Goal: Task Accomplishment & Management: Manage account settings

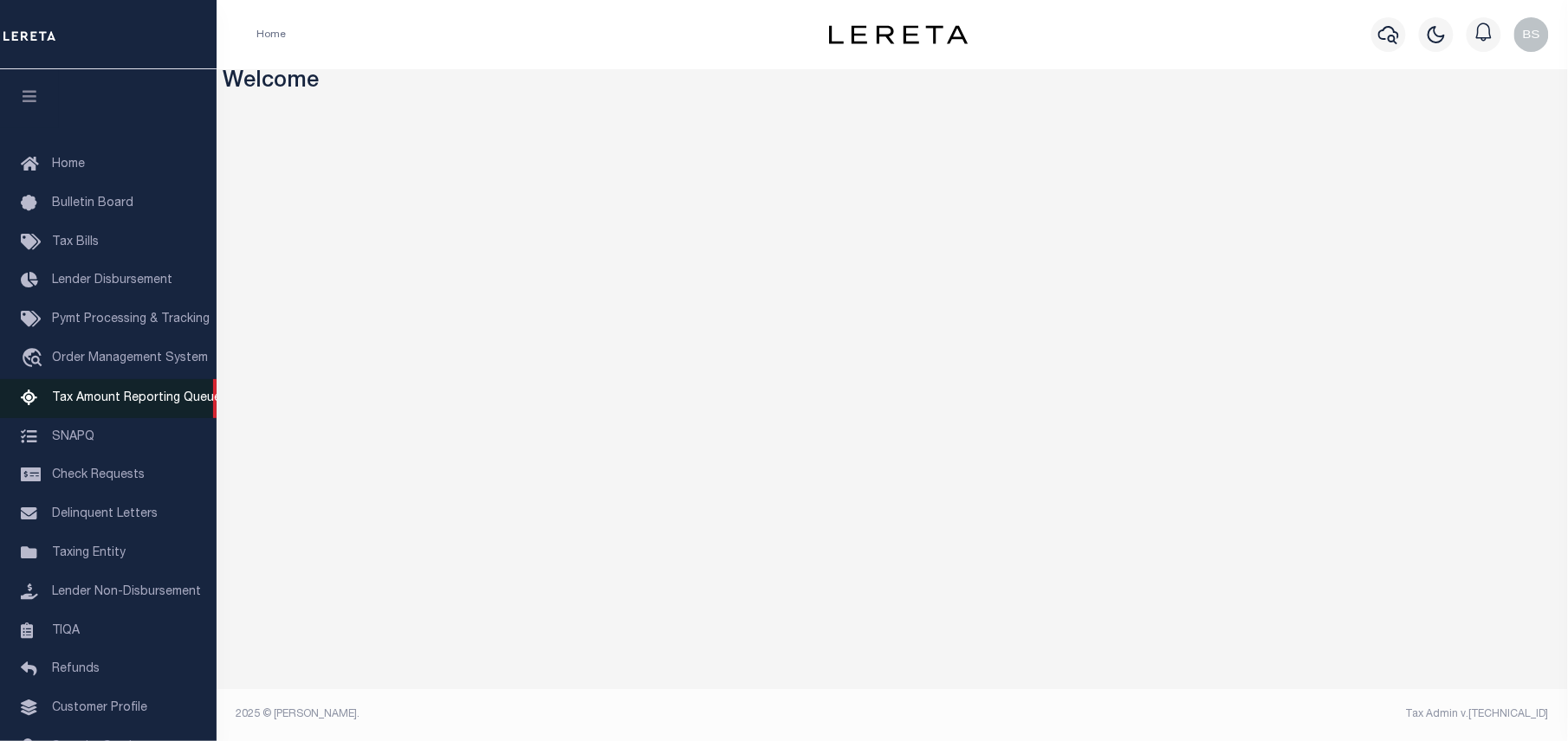
click at [106, 403] on span "Tax Amount Reporting Queue" at bounding box center [136, 398] width 169 height 12
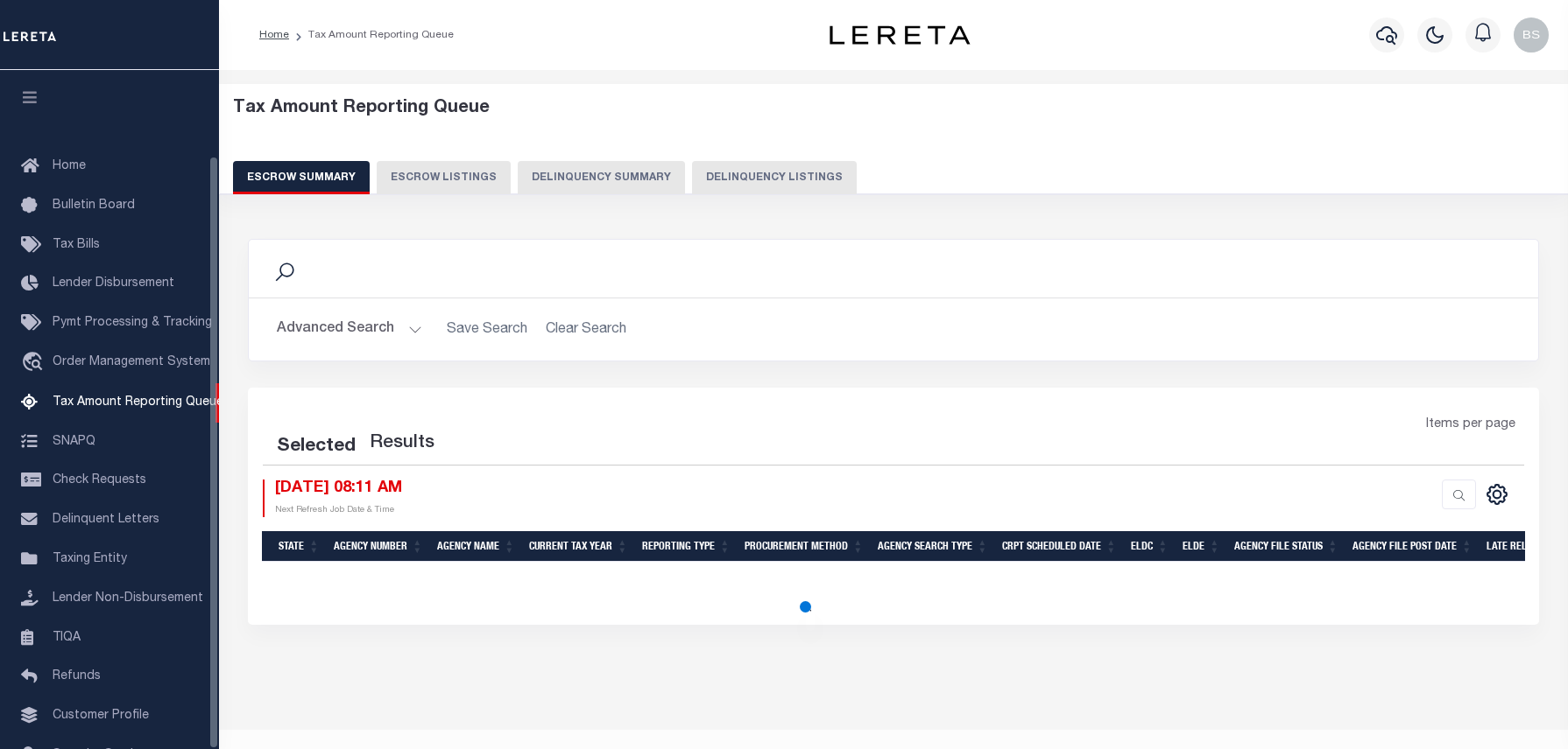
select select "100"
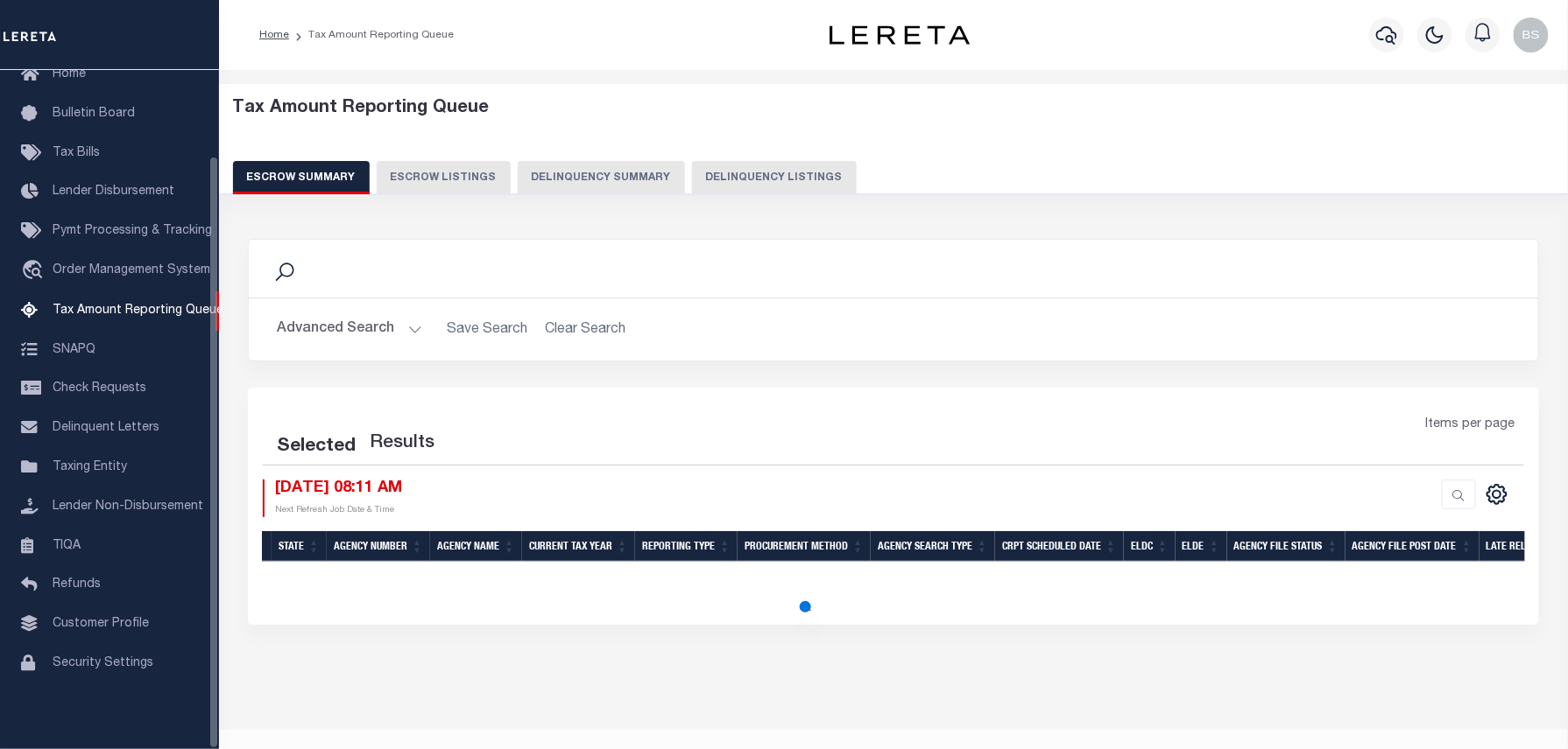
select select "100"
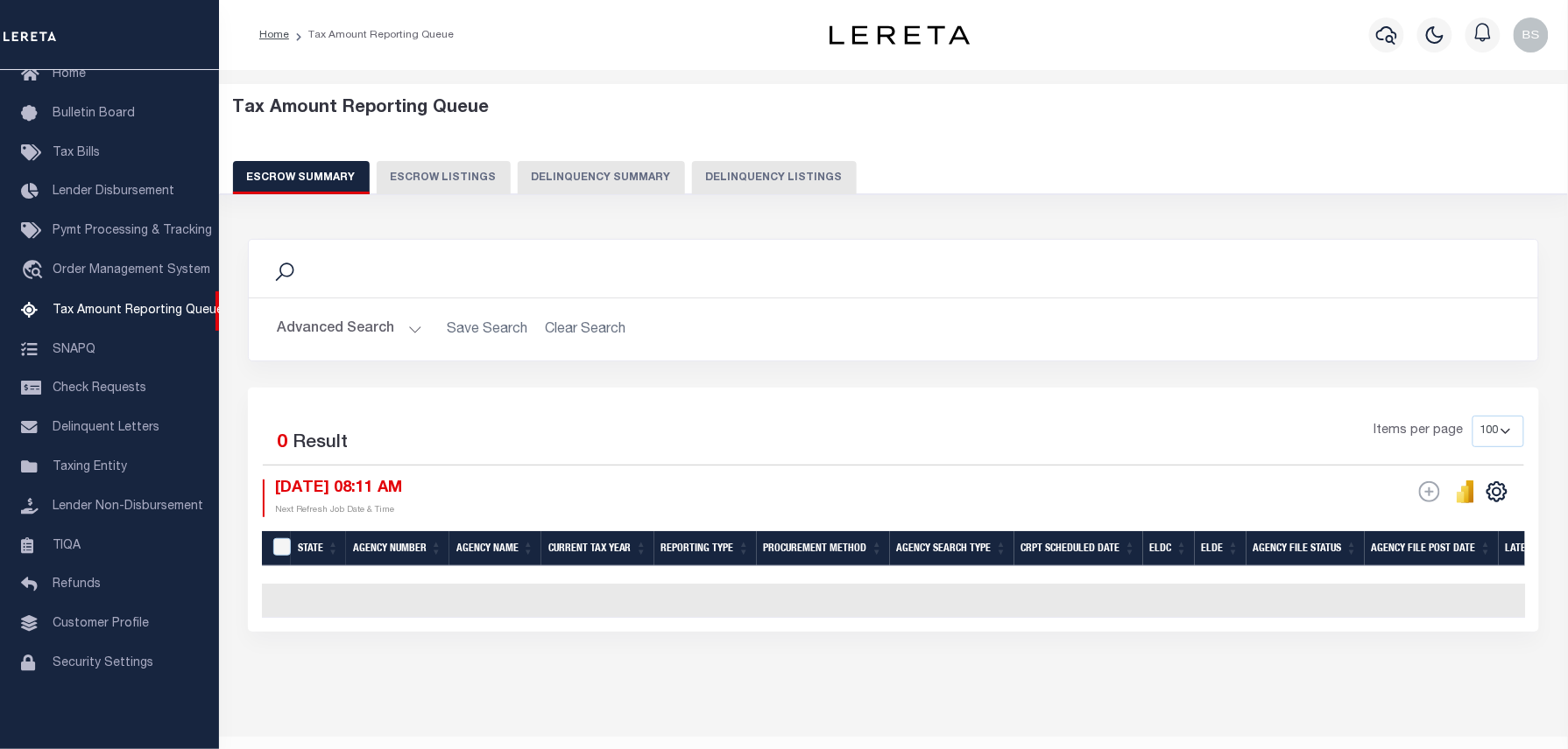
click at [774, 178] on button "Delinquency Listings" at bounding box center [774, 177] width 165 height 33
select select "100"
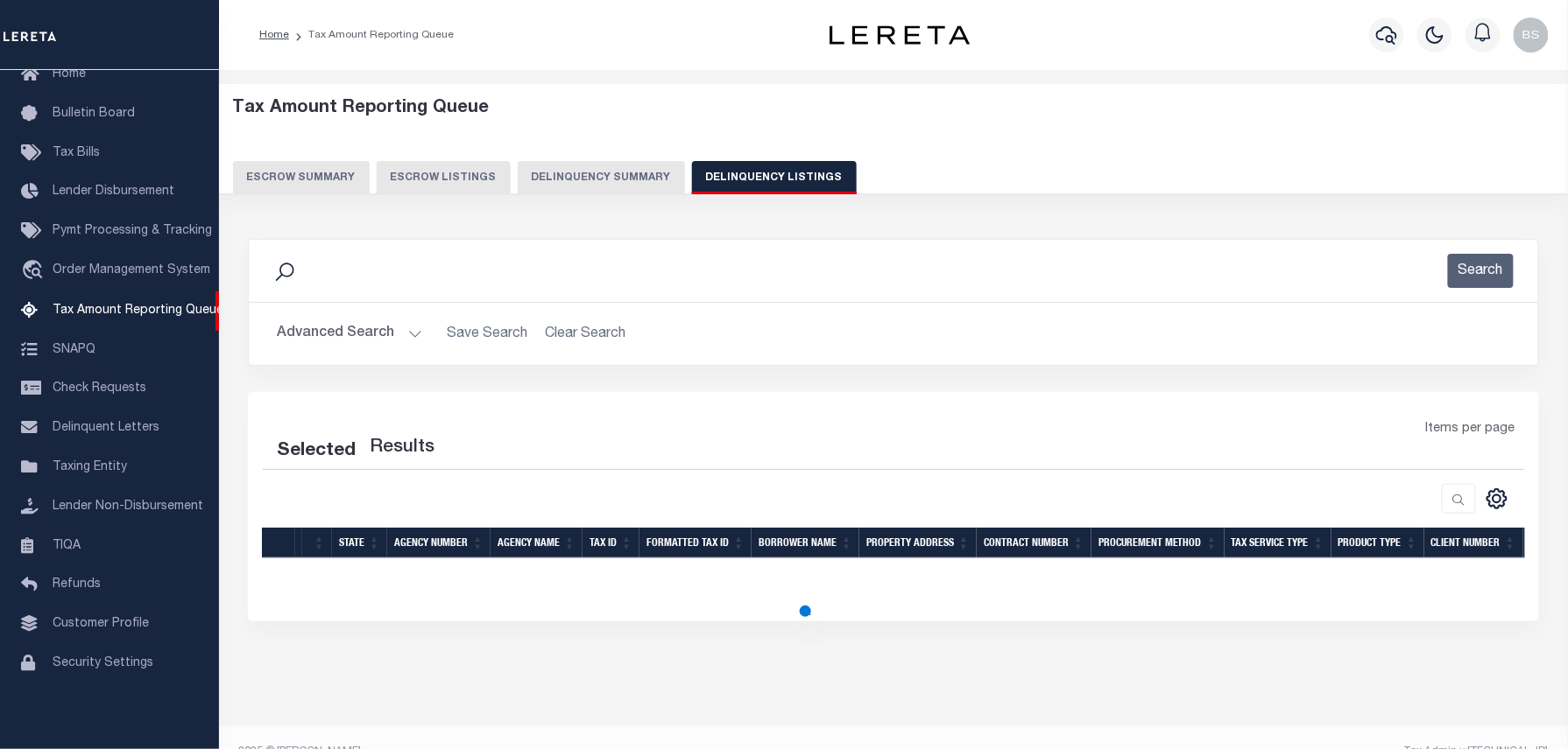
select select "100"
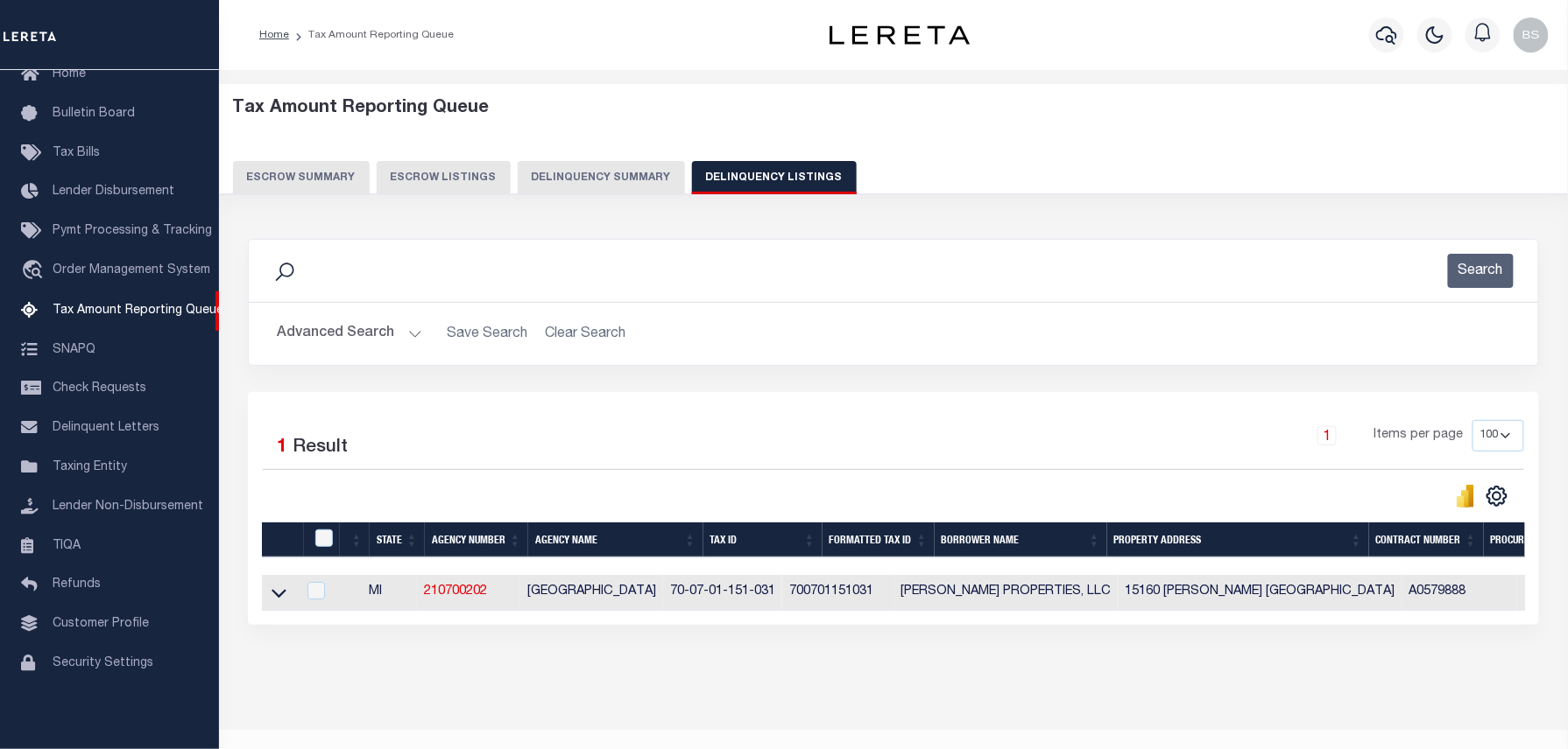
drag, startPoint x: 275, startPoint y: 597, endPoint x: 530, endPoint y: 470, distance: 284.9
click at [275, 597] on icon at bounding box center [279, 594] width 15 height 9
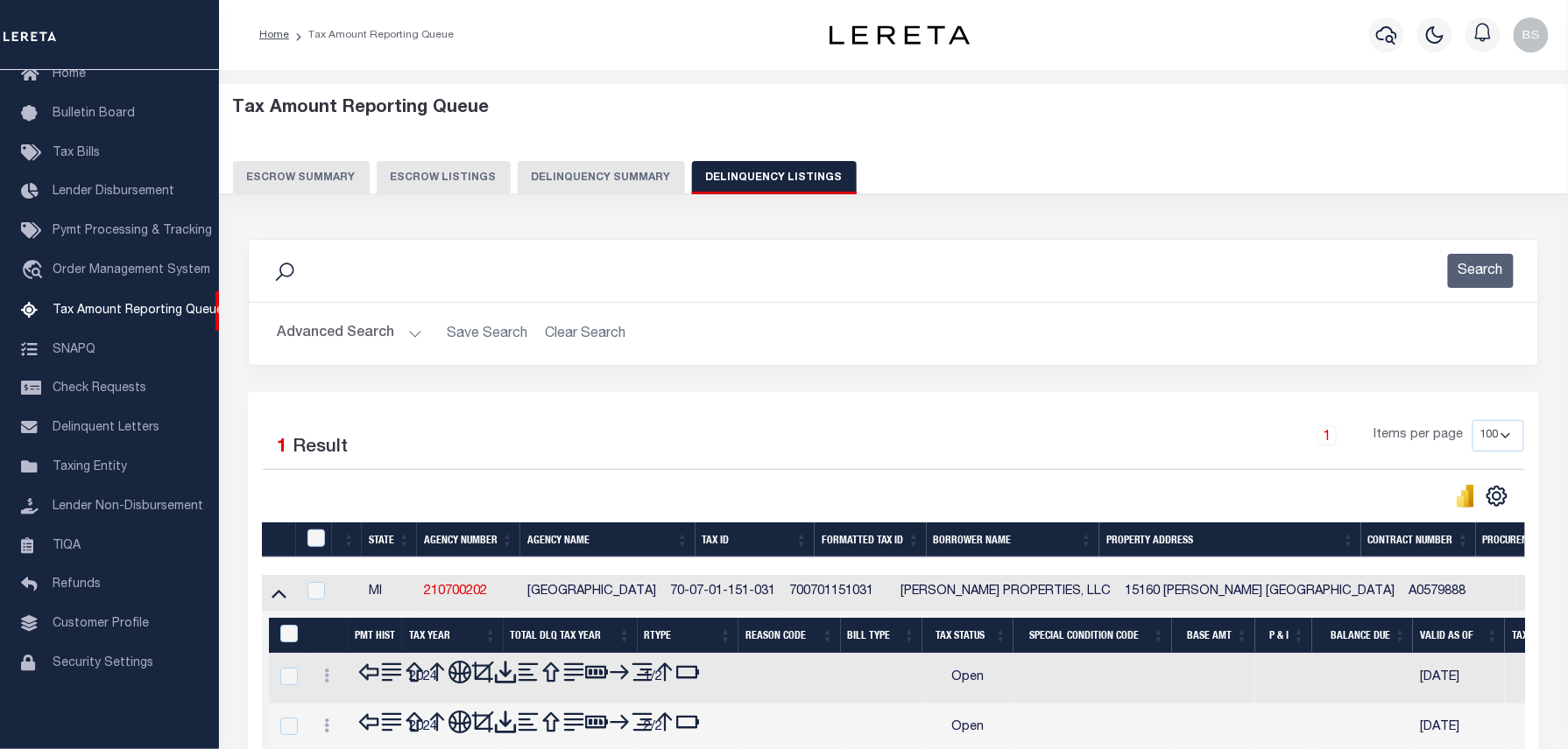
scroll to position [178, 0]
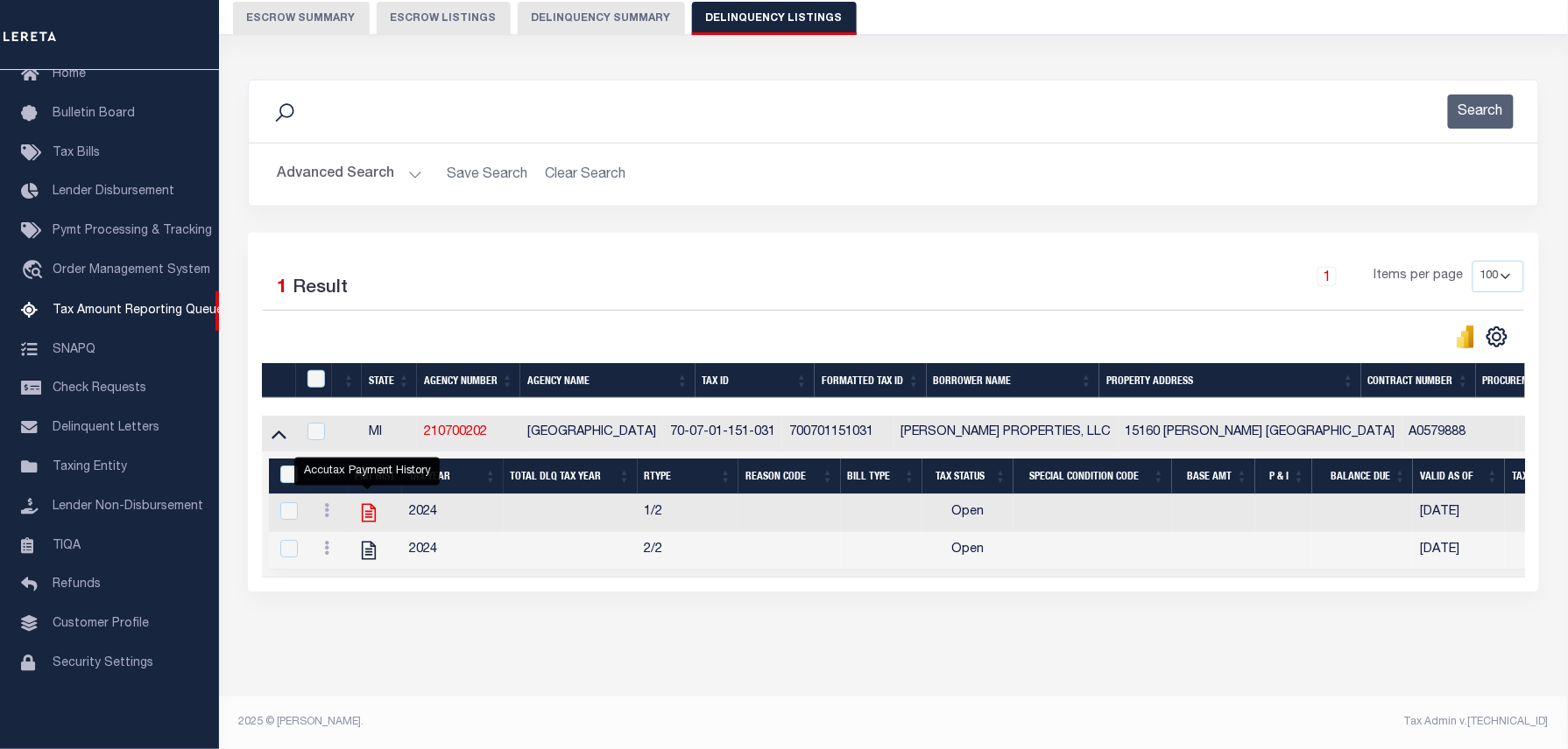
click at [365, 504] on icon "" at bounding box center [368, 513] width 14 height 18
checkbox input "true"
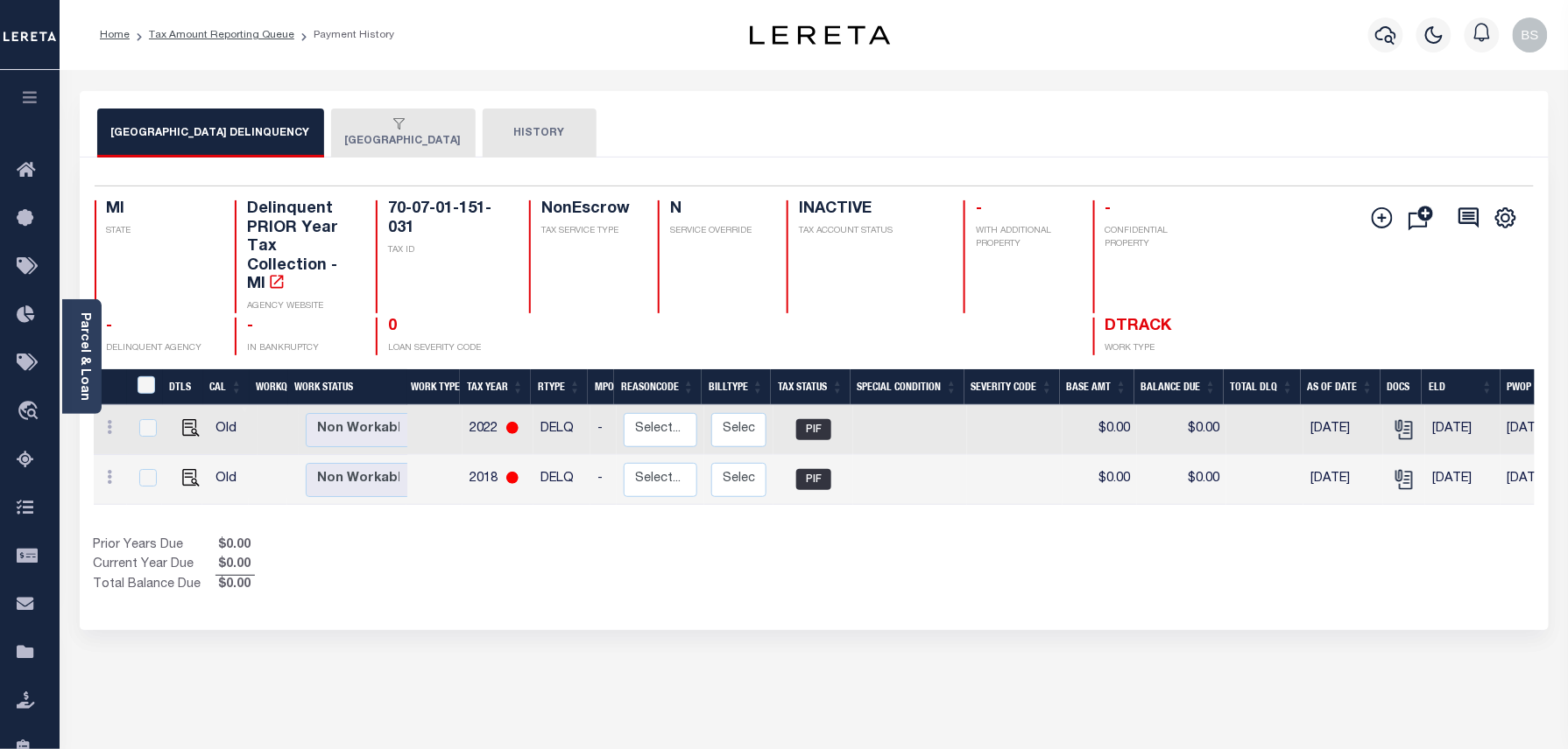
click at [424, 137] on button "[GEOGRAPHIC_DATA]" at bounding box center [403, 132] width 145 height 49
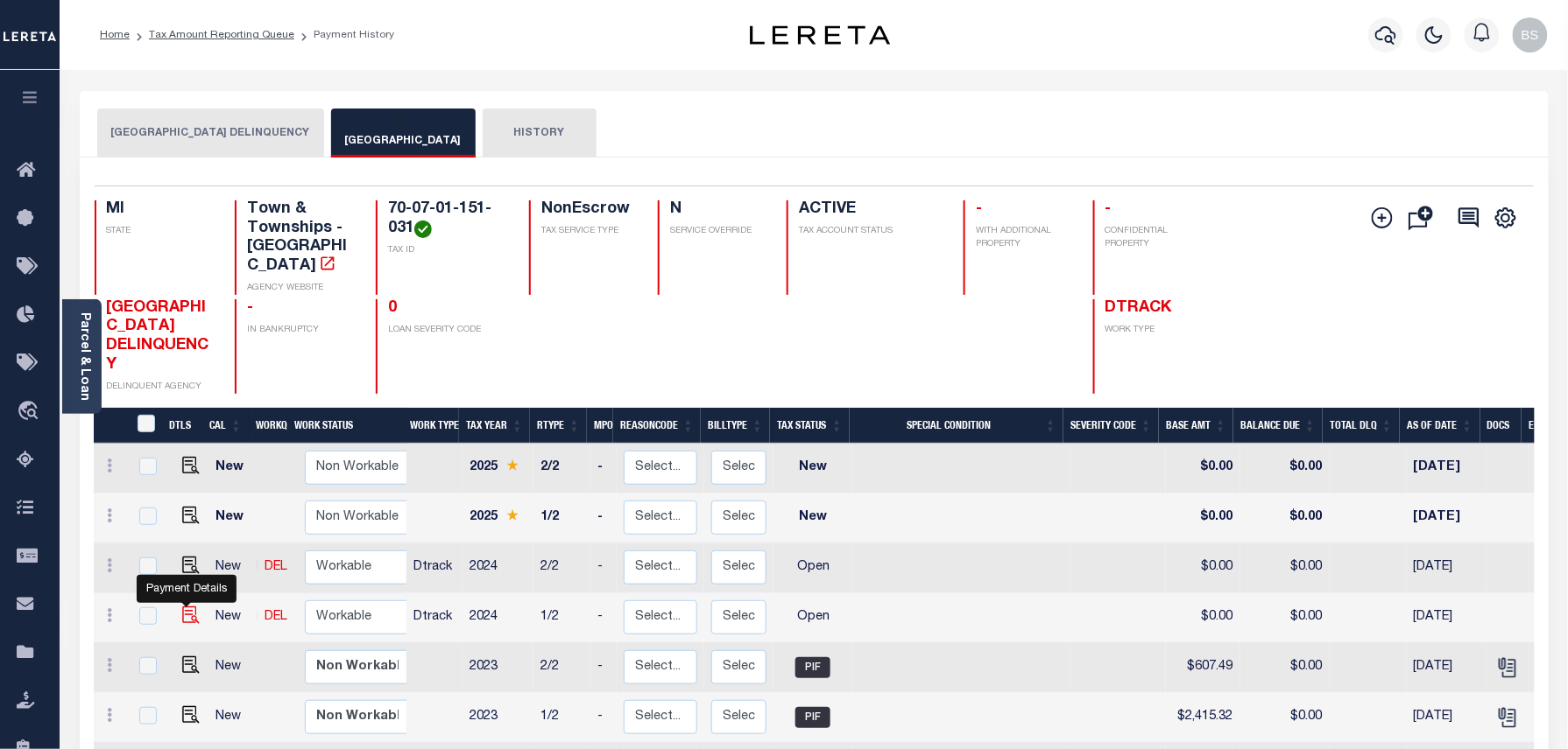
click at [183, 607] on img "" at bounding box center [191, 616] width 17 height 17
checkbox input "true"
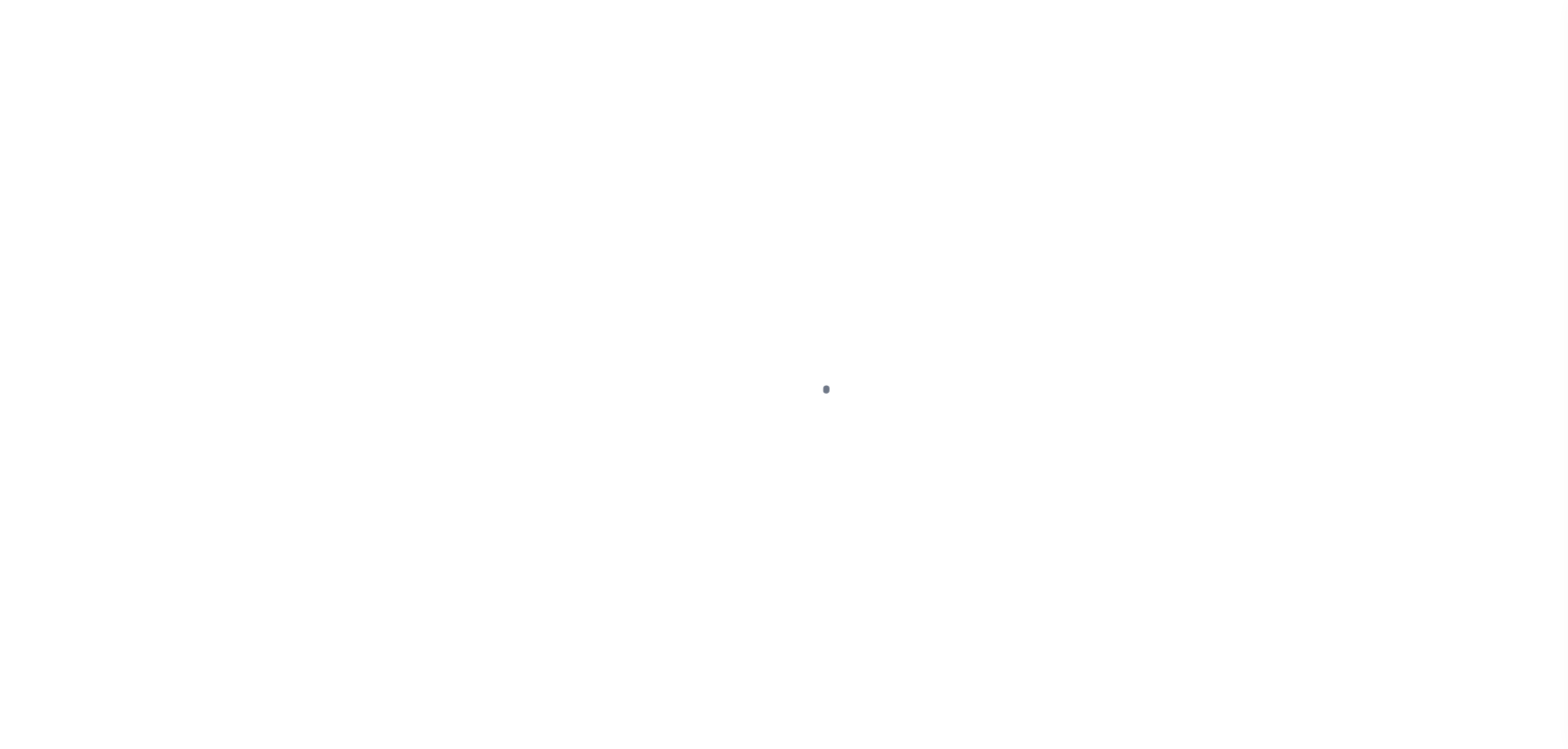
select select "OP2"
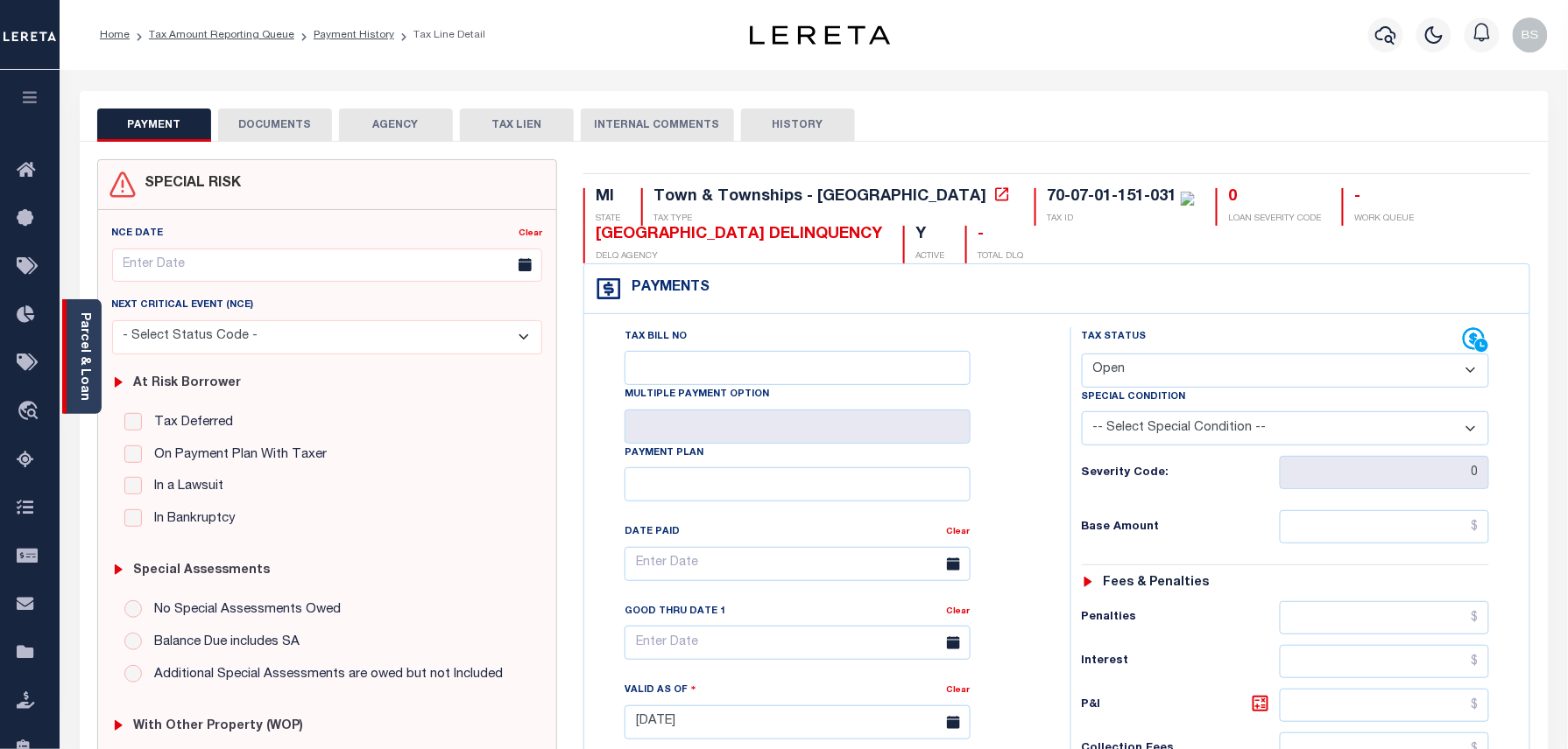
click at [92, 326] on div "Parcel & Loan" at bounding box center [81, 356] width 39 height 114
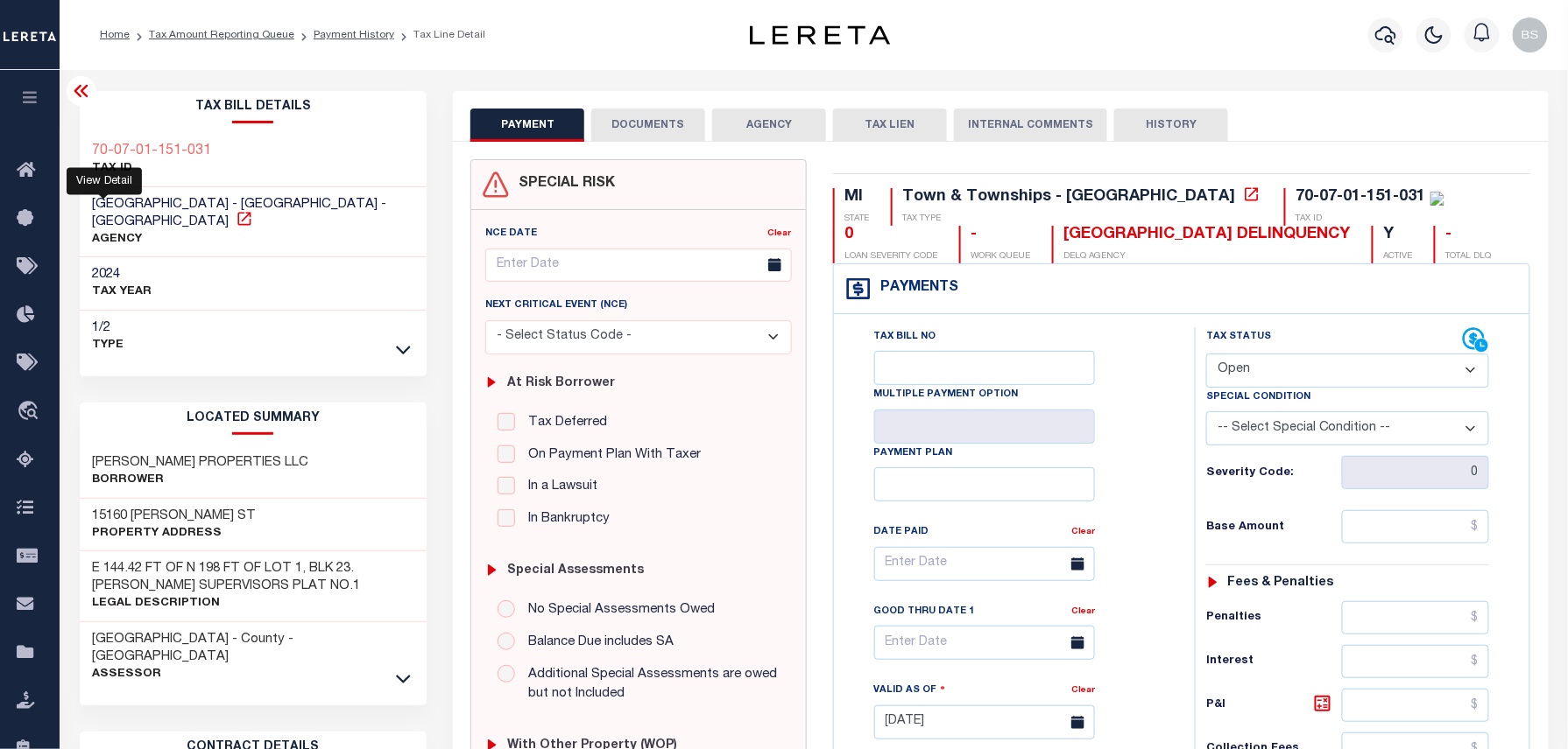
click at [237, 218] on icon at bounding box center [244, 218] width 13 height 13
drag, startPoint x: 1269, startPoint y: 194, endPoint x: 1163, endPoint y: 193, distance: 106.0
click at [1296, 193] on div "70-07-01-151-031" at bounding box center [1361, 196] width 130 height 16
copy div "07-01-151-031"
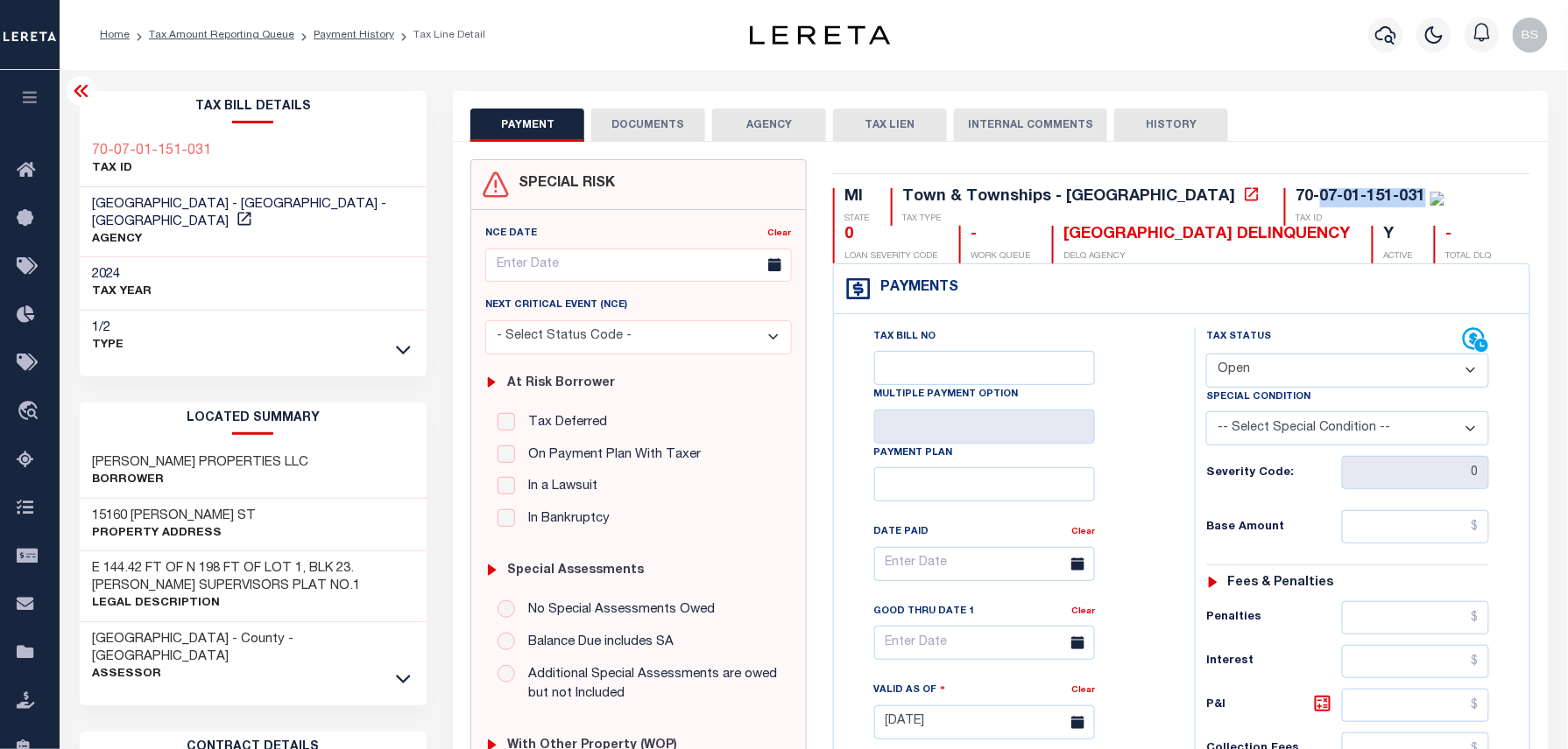
click at [1296, 197] on div "70-07-01-151-031" at bounding box center [1361, 196] width 130 height 16
drag, startPoint x: 1268, startPoint y: 197, endPoint x: 1163, endPoint y: 193, distance: 105.1
click at [1296, 193] on div "70-07-01-151-031" at bounding box center [1361, 196] width 130 height 16
click at [1446, 242] on div "-" at bounding box center [1469, 235] width 46 height 19
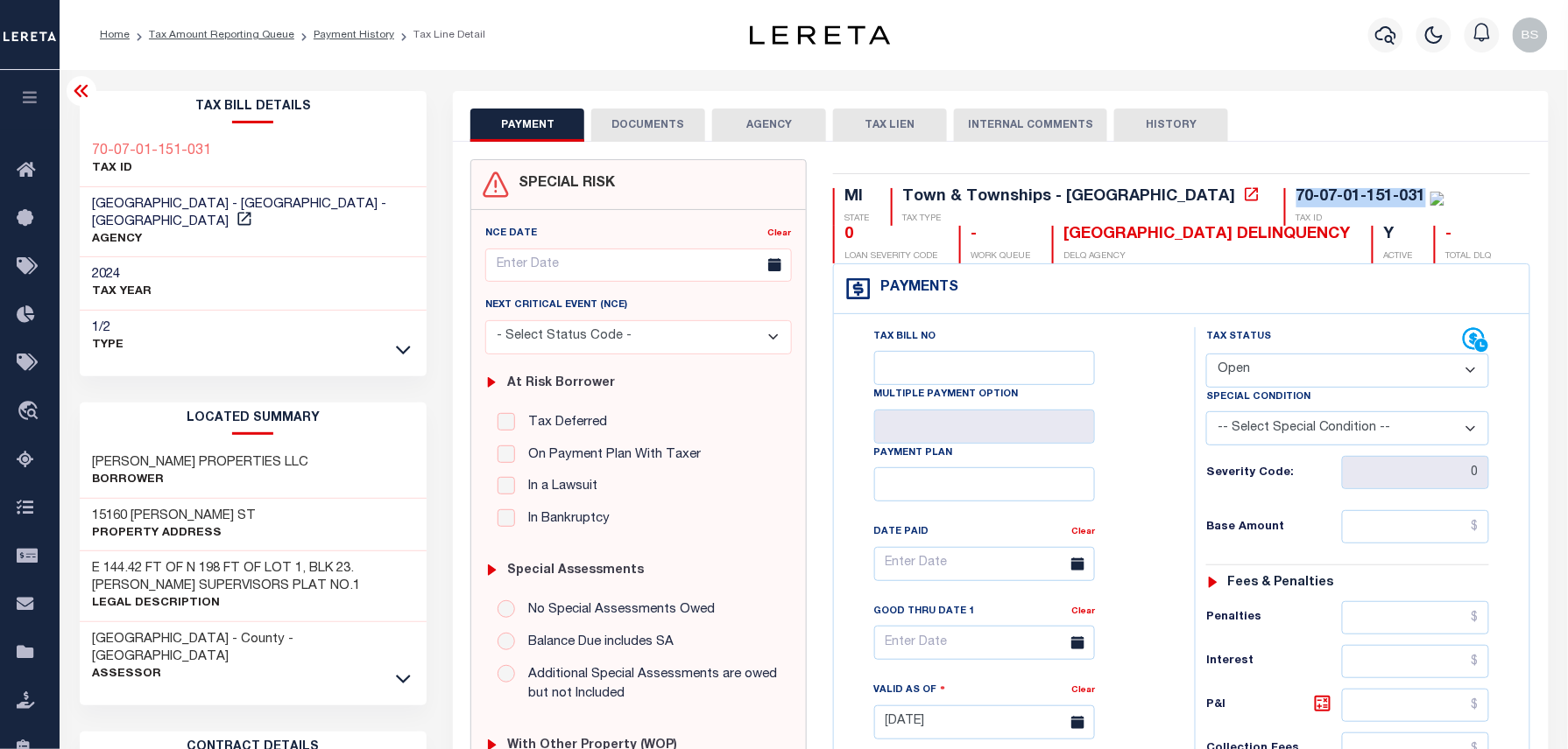
drag, startPoint x: 1269, startPoint y: 198, endPoint x: 1126, endPoint y: 194, distance: 143.1
click at [1126, 194] on div "MI STATE Town & Townships - MI TAX TYPE 70-07-01-151-031 TAX ID 0 LOAN SEVERITY…" at bounding box center [1182, 226] width 698 height 75
copy div "70-07-01-151-031"
click at [249, 37] on link "Tax Amount Reporting Queue" at bounding box center [221, 34] width 146 height 10
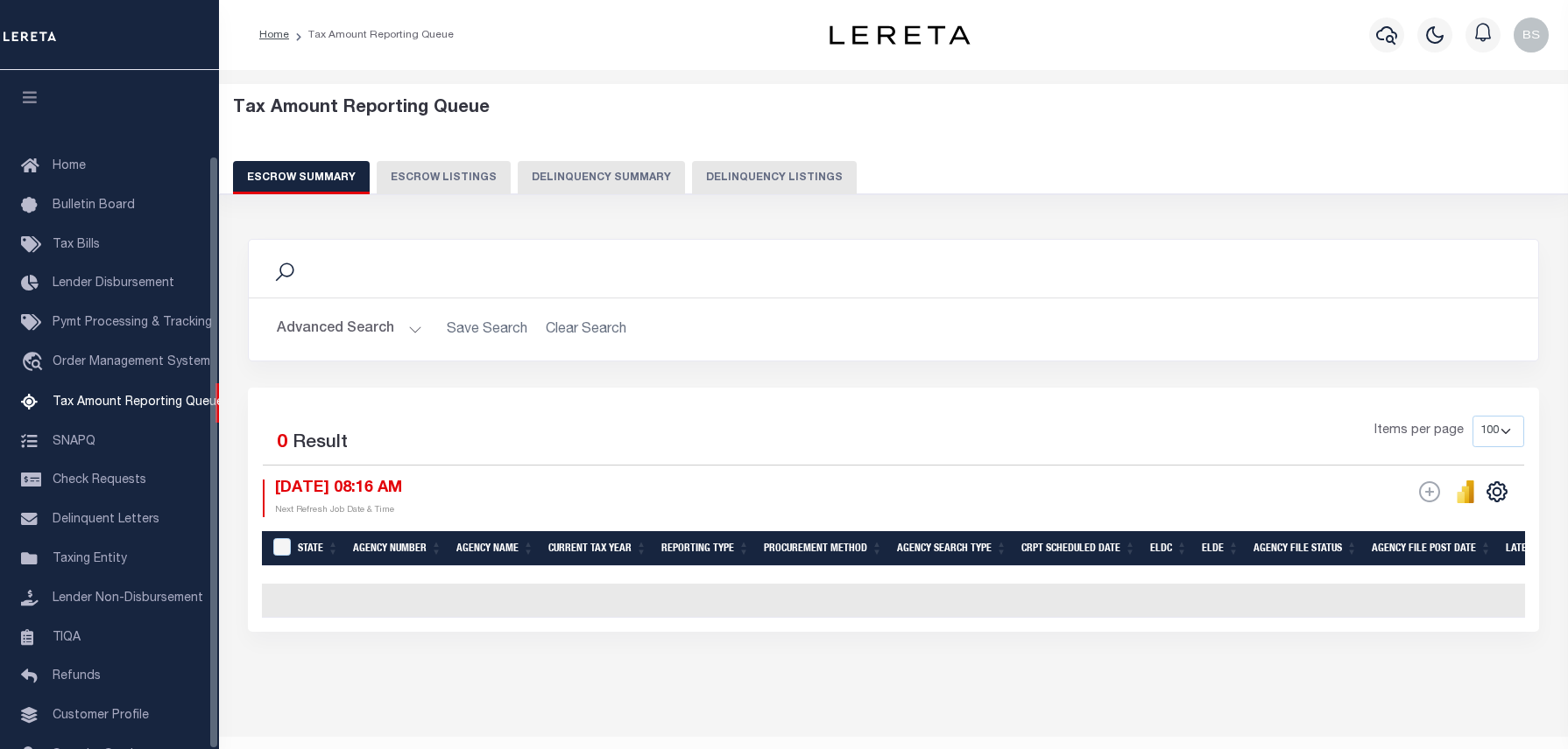
select select "100"
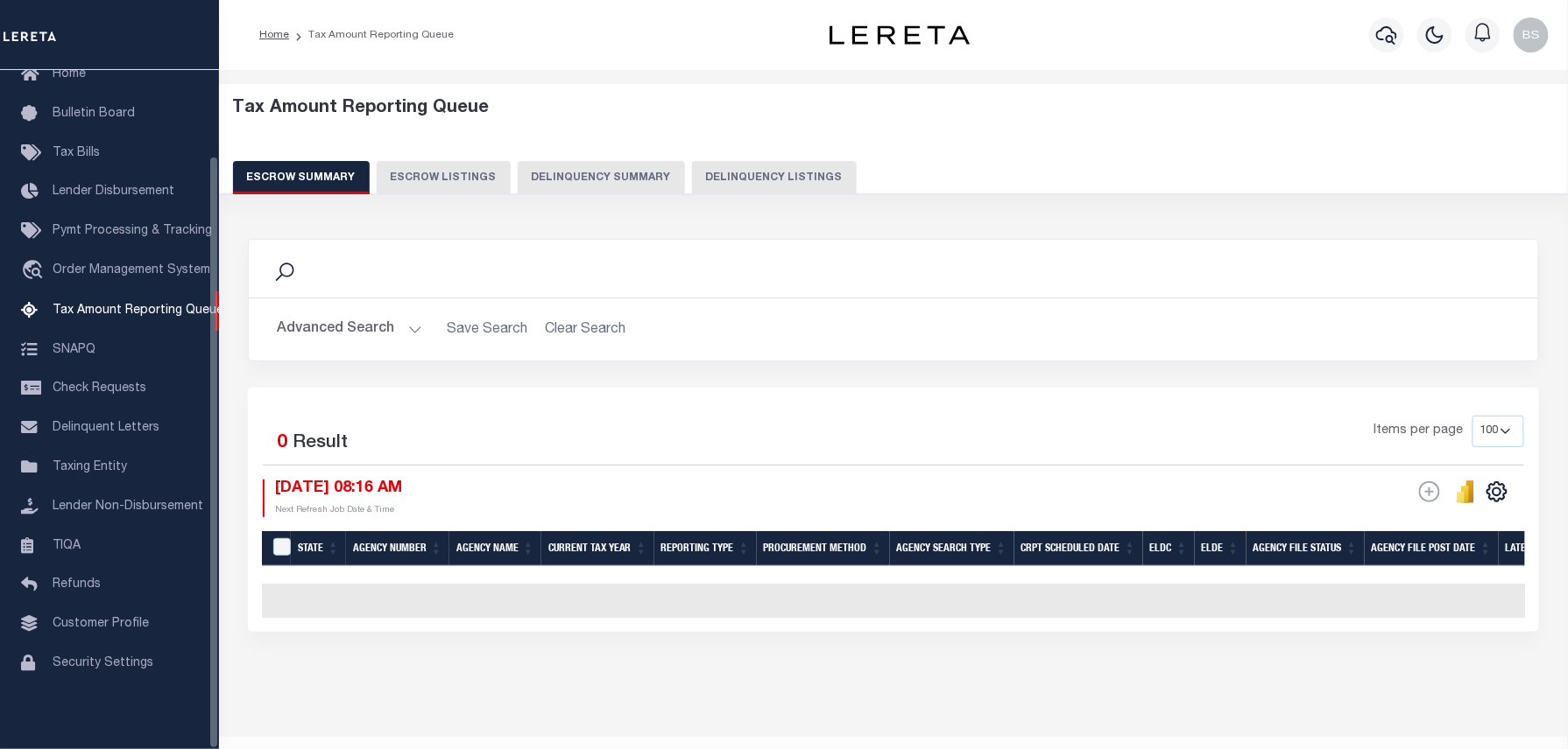
click at [801, 179] on button "Delinquency Listings" at bounding box center [774, 177] width 165 height 33
select select "MI"
select select "100"
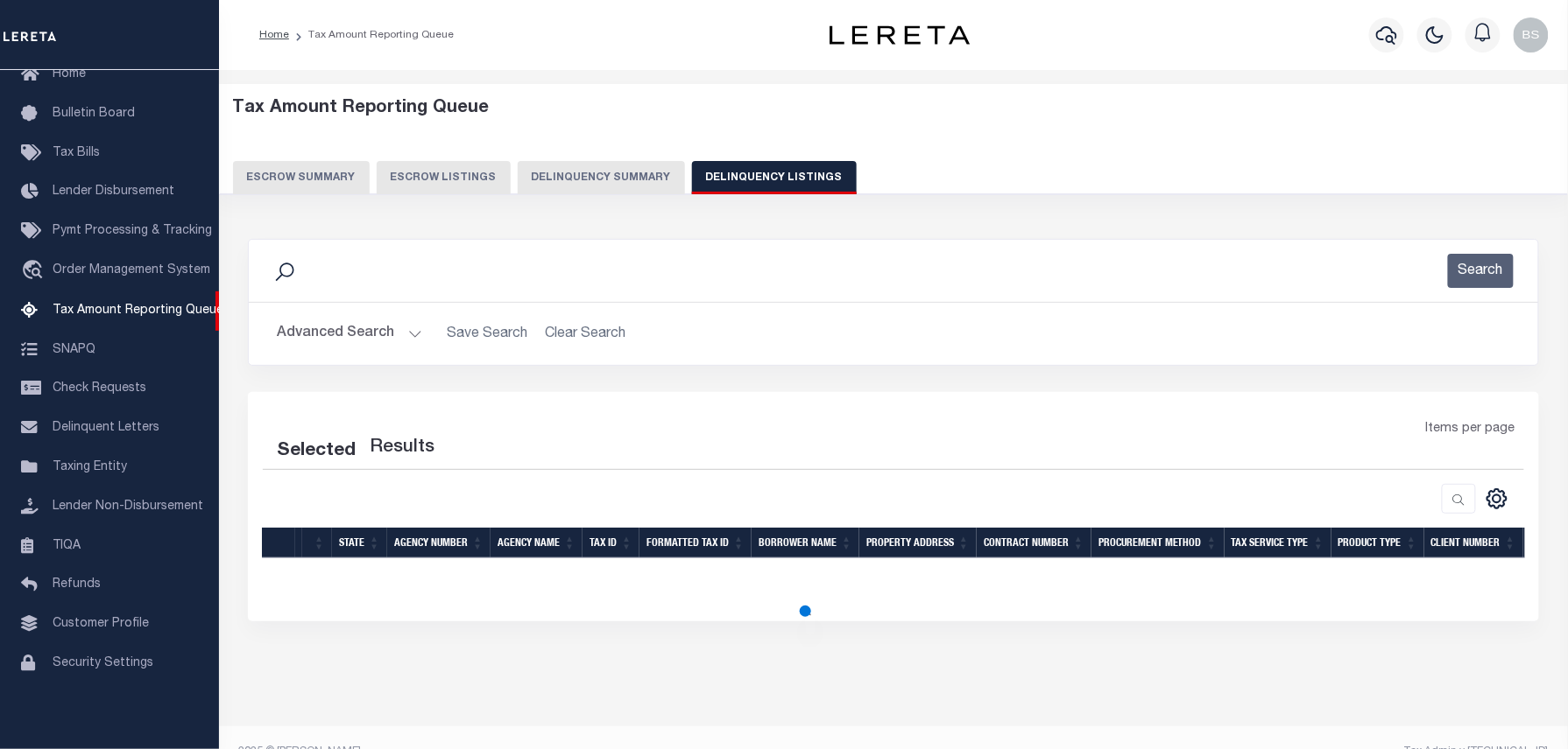
select select "100"
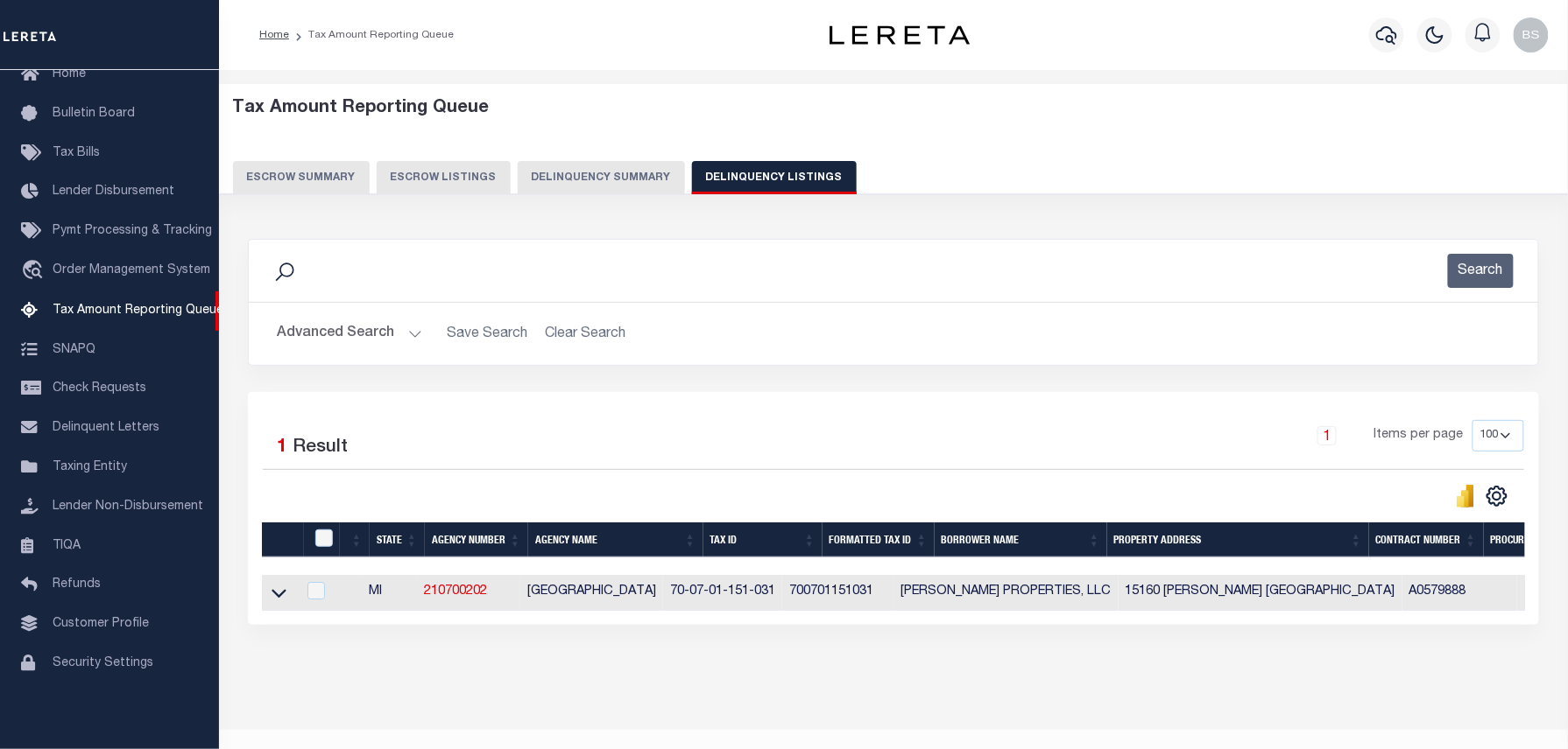
click at [359, 339] on button "Advanced Search" at bounding box center [349, 334] width 146 height 34
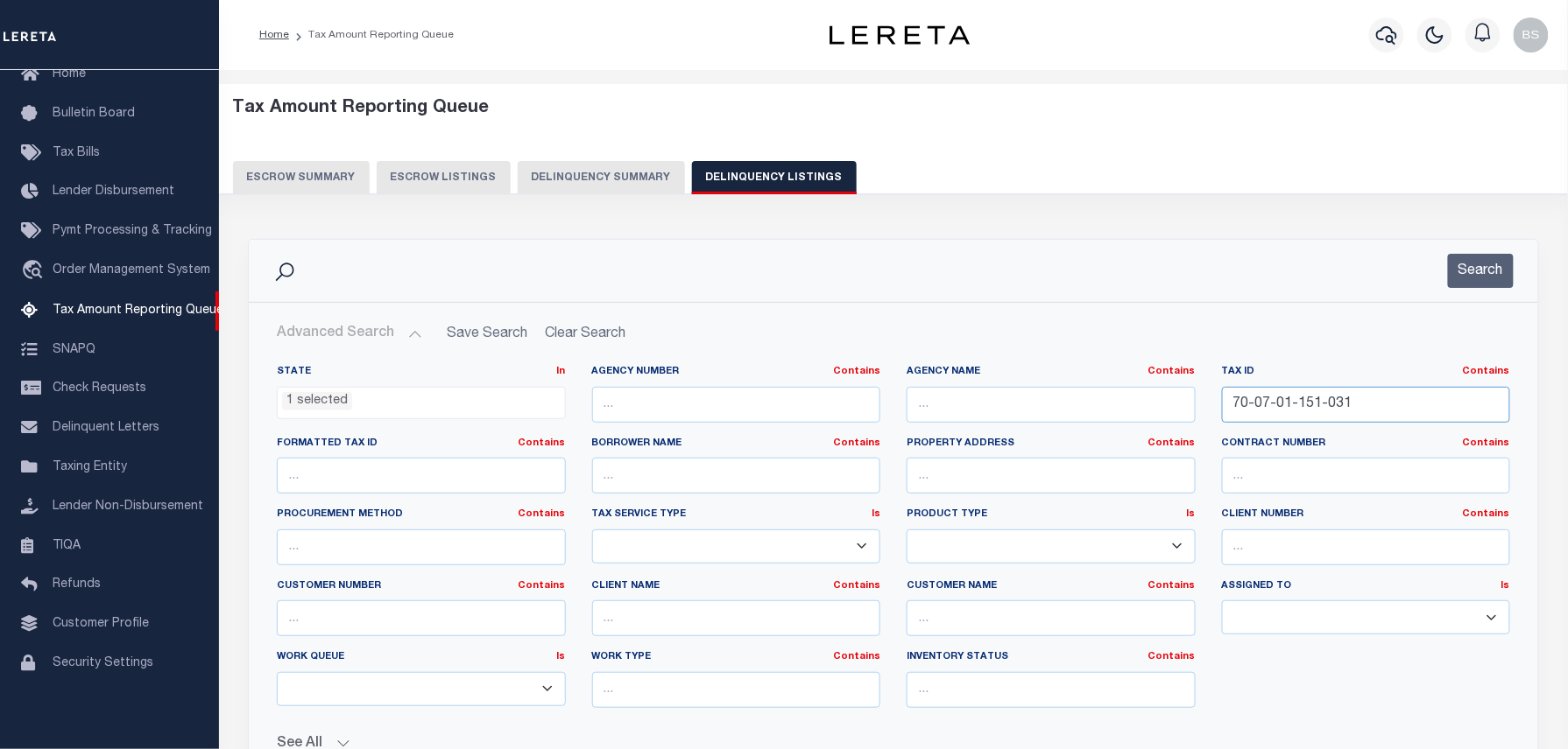
drag, startPoint x: 1376, startPoint y: 411, endPoint x: 1143, endPoint y: 387, distance: 234.2
click at [1143, 387] on div "State In In AK AL AR AZ CA CO CT DC DE FL GA GU HI IA ID IL IN KS KY LA MA MD M…" at bounding box center [893, 543] width 1259 height 357
paste input "580006255"
type input "580006255"
click at [1475, 276] on button "Search" at bounding box center [1480, 271] width 66 height 34
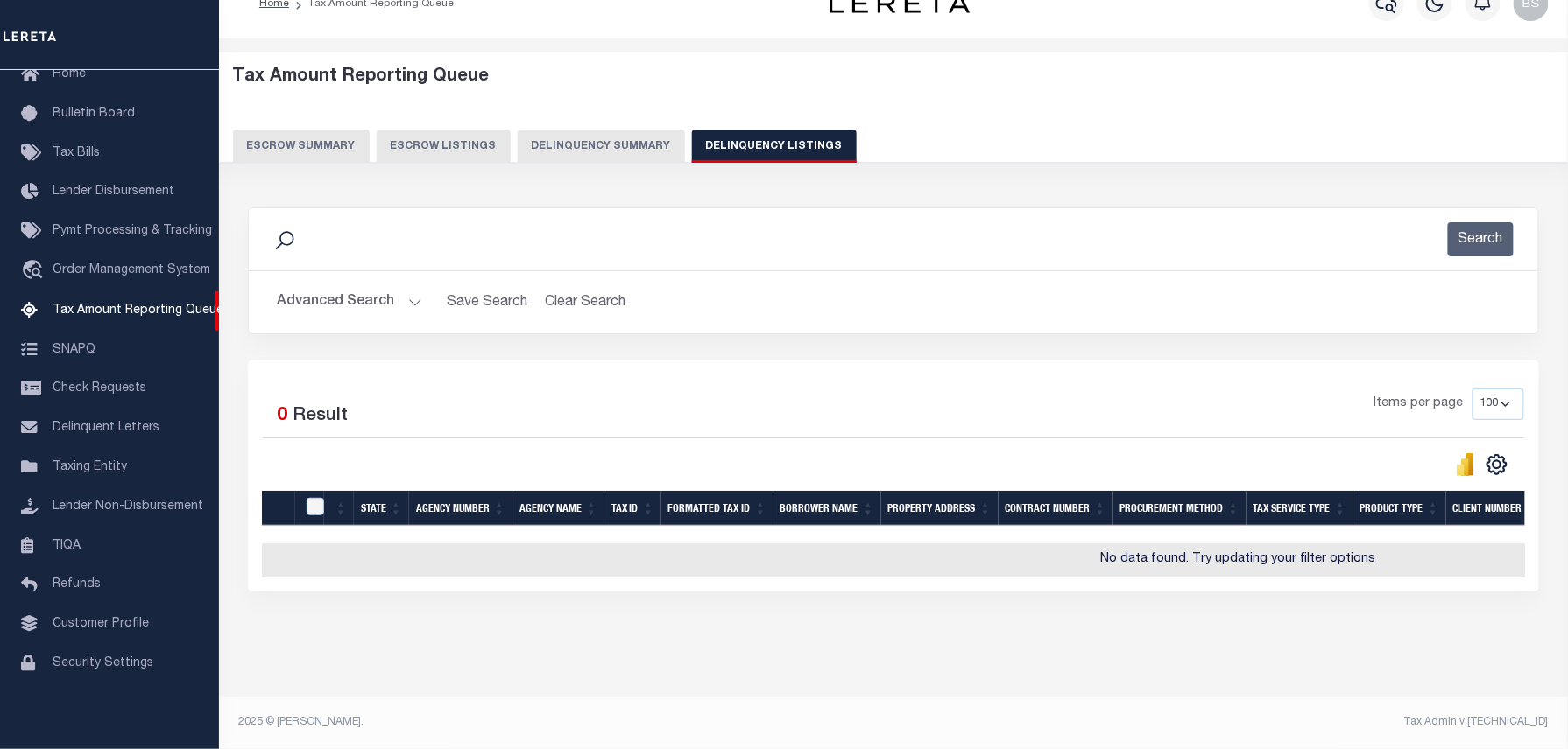
scroll to position [47, 0]
click at [370, 298] on button "Advanced Search" at bounding box center [349, 303] width 146 height 34
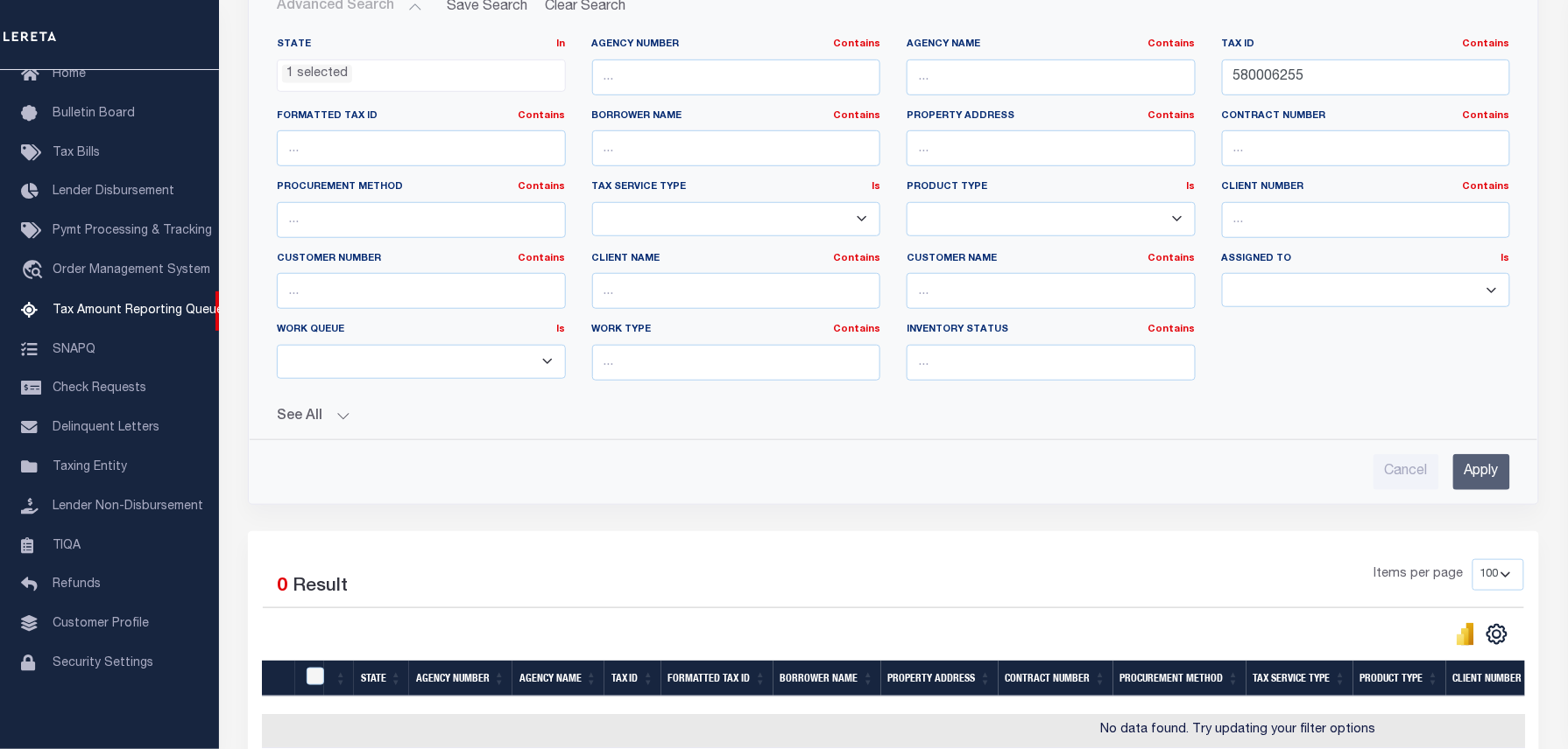
scroll to position [163, 0]
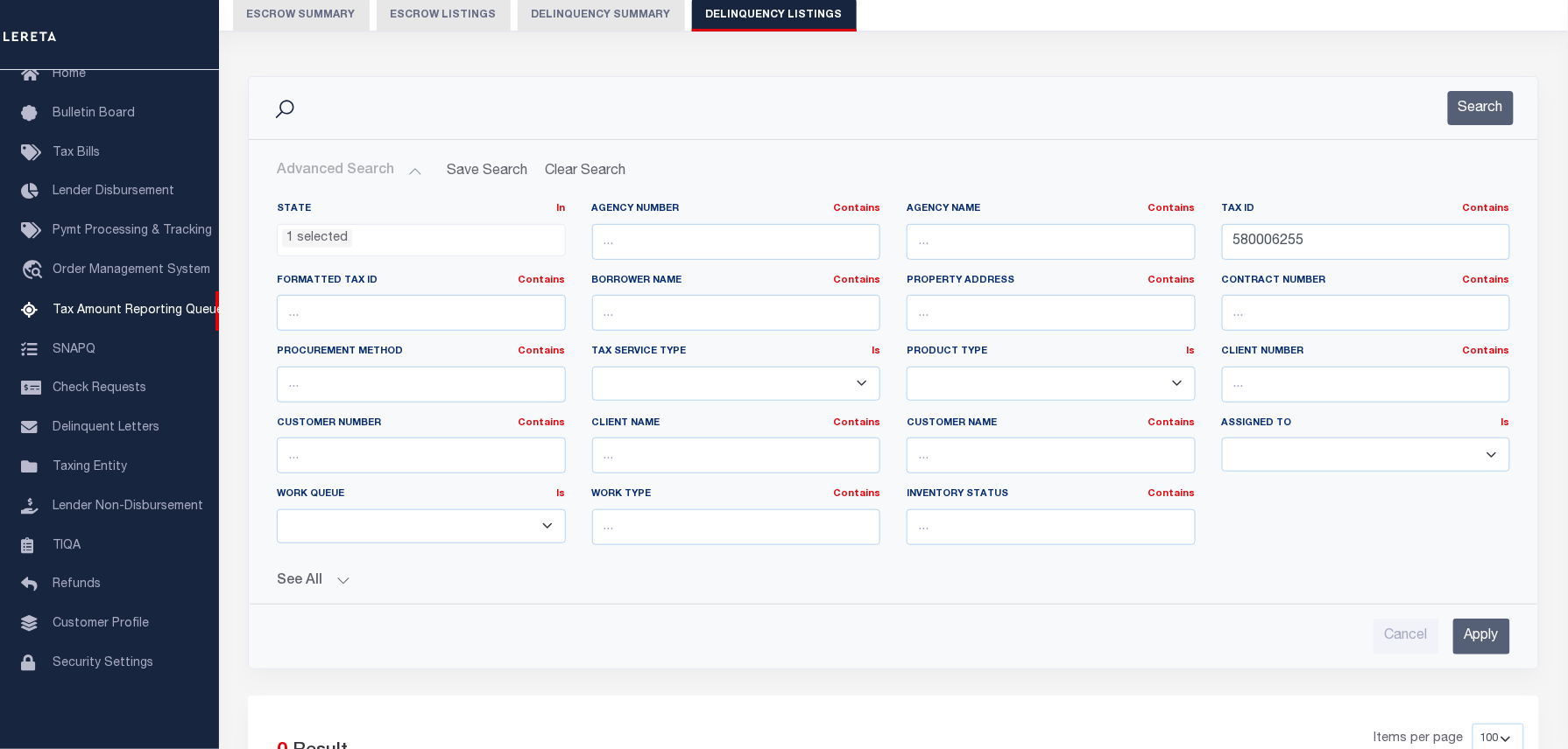
click at [356, 236] on ul "1 selected" at bounding box center [420, 236] width 287 height 24
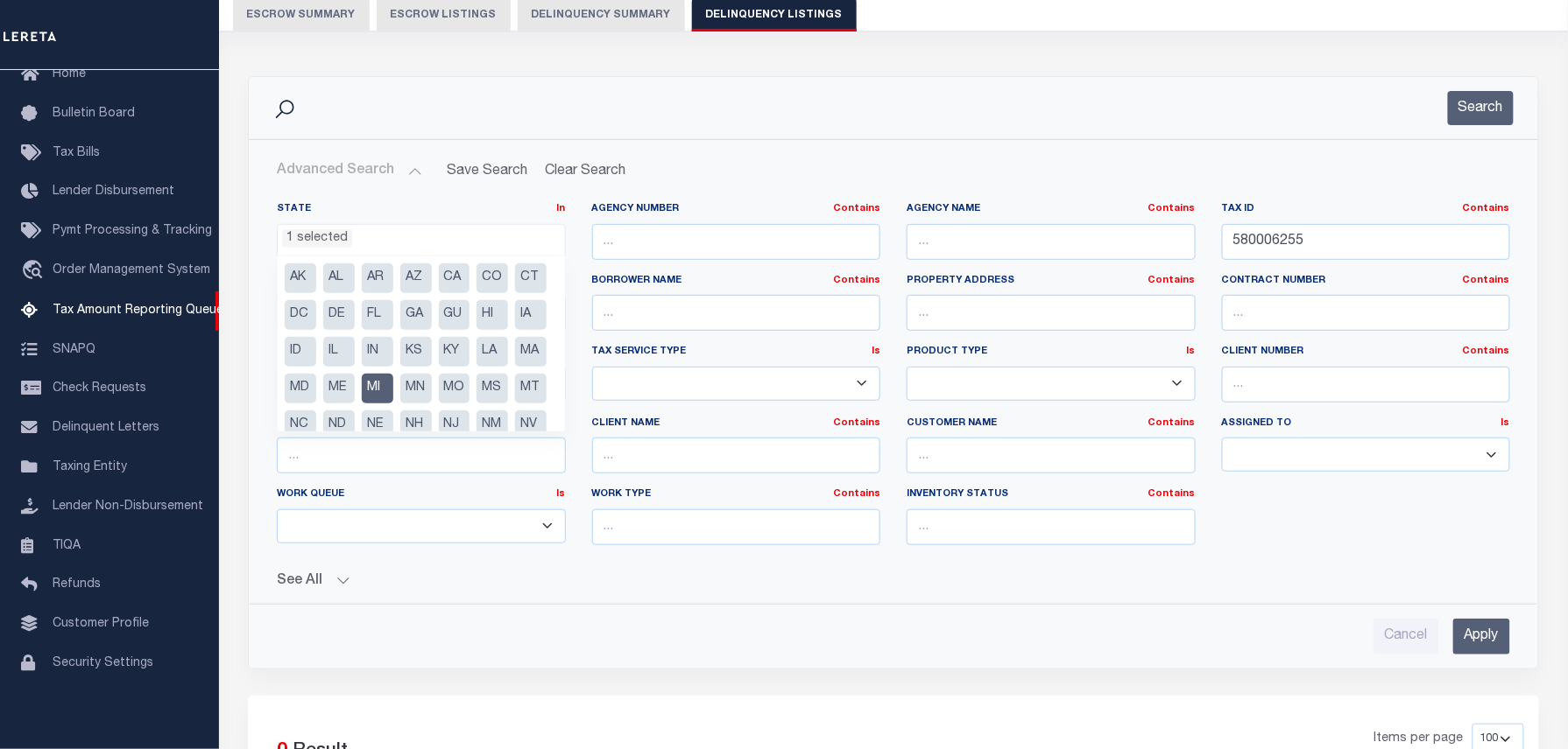
click at [394, 383] on li "MI" at bounding box center [377, 388] width 31 height 30
select select "MI"
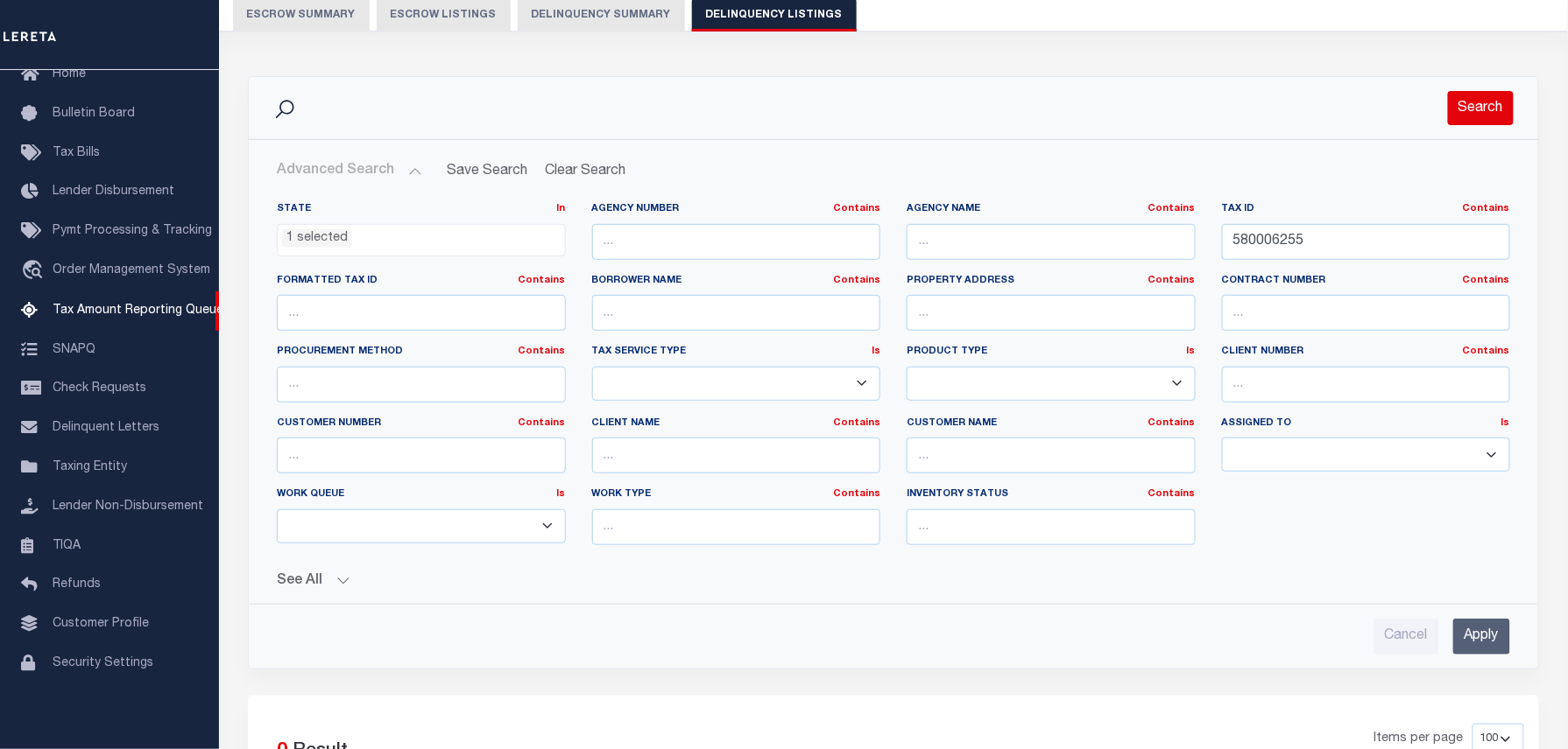
click at [1479, 102] on button "Search" at bounding box center [1480, 109] width 66 height 34
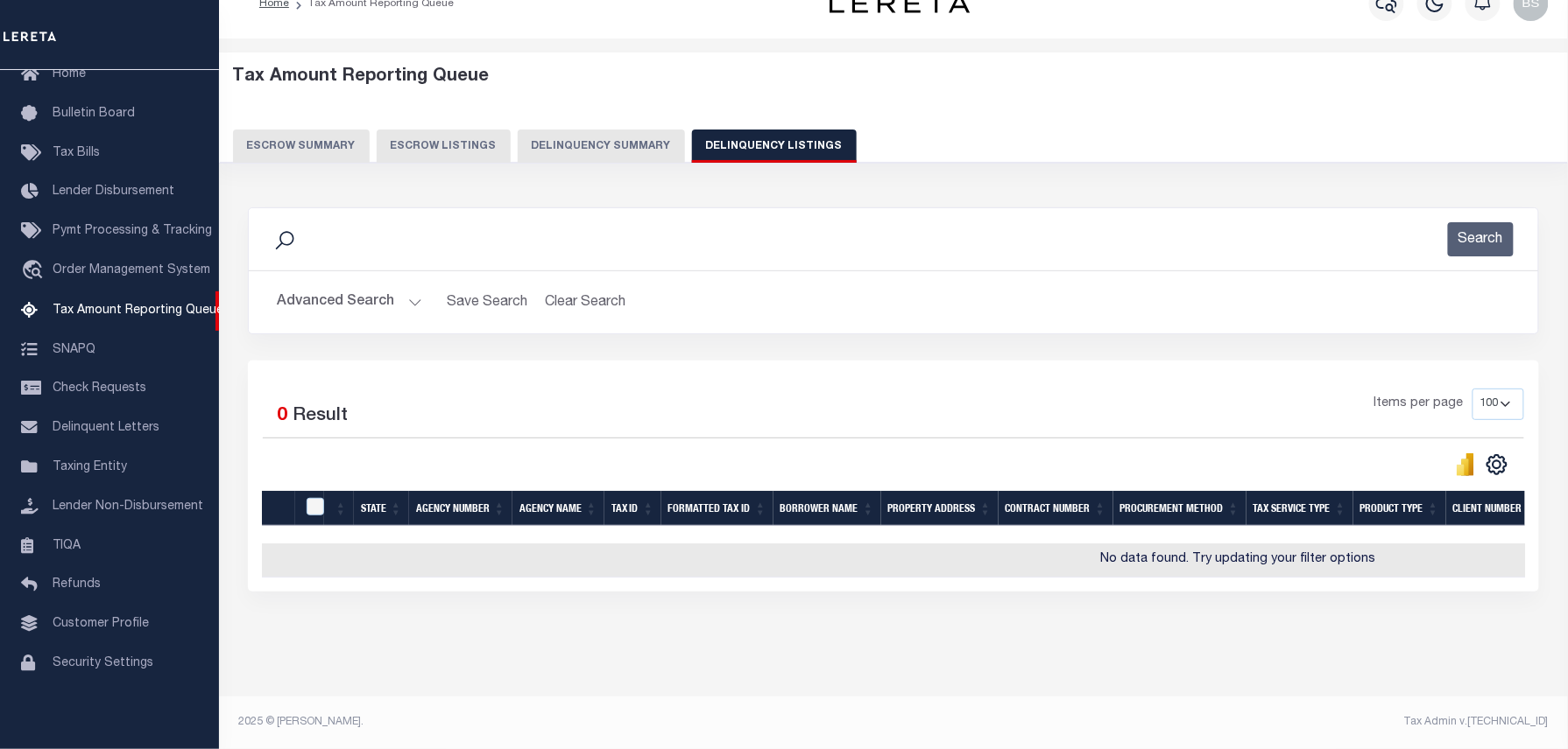
scroll to position [47, 0]
click at [380, 286] on button "Advanced Search" at bounding box center [349, 303] width 146 height 34
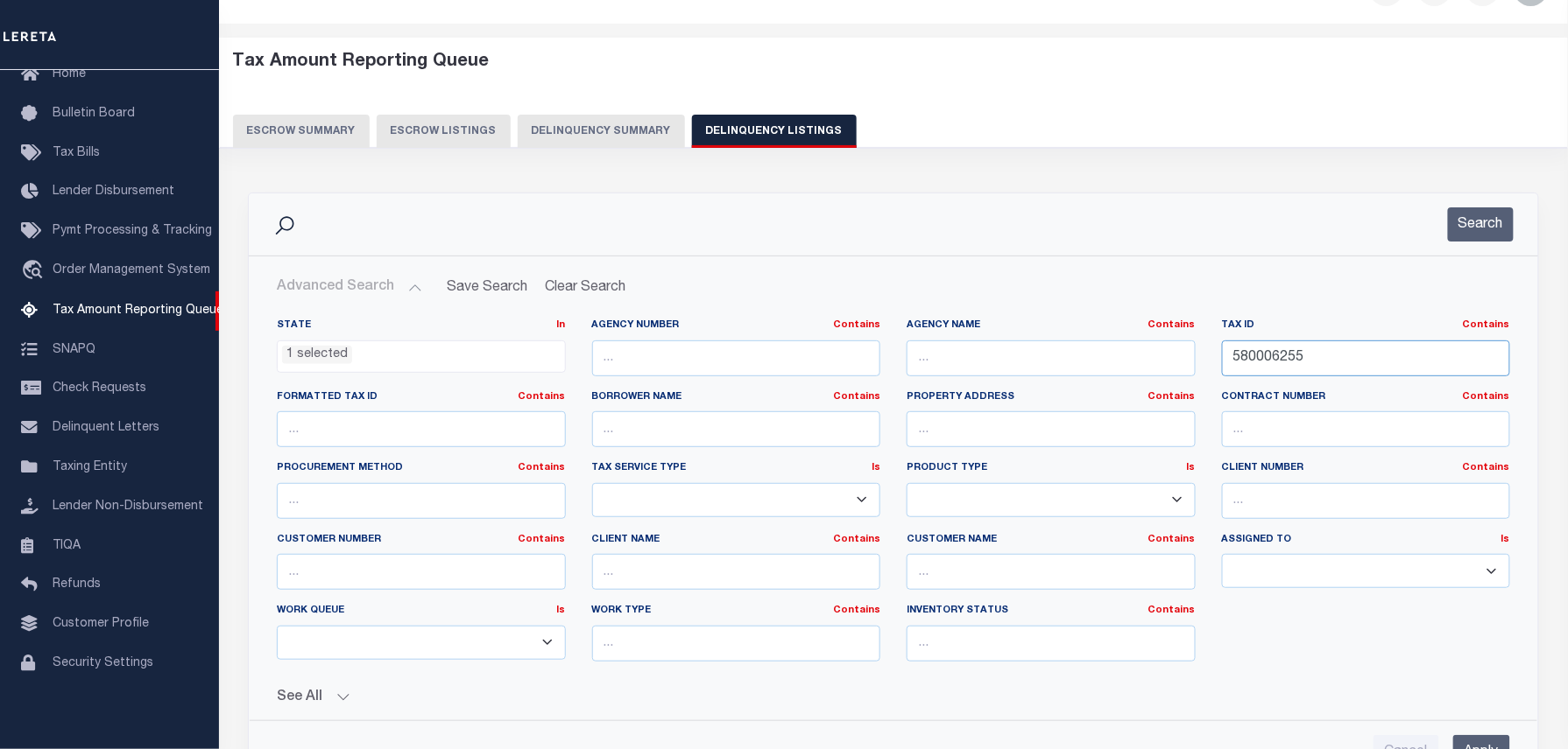
drag, startPoint x: 1313, startPoint y: 348, endPoint x: 1098, endPoint y: 354, distance: 215.1
click at [1107, 354] on div "State In In AK AL AR AZ CA CO CT DC DE FL GA GU HI IA ID IL IN KS KY LA MA MD M…" at bounding box center [893, 496] width 1259 height 357
paste input "41-13-24-285-028"
type input "41-13-24-285-028"
click at [1465, 229] on button "Search" at bounding box center [1480, 225] width 66 height 34
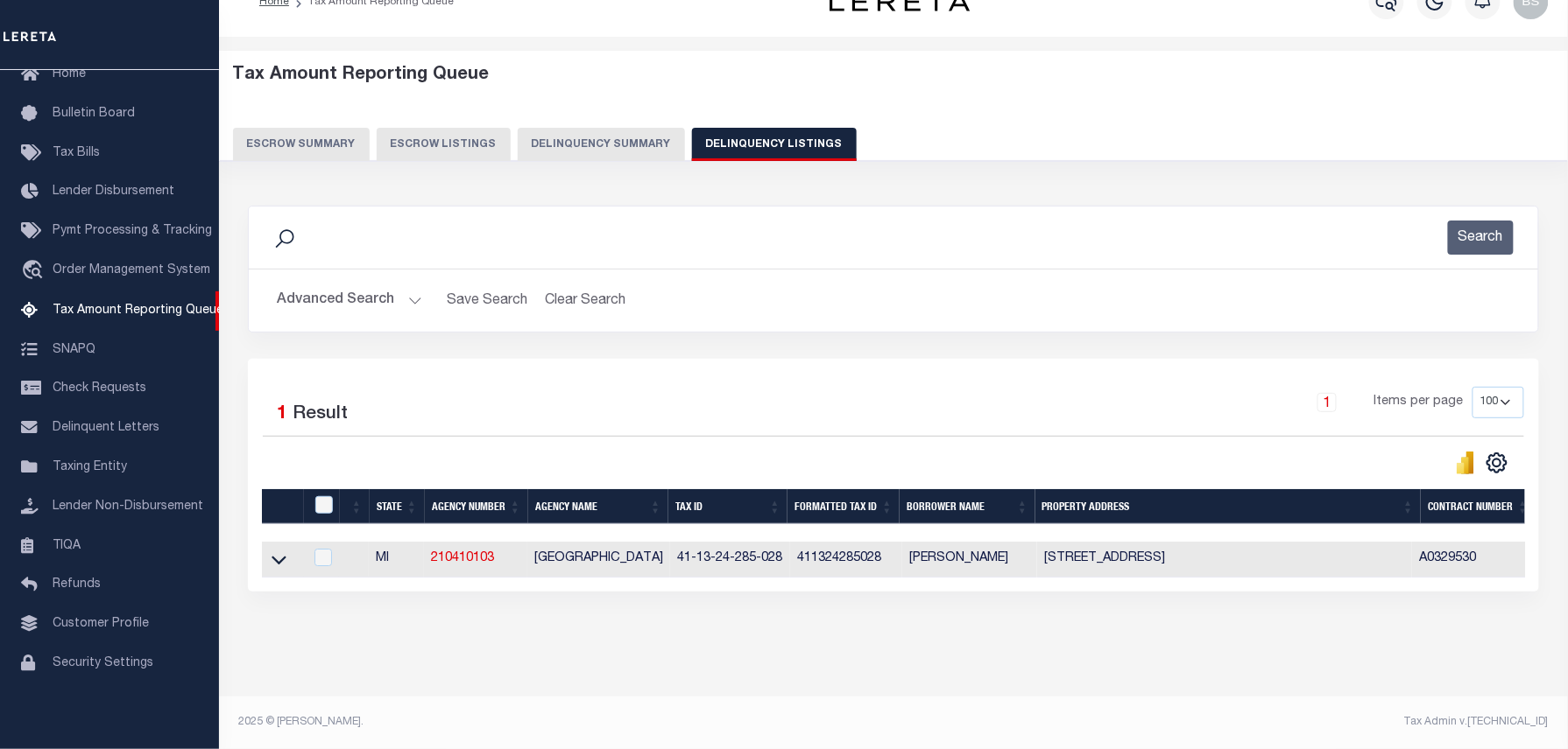
drag, startPoint x: 277, startPoint y: 557, endPoint x: 554, endPoint y: 407, distance: 315.0
click at [277, 557] on icon at bounding box center [279, 560] width 15 height 9
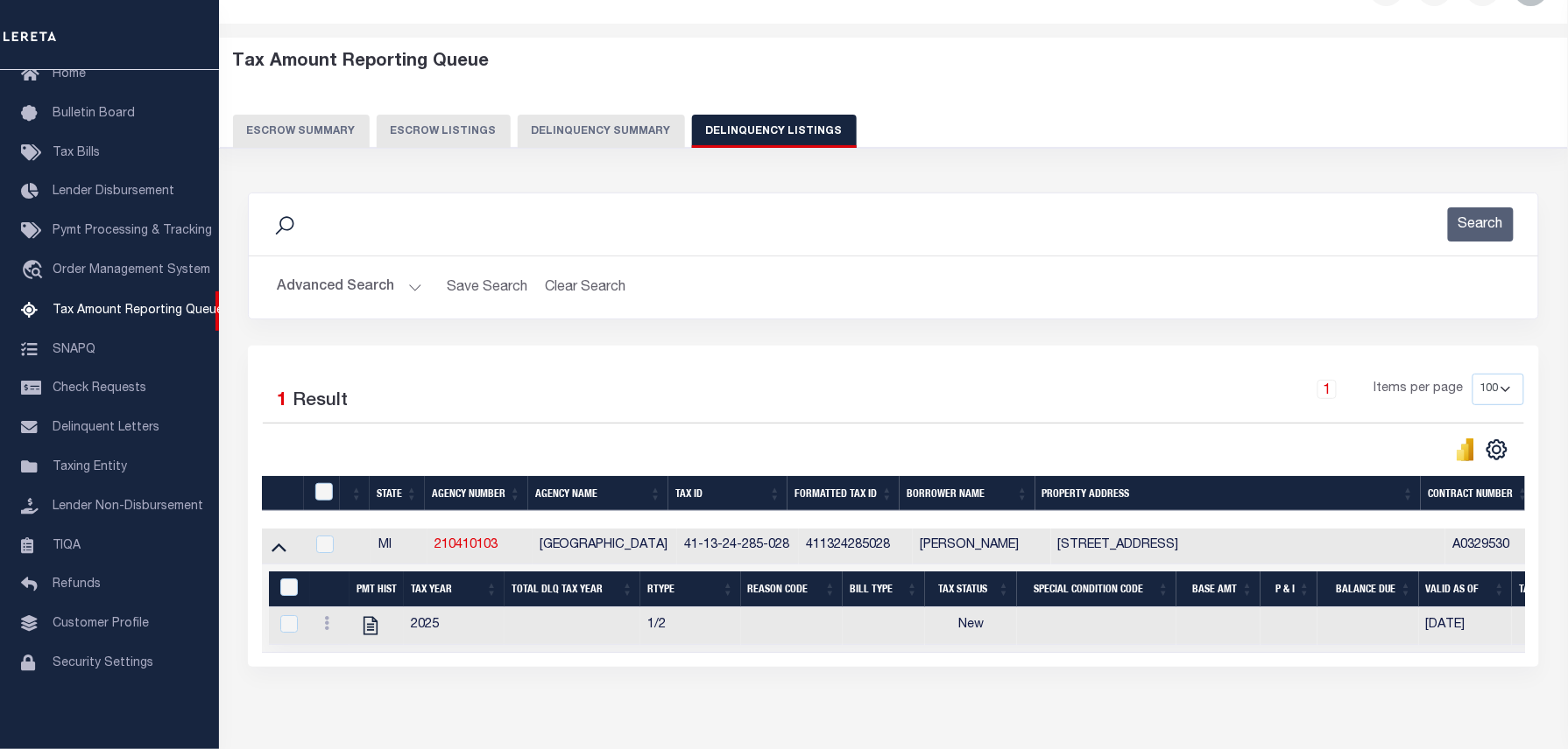
scroll to position [50, 0]
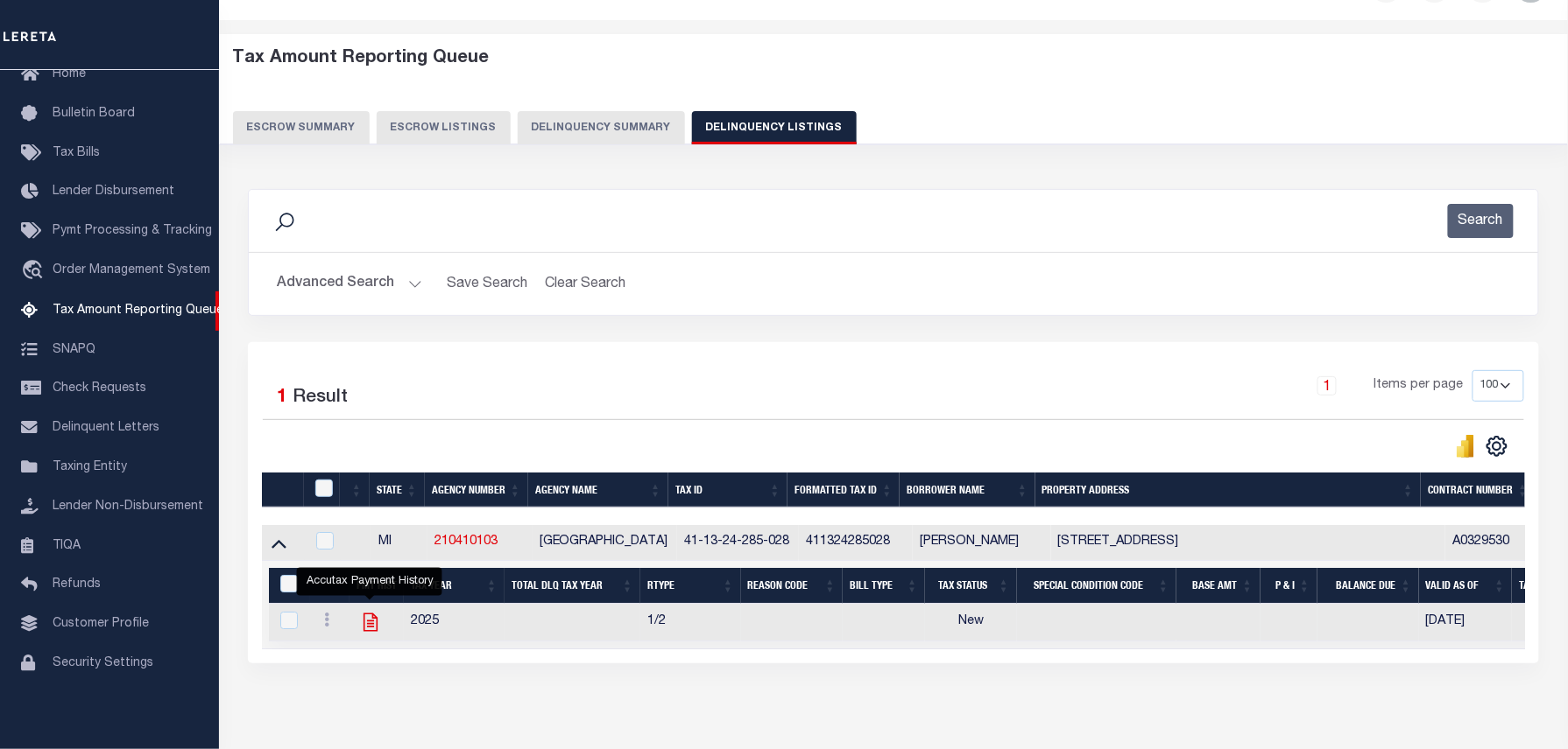
click at [369, 627] on icon "" at bounding box center [371, 622] width 23 height 23
checkbox input "true"
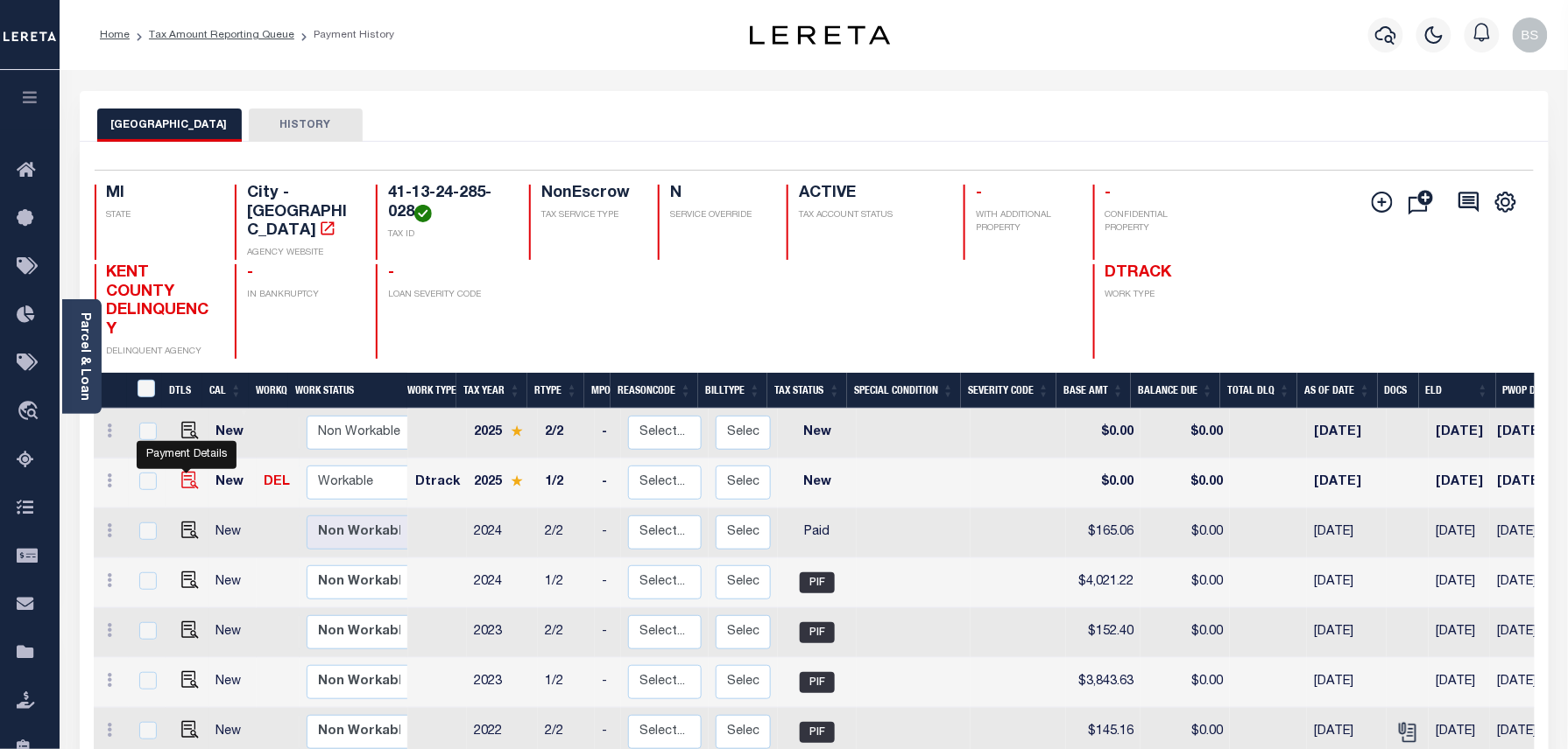
click at [182, 472] on img "" at bounding box center [190, 480] width 17 height 17
checkbox input "true"
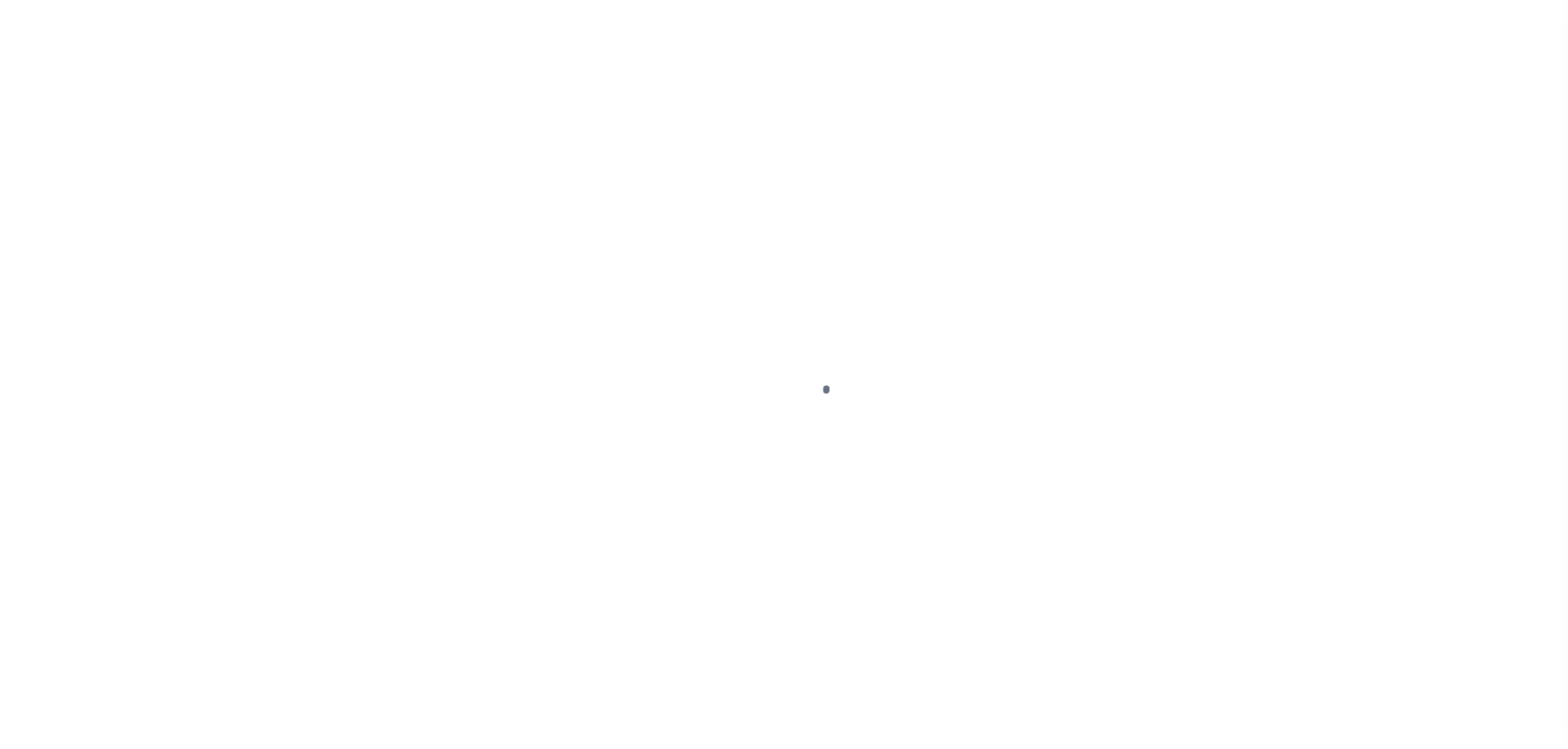
select select "NW2"
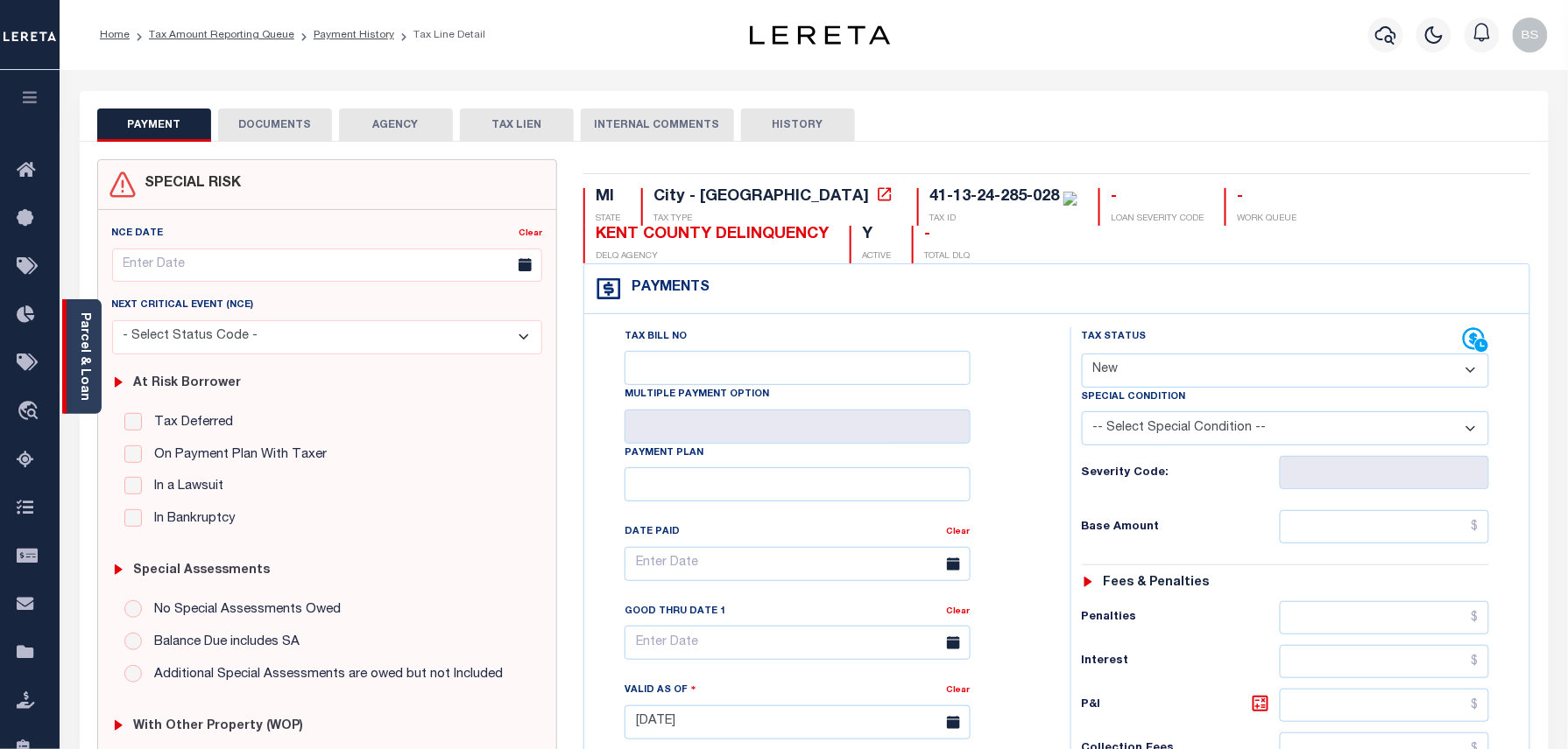
click at [92, 341] on div "Parcel & Loan" at bounding box center [81, 356] width 39 height 114
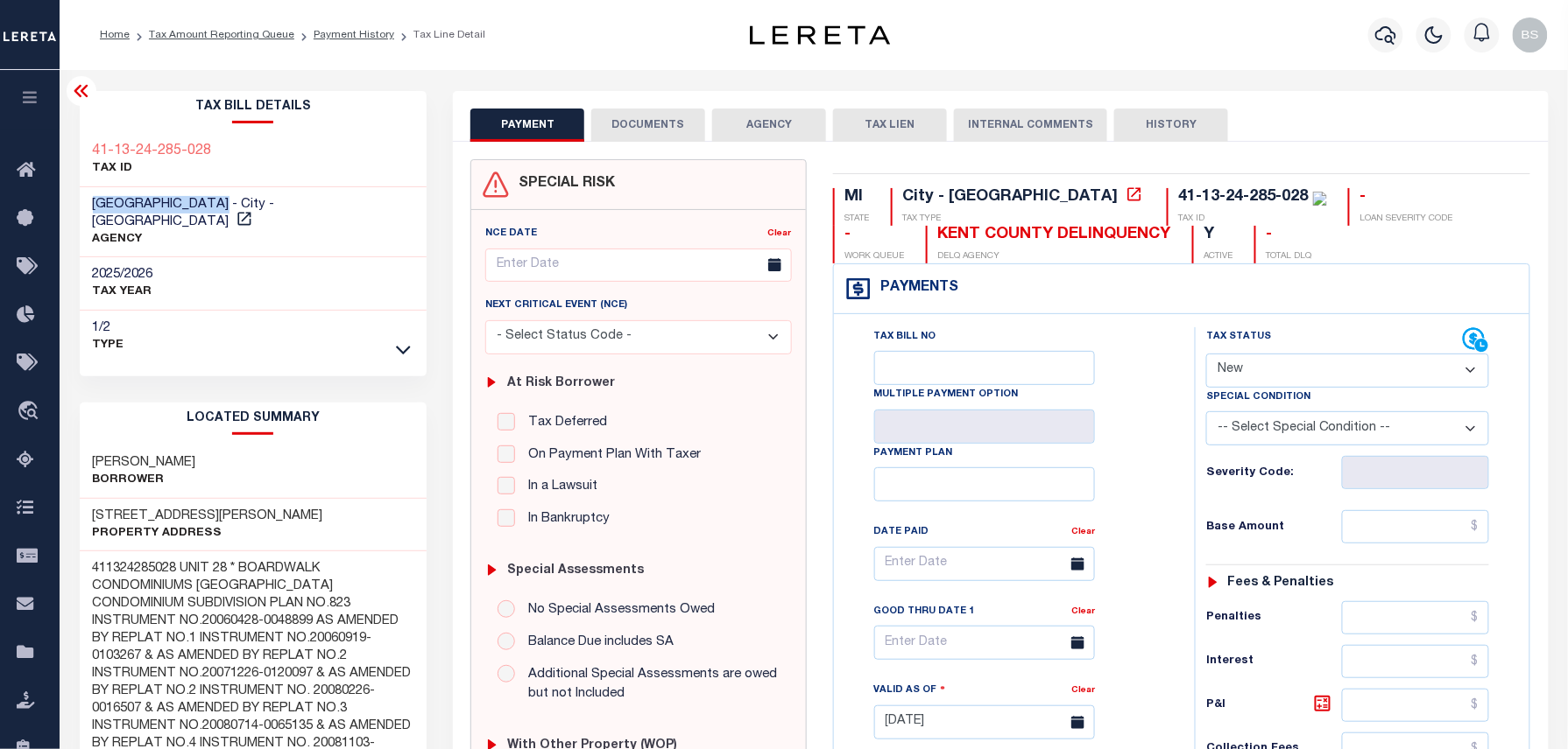
drag, startPoint x: 89, startPoint y: 204, endPoint x: 219, endPoint y: 199, distance: 130.1
click at [219, 199] on div "GRAND RAPIDS CITY - City - MI AGENCY" at bounding box center [254, 223] width 348 height 71
copy span "[GEOGRAPHIC_DATA]"
click at [328, 39] on link "Payment History" at bounding box center [354, 34] width 81 height 10
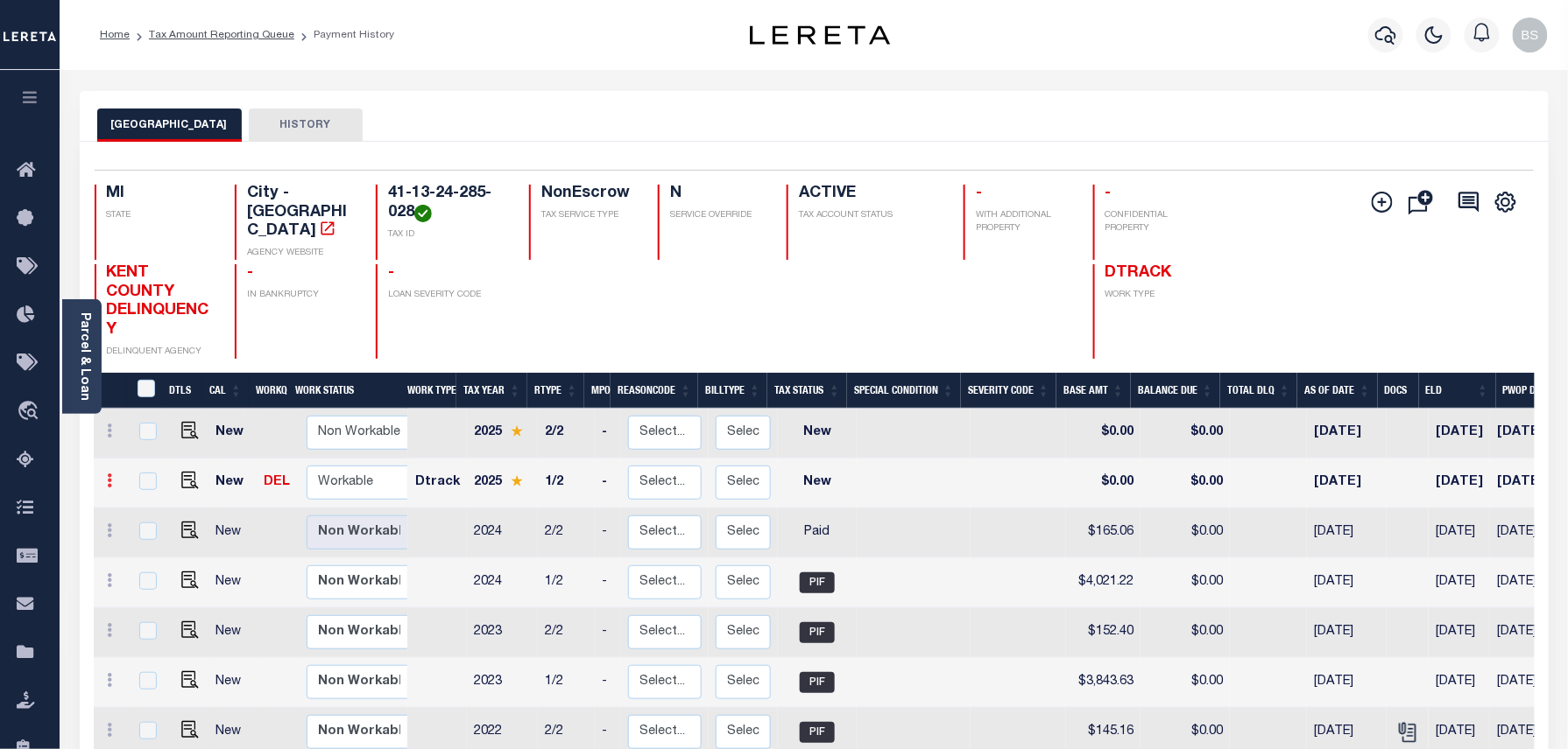
click at [112, 474] on icon at bounding box center [111, 480] width 6 height 14
click at [145, 531] on img at bounding box center [153, 539] width 17 height 18
select select "NW2"
type input "$0.00"
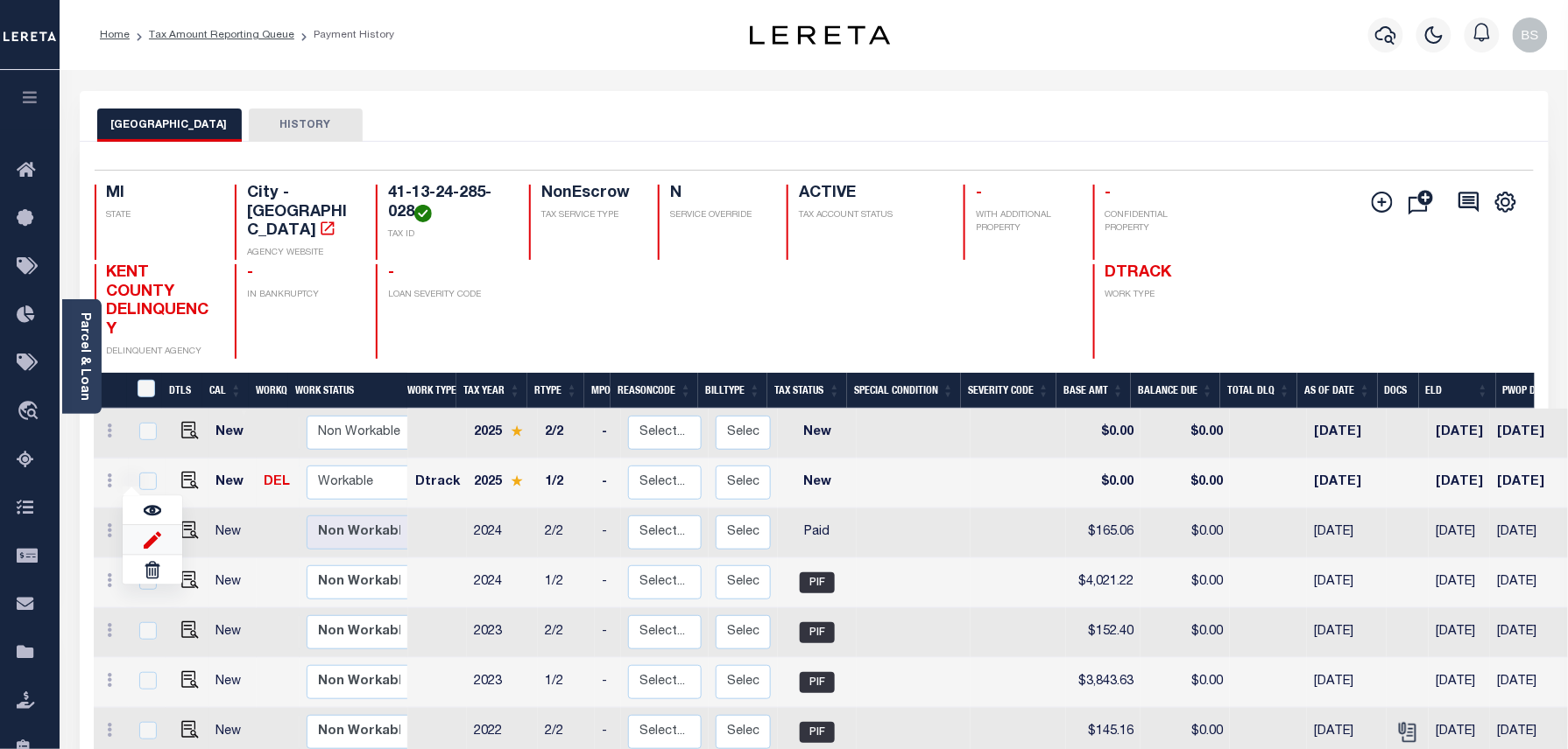
type input "[DATE]"
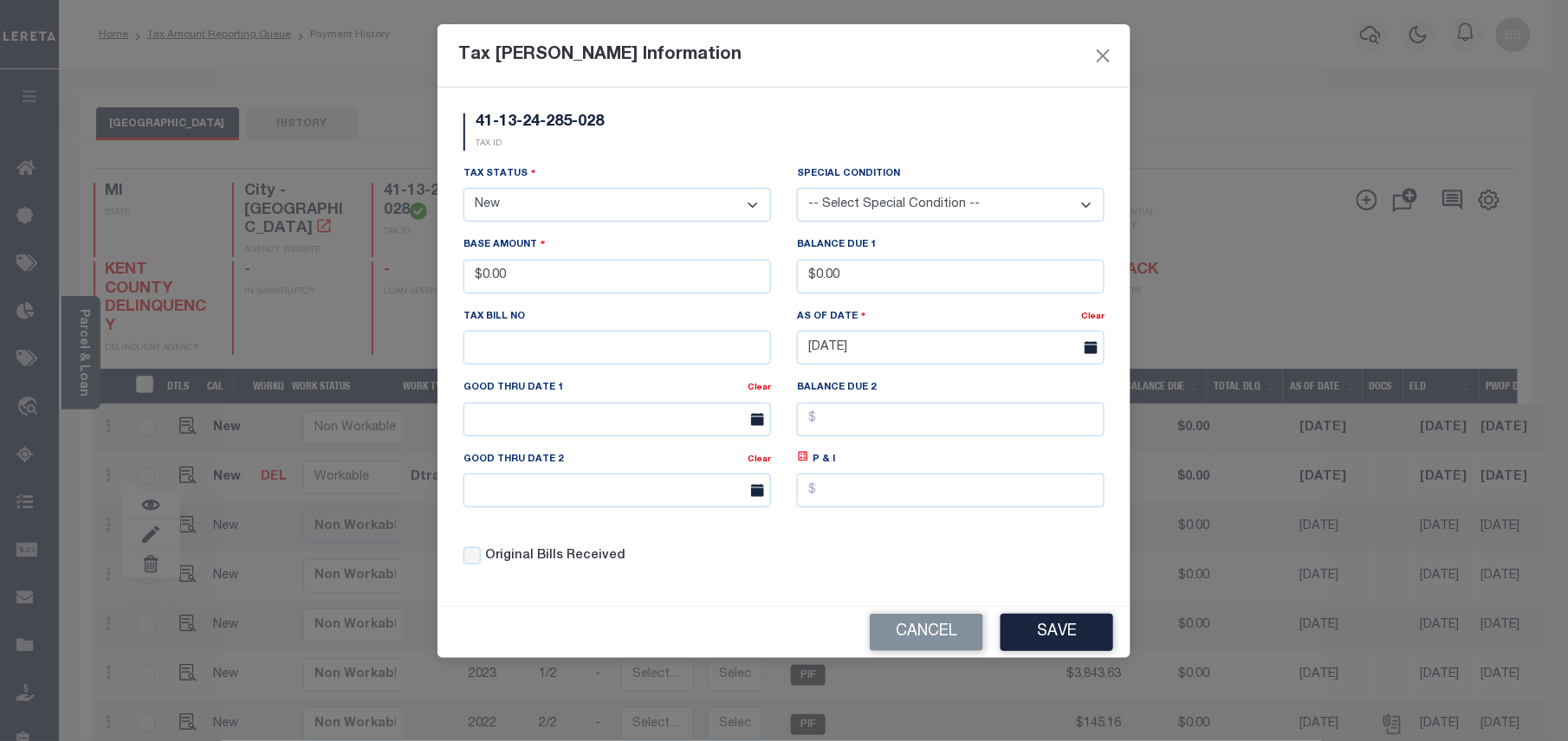
click at [521, 211] on select "- Select Status - Open Due/Unpaid Paid Incomplete No Tax Due Internal Refund Pr…" at bounding box center [618, 205] width 307 height 34
select select "PYD"
click at [464, 190] on select "- Select Status - Open Due/Unpaid Paid Incomplete No Tax Due Internal Refund Pr…" at bounding box center [618, 205] width 307 height 34
drag, startPoint x: 540, startPoint y: 282, endPoint x: 468, endPoint y: 282, distance: 72.0
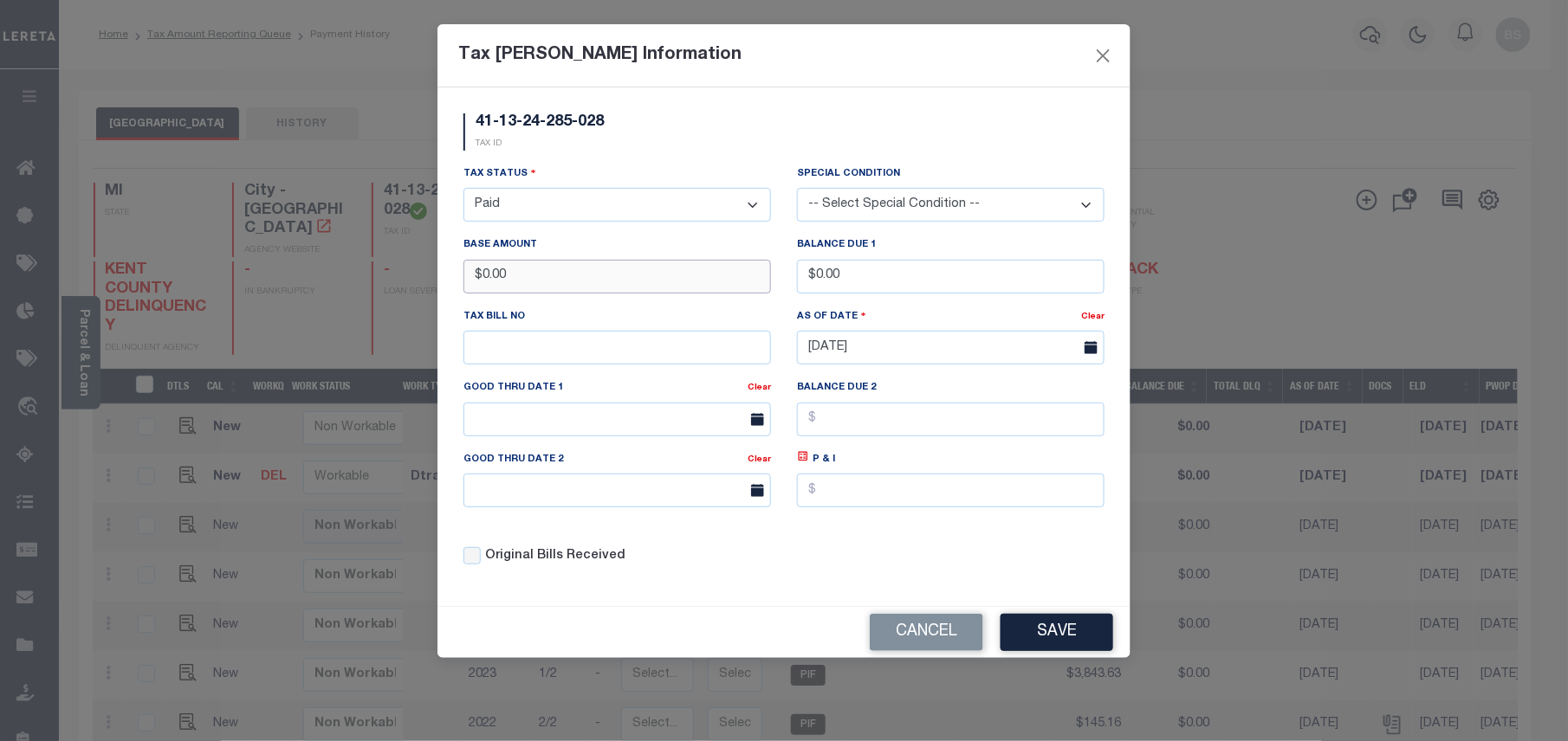
click at [470, 282] on input "$0.00" at bounding box center [618, 277] width 307 height 34
type input "$4,168.79"
click at [1093, 628] on button "Save" at bounding box center [1056, 633] width 112 height 38
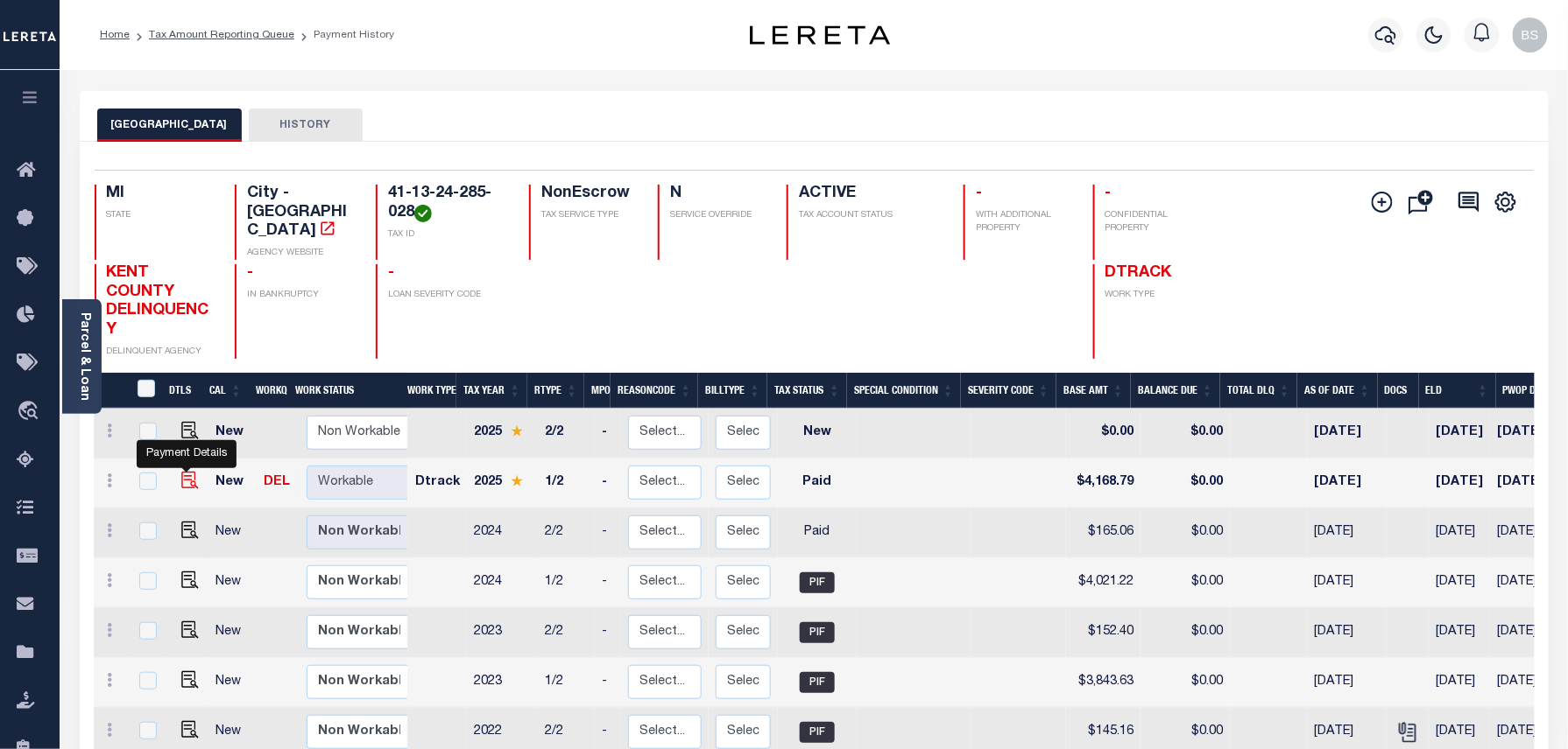
click at [187, 472] on img at bounding box center [190, 480] width 17 height 17
checkbox input "true"
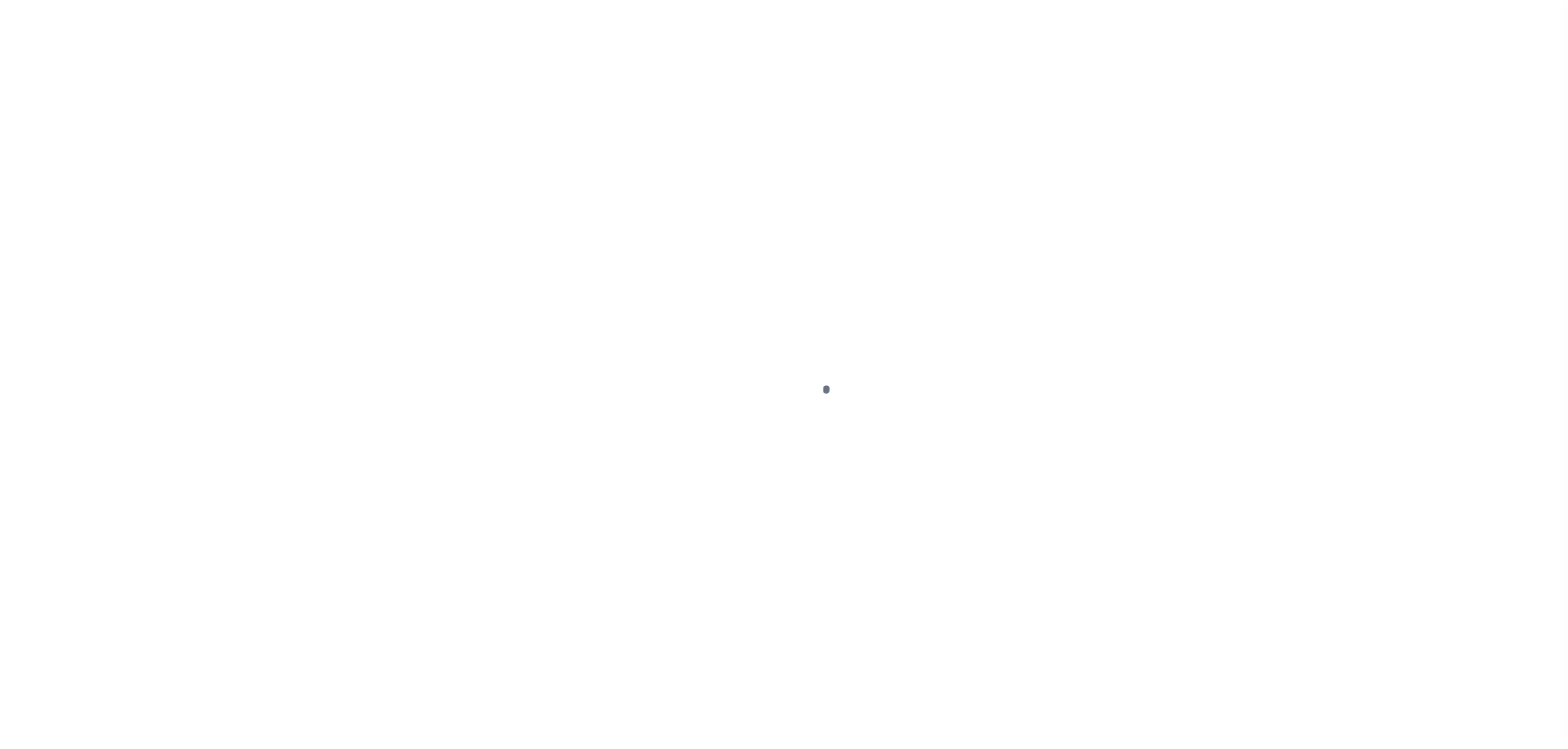
select select "PYD"
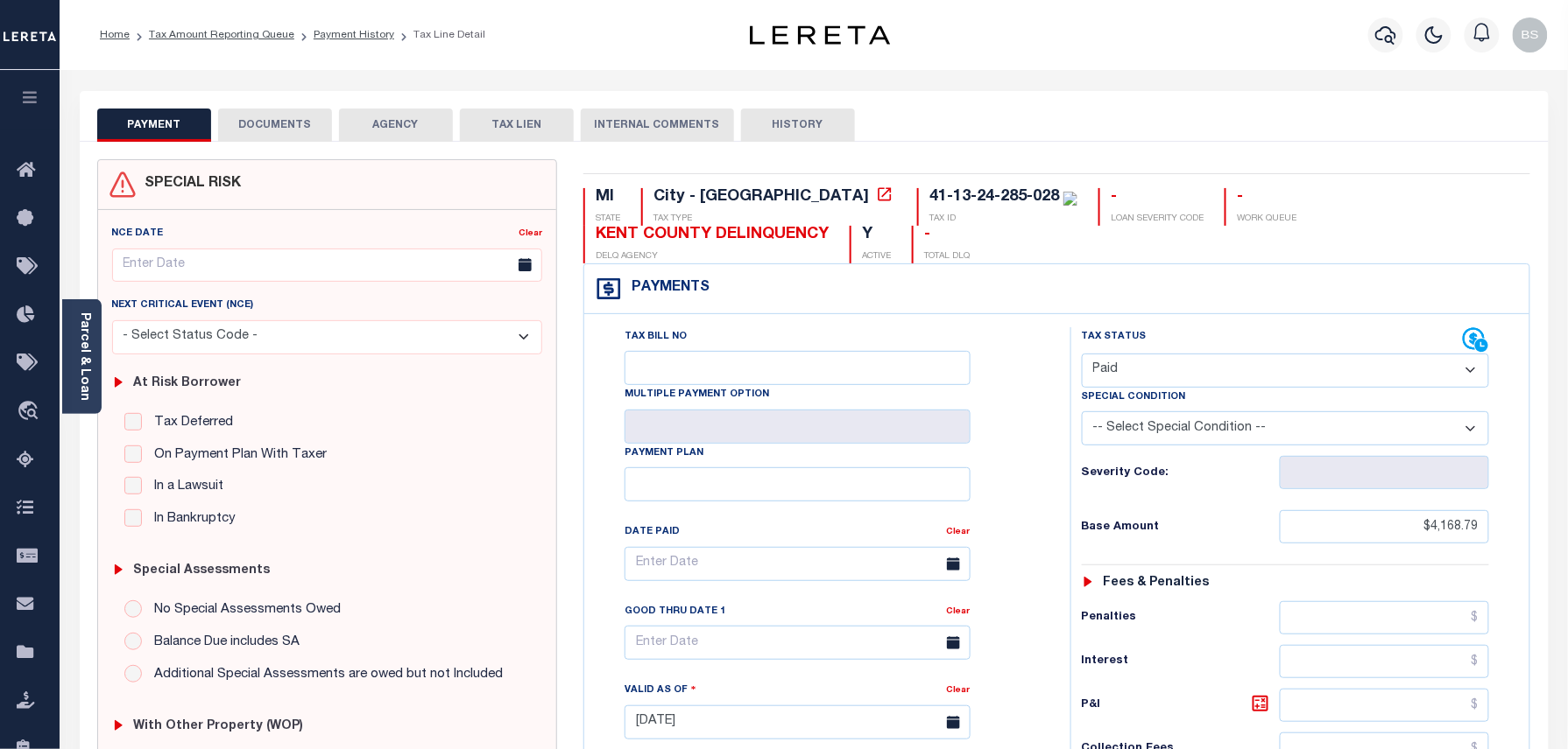
click at [232, 113] on button "DOCUMENTS" at bounding box center [275, 125] width 113 height 33
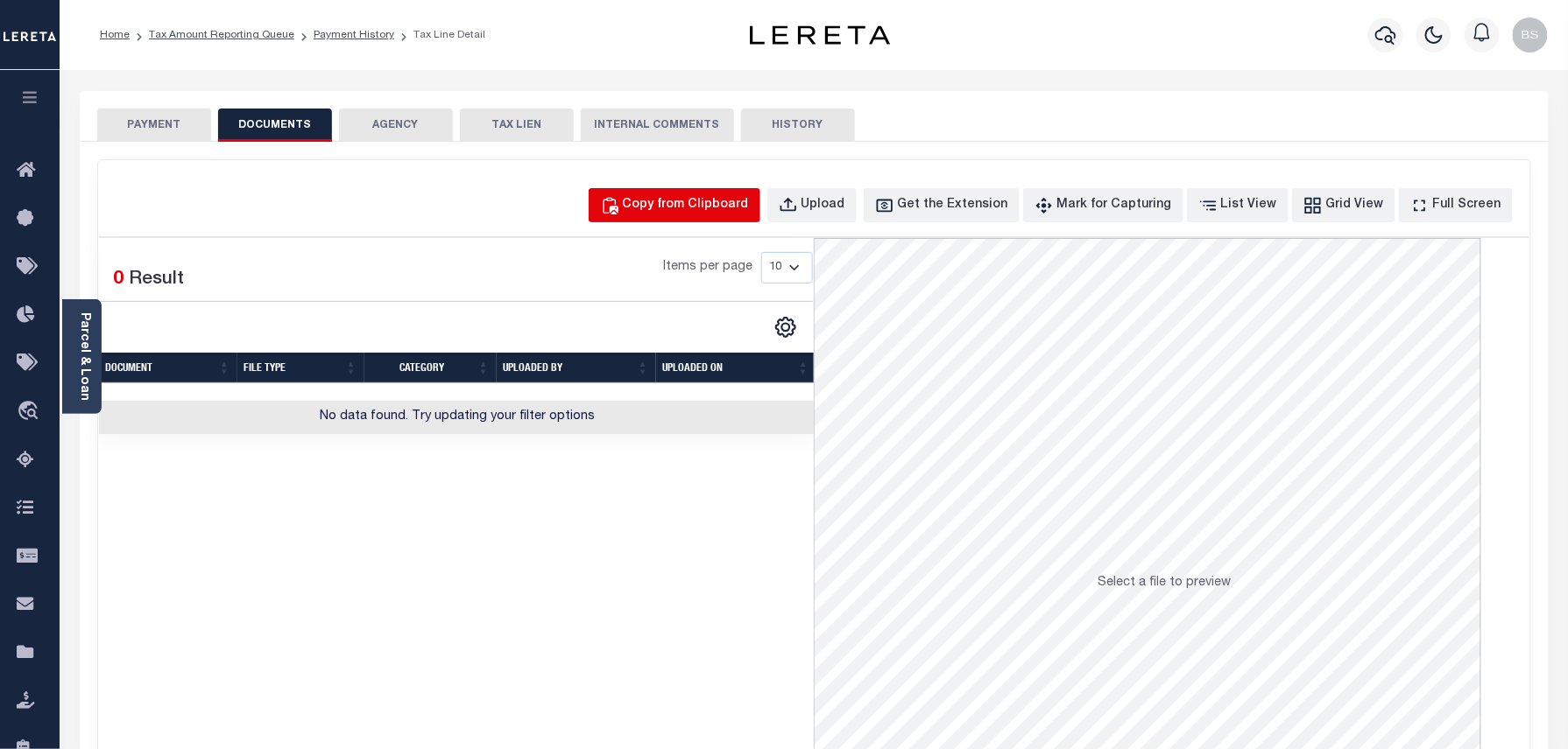
click at [749, 211] on div "Copy from Clipboard" at bounding box center [685, 206] width 126 height 19
select select "POP"
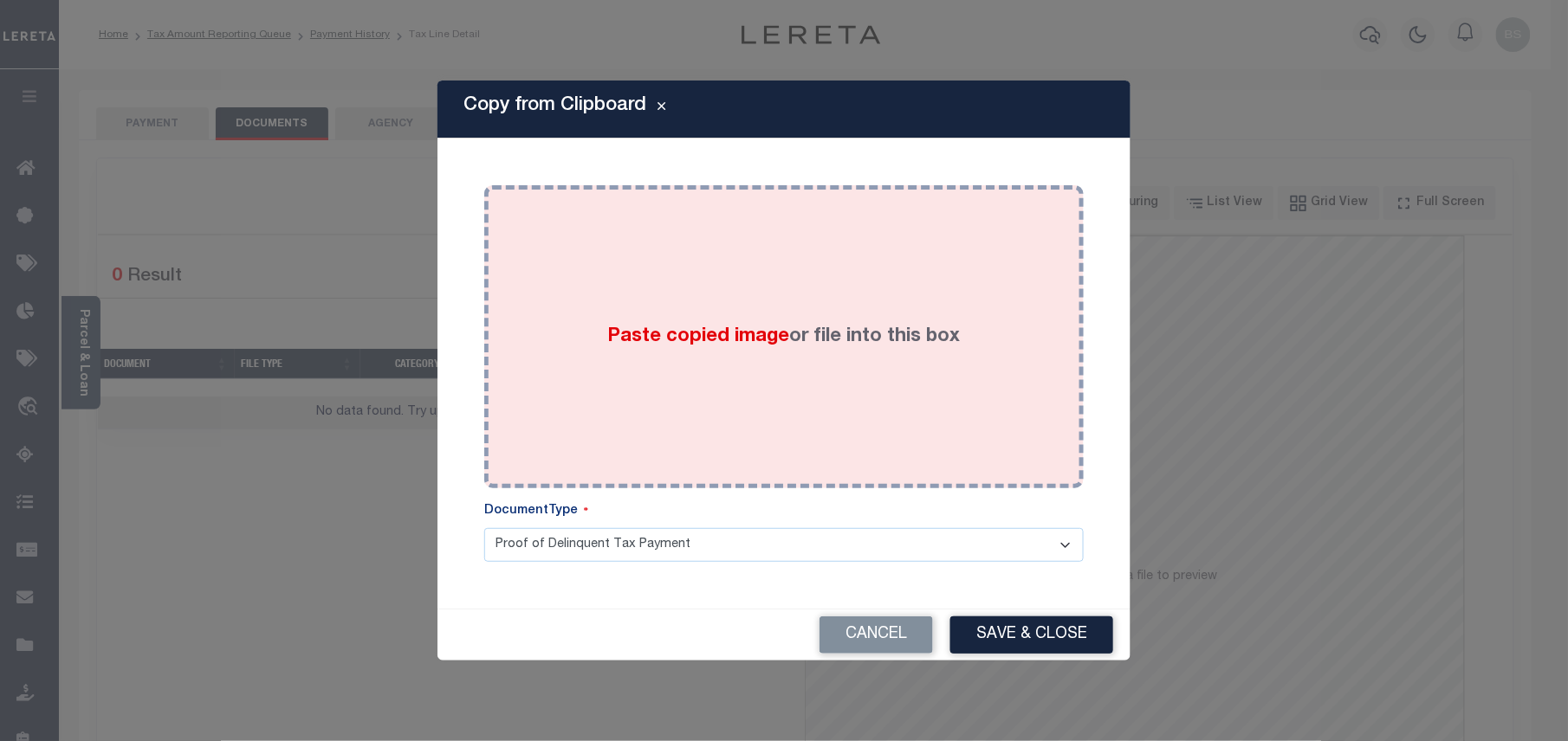
click at [838, 344] on label "Paste copied image or file into this box" at bounding box center [784, 338] width 353 height 28
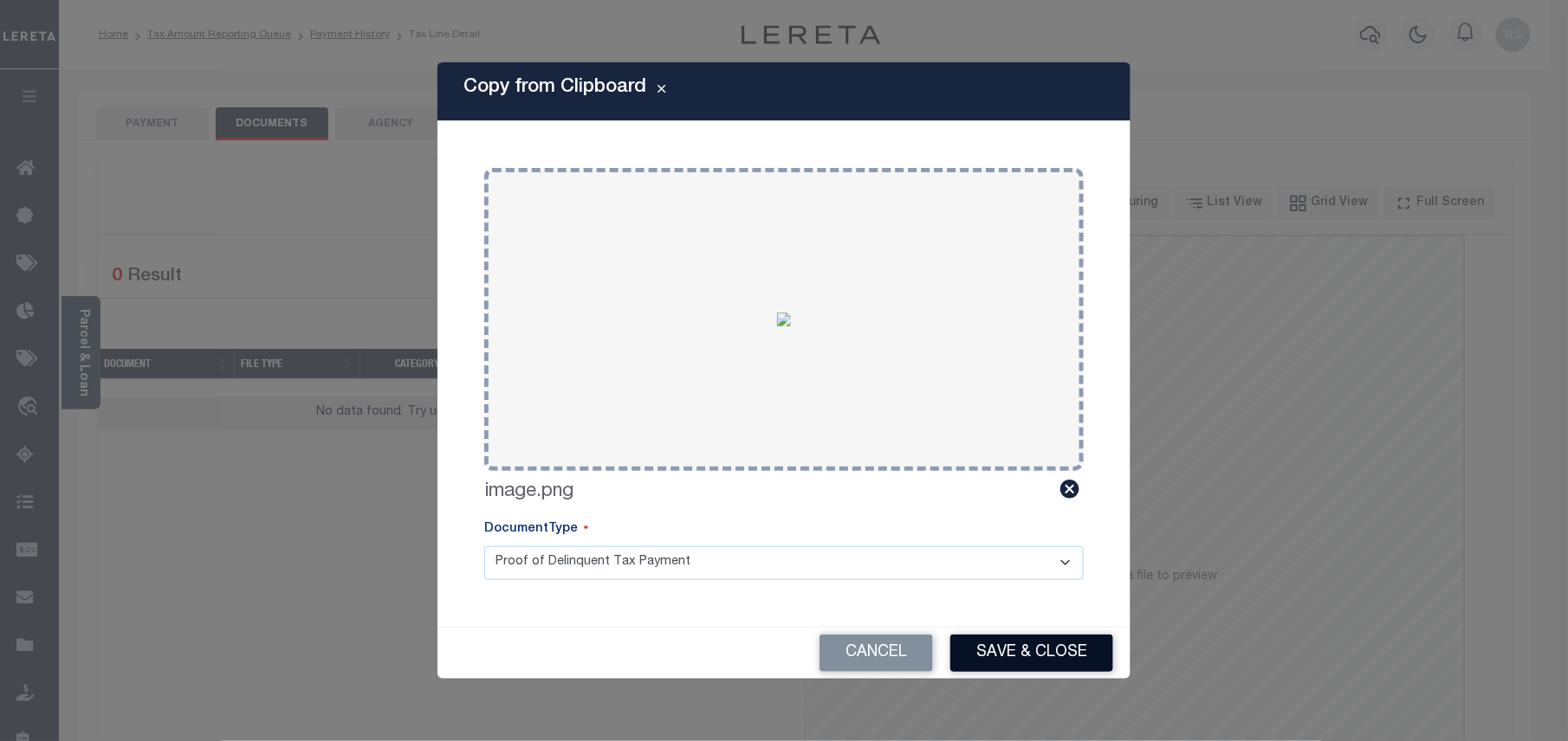
click at [984, 649] on button "Save & Close" at bounding box center [1032, 653] width 163 height 38
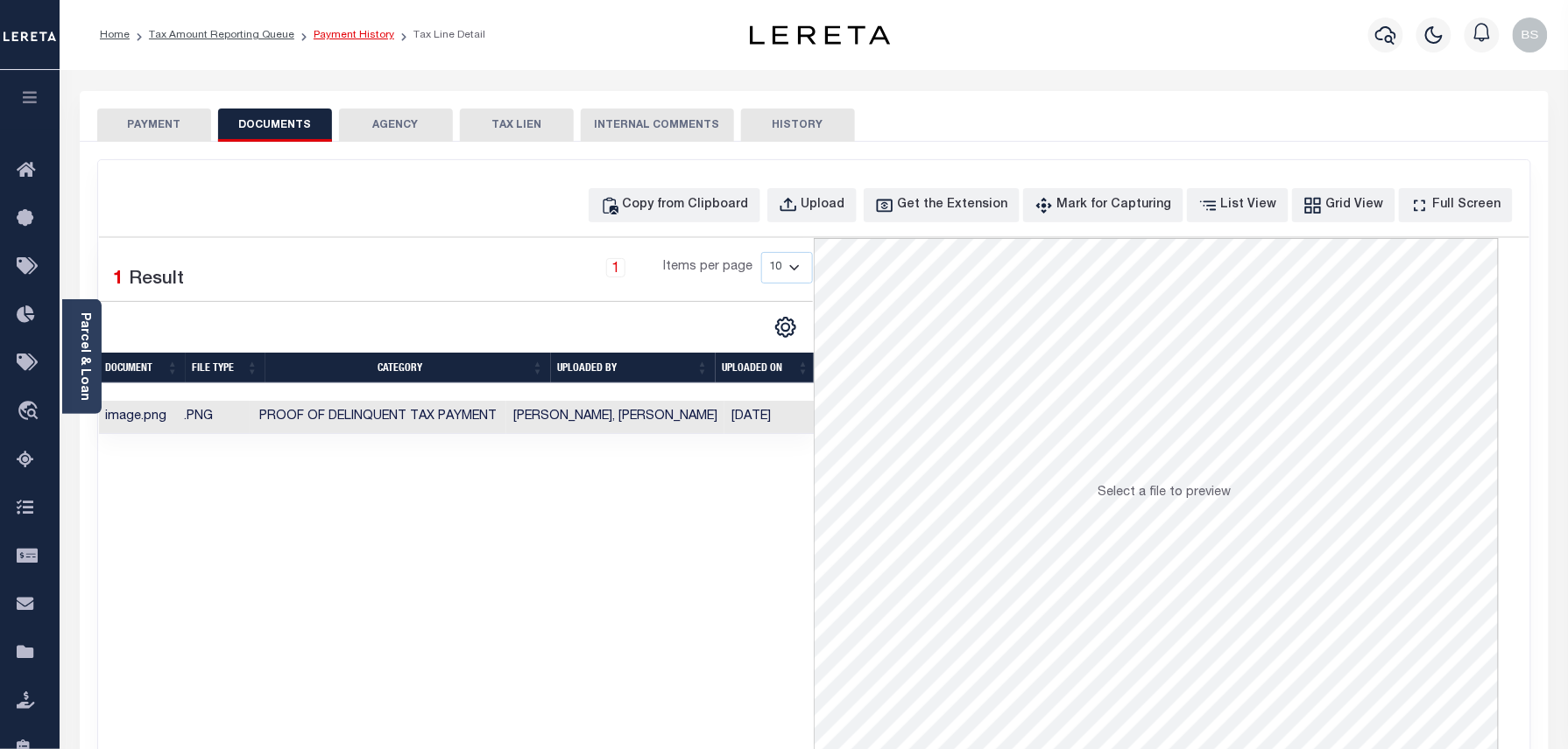
click at [345, 35] on link "Payment History" at bounding box center [354, 34] width 81 height 10
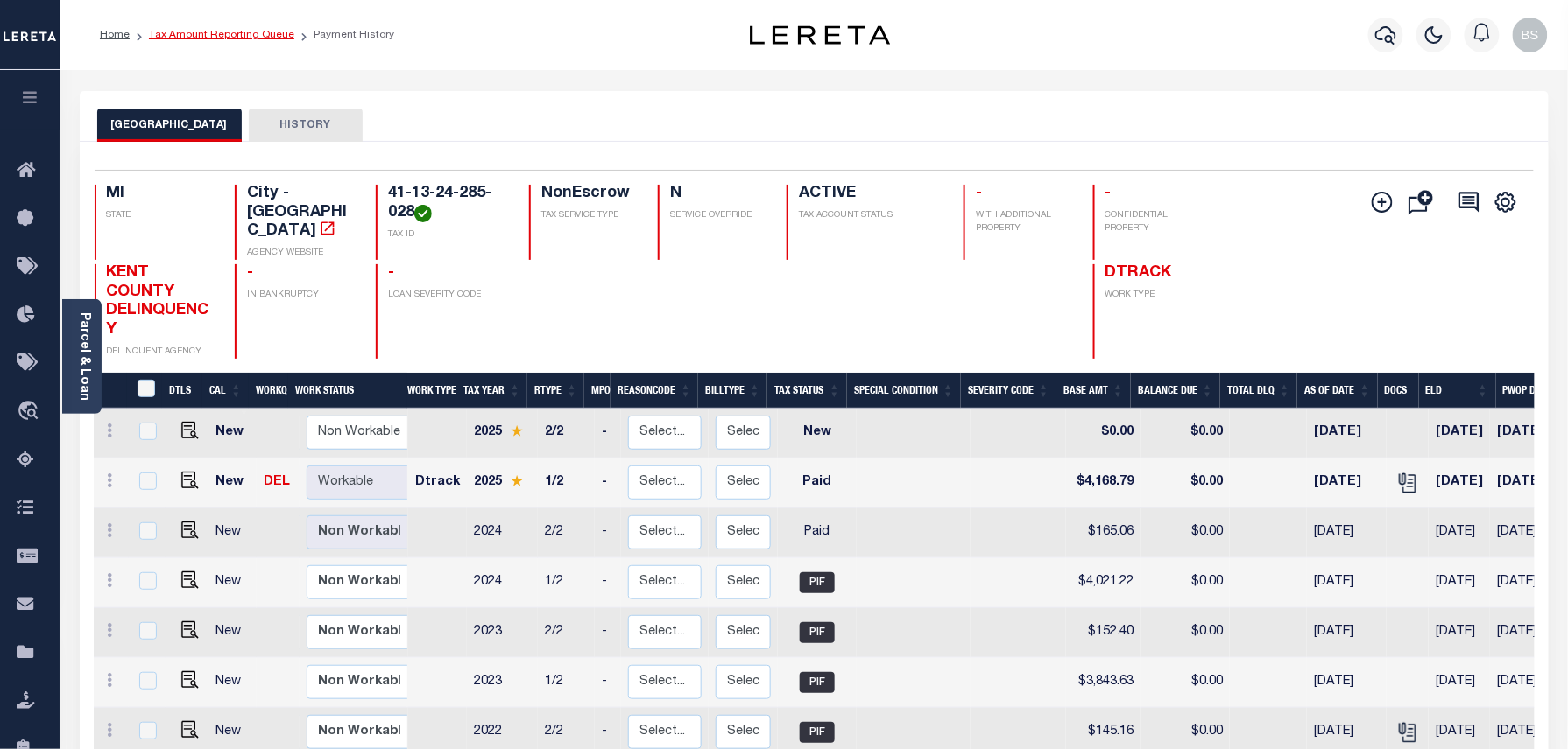
click at [221, 35] on link "Tax Amount Reporting Queue" at bounding box center [221, 34] width 146 height 10
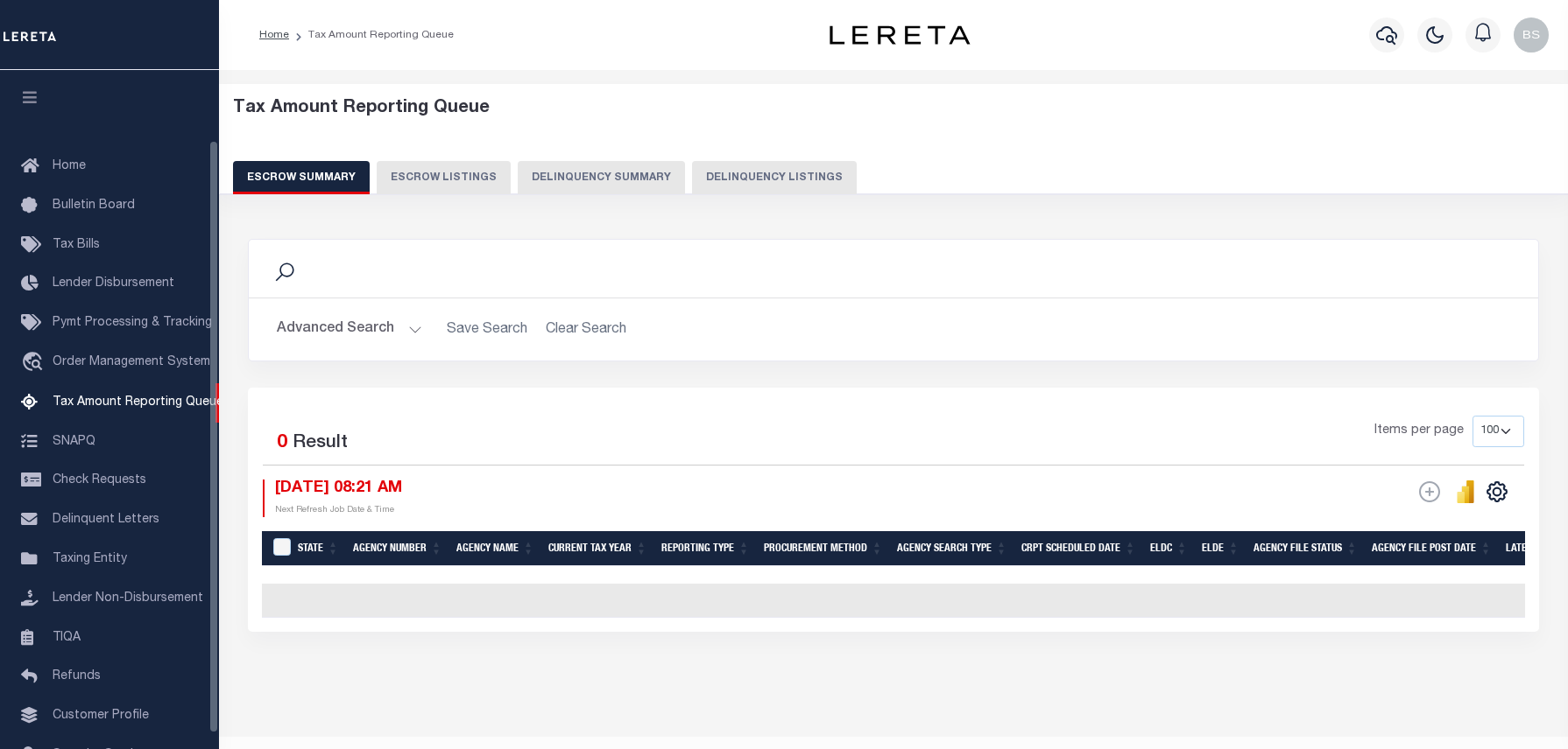
select select "100"
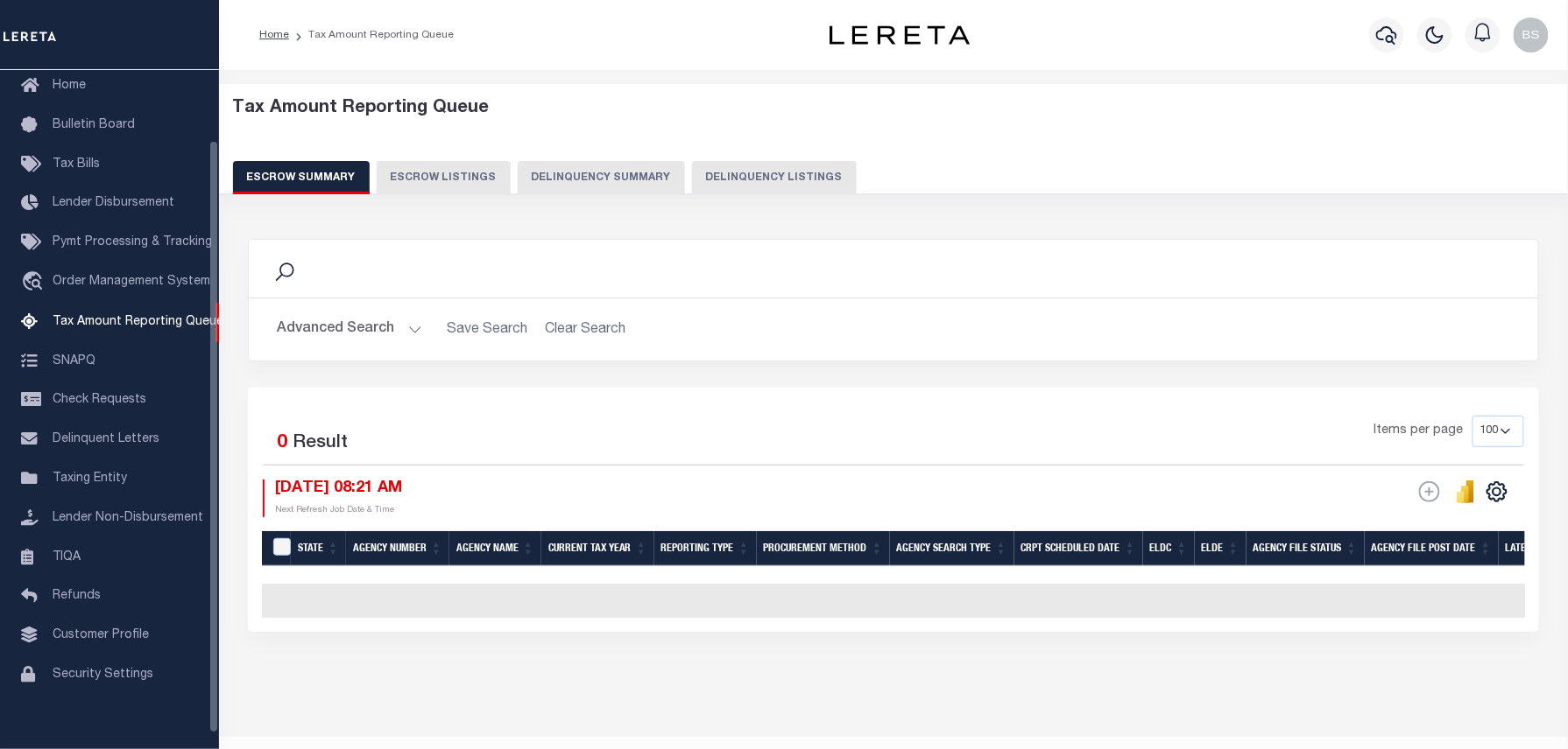
click at [772, 180] on button "Delinquency Listings" at bounding box center [774, 177] width 165 height 33
select select "100"
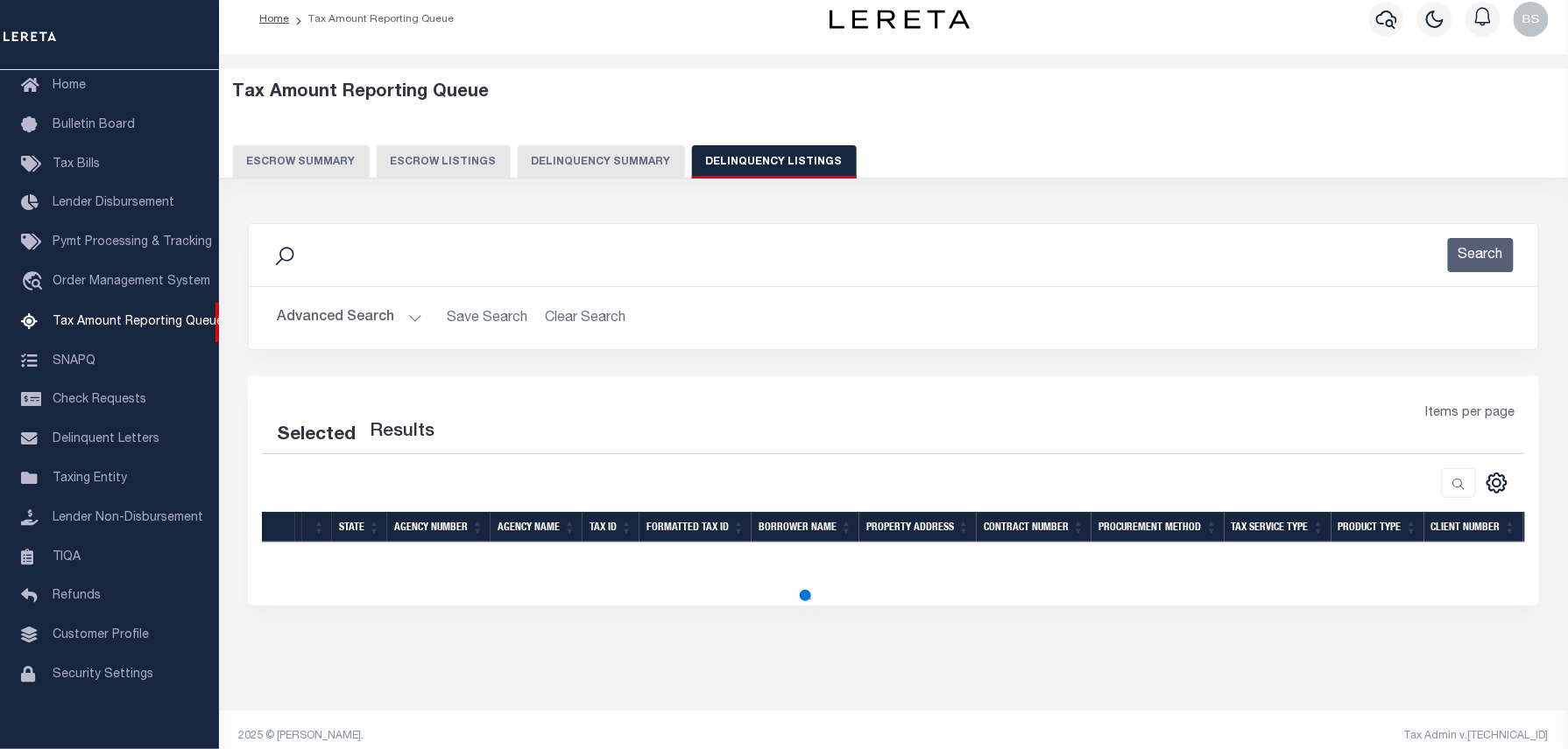
scroll to position [32, 0]
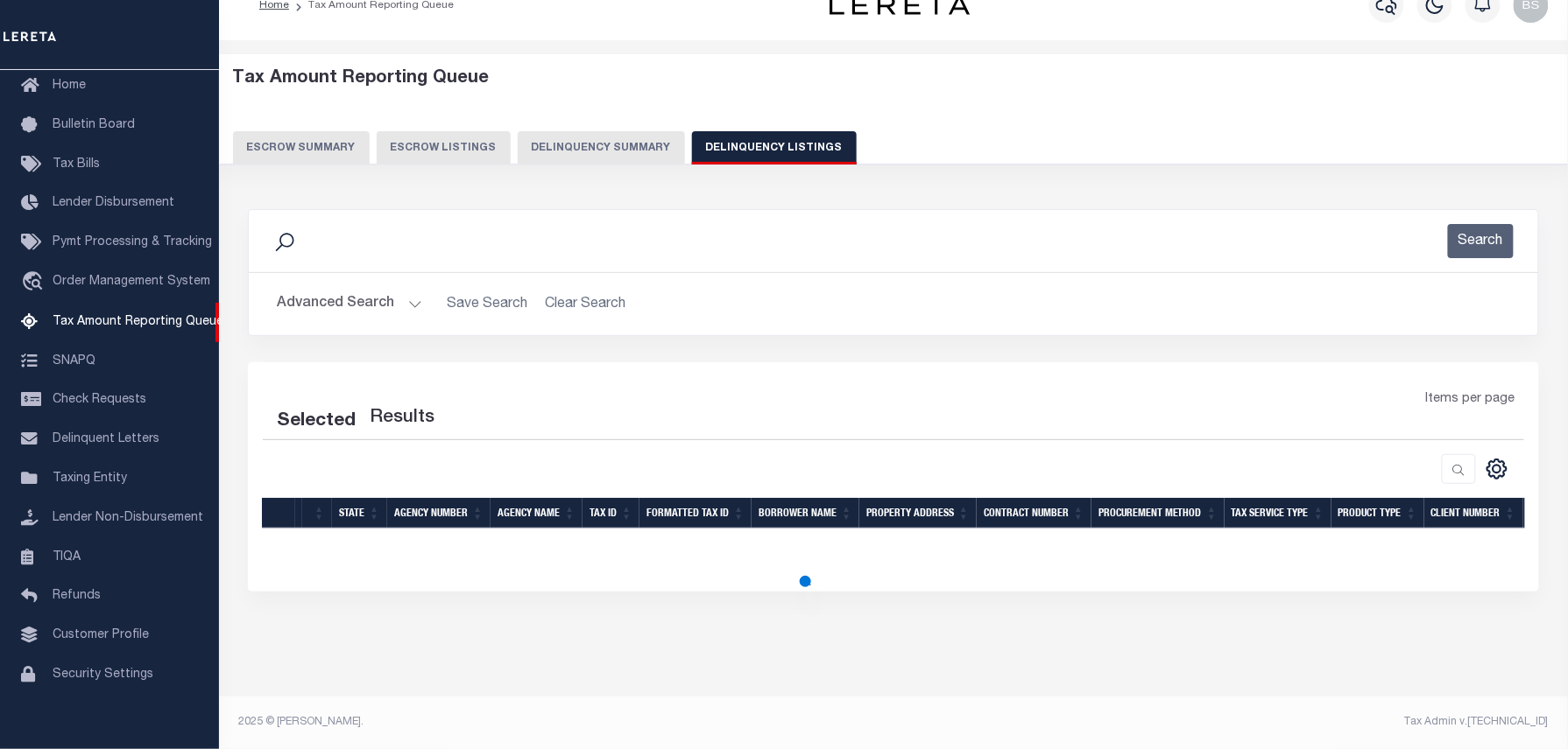
select select "100"
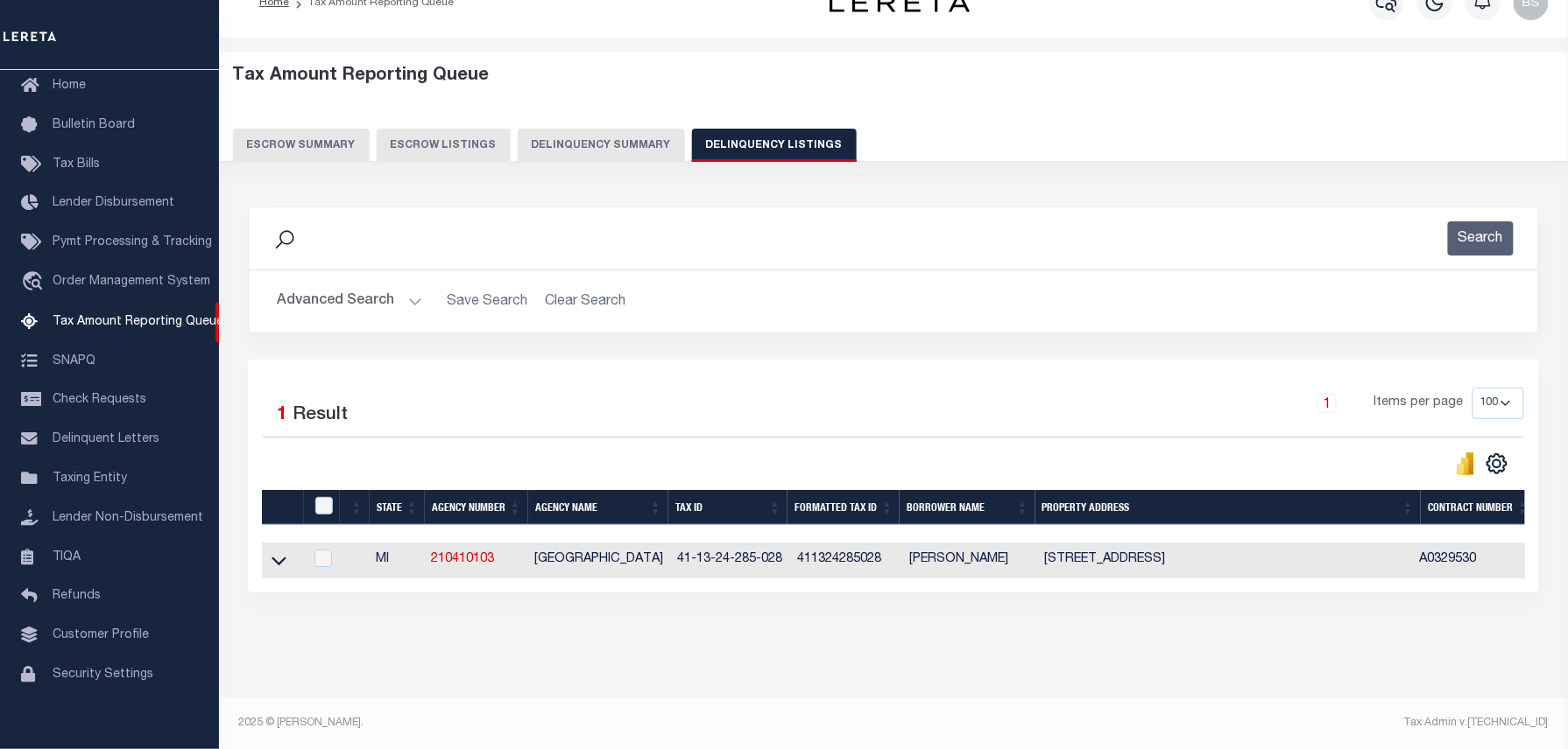
click at [275, 564] on icon at bounding box center [279, 560] width 15 height 18
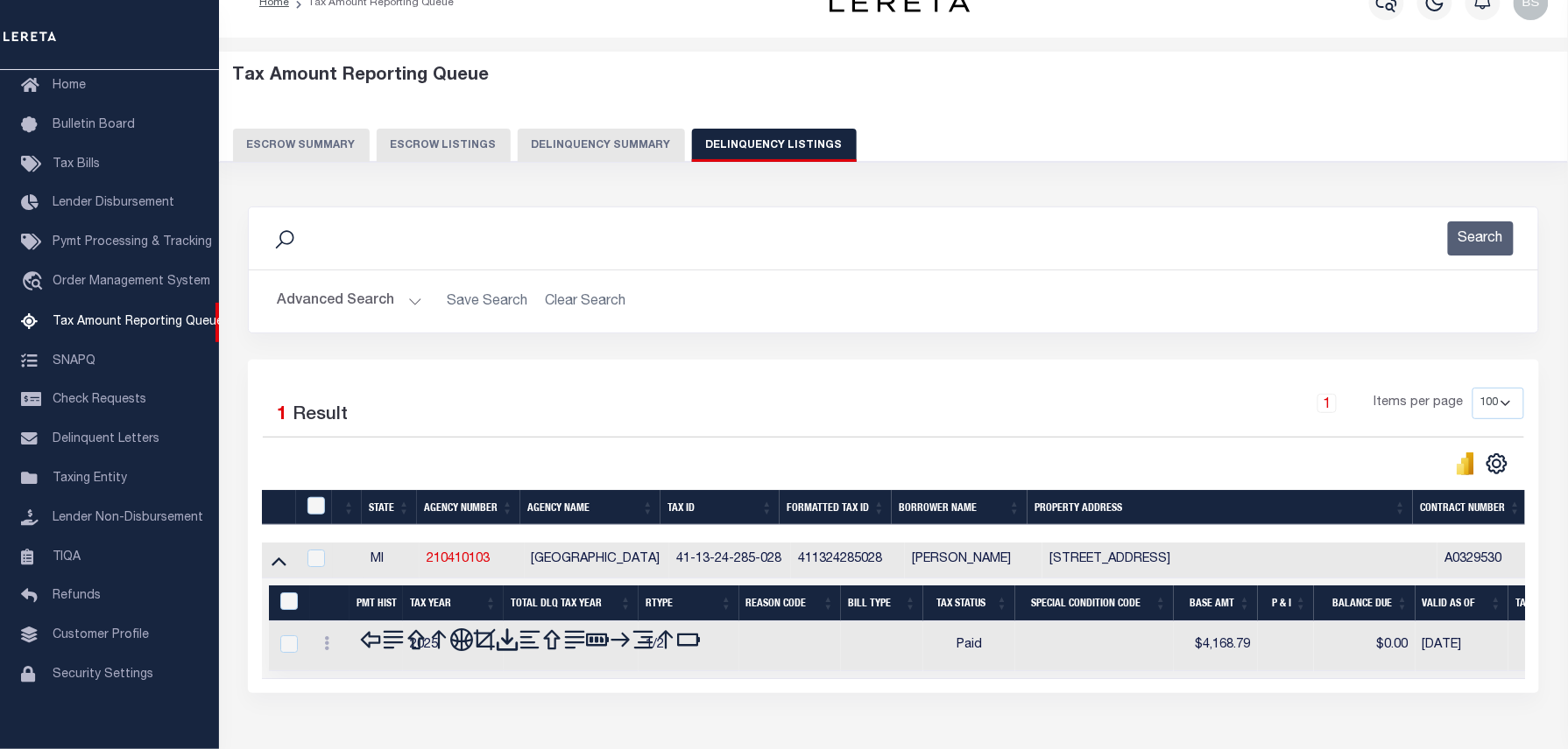
scroll to position [50, 0]
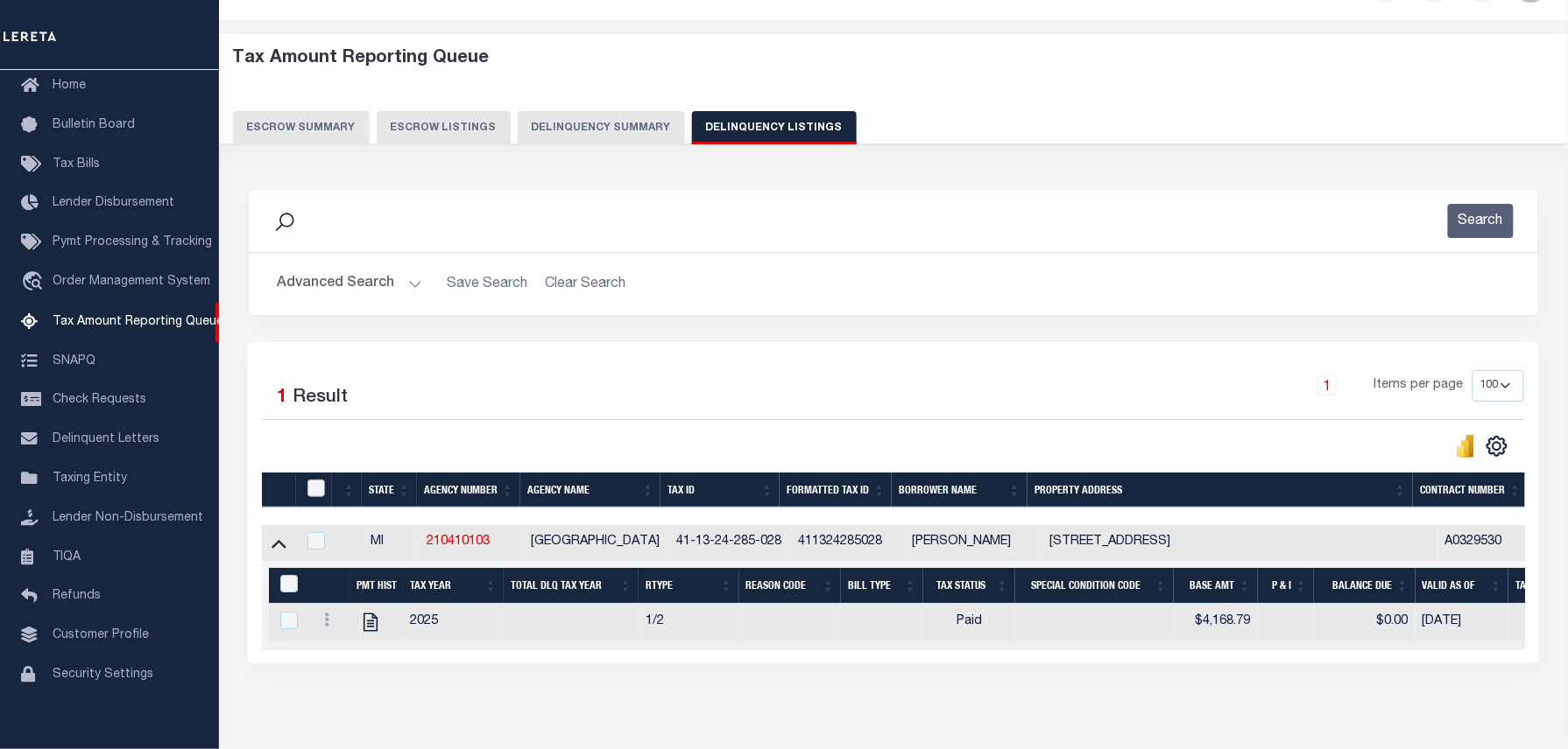
click at [317, 491] on input "checkbox" at bounding box center [316, 488] width 17 height 17
checkbox input "true"
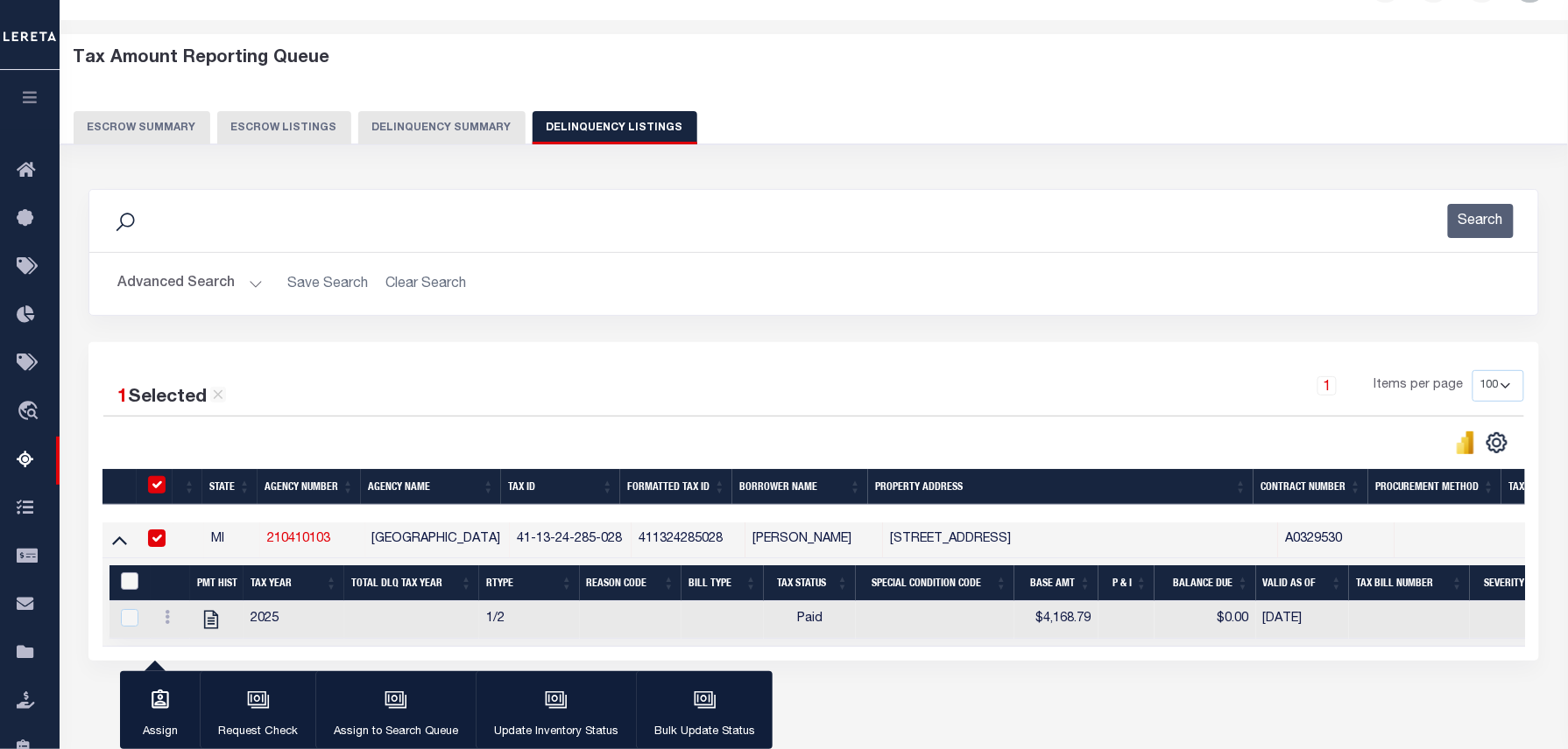
click at [124, 585] on input "&nbsp;" at bounding box center [130, 581] width 17 height 17
checkbox input "true"
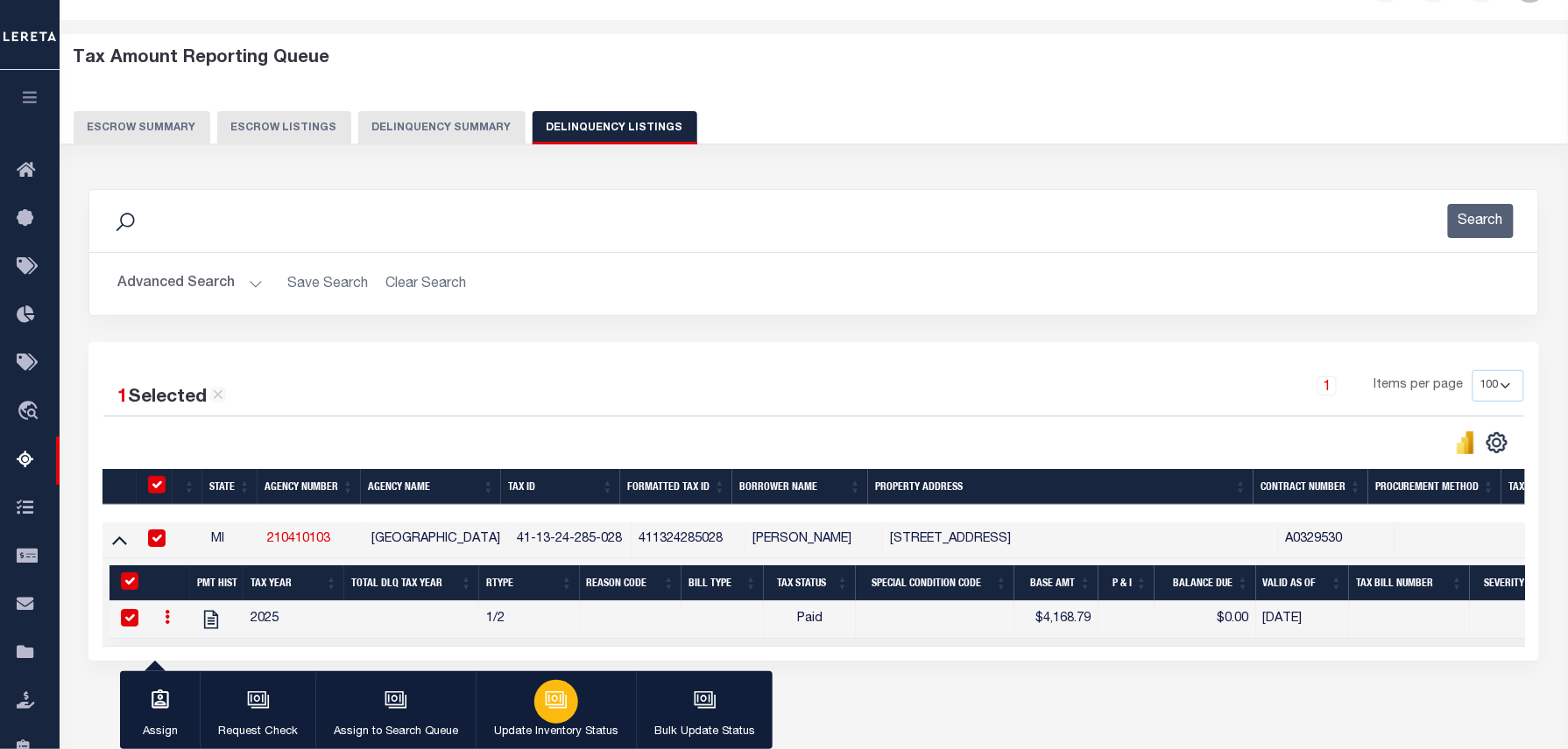
click at [546, 712] on icon "button" at bounding box center [556, 700] width 23 height 23
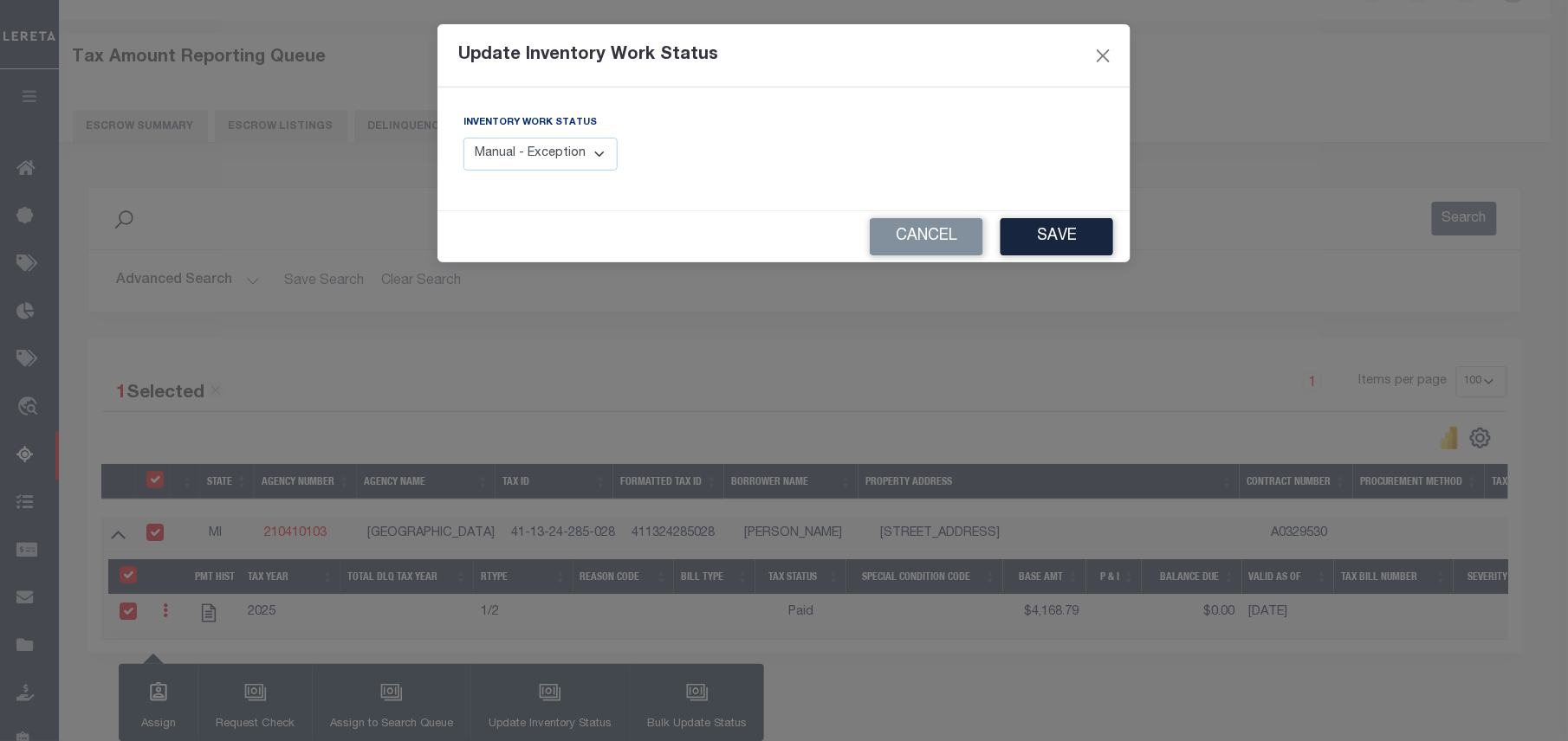
click at [518, 176] on div "Inventory Work Status Manual - Exception Pended - Awaiting Search Late Add Exce…" at bounding box center [618, 148] width 334 height 71
click at [520, 165] on select "Manual - Exception Pended - Awaiting Search Late Add Exception Completed" at bounding box center [541, 155] width 155 height 34
select select "4"
click at [464, 138] on select "Manual - Exception Pended - Awaiting Search Late Add Exception Completed" at bounding box center [541, 155] width 155 height 34
click at [1099, 233] on button "Save" at bounding box center [1056, 238] width 112 height 38
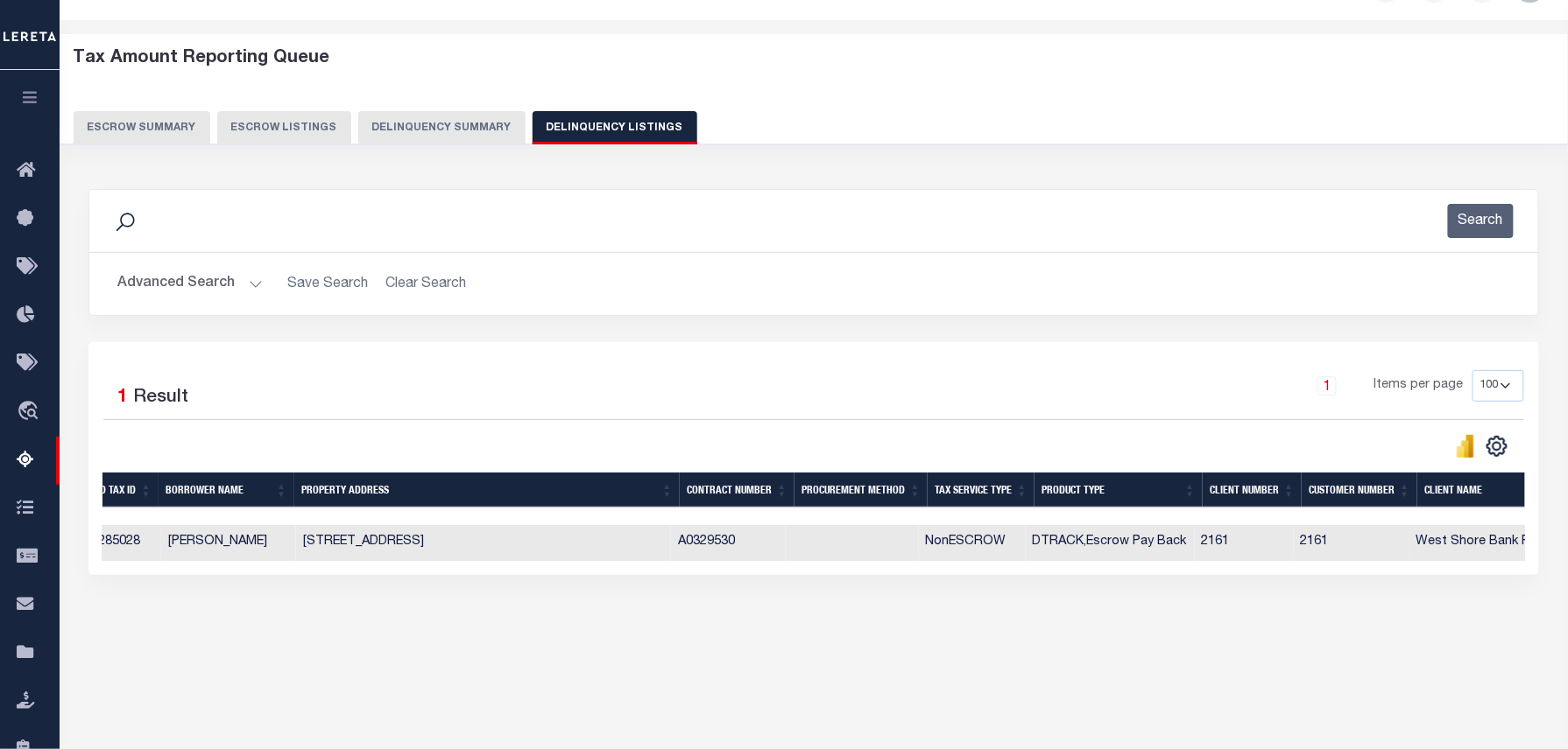
scroll to position [0, 0]
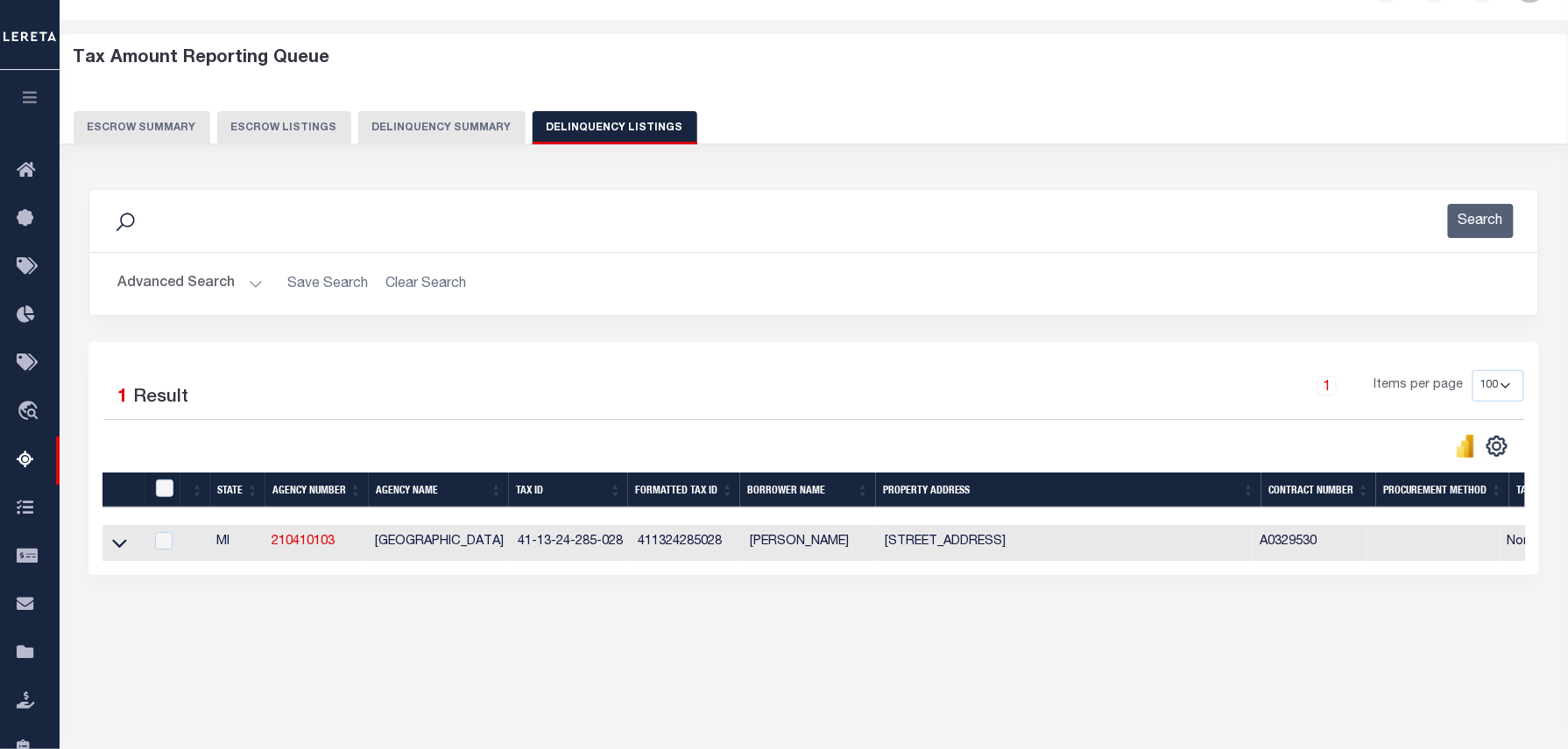
click at [211, 284] on button "Advanced Search" at bounding box center [190, 284] width 146 height 34
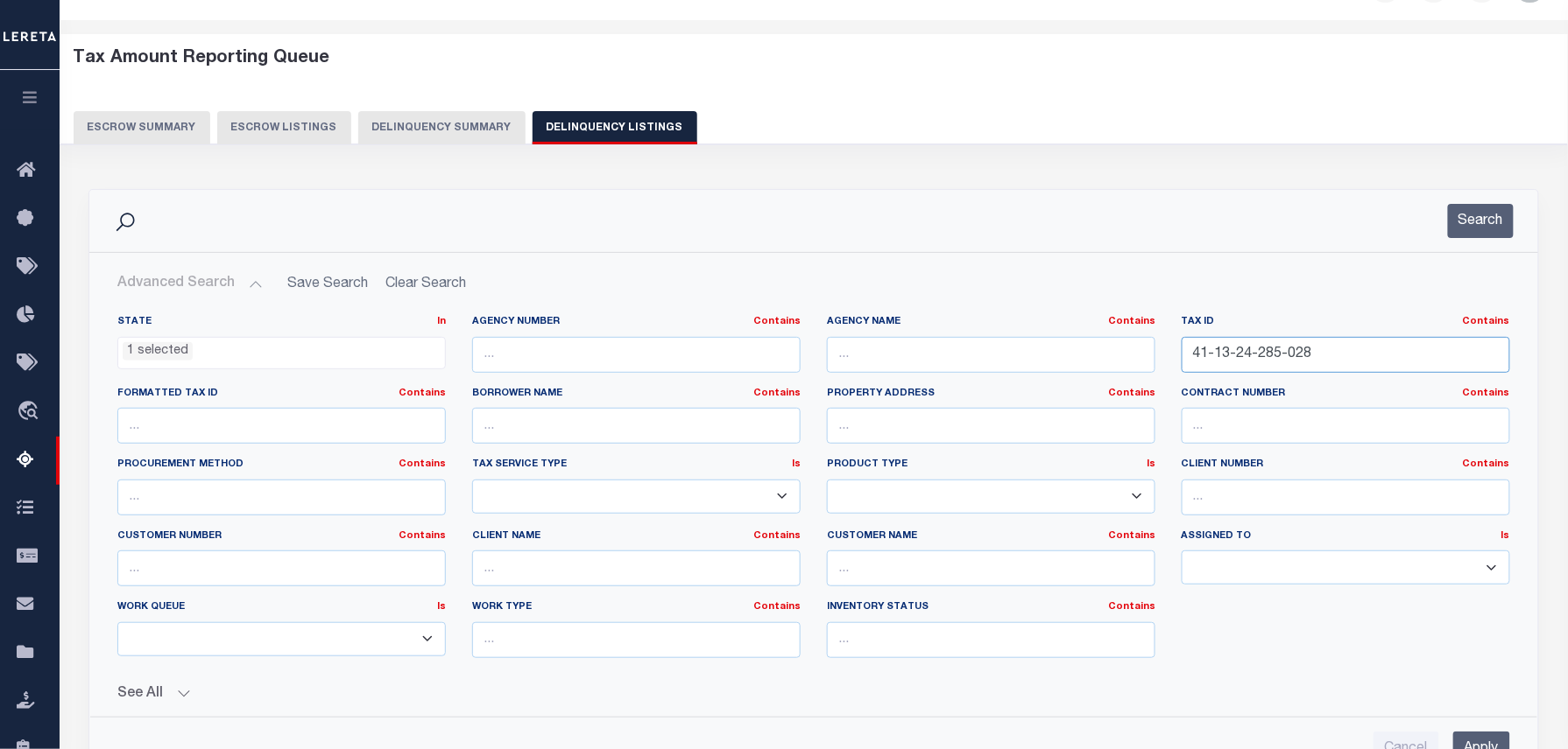
drag, startPoint x: 1336, startPoint y: 347, endPoint x: 1004, endPoint y: 347, distance: 332.0
click at [1055, 347] on div "State In In AK AL AR AZ CA CO CT DC DE FL GA GU HI IA ID IL IN KS KY LA MA MD M…" at bounding box center [813, 494] width 1418 height 357
paste input "5-157-019"
type input "41-13-25-157-019"
click at [1489, 219] on button "Search" at bounding box center [1480, 221] width 66 height 34
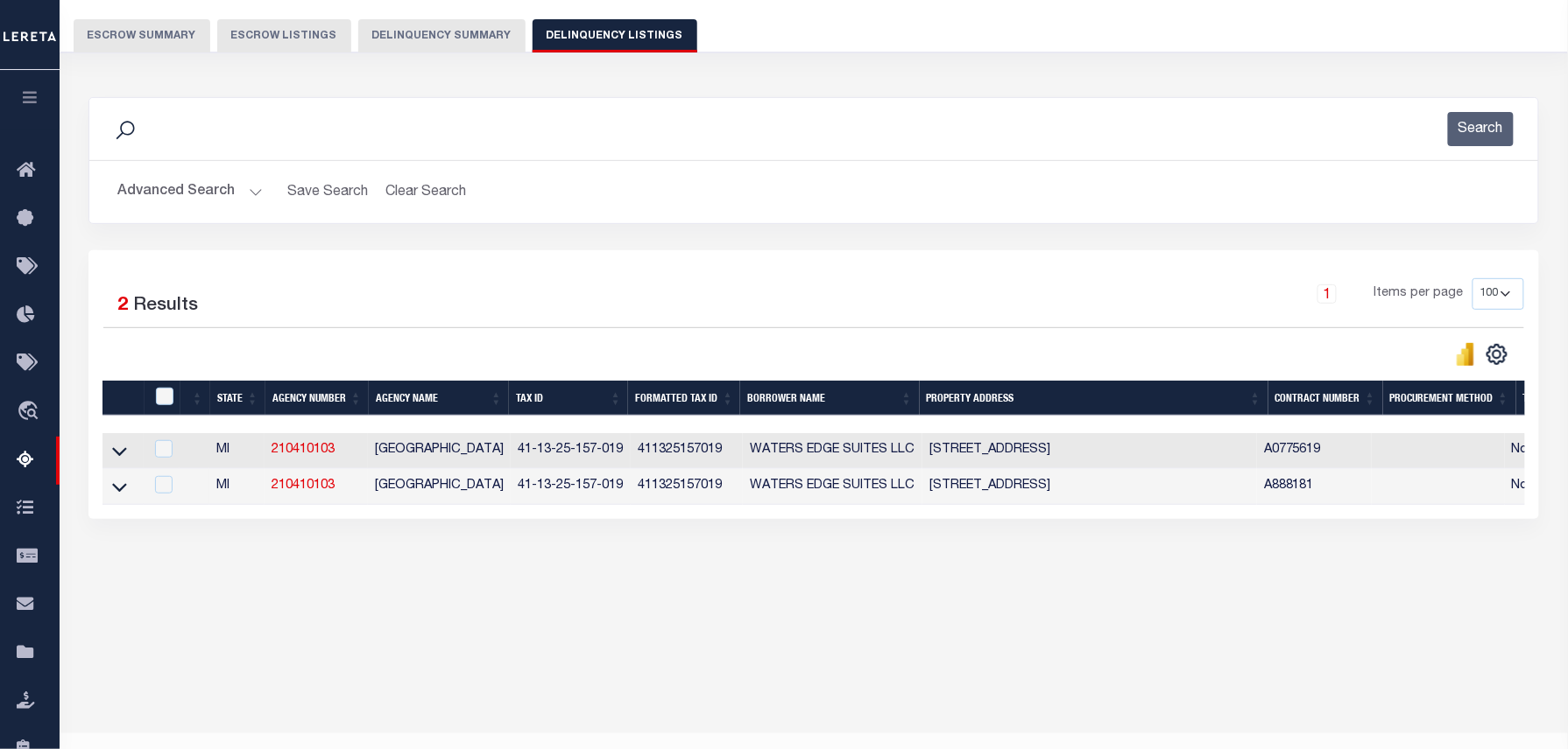
scroll to position [178, 0]
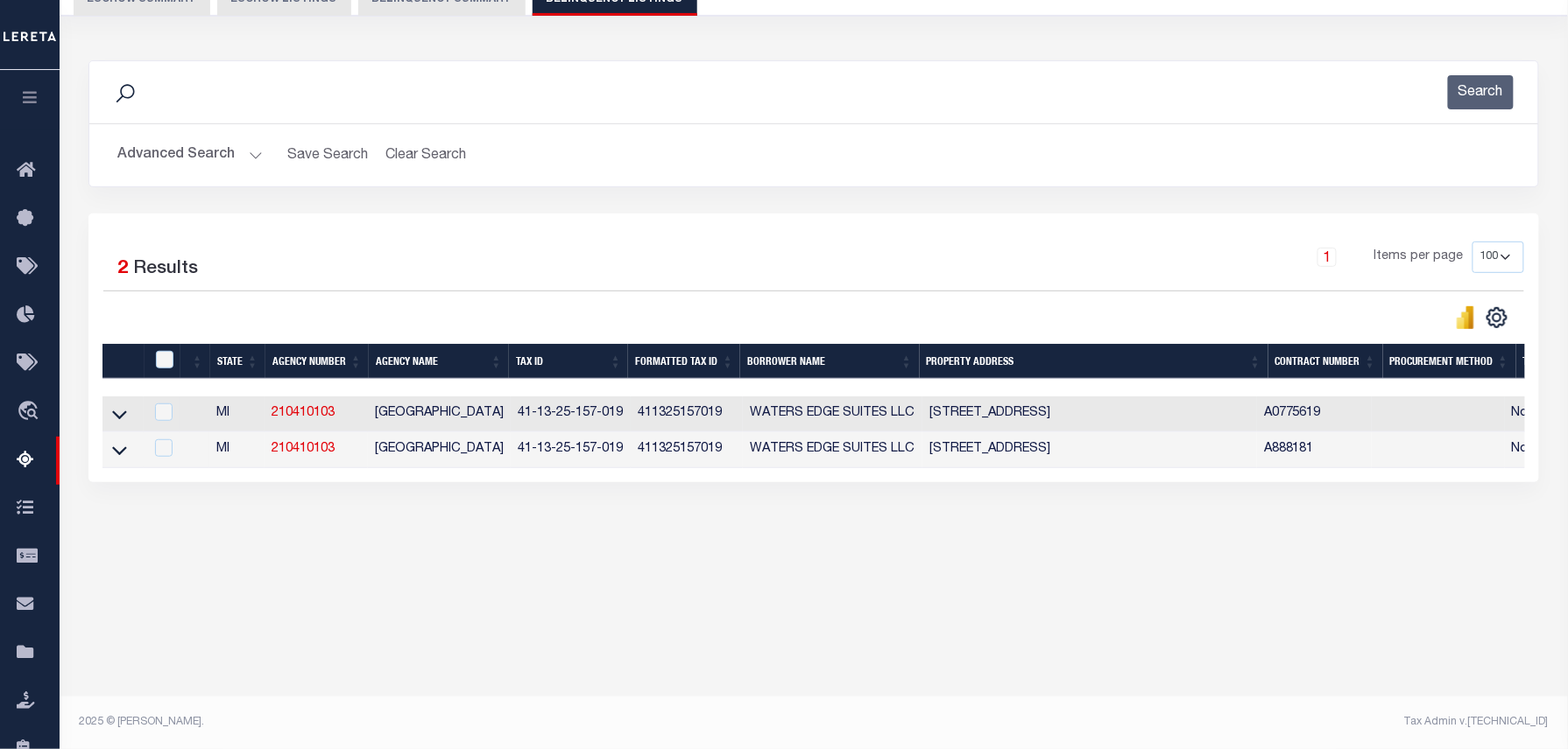
click at [111, 419] on link at bounding box center [119, 413] width 20 height 12
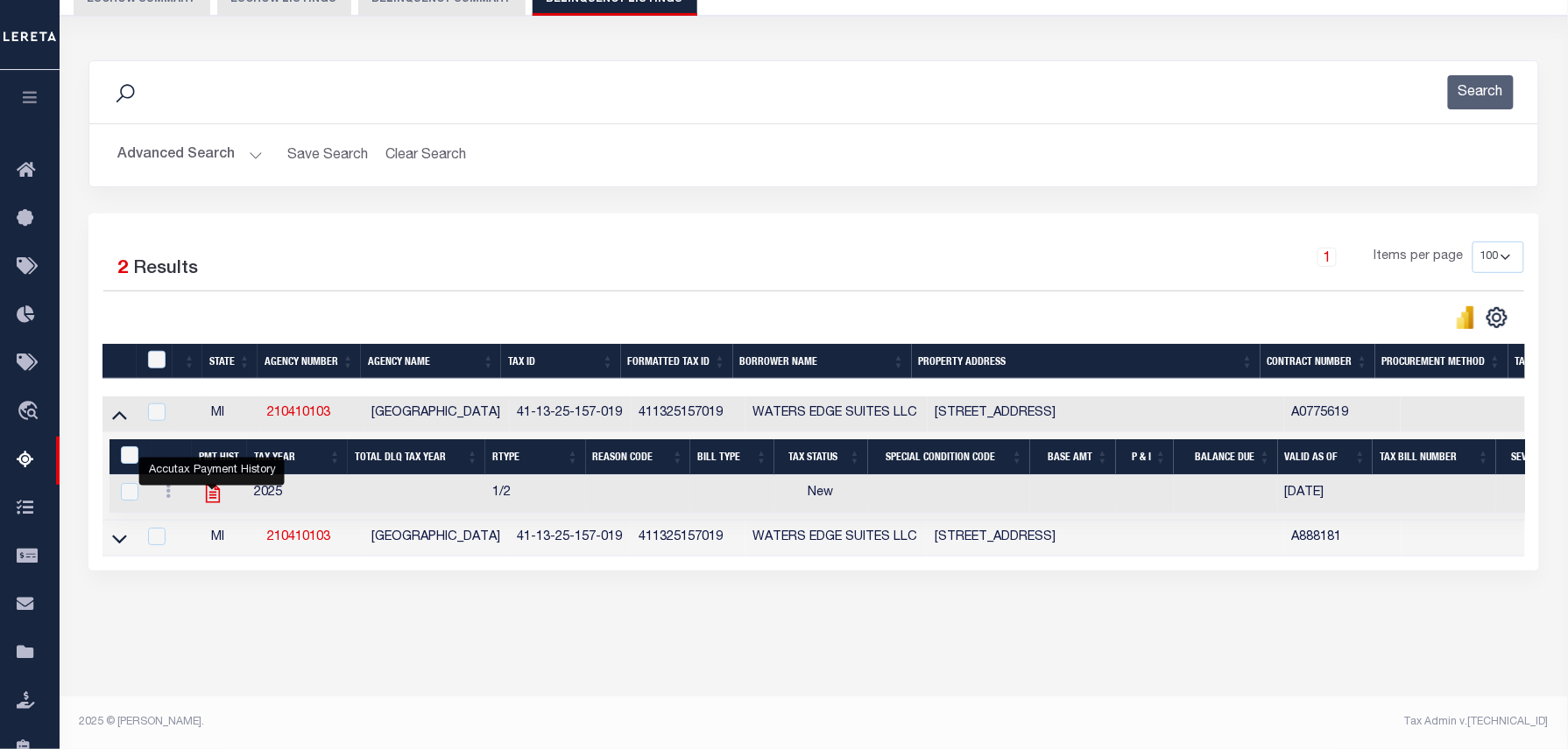
click at [207, 499] on icon "" at bounding box center [212, 494] width 14 height 18
checkbox input "true"
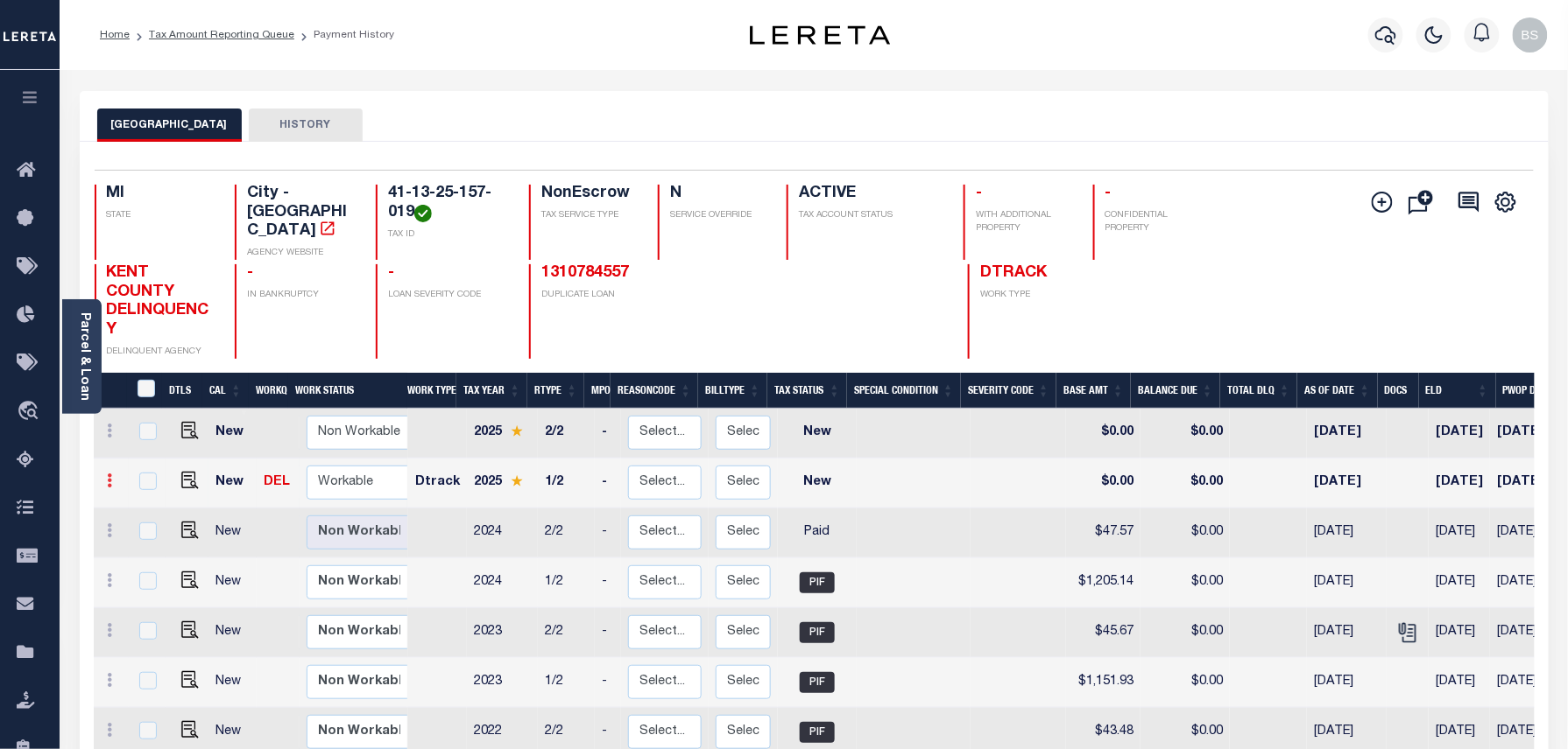
click at [116, 476] on link at bounding box center [111, 483] width 19 height 14
click at [148, 531] on img at bounding box center [153, 539] width 17 height 18
select select "NW2"
type input "$0.00"
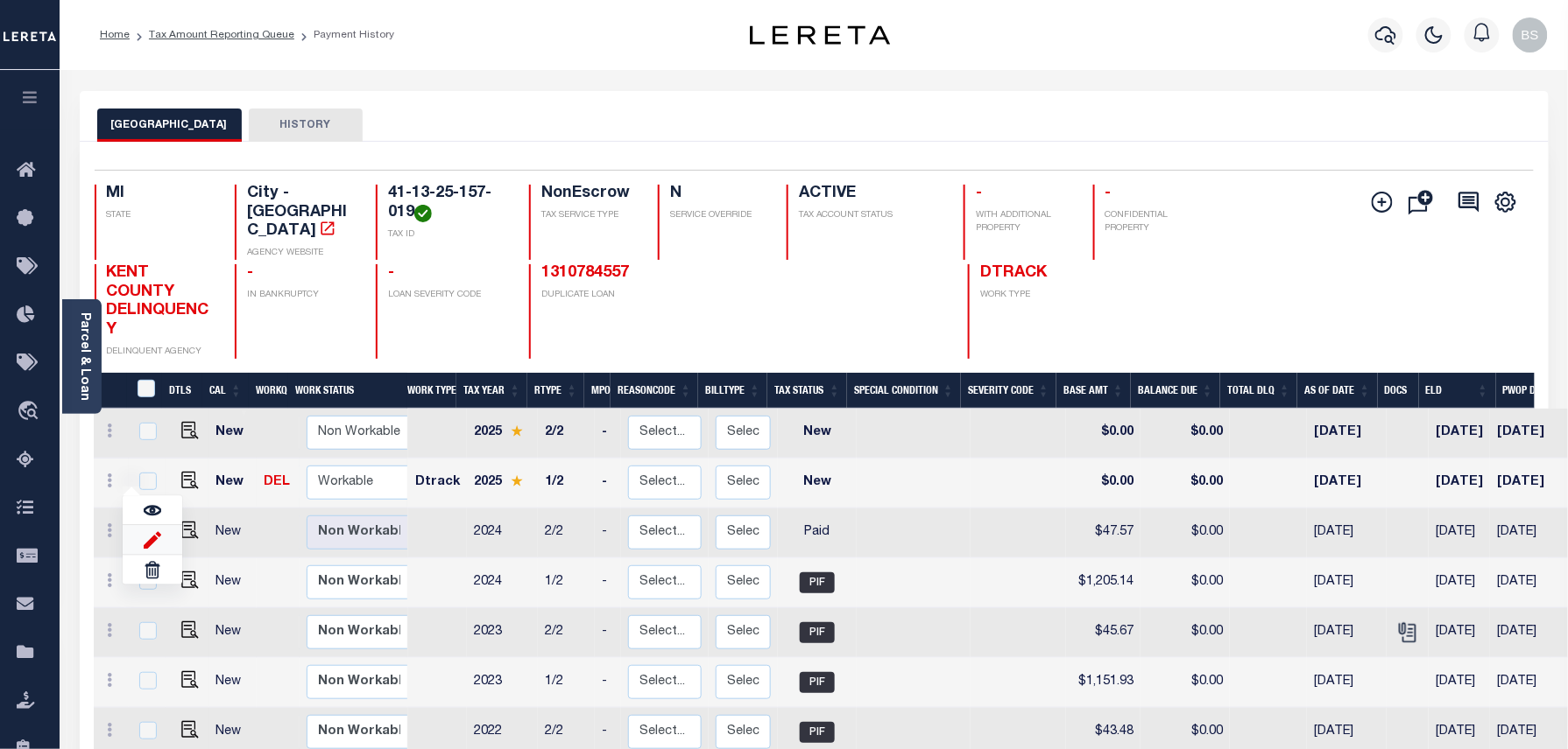
type input "[DATE]"
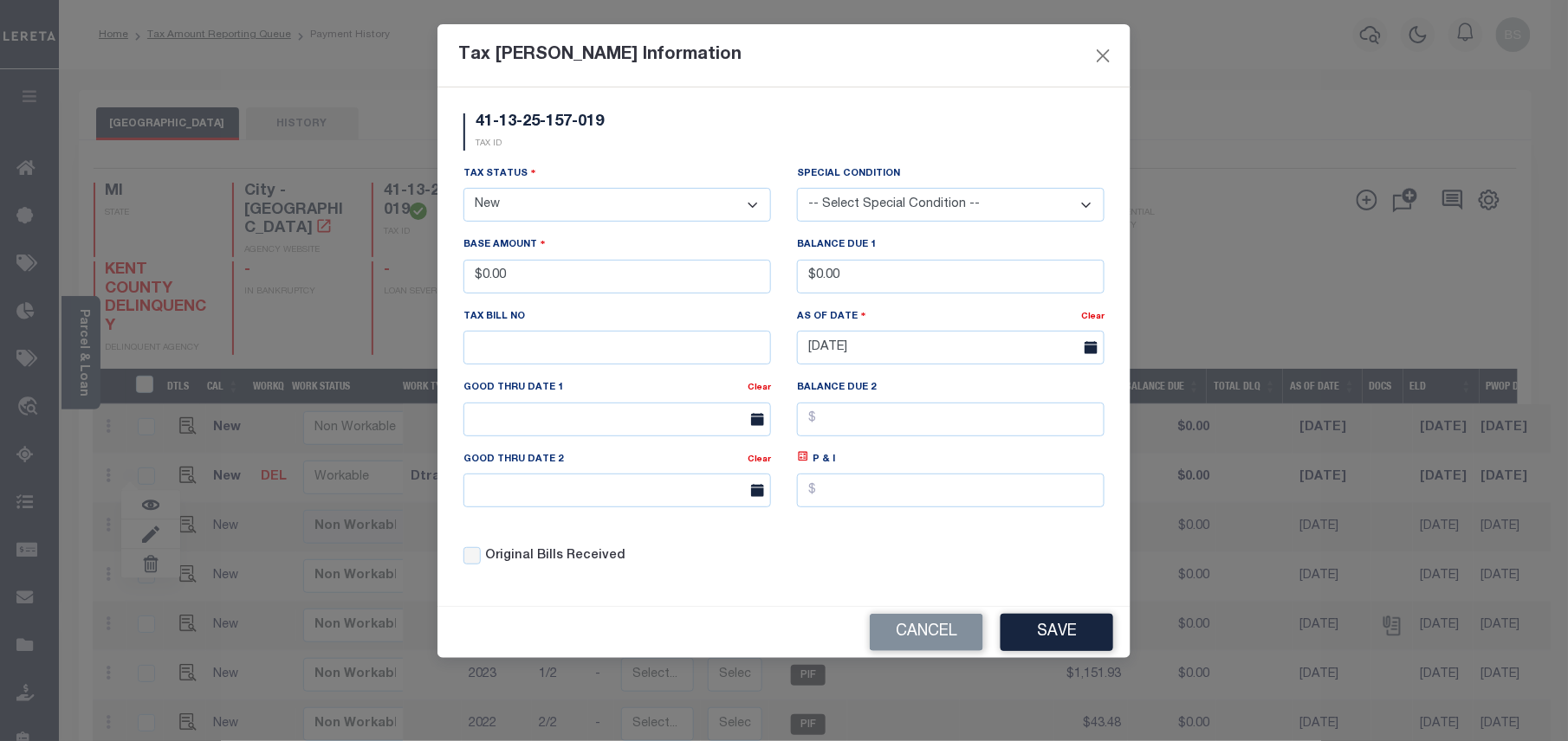
click at [496, 211] on select "- Select Status - Open Due/Unpaid Paid Incomplete No Tax Due Internal Refund Pr…" at bounding box center [618, 205] width 307 height 34
select select "PYD"
click at [464, 190] on select "- Select Status - Open Due/Unpaid Paid Incomplete No Tax Due Internal Refund Pr…" at bounding box center [618, 205] width 307 height 34
drag, startPoint x: 538, startPoint y: 286, endPoint x: 462, endPoint y: 286, distance: 76.0
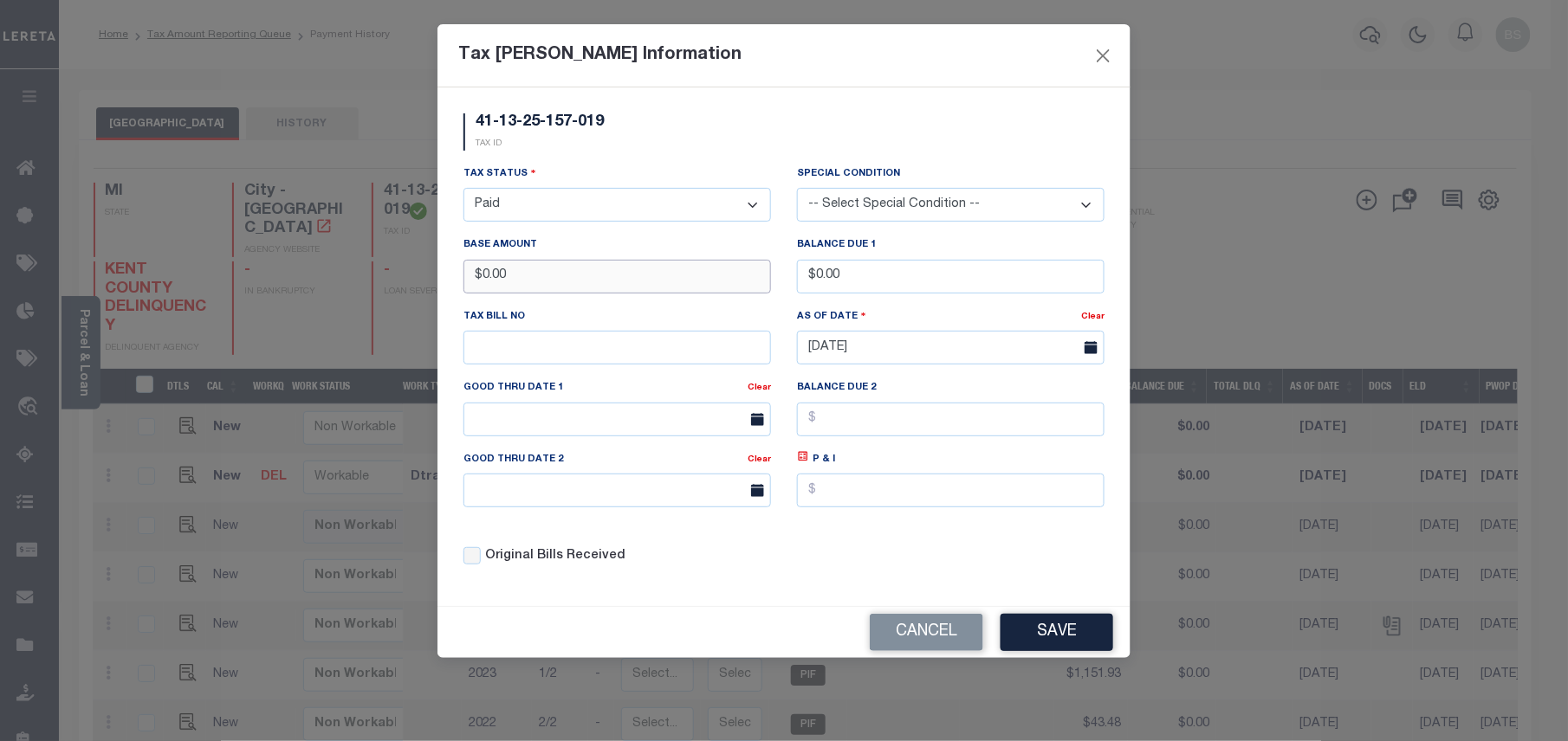
click at [462, 286] on div "Base Amount $0.00" at bounding box center [618, 271] width 334 height 71
type input "$1,237.07"
click at [1050, 634] on button "Save" at bounding box center [1056, 633] width 112 height 38
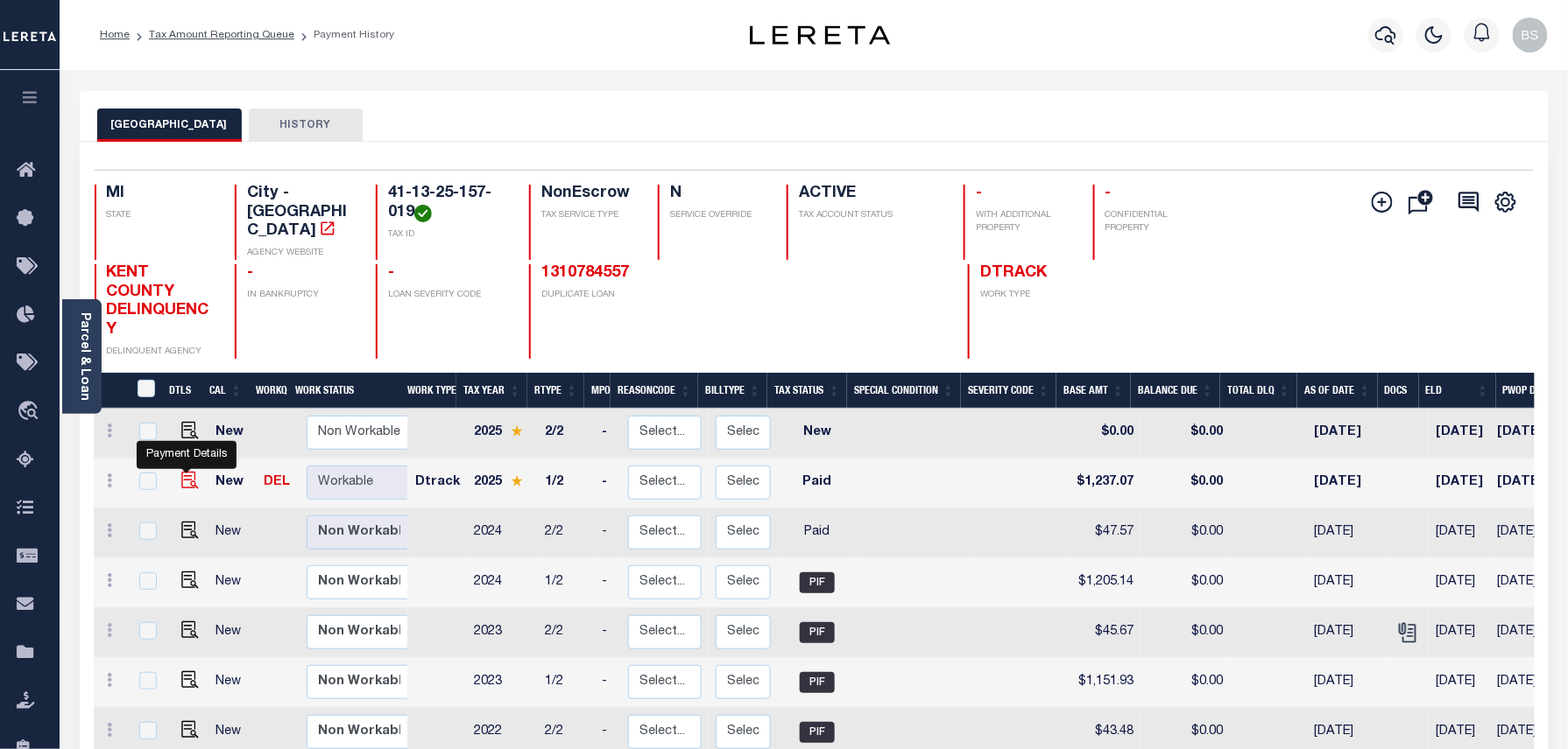
click at [190, 472] on img at bounding box center [190, 480] width 17 height 17
checkbox input "true"
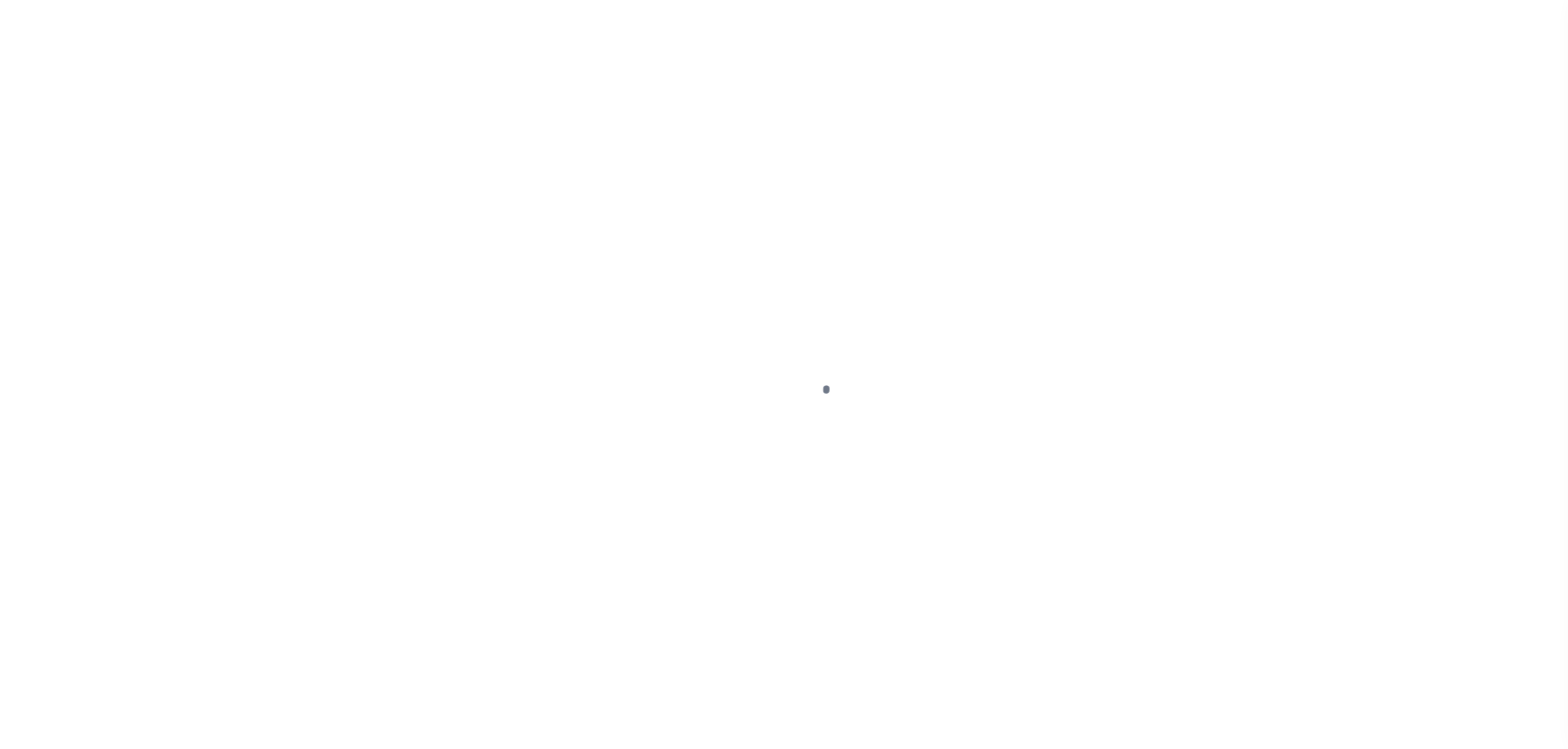
select select "PYD"
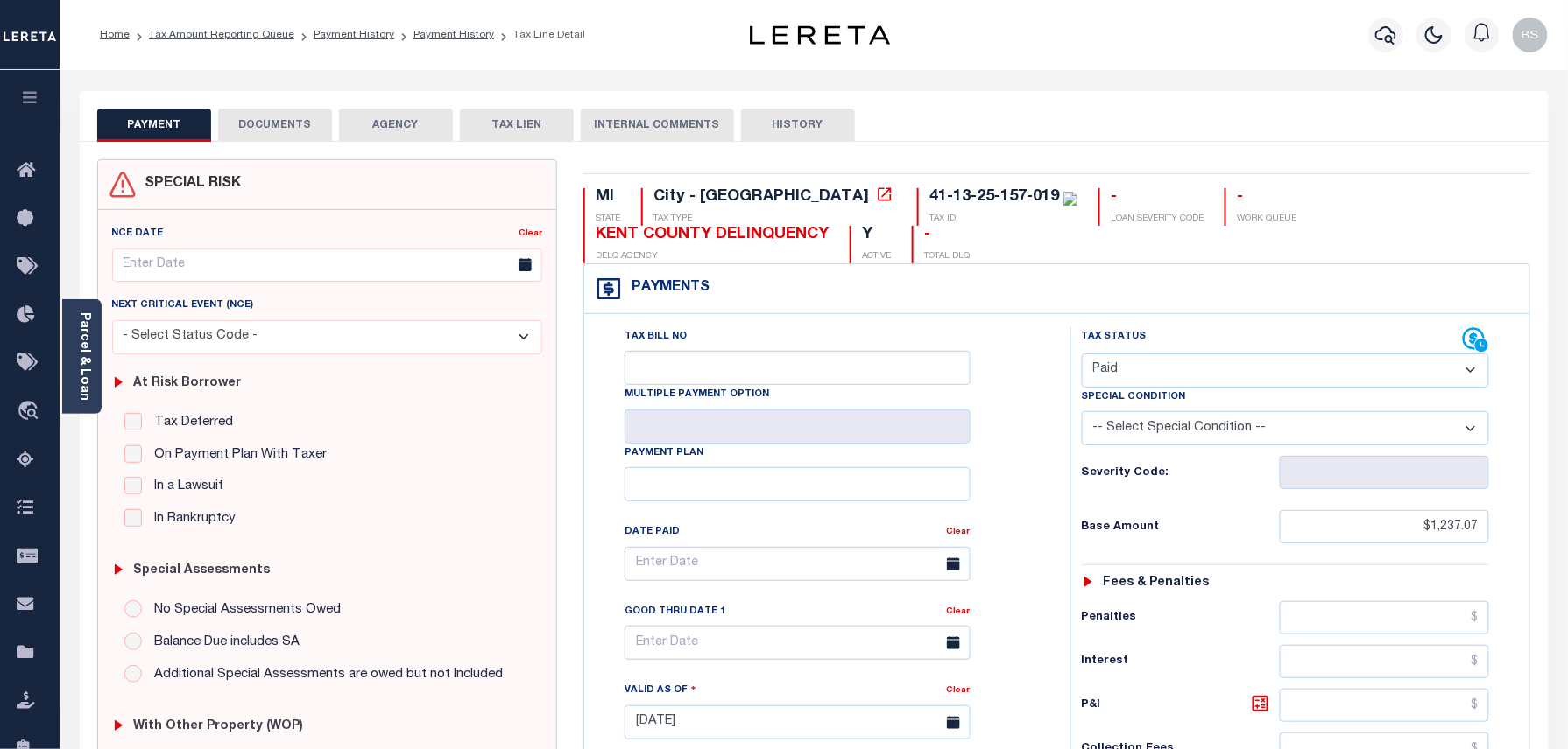
click at [305, 124] on button "DOCUMENTS" at bounding box center [275, 125] width 113 height 33
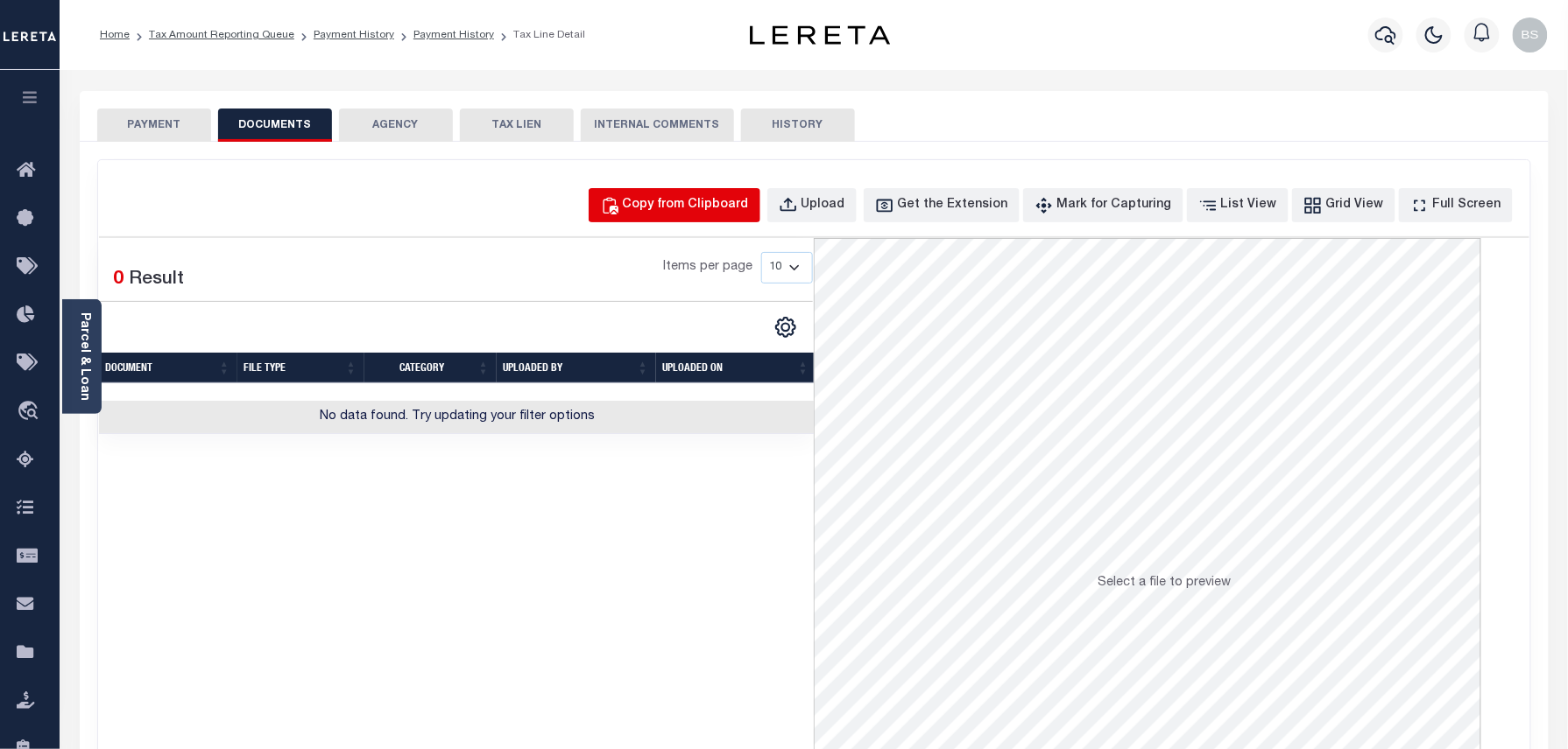
click at [703, 211] on div "Copy from Clipboard" at bounding box center [685, 206] width 126 height 19
select select "POP"
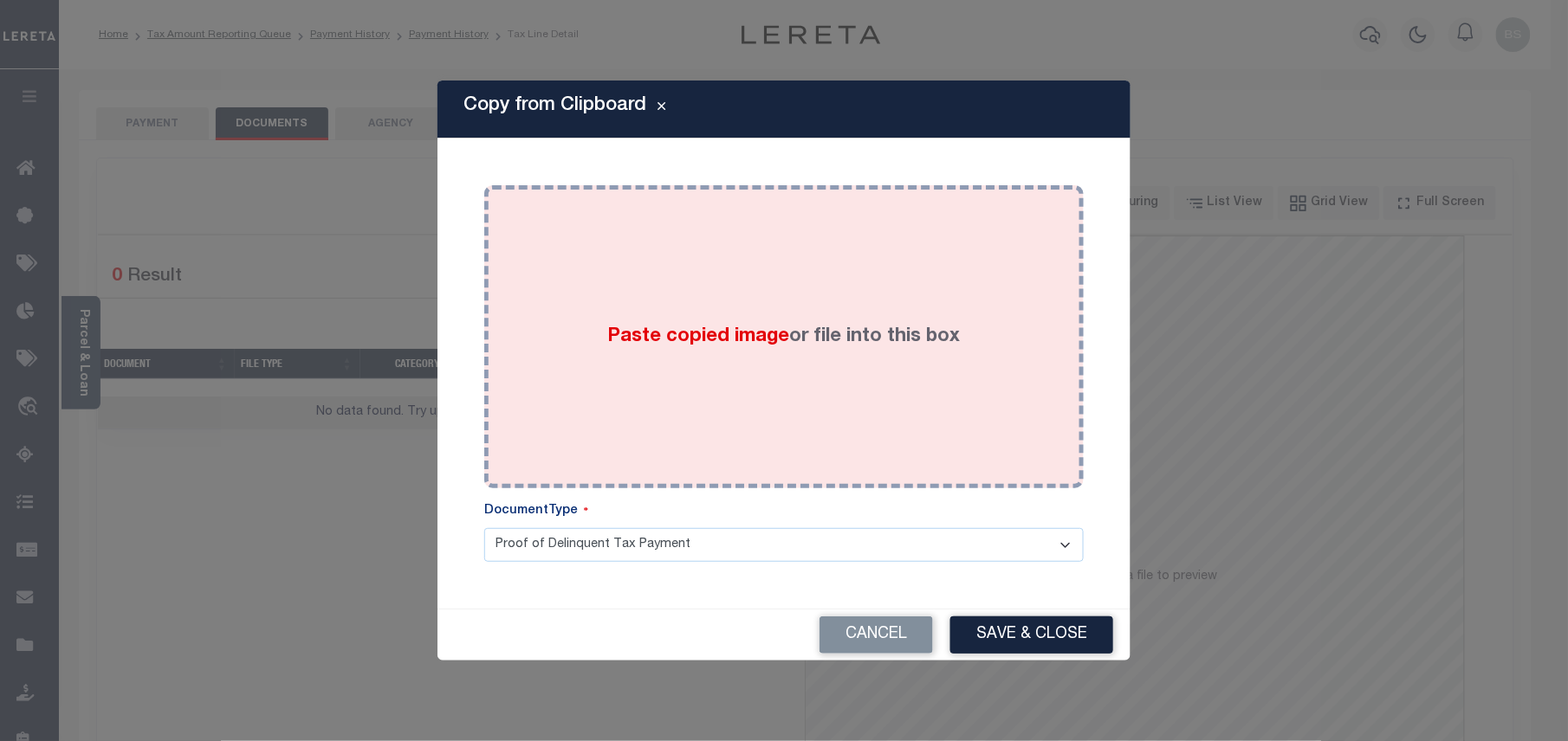
click at [835, 291] on div "Paste copied image or file into this box" at bounding box center [784, 337] width 573 height 277
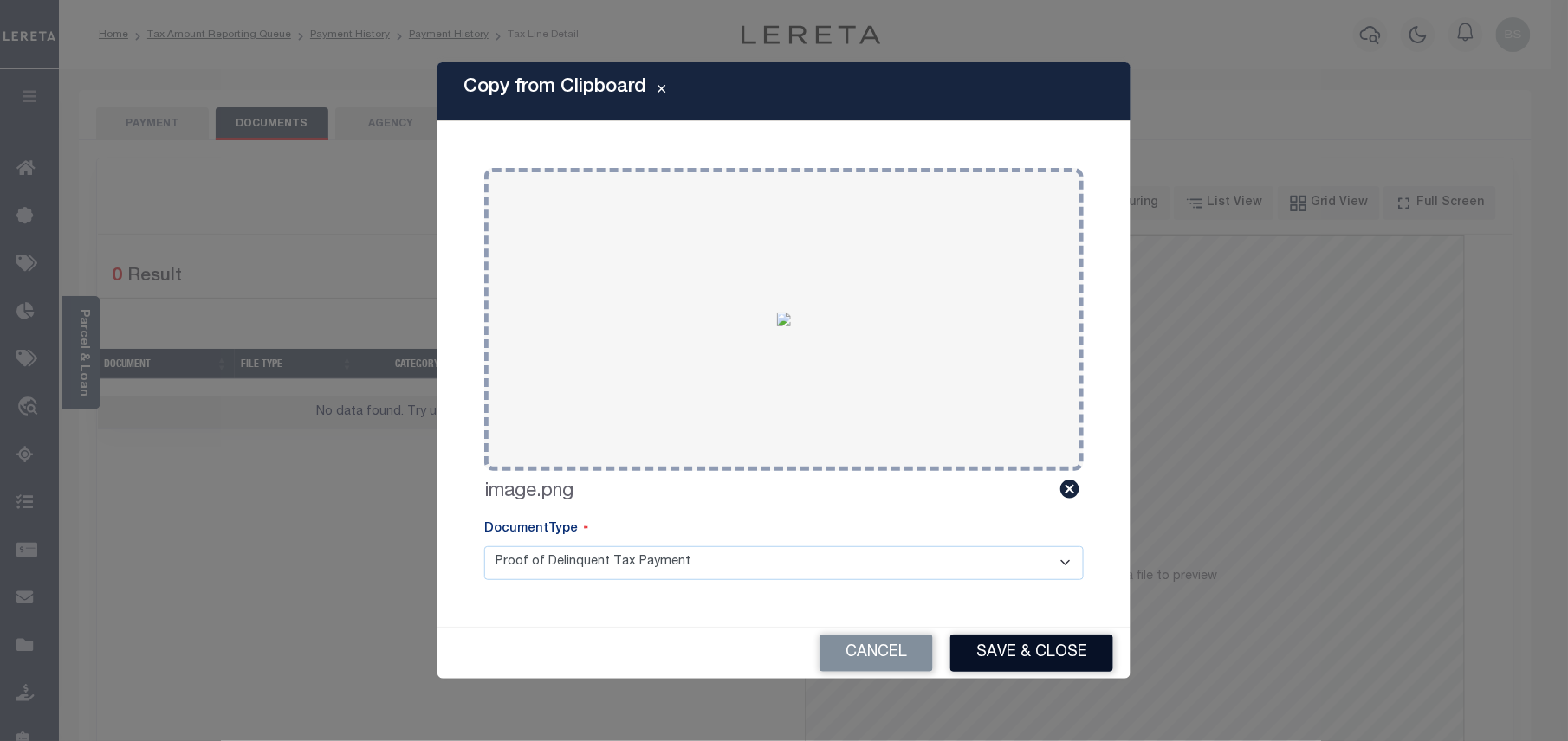
click at [997, 651] on button "Save & Close" at bounding box center [1032, 653] width 163 height 38
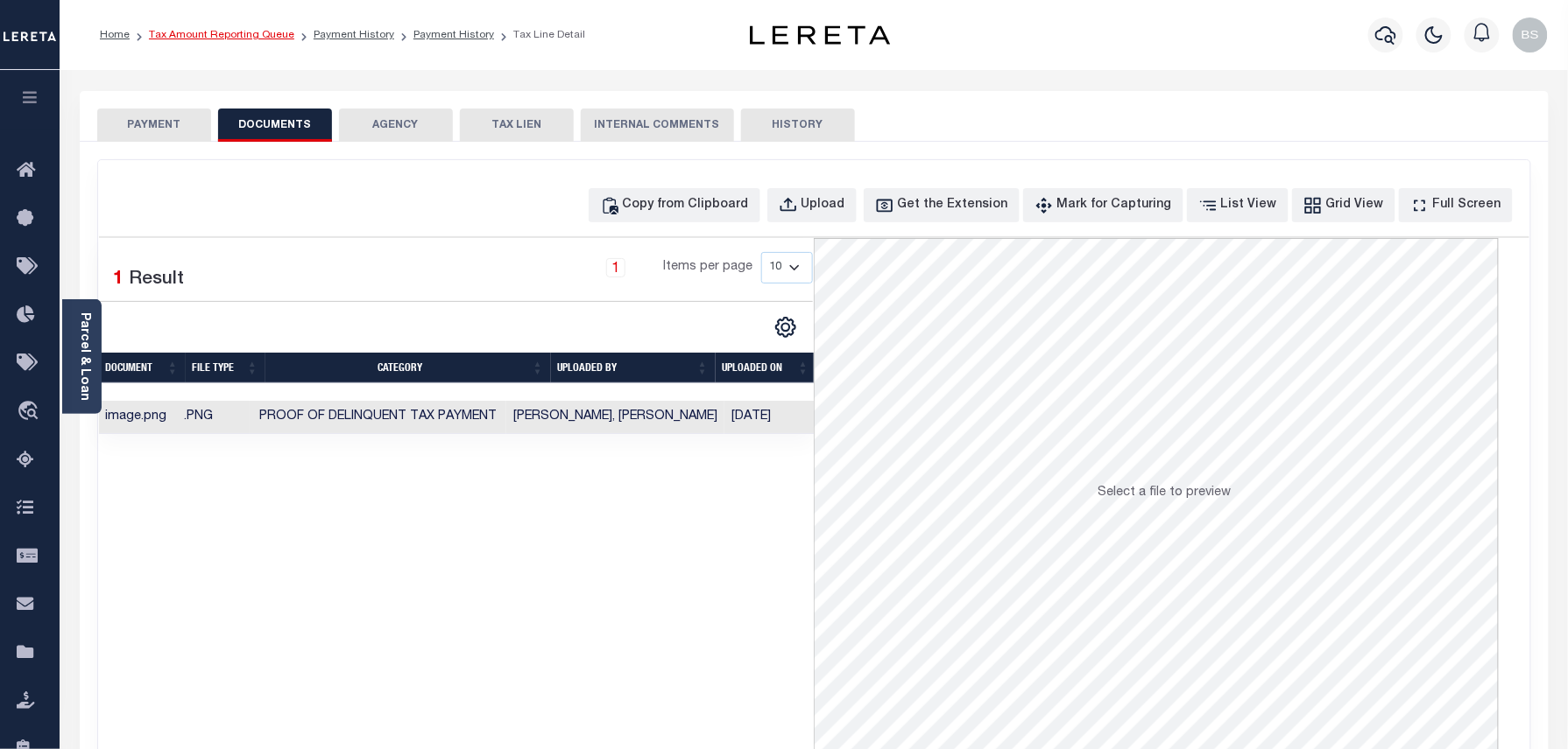
click at [254, 40] on link "Tax Amount Reporting Queue" at bounding box center [221, 34] width 146 height 10
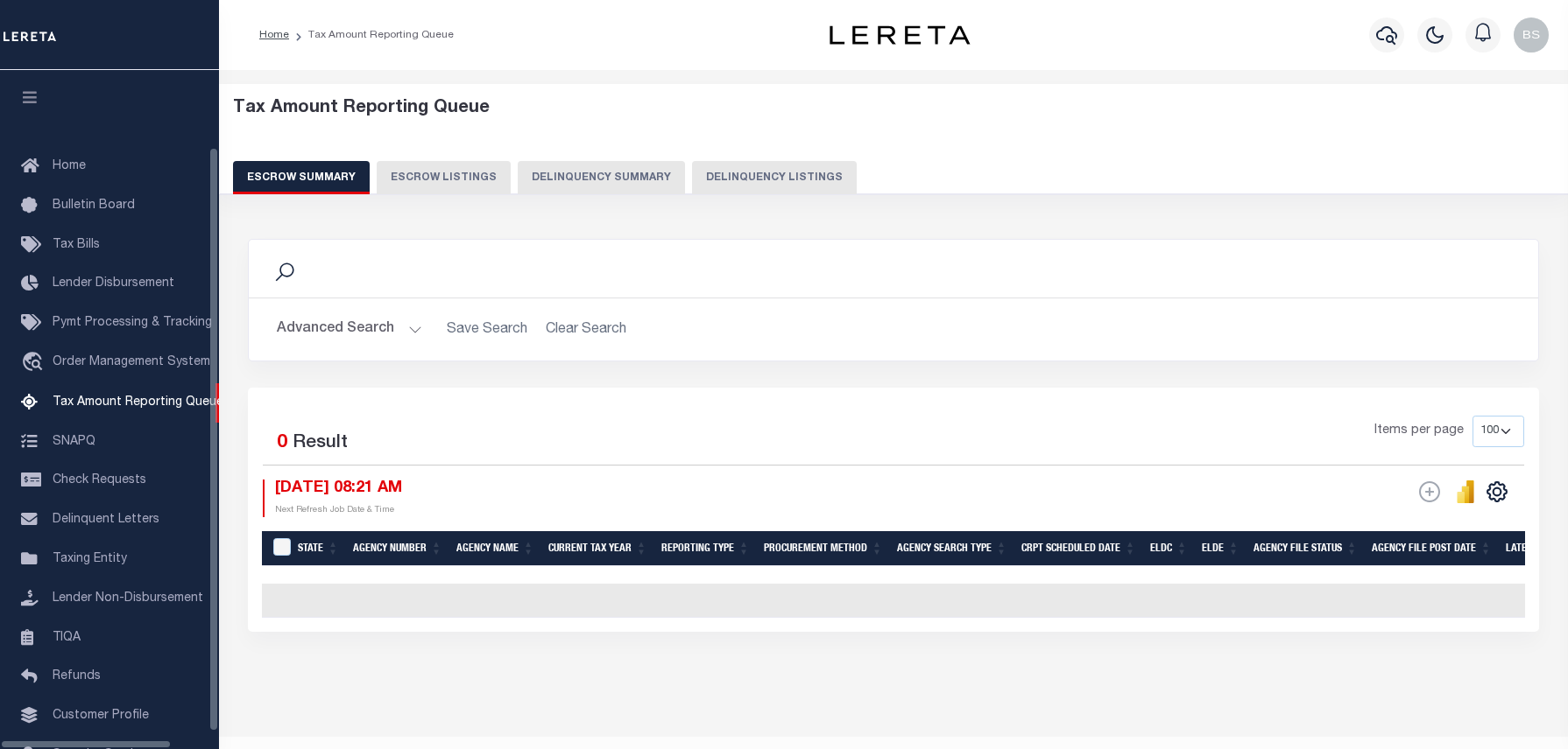
select select "100"
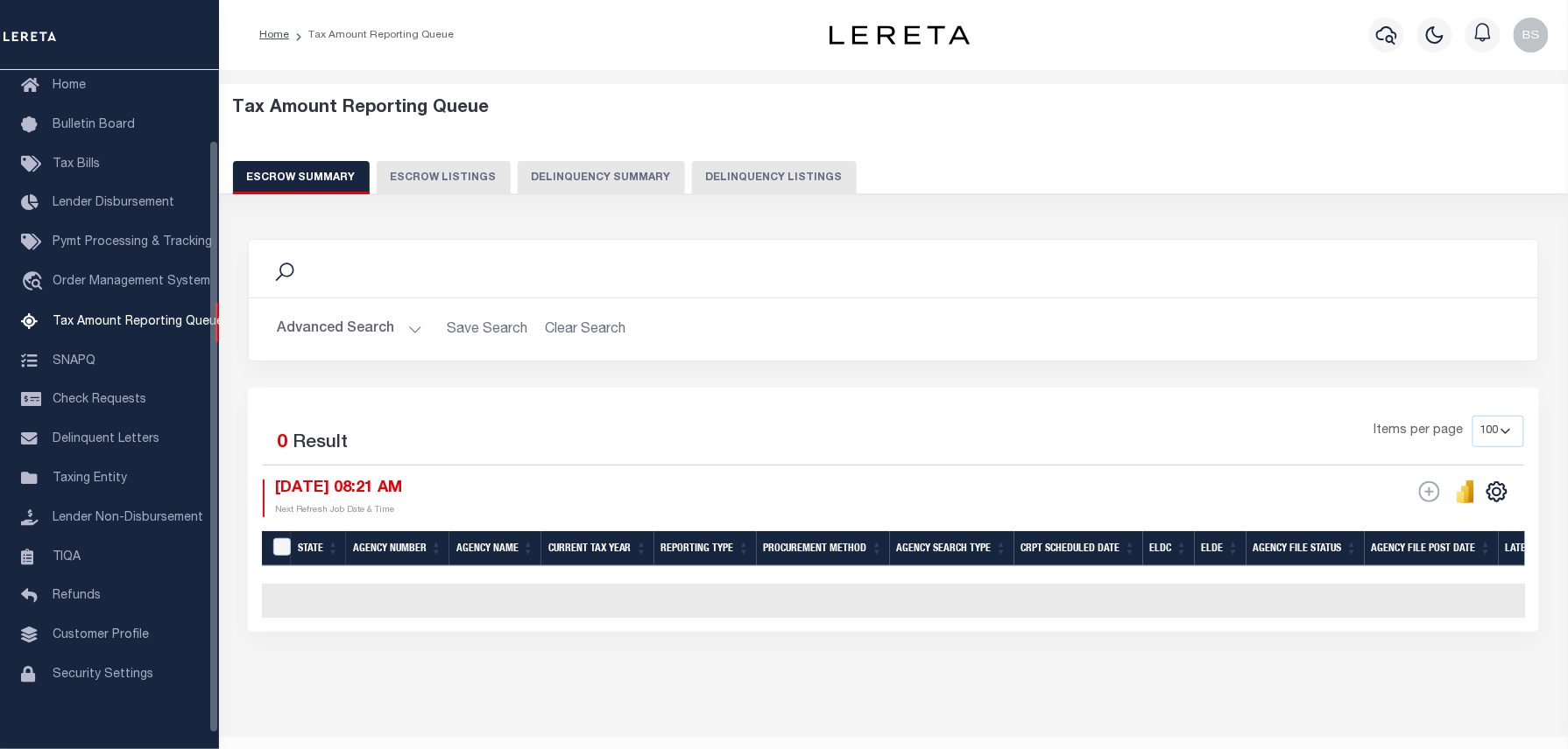
click at [744, 175] on button "Delinquency Listings" at bounding box center [774, 177] width 165 height 33
select select "100"
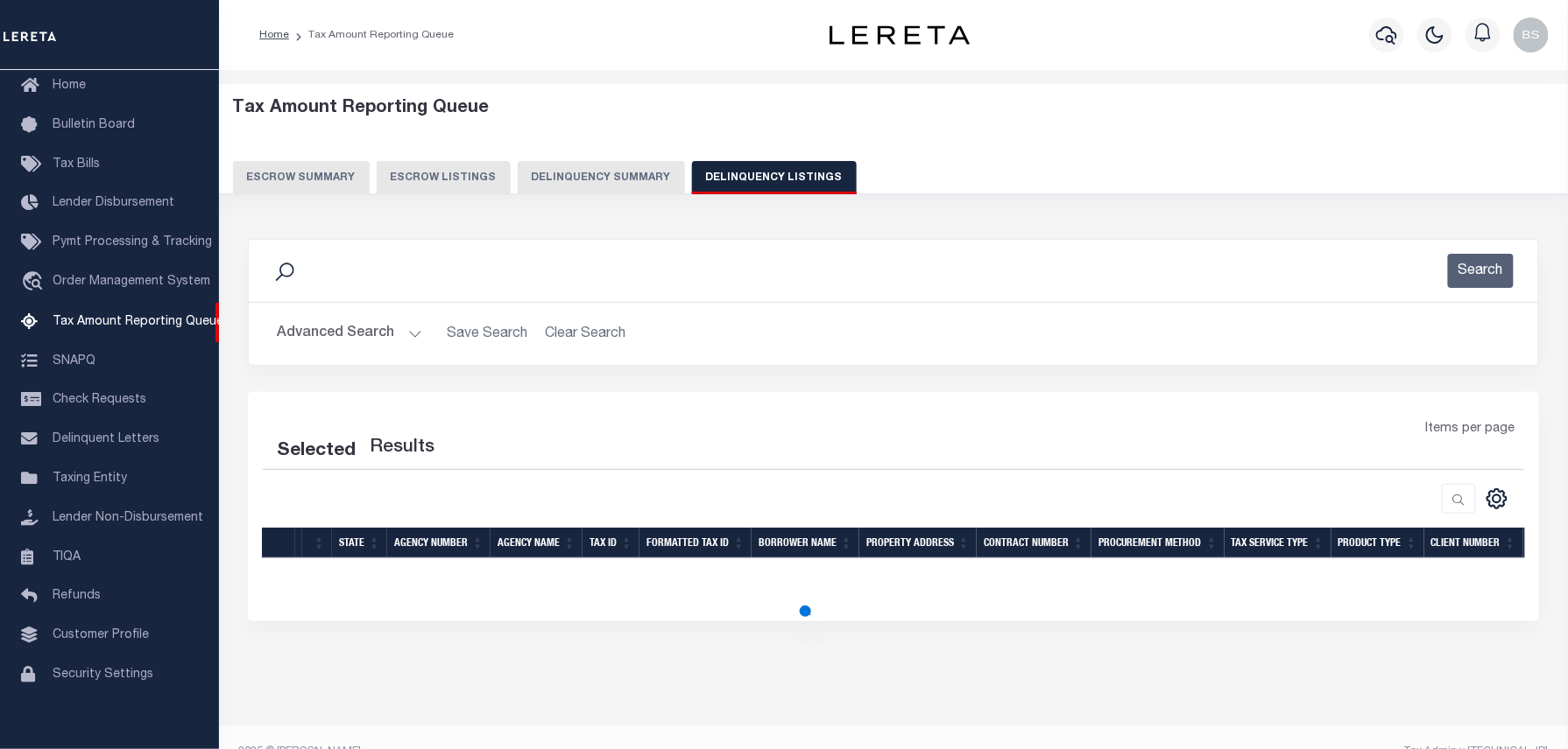
select select "100"
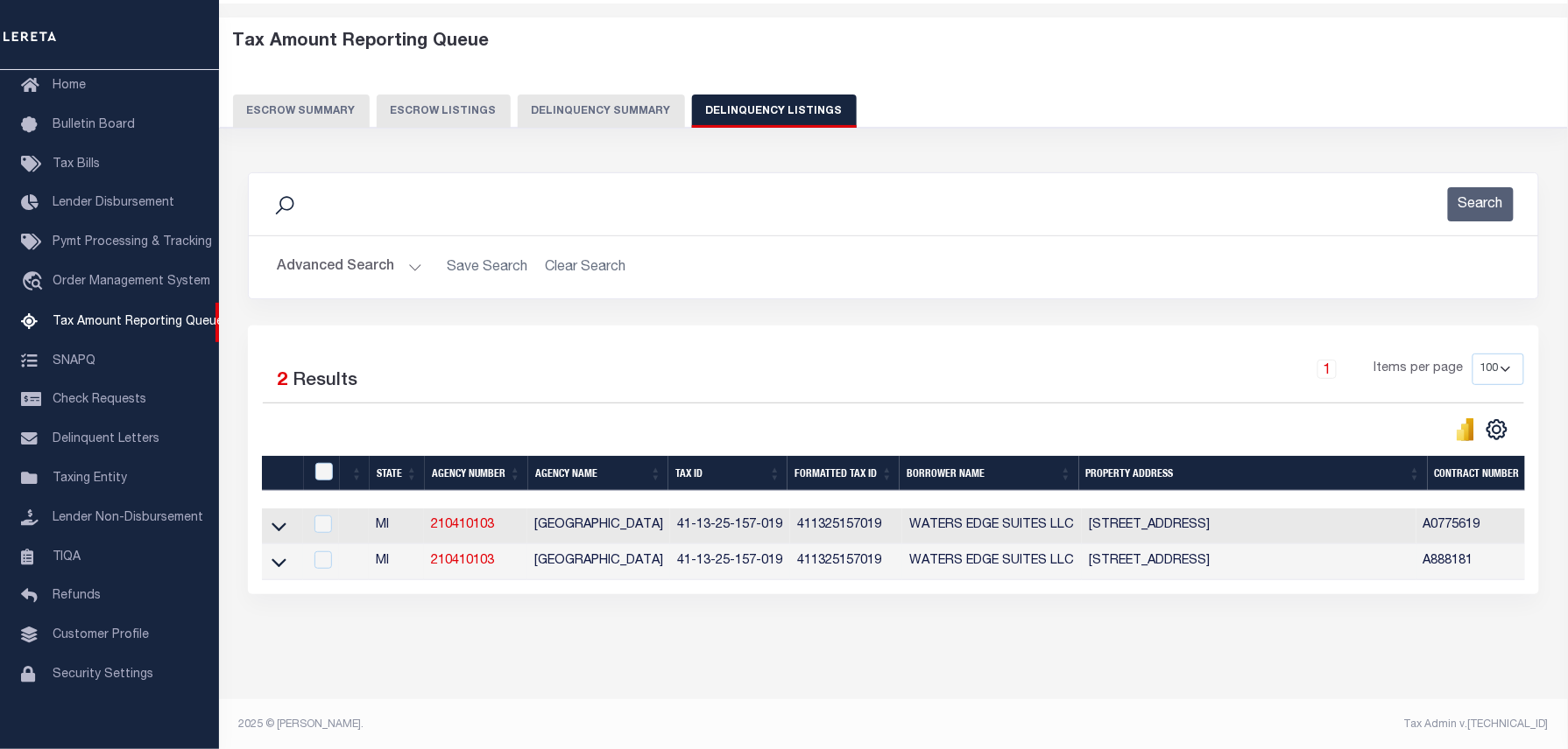
scroll to position [86, 0]
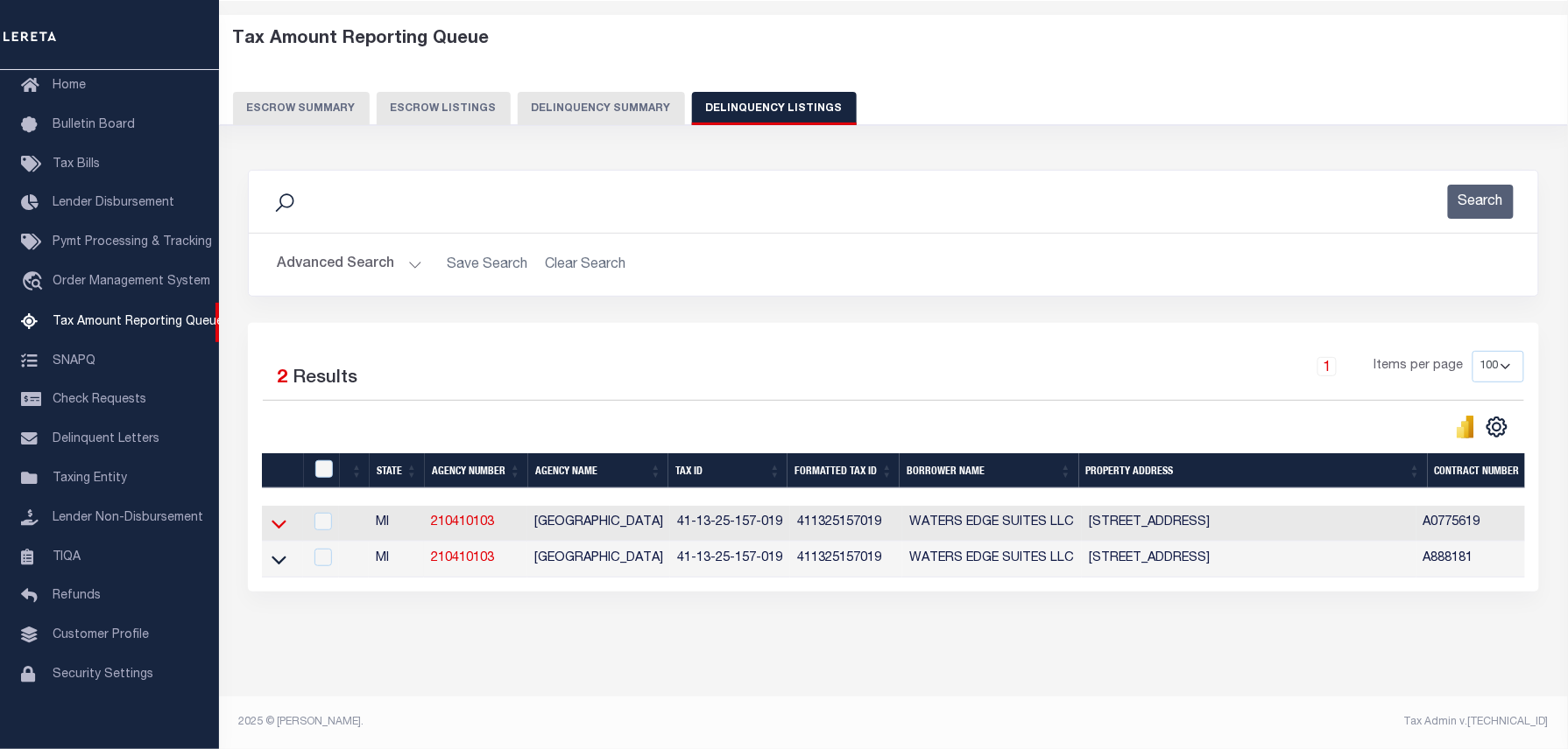
click at [276, 515] on icon at bounding box center [279, 523] width 15 height 18
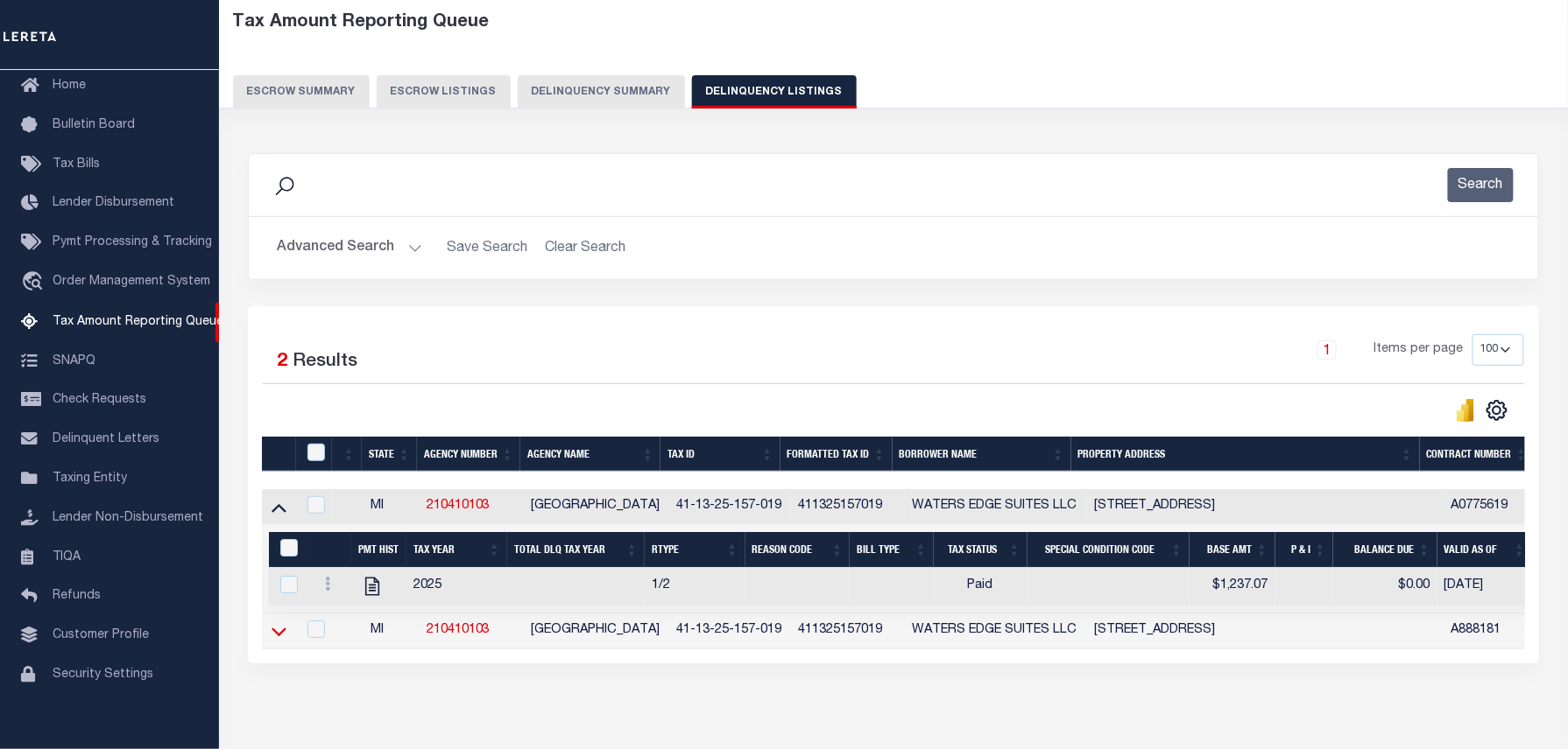
click at [280, 638] on icon at bounding box center [279, 631] width 15 height 18
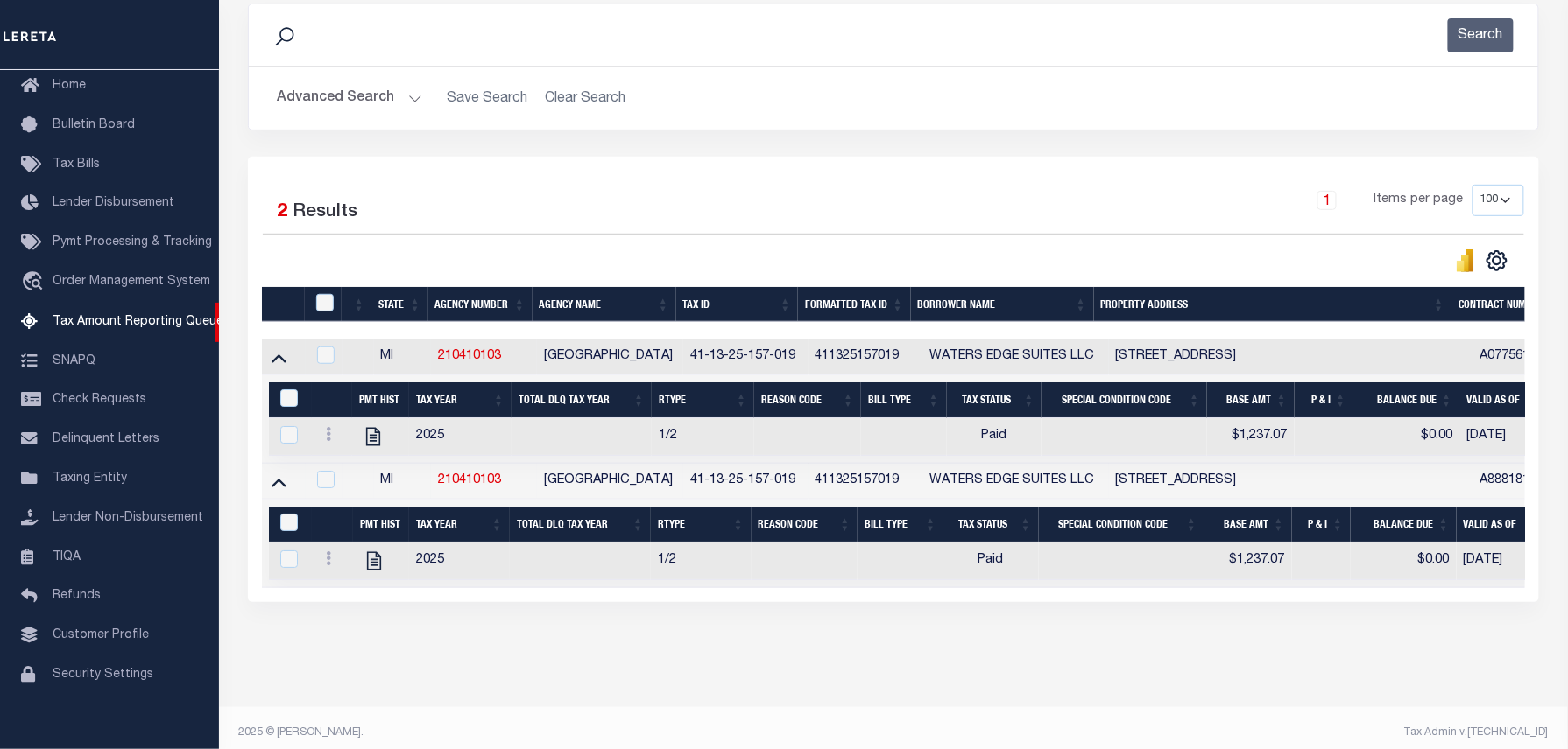
scroll to position [267, 0]
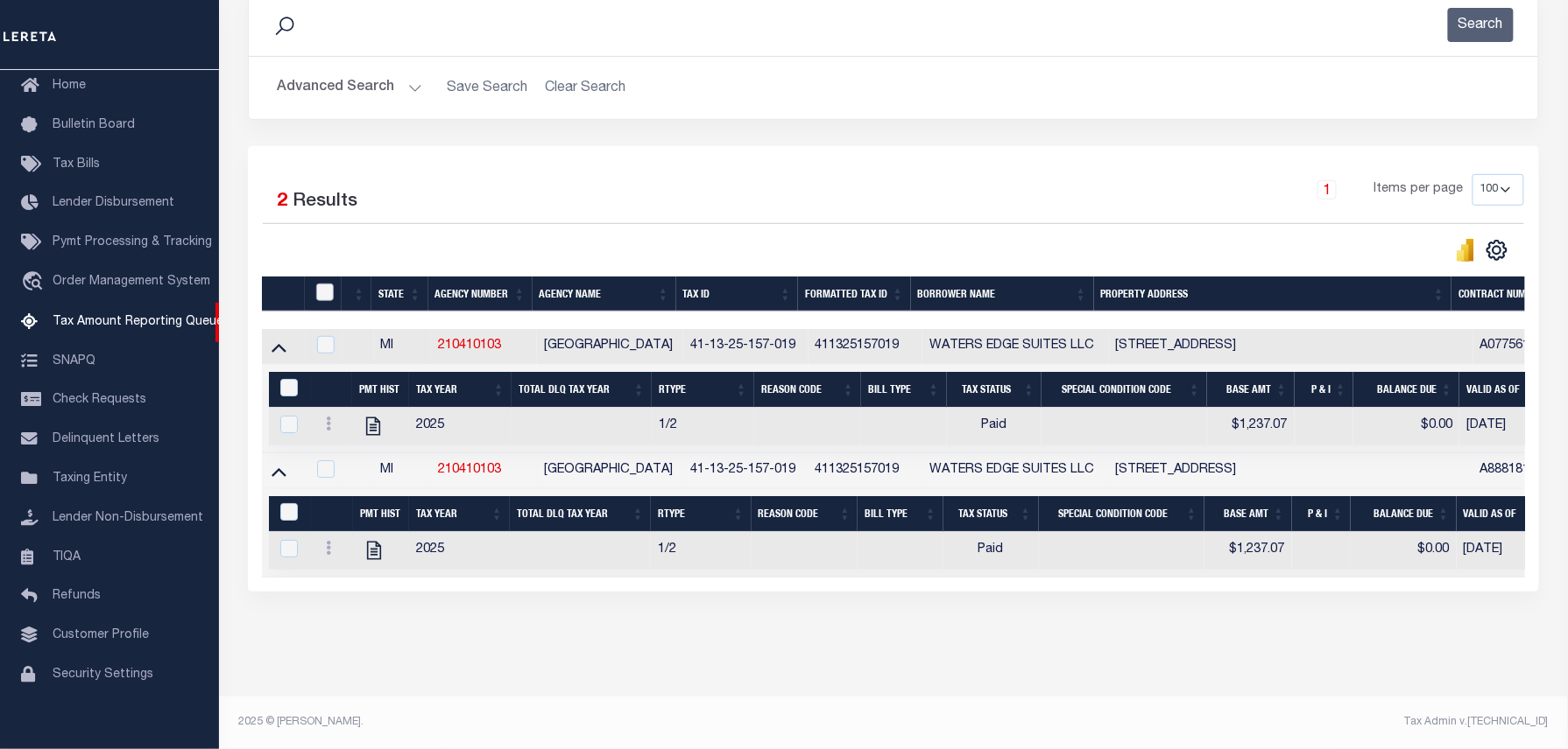
click at [319, 284] on input "checkbox" at bounding box center [325, 293] width 17 height 17
checkbox input "true"
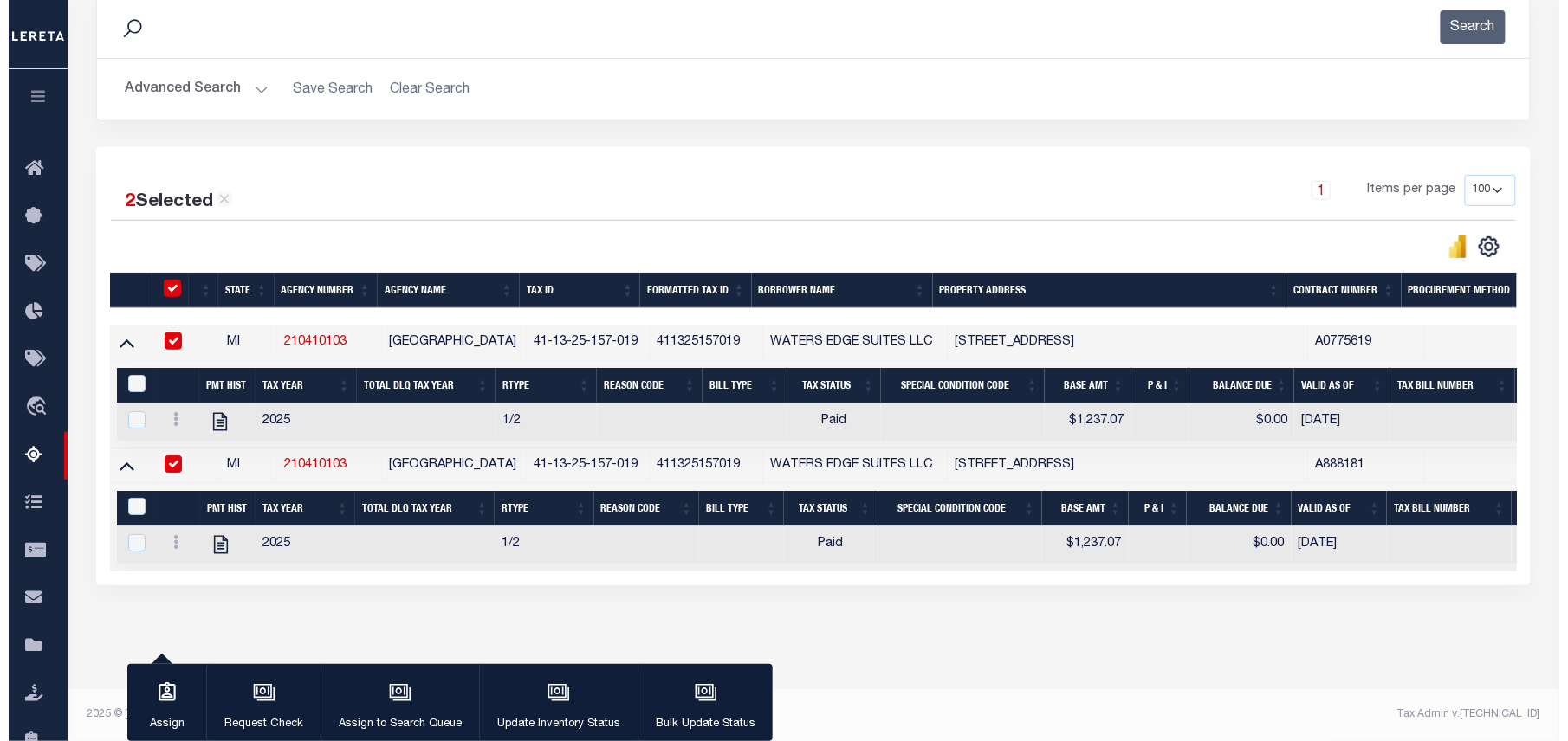
scroll to position [261, 0]
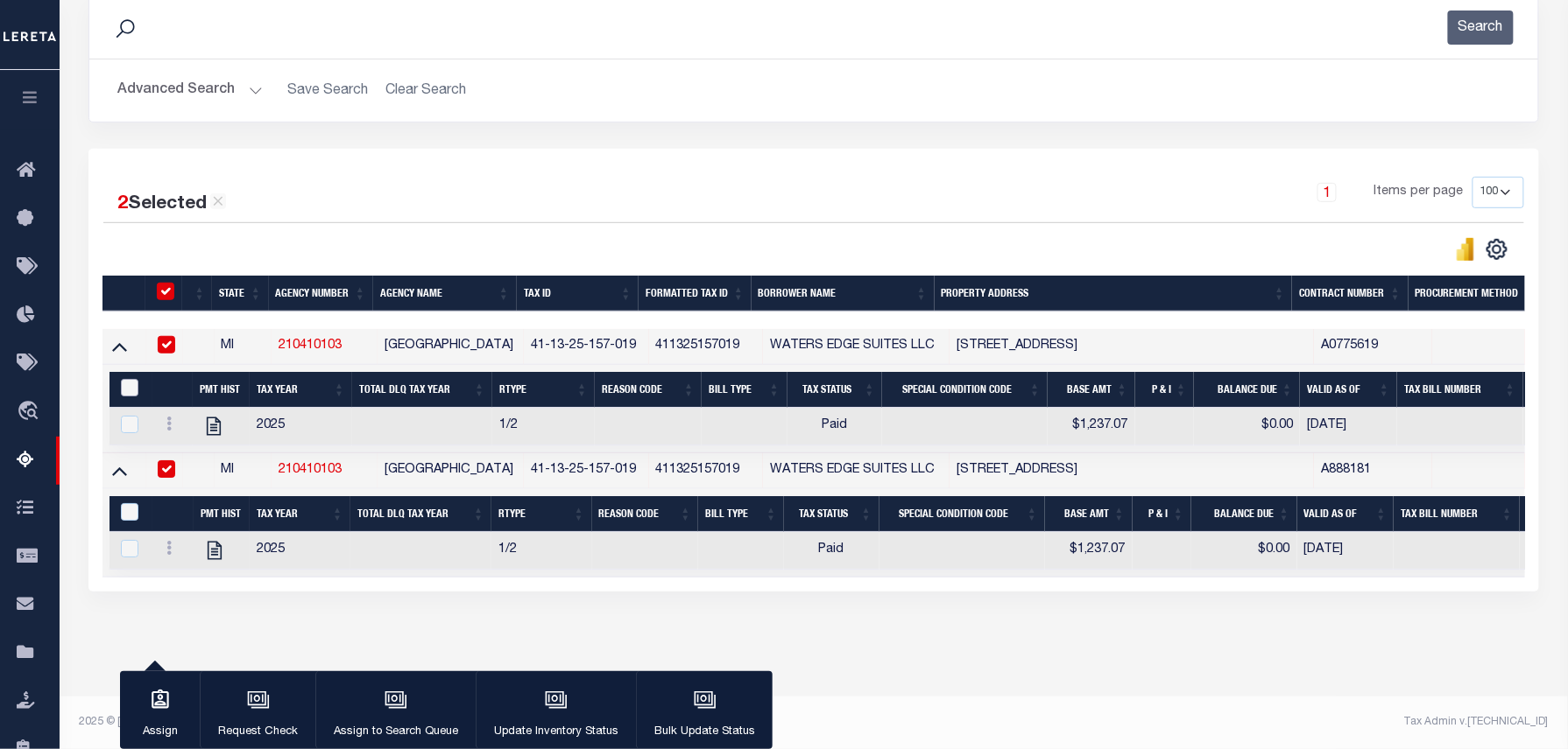
click at [130, 379] on input "&nbsp;" at bounding box center [130, 388] width 17 height 17
checkbox input "true"
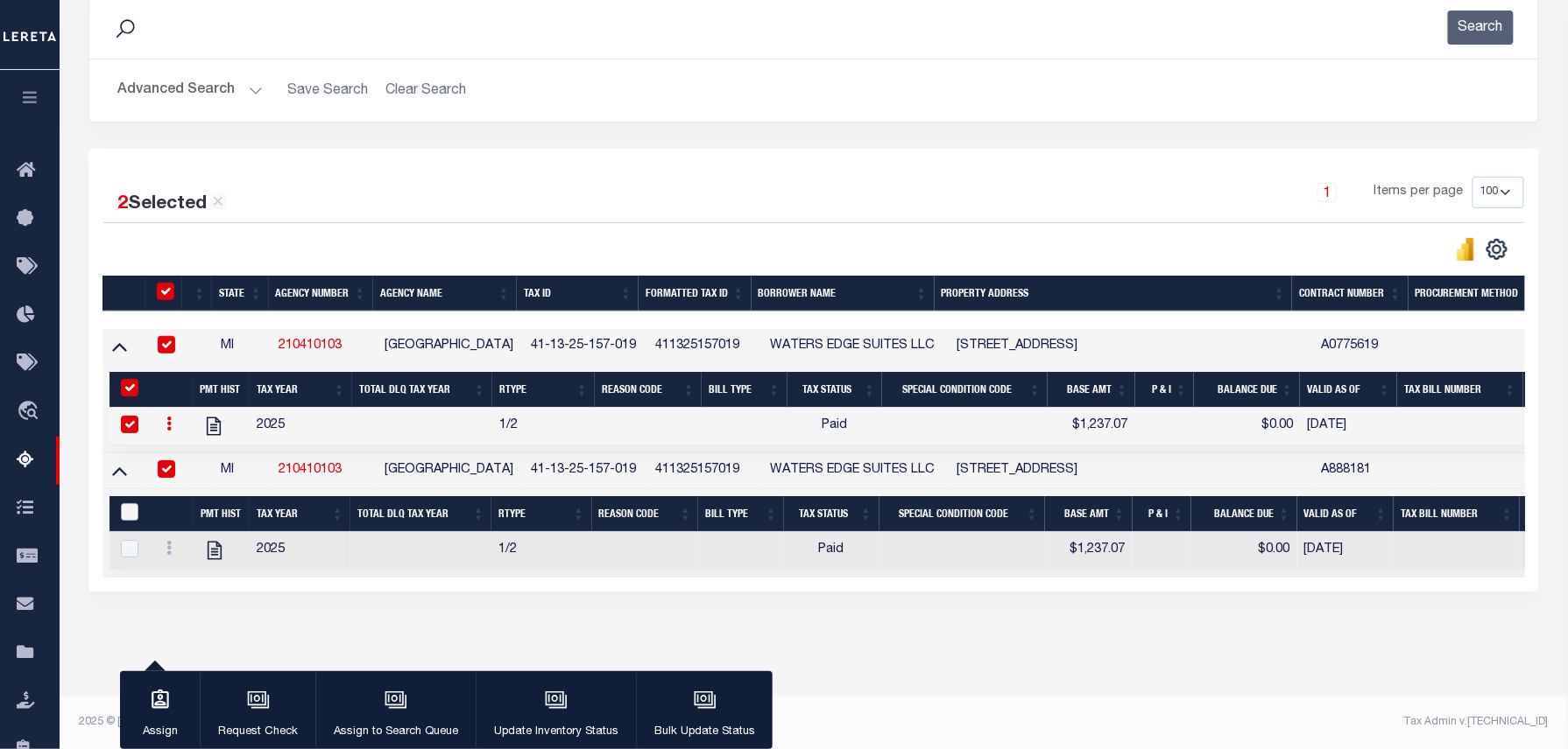
click at [124, 503] on input "&nbsp;" at bounding box center [130, 512] width 17 height 17
checkbox input "true"
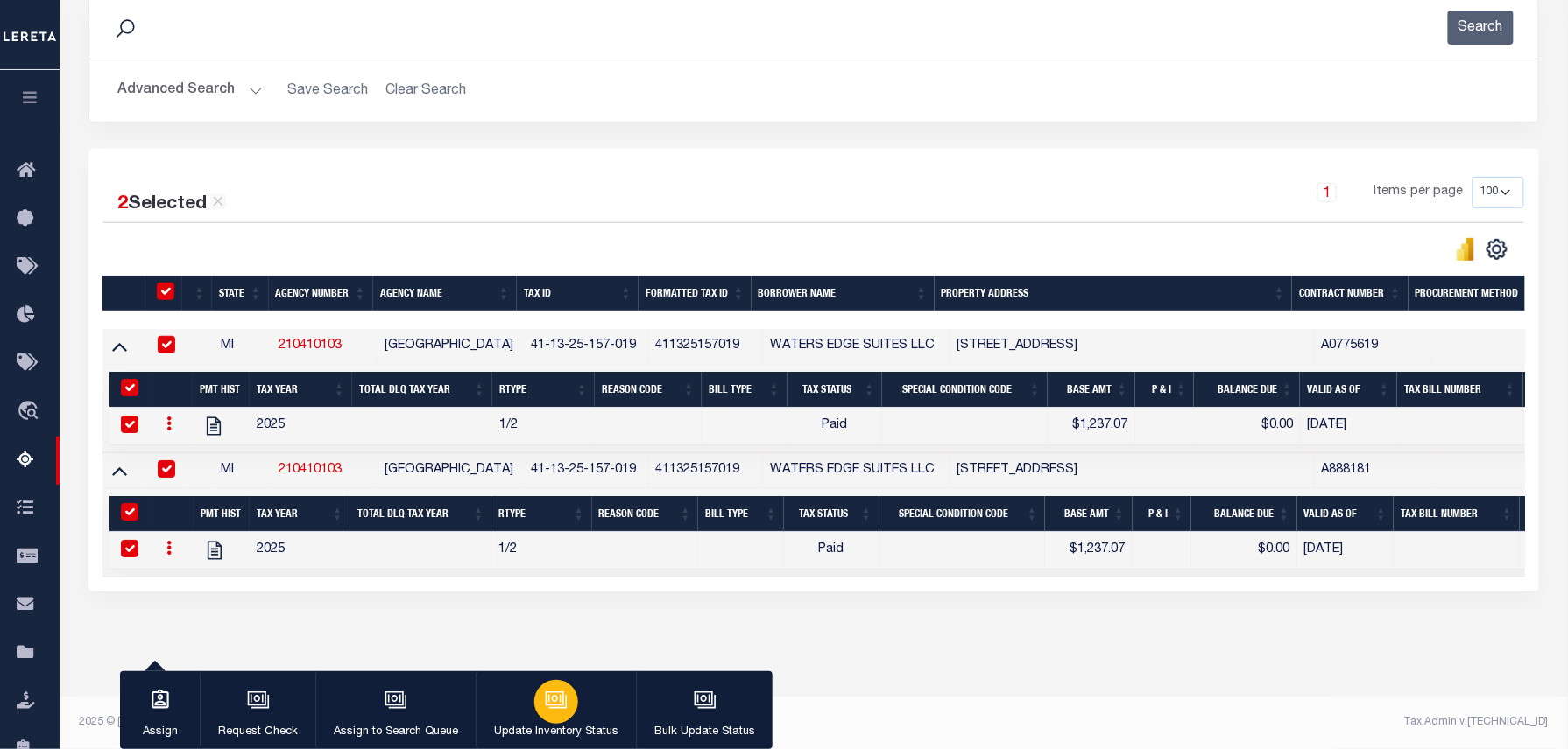
click at [561, 701] on icon "button" at bounding box center [554, 698] width 18 height 14
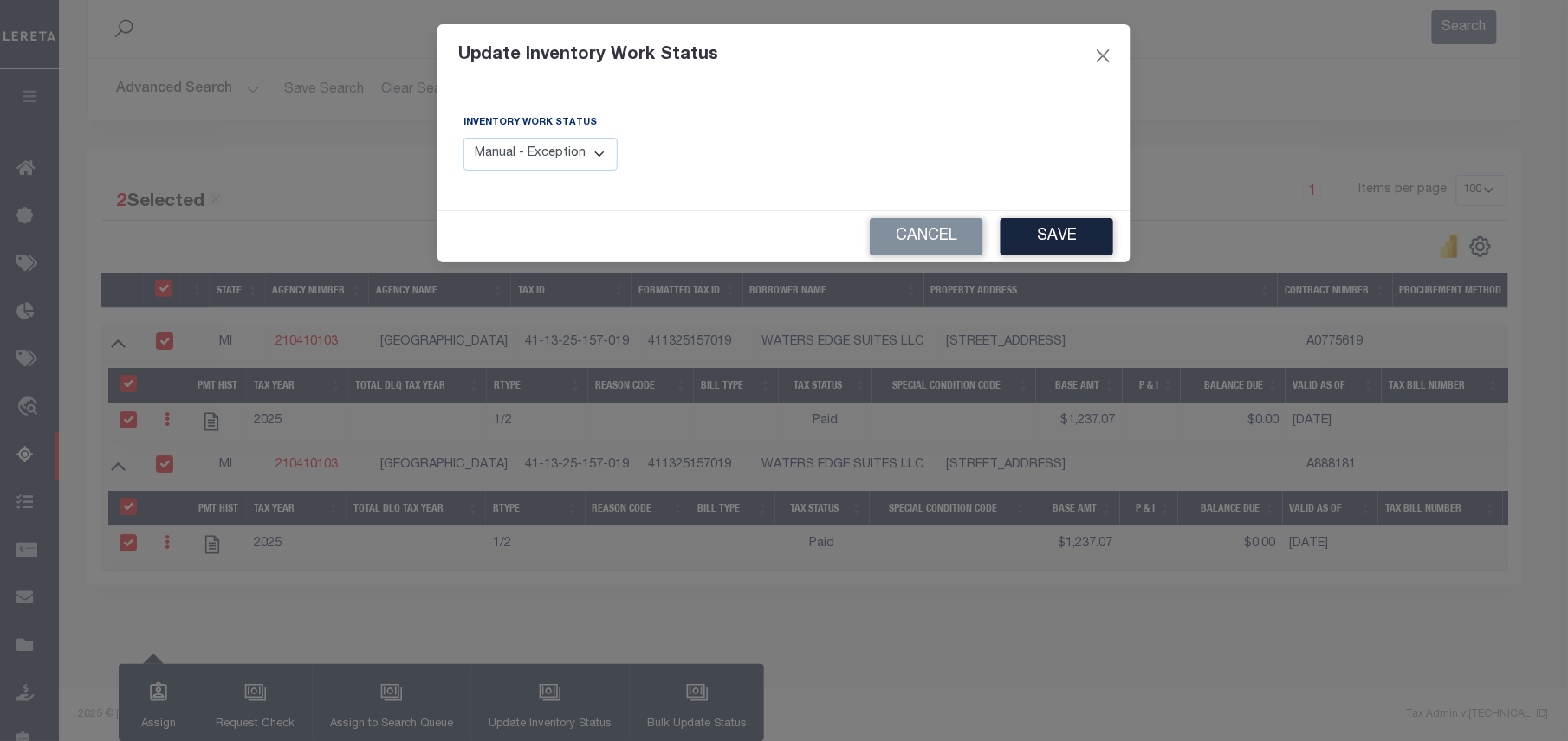
click at [582, 147] on select "Manual - Exception Pended - Awaiting Search Late Add Exception Completed" at bounding box center [541, 155] width 155 height 34
select select "4"
click at [464, 138] on select "Manual - Exception Pended - Awaiting Search Late Add Exception Completed" at bounding box center [541, 155] width 155 height 34
click at [1012, 233] on button "Save" at bounding box center [1056, 238] width 112 height 38
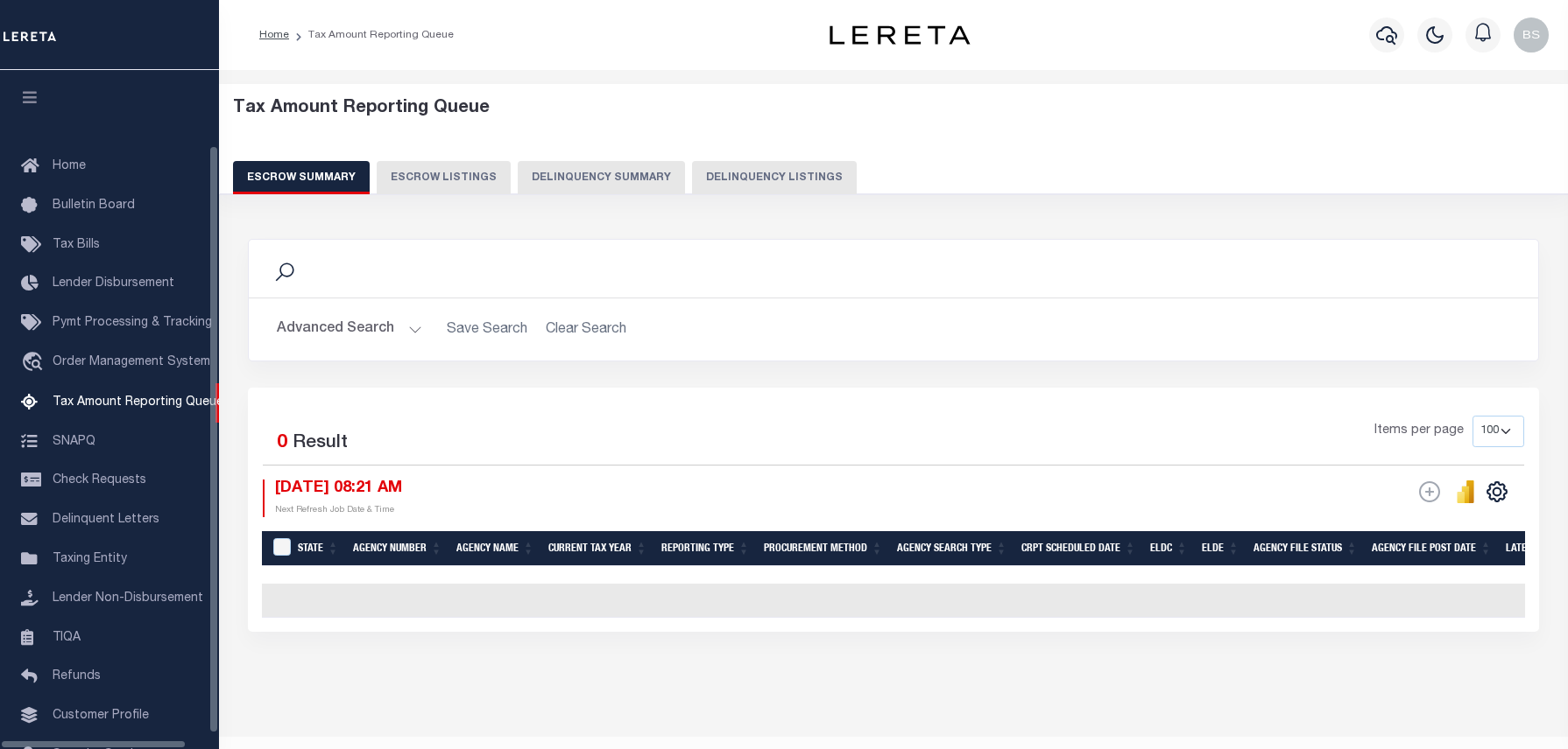
select select "100"
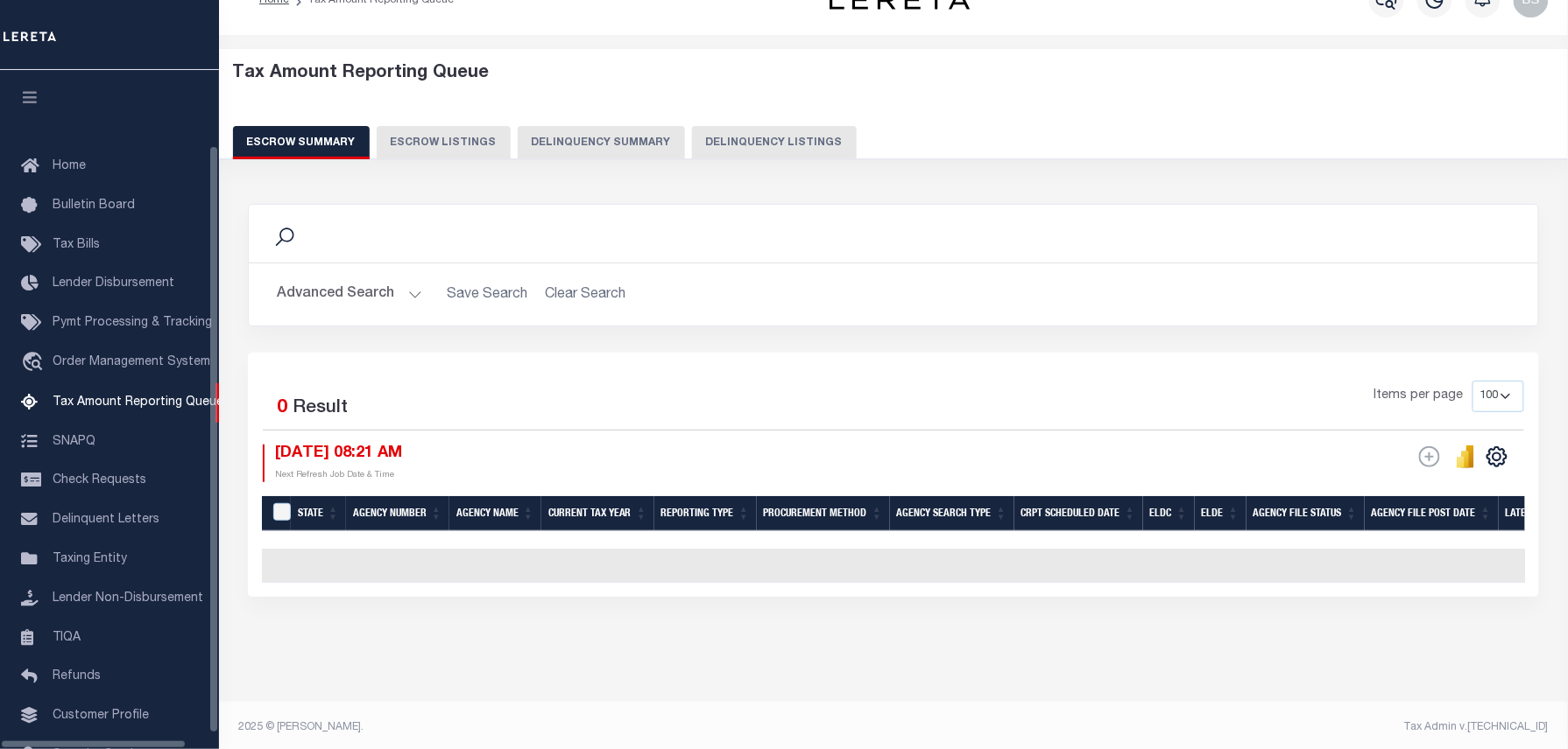
scroll to position [81, 0]
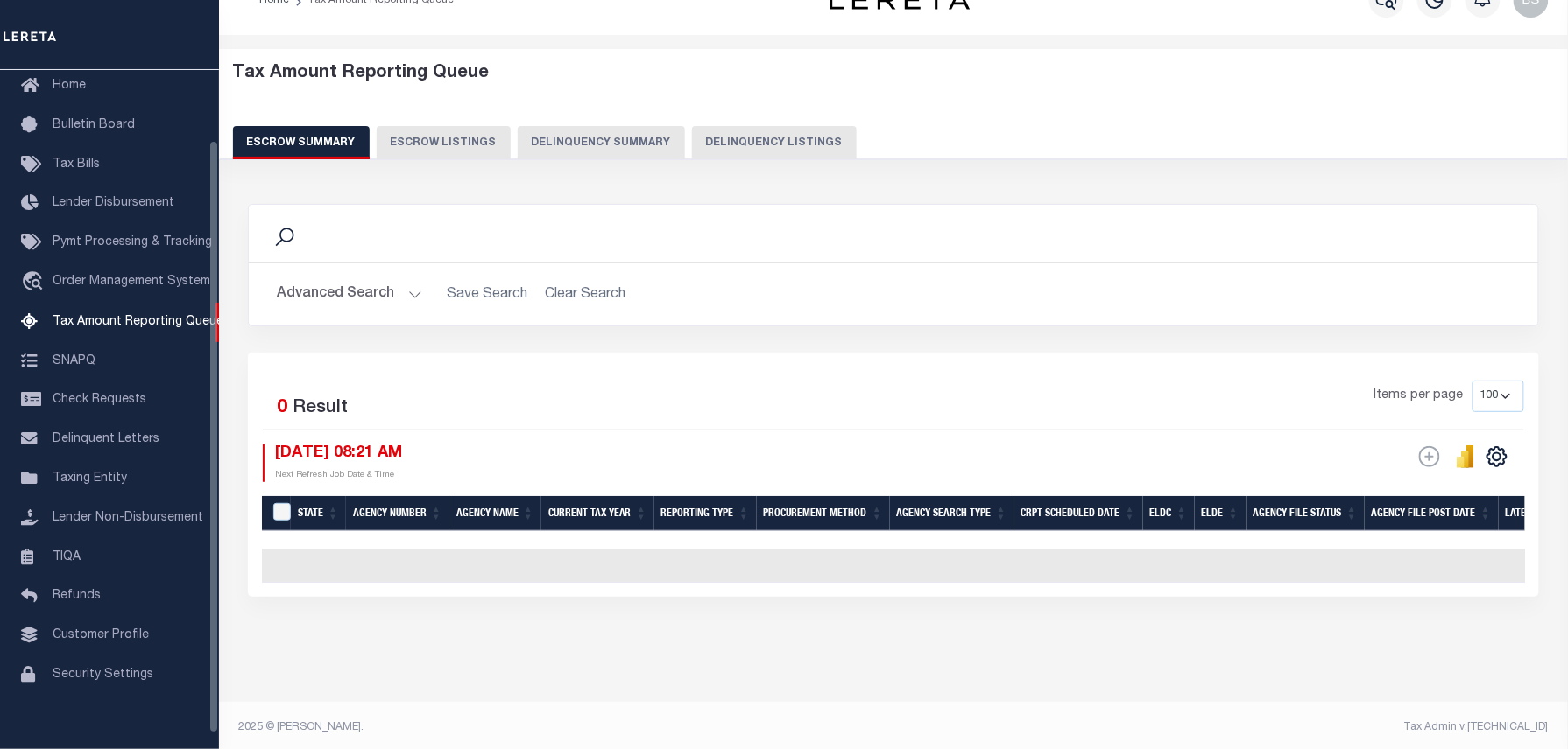
click at [722, 140] on button "Delinquency Listings" at bounding box center [774, 142] width 165 height 33
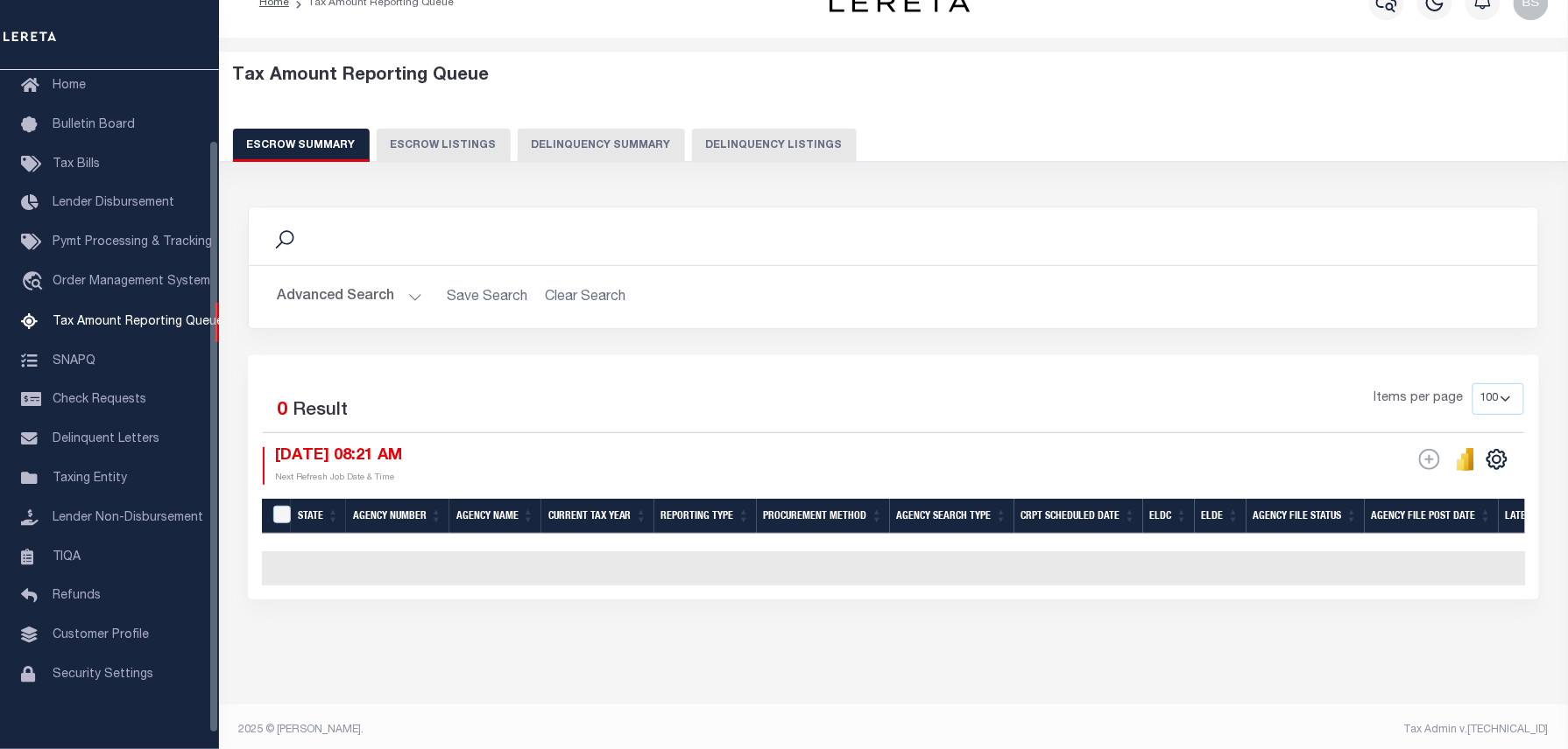
select select "100"
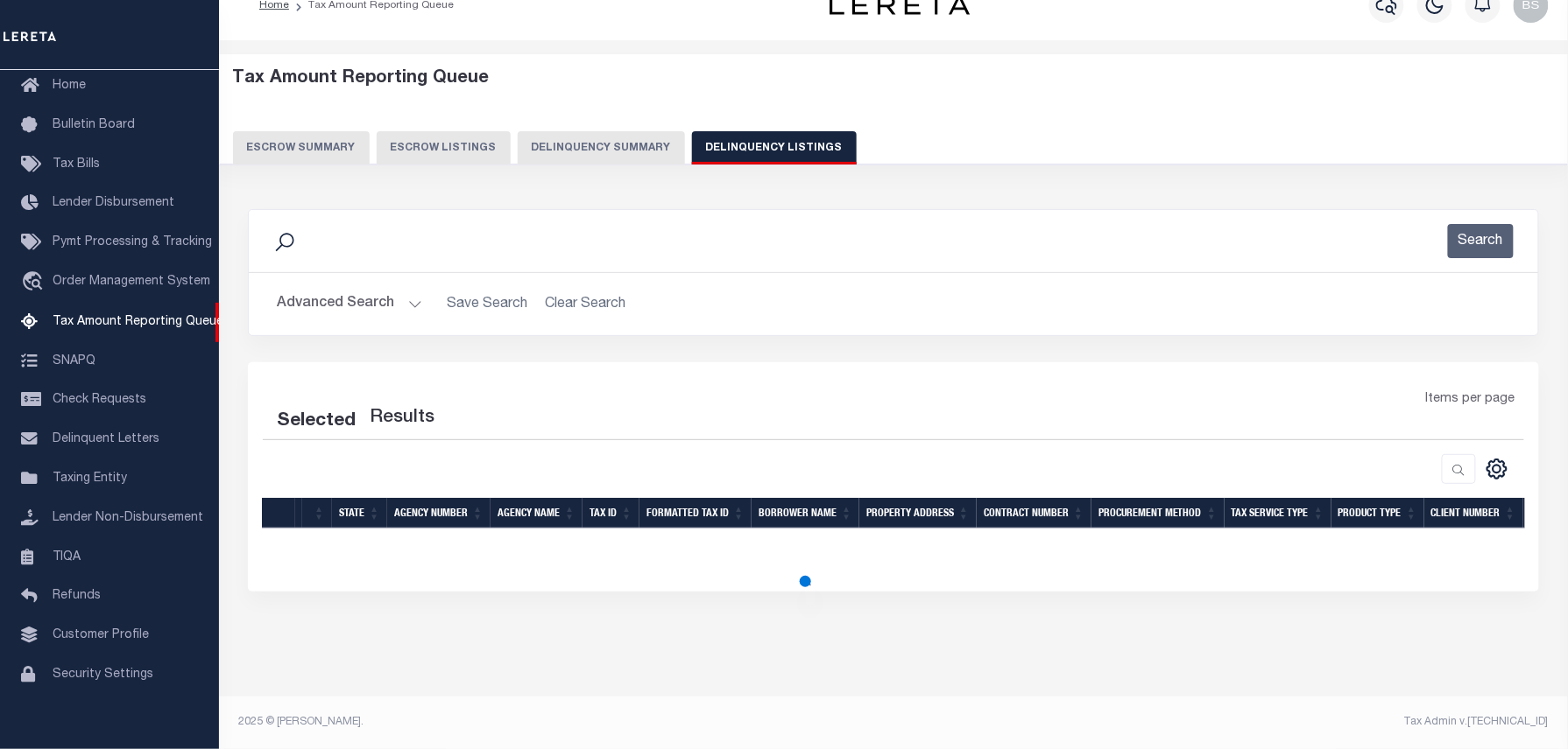
scroll to position [35, 0]
select select "100"
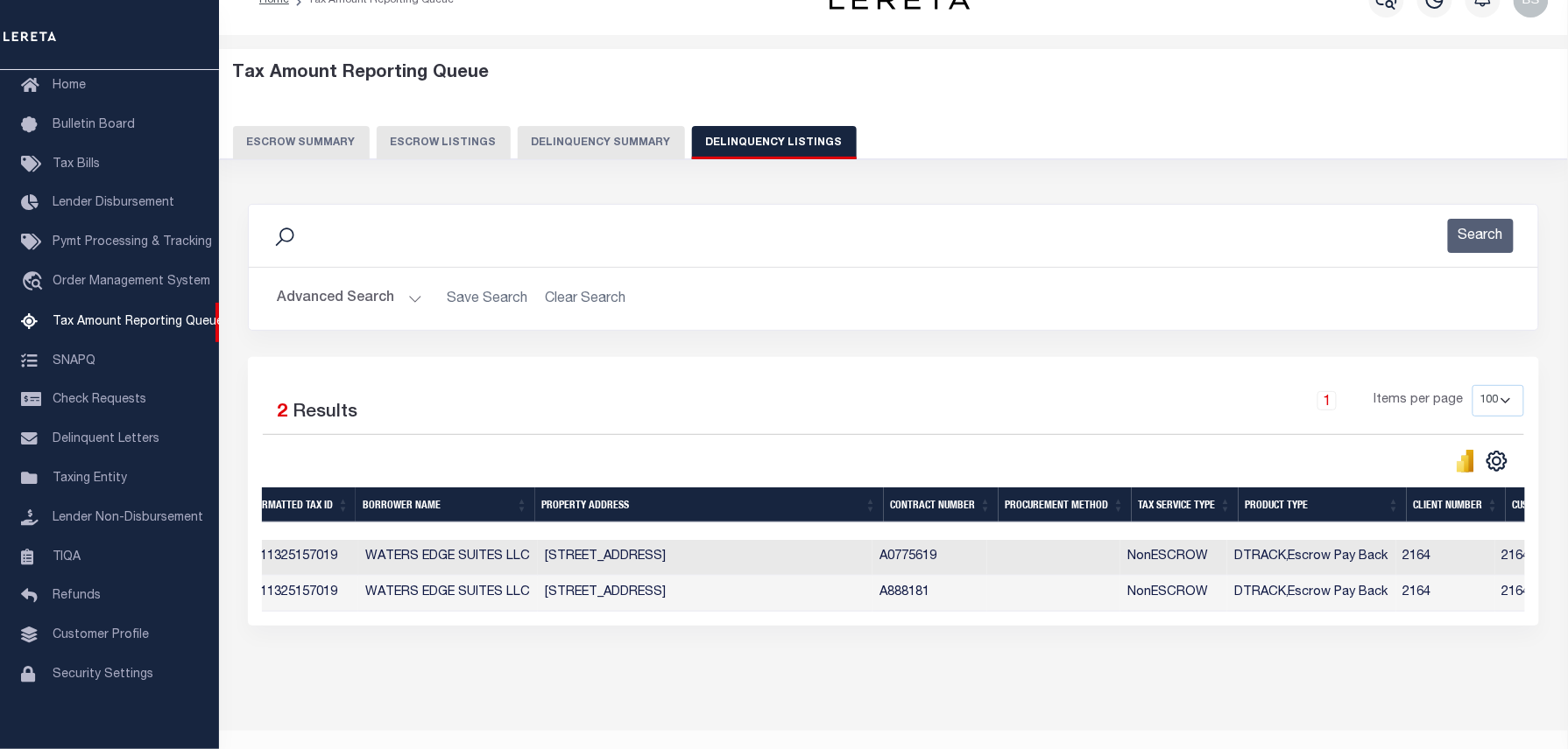
scroll to position [0, 0]
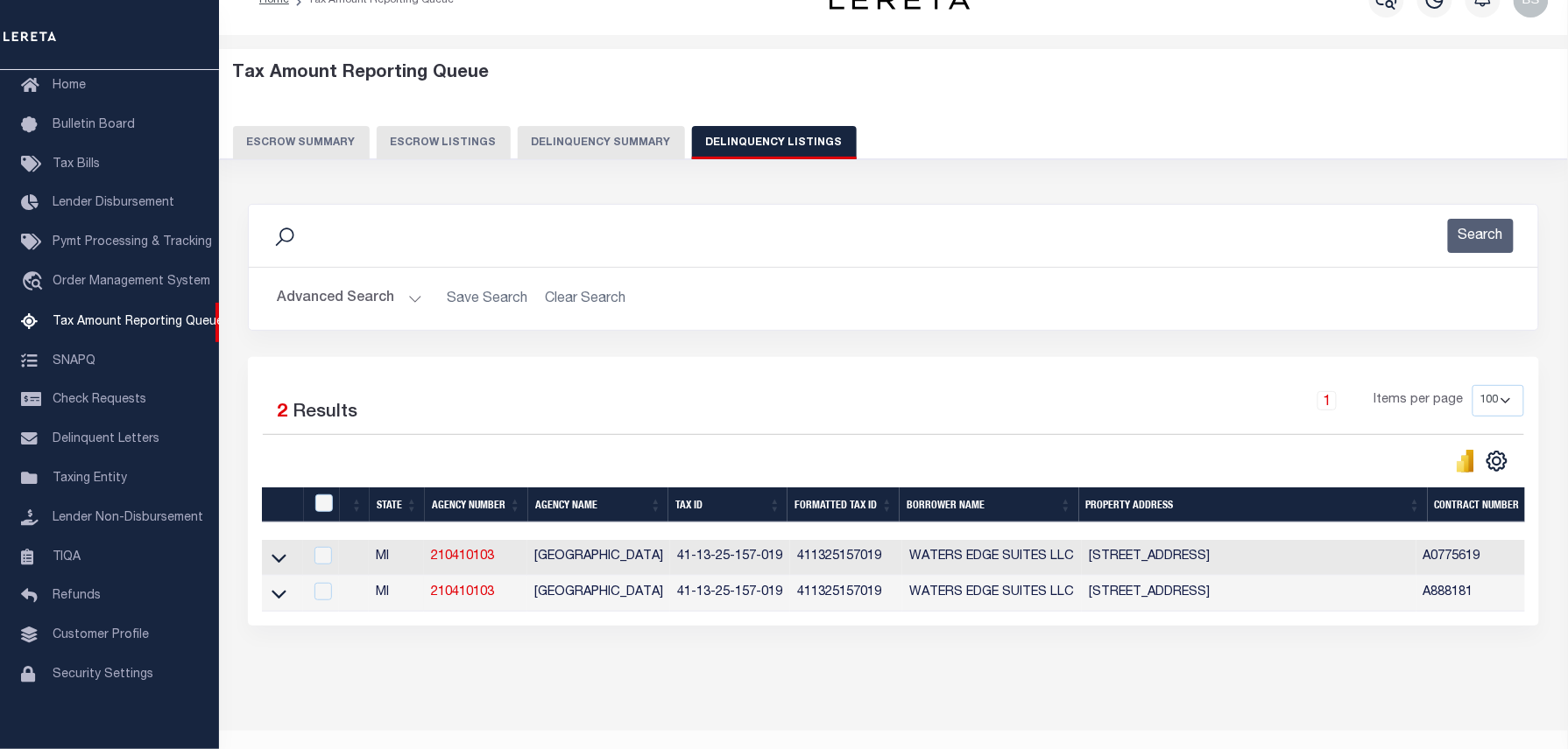
drag, startPoint x: 355, startPoint y: 309, endPoint x: 345, endPoint y: 309, distance: 10.0
click at [345, 309] on button "Advanced Search" at bounding box center [349, 299] width 146 height 34
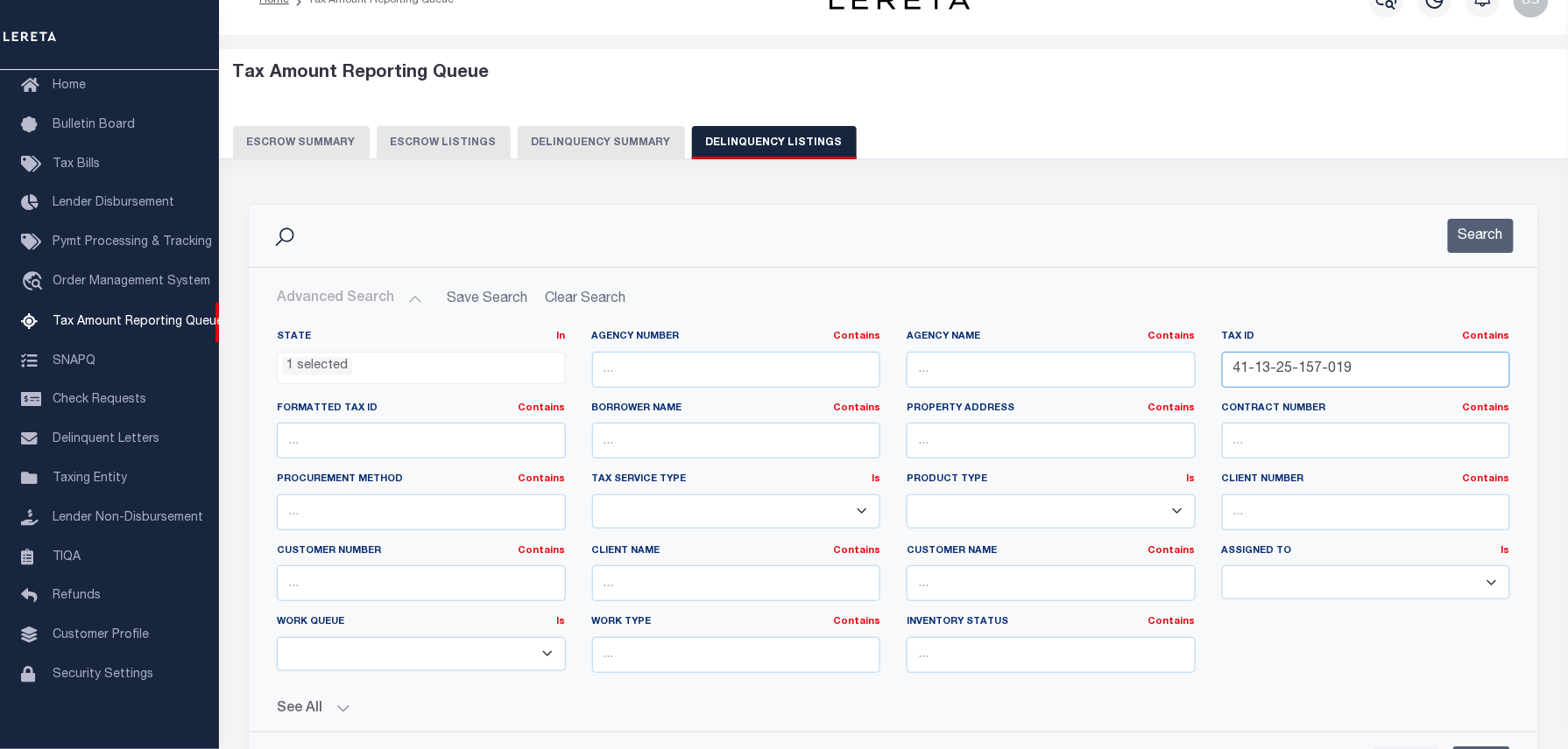
drag, startPoint x: 1345, startPoint y: 378, endPoint x: 965, endPoint y: 376, distance: 380.0
click at [995, 378] on div "State In In AK AL AR AZ CA CO CT DC DE FL GA GU HI IA ID IL IN KS [GEOGRAPHIC_D…" at bounding box center [893, 508] width 1259 height 357
paste input "20"
type input "41-13-25-157-020"
click at [1476, 224] on button "Search" at bounding box center [1480, 236] width 66 height 34
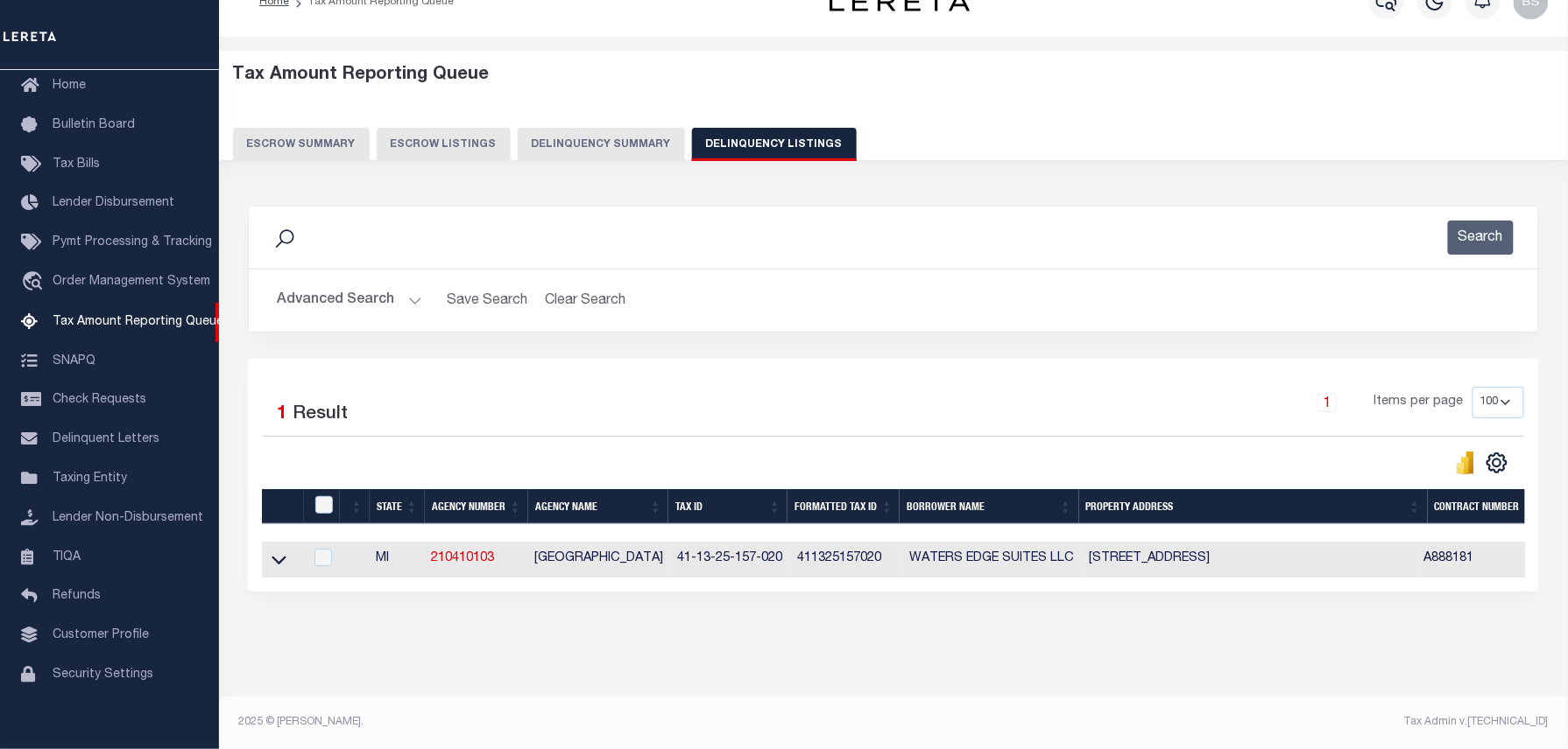
drag, startPoint x: 276, startPoint y: 565, endPoint x: 619, endPoint y: 495, distance: 350.1
click at [276, 565] on icon at bounding box center [279, 560] width 15 height 9
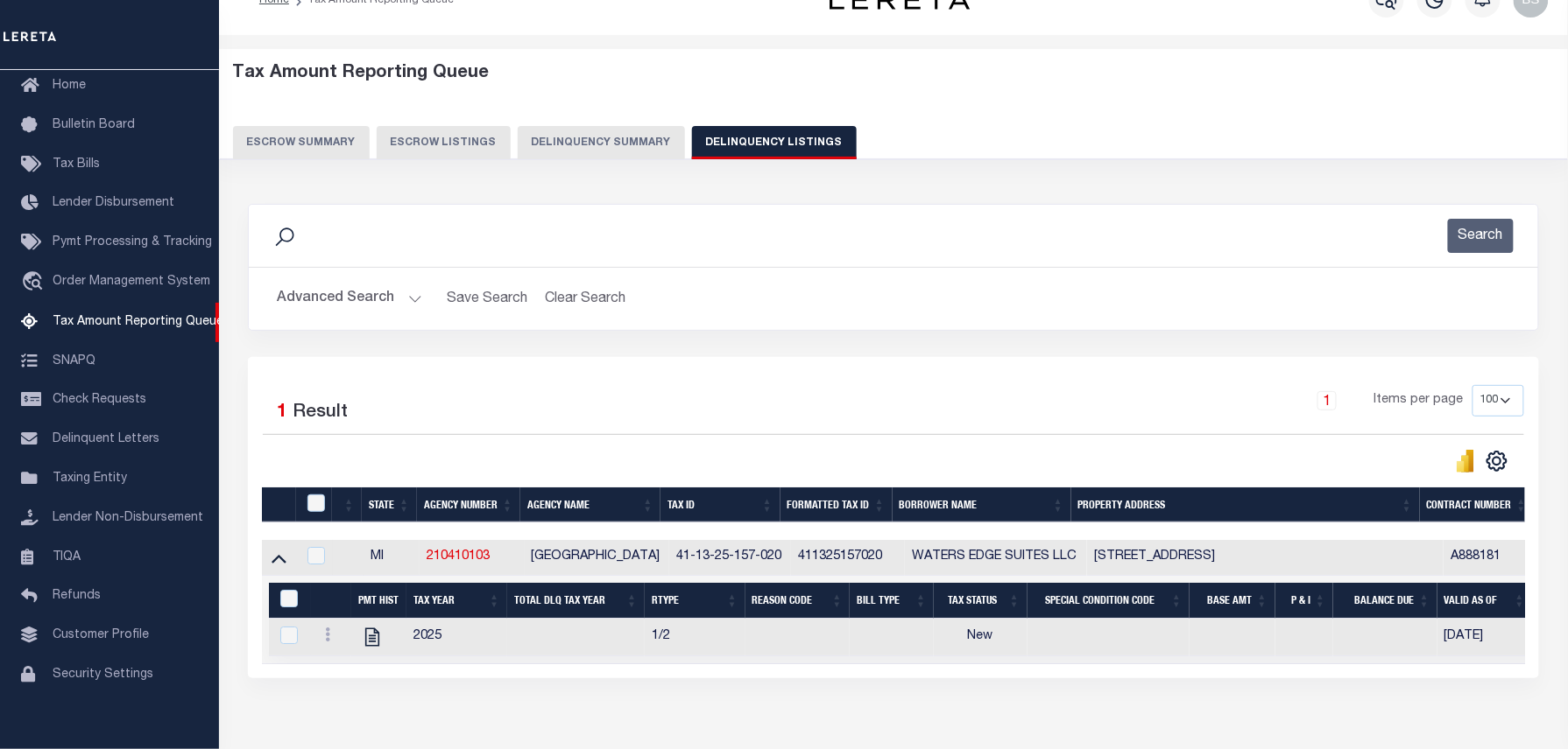
scroll to position [50, 0]
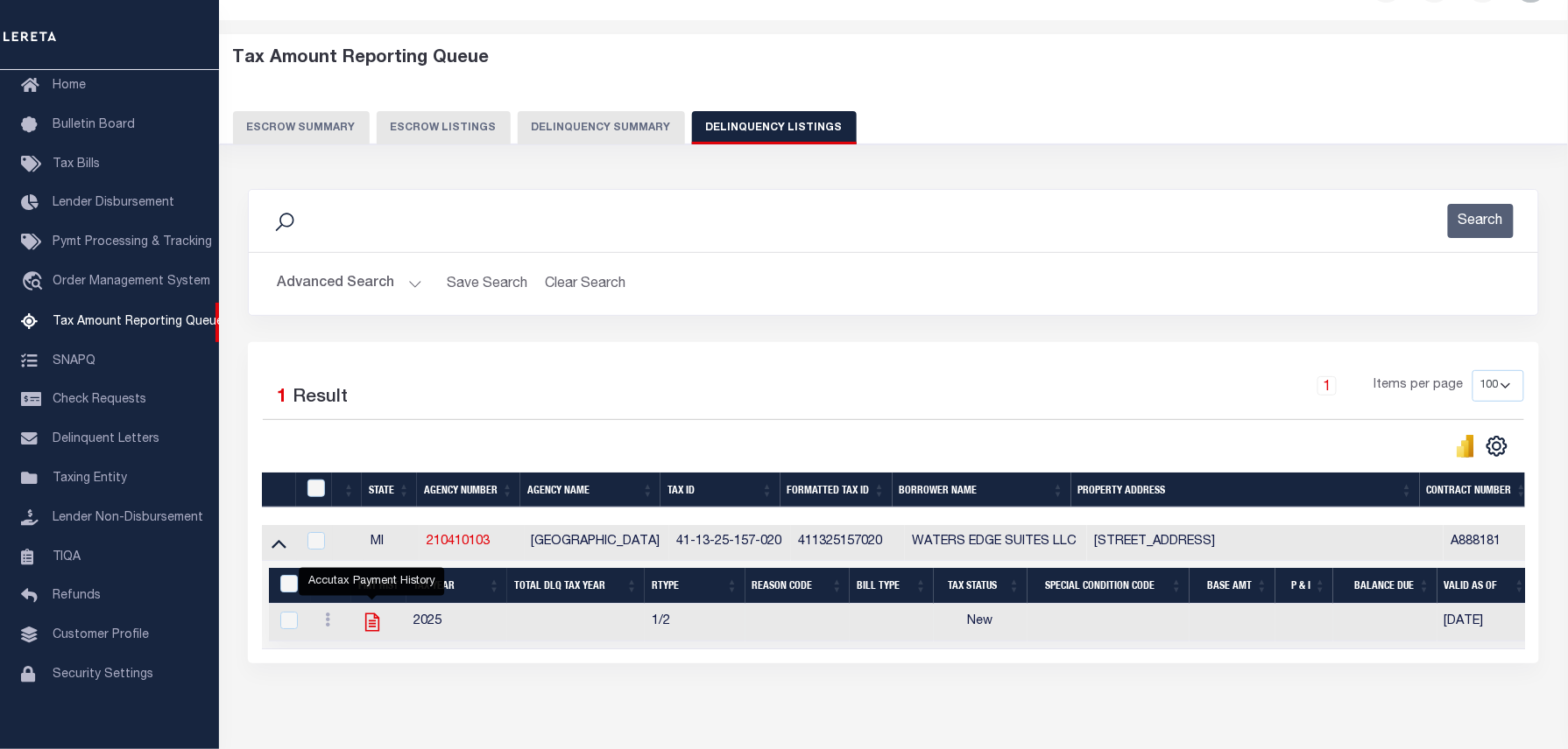
click at [372, 629] on icon "" at bounding box center [373, 622] width 23 height 23
checkbox input "true"
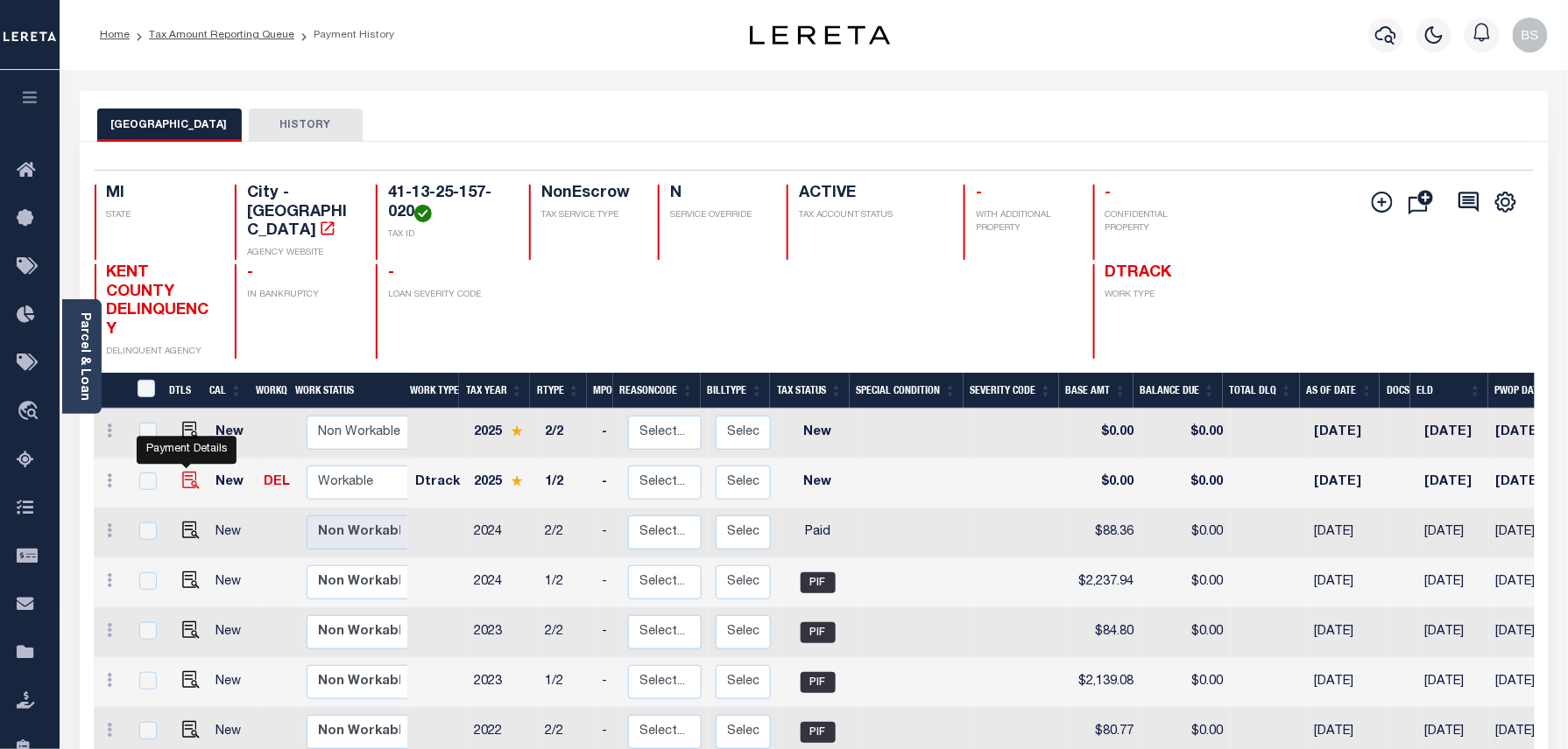
click at [184, 472] on img "" at bounding box center [191, 480] width 17 height 17
checkbox input "true"
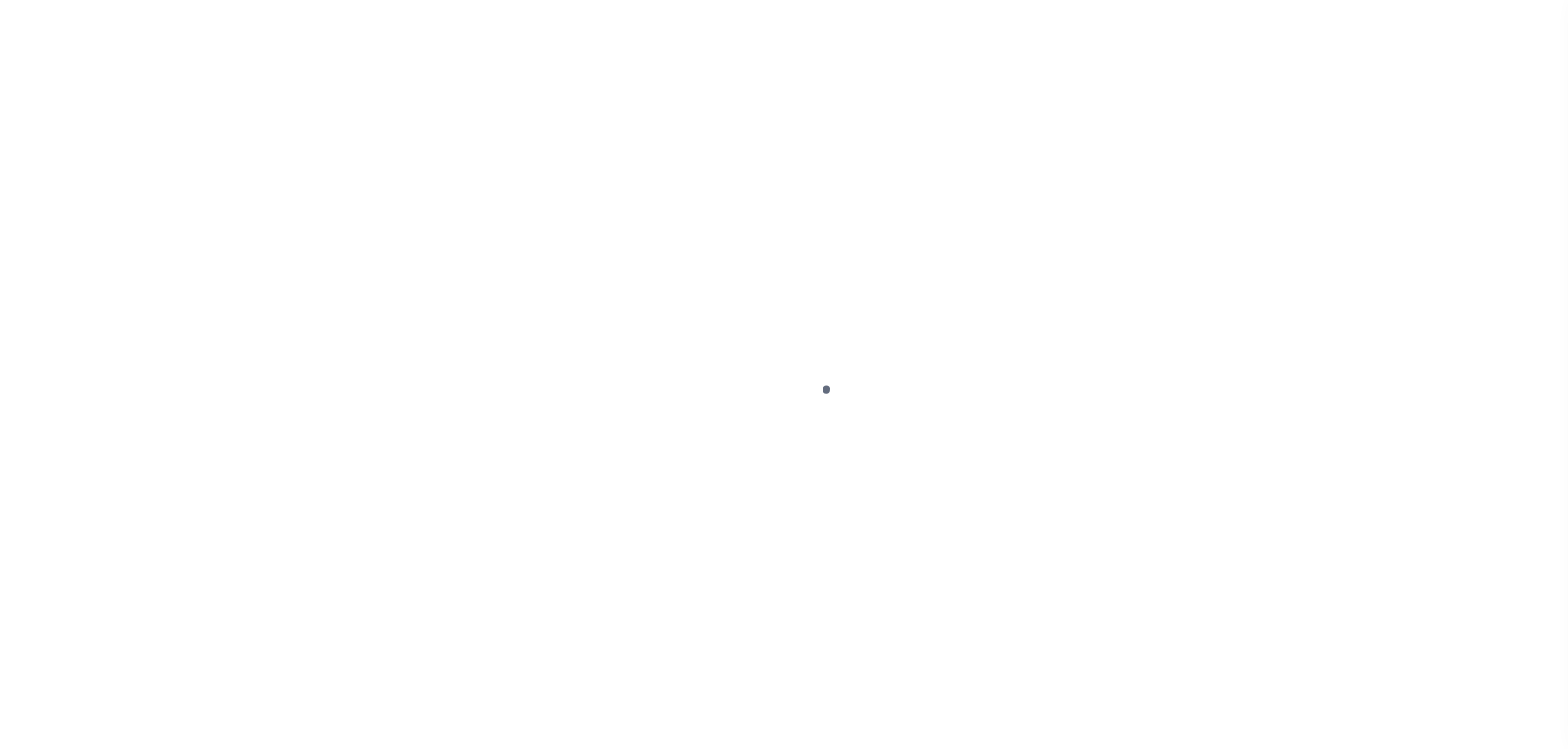
select select "NW2"
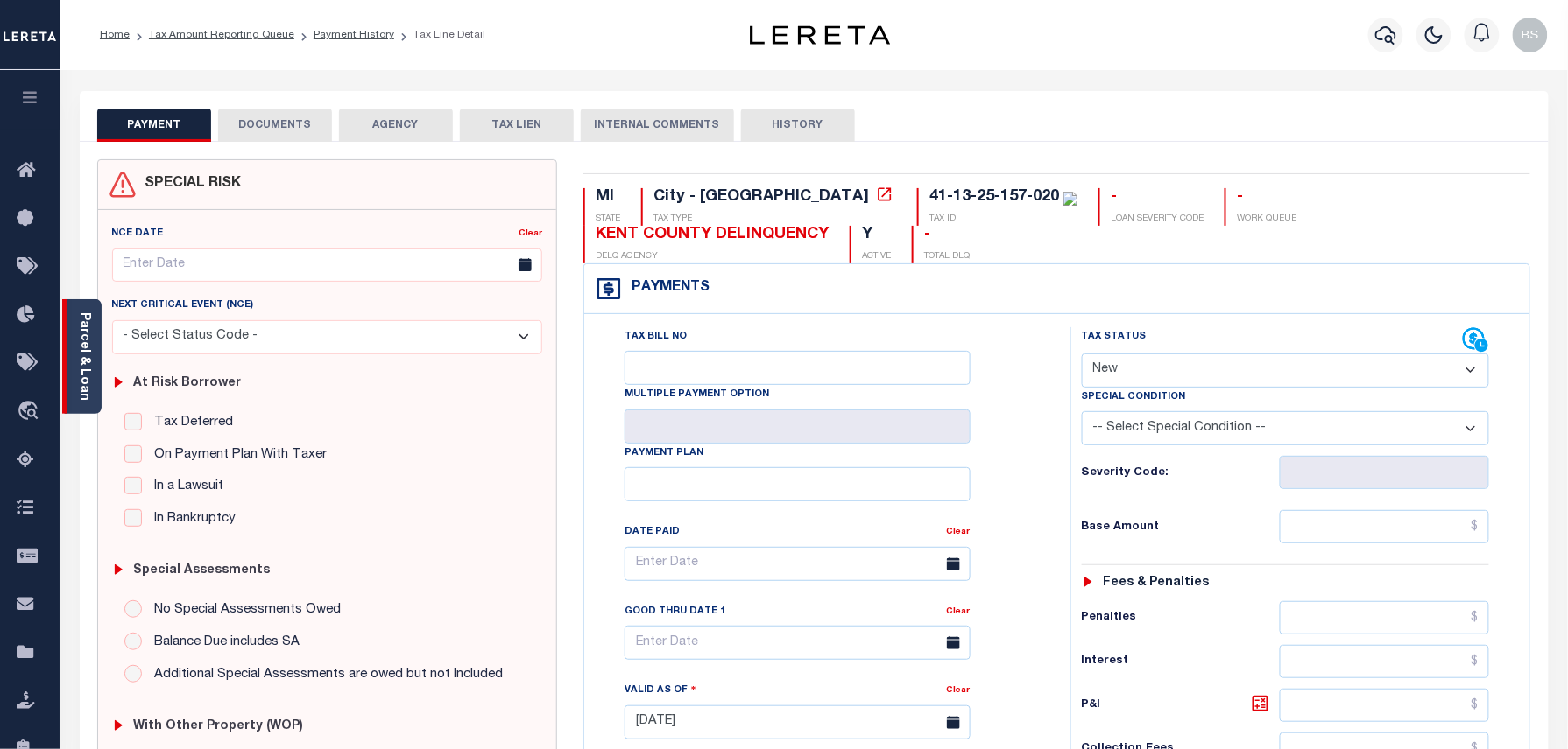
click at [91, 352] on link "Parcel & Loan" at bounding box center [84, 356] width 12 height 89
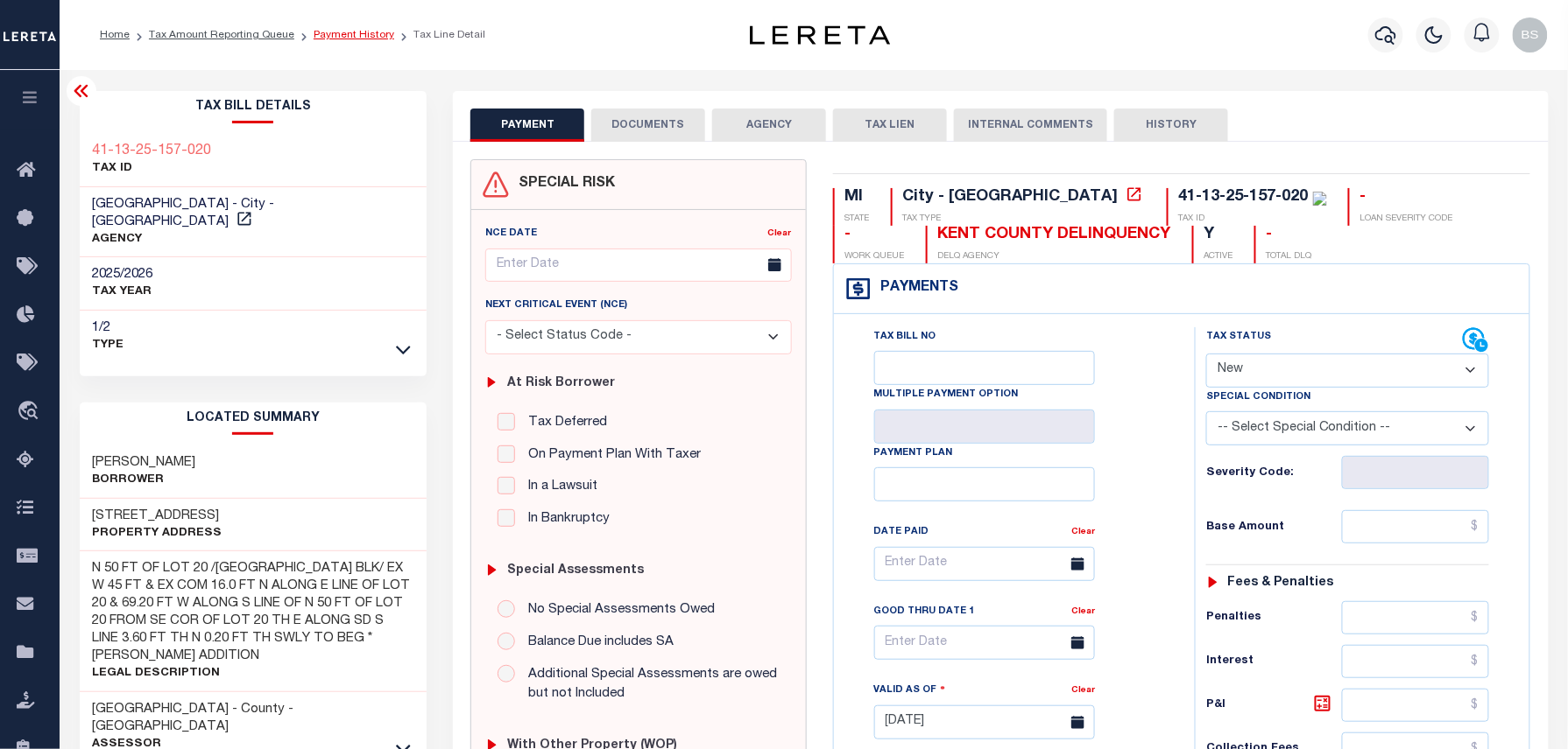
click at [339, 38] on link "Payment History" at bounding box center [354, 34] width 81 height 10
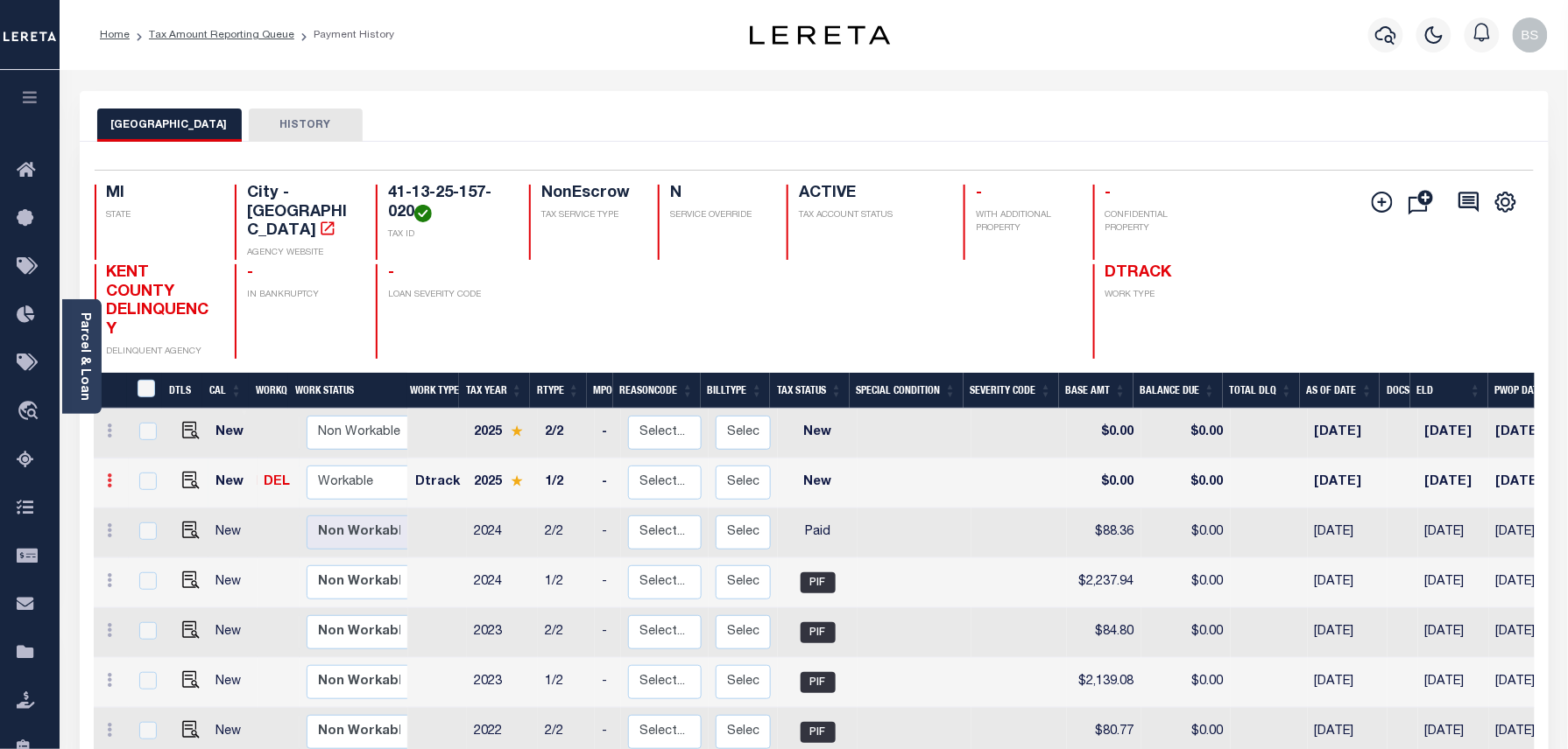
click at [108, 474] on icon at bounding box center [111, 480] width 6 height 14
click at [153, 531] on img at bounding box center [153, 539] width 17 height 18
select select "NW2"
type input "$0.00"
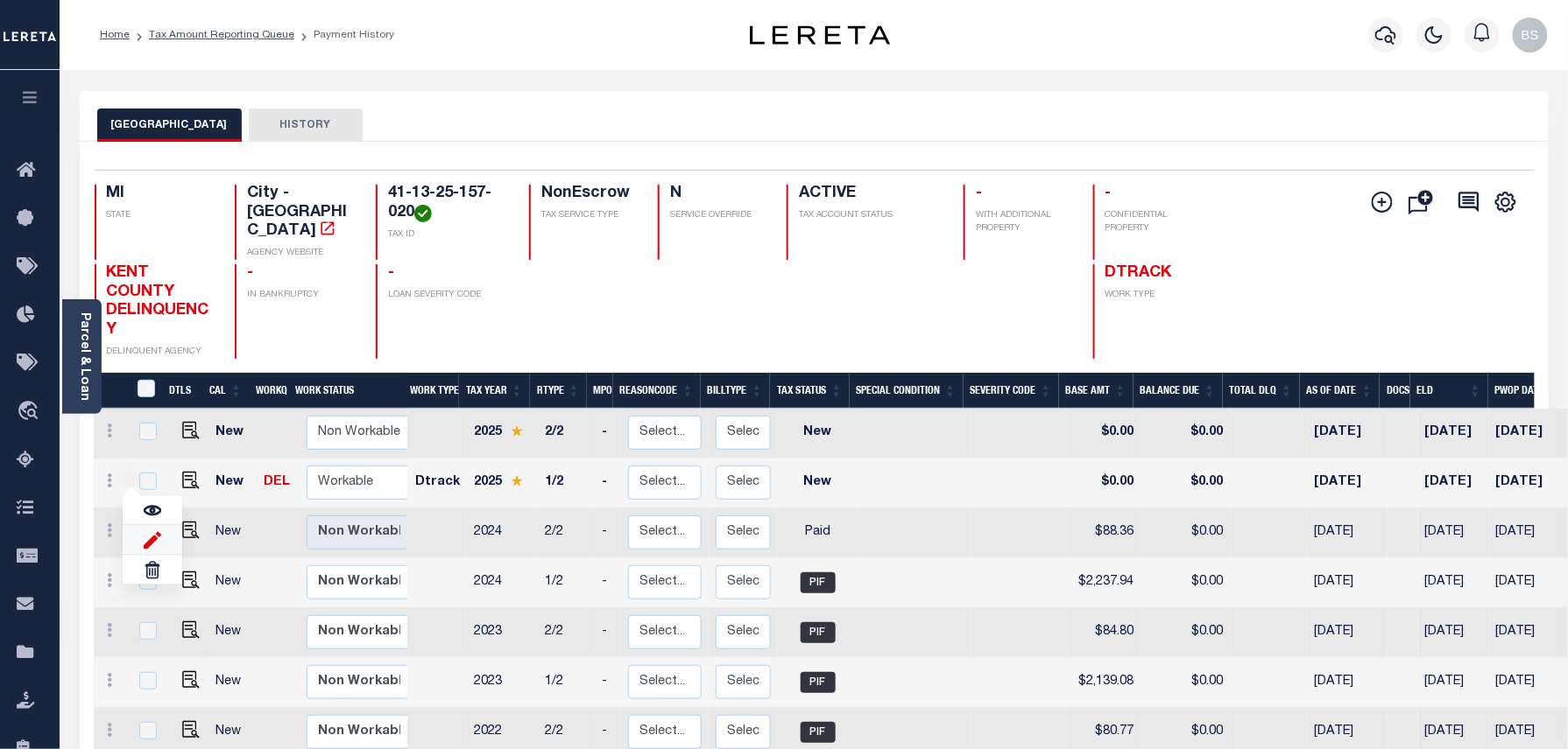
type input "[DATE]"
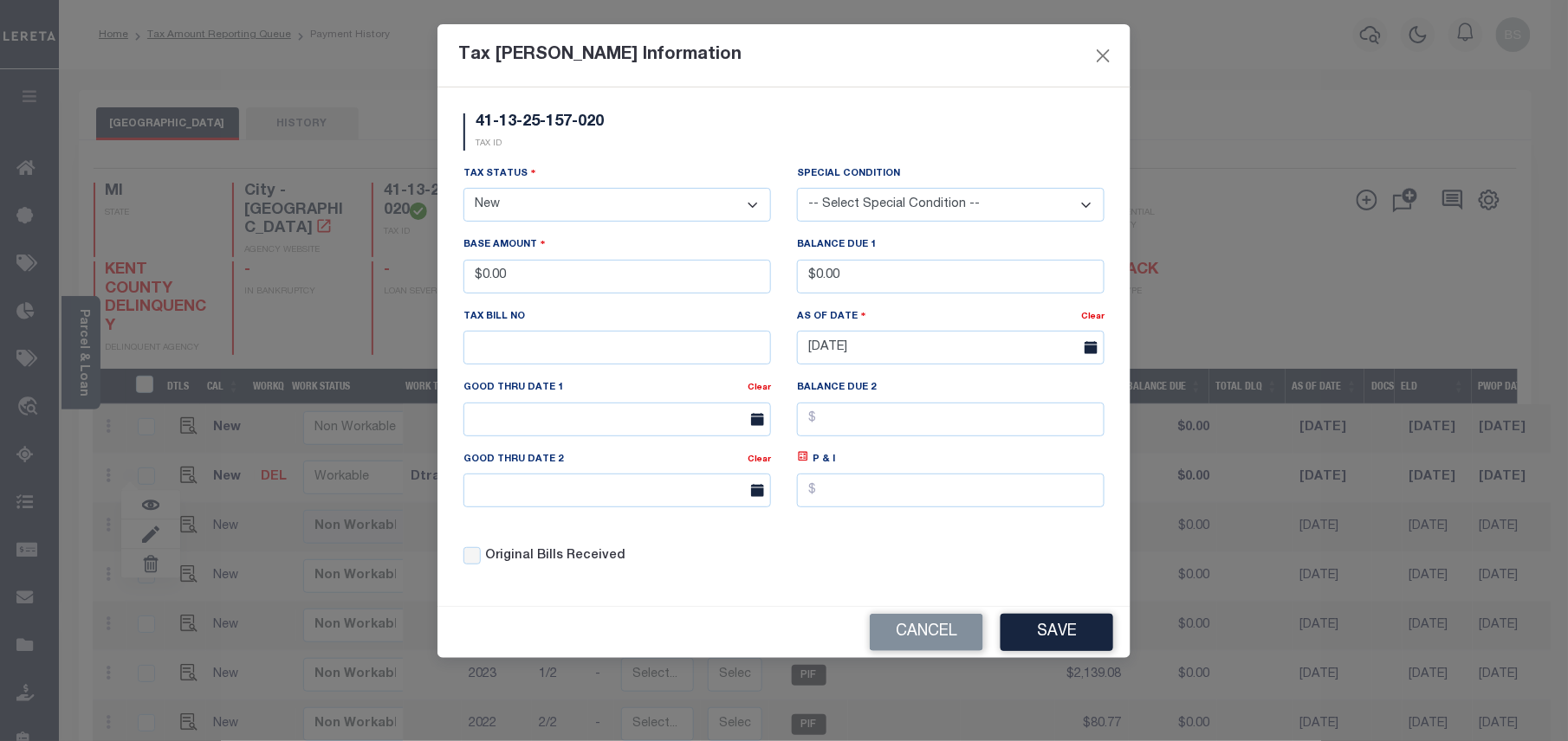
click at [518, 215] on select "- Select Status - Open Due/Unpaid Paid Incomplete No Tax Due Internal Refund Pr…" at bounding box center [618, 205] width 307 height 34
drag, startPoint x: 518, startPoint y: 215, endPoint x: 509, endPoint y: 229, distance: 16.6
click at [518, 215] on select "- Select Status - Open Due/Unpaid Paid Incomplete No Tax Due Internal Refund Pr…" at bounding box center [618, 205] width 307 height 34
select select "PYD"
click at [464, 190] on select "- Select Status - Open Due/Unpaid Paid Incomplete No Tax Due Internal Refund Pr…" at bounding box center [618, 205] width 307 height 34
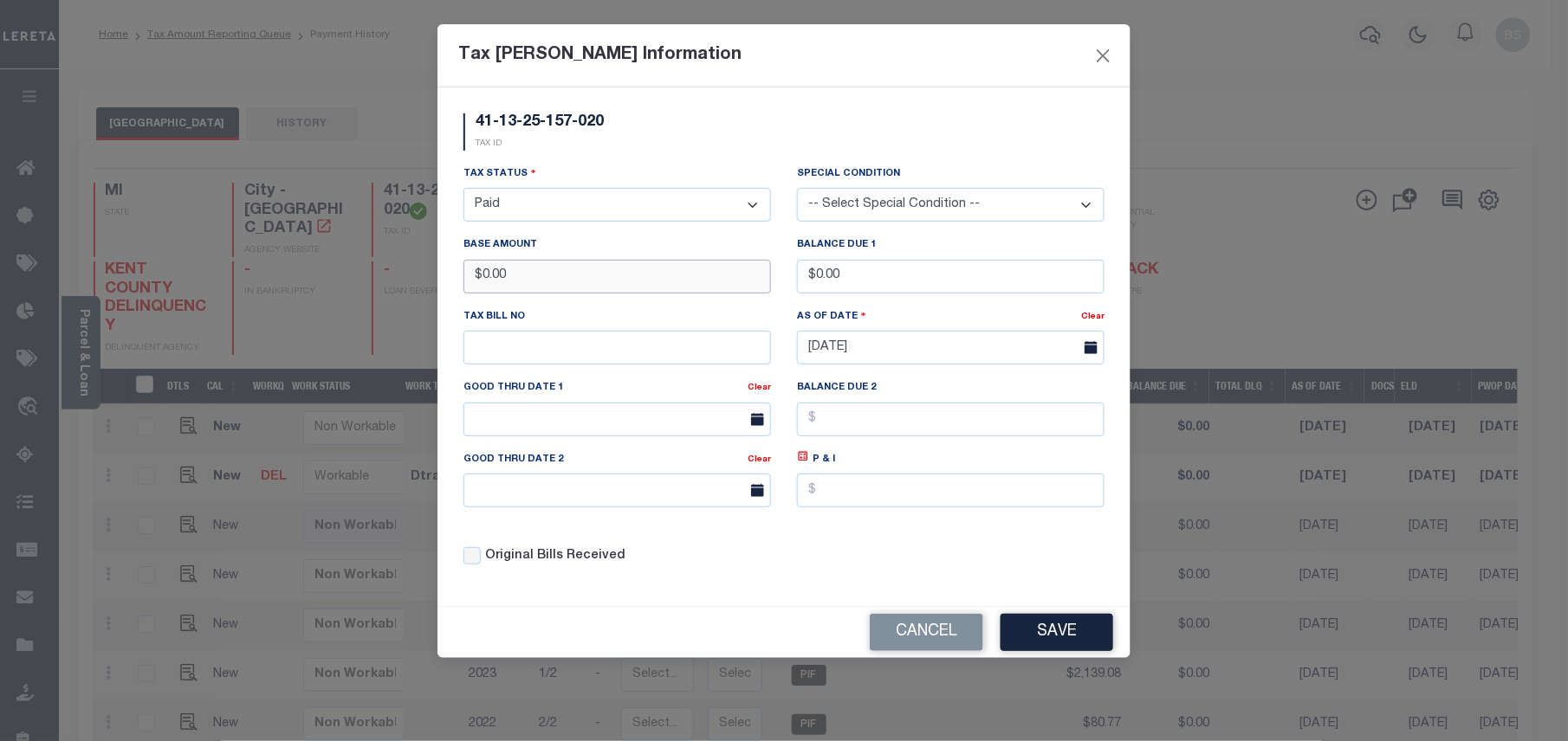
drag, startPoint x: 597, startPoint y: 269, endPoint x: 437, endPoint y: 272, distance: 160.0
click at [438, 272] on div "41-13-25-157-020 TAX ID Installment: TaxID: 41-13-25-157-020 Tax Status - Selec…" at bounding box center [784, 347] width 693 height 519
type input "$2,297.32"
click at [1072, 633] on button "Save" at bounding box center [1056, 633] width 112 height 38
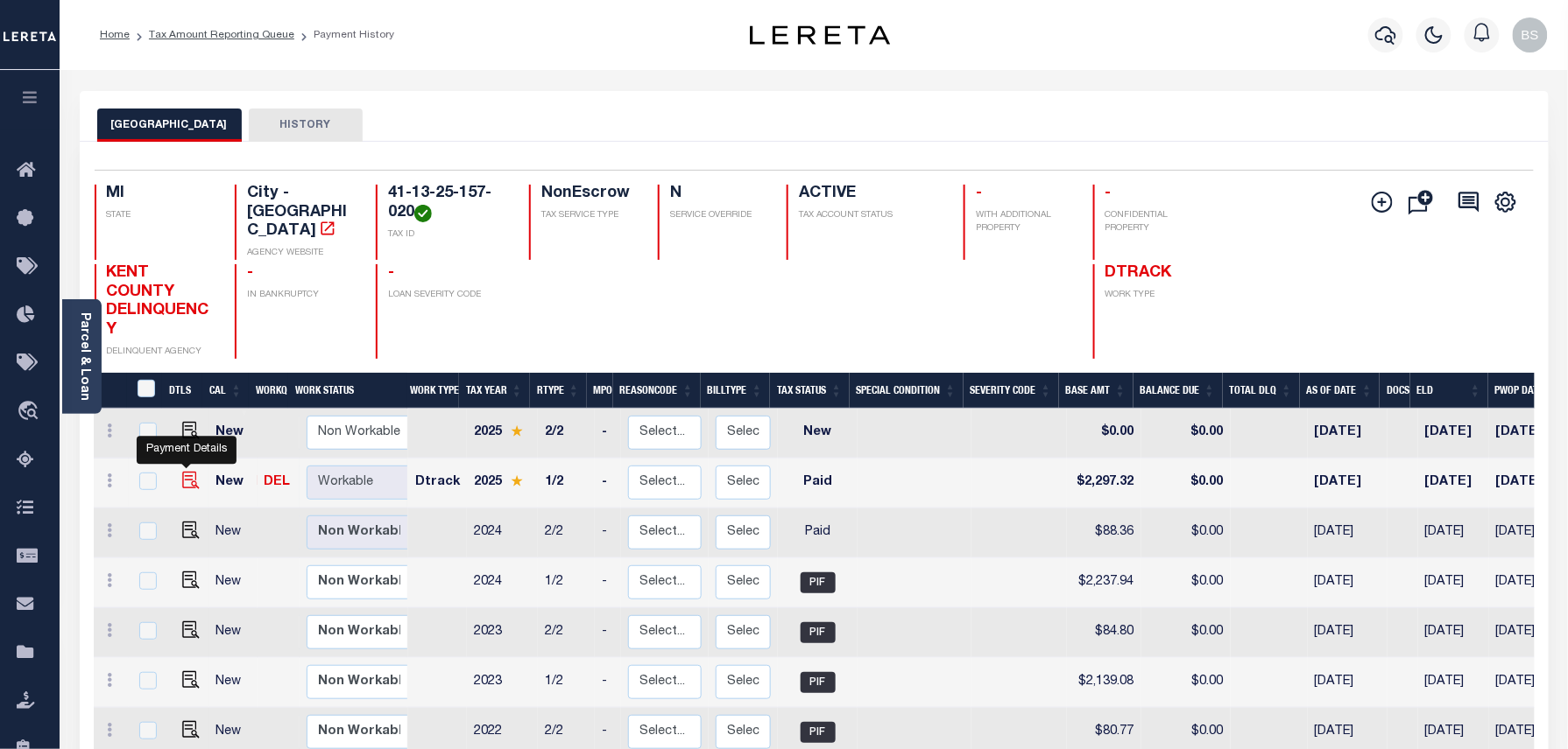
click at [183, 472] on img at bounding box center [191, 480] width 17 height 17
checkbox input "true"
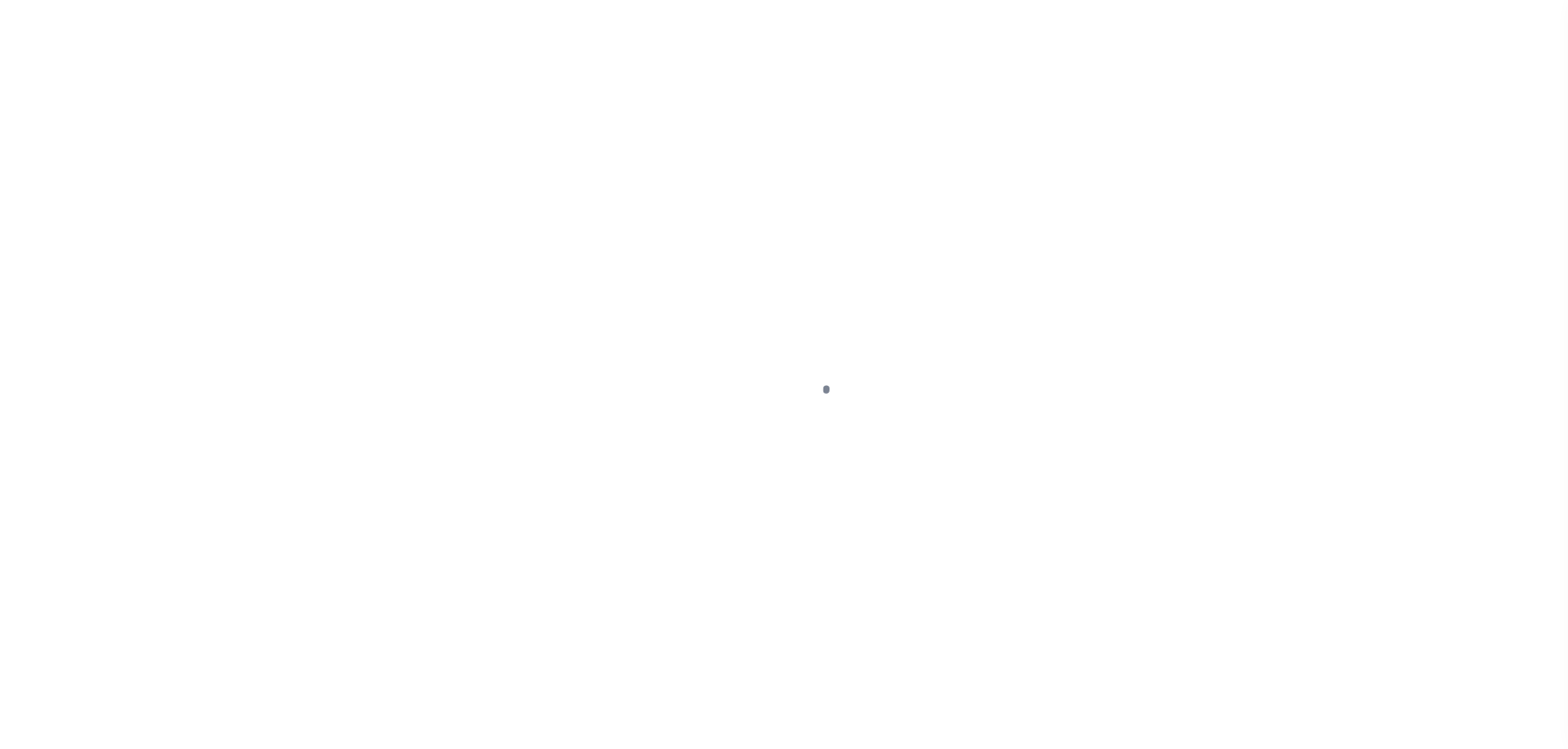
select select "PYD"
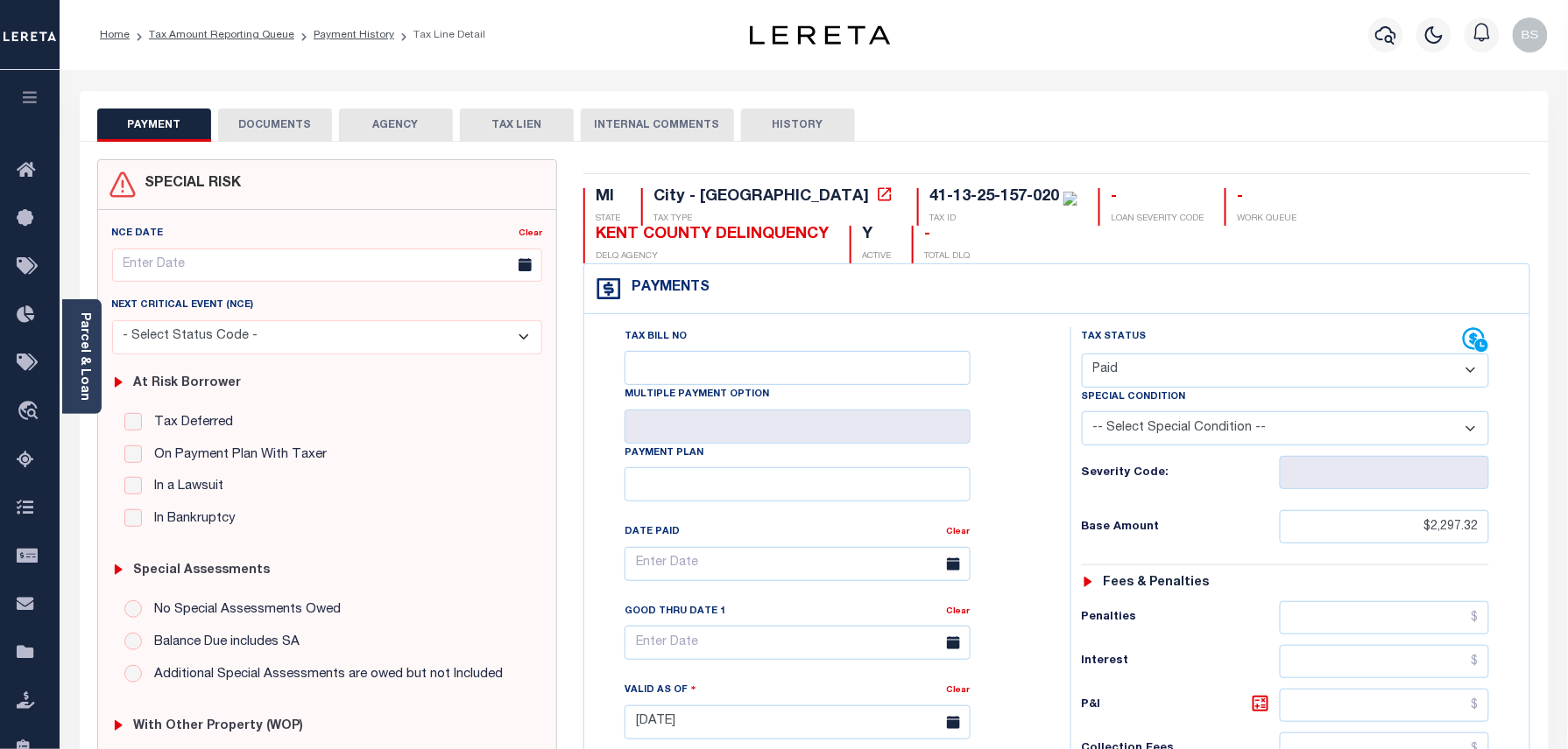
click at [247, 132] on button "DOCUMENTS" at bounding box center [275, 125] width 113 height 33
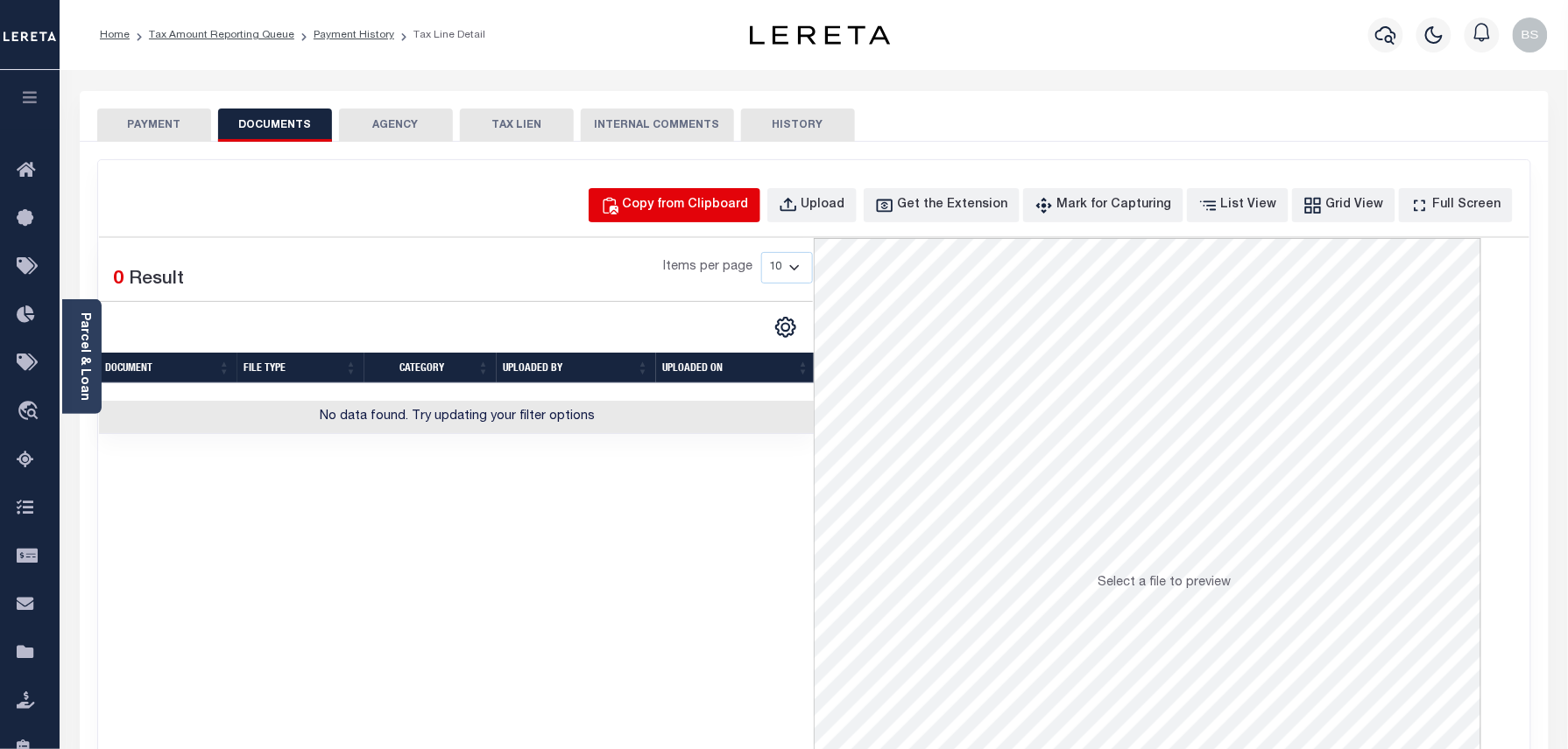
click at [705, 213] on div "Copy from Clipboard" at bounding box center [685, 206] width 126 height 19
select select "POP"
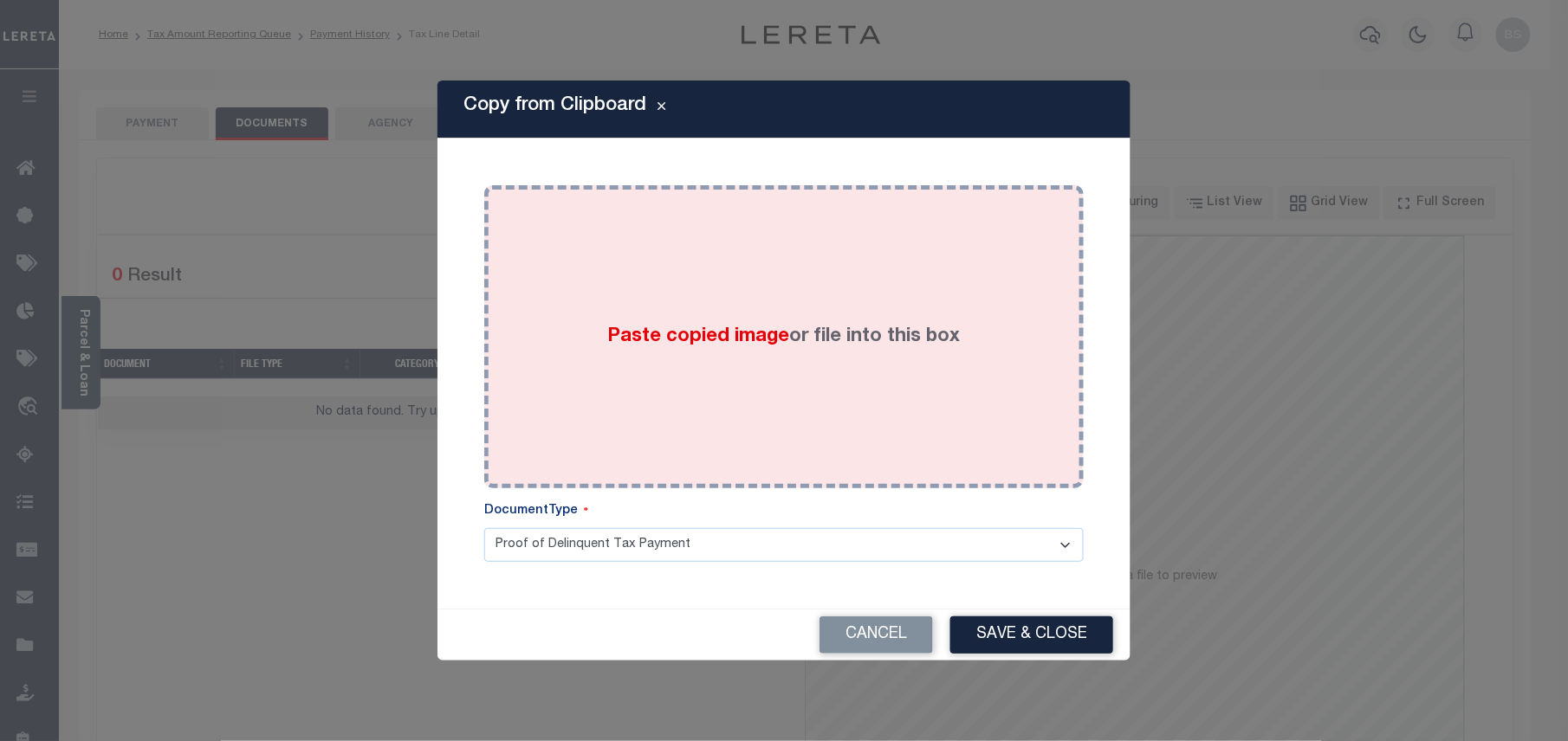
click at [743, 296] on div "Paste copied image or file into this box" at bounding box center [784, 337] width 573 height 277
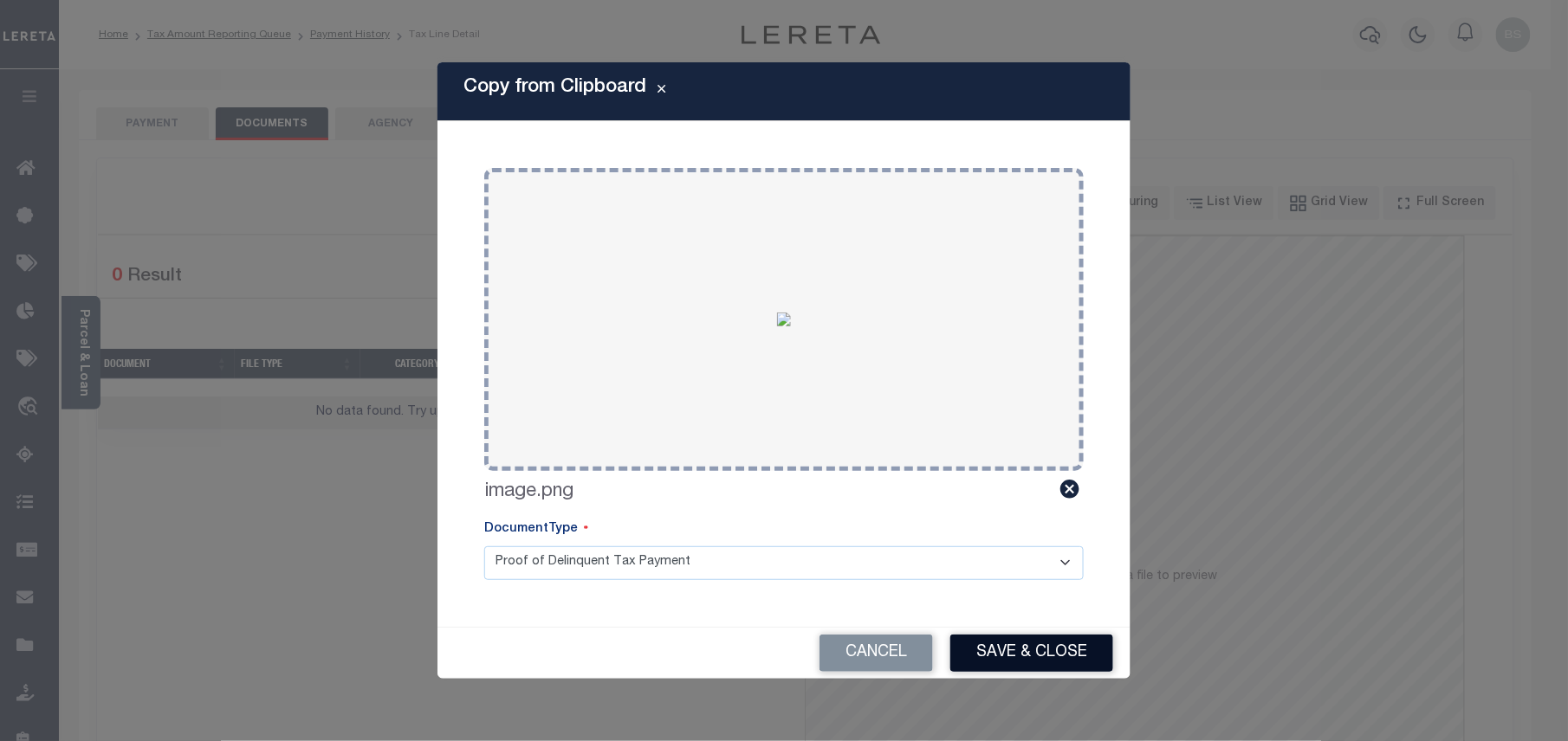
click at [1017, 652] on button "Save & Close" at bounding box center [1032, 653] width 163 height 38
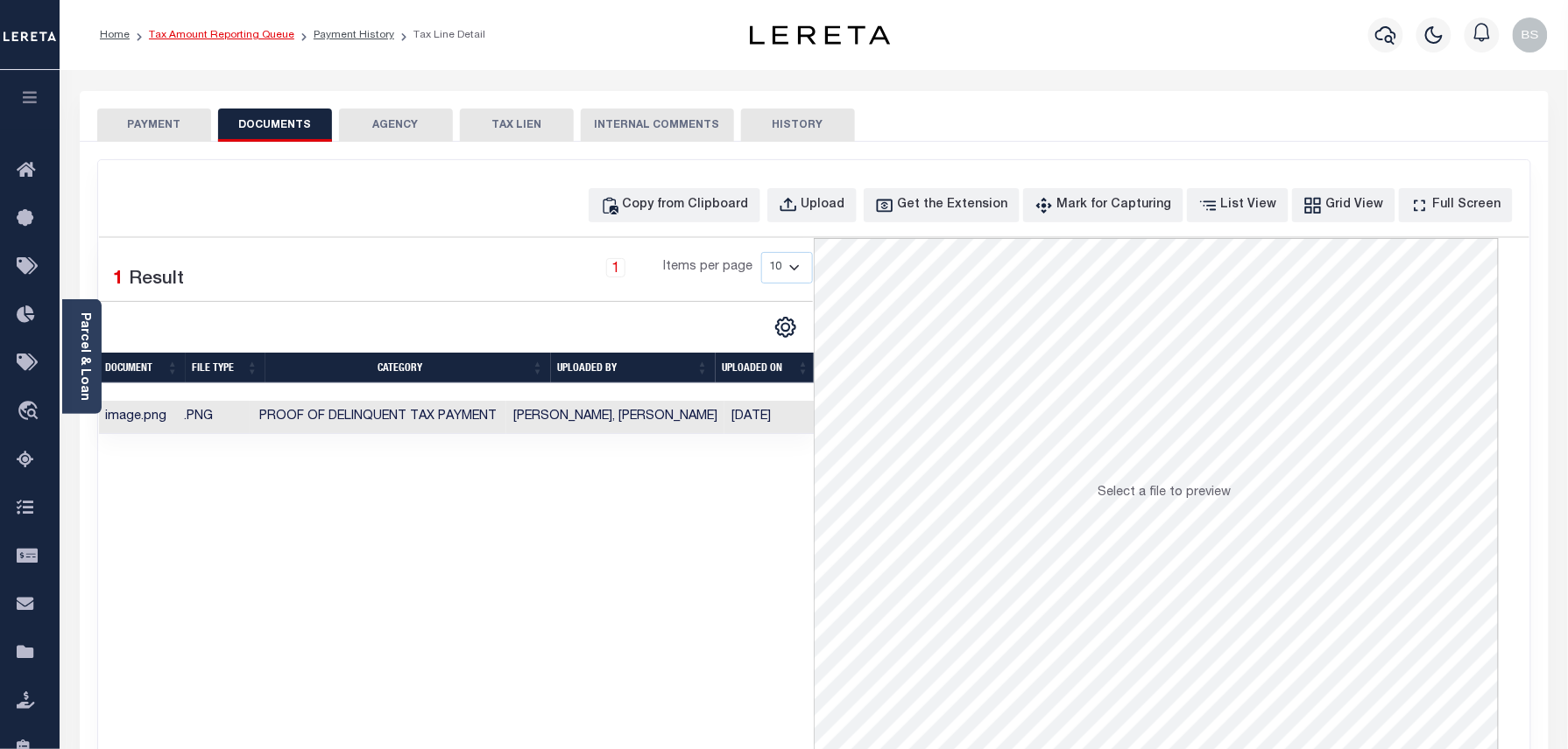
click at [246, 36] on link "Tax Amount Reporting Queue" at bounding box center [221, 34] width 146 height 10
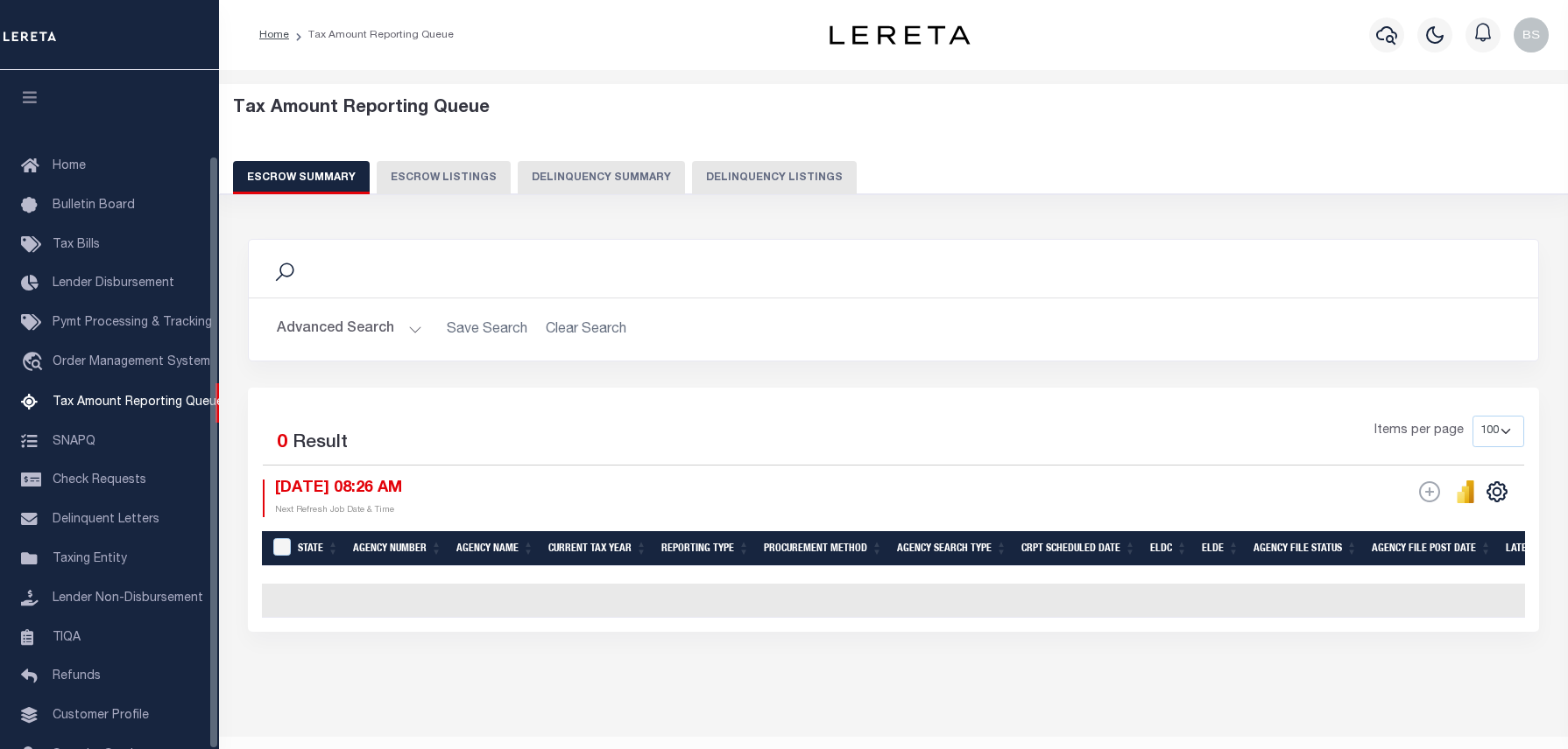
select select "100"
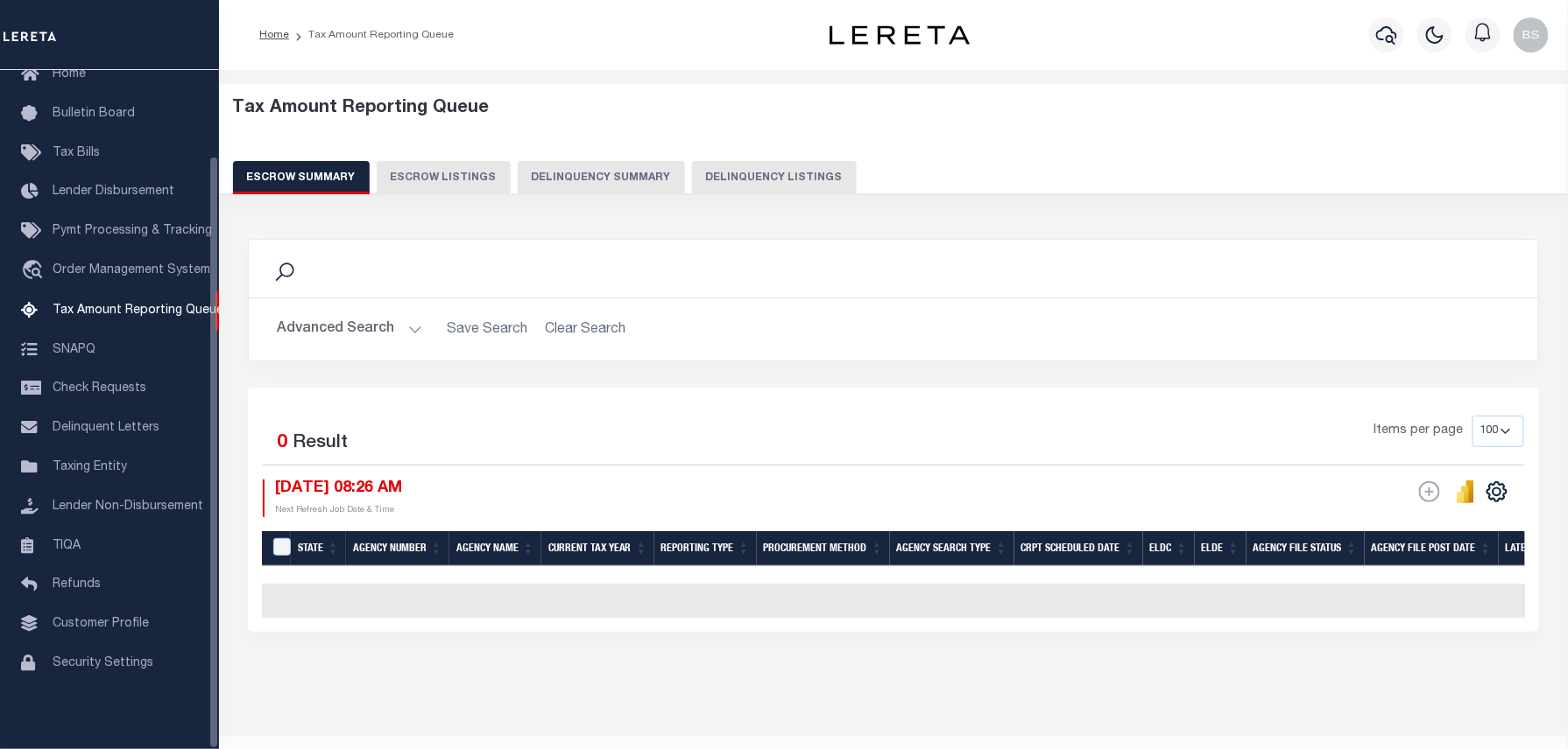
click at [746, 177] on button "Delinquency Listings" at bounding box center [774, 177] width 165 height 33
select select "100"
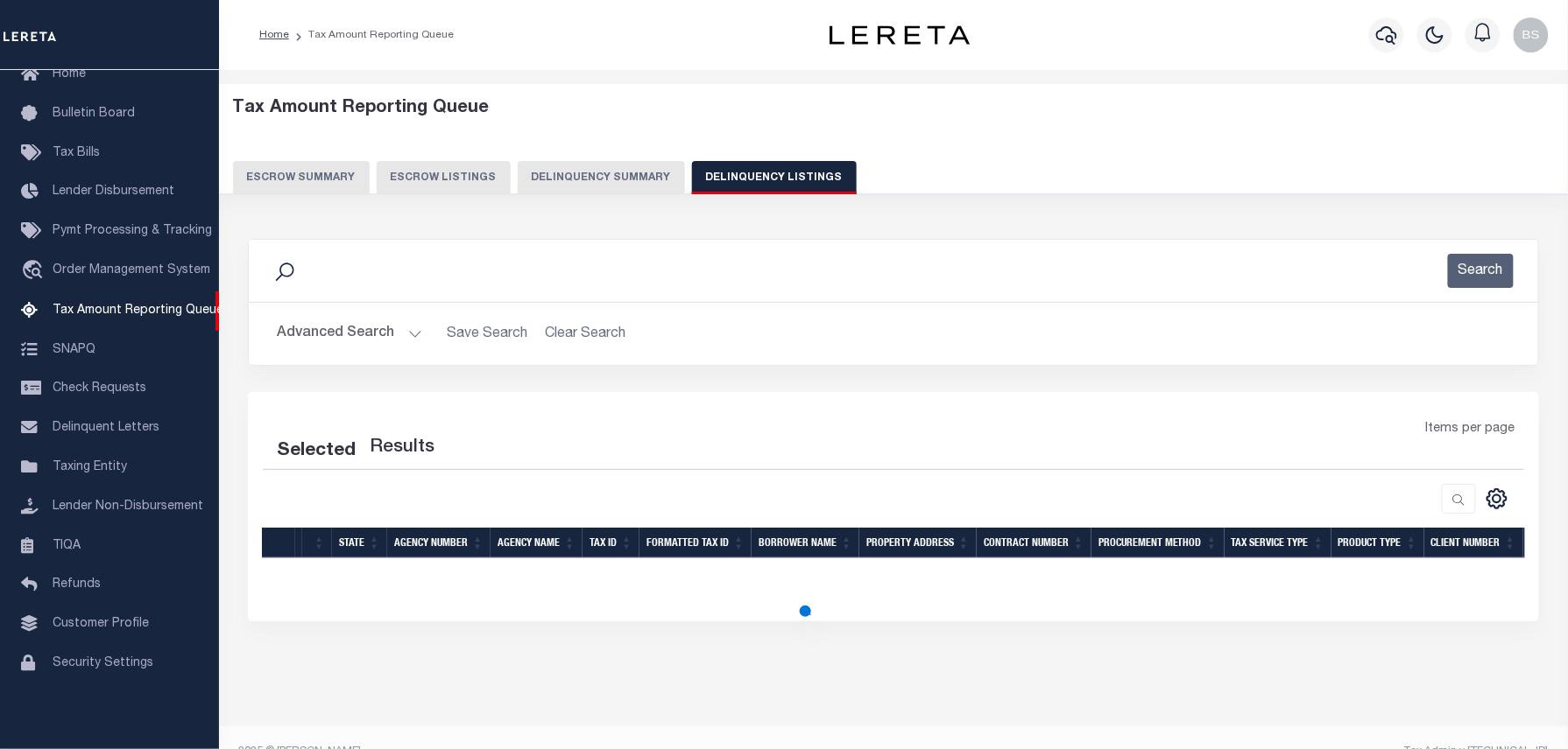
scroll to position [32, 0]
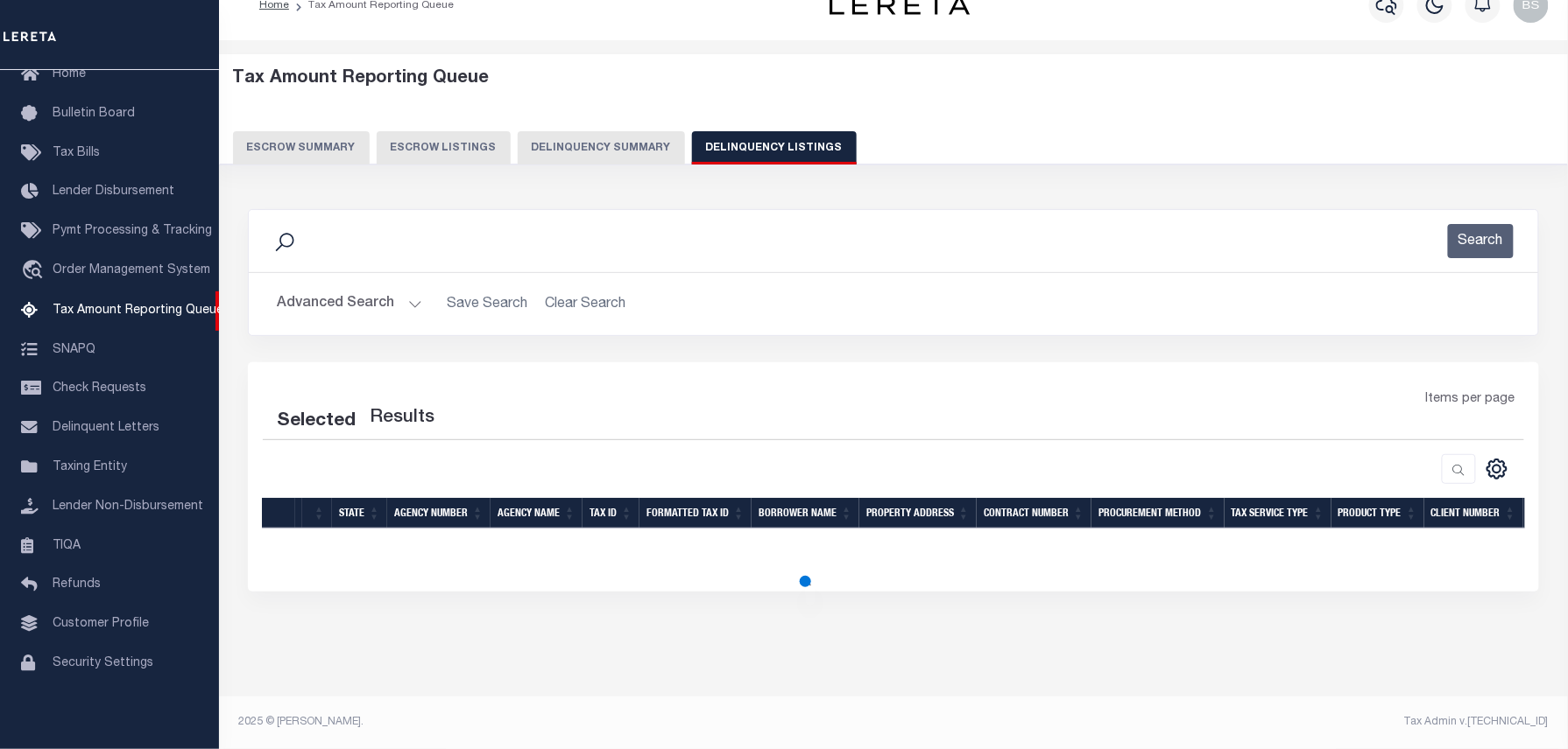
select select "100"
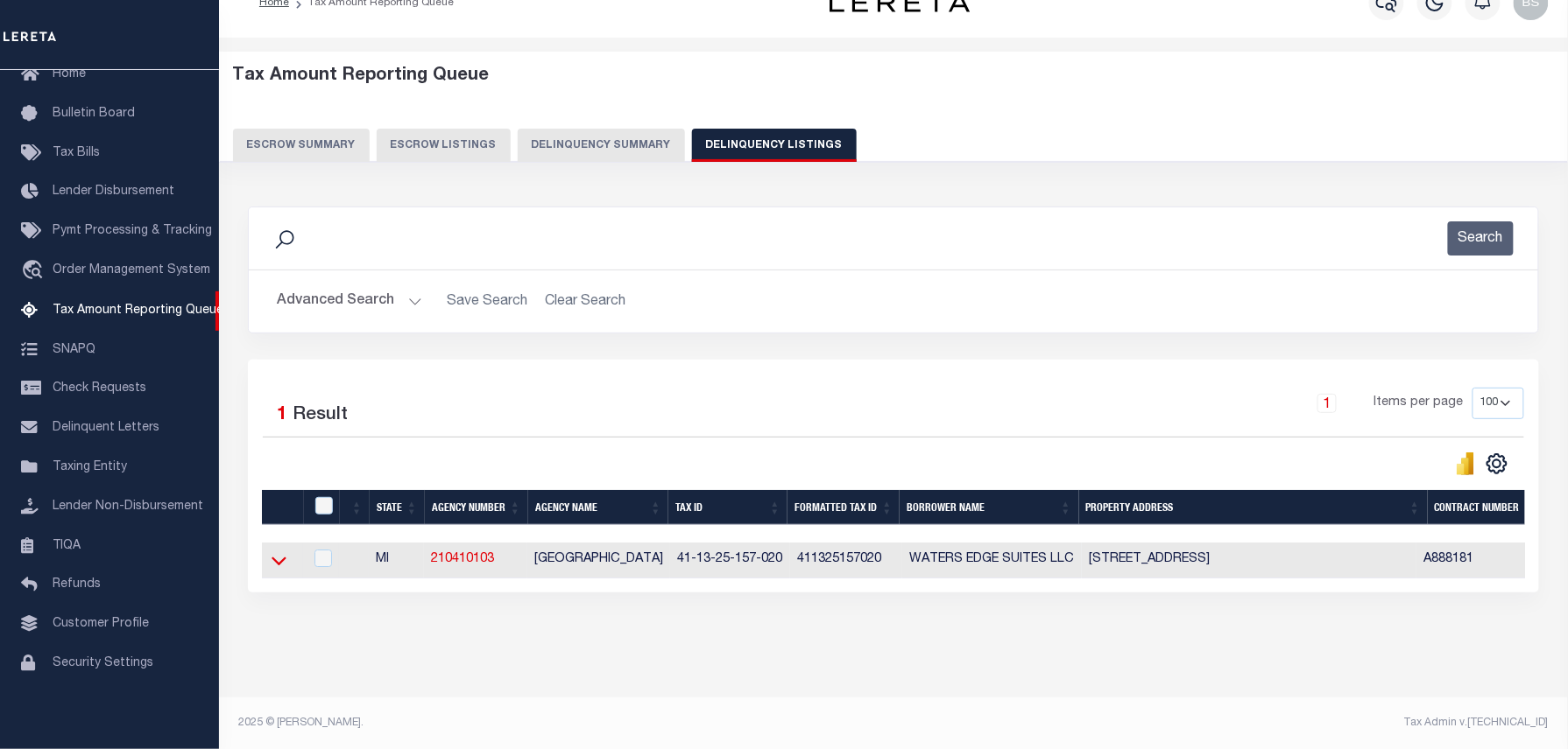
click at [282, 562] on icon at bounding box center [279, 560] width 15 height 18
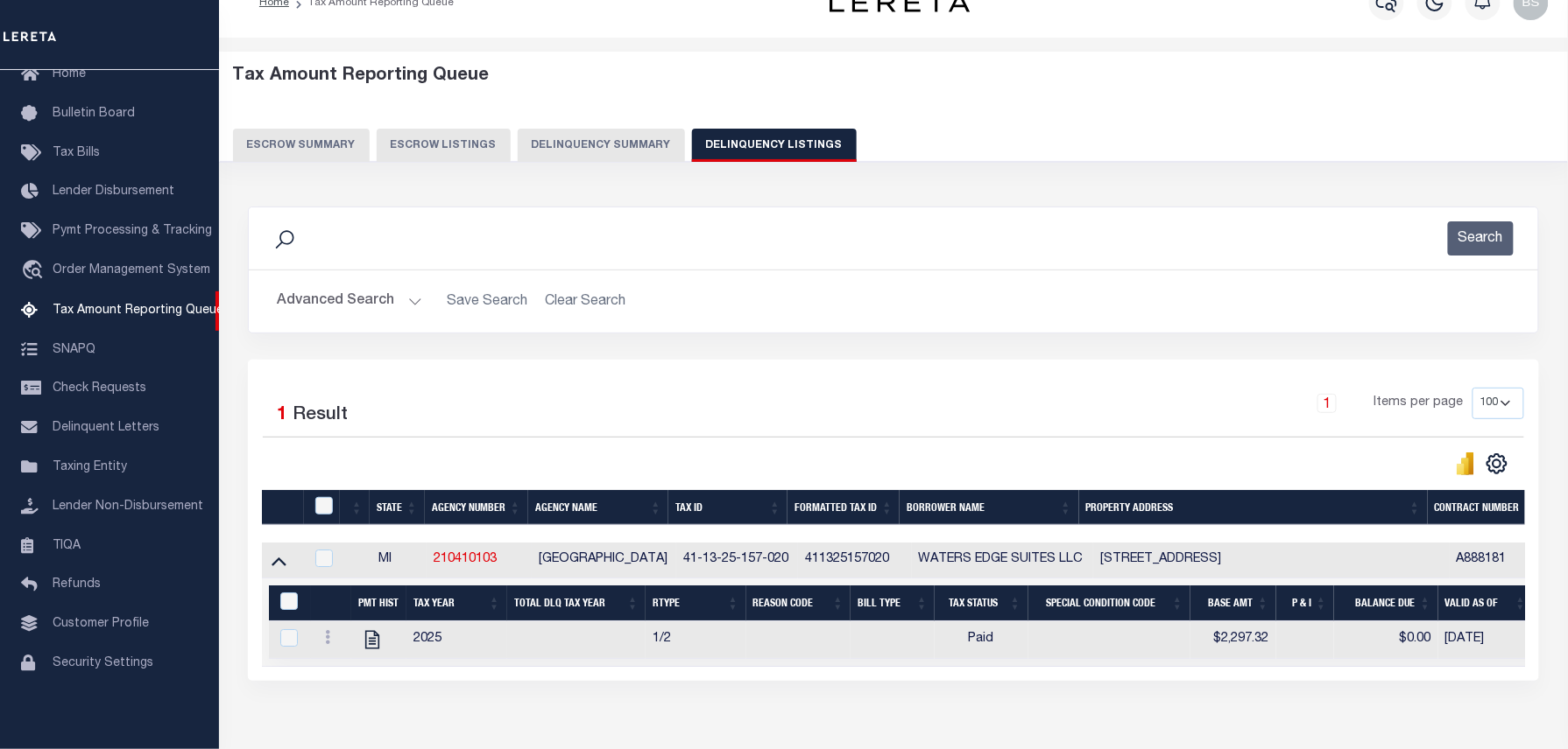
scroll to position [0, 0]
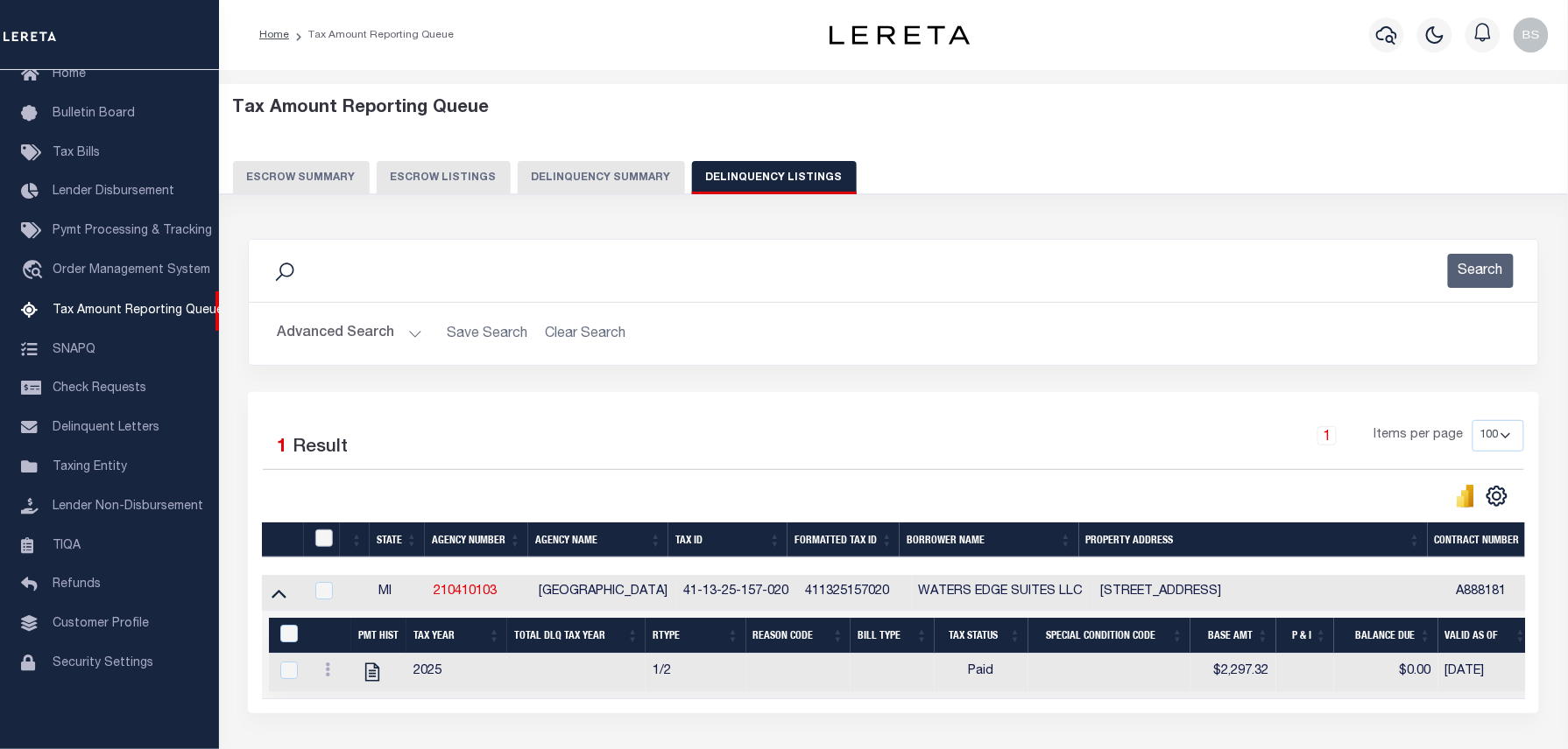
click at [330, 544] on input "checkbox" at bounding box center [324, 538] width 17 height 17
checkbox input "true"
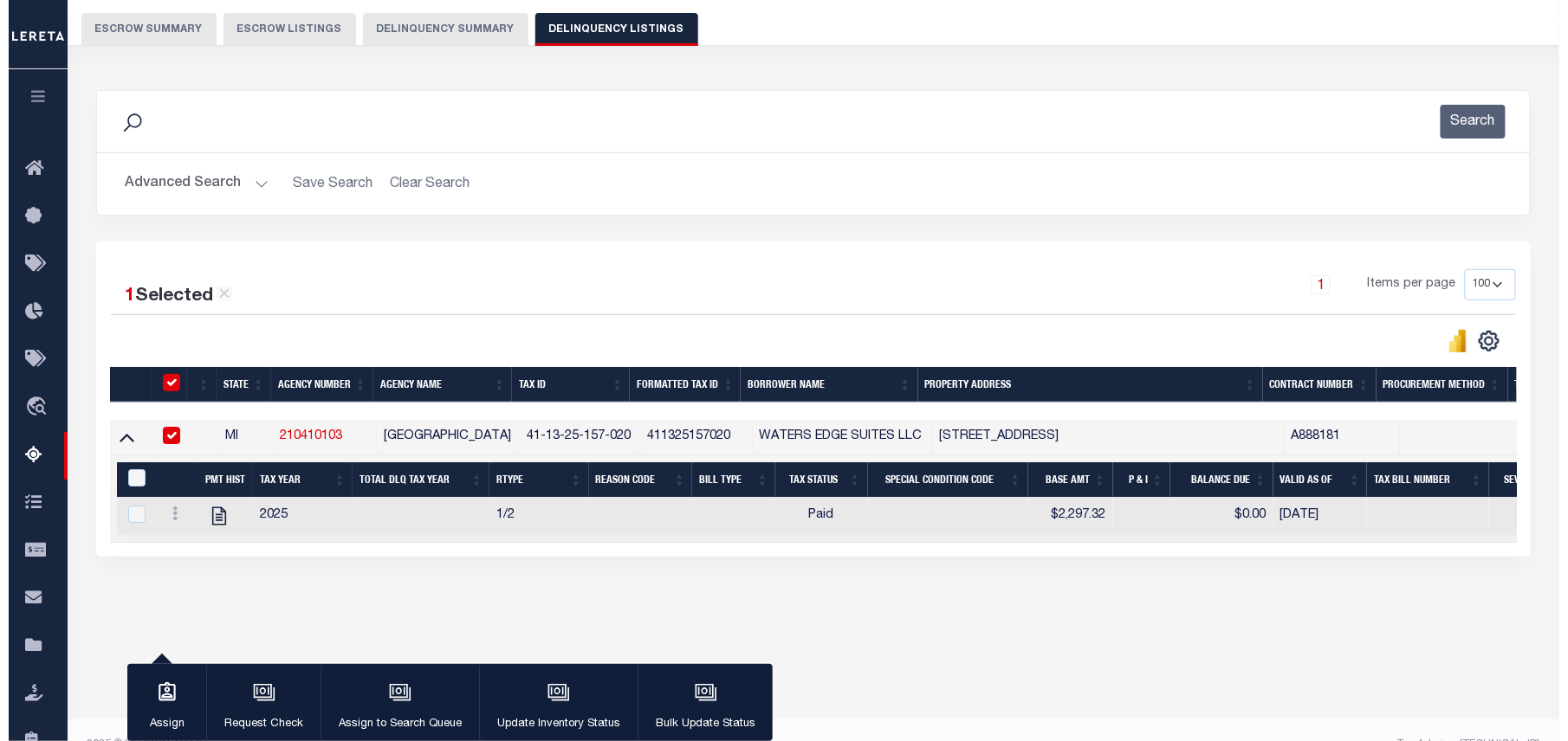
scroll to position [176, 0]
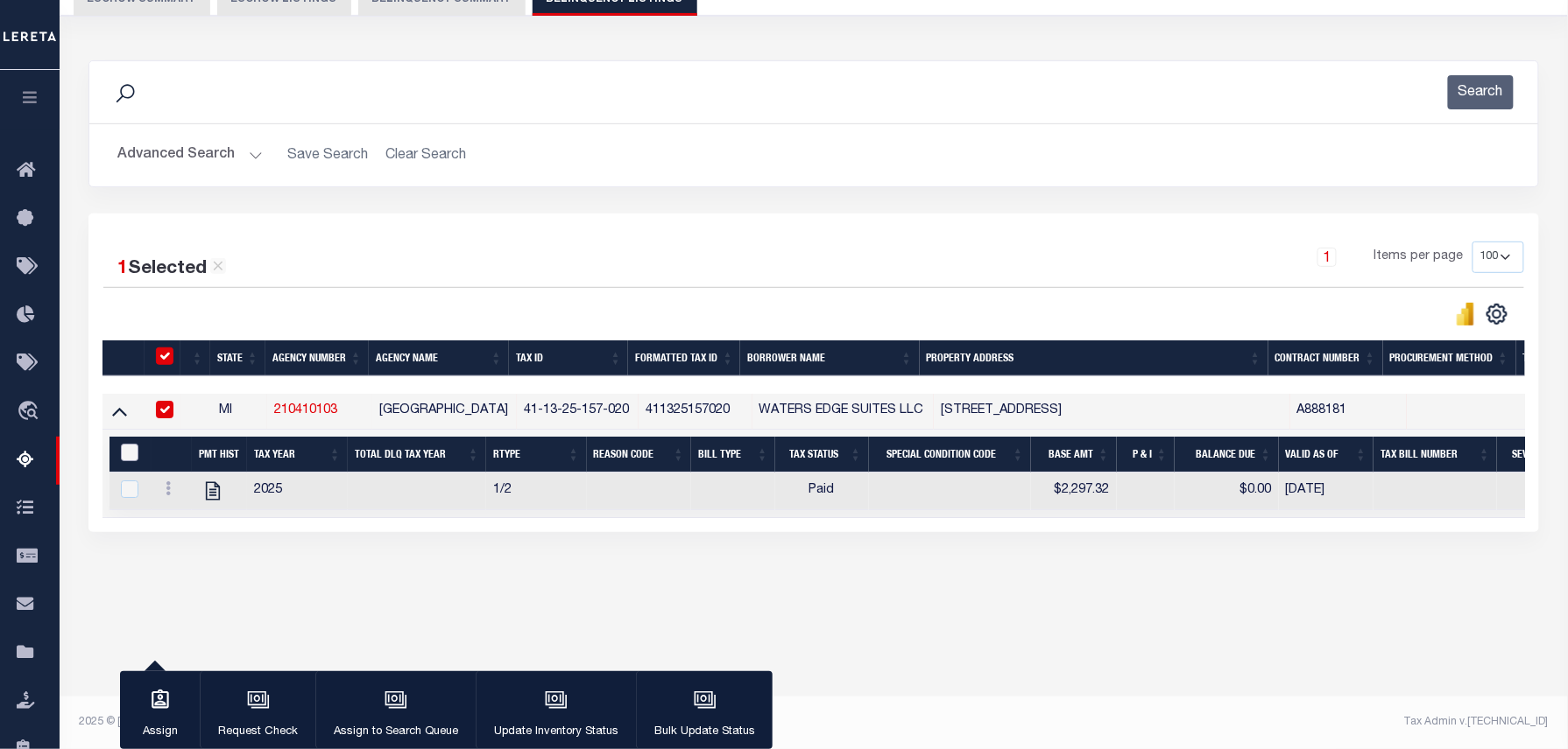
click at [124, 454] on input "&nbsp;" at bounding box center [130, 453] width 17 height 17
checkbox input "true"
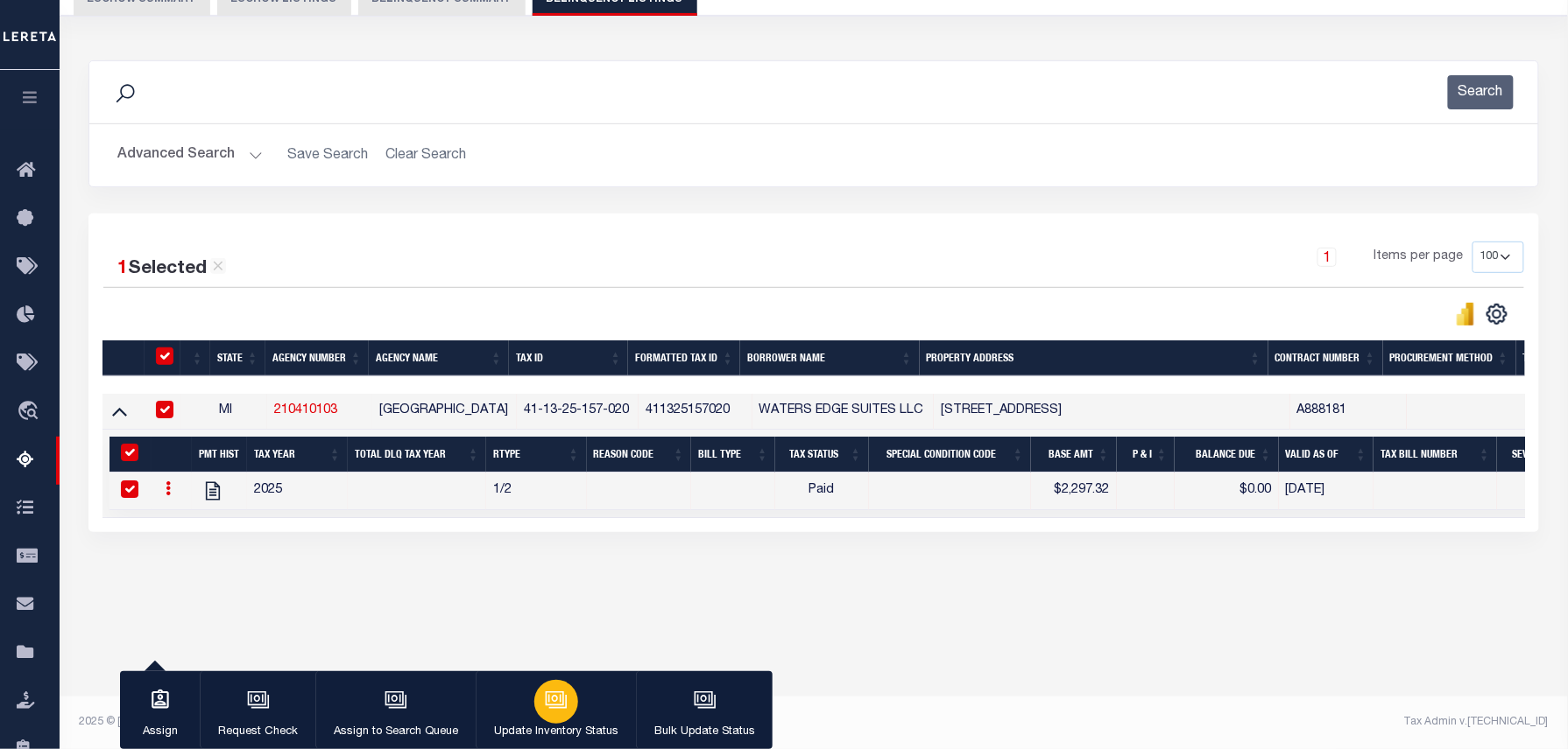
click at [579, 709] on button "Update Inventory Status" at bounding box center [556, 711] width 160 height 79
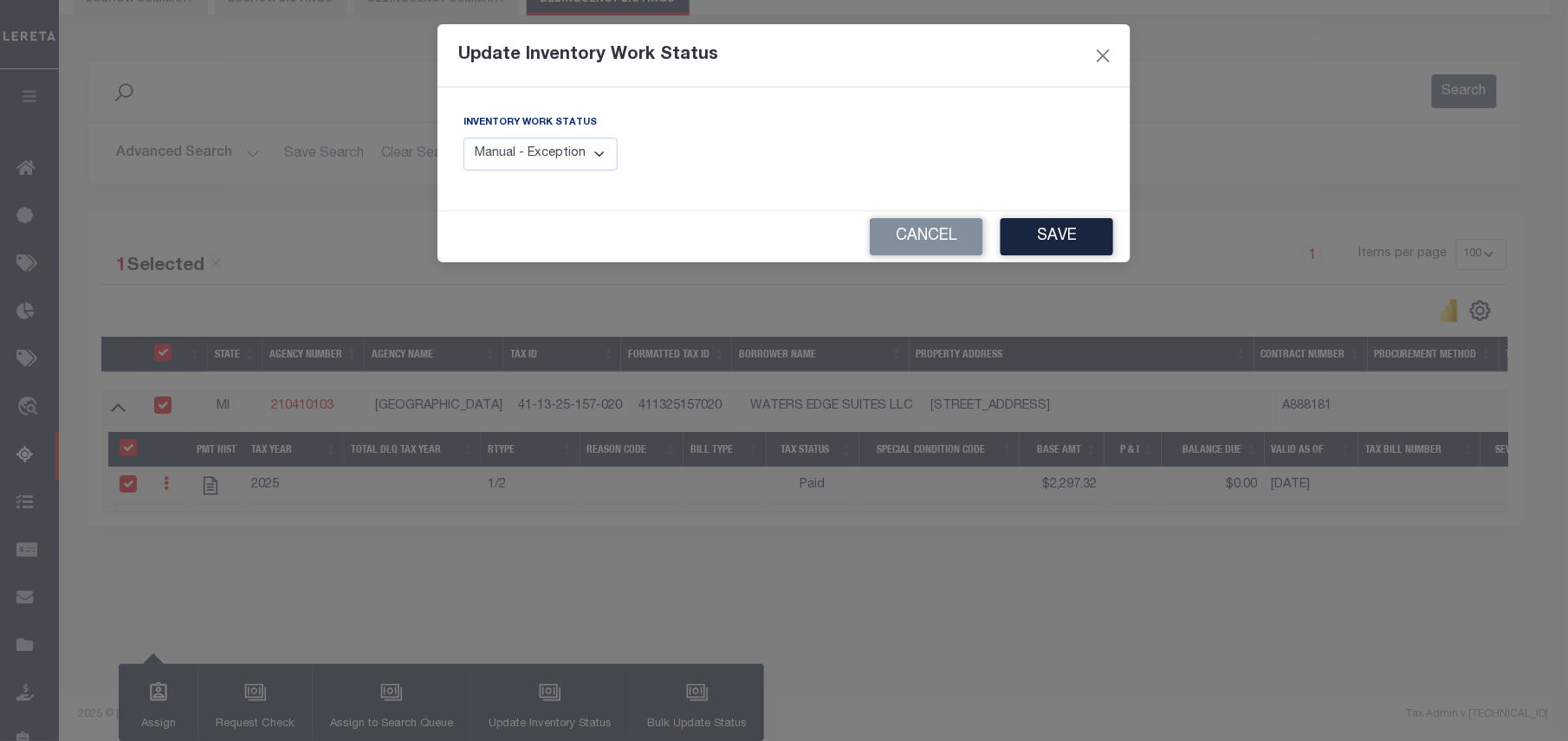
click at [537, 149] on select "Manual - Exception Pended - Awaiting Search Late Add Exception Completed" at bounding box center [541, 155] width 155 height 34
select select "4"
click at [464, 138] on select "Manual - Exception Pended - Awaiting Search Late Add Exception Completed" at bounding box center [541, 155] width 155 height 34
click at [1065, 229] on button "Save" at bounding box center [1056, 238] width 112 height 38
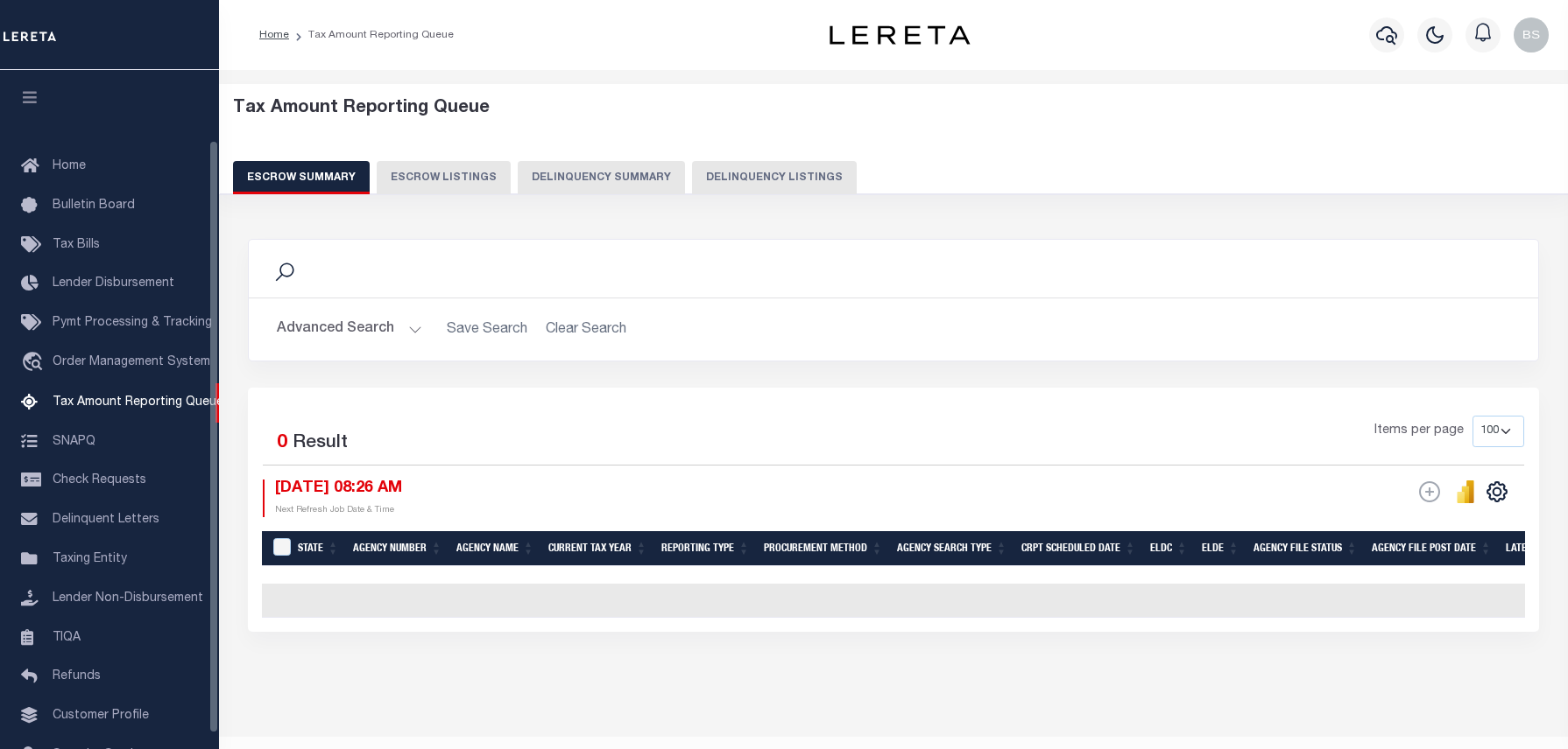
select select "100"
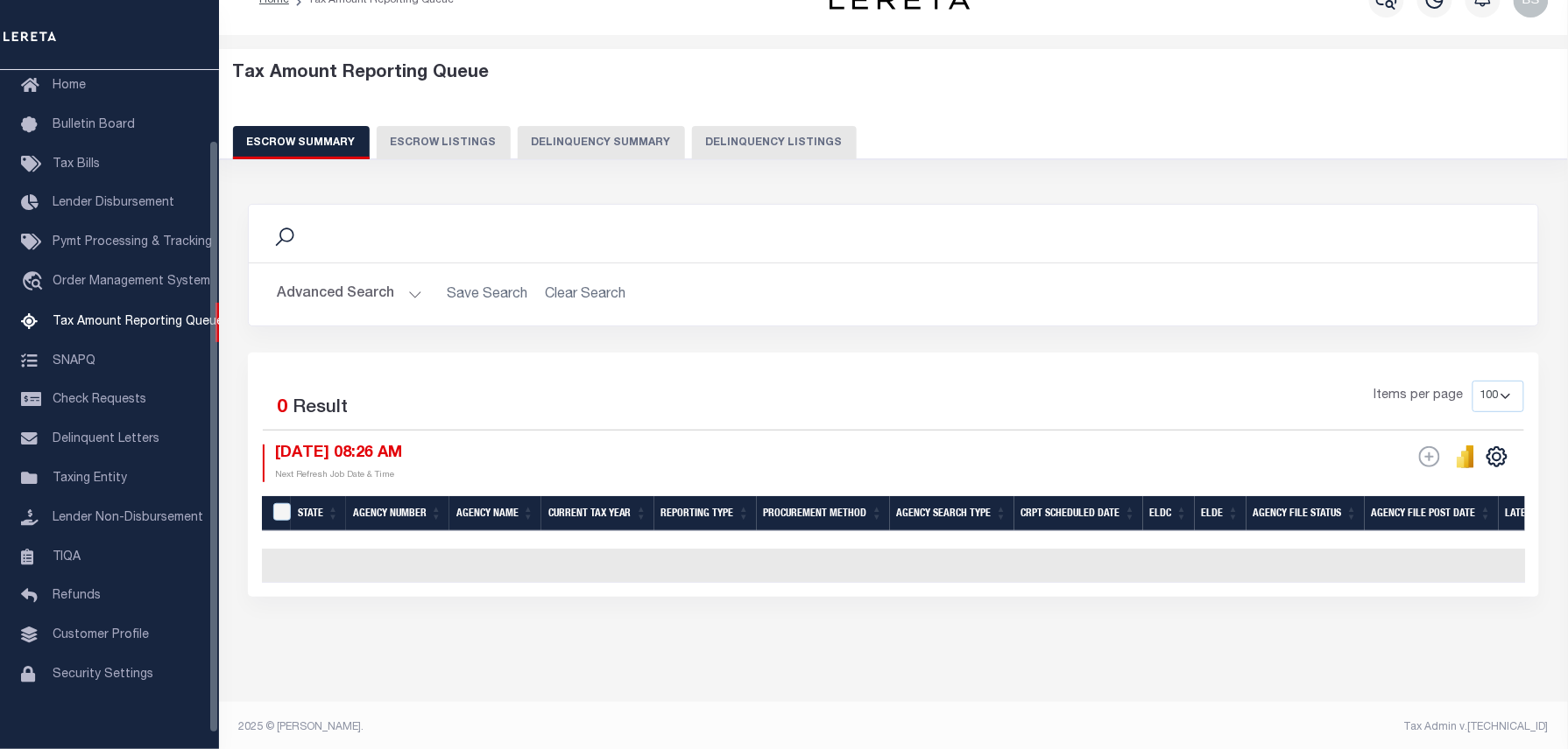
scroll to position [35, 0]
click at [765, 151] on button "Delinquency Listings" at bounding box center [774, 142] width 165 height 33
select select "100"
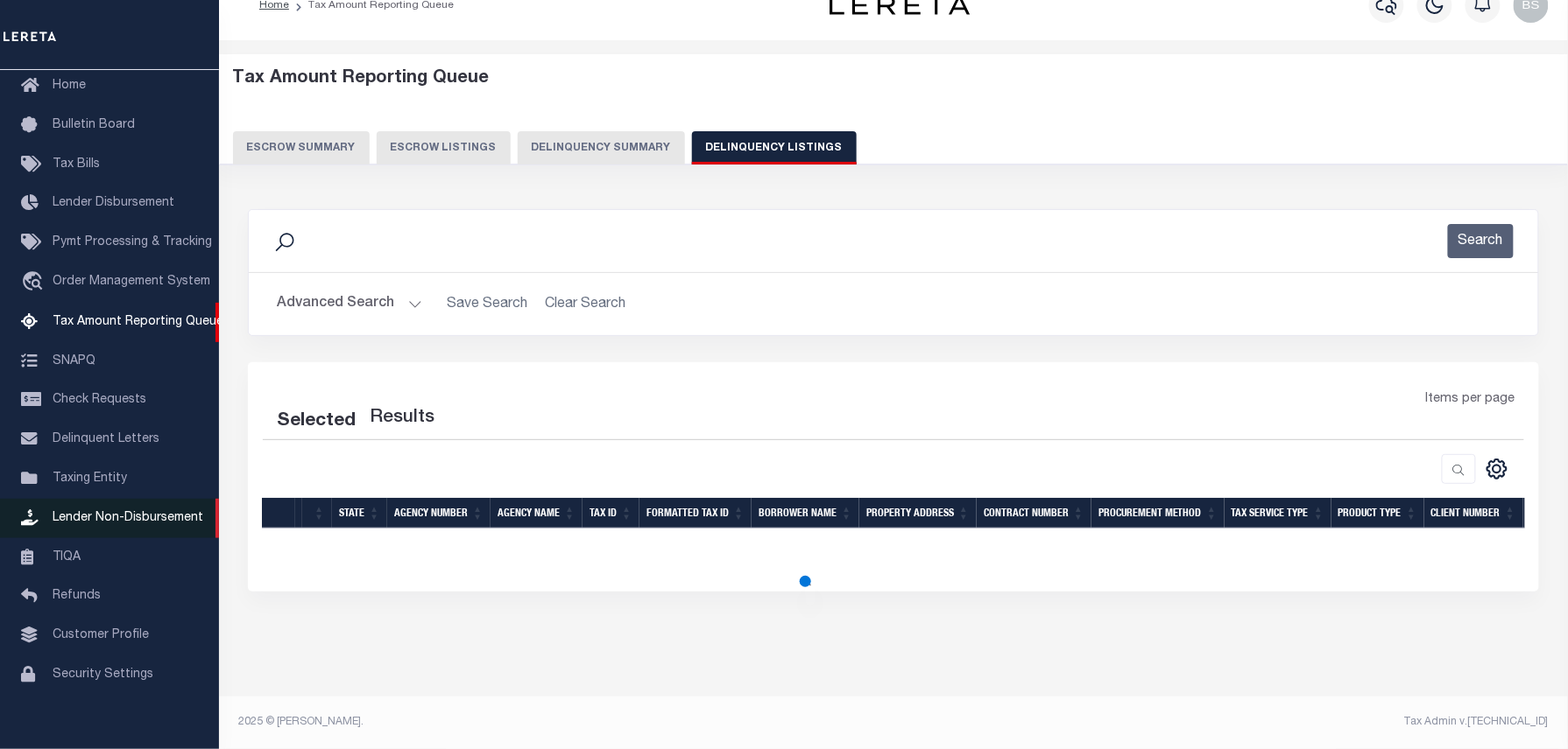
select select "100"
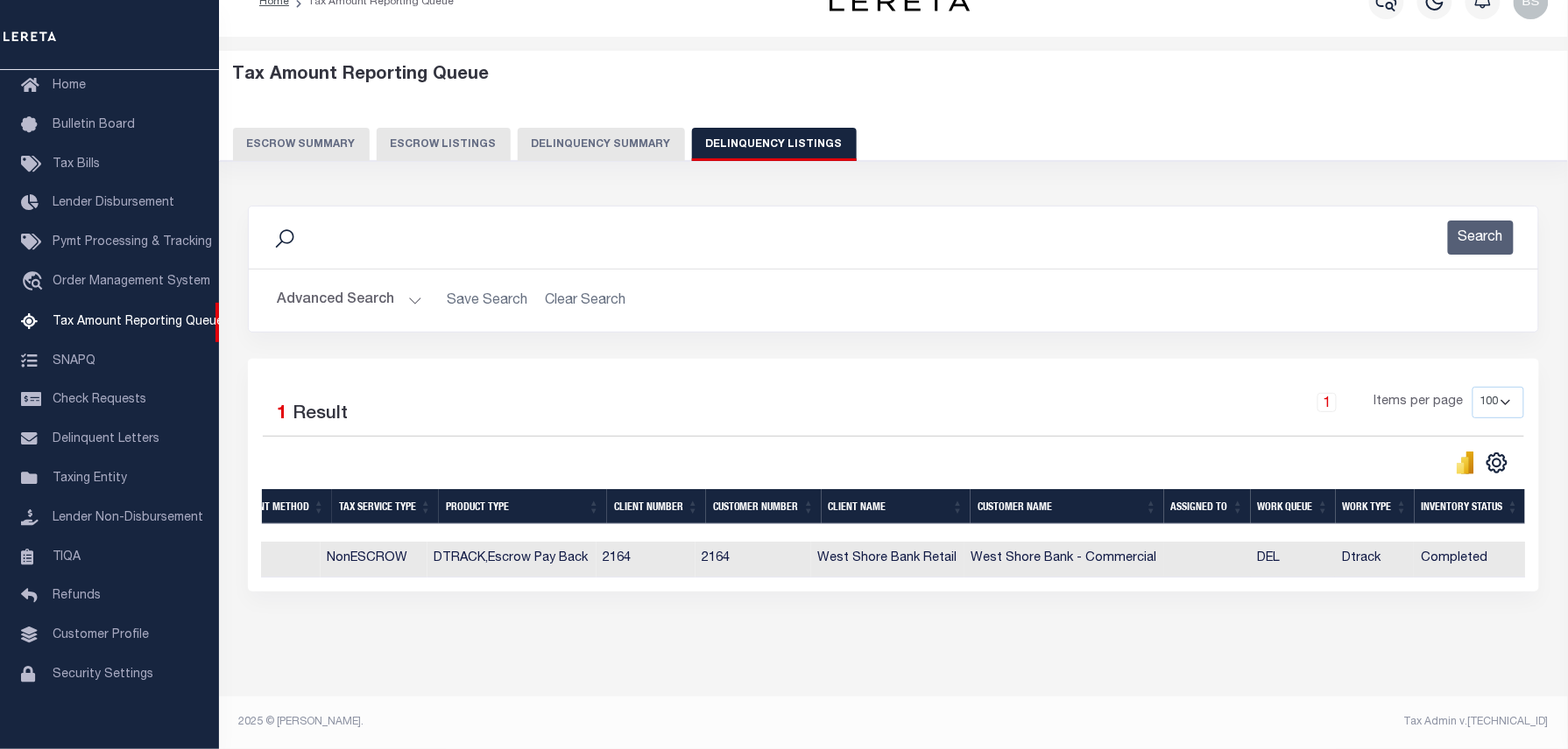
scroll to position [0, 0]
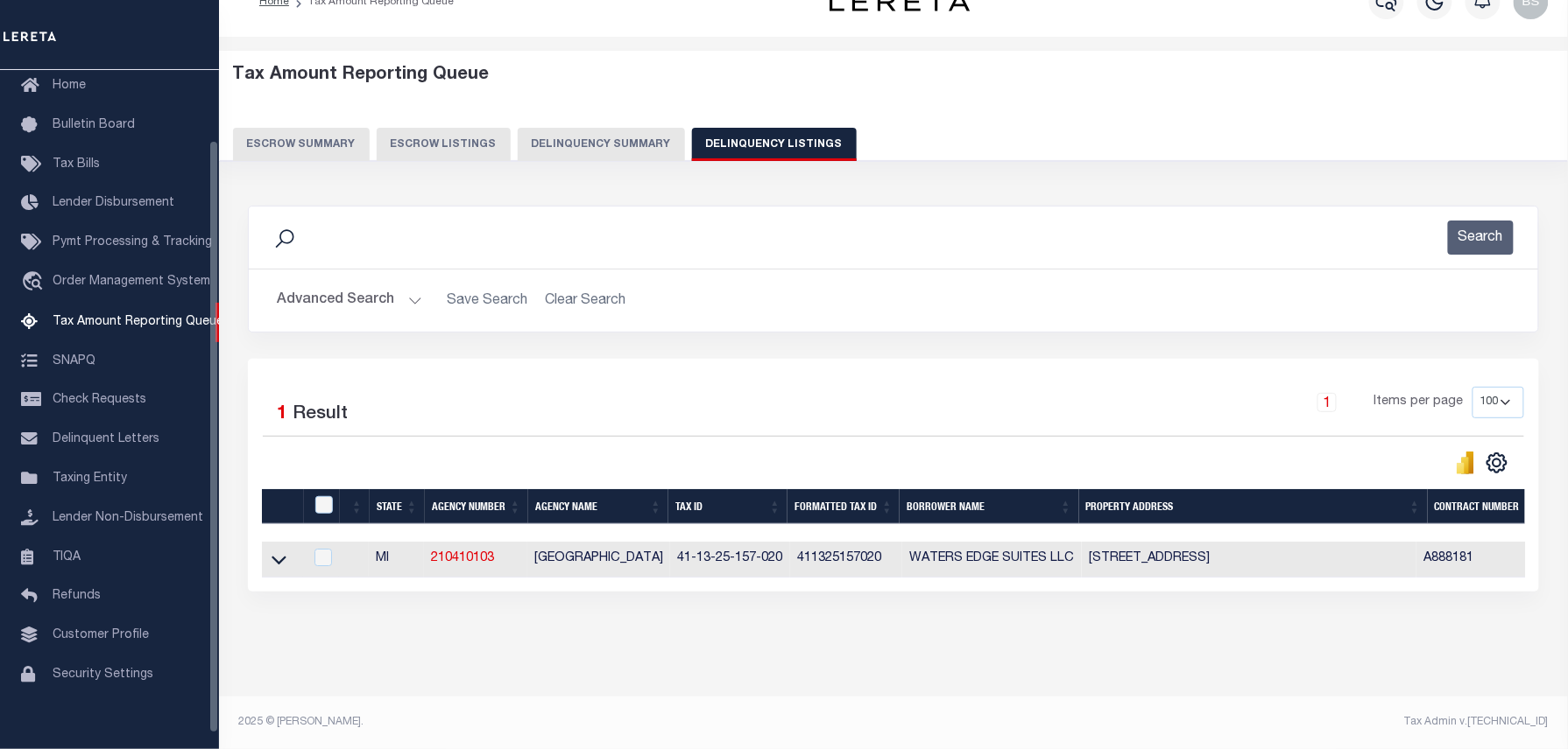
click at [354, 301] on button "Advanced Search" at bounding box center [349, 301] width 146 height 34
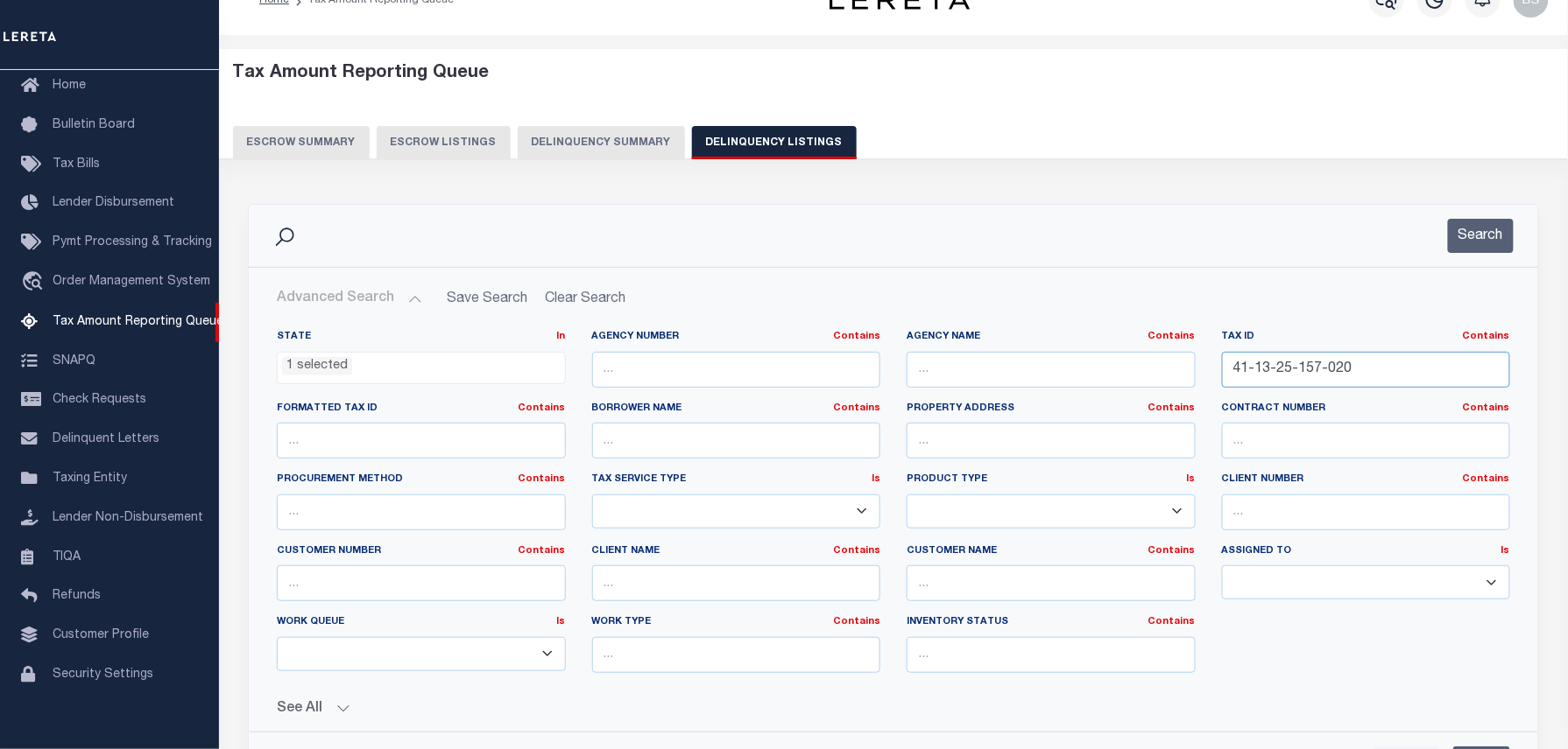
drag, startPoint x: 1296, startPoint y: 373, endPoint x: 992, endPoint y: 351, distance: 304.8
click at [1054, 355] on div "State In In AK AL AR AZ CA CO CT DC DE FL GA GU HI IA ID IL IN KS [GEOGRAPHIC_D…" at bounding box center [893, 508] width 1259 height 357
paste input "294-045"
type input "41-13-25-294-045"
click at [1489, 235] on button "Search" at bounding box center [1480, 236] width 66 height 34
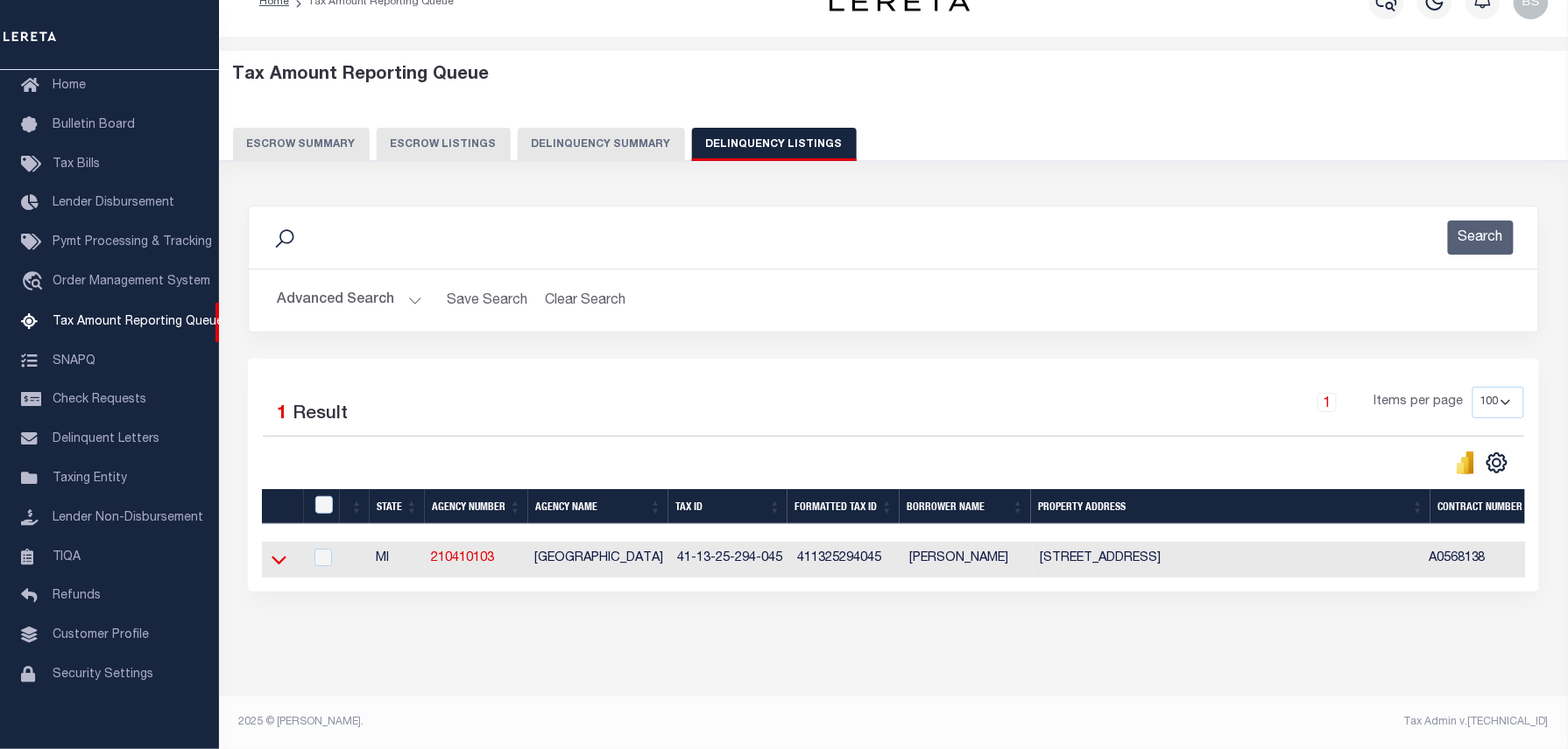
click at [274, 562] on icon at bounding box center [279, 560] width 15 height 9
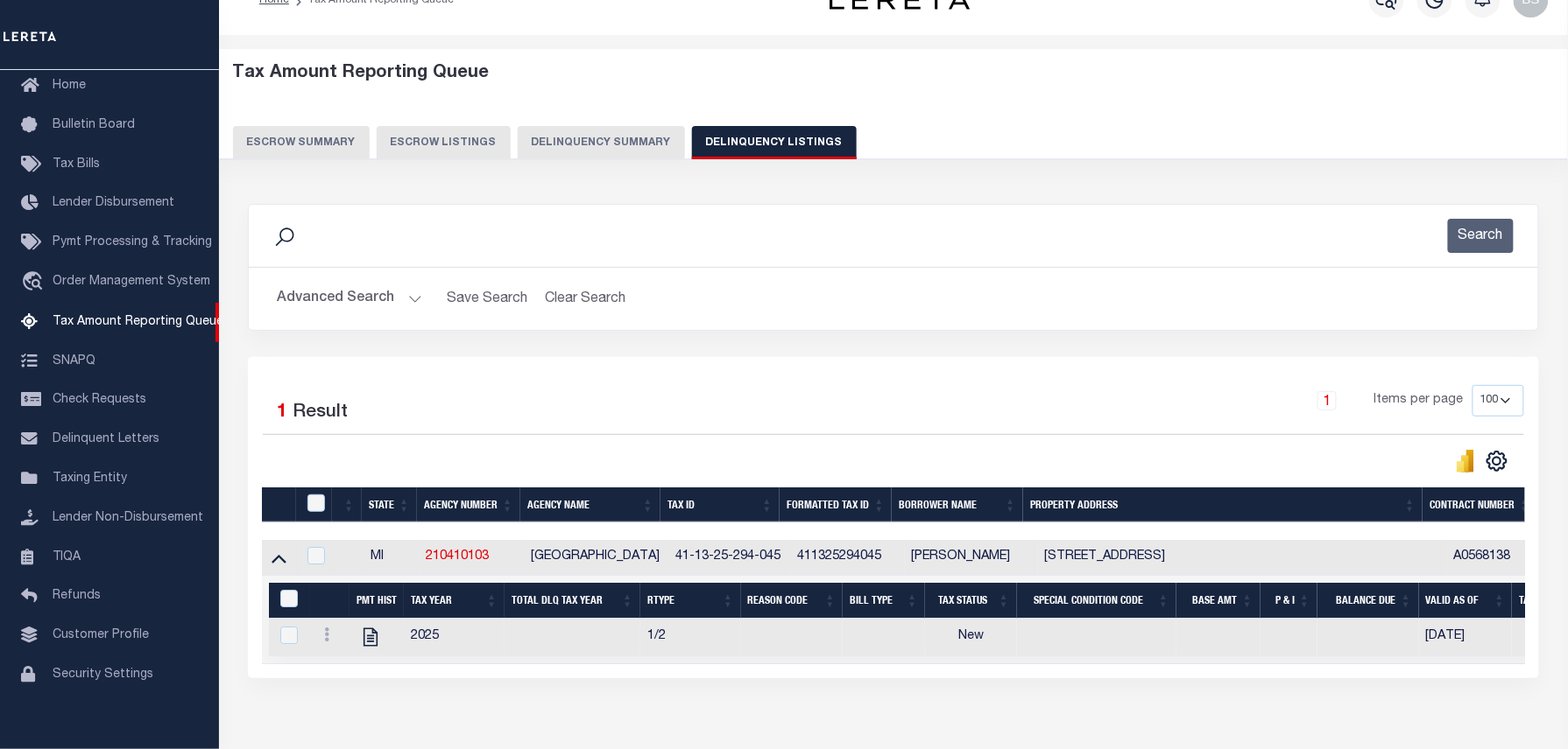
scroll to position [50, 0]
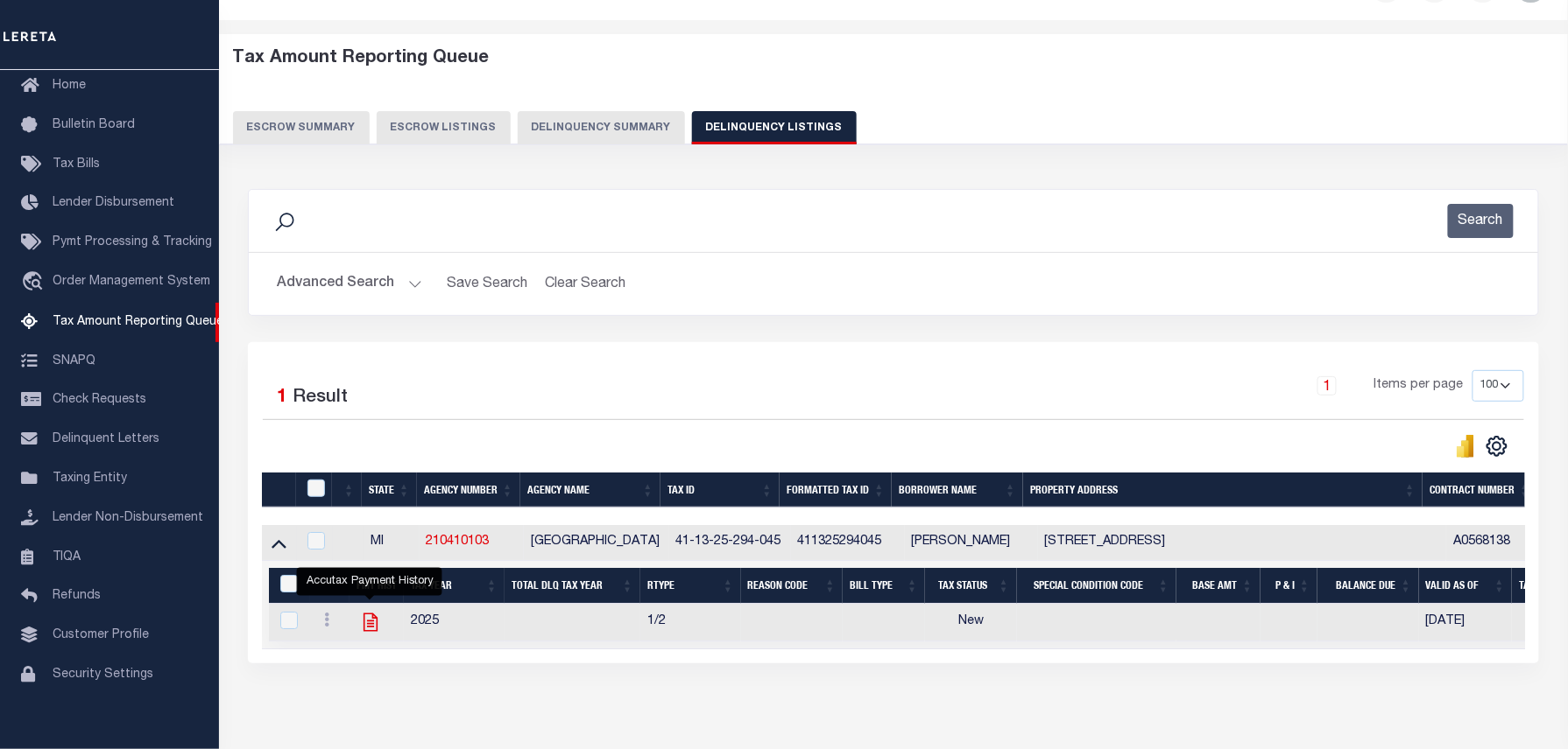
click at [372, 624] on icon "" at bounding box center [369, 622] width 14 height 18
checkbox input "true"
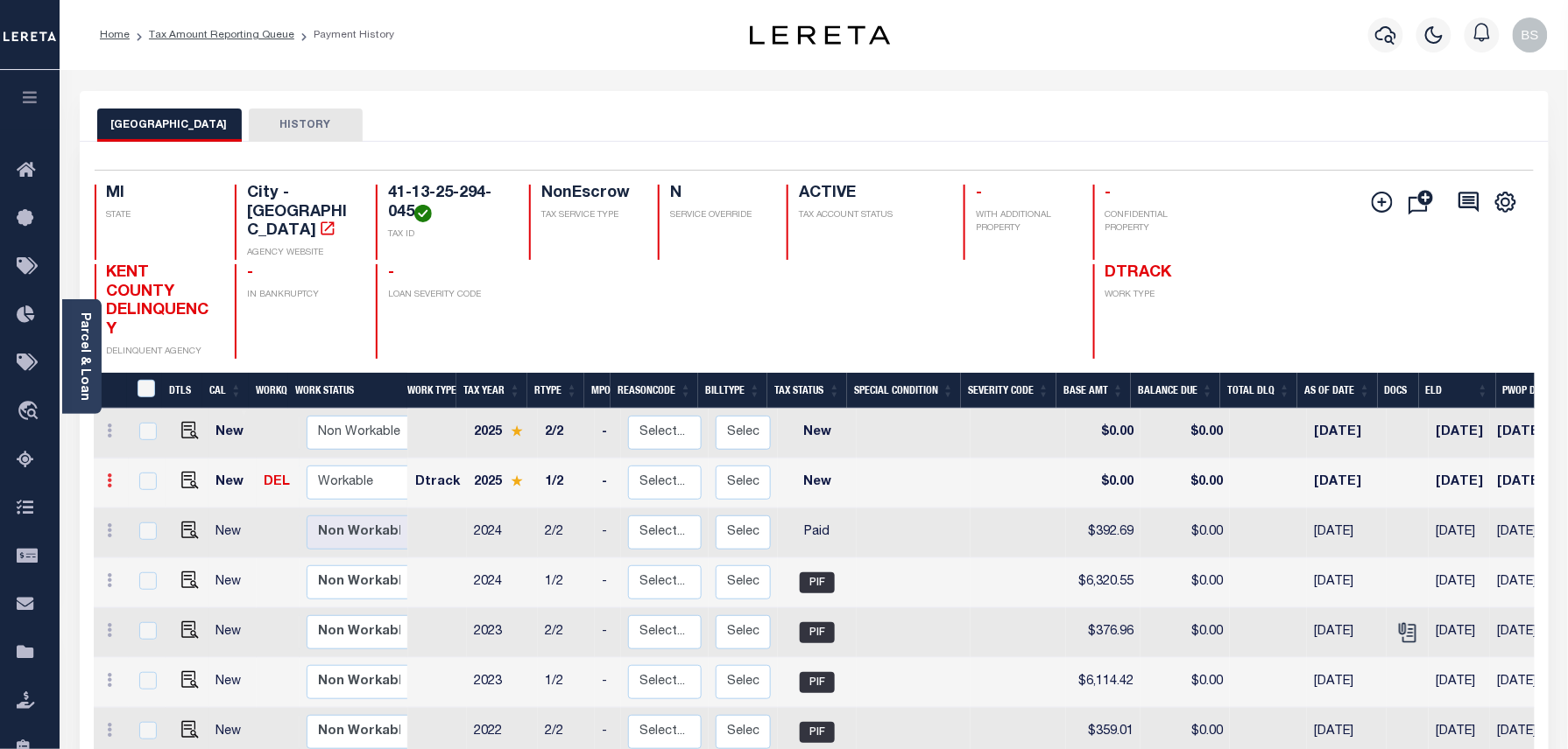
click at [110, 474] on icon at bounding box center [111, 480] width 6 height 14
click at [158, 531] on img at bounding box center [153, 539] width 17 height 18
select select "NW2"
type input "$0.00"
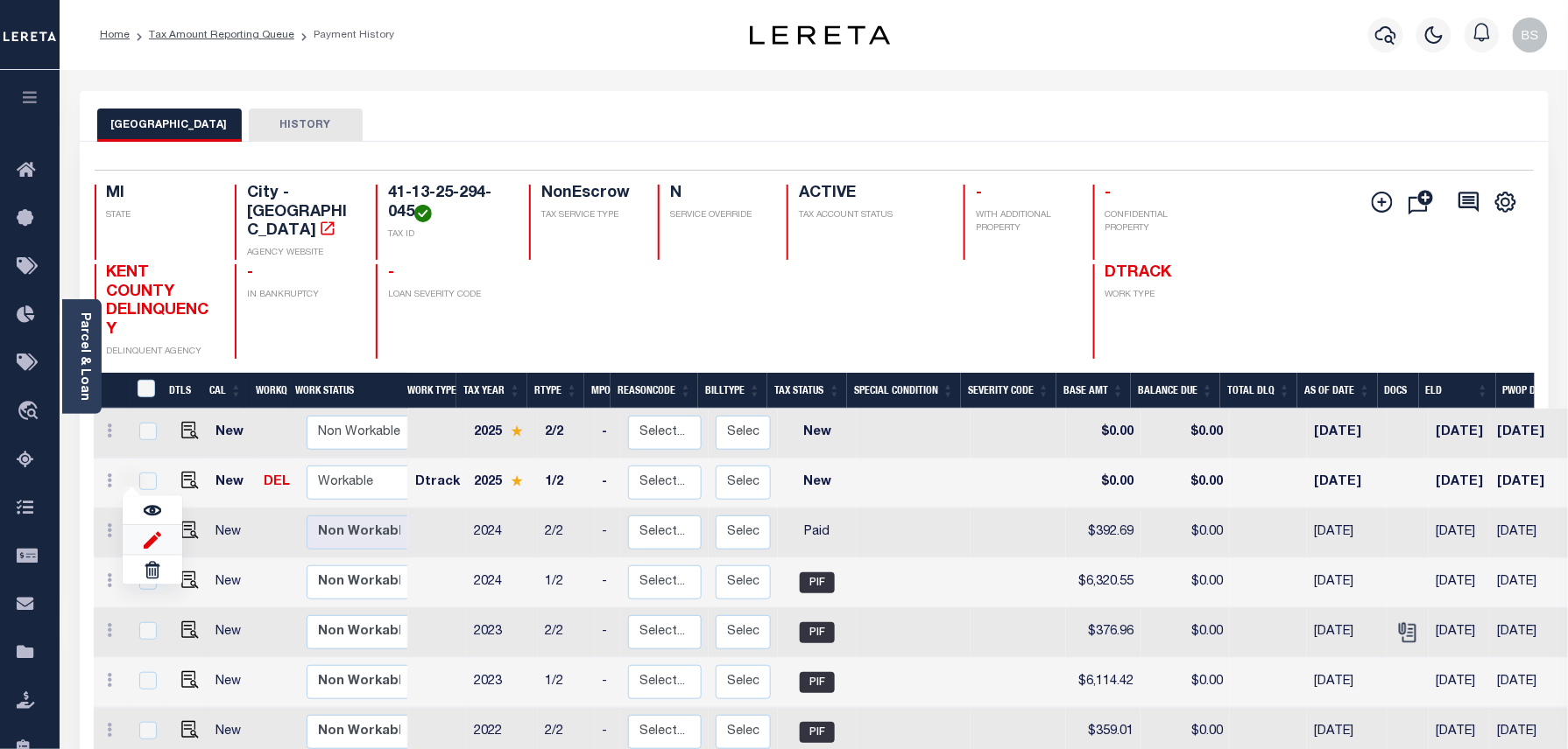
type input "[DATE]"
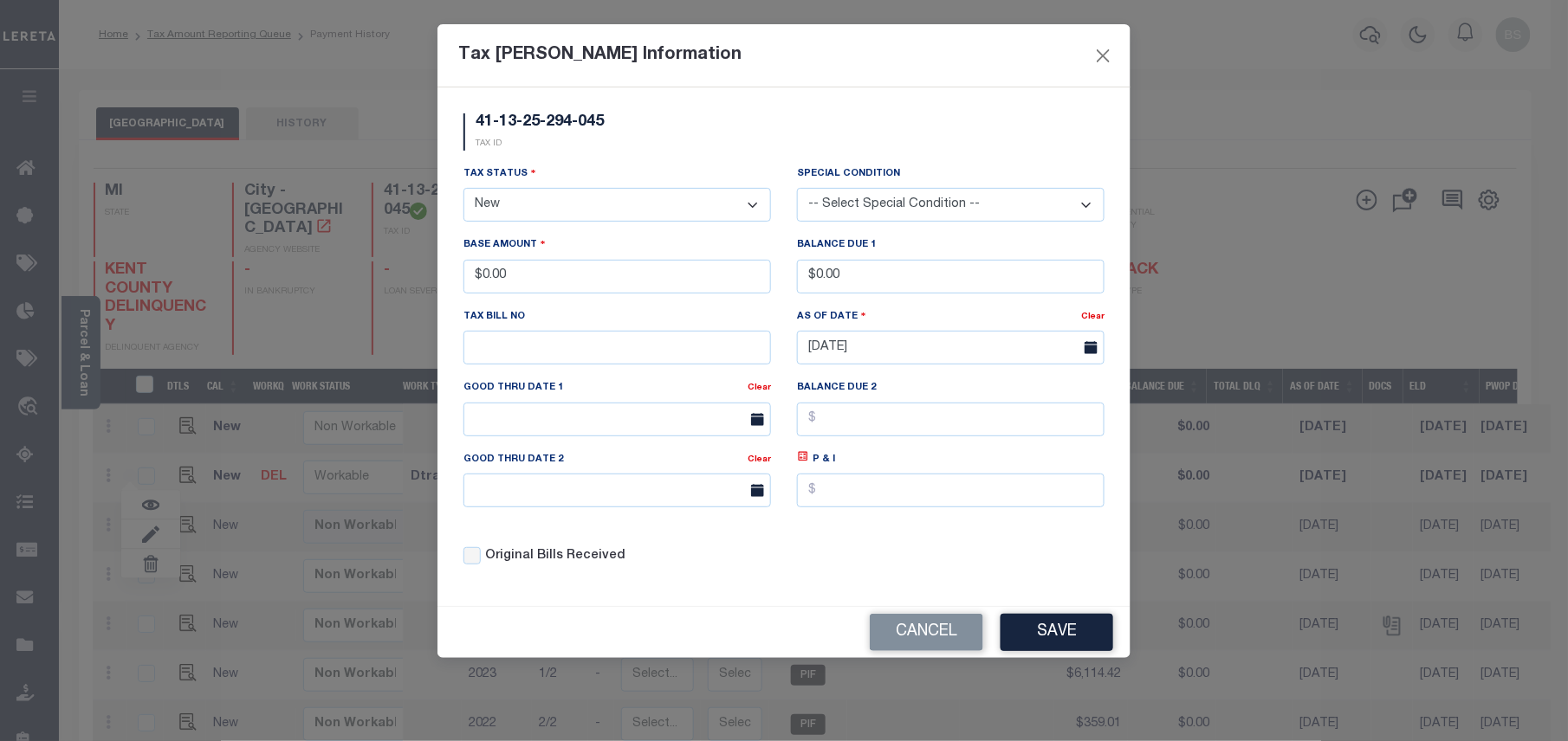
click at [527, 212] on select "- Select Status - Open Due/Unpaid Paid Incomplete No Tax Due Internal Refund Pr…" at bounding box center [618, 205] width 307 height 34
select select "PYD"
click at [464, 190] on select "- Select Status - Open Due/Unpaid Paid Incomplete No Tax Due Internal Refund Pr…" at bounding box center [618, 205] width 307 height 34
drag, startPoint x: 501, startPoint y: 288, endPoint x: 478, endPoint y: 284, distance: 23.3
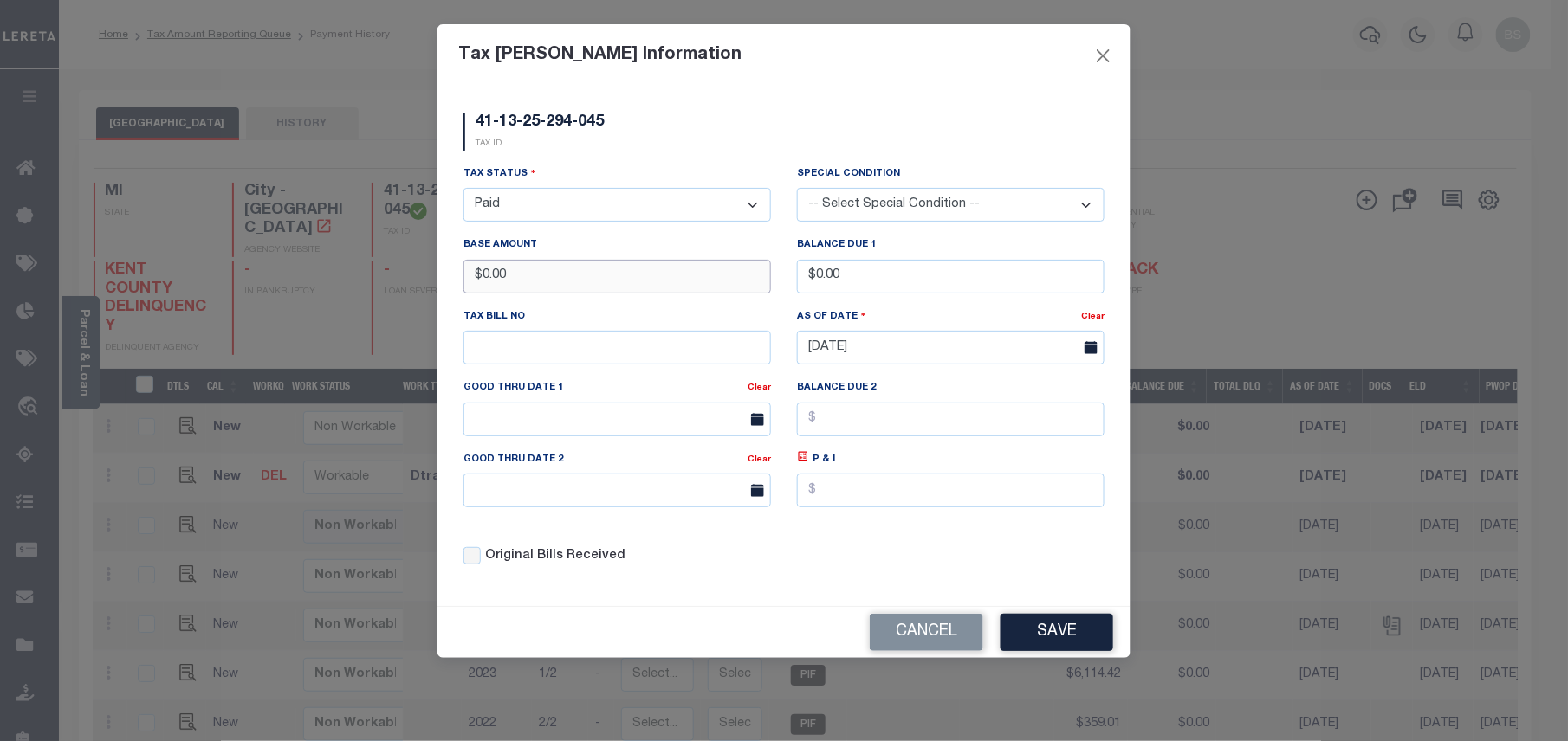
click at [478, 284] on input "$0.00" at bounding box center [618, 277] width 307 height 34
type input "$10,208.36"
click at [1045, 641] on button "Save" at bounding box center [1056, 633] width 112 height 38
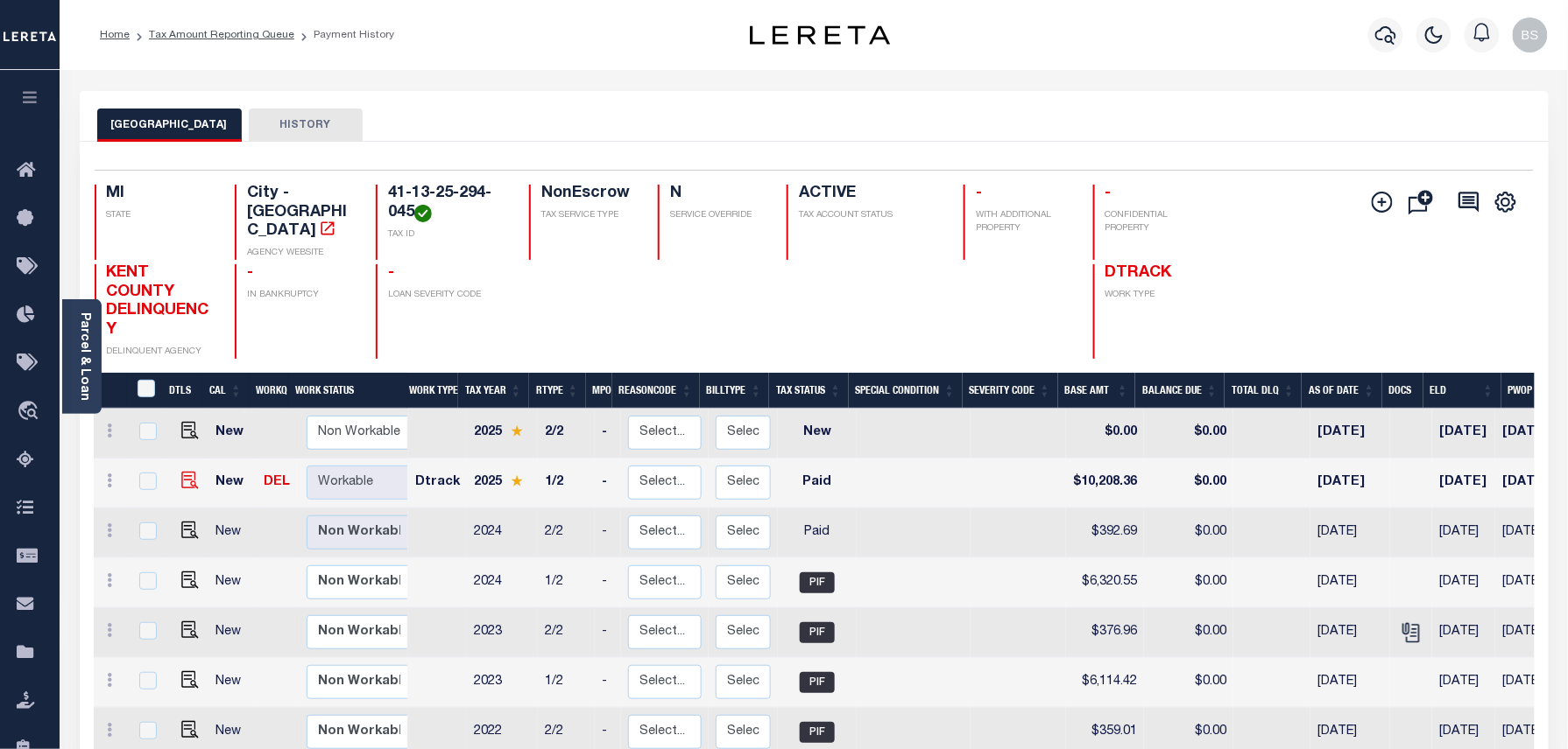
click at [182, 472] on img at bounding box center [190, 480] width 17 height 17
checkbox input "true"
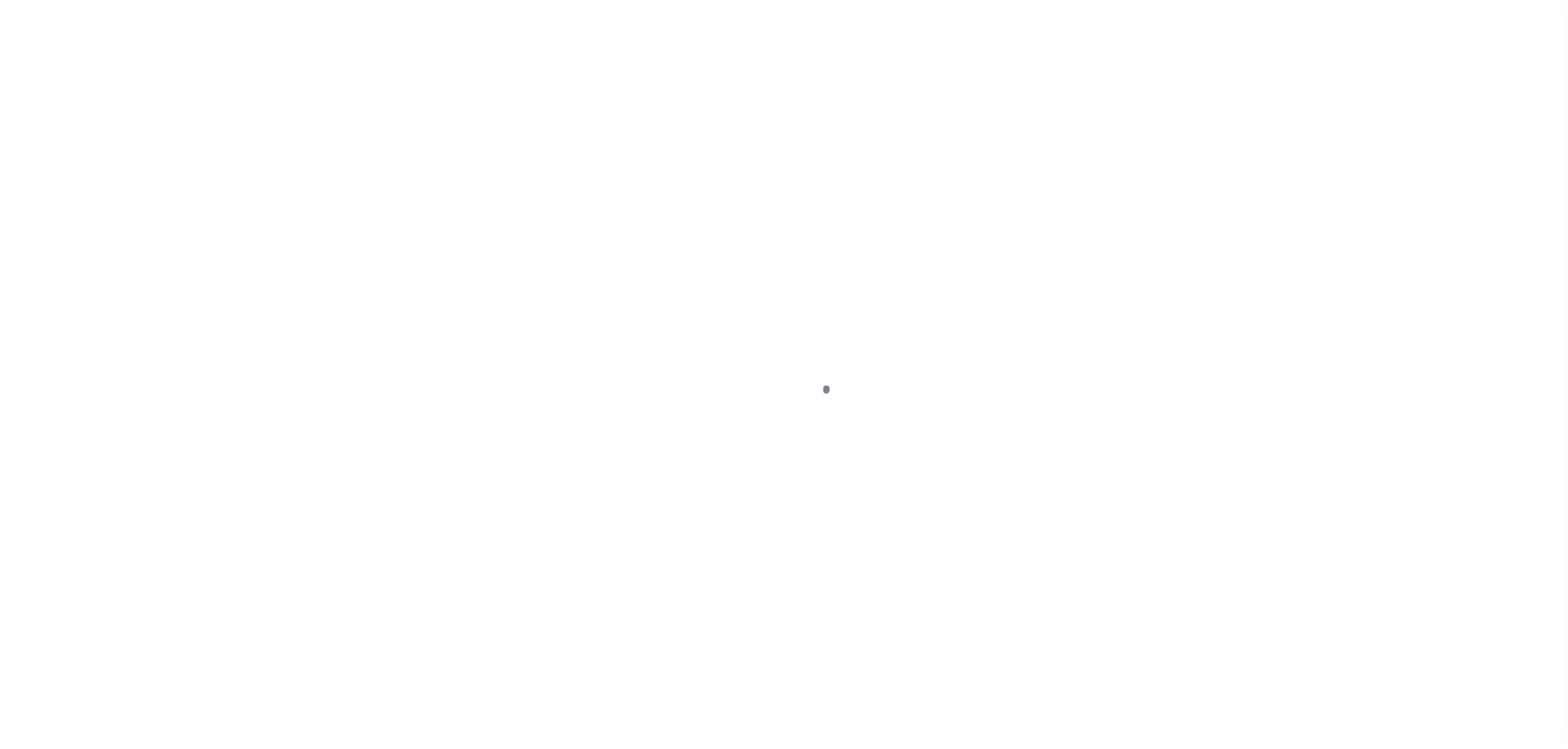
select select "PYD"
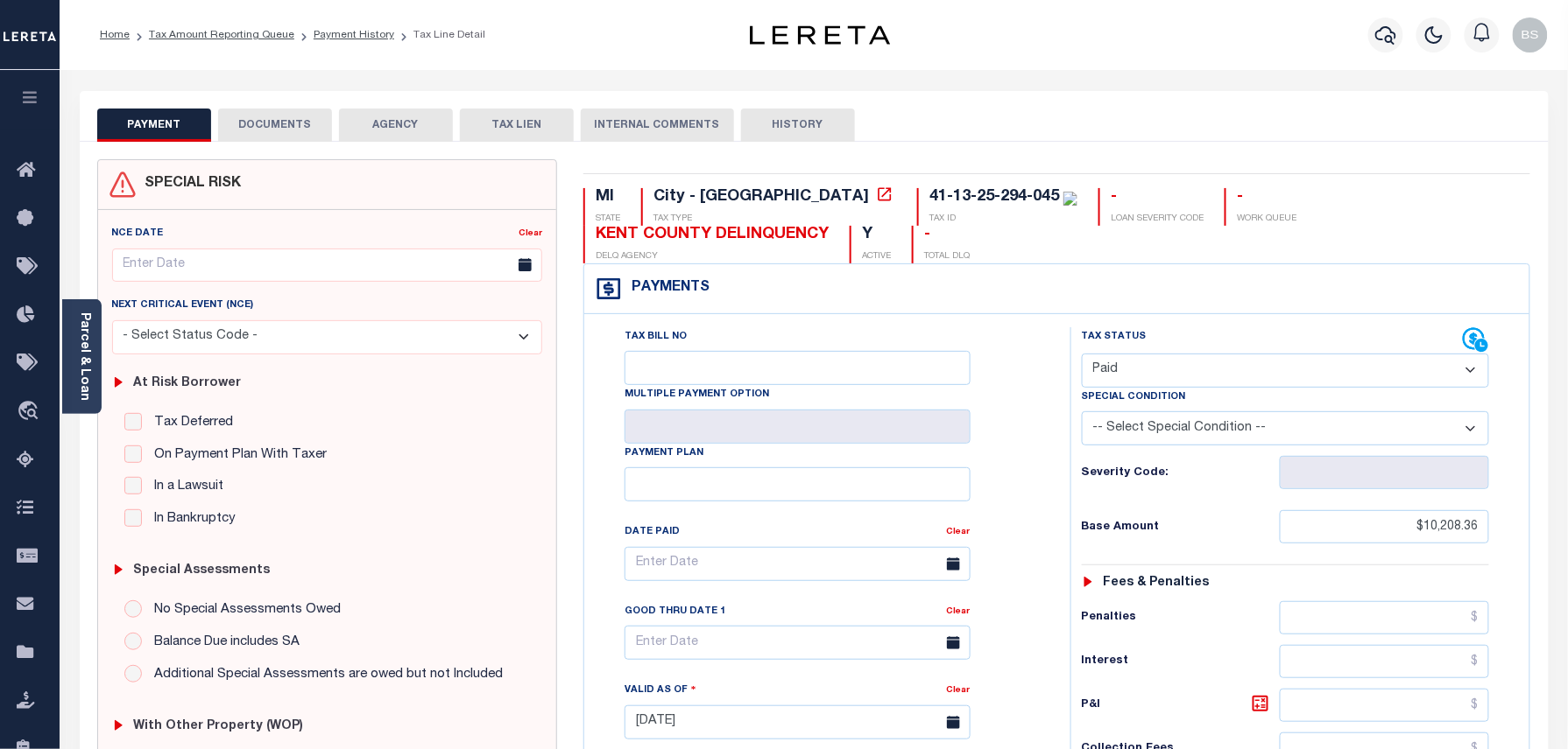
click at [256, 126] on button "DOCUMENTS" at bounding box center [275, 125] width 113 height 33
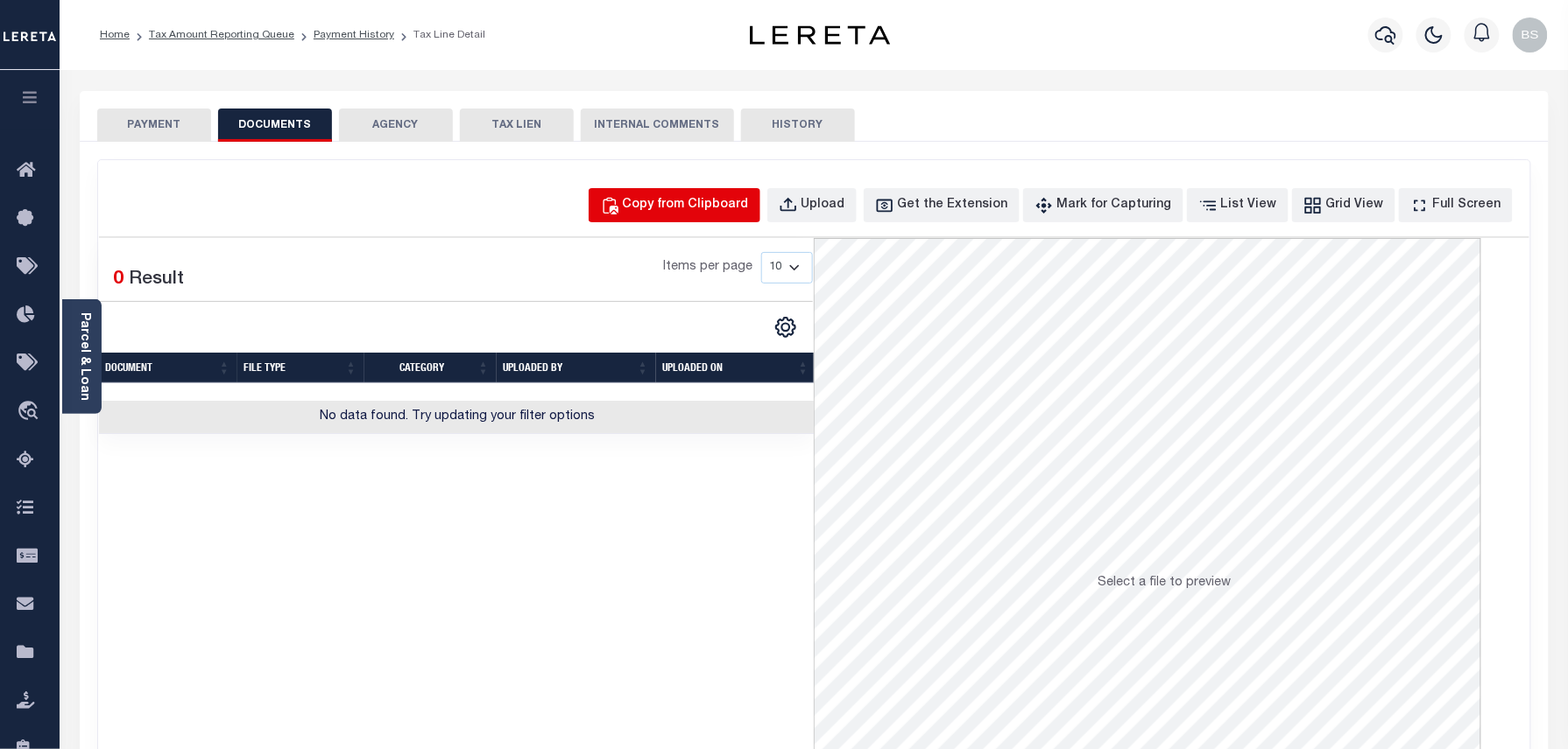
click at [740, 217] on button "Copy from Clipboard" at bounding box center [674, 206] width 172 height 34
select select "POP"
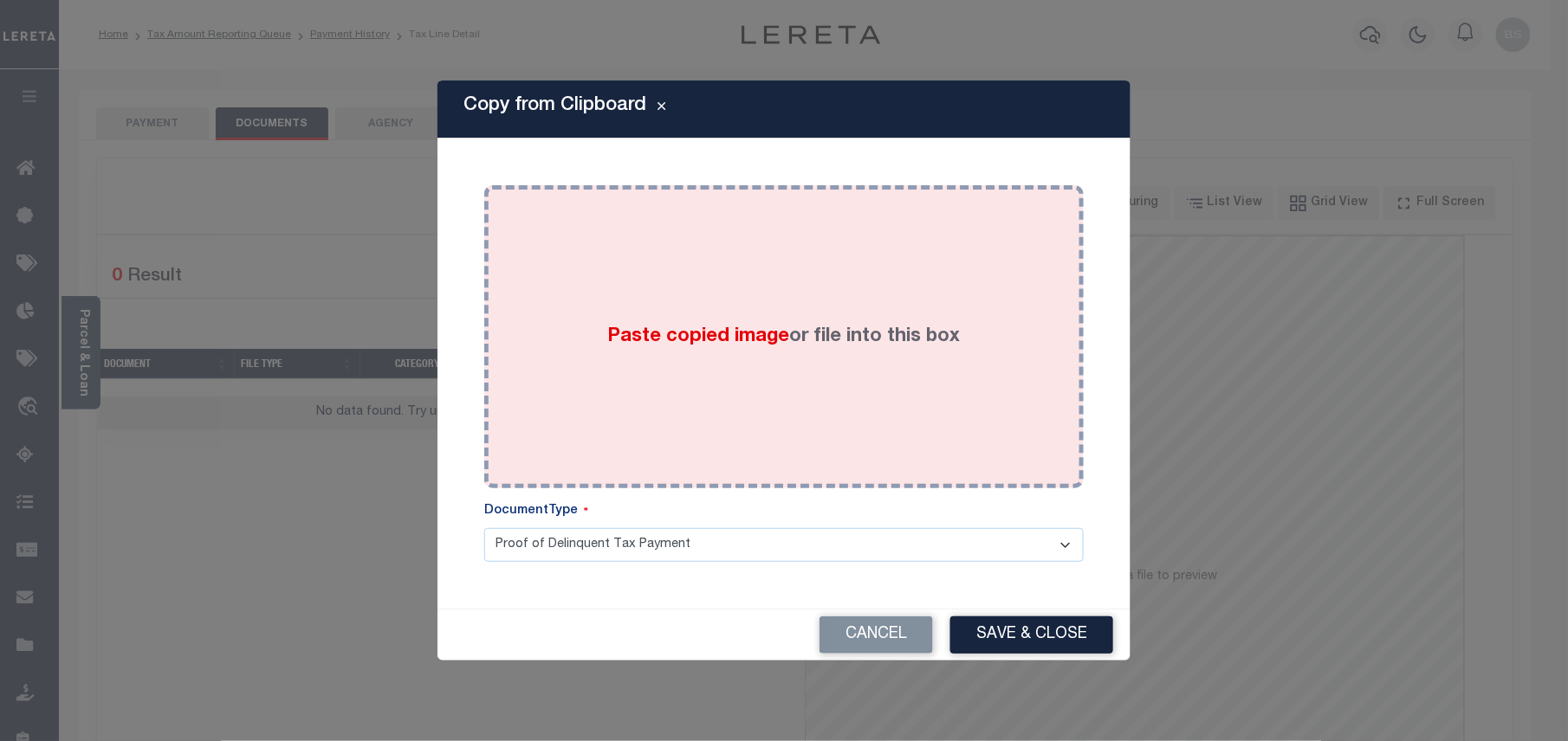
click at [825, 312] on div "Paste copied image or file into this box" at bounding box center [784, 337] width 573 height 277
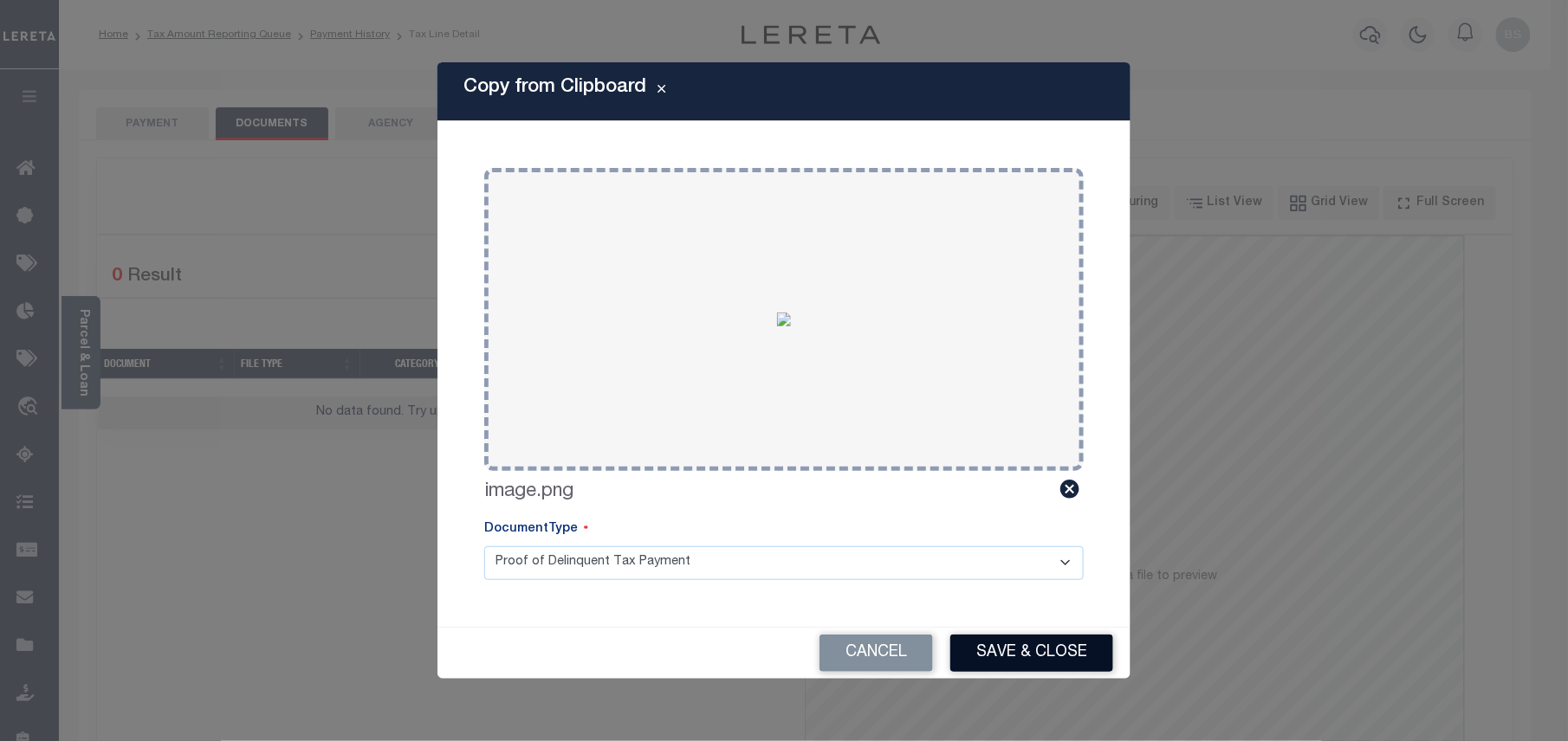
click at [1010, 655] on button "Save & Close" at bounding box center [1032, 653] width 163 height 38
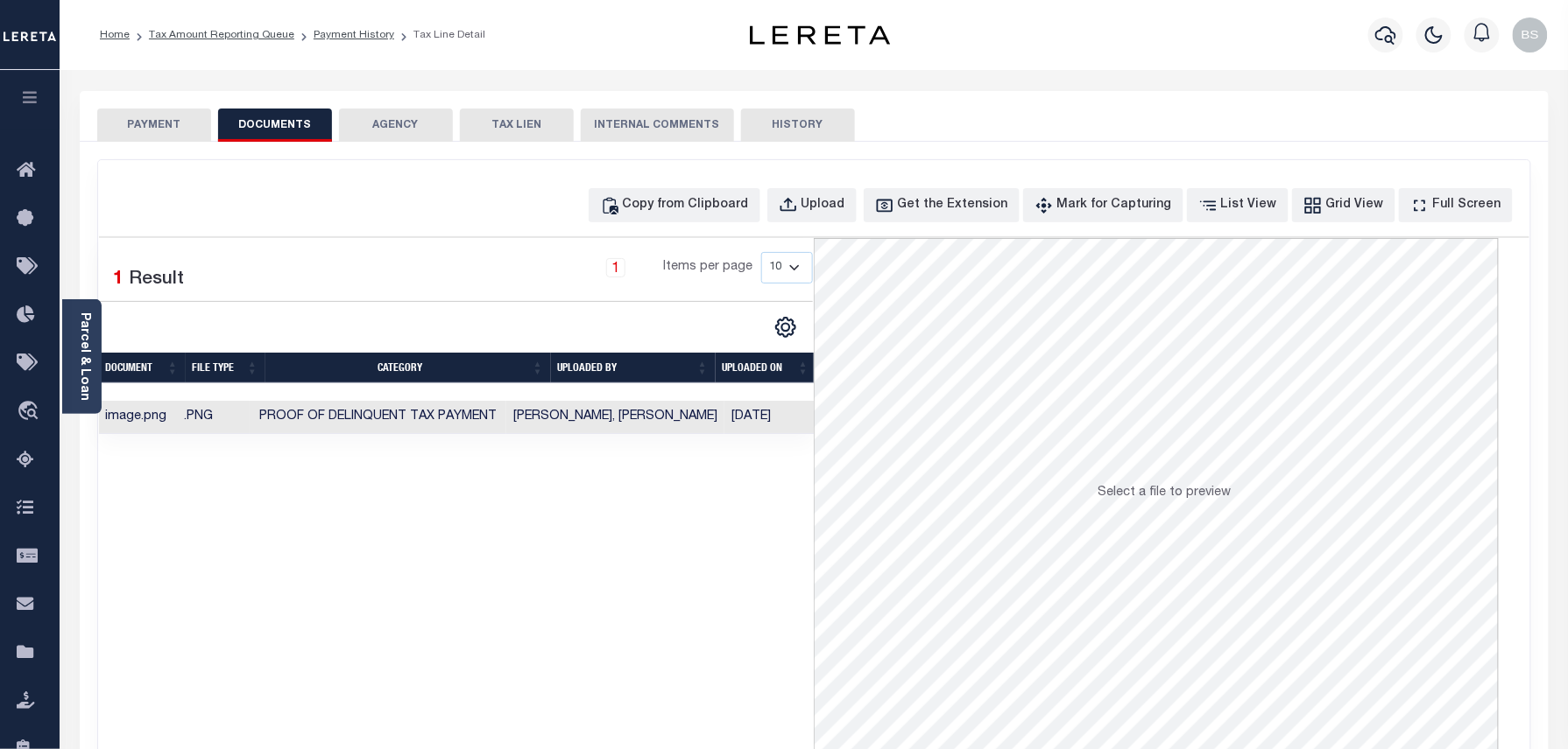
click at [232, 42] on li "Tax Amount Reporting Queue" at bounding box center [212, 34] width 165 height 16
click at [238, 33] on link "Tax Amount Reporting Queue" at bounding box center [221, 34] width 146 height 10
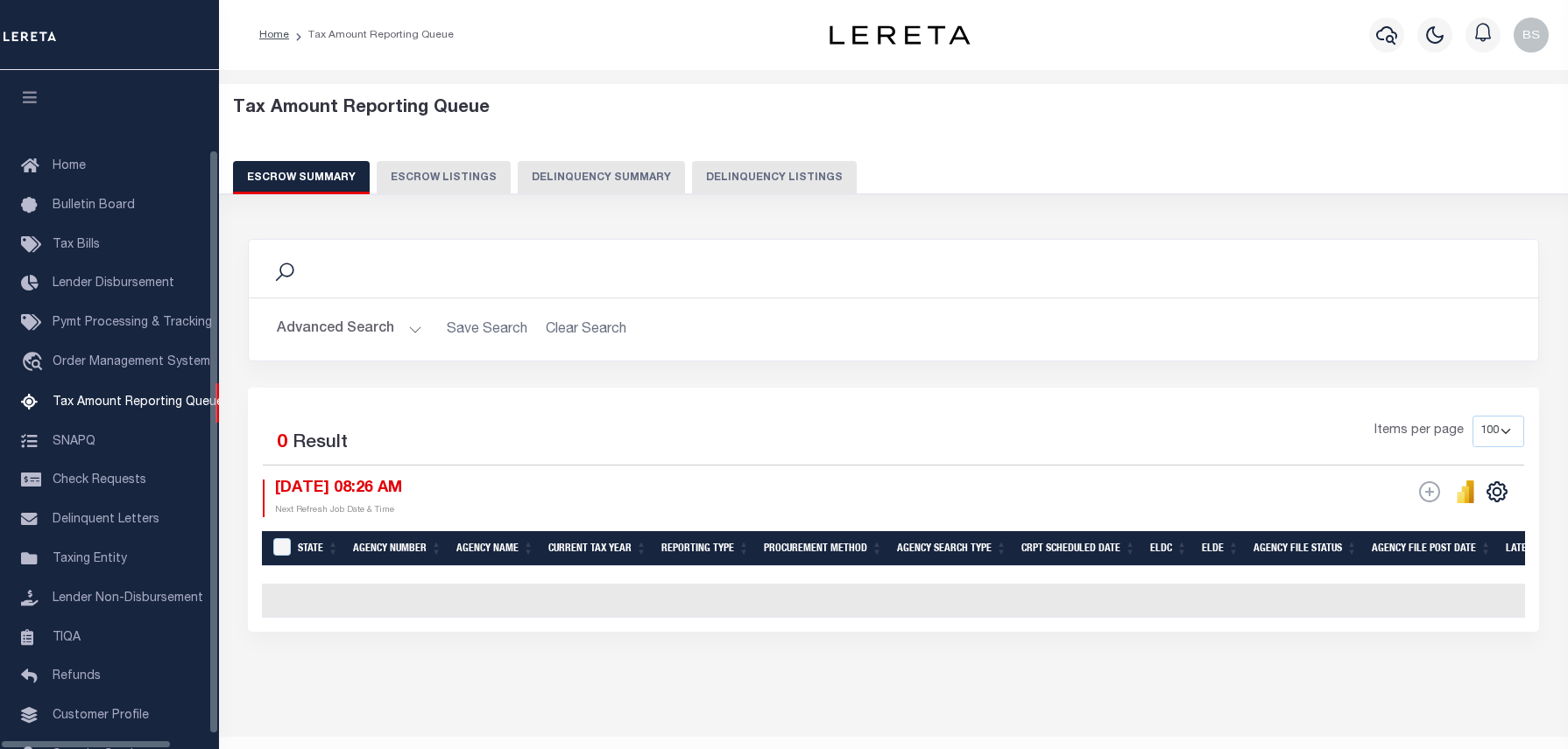
select select "100"
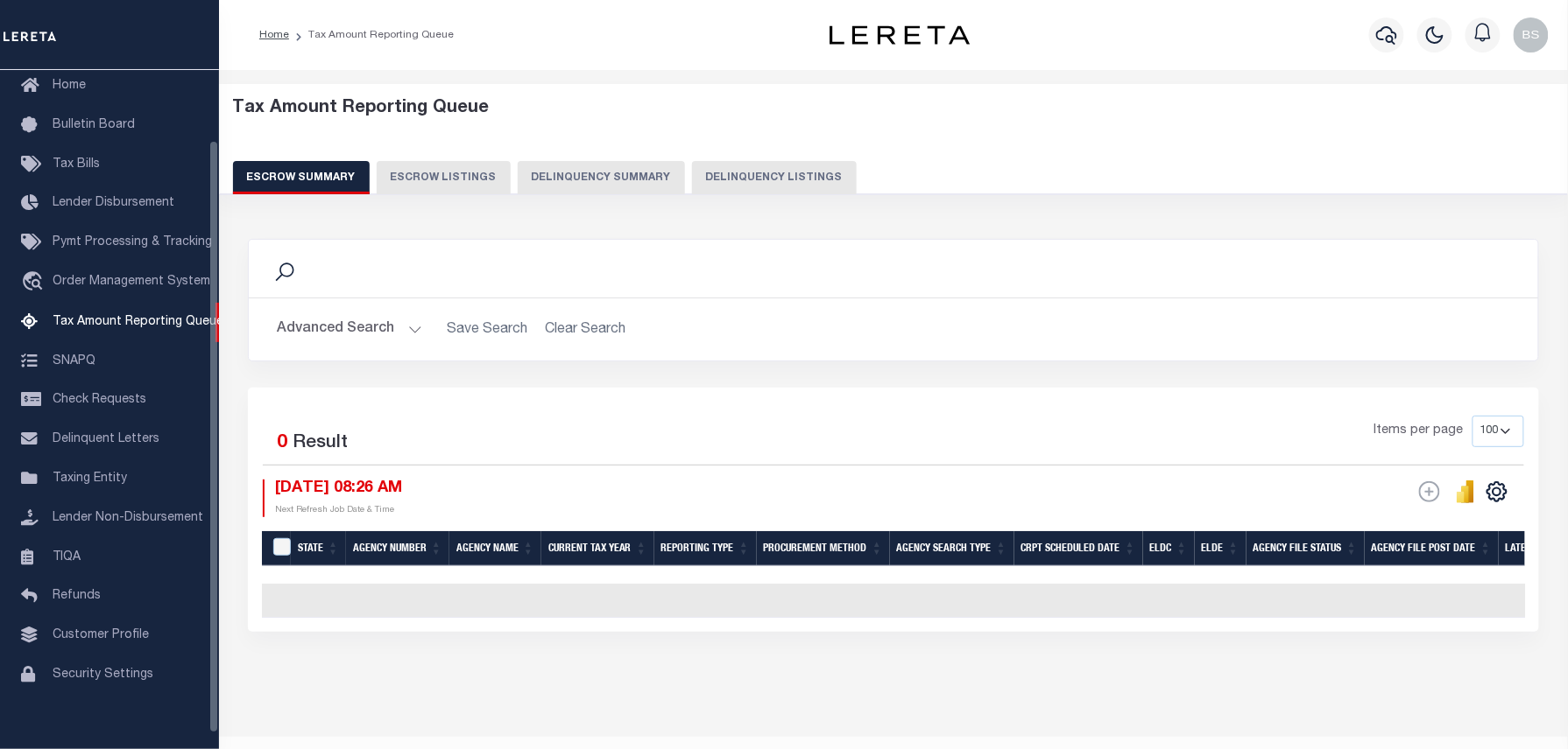
click at [728, 172] on button "Delinquency Listings" at bounding box center [774, 177] width 165 height 33
select select "100"
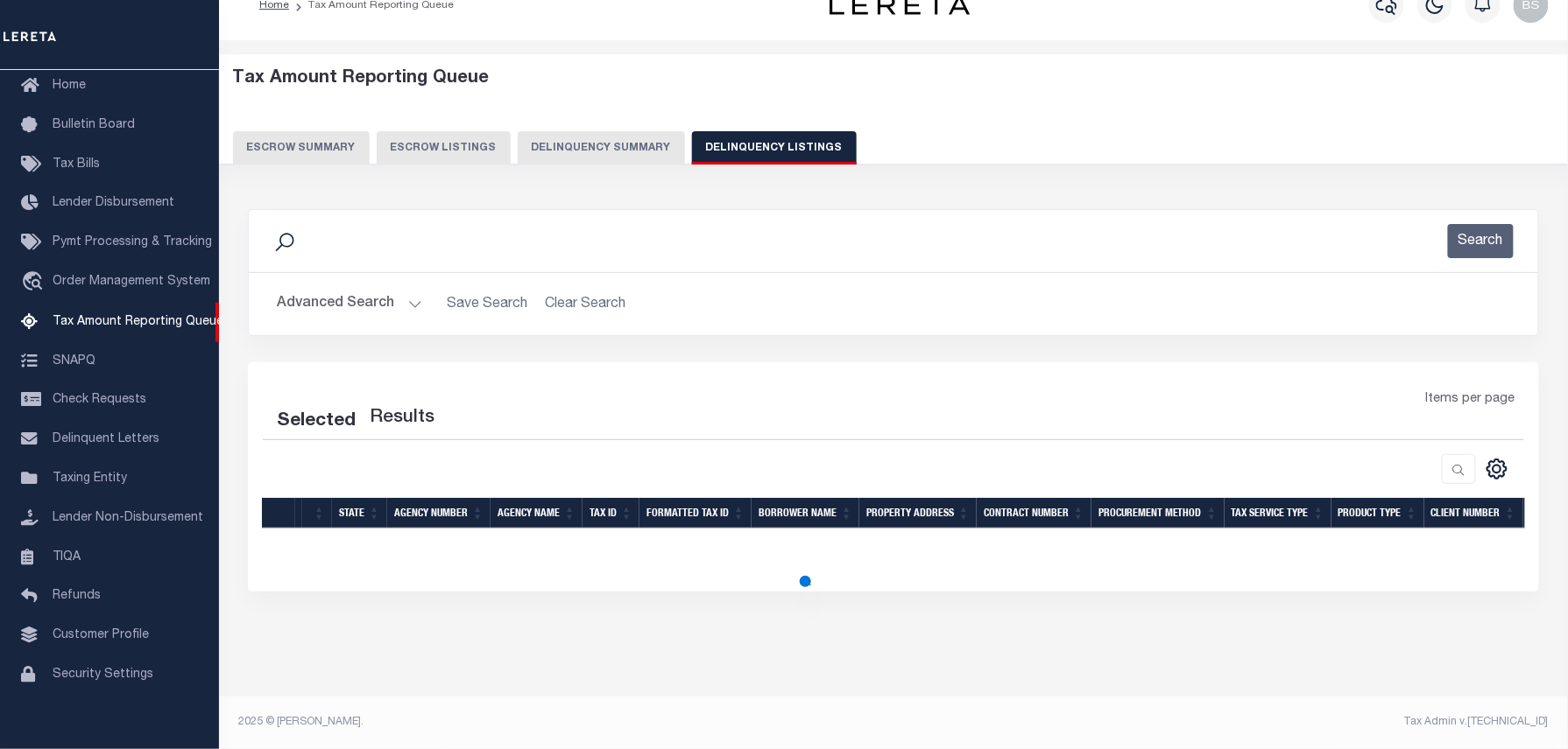
scroll to position [32, 0]
select select "100"
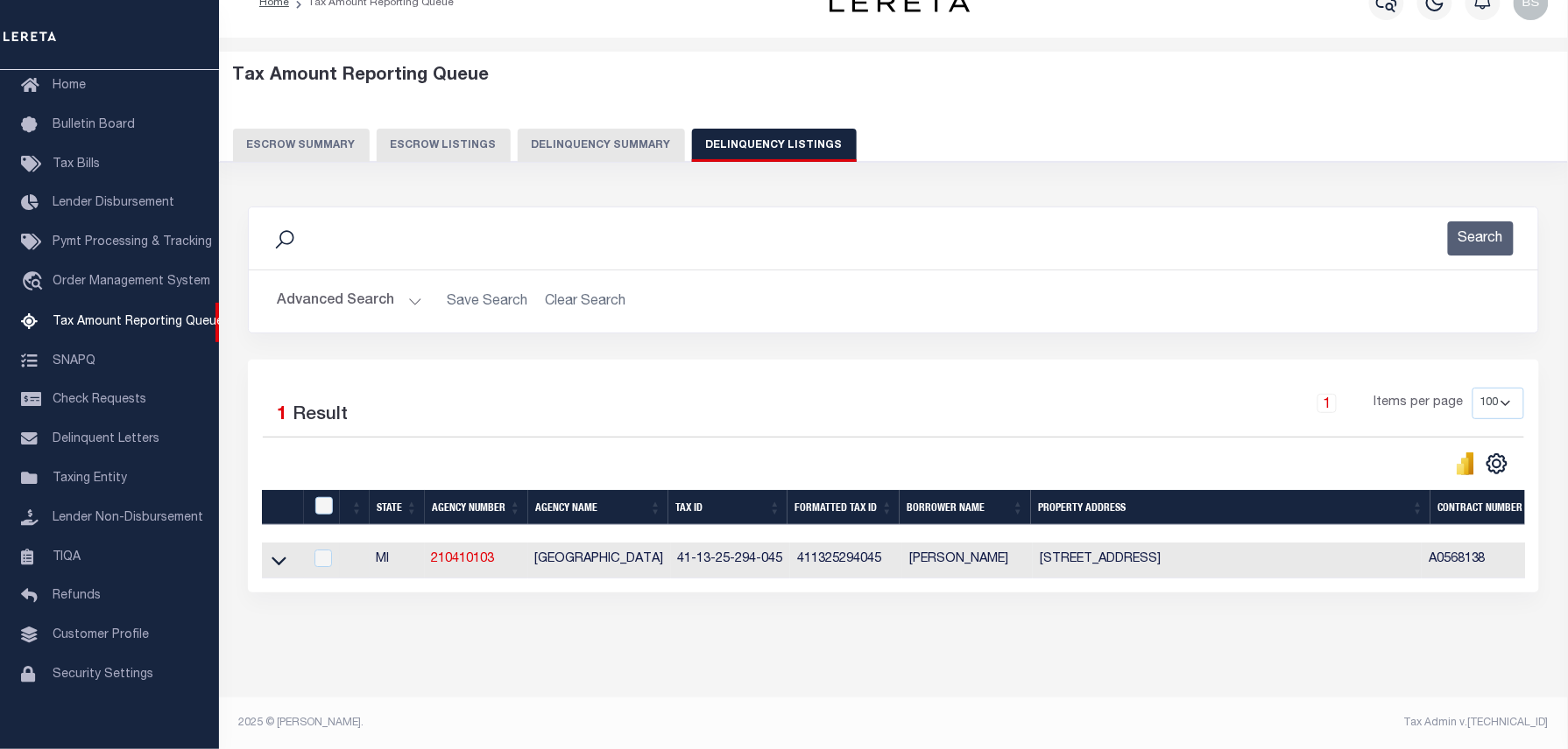
click at [289, 565] on td at bounding box center [283, 561] width 42 height 36
checkbox input "true"
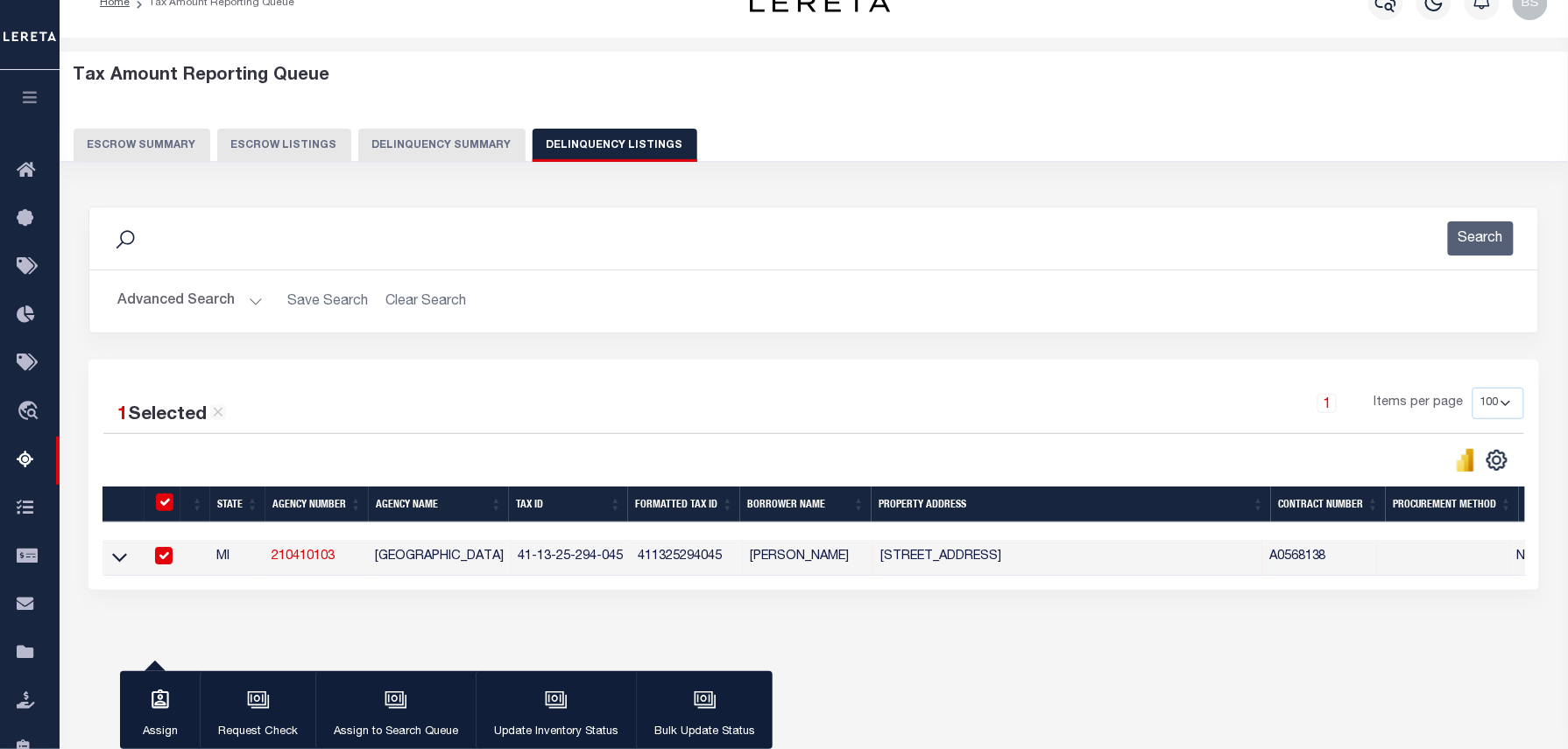
click at [167, 558] on input "checkbox" at bounding box center [164, 556] width 17 height 17
checkbox input "false"
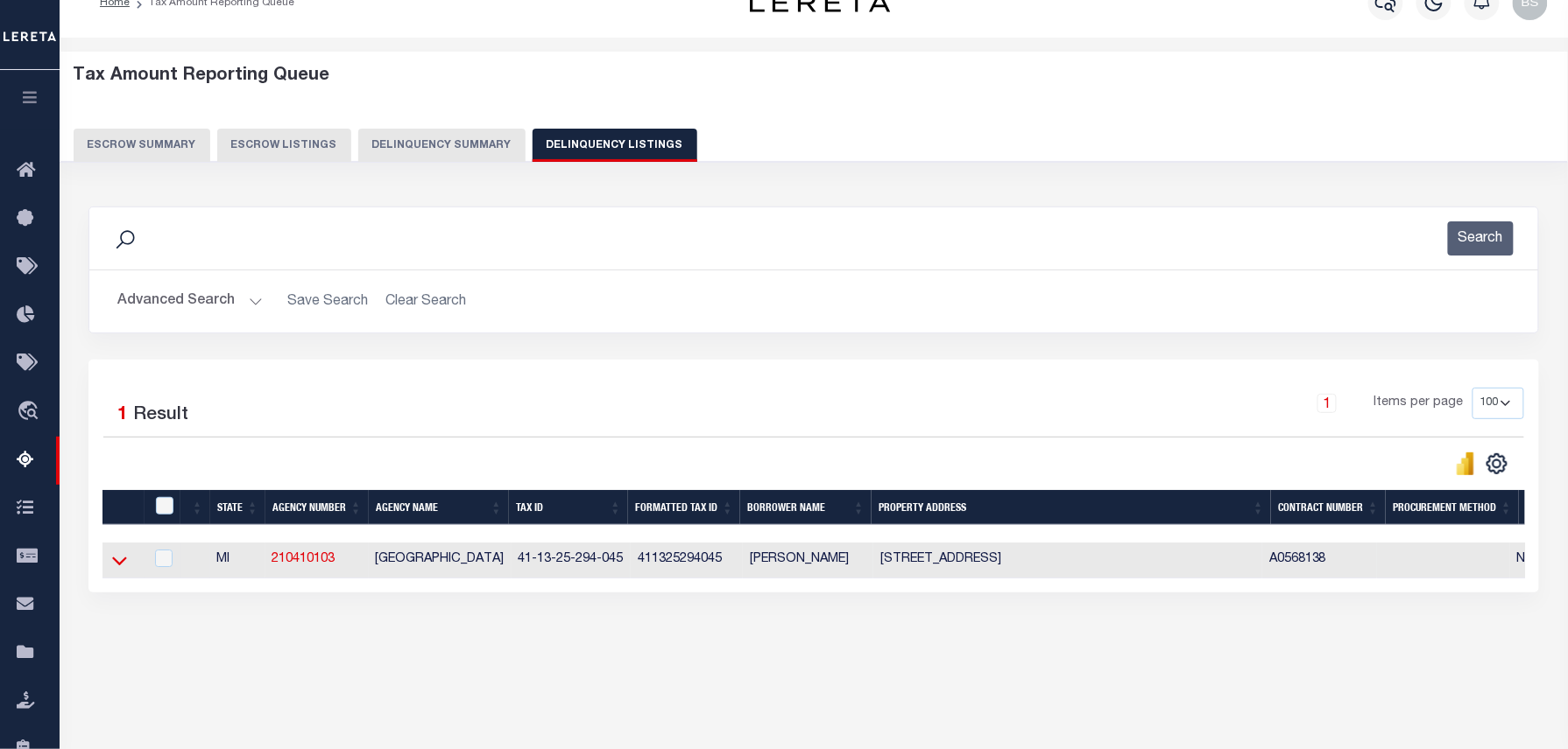
click at [121, 558] on icon at bounding box center [120, 560] width 15 height 18
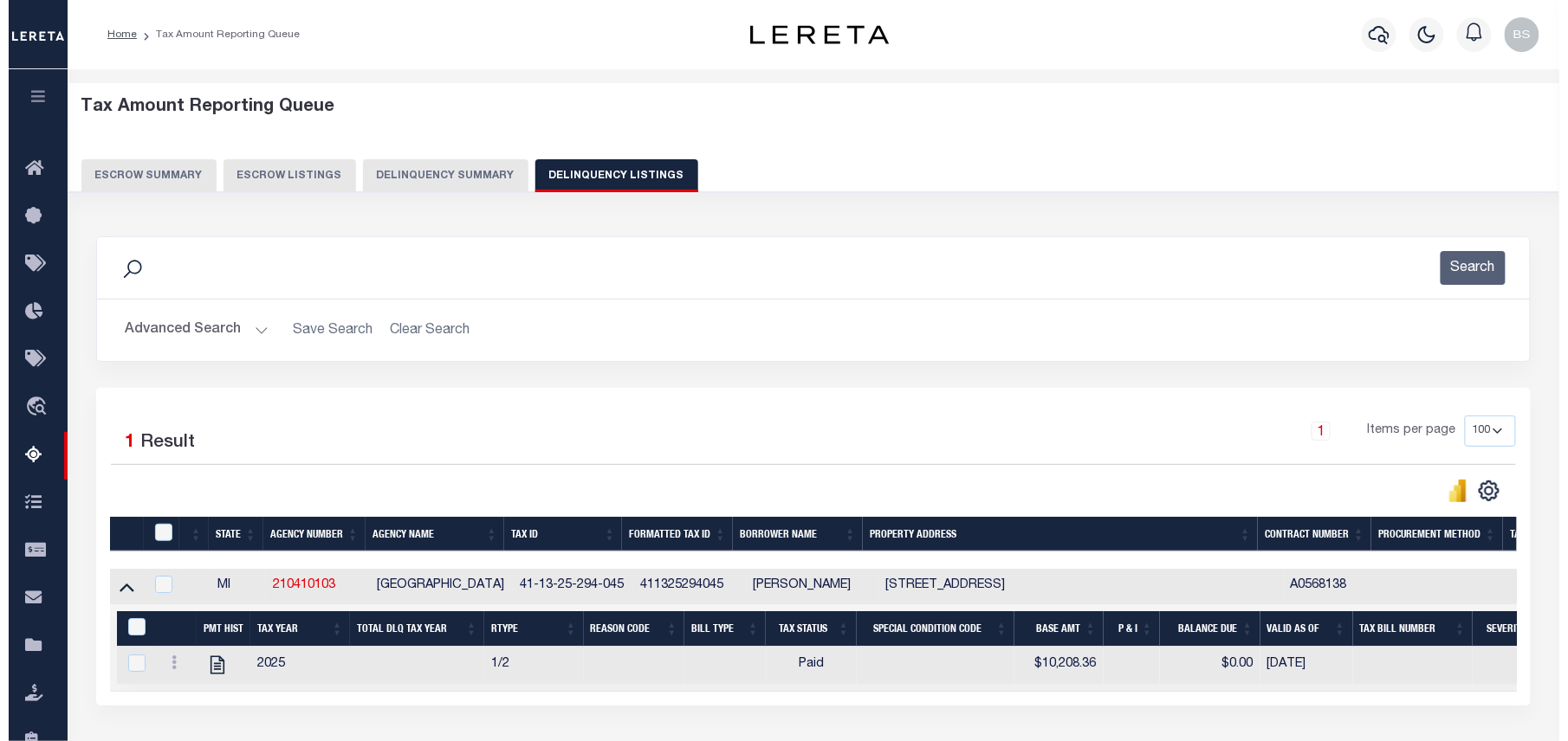
scroll to position [176, 0]
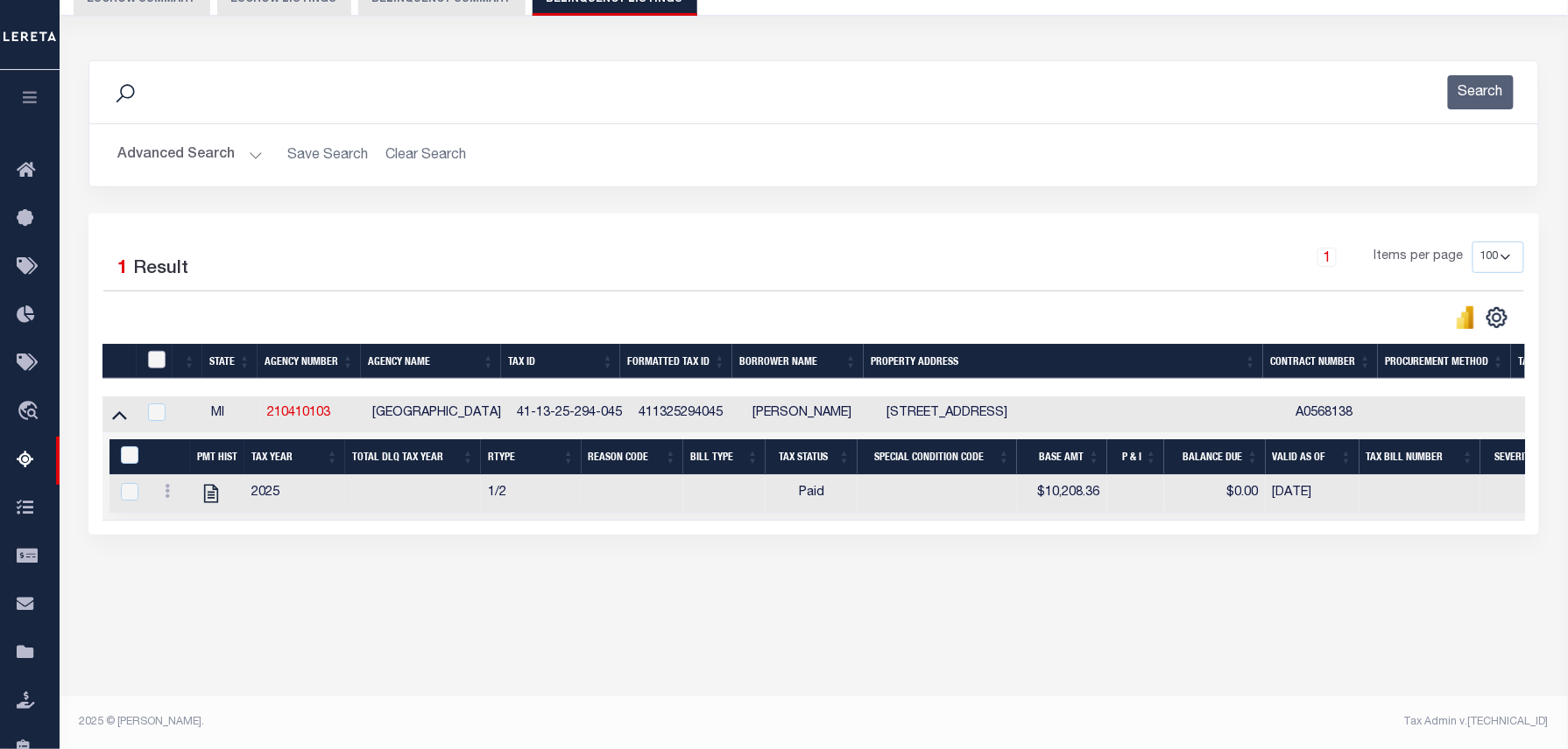
click at [157, 364] on input "checkbox" at bounding box center [156, 359] width 17 height 17
checkbox input "true"
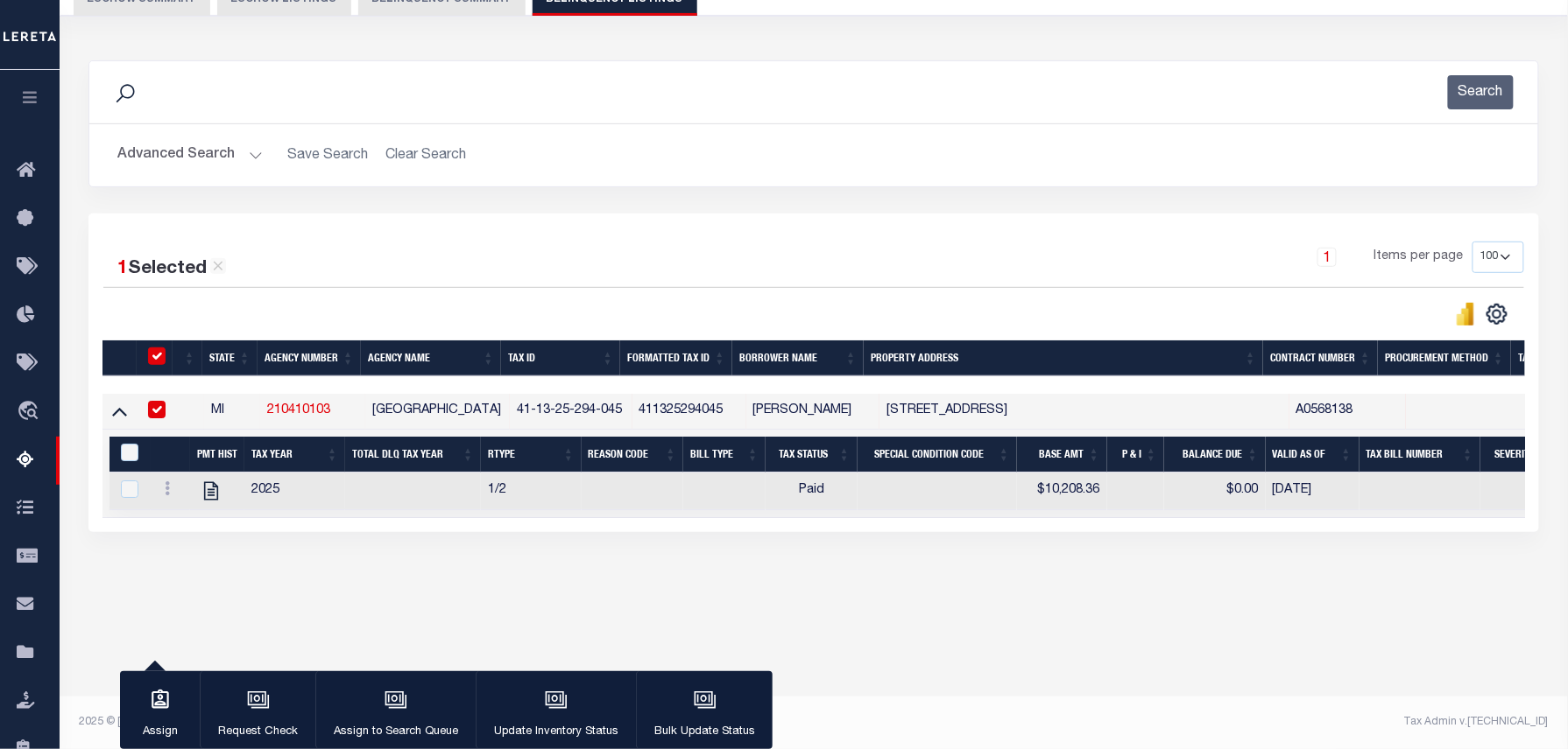
click at [119, 457] on div "&nbsp;" at bounding box center [133, 454] width 34 height 19
click at [134, 461] on input "&nbsp;" at bounding box center [130, 453] width 17 height 17
checkbox input "true"
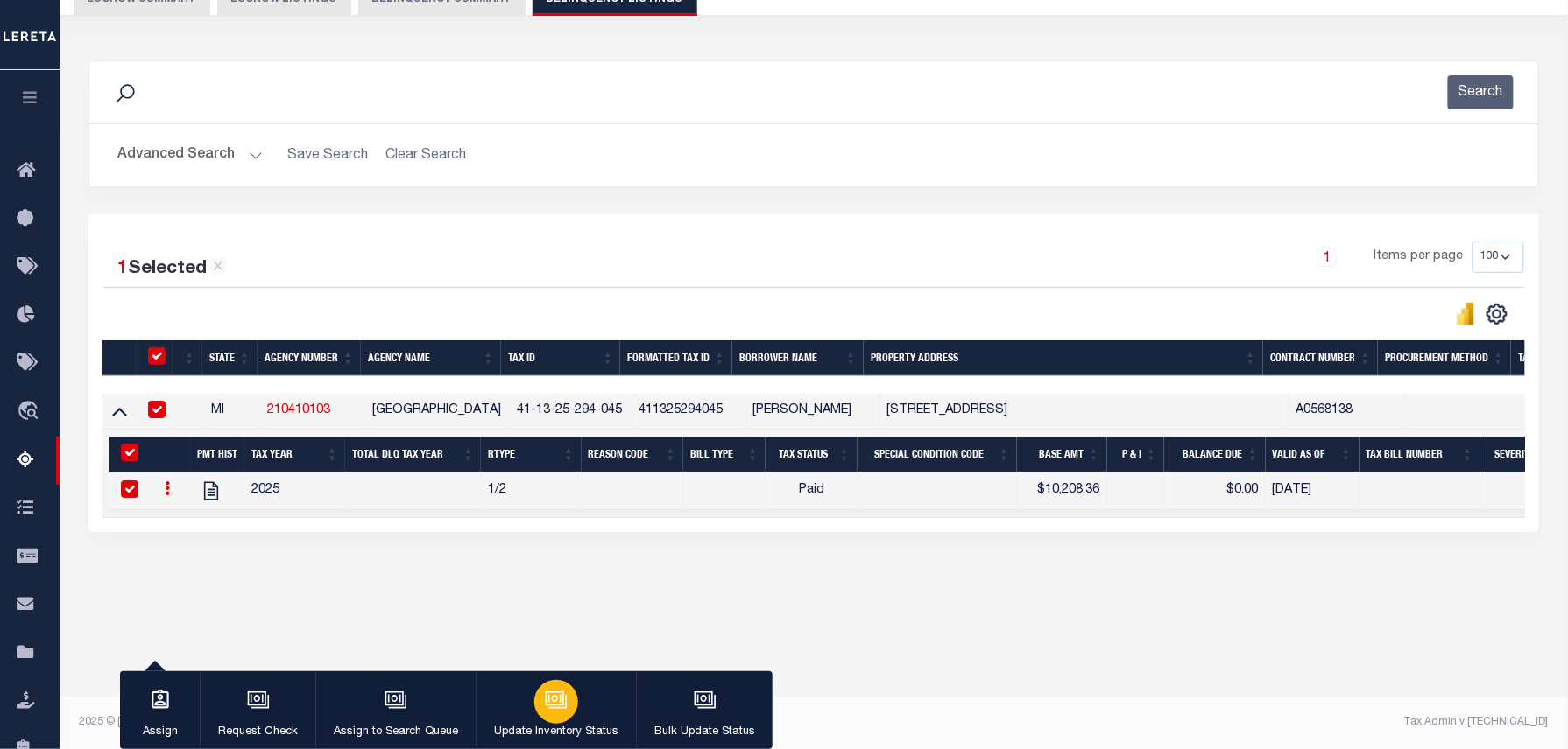
click at [617, 697] on button "Update Inventory Status" at bounding box center [556, 711] width 160 height 79
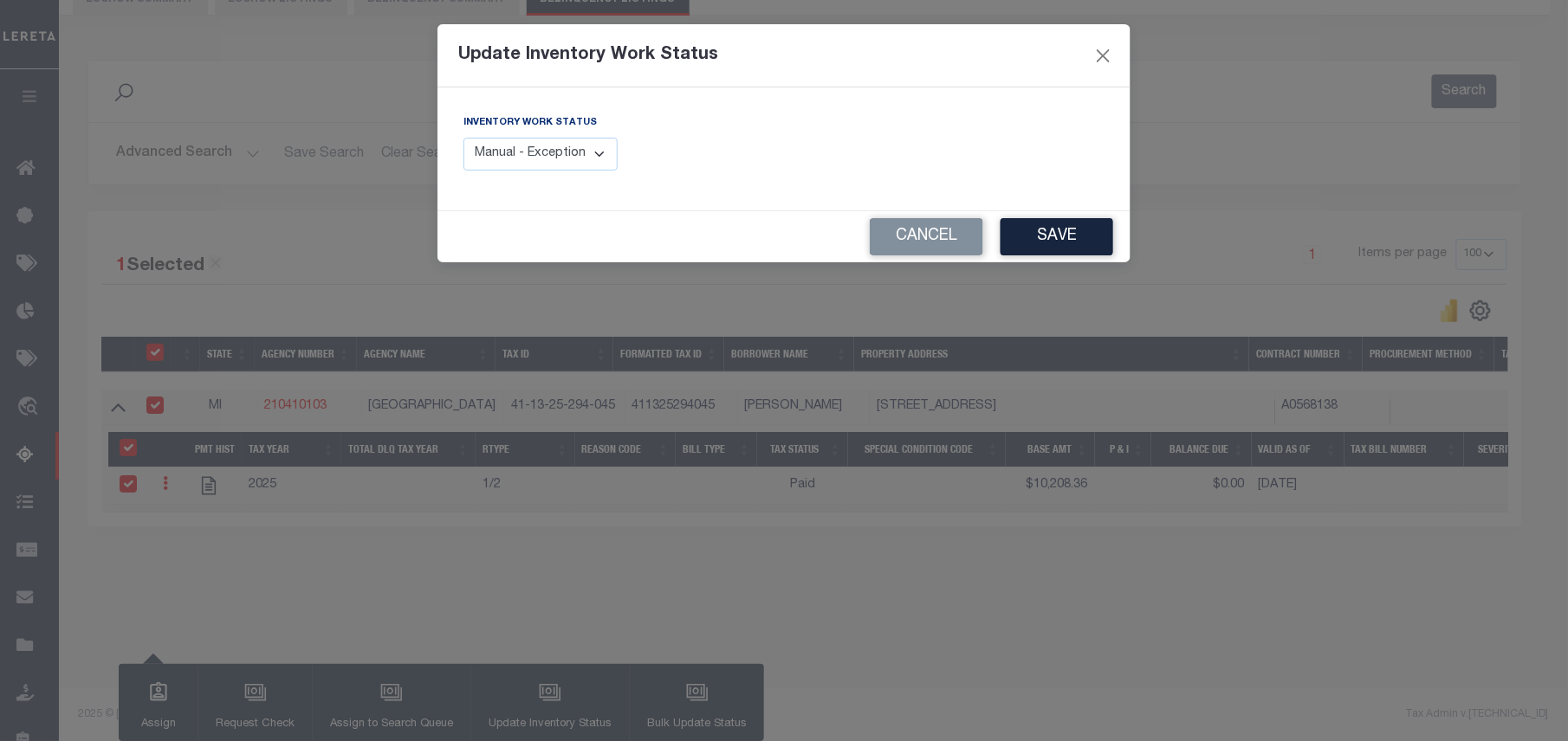
click at [538, 166] on select "Manual - Exception Pended - Awaiting Search Late Add Exception Completed" at bounding box center [541, 155] width 155 height 34
select select "4"
click at [464, 138] on select "Manual - Exception Pended - Awaiting Search Late Add Exception Completed" at bounding box center [541, 155] width 155 height 34
click at [1079, 216] on div "Cancel Save" at bounding box center [784, 237] width 693 height 51
click at [1068, 229] on button "Save" at bounding box center [1056, 238] width 112 height 38
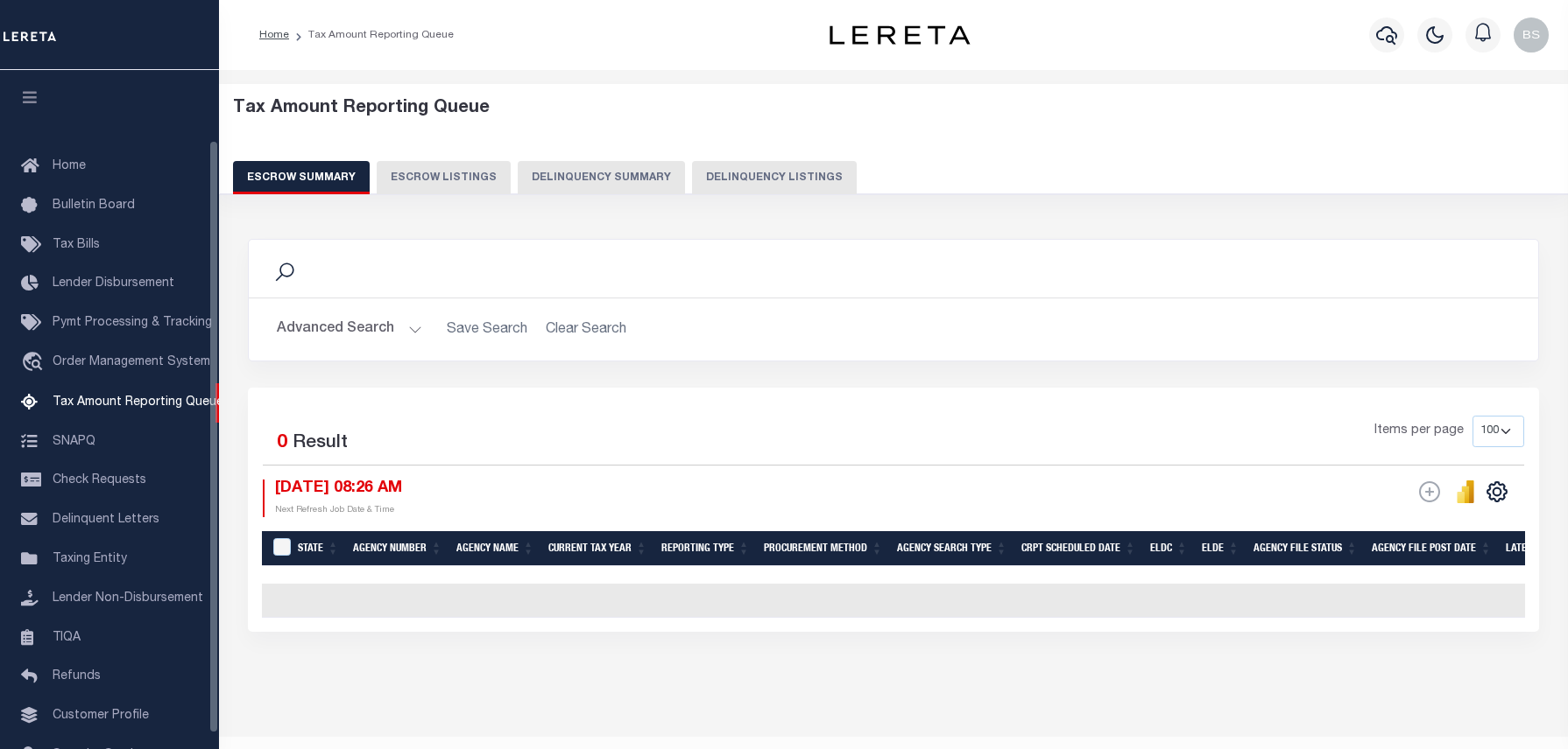
select select "100"
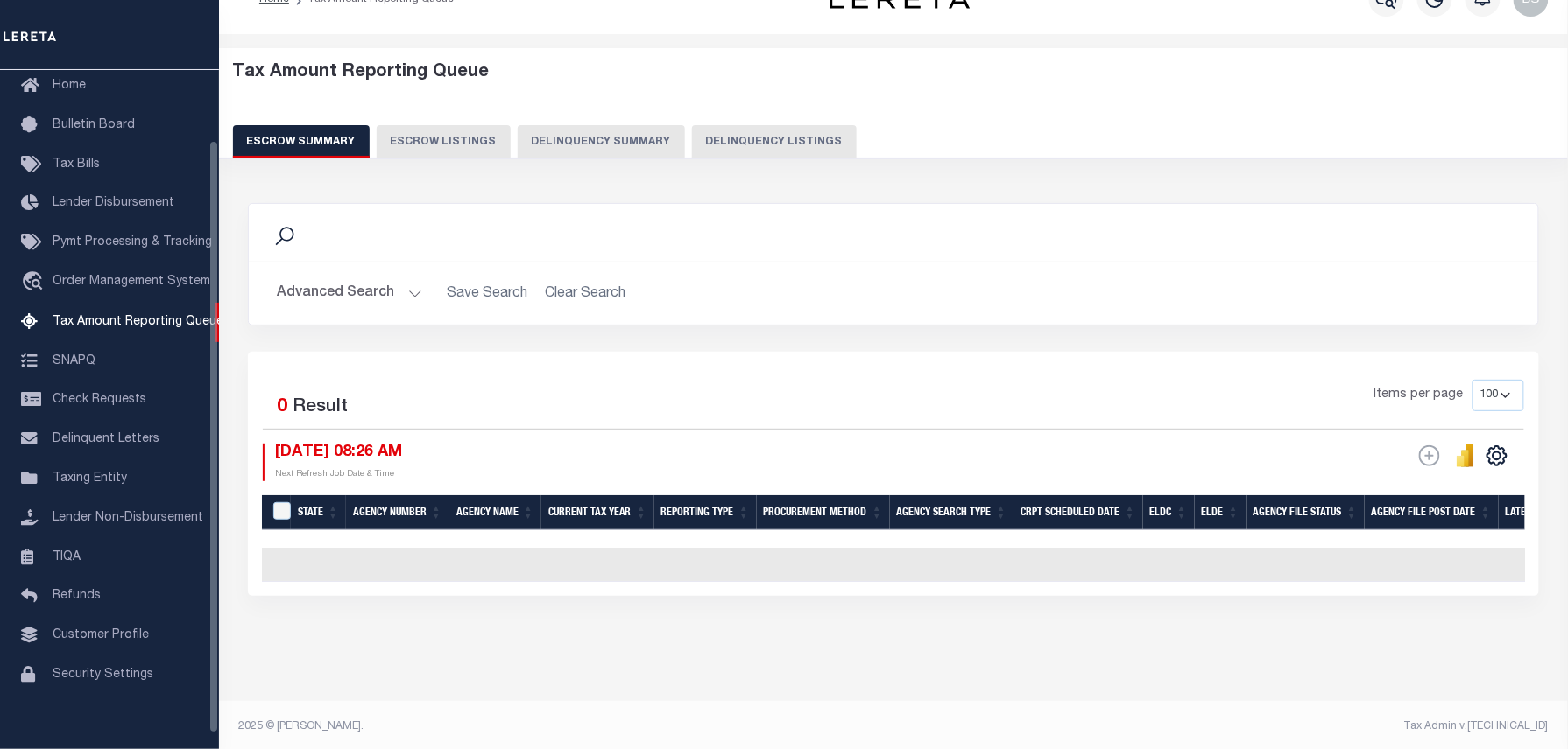
scroll to position [36, 0]
click at [746, 124] on div "Tax Amount Reporting Queue Escrow Summary Escrow Listings Delinquency Summary" at bounding box center [893, 110] width 1321 height 96
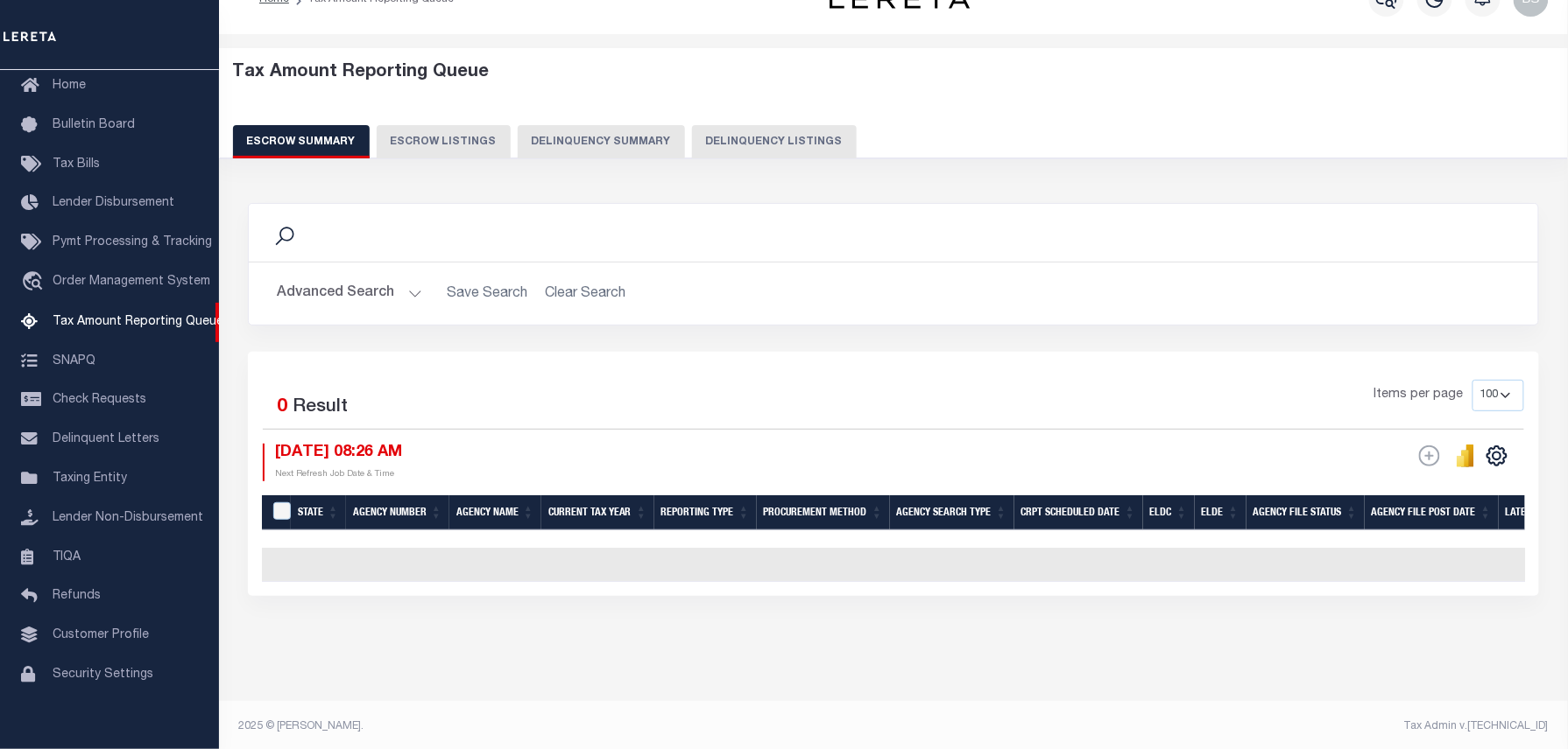
click at [747, 134] on button "Delinquency Listings" at bounding box center [774, 141] width 165 height 33
select select "MI"
select select "100"
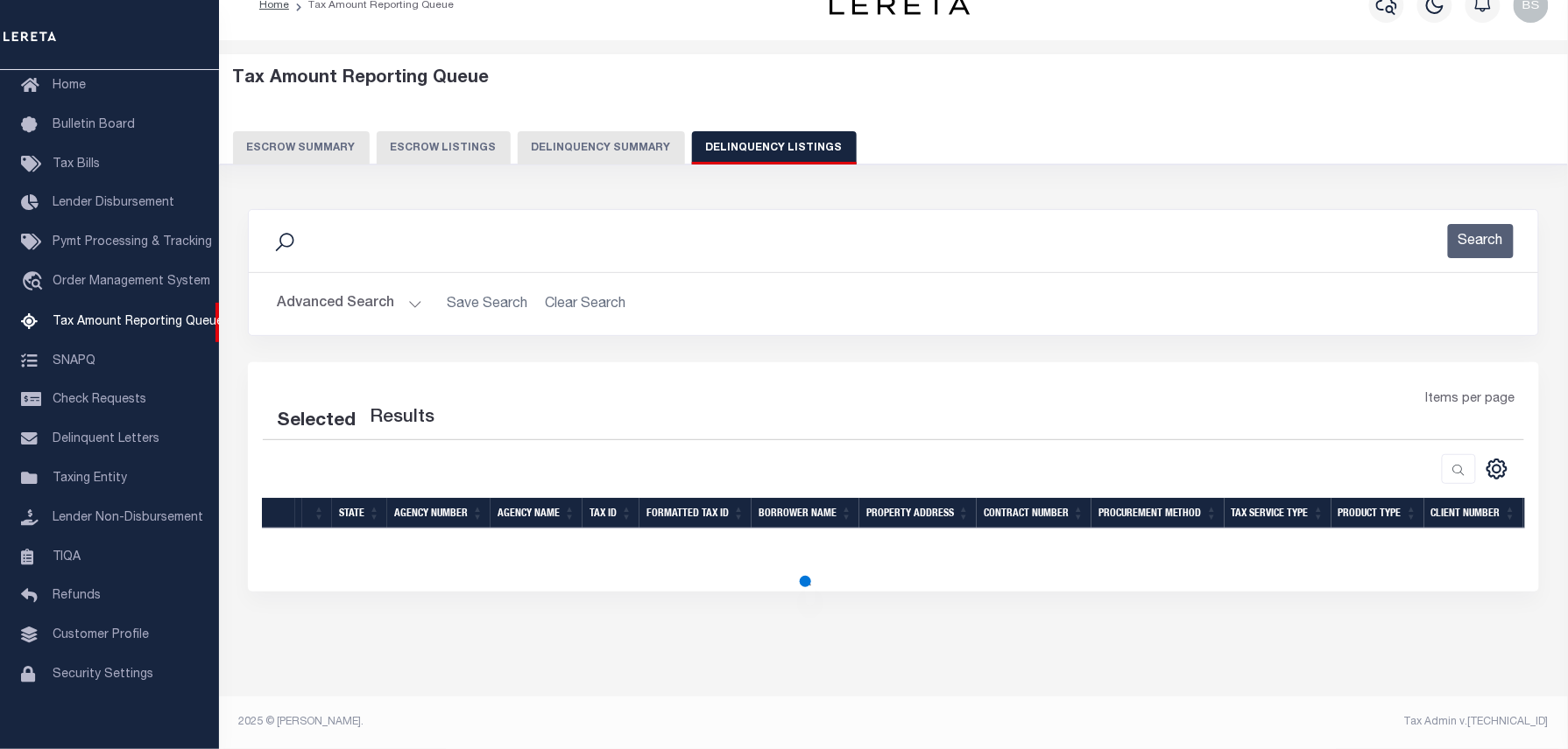
select select "100"
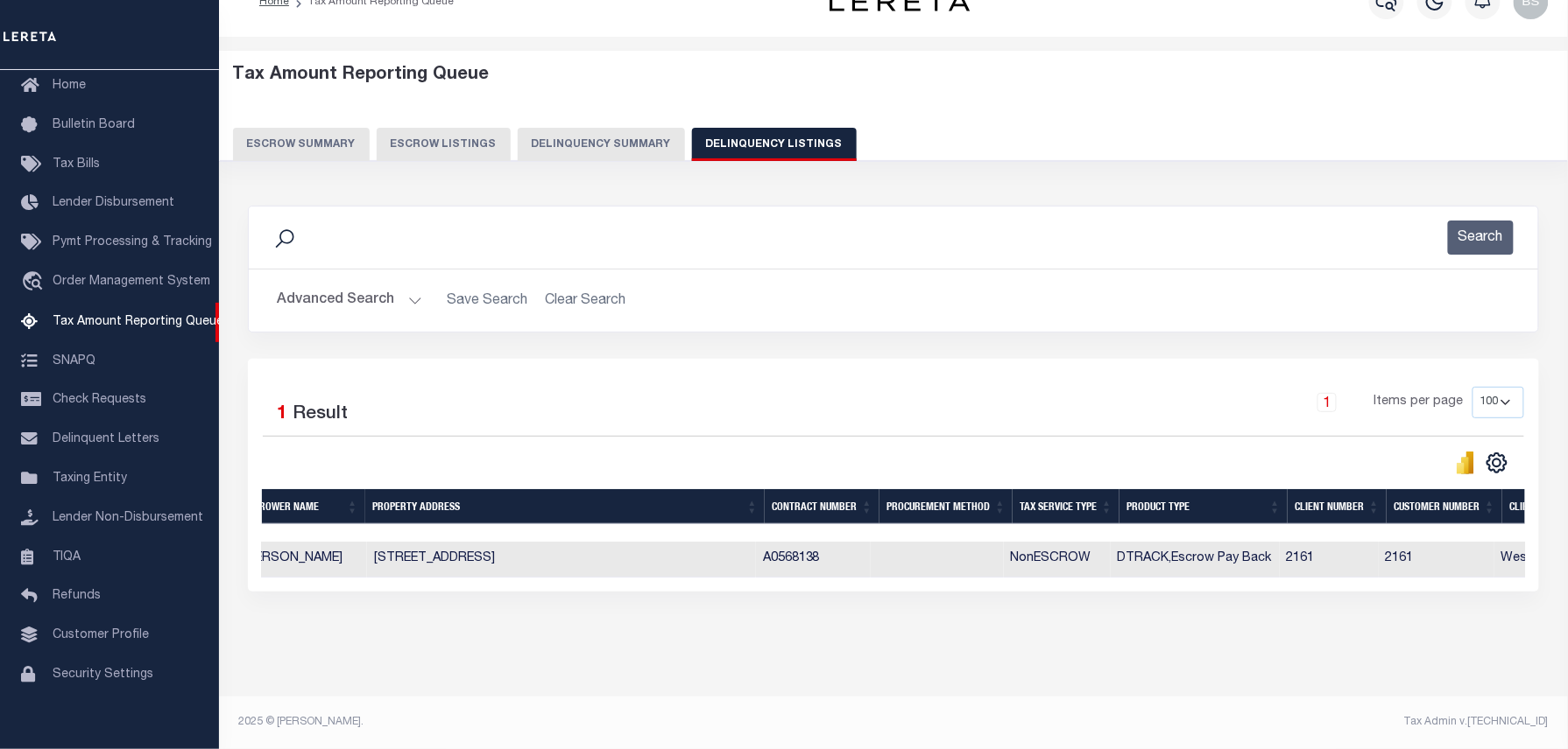
scroll to position [0, 0]
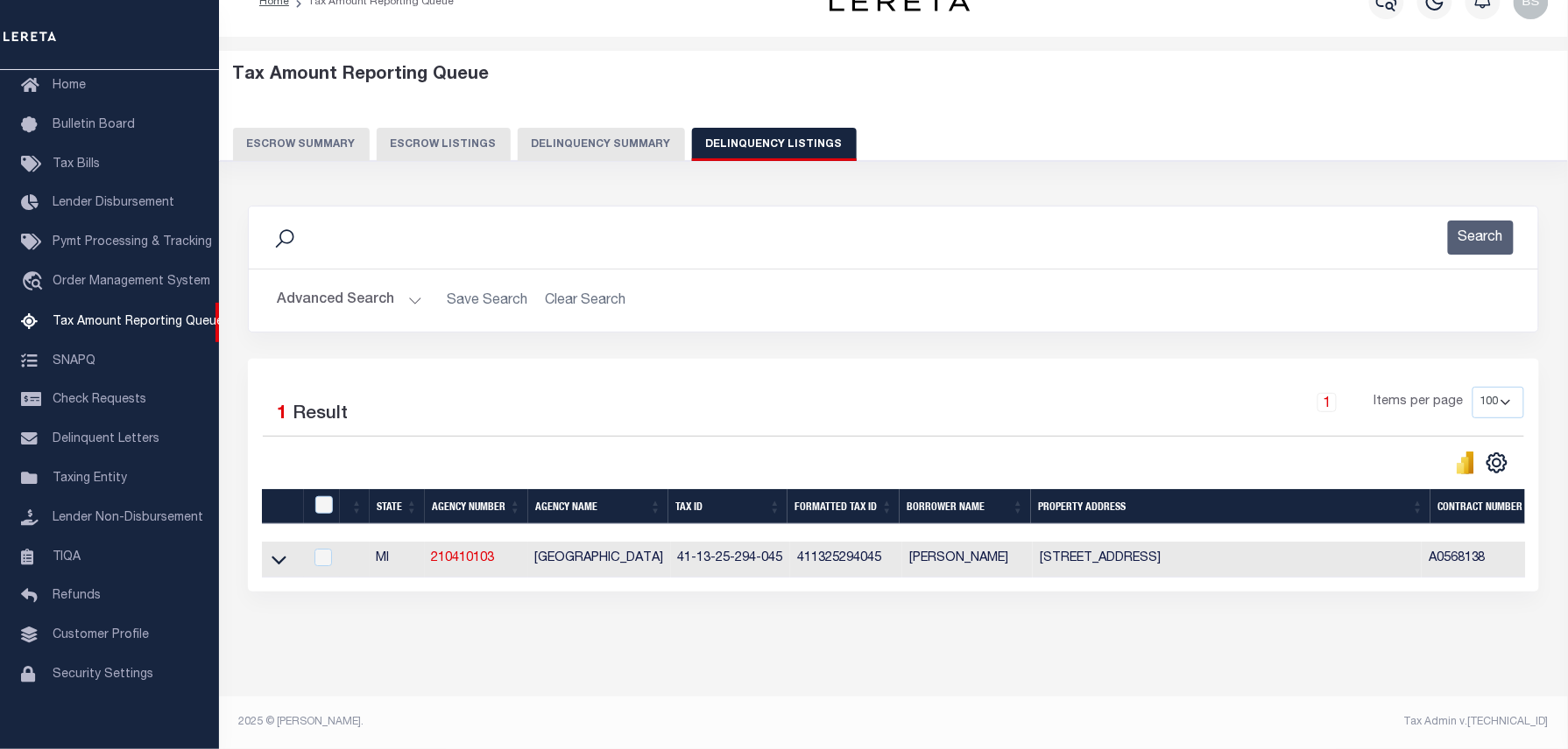
click at [365, 302] on button "Advanced Search" at bounding box center [349, 301] width 146 height 34
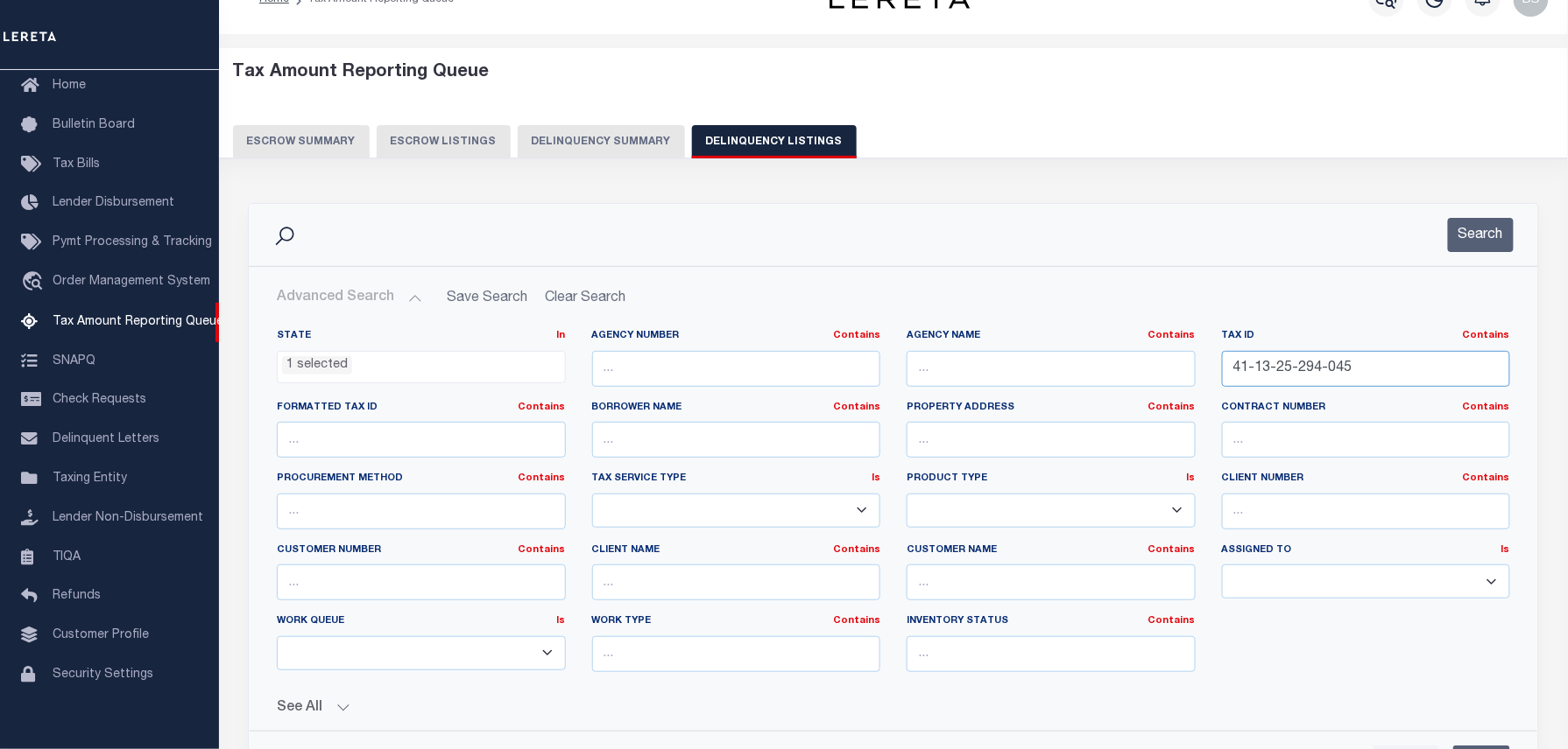
drag, startPoint x: 1372, startPoint y: 365, endPoint x: 1019, endPoint y: 370, distance: 353.0
click at [1044, 370] on div "State In In AK AL AR AZ CA CO CT DC DE FL GA GU HI IA ID IL IN KS KY LA MA MD M…" at bounding box center [893, 507] width 1259 height 357
paste input "4-18-201-024"
type input "41-14-18-201-024"
click at [1473, 228] on button "Search" at bounding box center [1480, 235] width 66 height 34
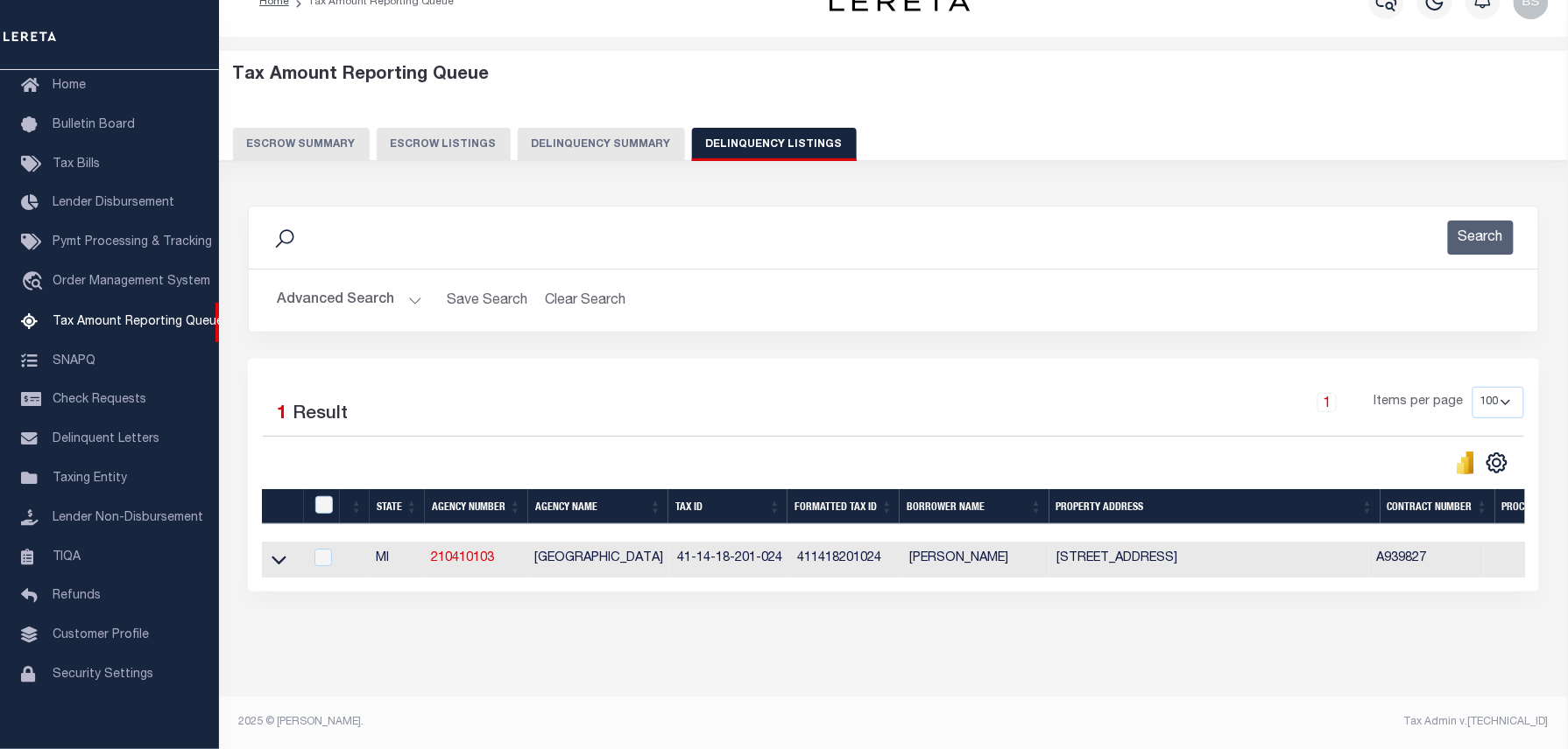
scroll to position [50, 0]
drag, startPoint x: 281, startPoint y: 548, endPoint x: 426, endPoint y: 487, distance: 157.3
click at [281, 551] on icon at bounding box center [279, 559] width 15 height 18
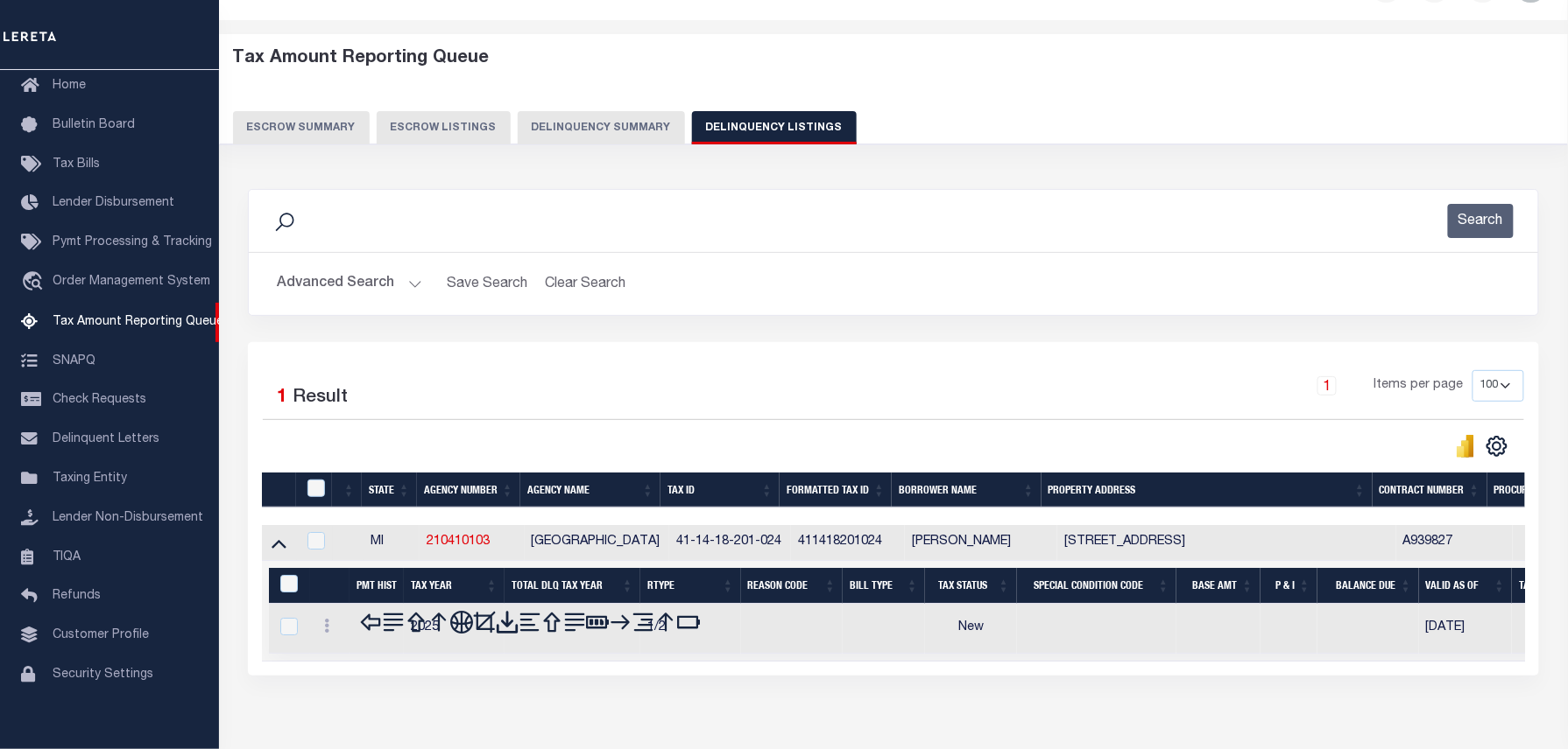
scroll to position [140, 0]
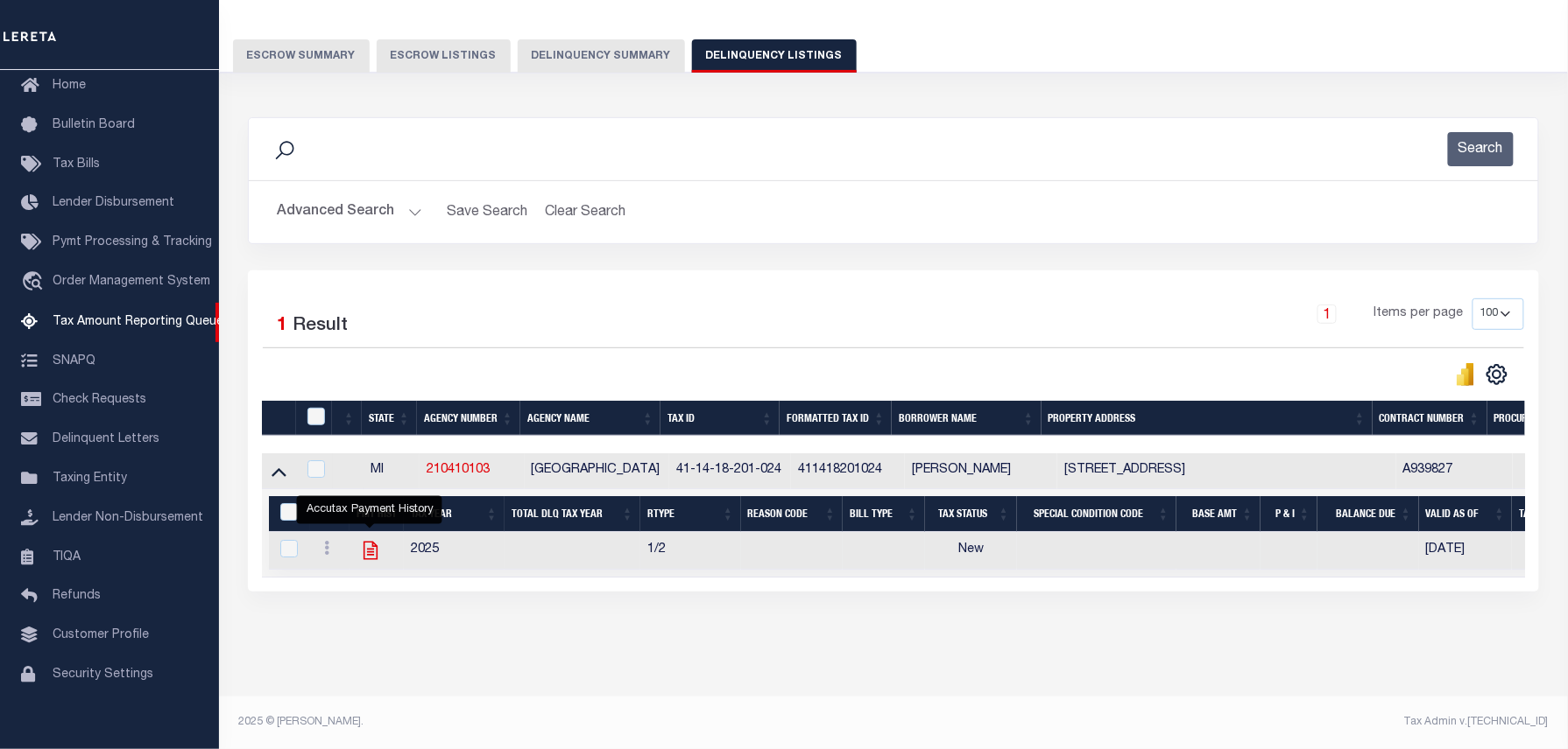
click at [368, 539] on icon "" at bounding box center [371, 551] width 23 height 23
checkbox input "true"
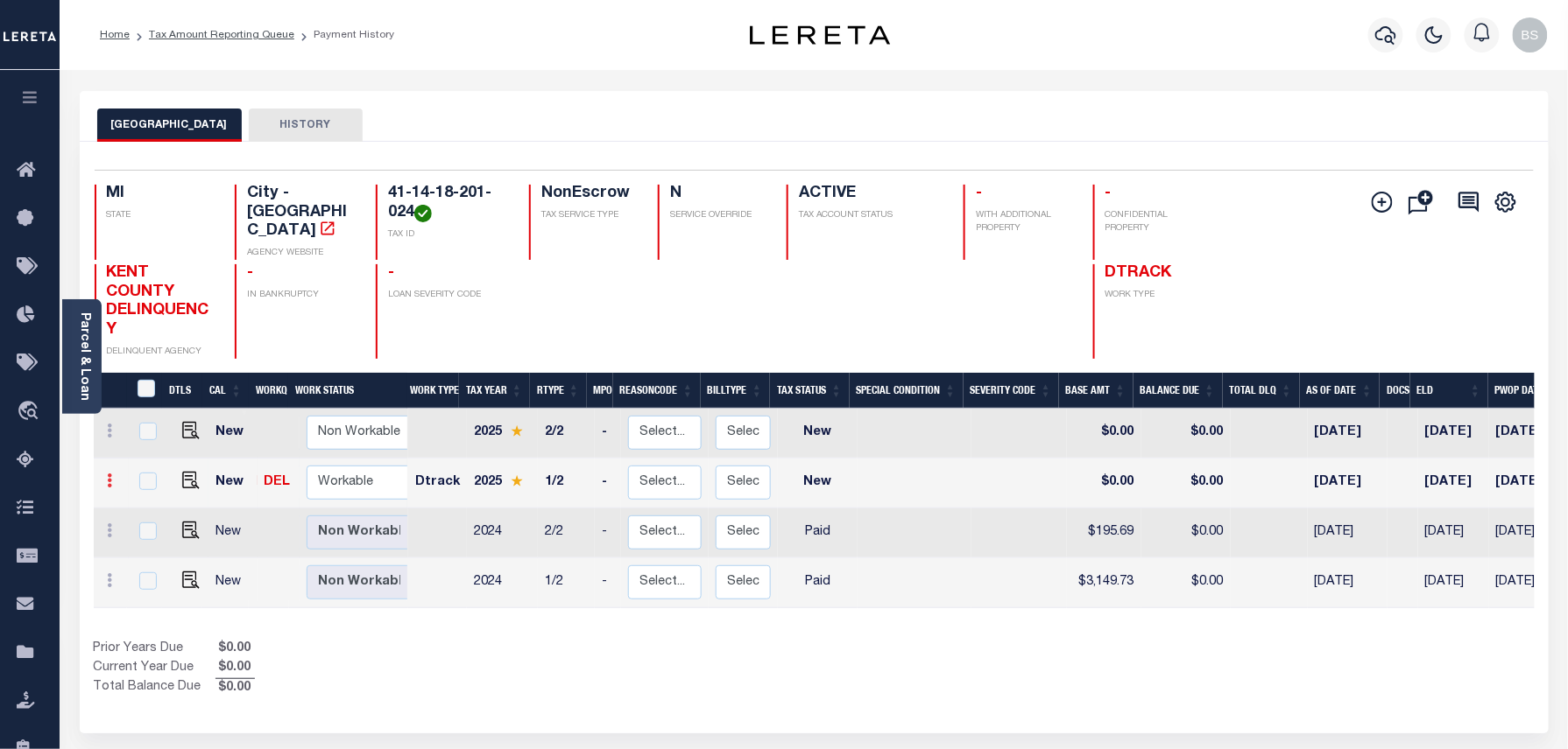
click at [117, 476] on link at bounding box center [111, 483] width 19 height 14
click at [152, 534] on img at bounding box center [153, 539] width 17 height 18
select select "NW2"
type input "$0.00"
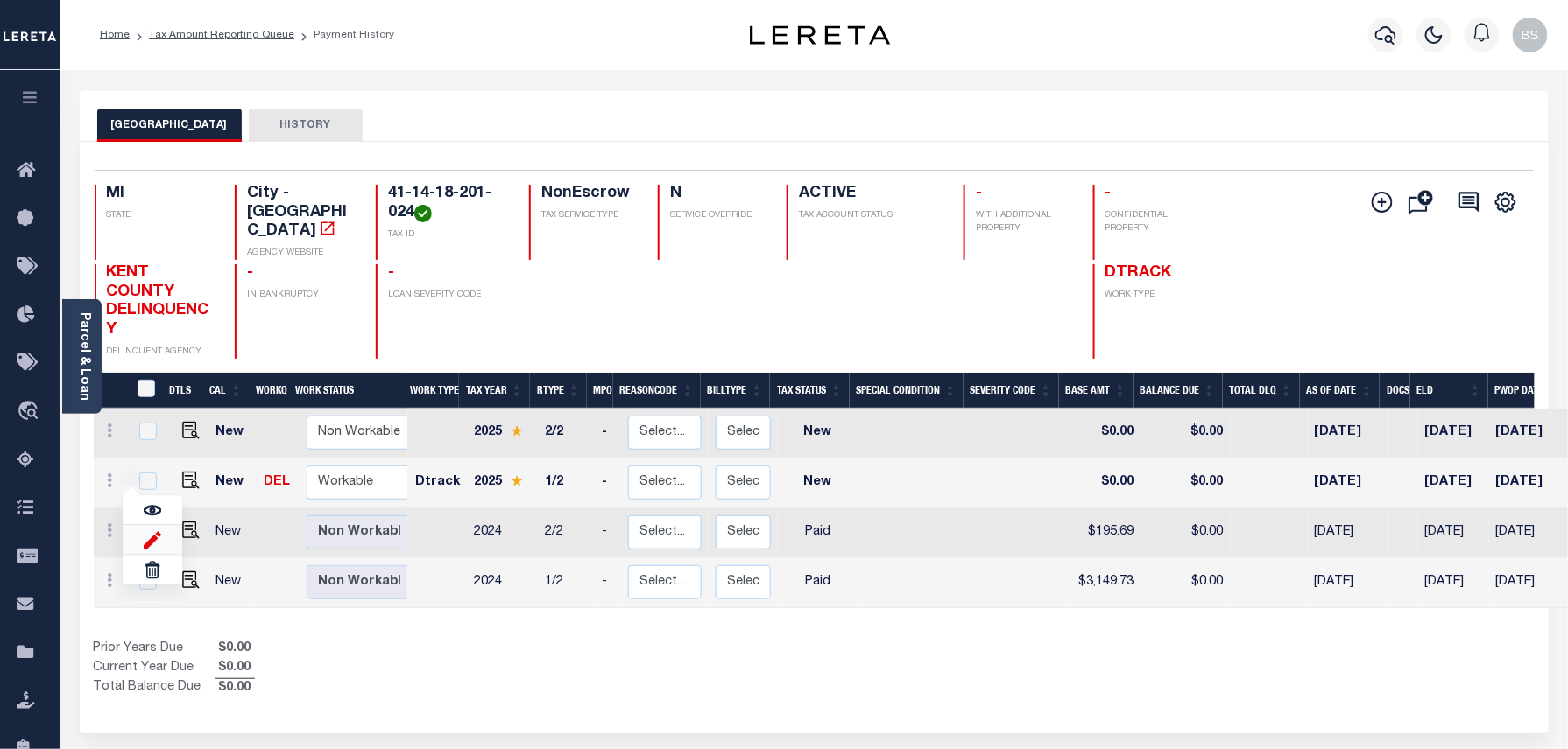
type input "[DATE]"
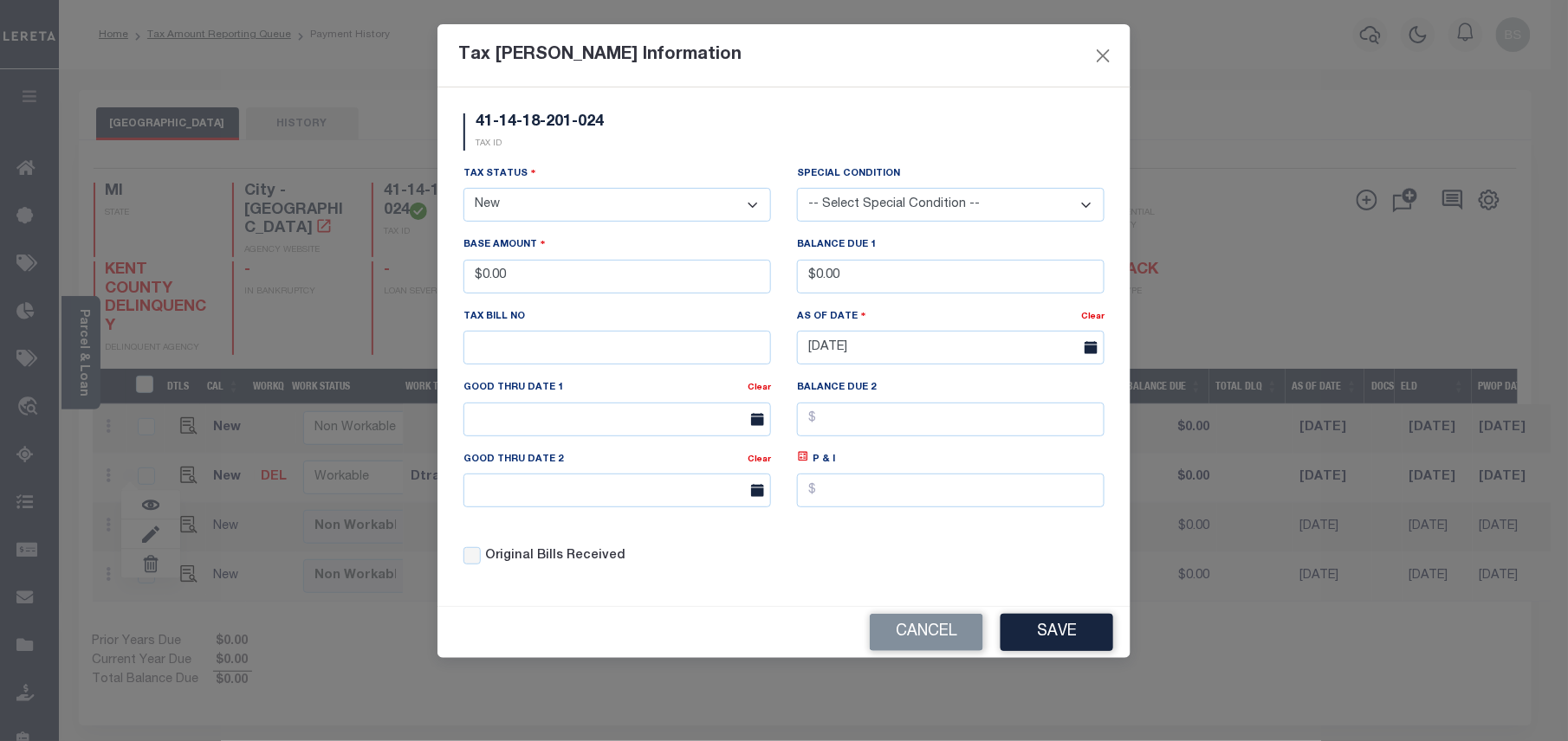
click at [538, 201] on select "- Select Status - Open Due/Unpaid Paid Incomplete No Tax Due Internal Refund Pr…" at bounding box center [618, 205] width 307 height 34
select select "PYD"
click at [464, 190] on select "- Select Status - Open Due/Unpaid Paid Incomplete No Tax Due Internal Refund Pr…" at bounding box center [618, 205] width 307 height 34
drag, startPoint x: 558, startPoint y: 285, endPoint x: 440, endPoint y: 269, distance: 119.1
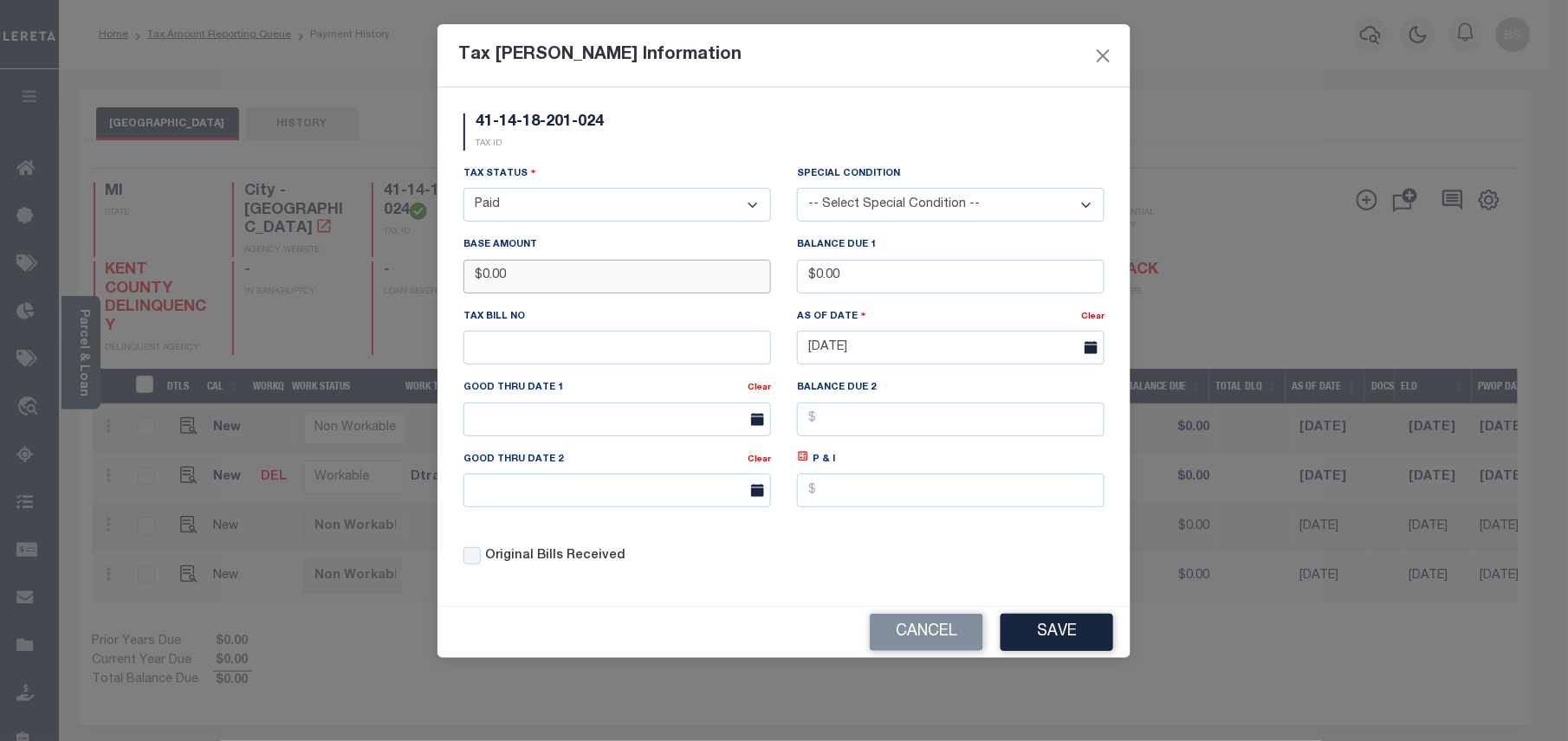
click at [469, 272] on input "$0.00" at bounding box center [618, 277] width 307 height 34
type input "$3,225.30"
click at [1078, 651] on button "Save" at bounding box center [1056, 633] width 112 height 38
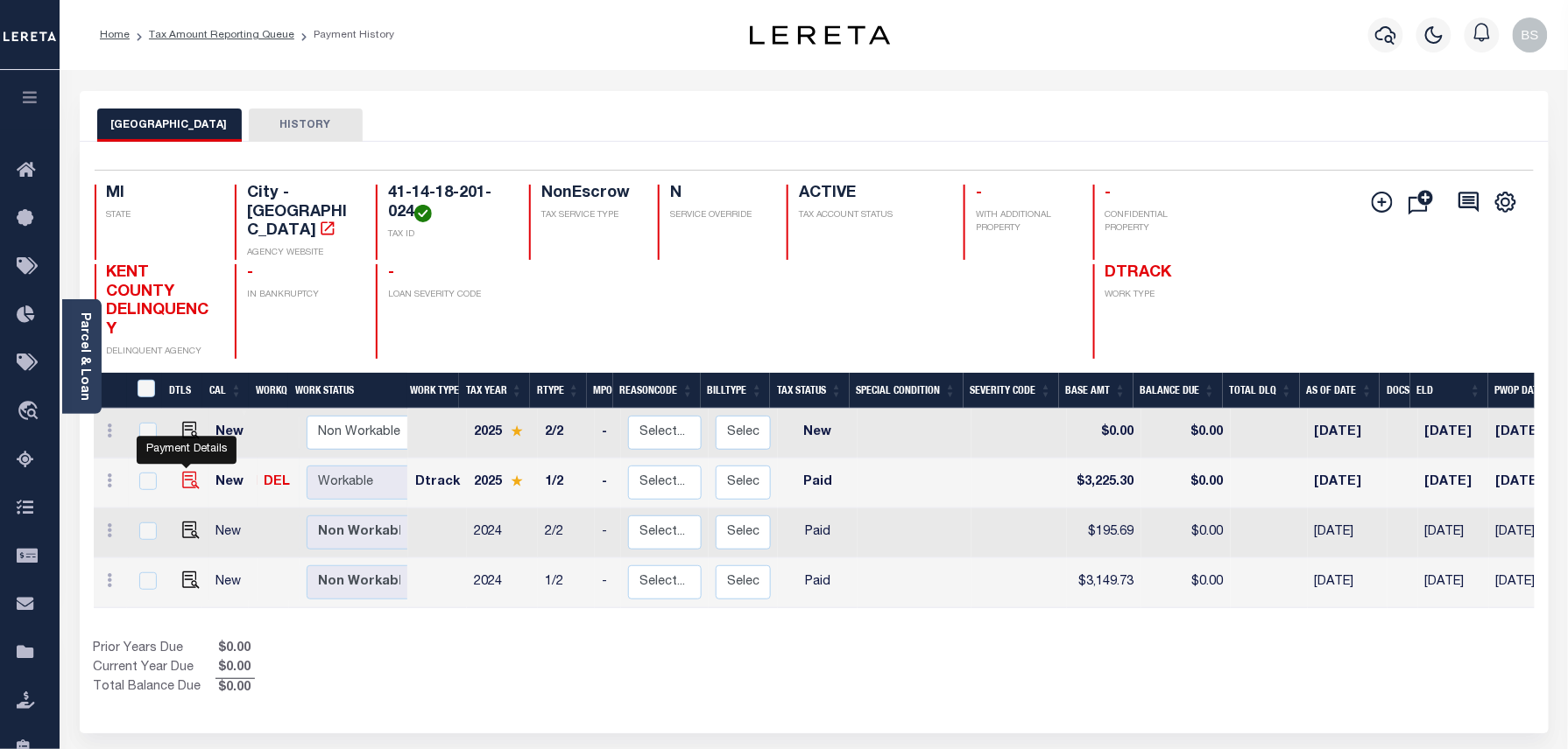
click at [182, 472] on img at bounding box center [191, 480] width 17 height 17
checkbox input "true"
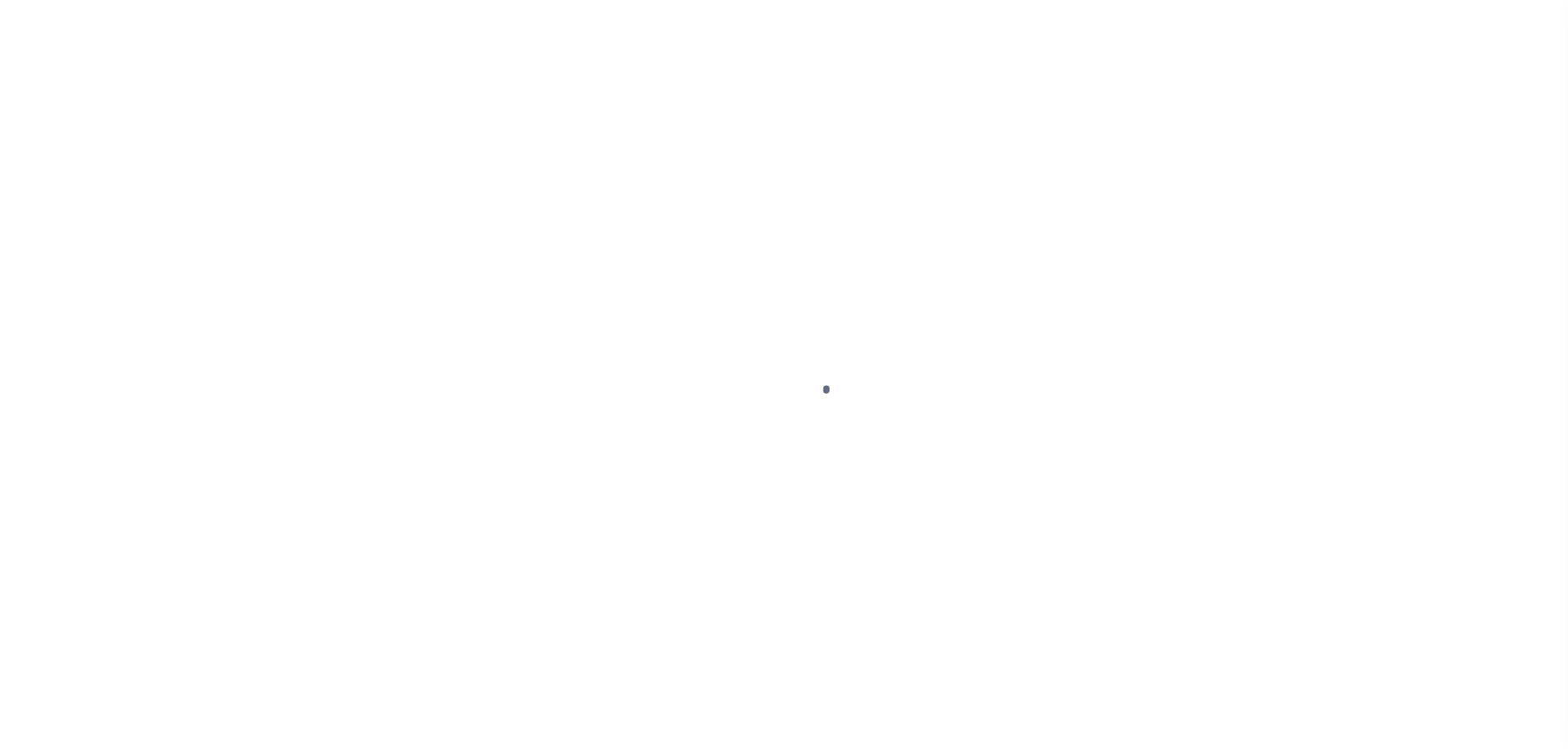
select select "PYD"
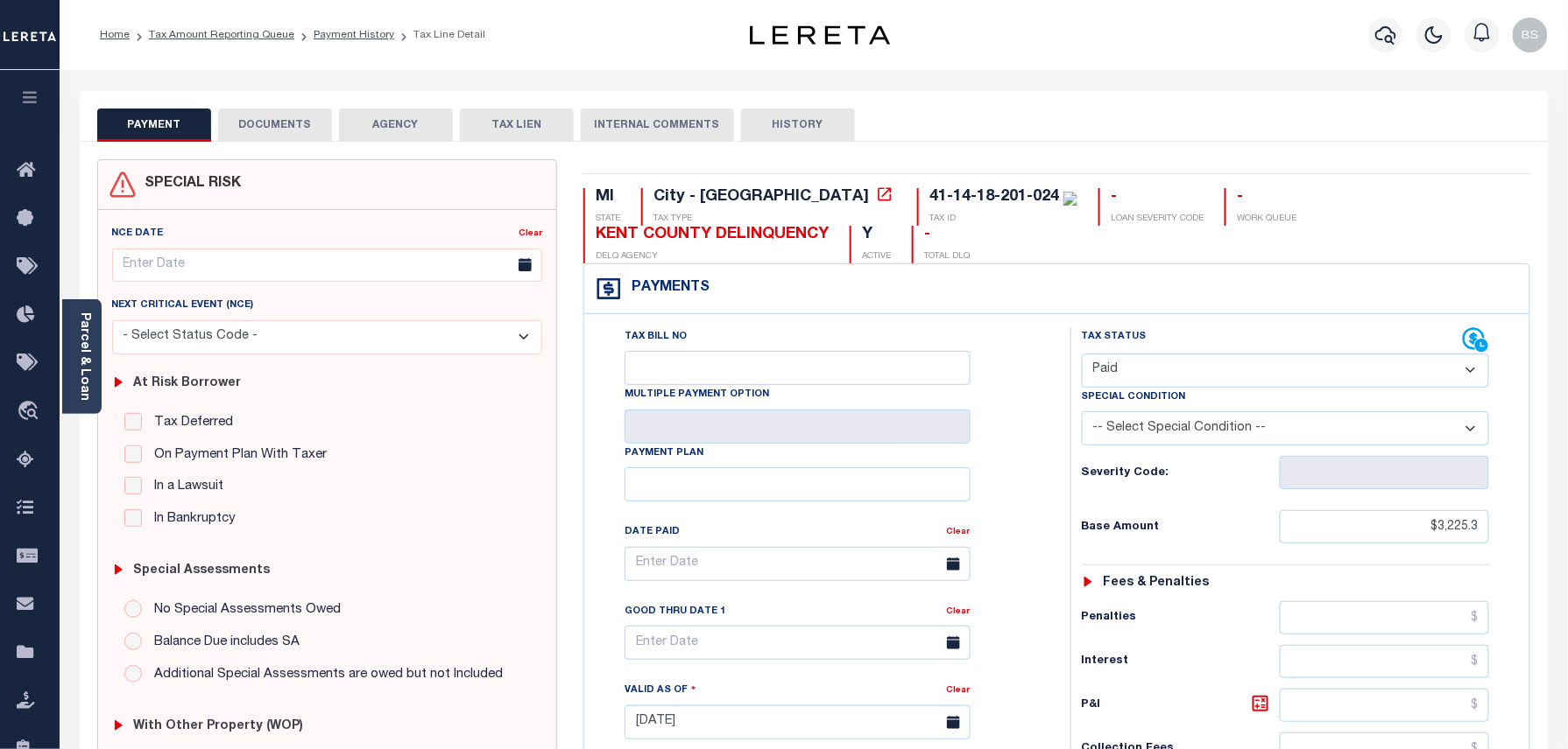
click at [245, 117] on button "DOCUMENTS" at bounding box center [275, 125] width 113 height 33
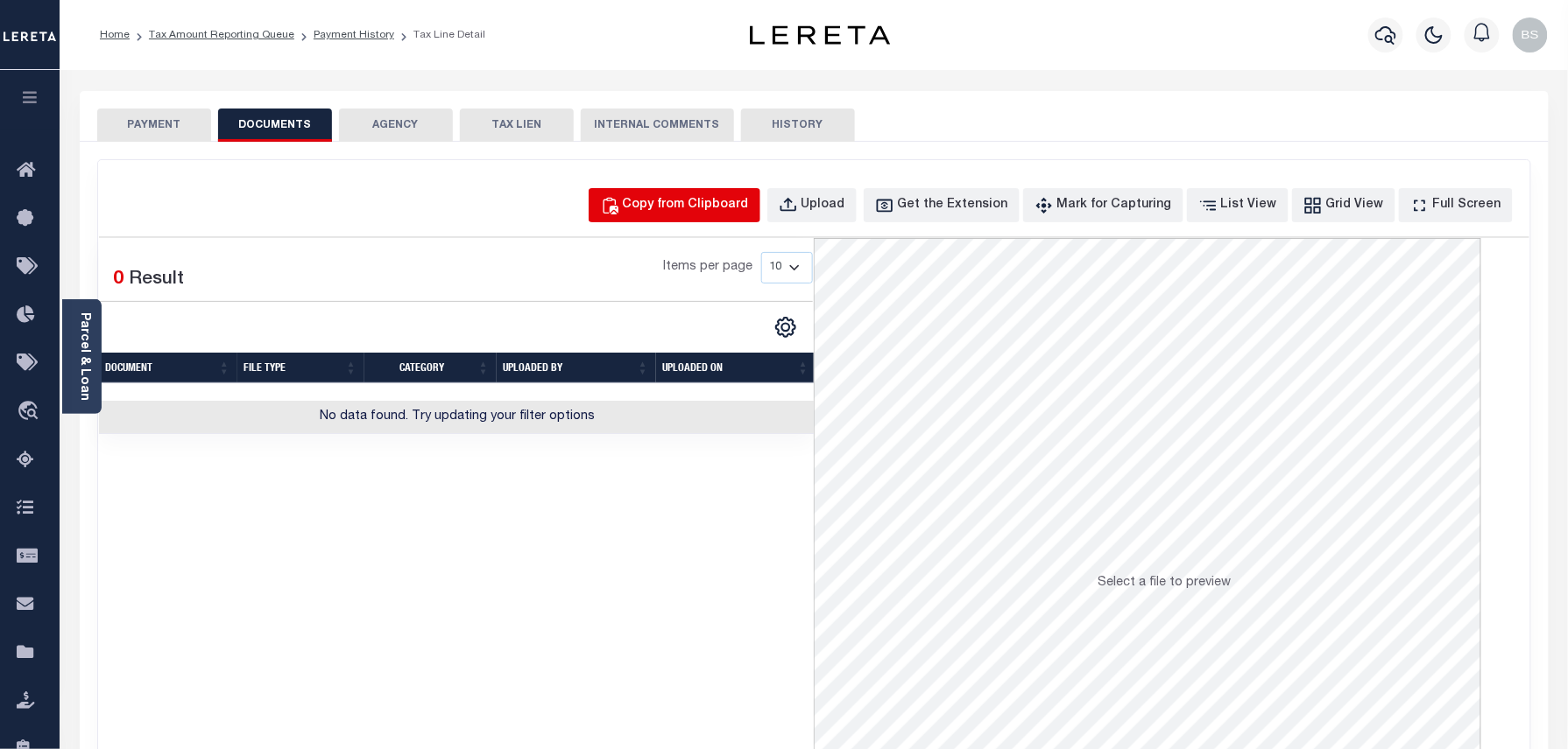
click at [728, 211] on div "Copy from Clipboard" at bounding box center [685, 206] width 126 height 19
select select "POP"
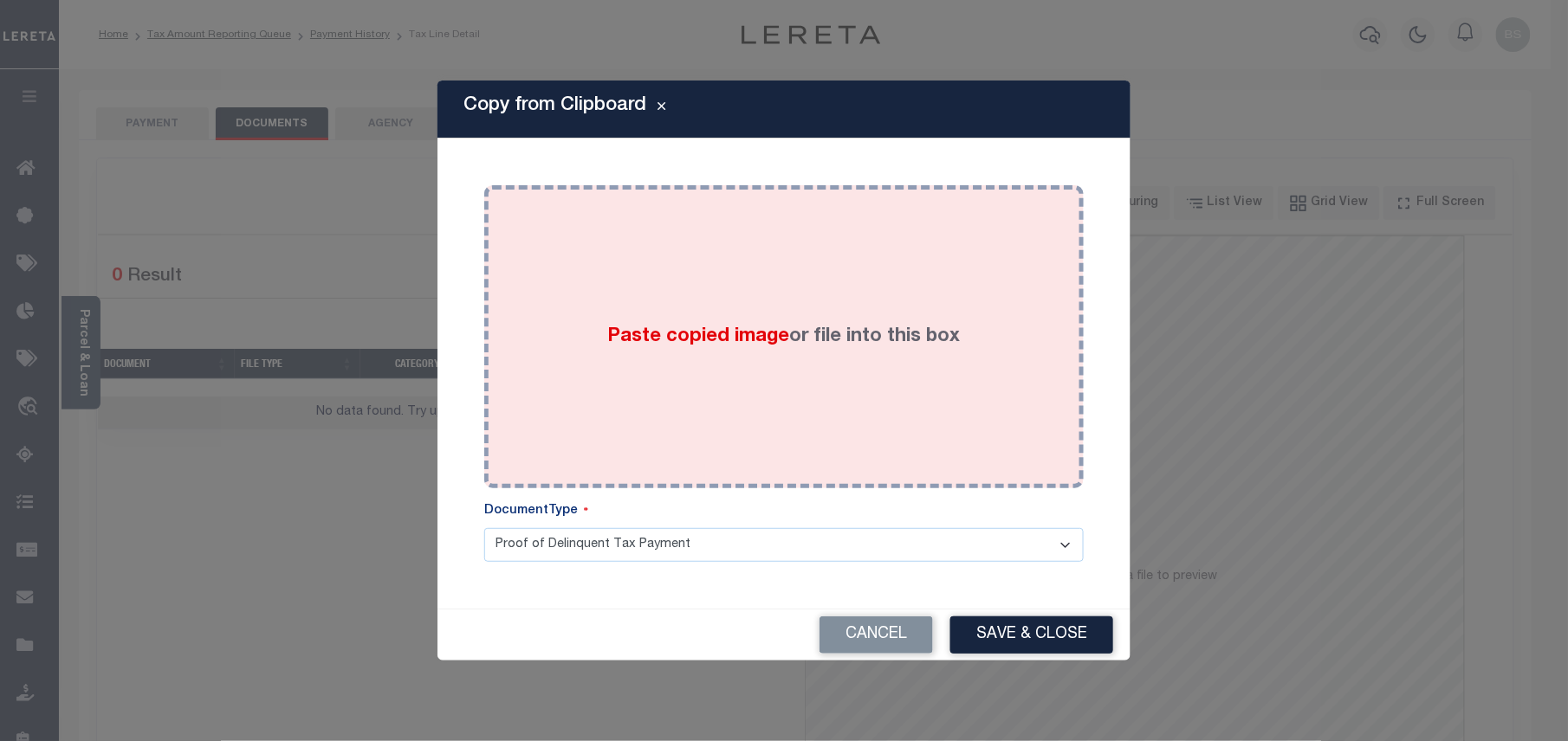
click at [818, 271] on div "Paste copied image or file into this box" at bounding box center [784, 337] width 573 height 277
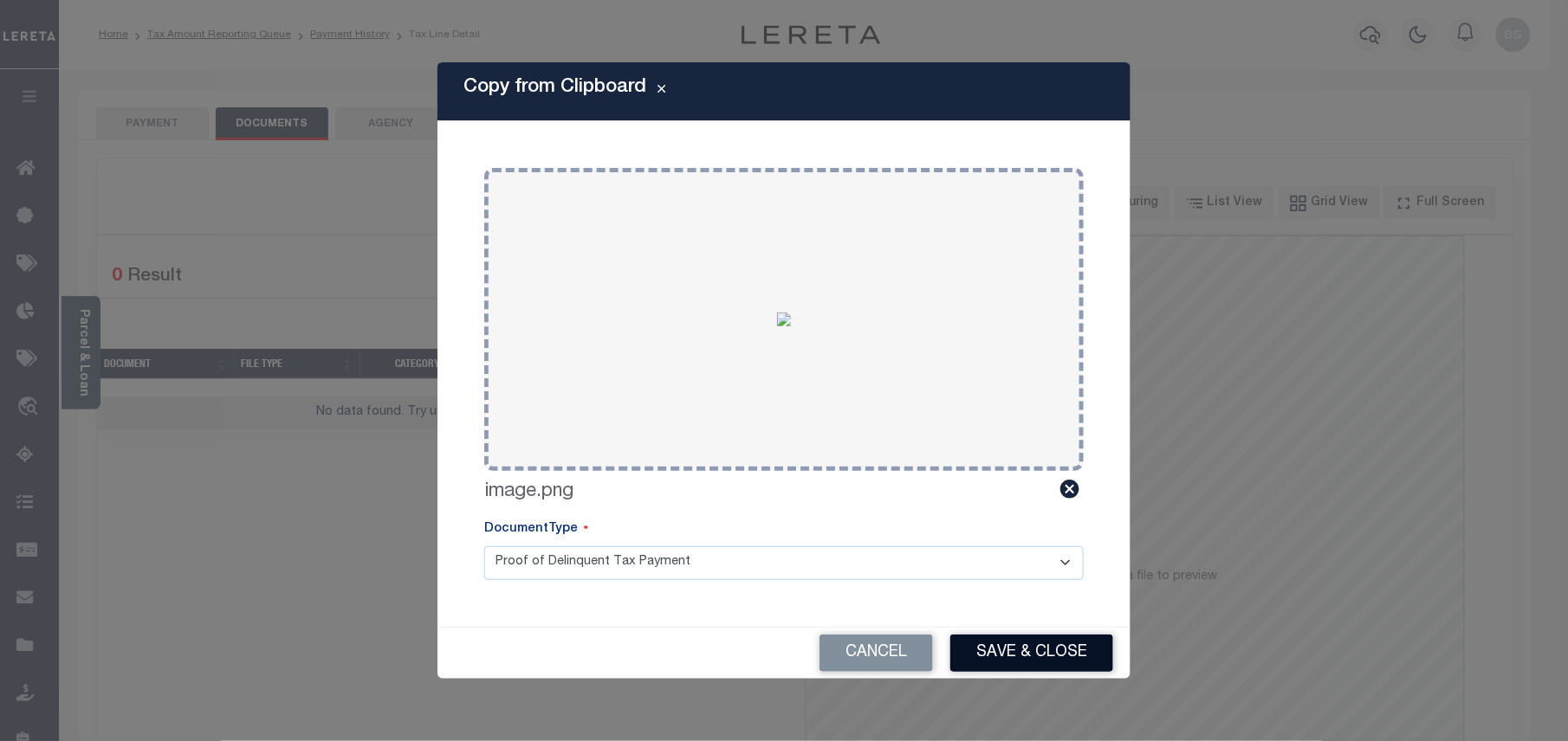
click at [986, 641] on button "Save & Close" at bounding box center [1032, 653] width 163 height 38
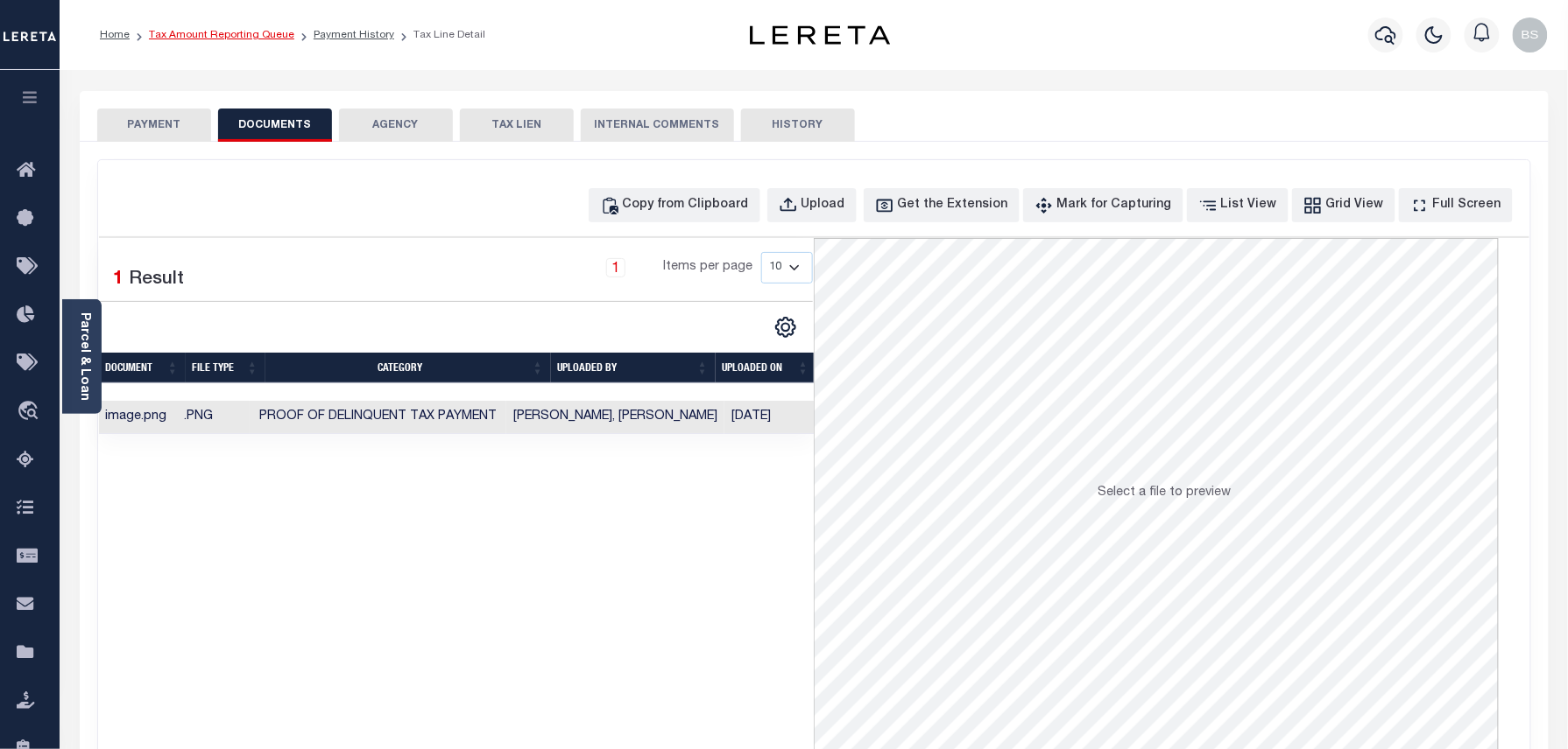
click at [264, 30] on link "Tax Amount Reporting Queue" at bounding box center [221, 34] width 146 height 10
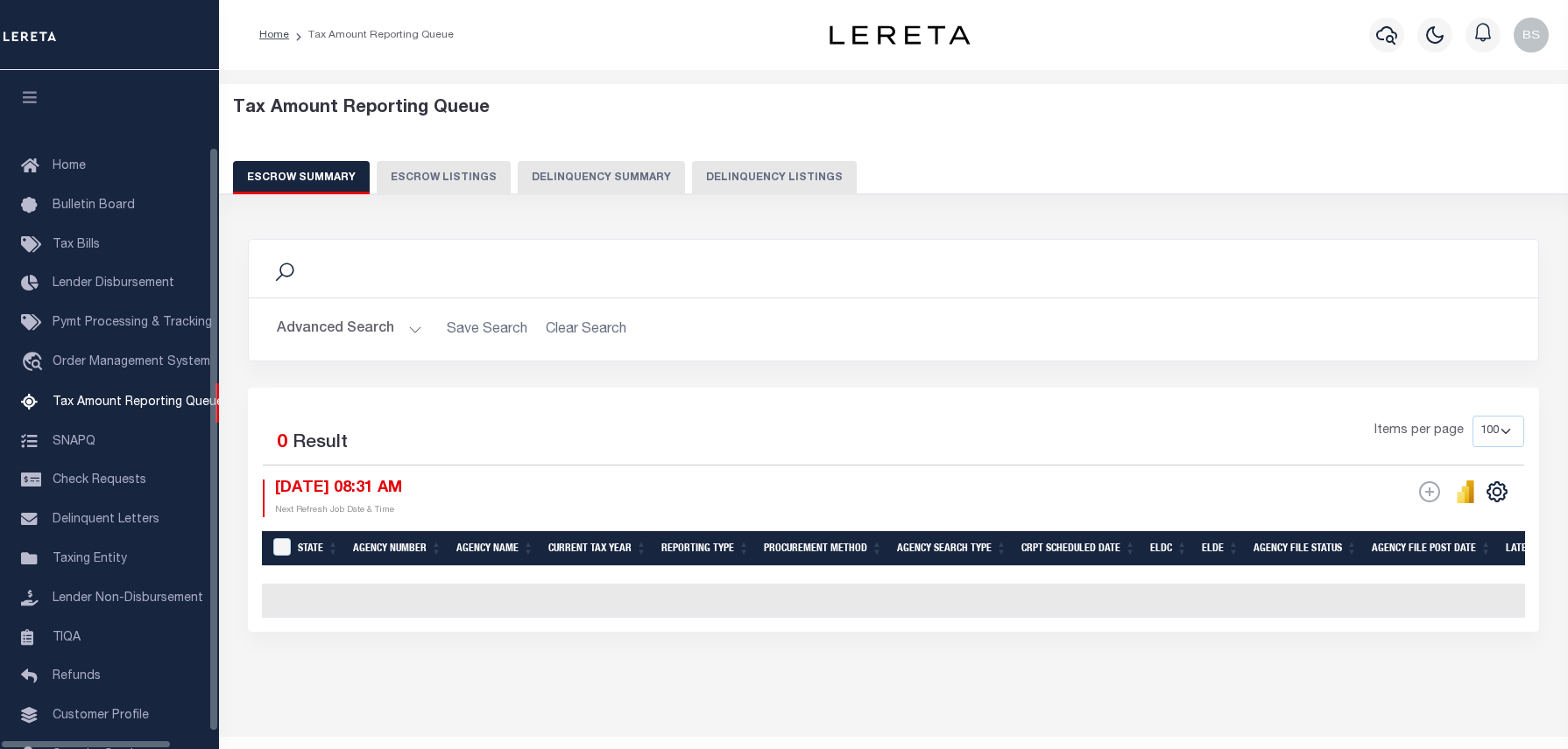
select select "100"
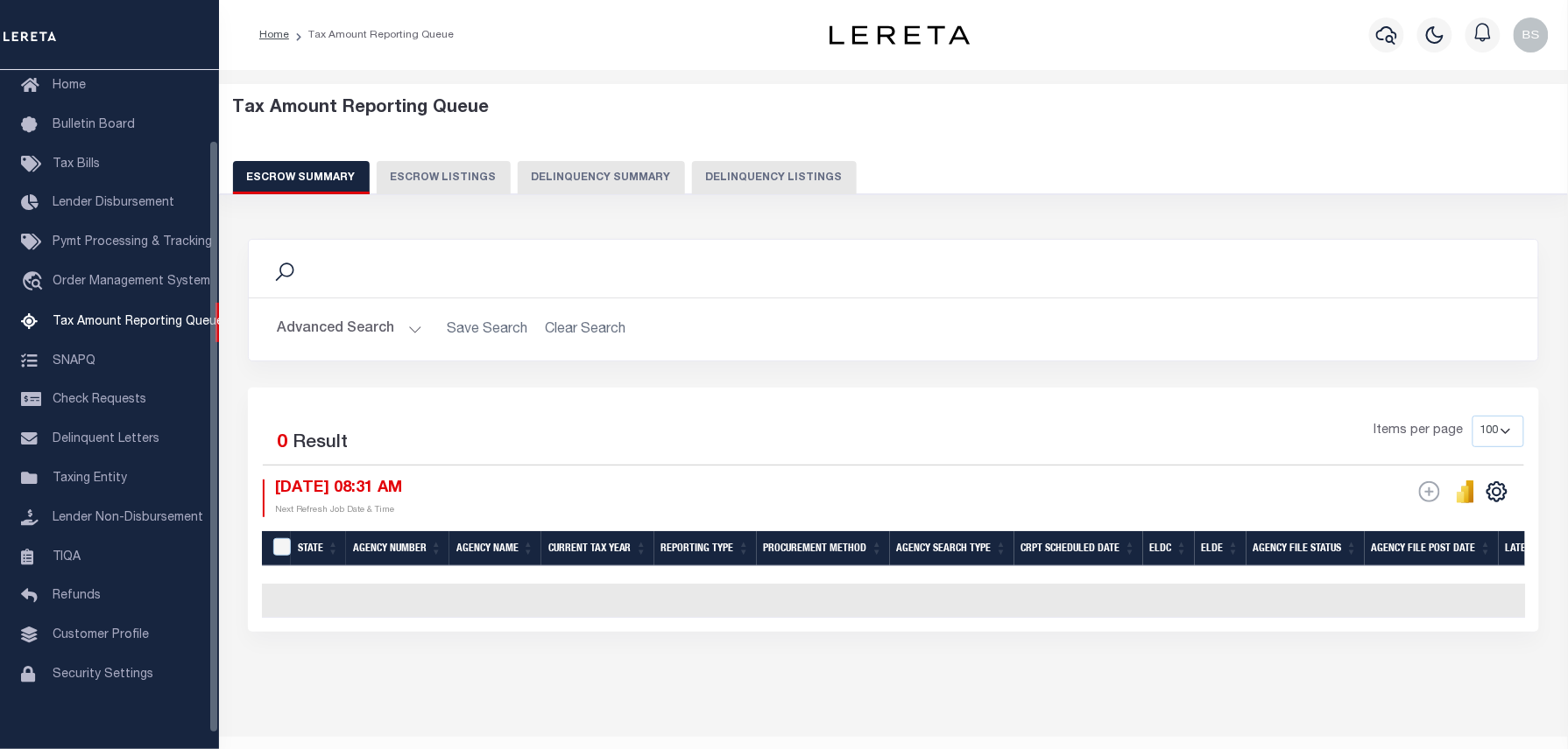
click at [767, 179] on button "Delinquency Listings" at bounding box center [774, 177] width 165 height 33
select select "100"
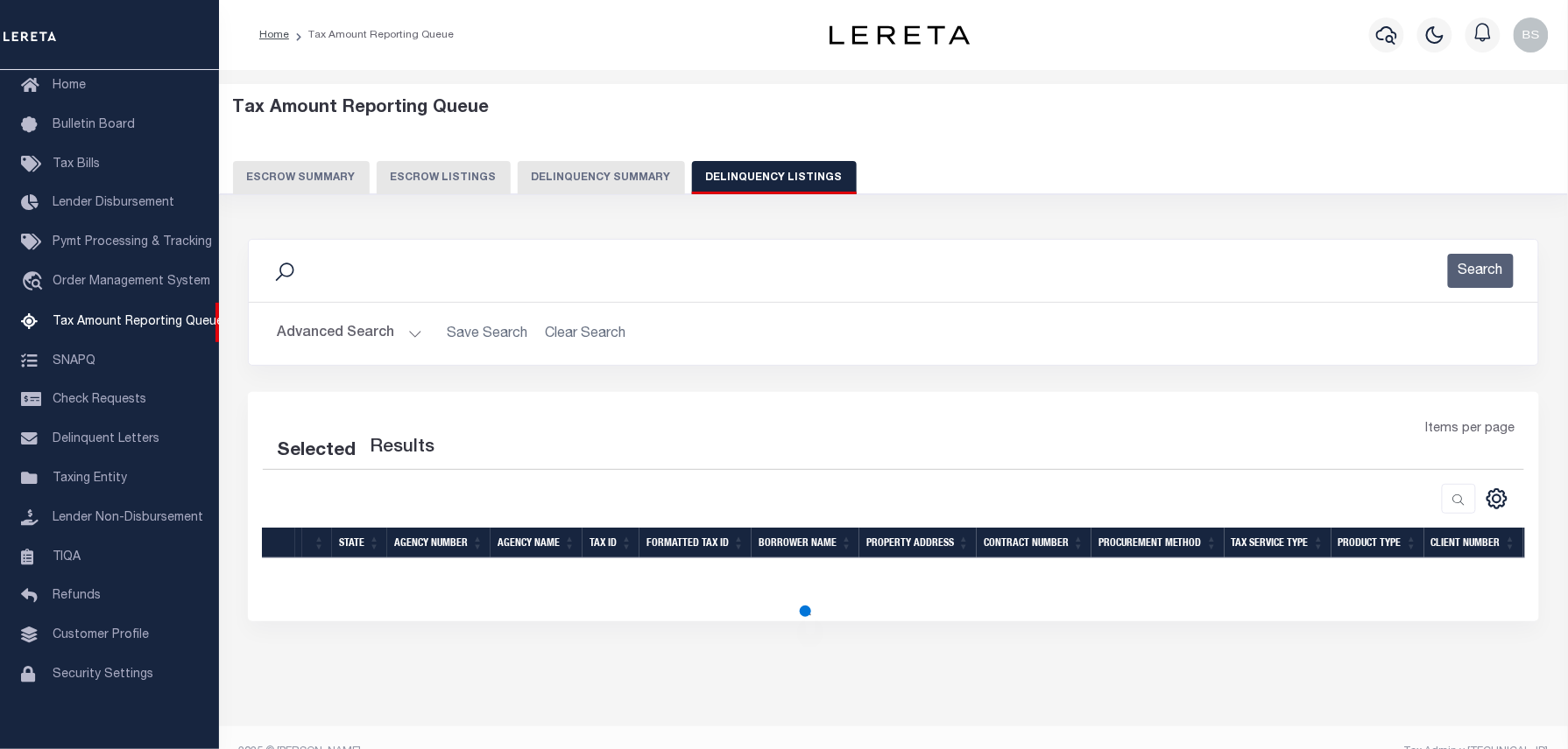
select select "100"
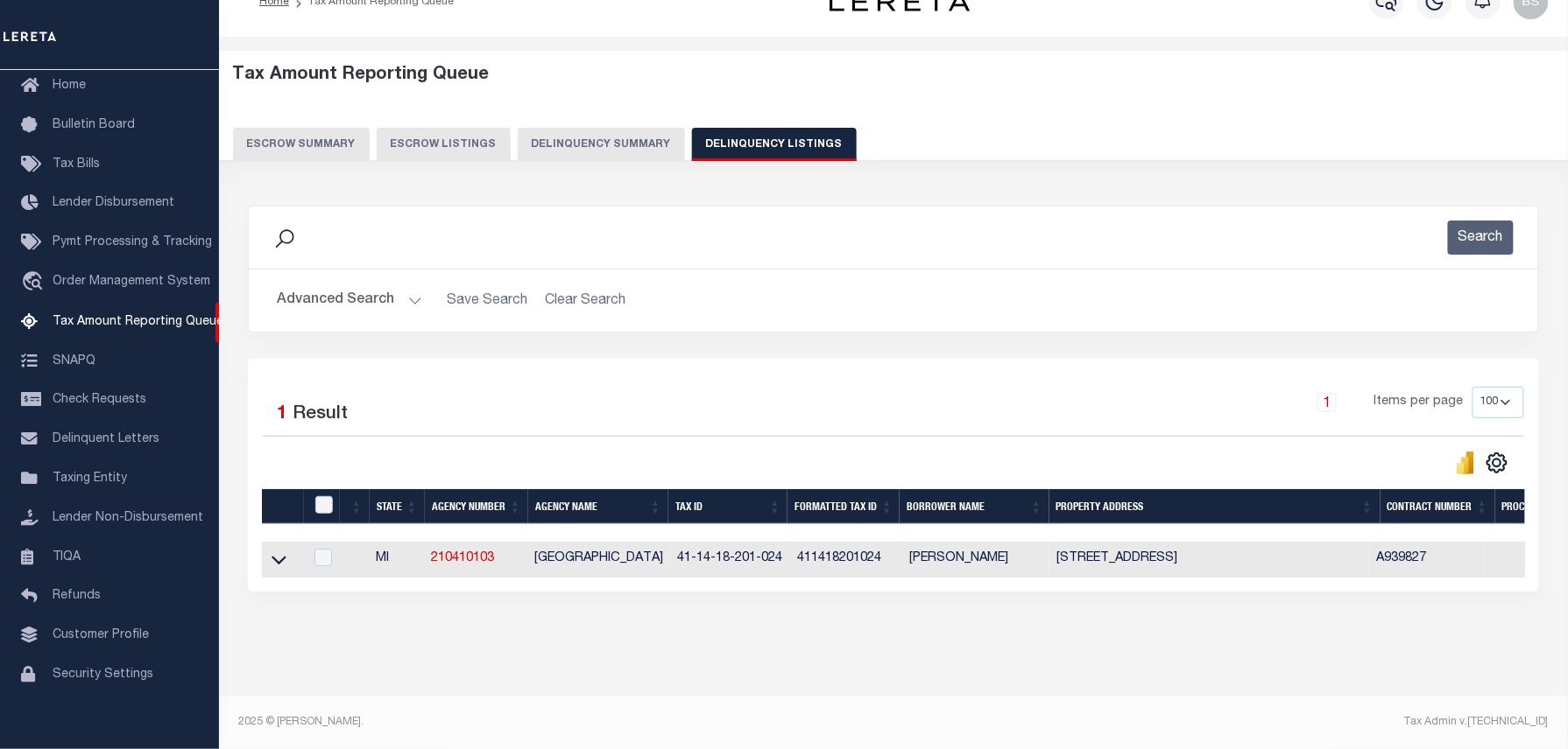
scroll to position [44, 0]
click at [275, 557] on icon at bounding box center [279, 559] width 15 height 18
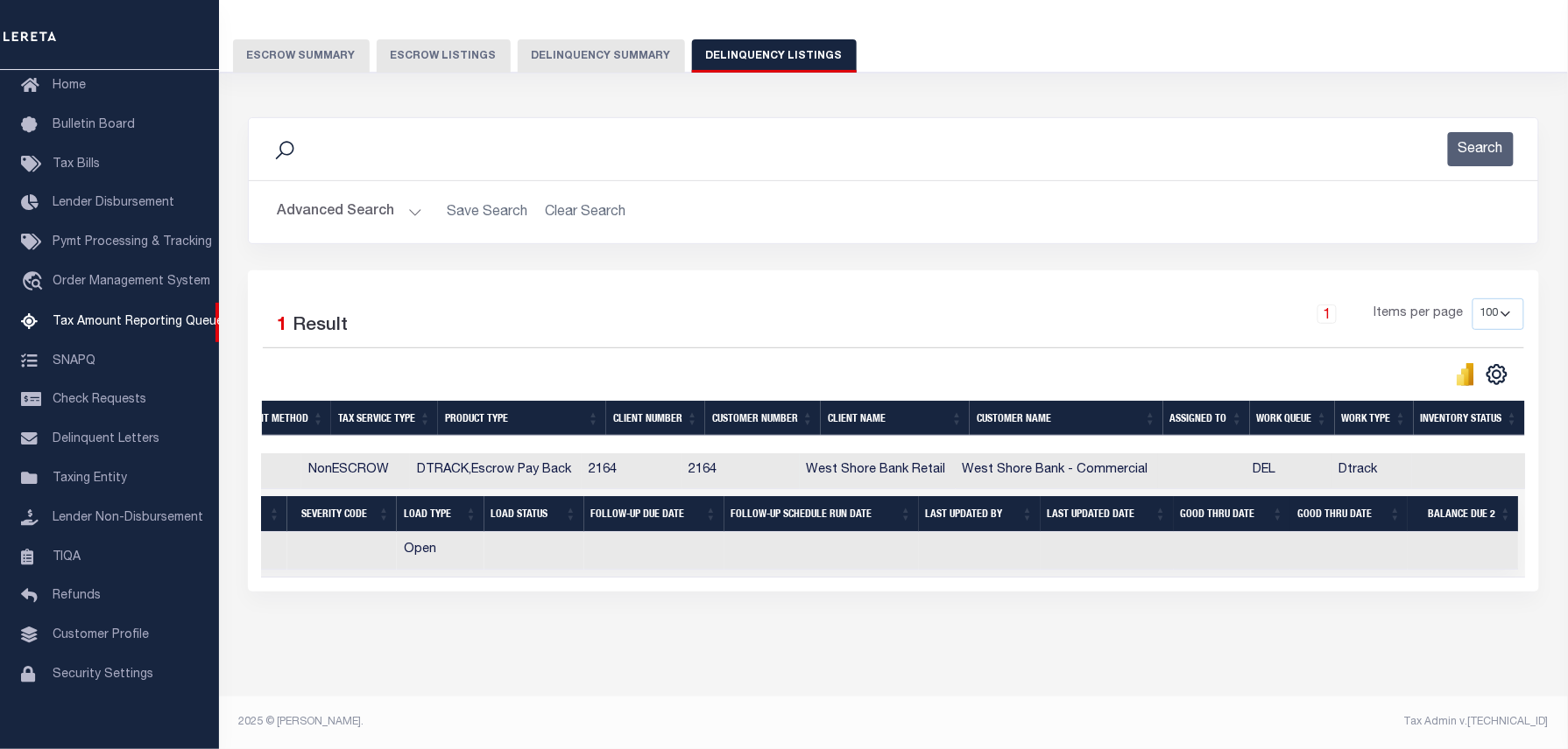
scroll to position [0, 0]
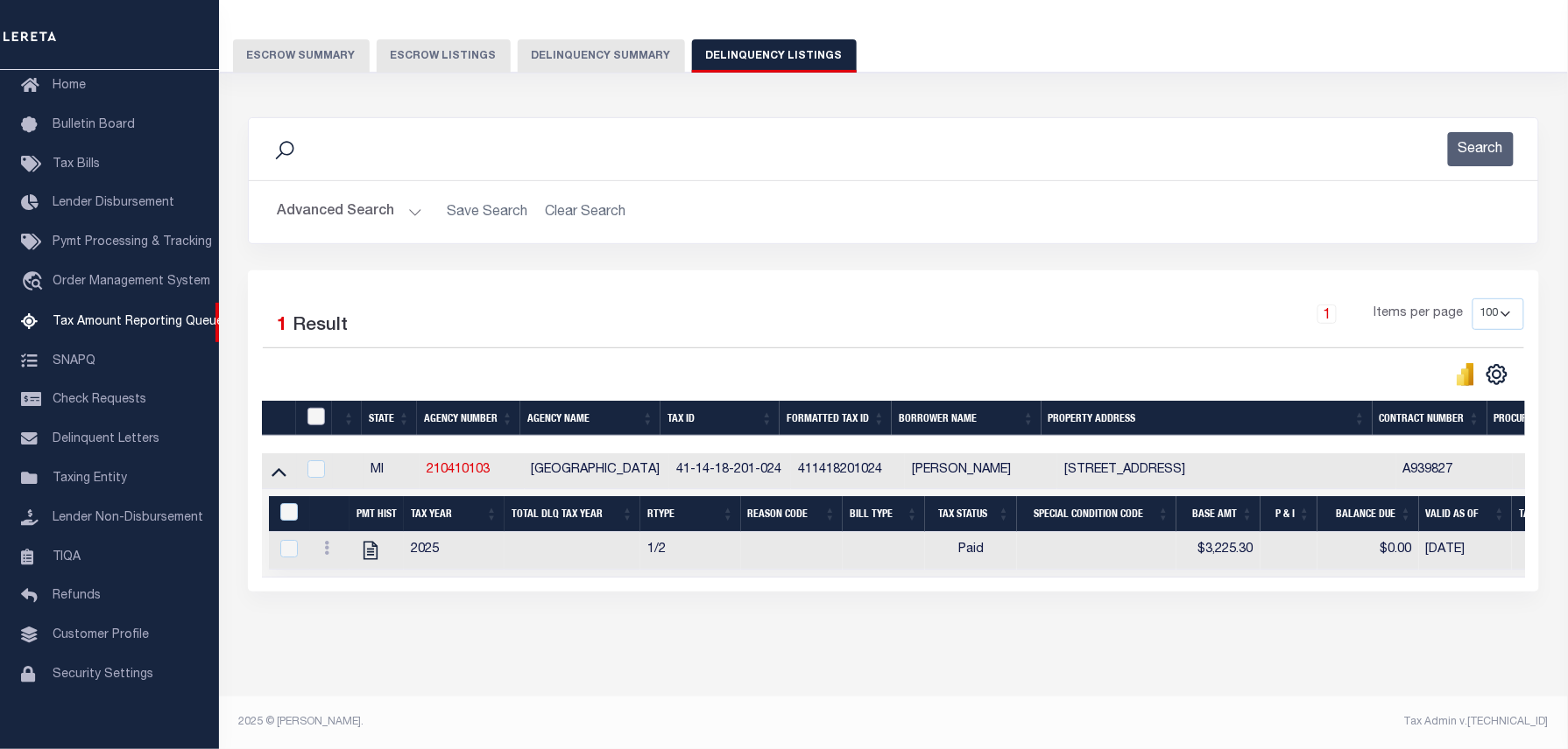
click at [316, 408] on input "checkbox" at bounding box center [316, 416] width 17 height 17
checkbox input "true"
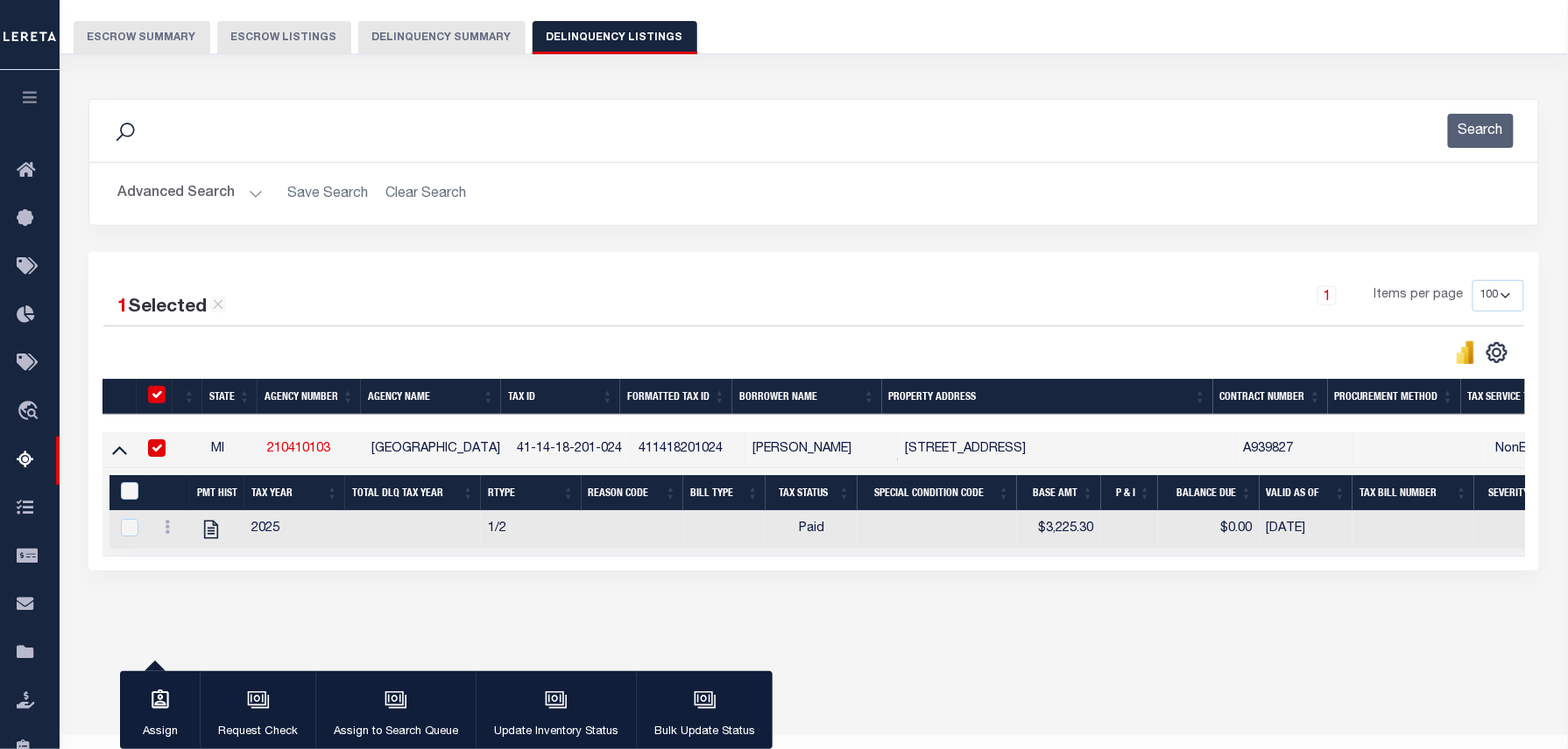
scroll to position [136, 0]
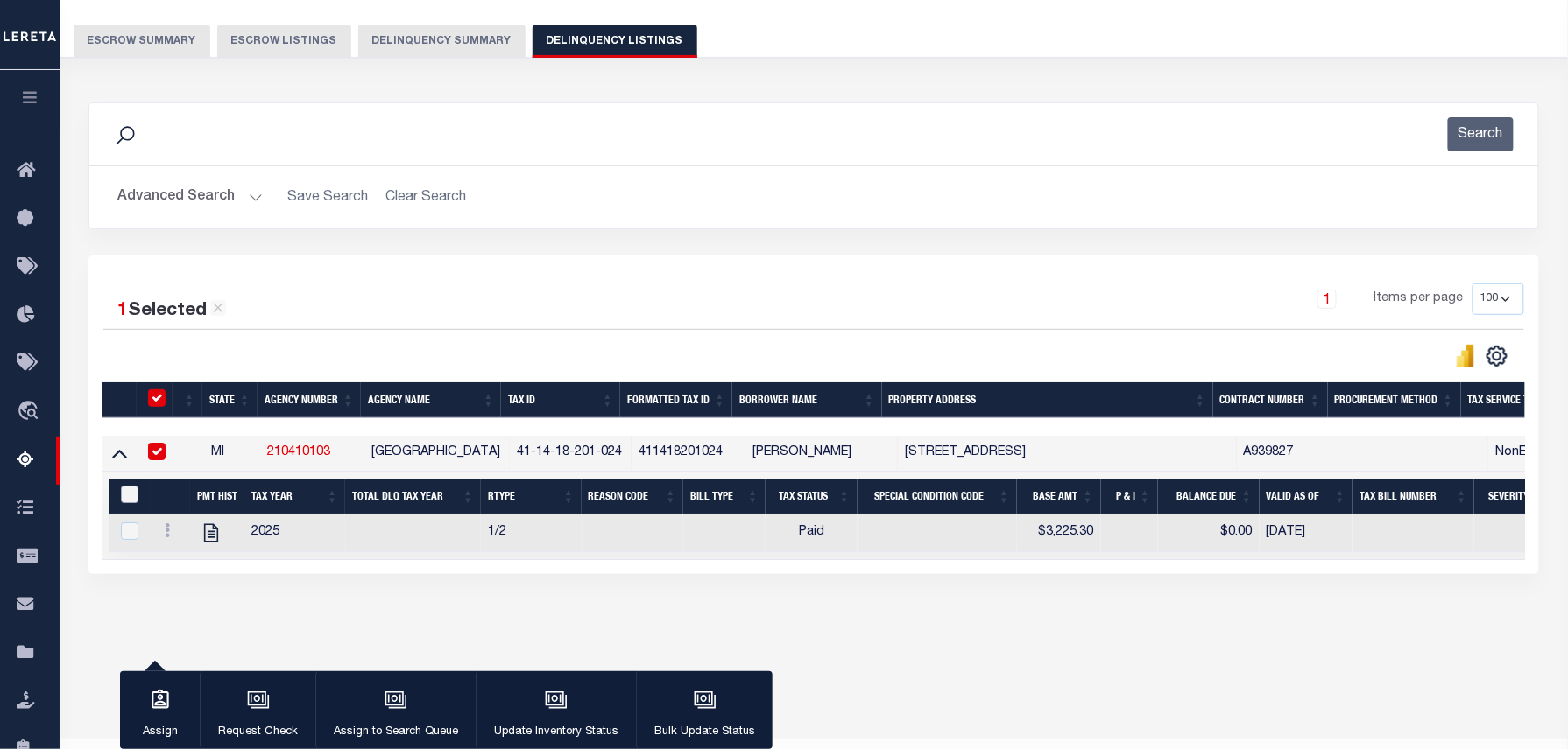
click at [131, 501] on input "&nbsp;" at bounding box center [130, 495] width 17 height 17
checkbox input "true"
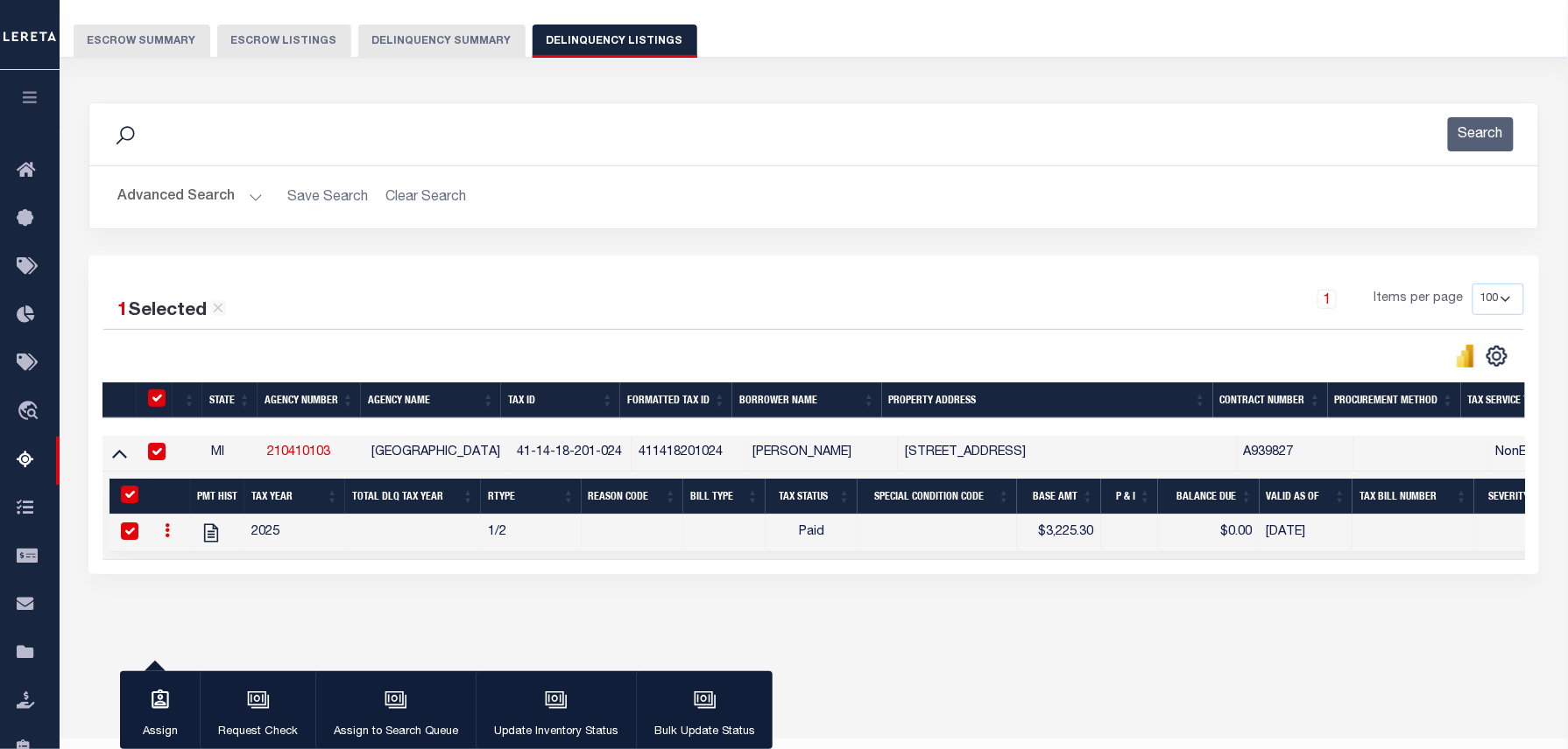
click at [596, 666] on div "Tax Amount Reporting Queue Escrow Summary Escrow Listings In" at bounding box center [813, 315] width 1497 height 728
click at [585, 681] on button "Update Inventory Status" at bounding box center [556, 711] width 160 height 79
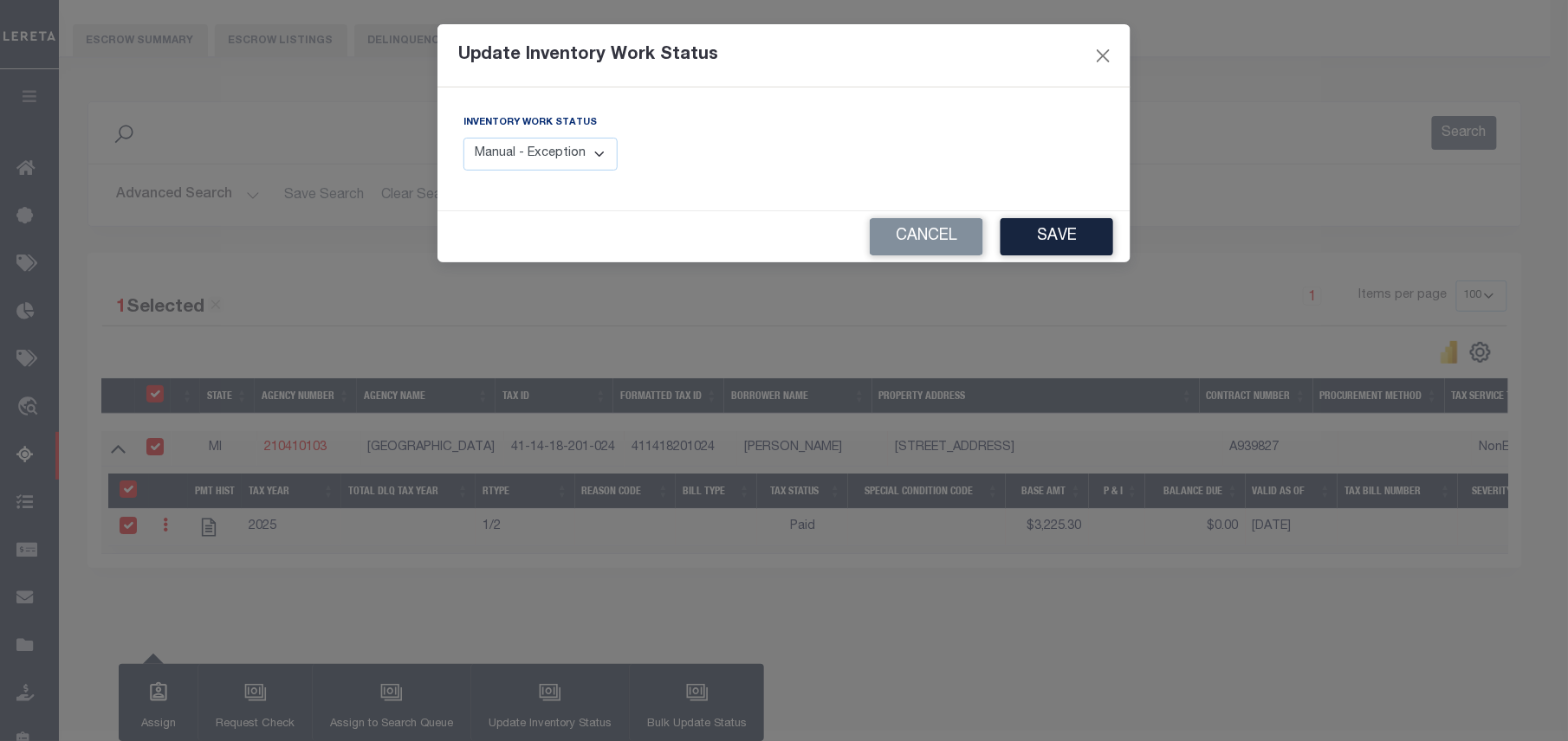
click at [541, 165] on select "Manual - Exception Pended - Awaiting Search Late Add Exception Completed" at bounding box center [541, 155] width 155 height 34
select select "4"
click at [464, 138] on select "Manual - Exception Pended - Awaiting Search Late Add Exception Completed" at bounding box center [541, 155] width 155 height 34
click at [1067, 230] on button "Save" at bounding box center [1056, 238] width 112 height 38
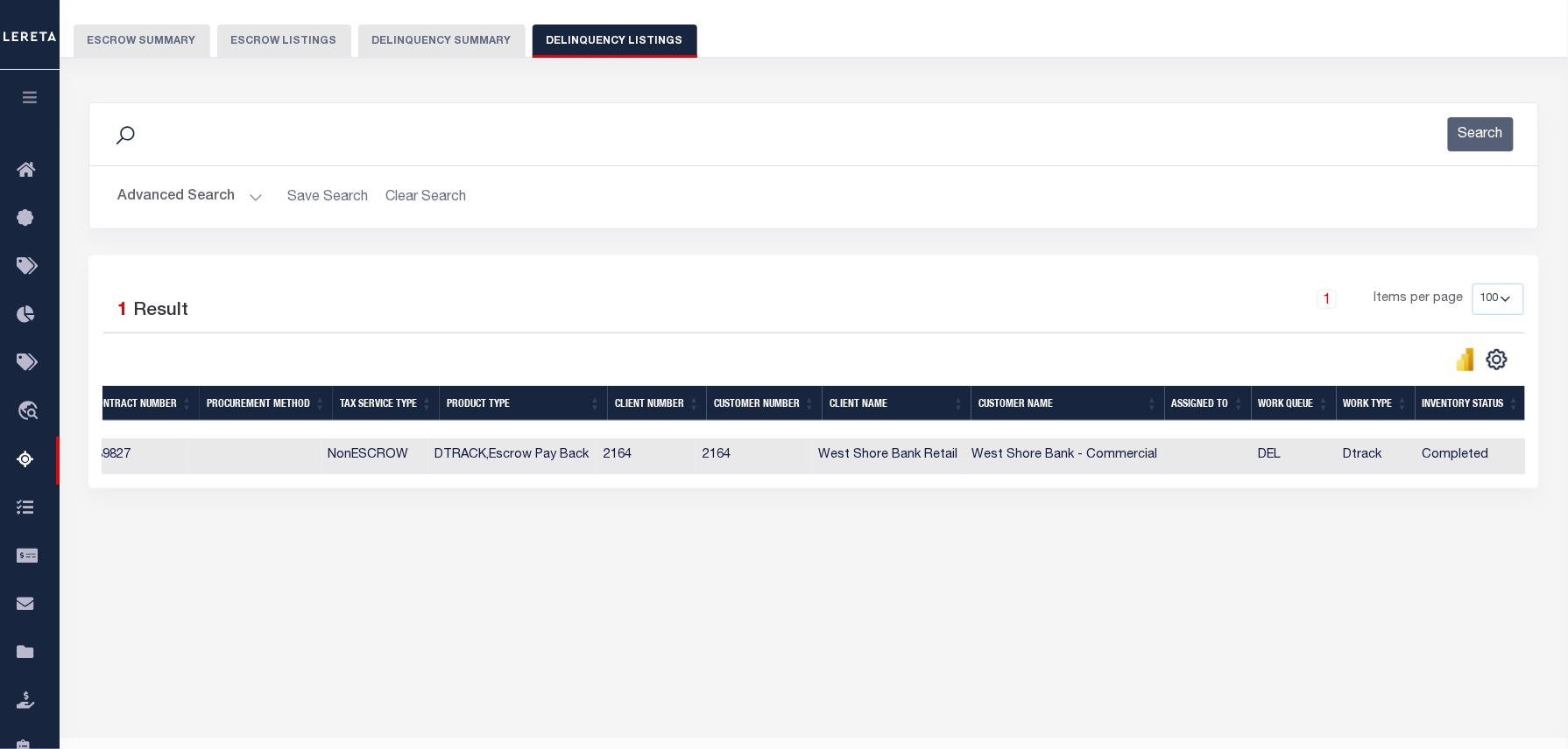
scroll to position [0, 0]
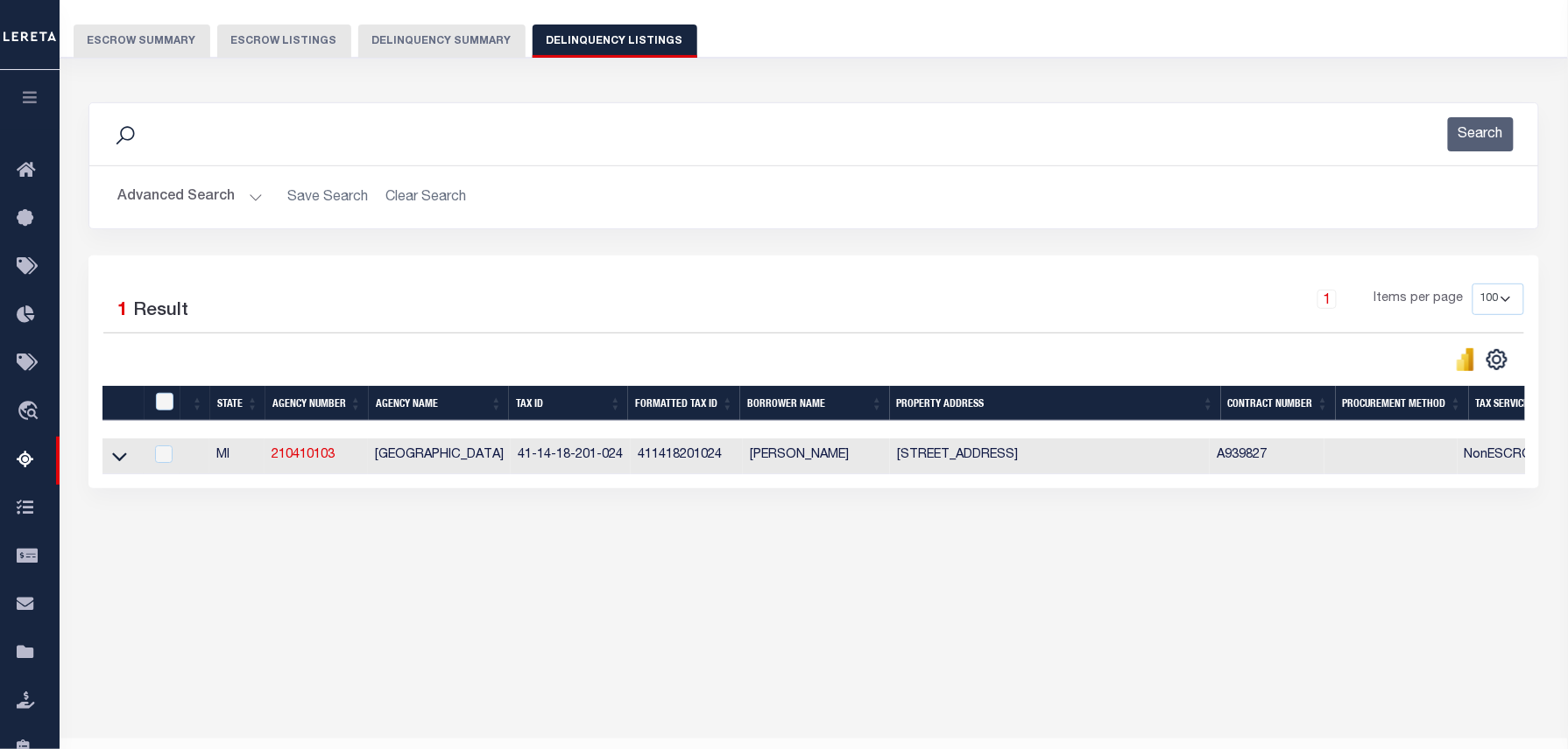
click at [187, 183] on button "Advanced Search" at bounding box center [190, 197] width 146 height 34
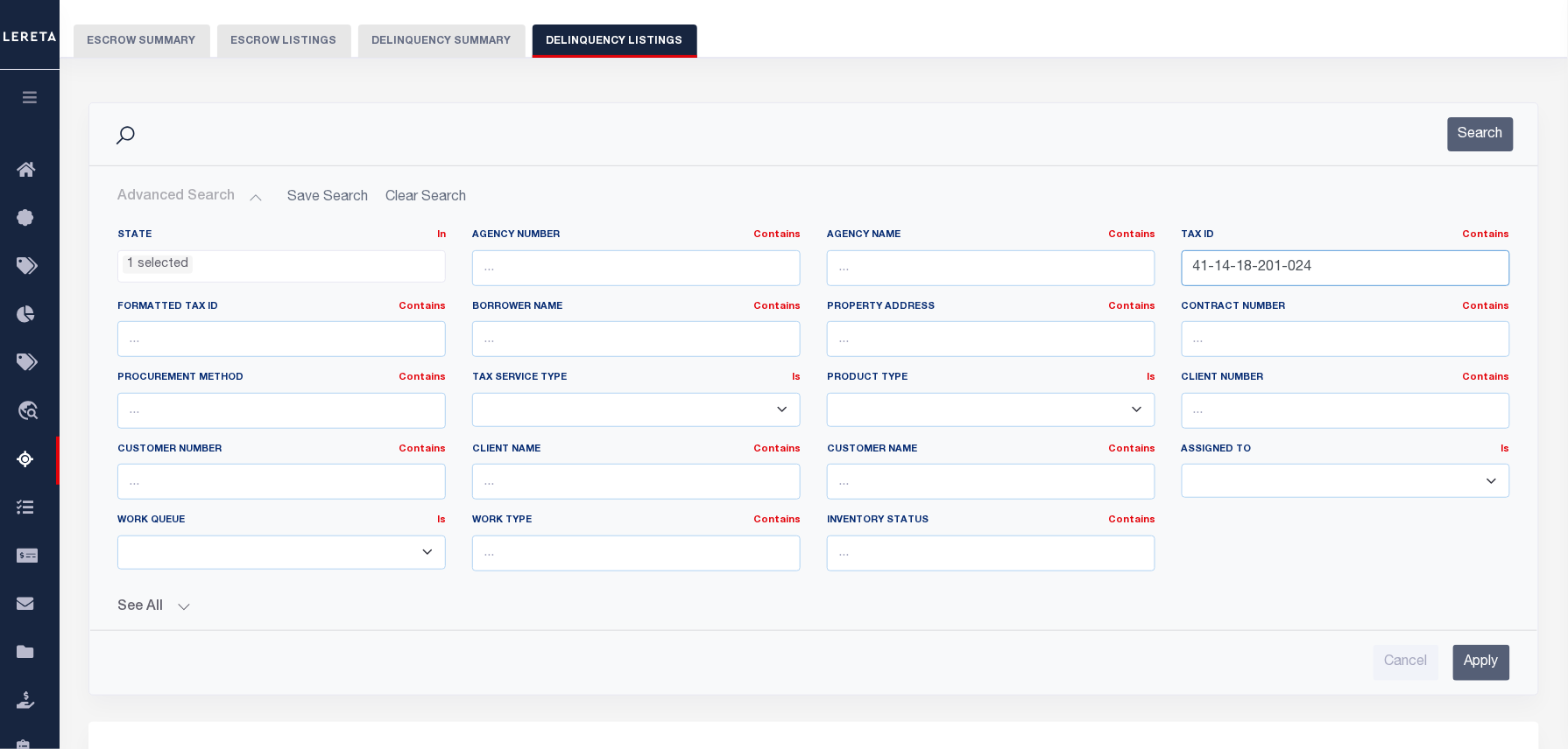
drag, startPoint x: 1226, startPoint y: 259, endPoint x: 1112, endPoint y: 253, distance: 114.2
click at [1127, 255] on div "State In In AK AL AR AZ CA CO CT DC DE FL GA GU HI IA ID IL IN KS KY LA MA MD M…" at bounding box center [813, 407] width 1418 height 357
click at [1213, 281] on input "41-14-18-201-024" at bounding box center [1345, 269] width 329 height 36
drag, startPoint x: 1213, startPoint y: 273, endPoint x: 1359, endPoint y: 270, distance: 146.0
click at [1359, 270] on input "41-14-18-201-024" at bounding box center [1345, 269] width 329 height 36
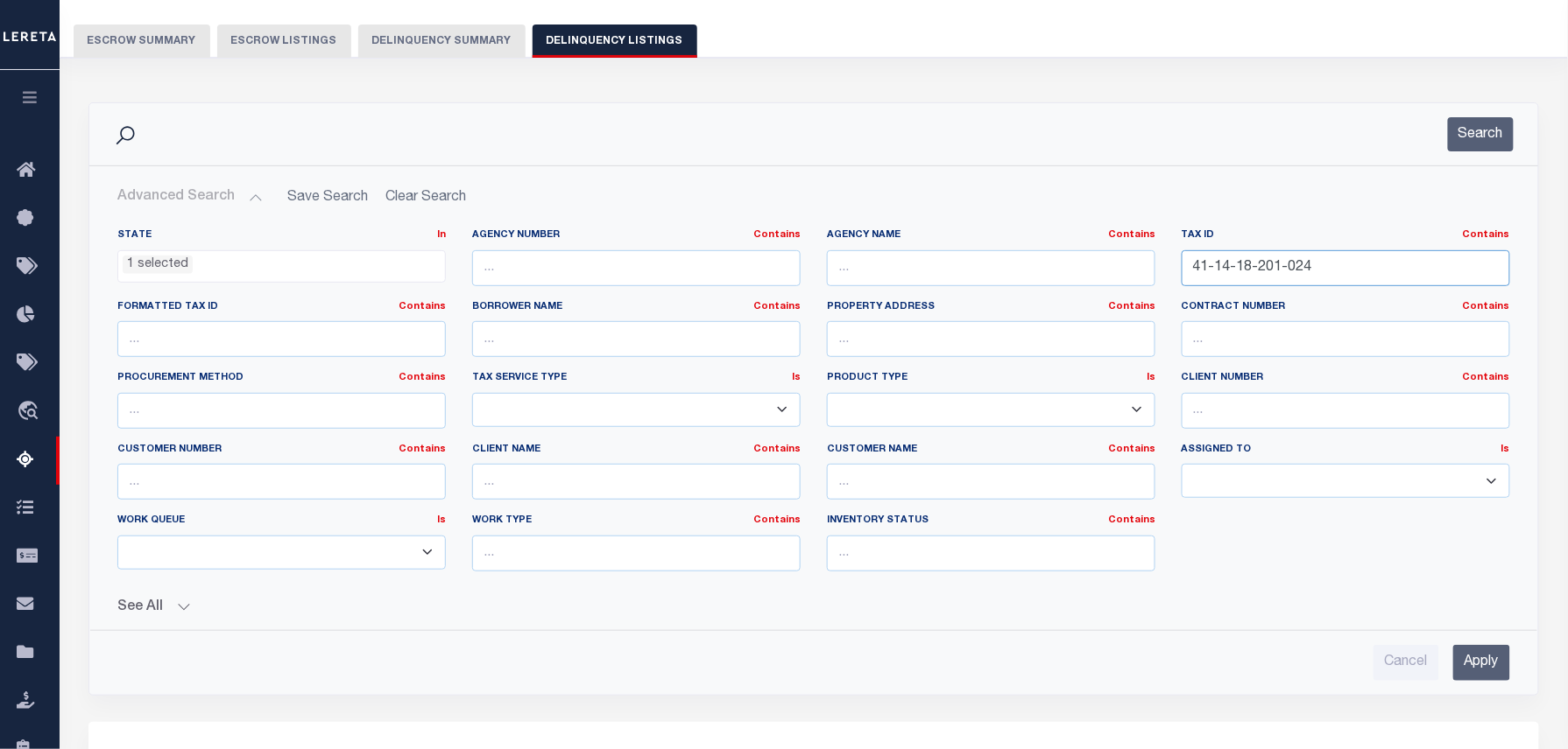
paste input "41-14-18-380-026"
type input "41-"
type input "14-18-201-024"
click at [1286, 264] on input "41-" at bounding box center [1345, 269] width 329 height 36
drag, startPoint x: 1277, startPoint y: 270, endPoint x: 1105, endPoint y: 271, distance: 172.0
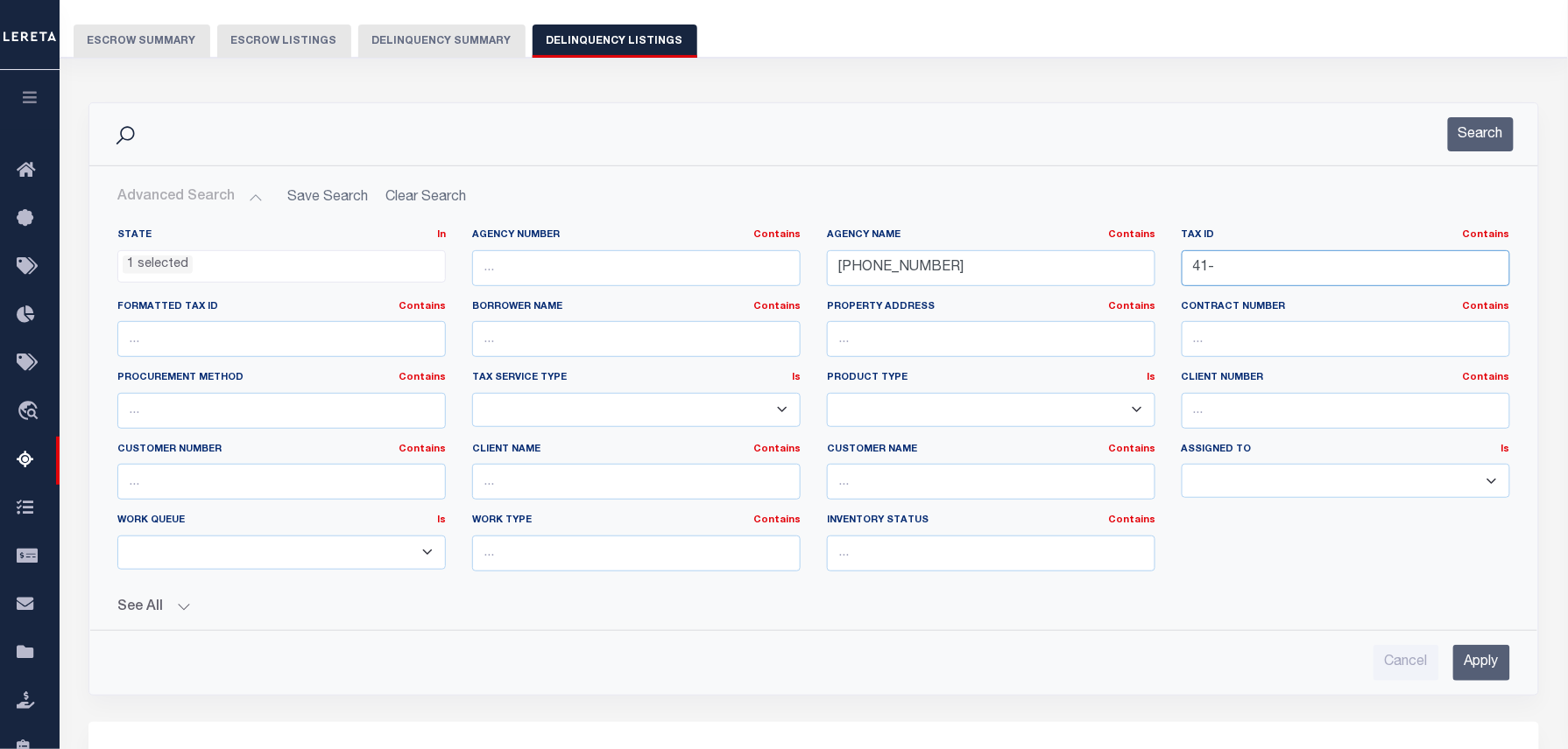
click at [1108, 271] on div "State In In AK AL AR AZ CA CO CT DC DE FL GA GU HI IA ID IL IN KS KY LA MA MD M…" at bounding box center [813, 407] width 1418 height 357
paste input "14-18-380-026"
type input "41-14-18-380-026"
drag, startPoint x: 1042, startPoint y: 267, endPoint x: 805, endPoint y: 264, distance: 237.0
click at [811, 266] on div "State In In AK AL AR AZ CA CO CT DC DE FL GA GU HI IA ID IL IN KS KY LA MA MD M…" at bounding box center [813, 407] width 1418 height 357
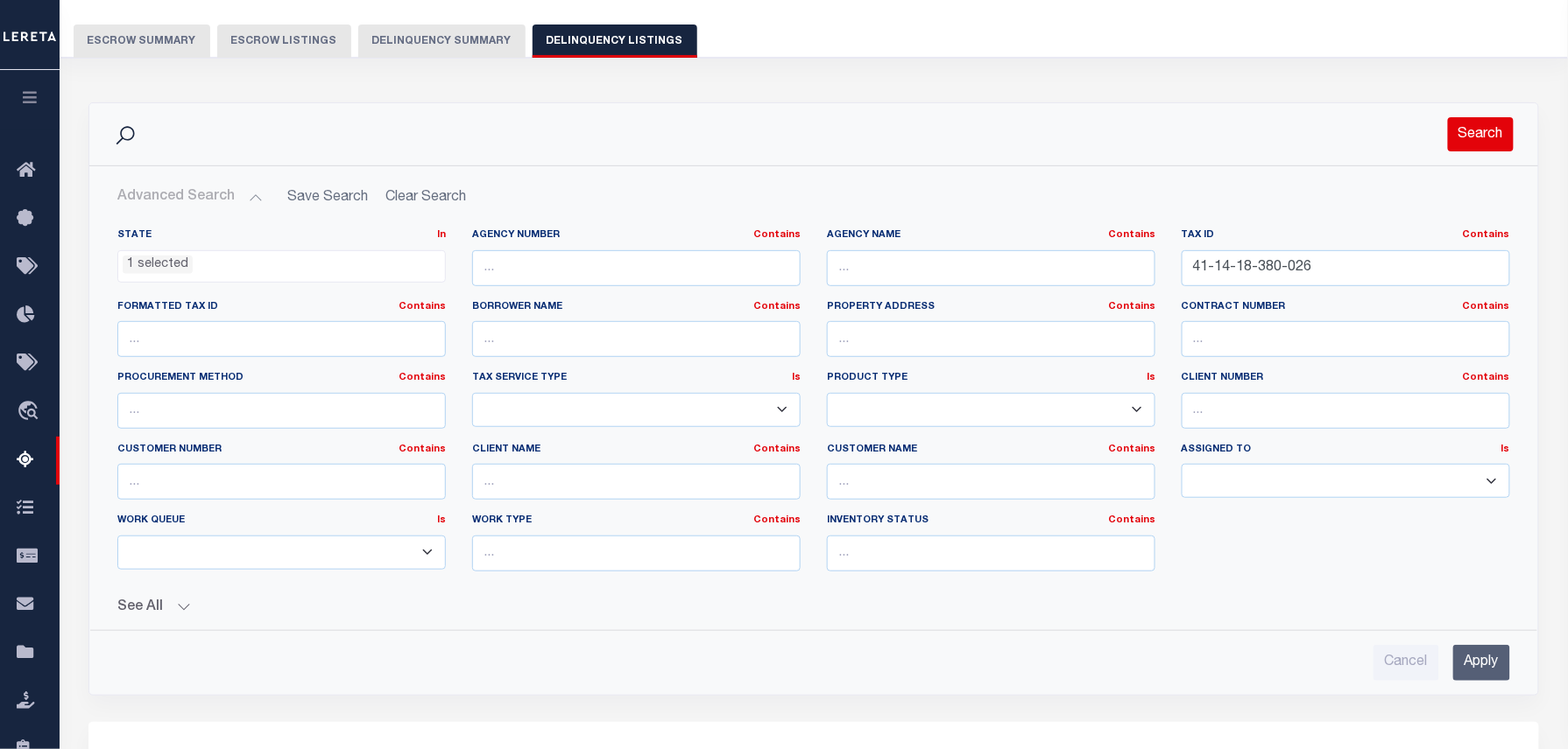
click at [1493, 142] on button "Search" at bounding box center [1480, 134] width 66 height 34
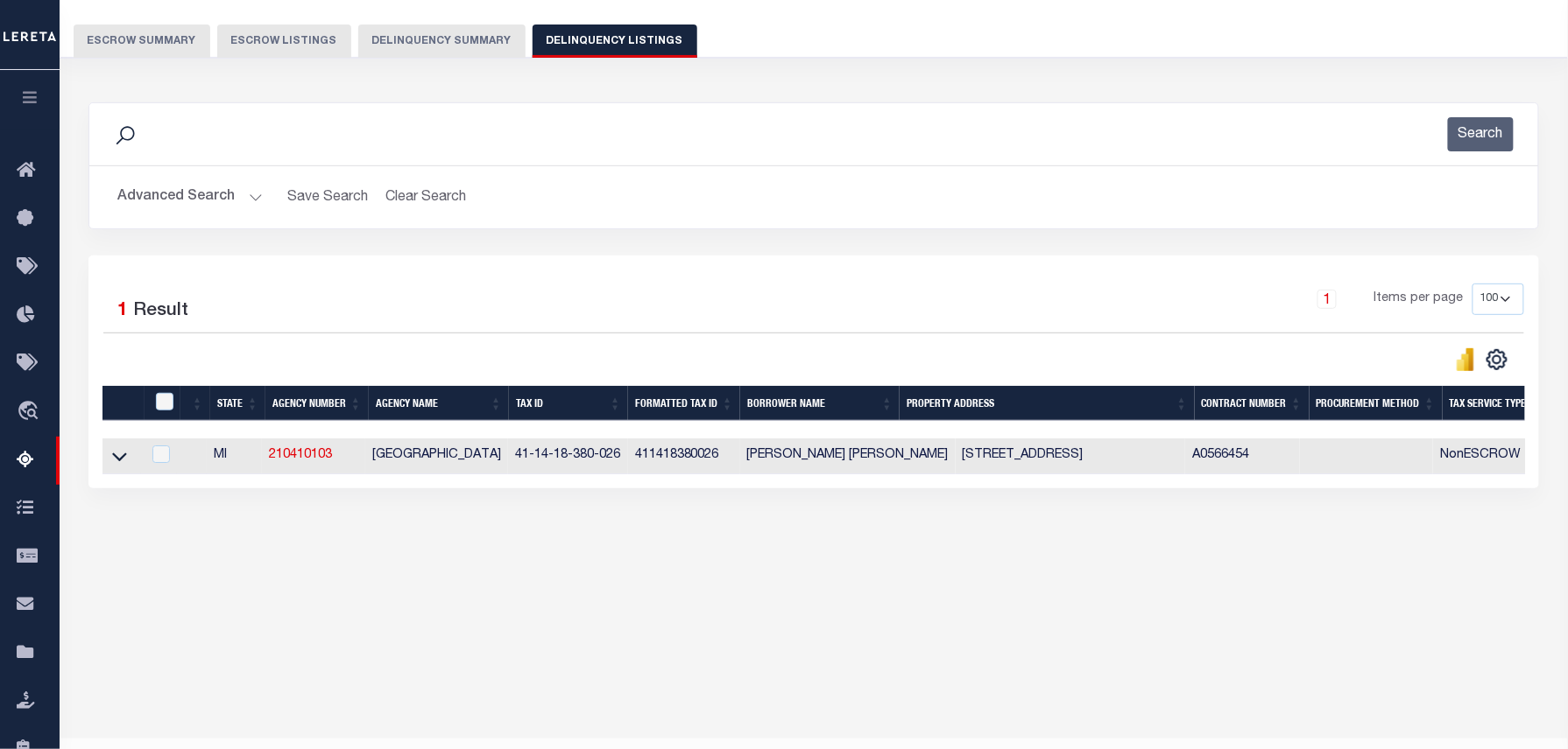
click at [123, 460] on icon at bounding box center [120, 455] width 15 height 18
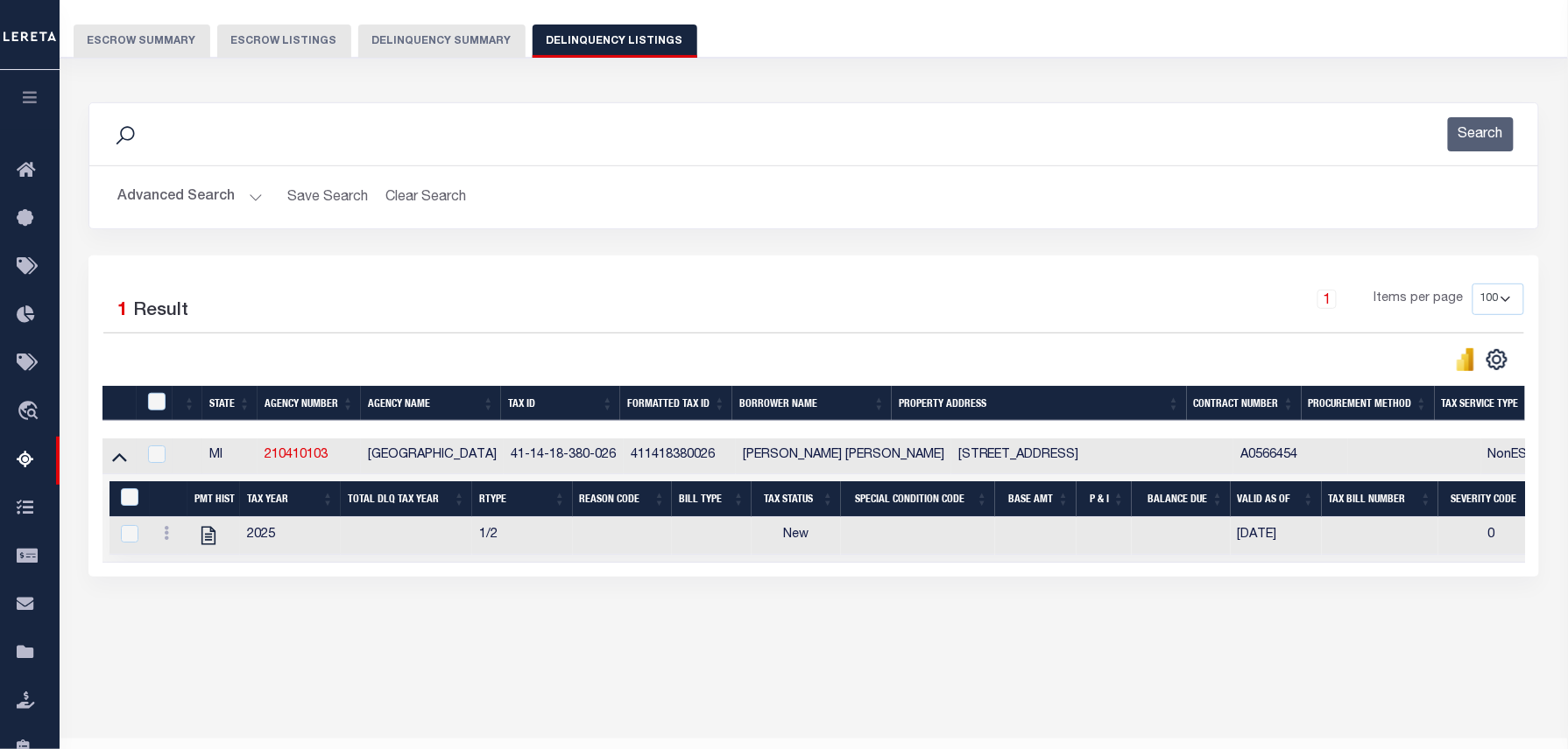
scroll to position [178, 0]
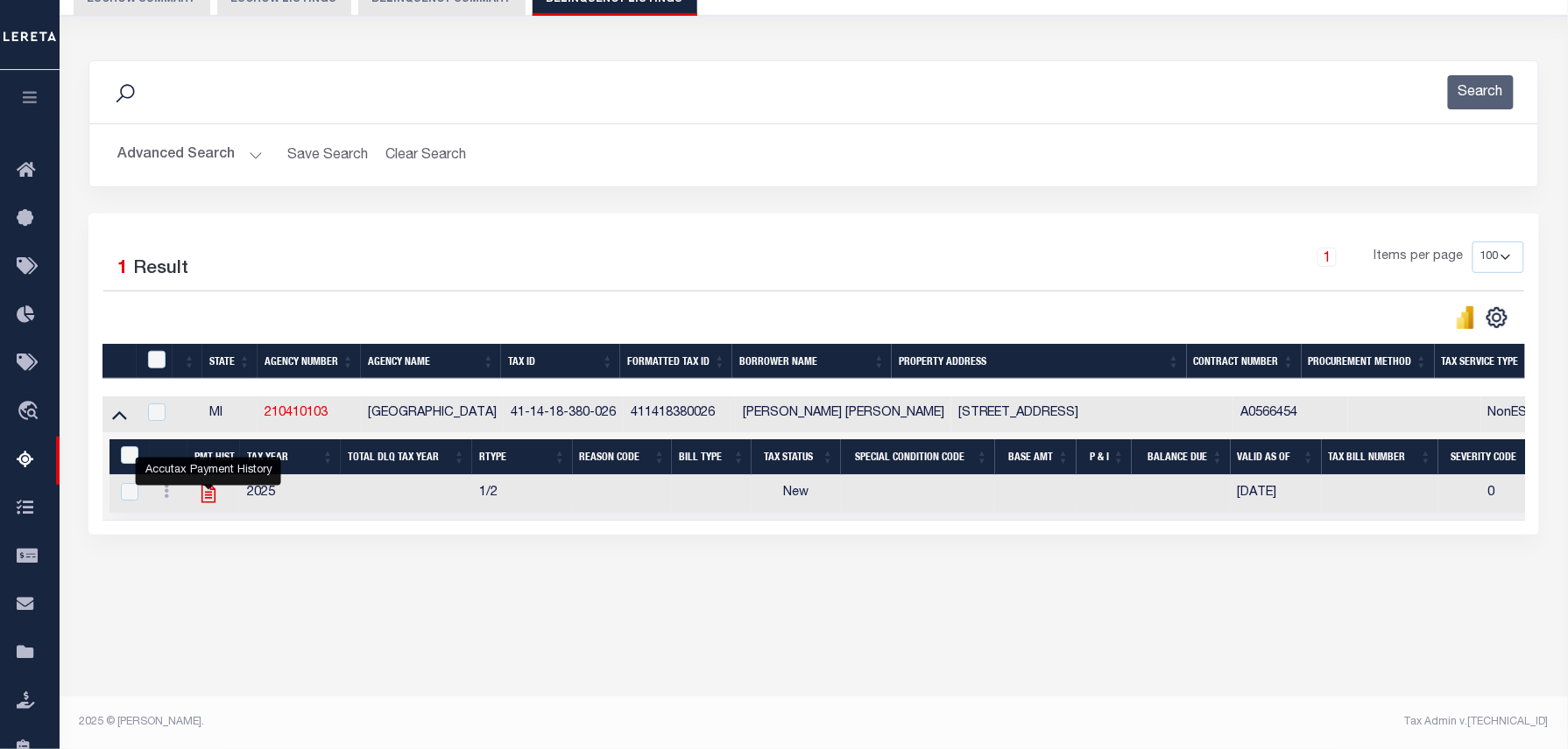
click at [214, 498] on icon "" at bounding box center [209, 494] width 23 height 23
checkbox input "true"
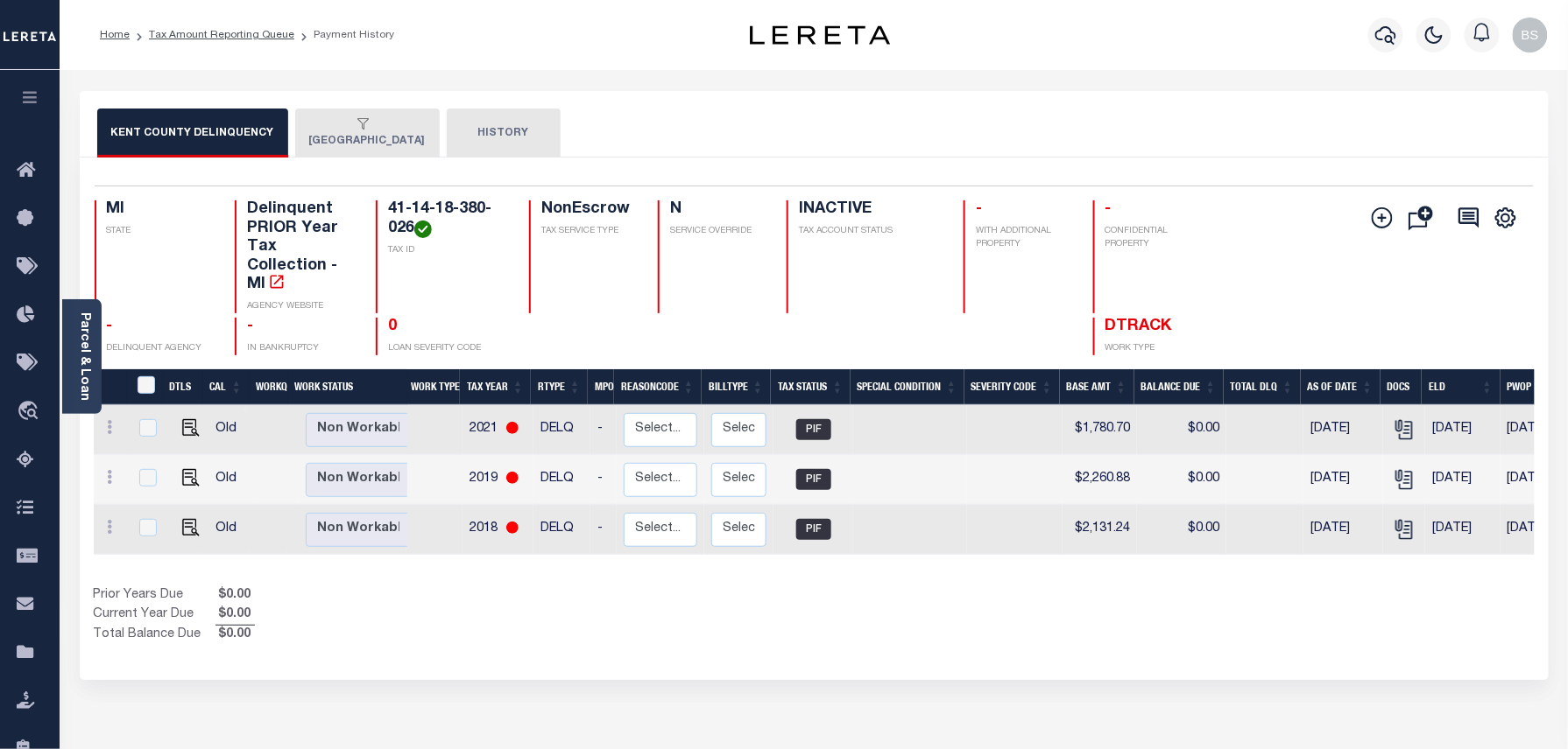
click at [331, 149] on button "[GEOGRAPHIC_DATA]" at bounding box center [368, 132] width 145 height 49
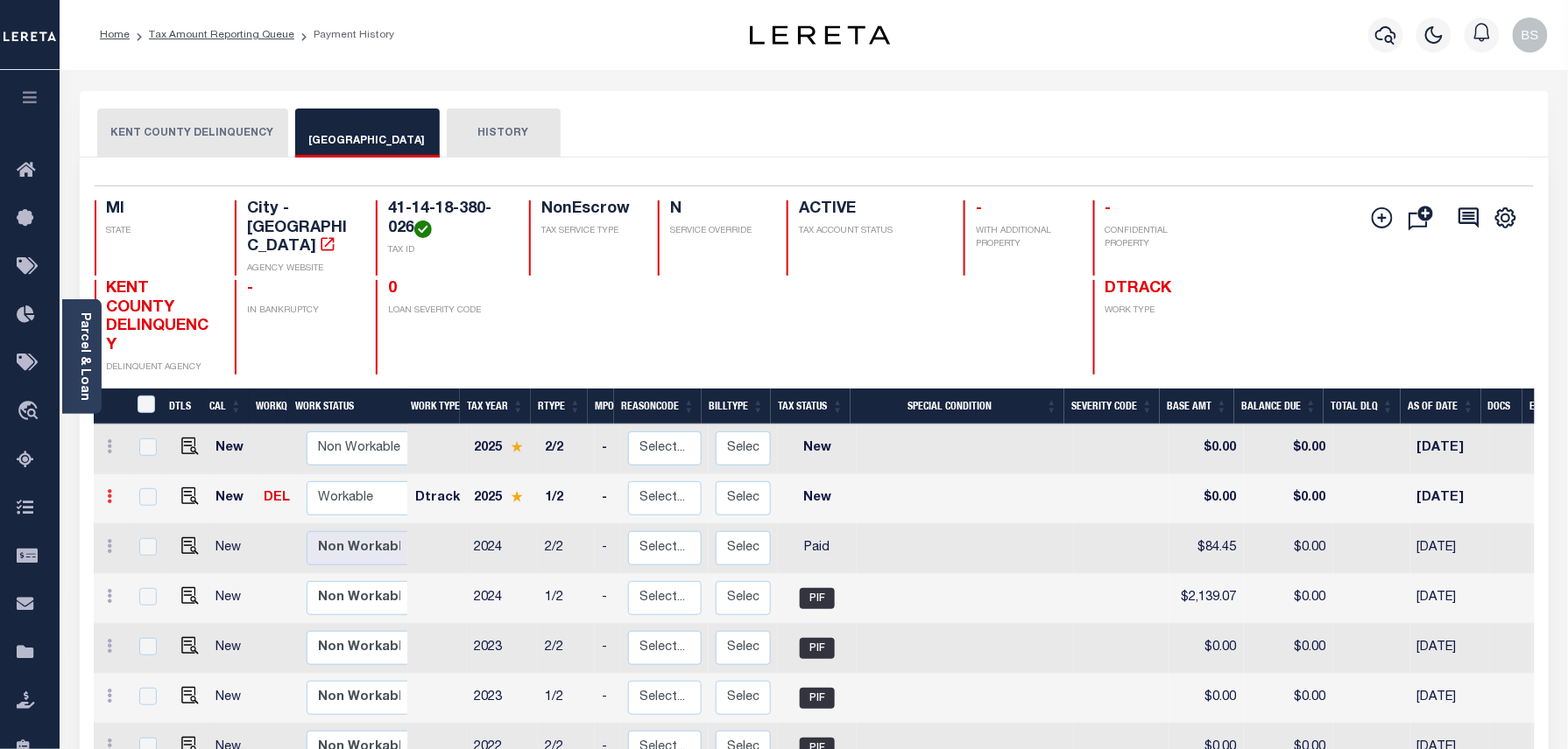
click at [110, 490] on icon at bounding box center [111, 496] width 6 height 14
click at [155, 546] on img at bounding box center [153, 555] width 17 height 18
select select "NW2"
type input "$0.00"
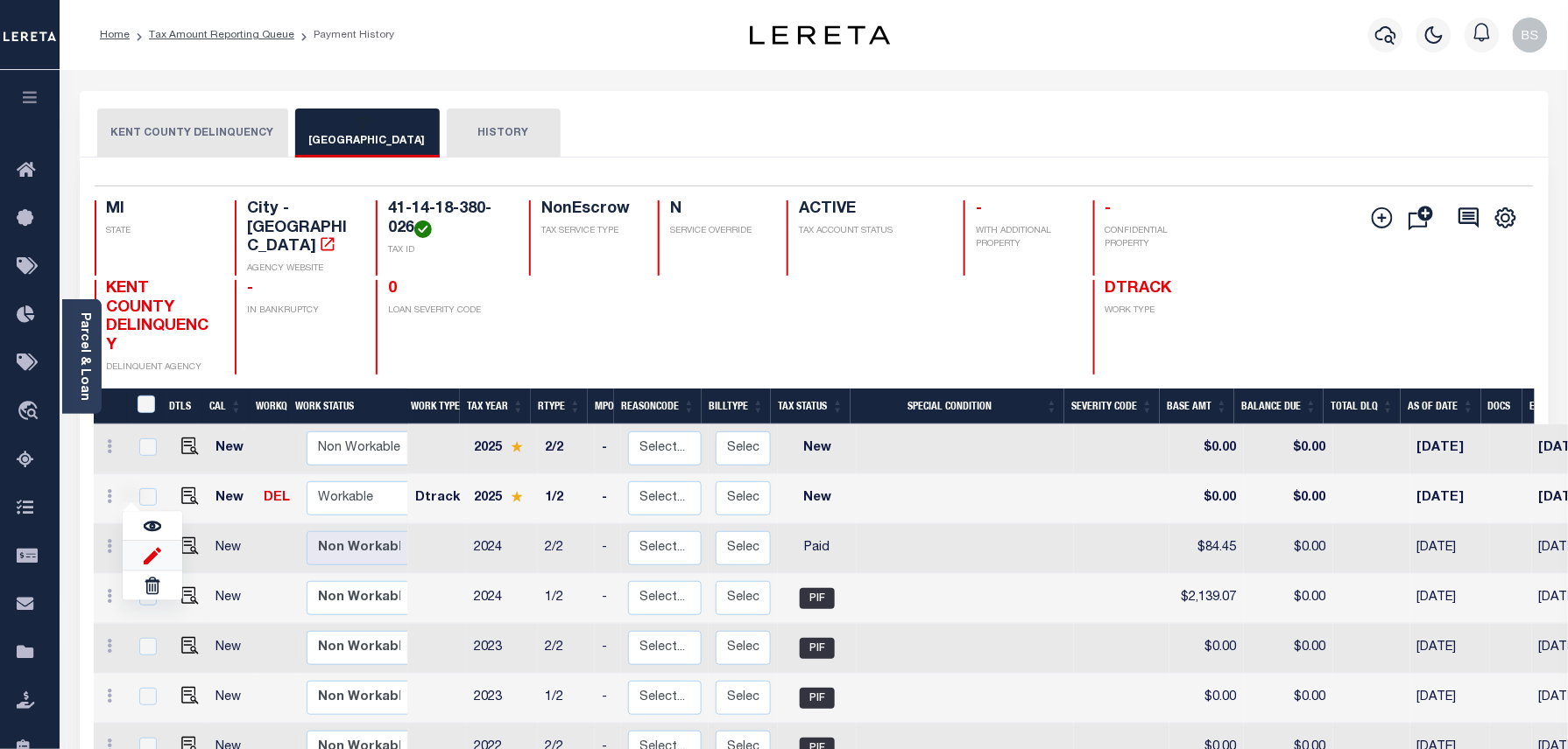
type input "[DATE]"
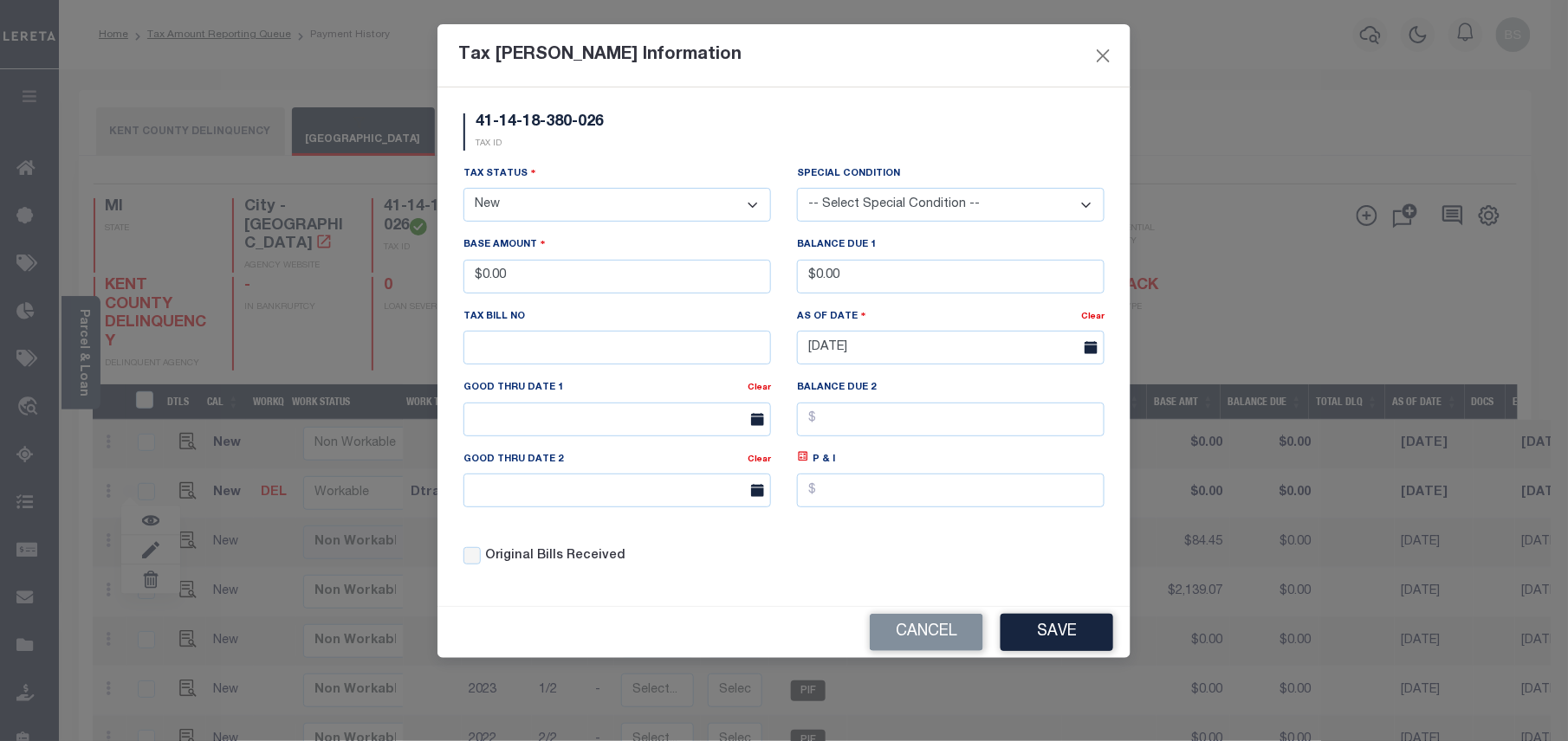
click at [503, 205] on select "- Select Status - Open Due/Unpaid Paid Incomplete No Tax Due Internal Refund Pr…" at bounding box center [618, 205] width 307 height 34
select select "PYD"
click at [464, 190] on select "- Select Status - Open Due/Unpaid Paid Incomplete No Tax Due Internal Refund Pr…" at bounding box center [618, 205] width 307 height 34
drag, startPoint x: 583, startPoint y: 283, endPoint x: 427, endPoint y: 261, distance: 157.5
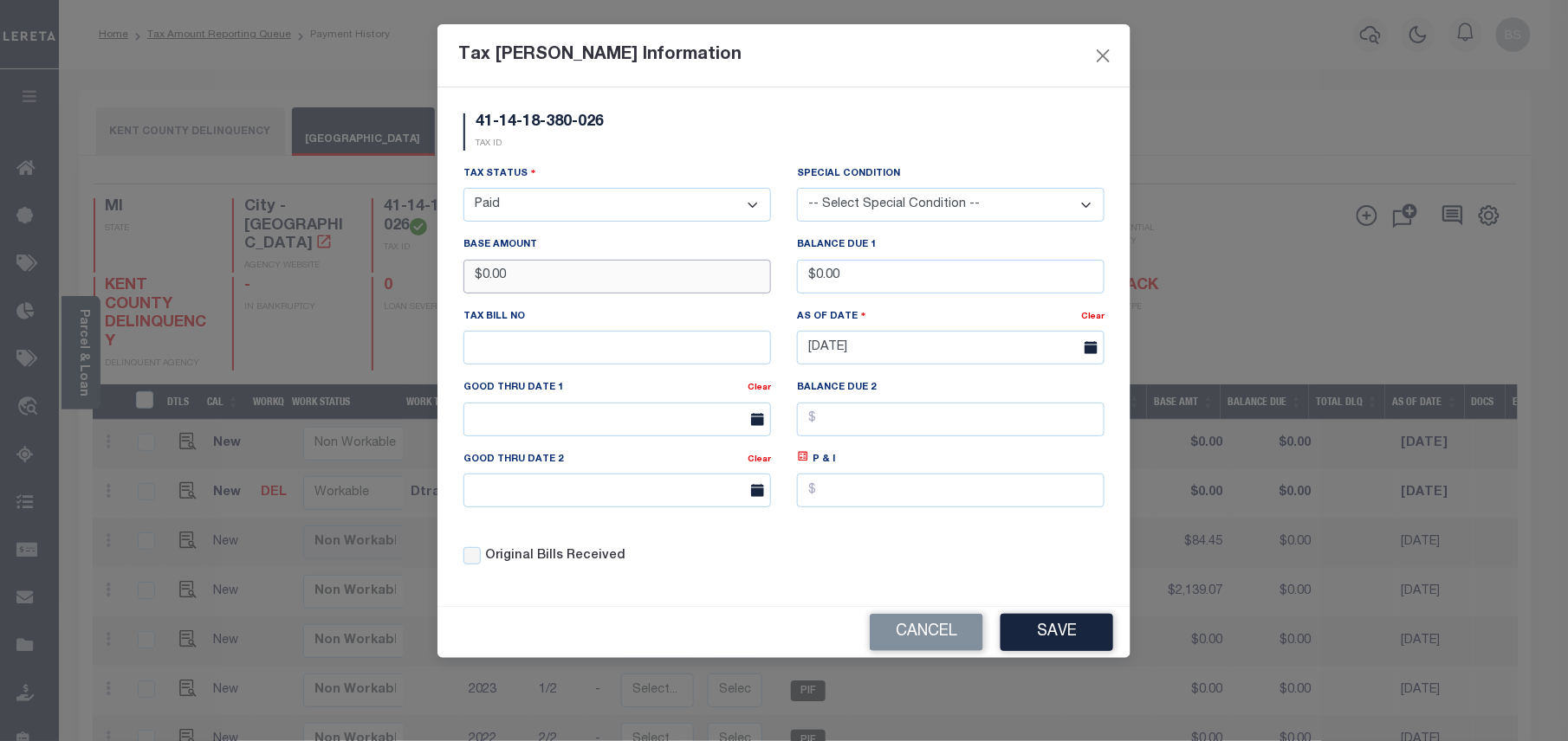
click at [434, 261] on div "Tax [PERSON_NAME] Information 41-14-18-380-026 TAX ID Installment: TaxID: 41-14…" at bounding box center [784, 370] width 1568 height 741
type input "$2,202.72"
click at [1065, 634] on button "Save" at bounding box center [1056, 633] width 112 height 38
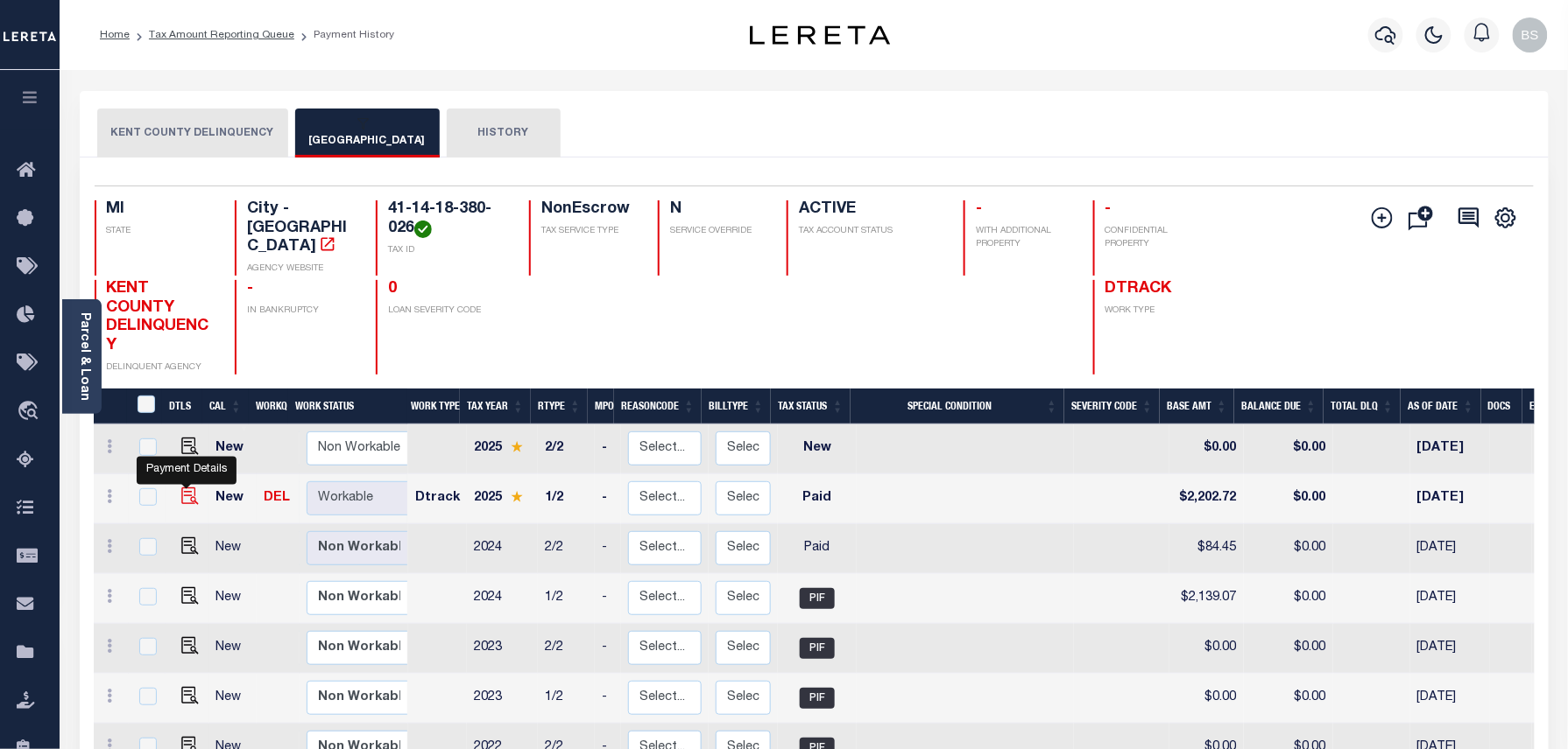
click at [181, 488] on img at bounding box center [190, 496] width 17 height 17
checkbox input "true"
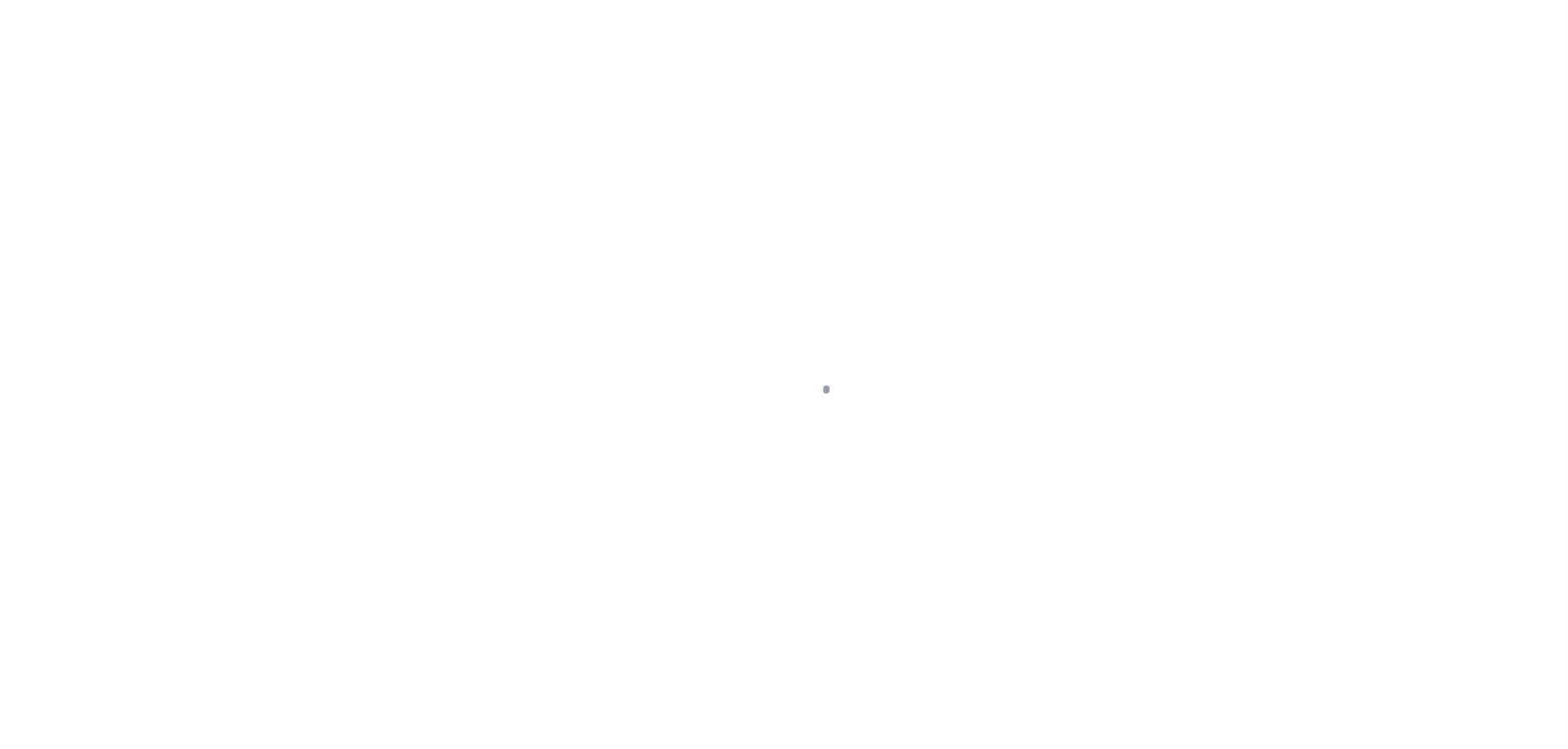
select select "PYD"
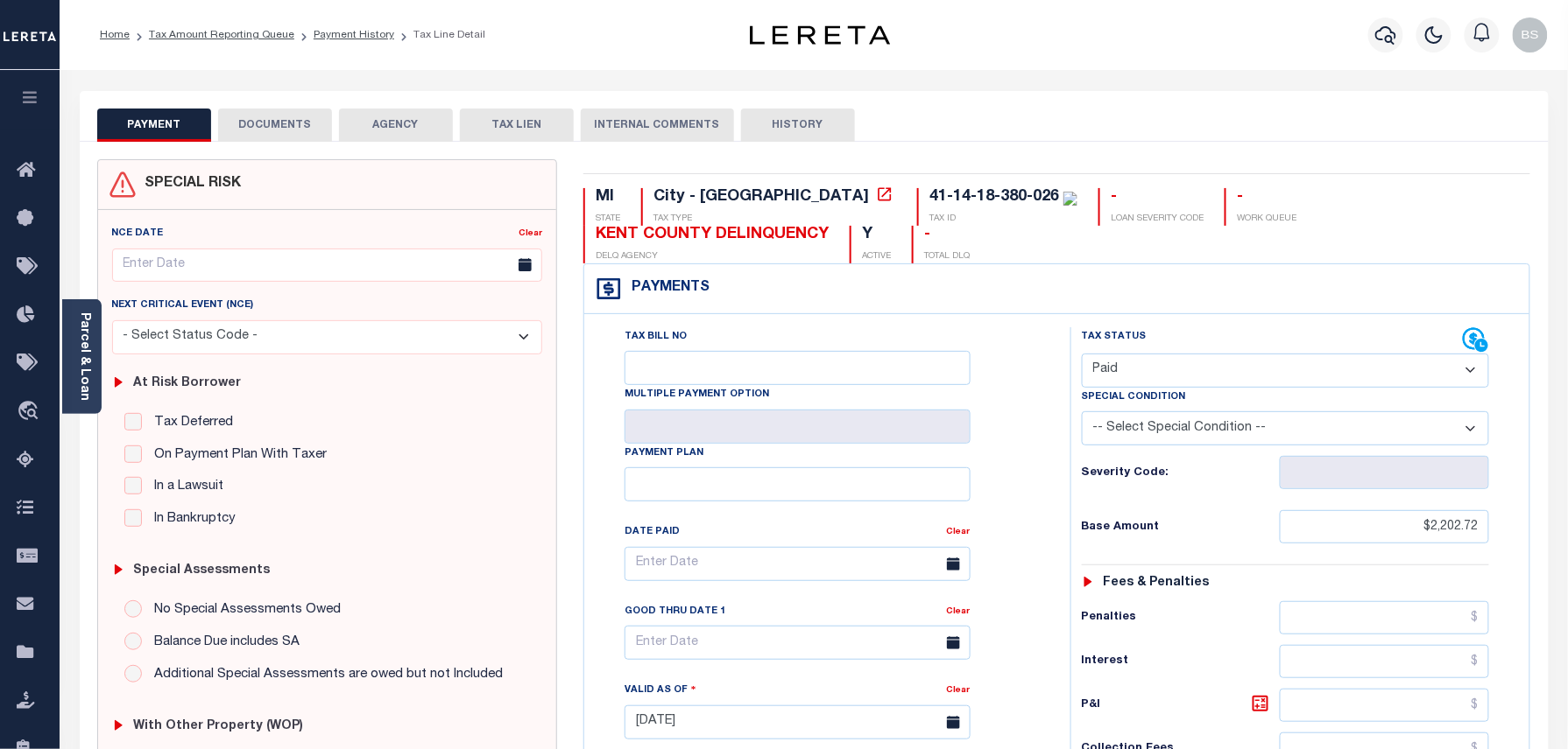
click at [289, 128] on button "DOCUMENTS" at bounding box center [275, 125] width 113 height 33
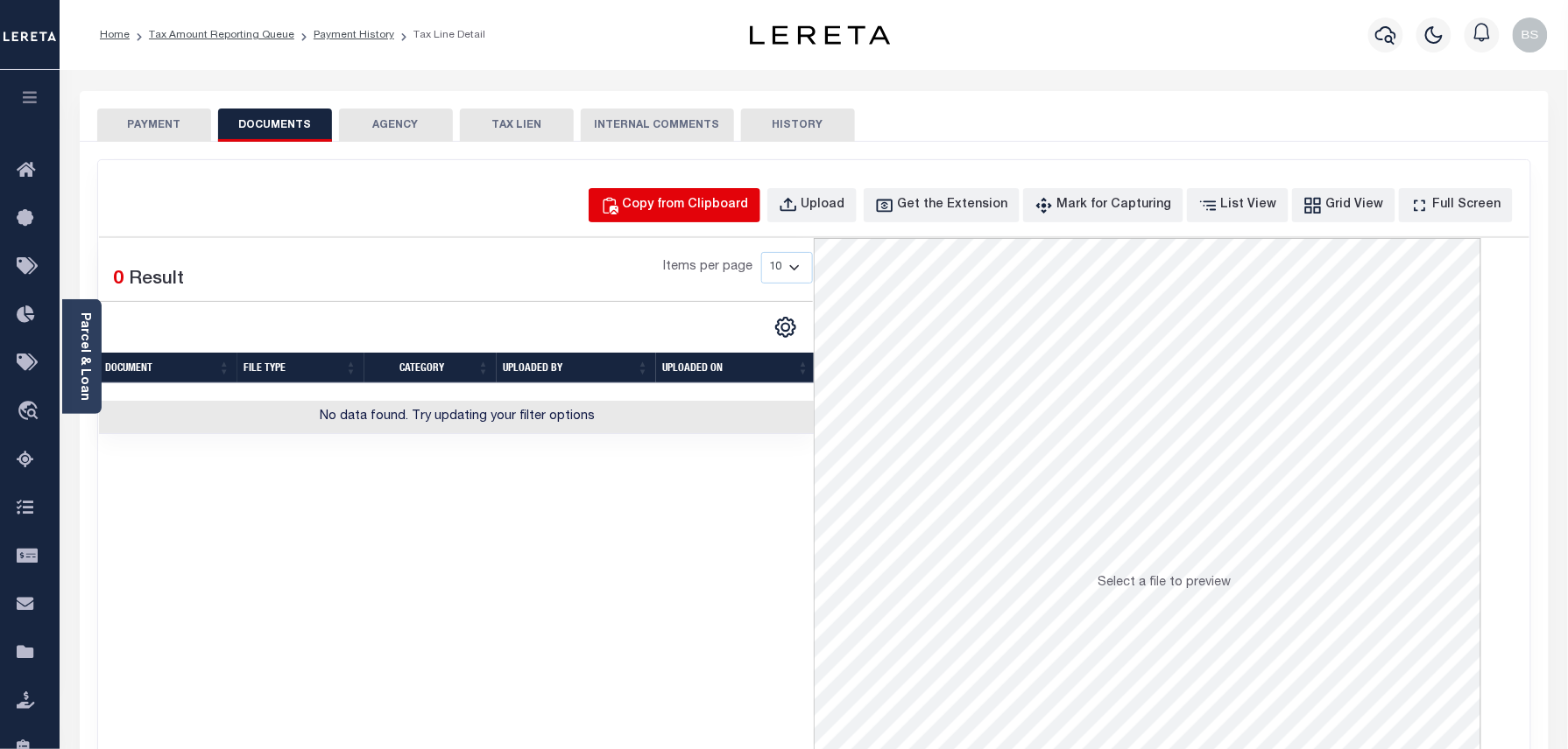
click at [749, 211] on div "Copy from Clipboard" at bounding box center [685, 206] width 126 height 19
select select "POP"
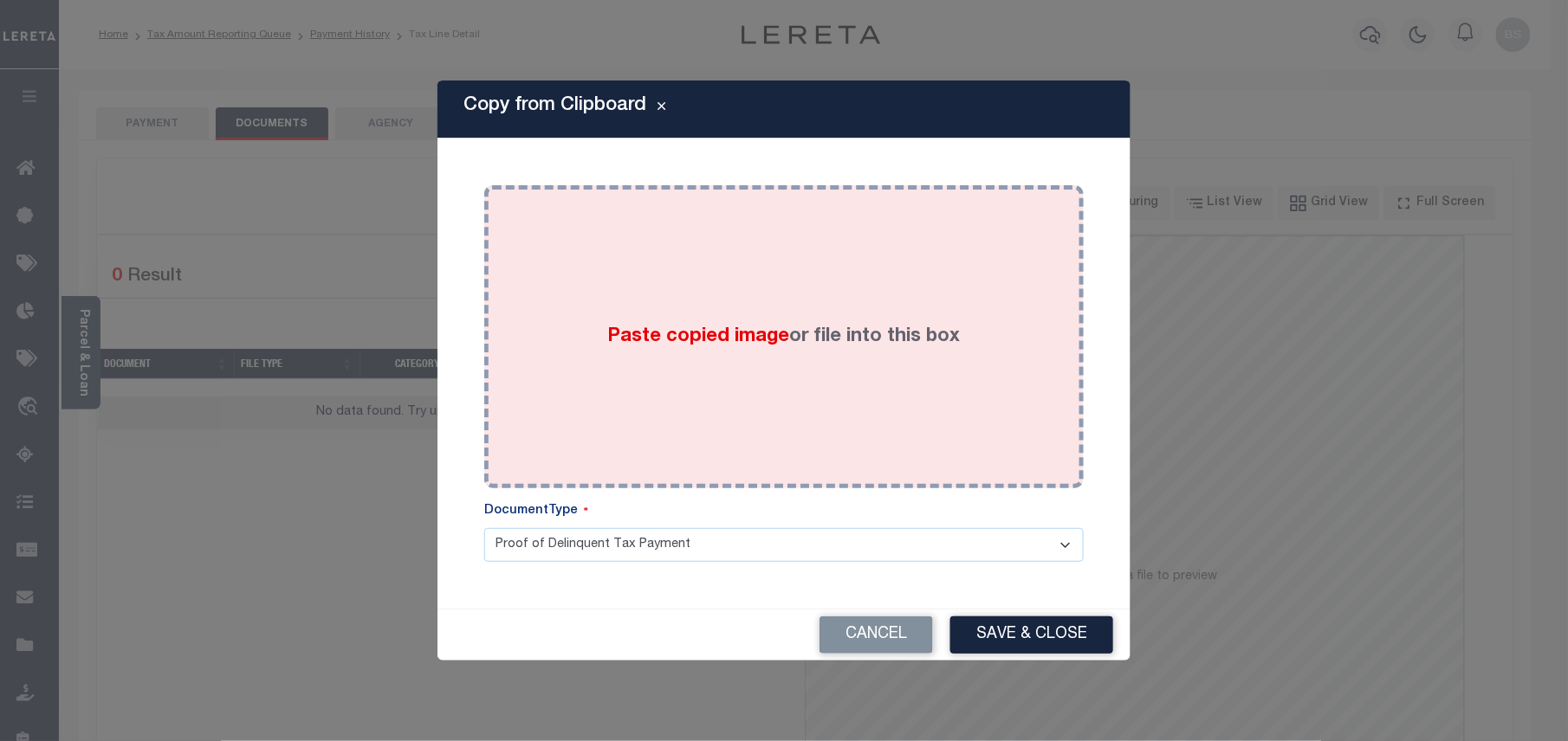
click at [858, 305] on div "Paste copied image or file into this box" at bounding box center [784, 337] width 573 height 277
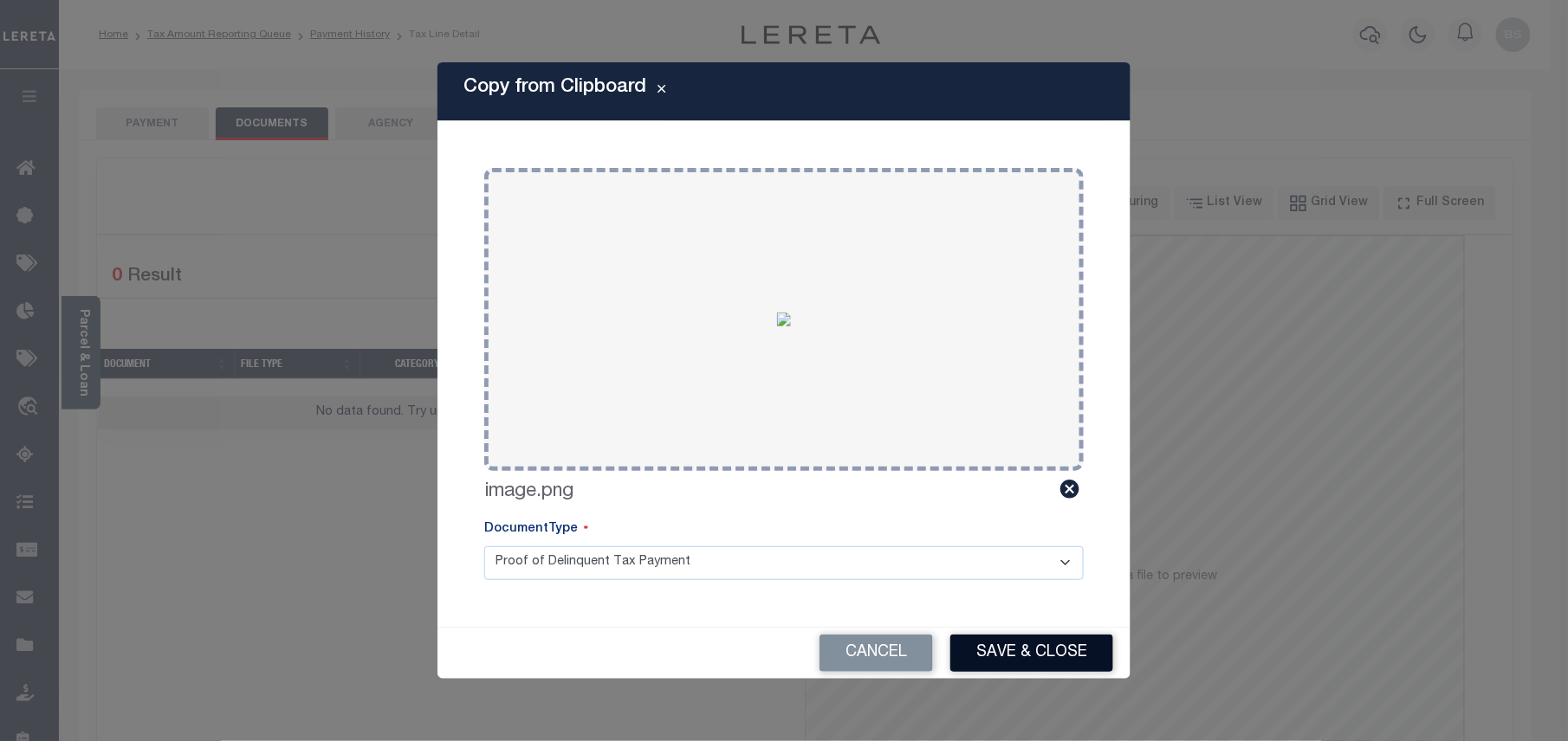
click at [1029, 660] on button "Save & Close" at bounding box center [1032, 653] width 163 height 38
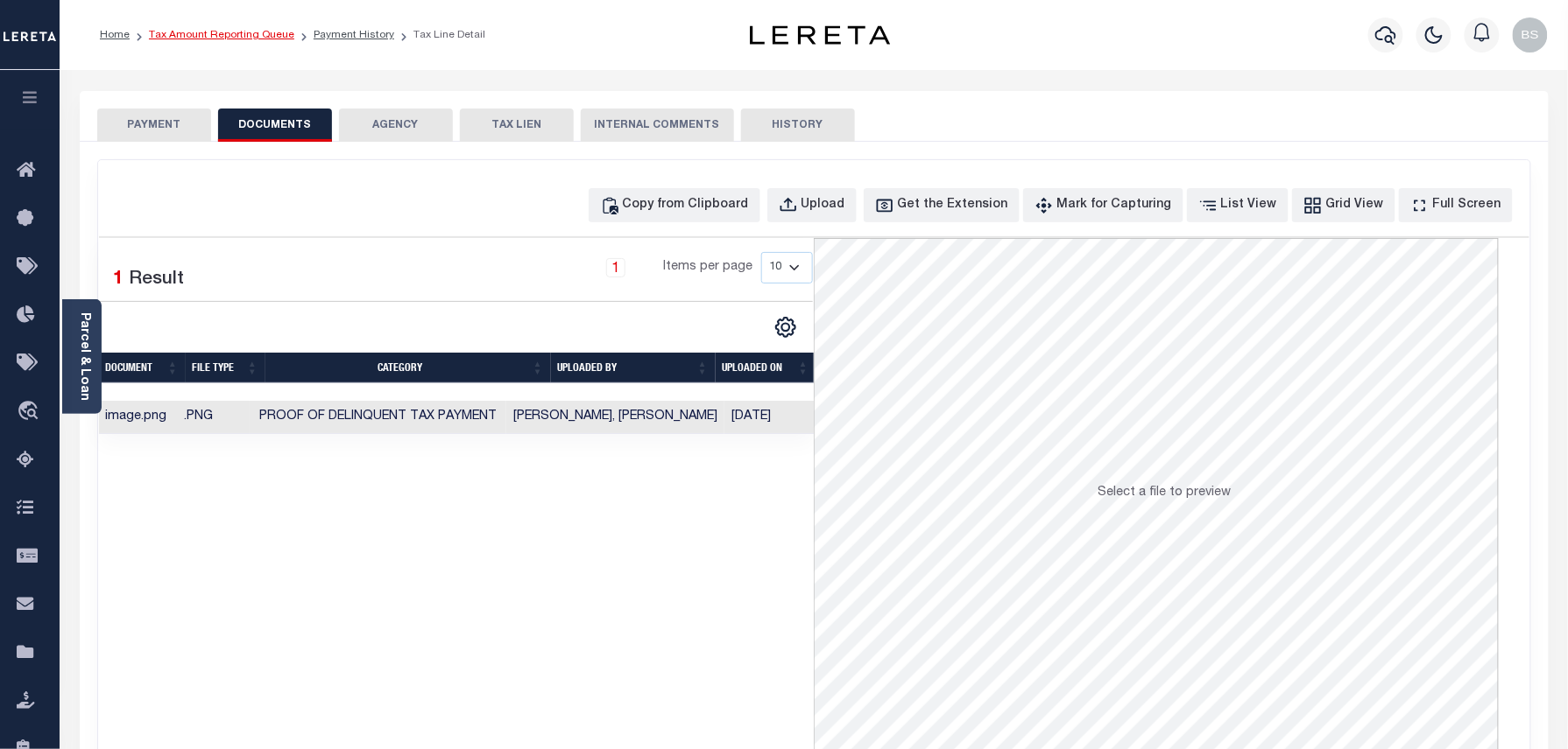
click at [235, 35] on link "Tax Amount Reporting Queue" at bounding box center [221, 34] width 146 height 10
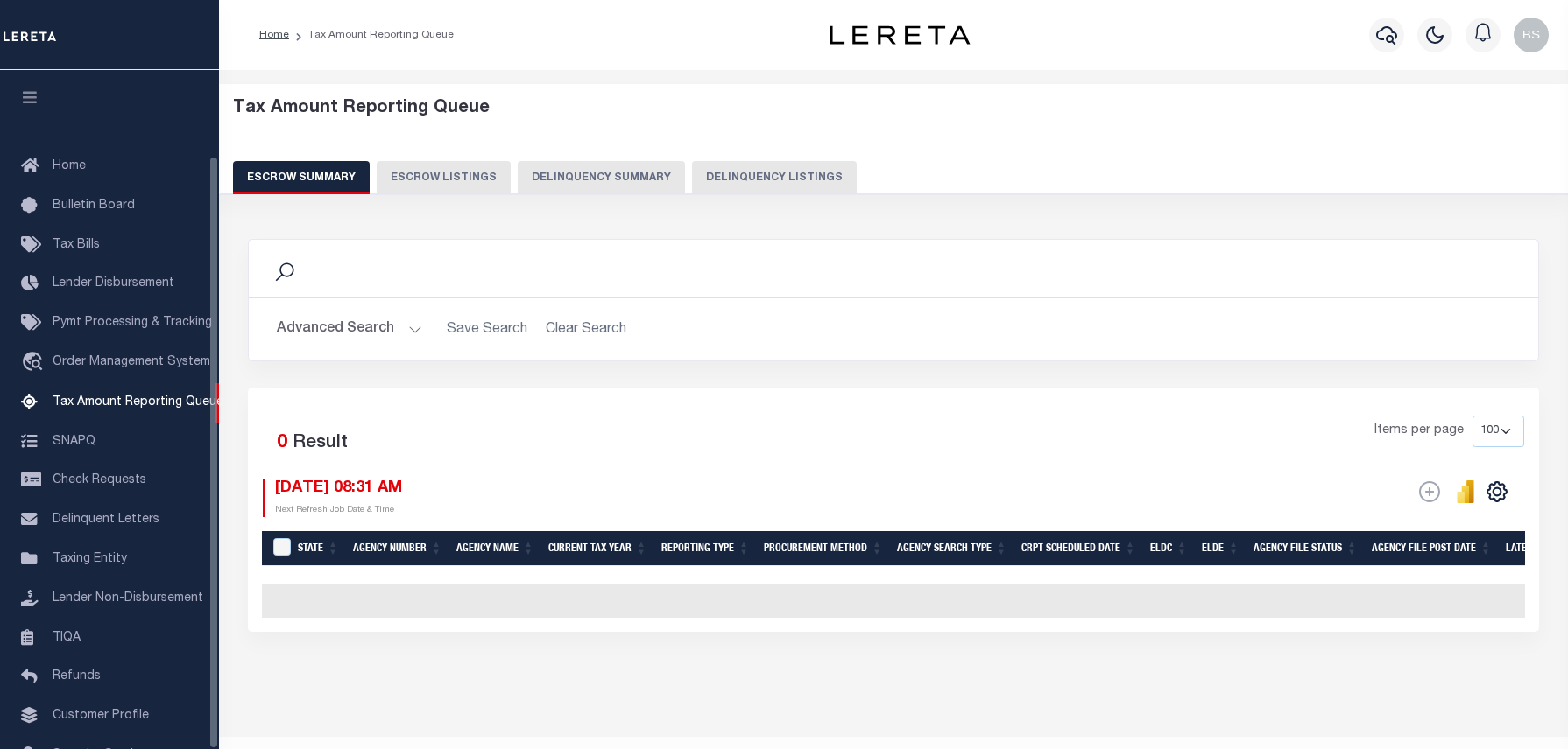
select select "100"
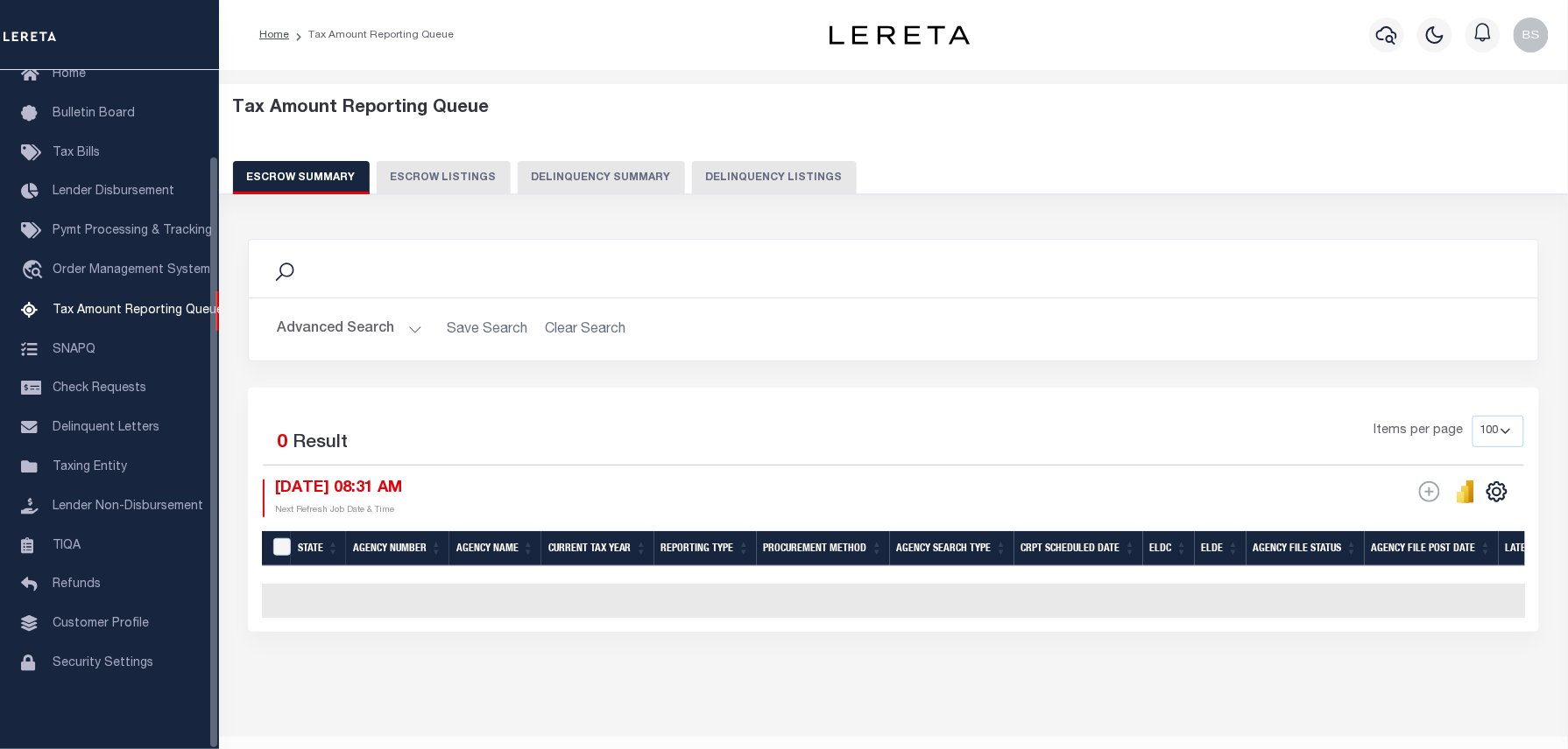
click at [762, 166] on button "Delinquency Listings" at bounding box center [774, 177] width 165 height 33
select select "100"
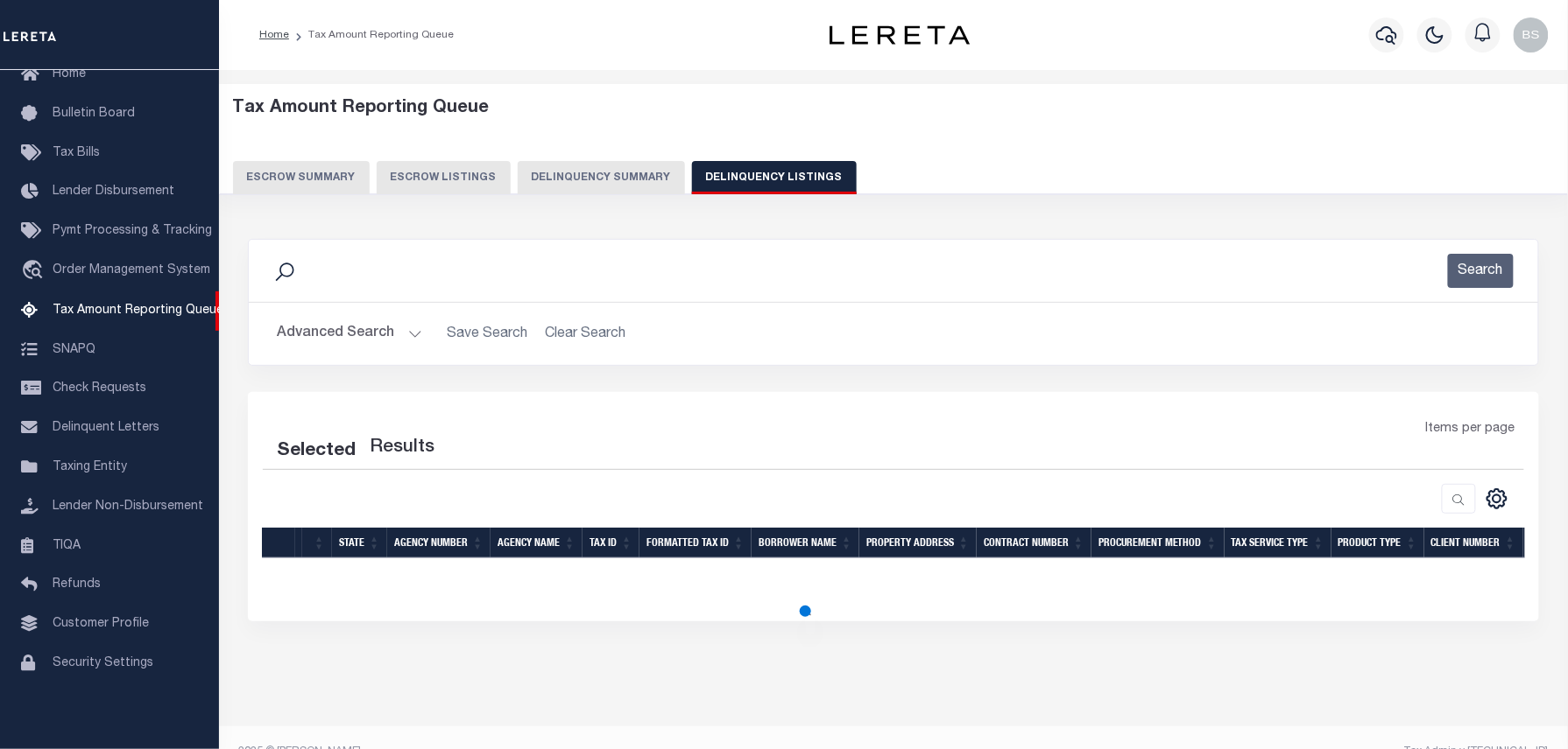
select select "100"
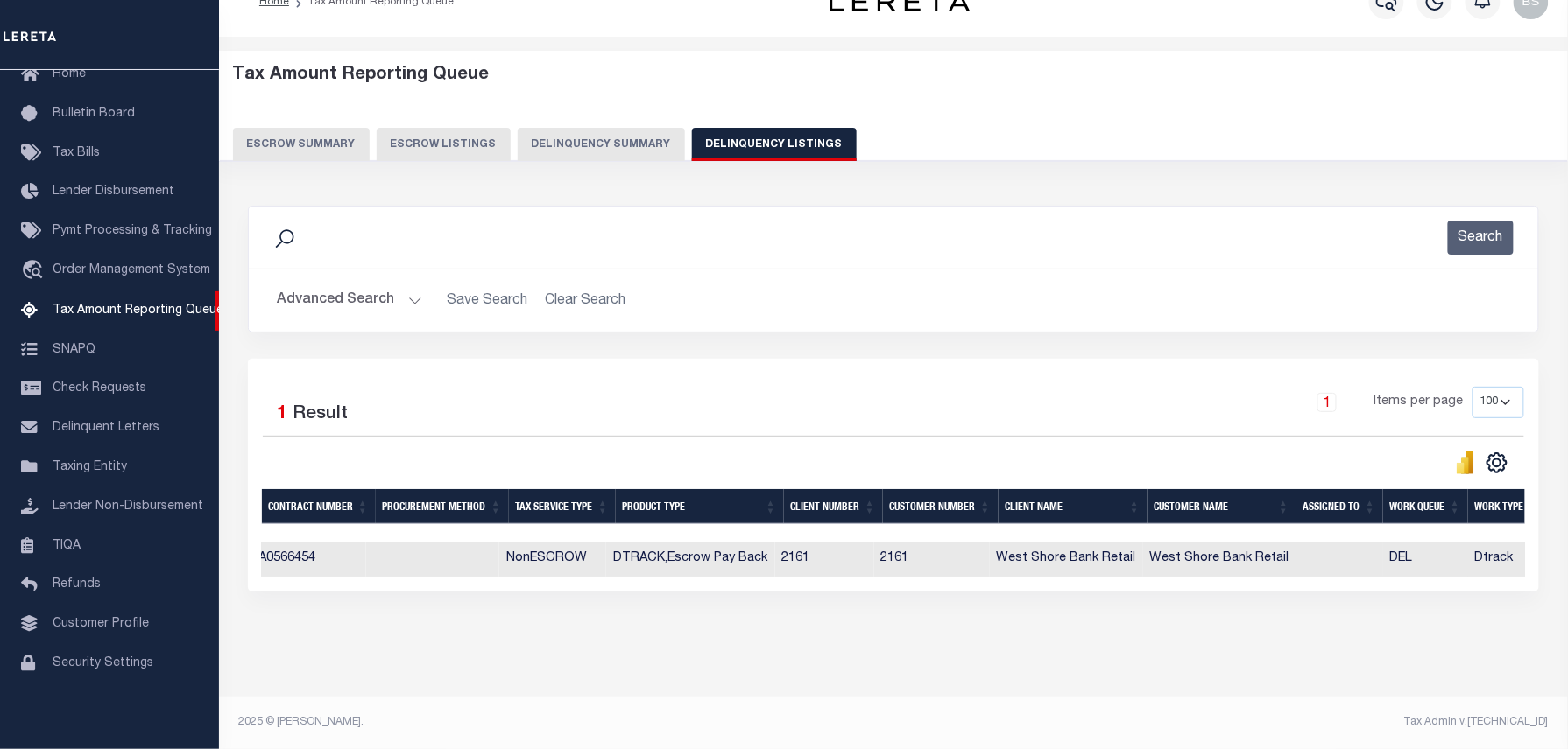
scroll to position [0, 0]
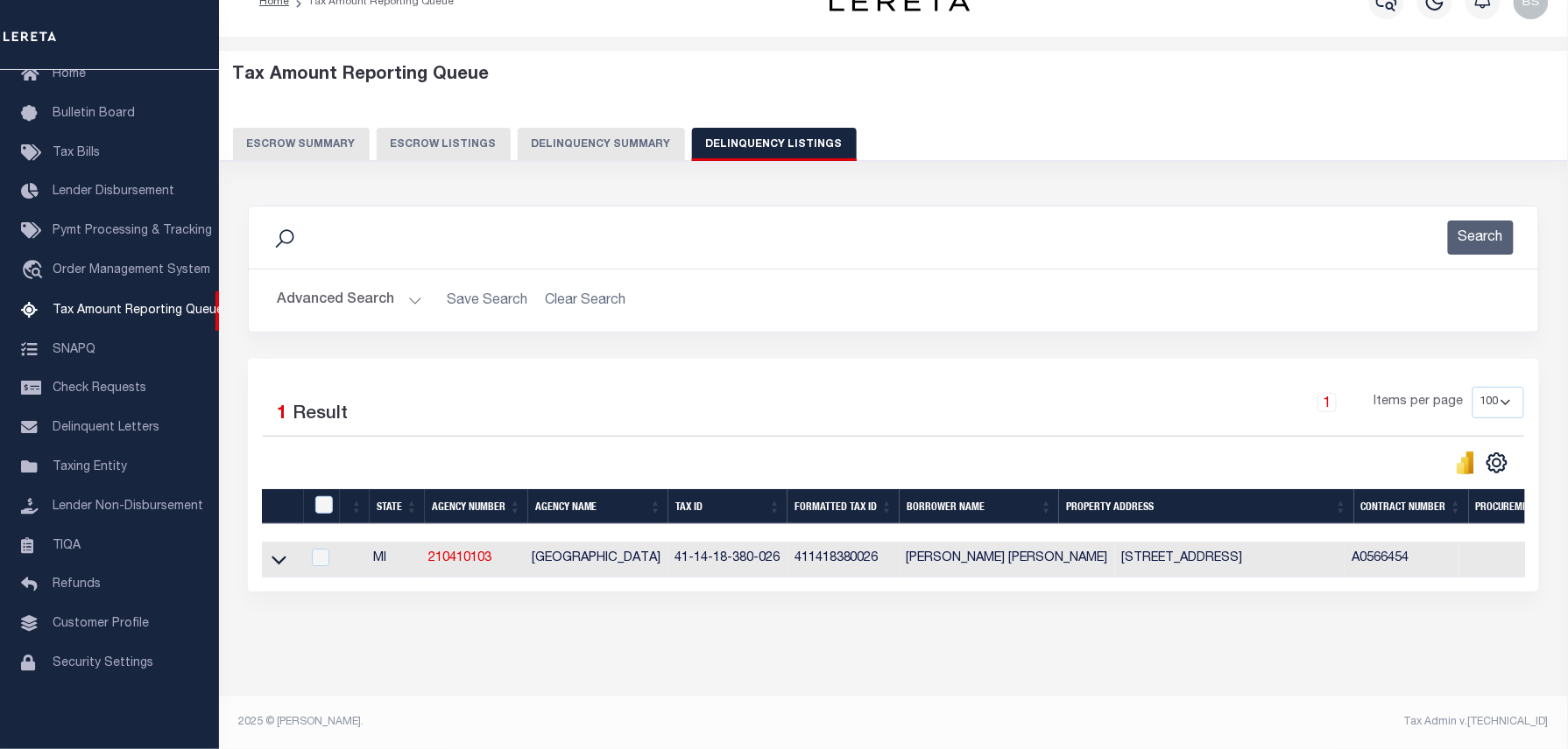
drag, startPoint x: 282, startPoint y: 550, endPoint x: 417, endPoint y: 456, distance: 164.5
click at [282, 557] on icon at bounding box center [279, 560] width 15 height 9
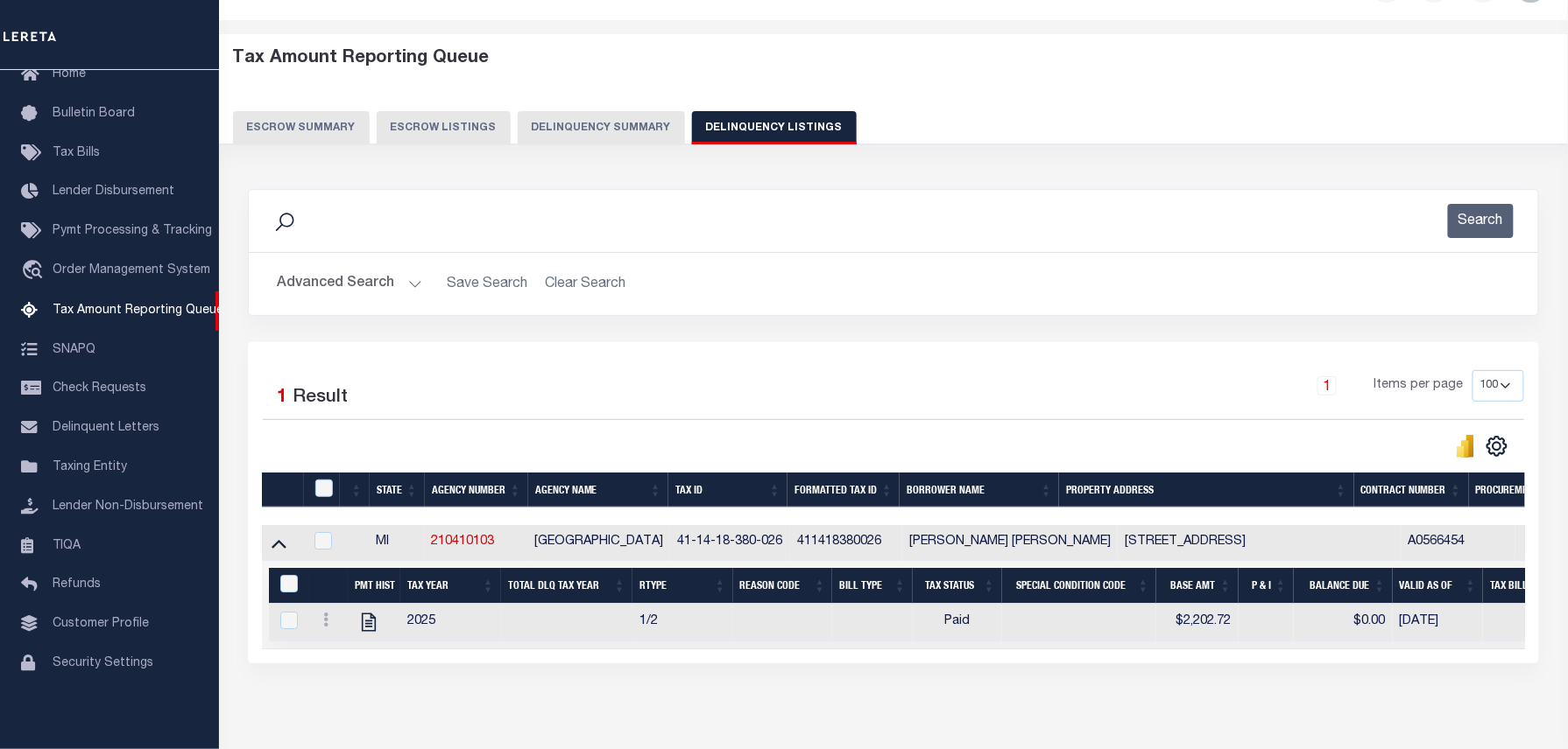
scroll to position [140, 0]
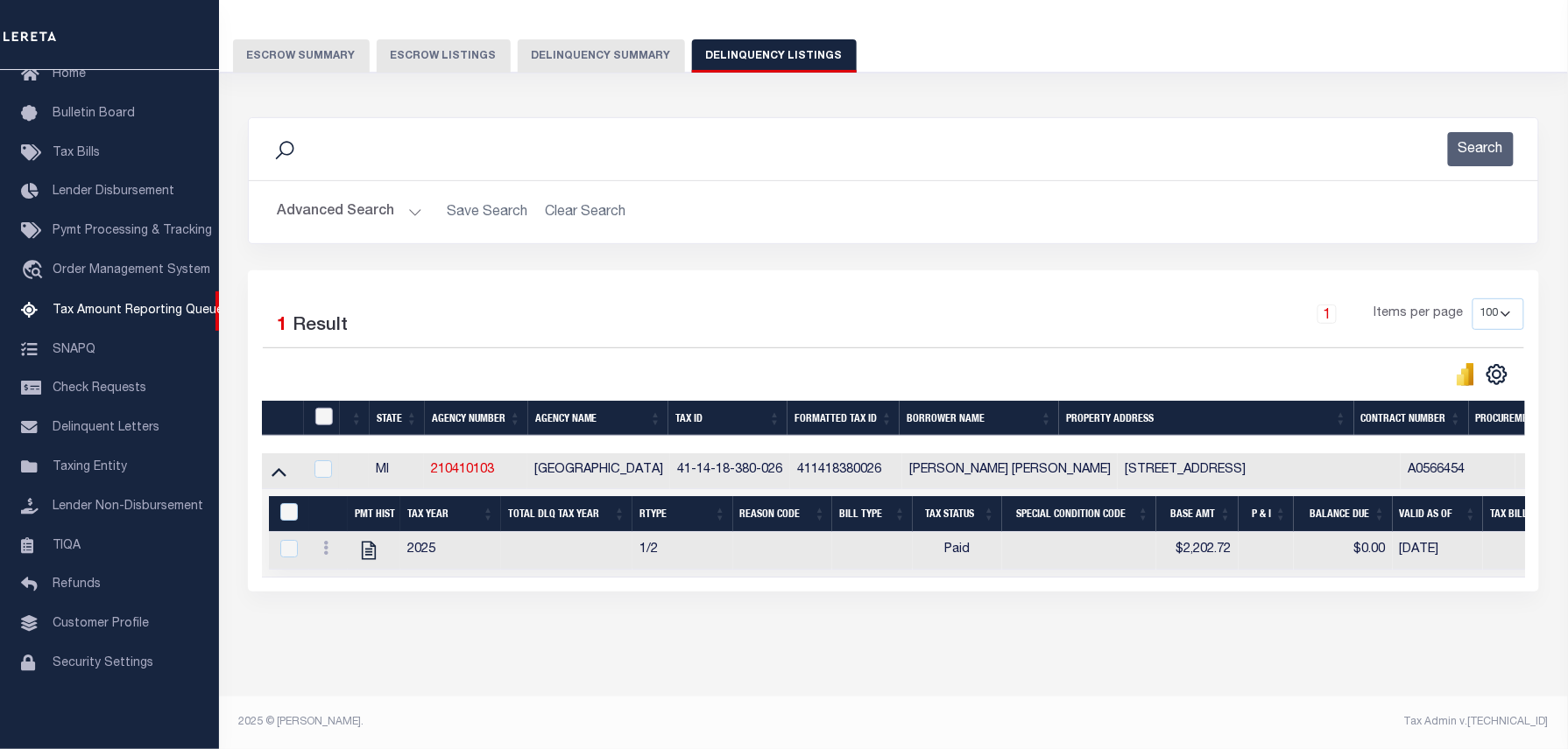
click at [330, 408] on input "checkbox" at bounding box center [324, 416] width 17 height 17
checkbox input "true"
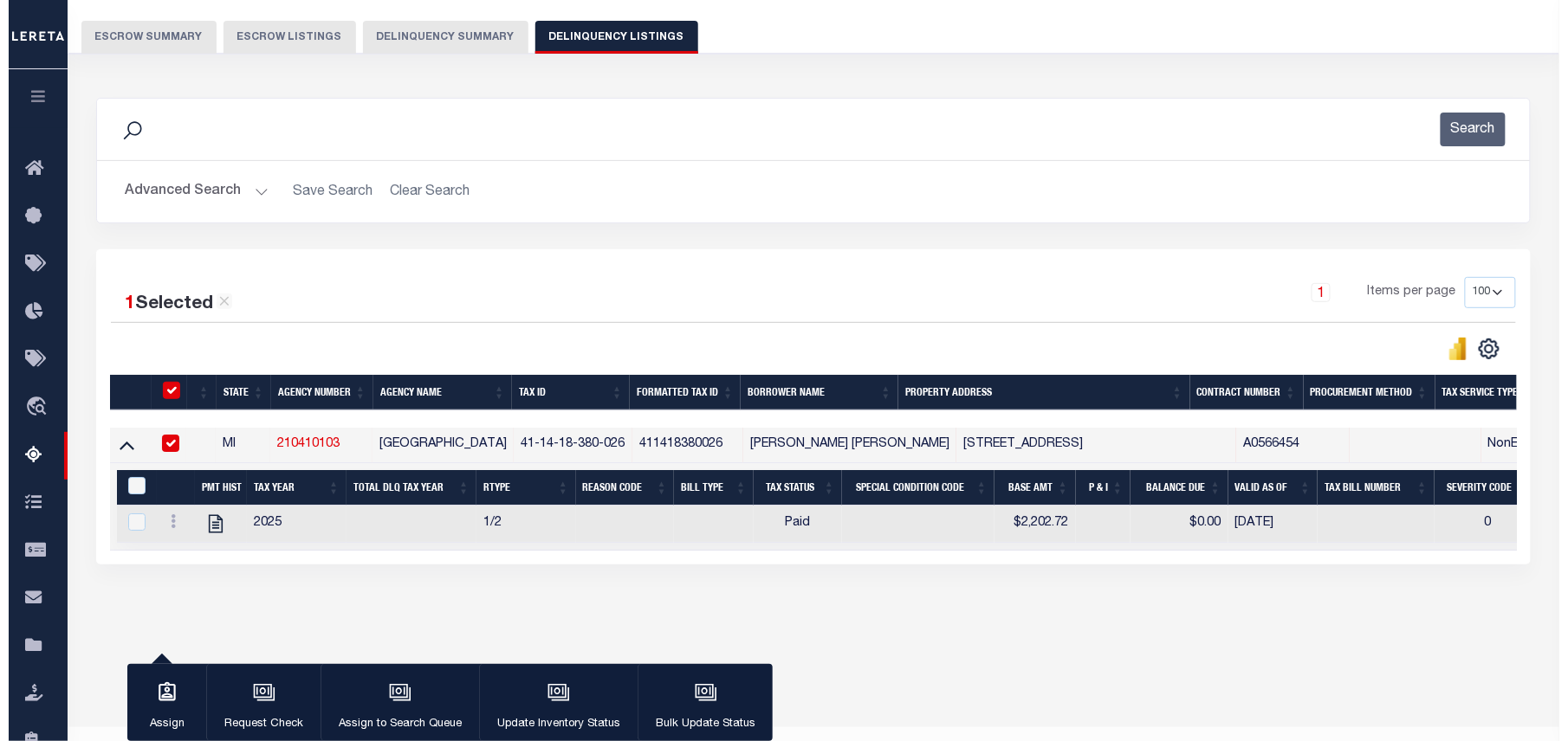
scroll to position [135, 0]
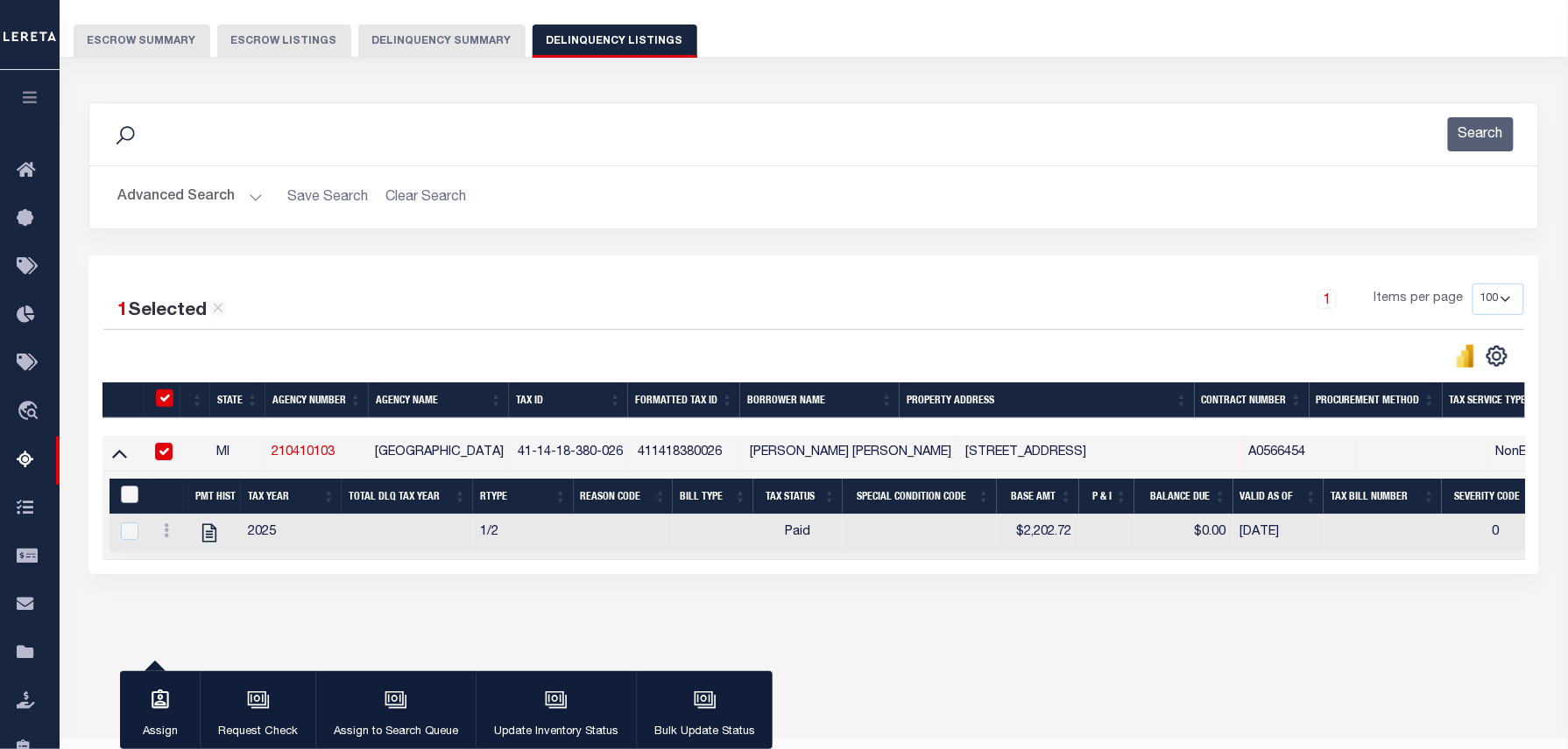
click at [130, 503] on input "&nbsp;" at bounding box center [130, 495] width 17 height 17
checkbox input "true"
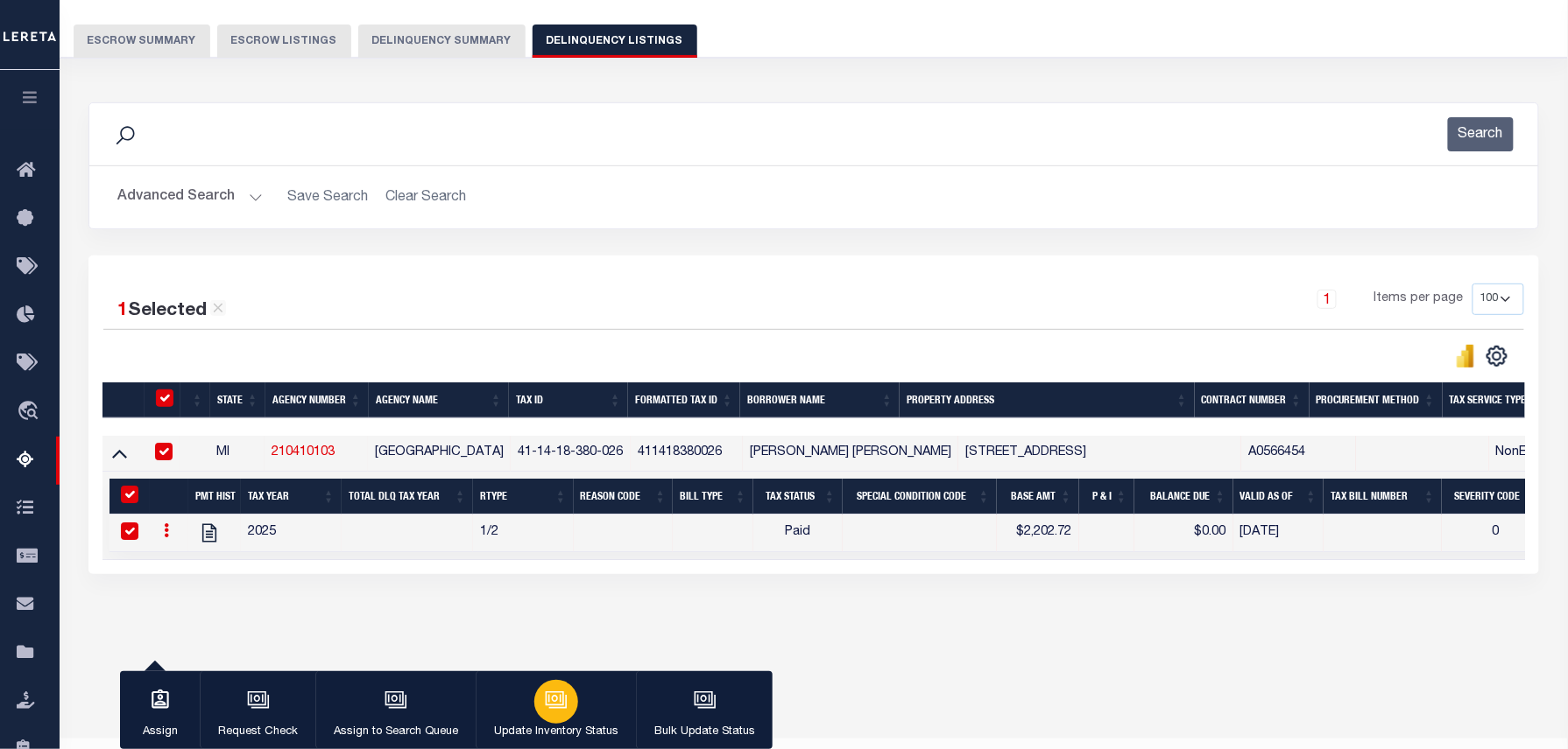
click at [547, 683] on div "button" at bounding box center [556, 702] width 44 height 44
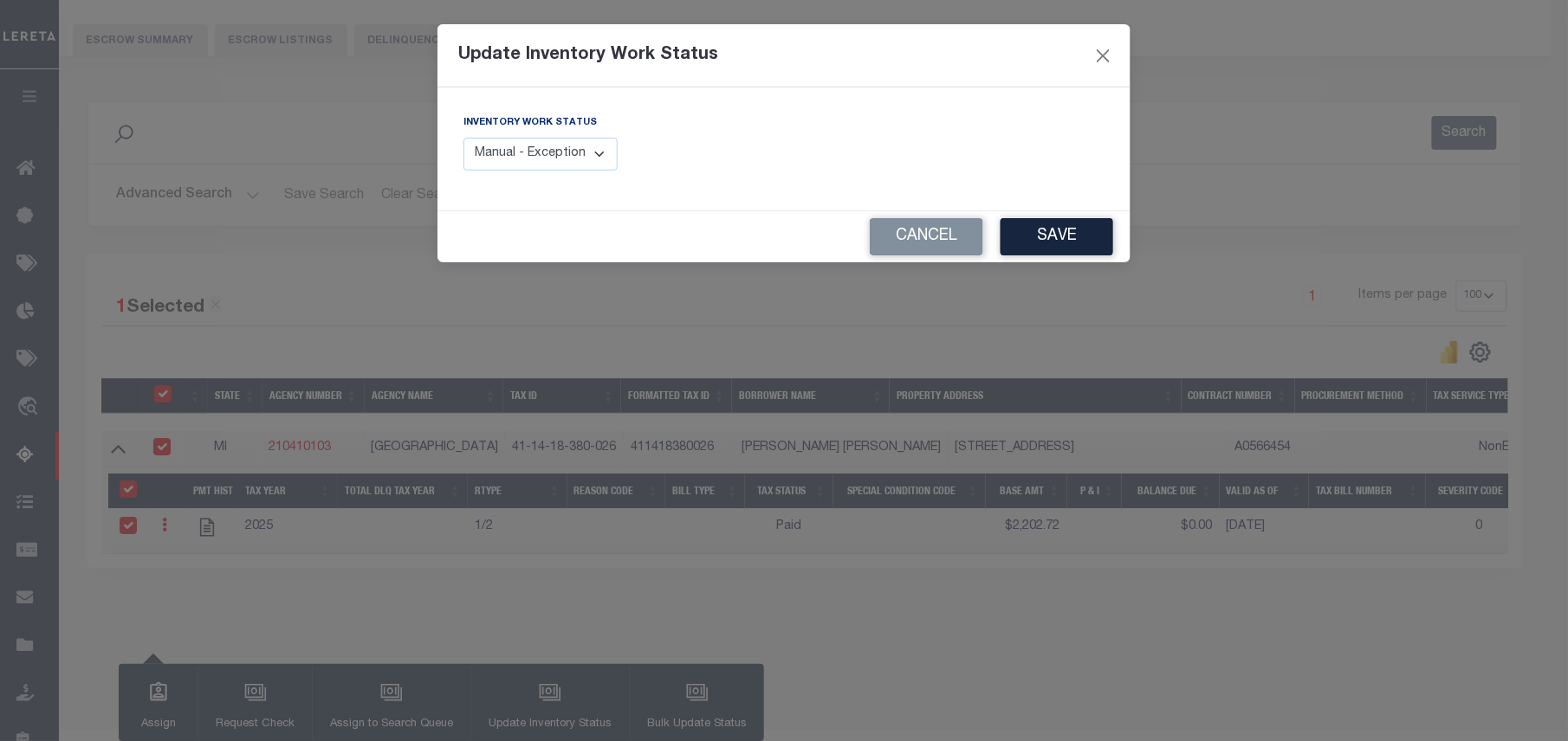
click at [523, 154] on select "Manual - Exception Pended - Awaiting Search Late Add Exception Completed" at bounding box center [541, 155] width 155 height 34
select select "4"
click at [464, 138] on select "Manual - Exception Pended - Awaiting Search Late Add Exception Completed" at bounding box center [541, 155] width 155 height 34
click at [1040, 239] on button "Save" at bounding box center [1056, 238] width 112 height 38
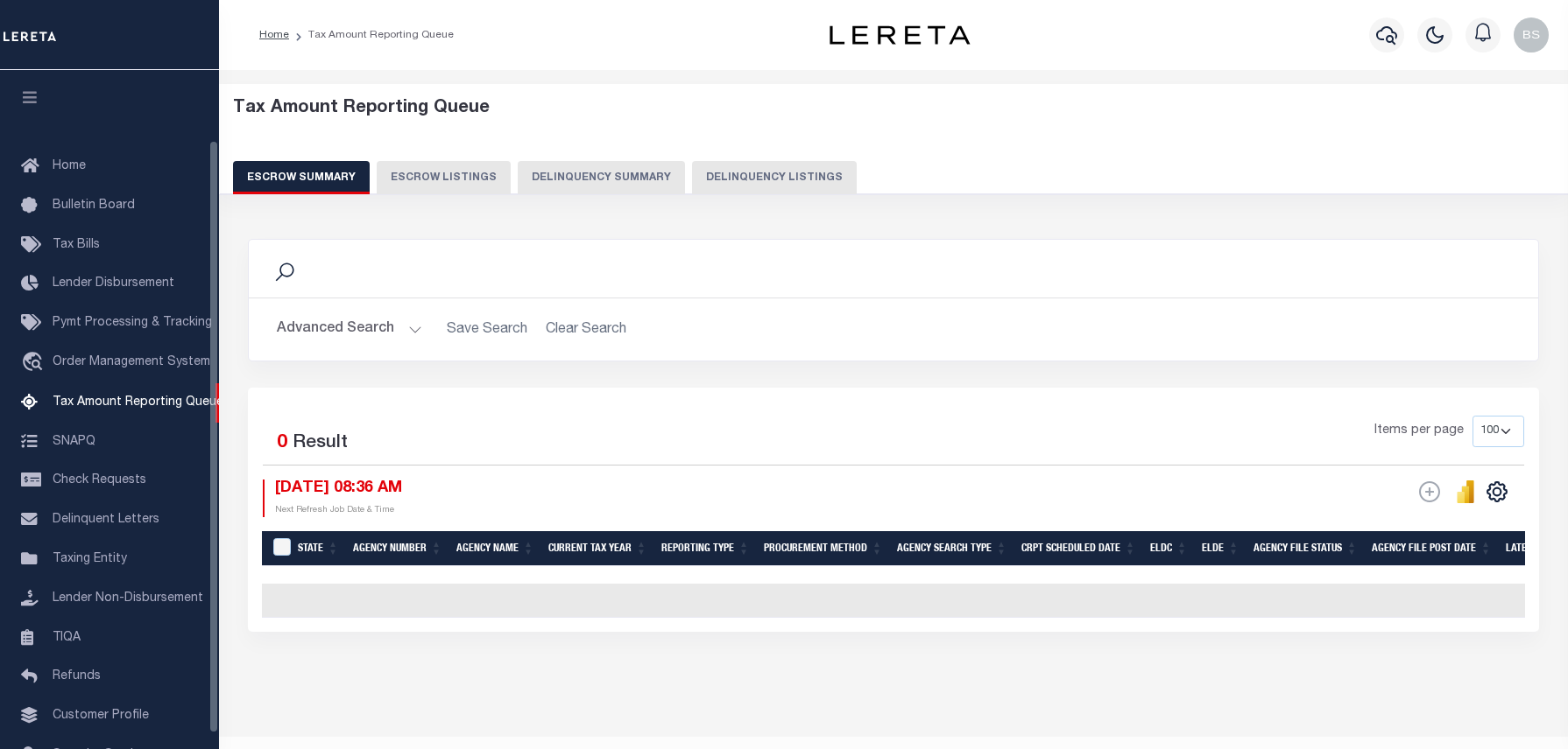
select select "100"
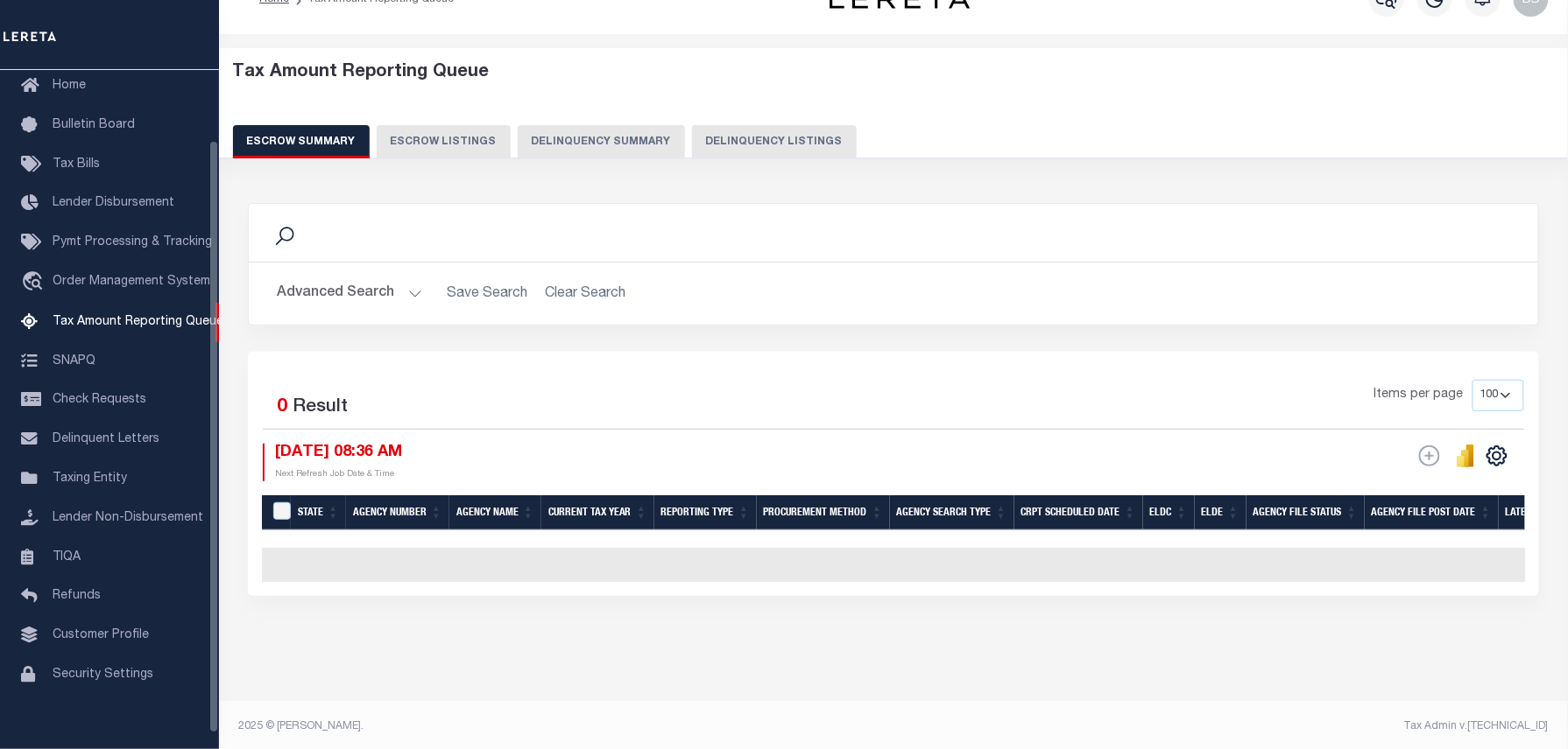
scroll to position [36, 0]
click at [761, 142] on button "Delinquency Listings" at bounding box center [774, 141] width 165 height 33
select select "MI"
select select "100"
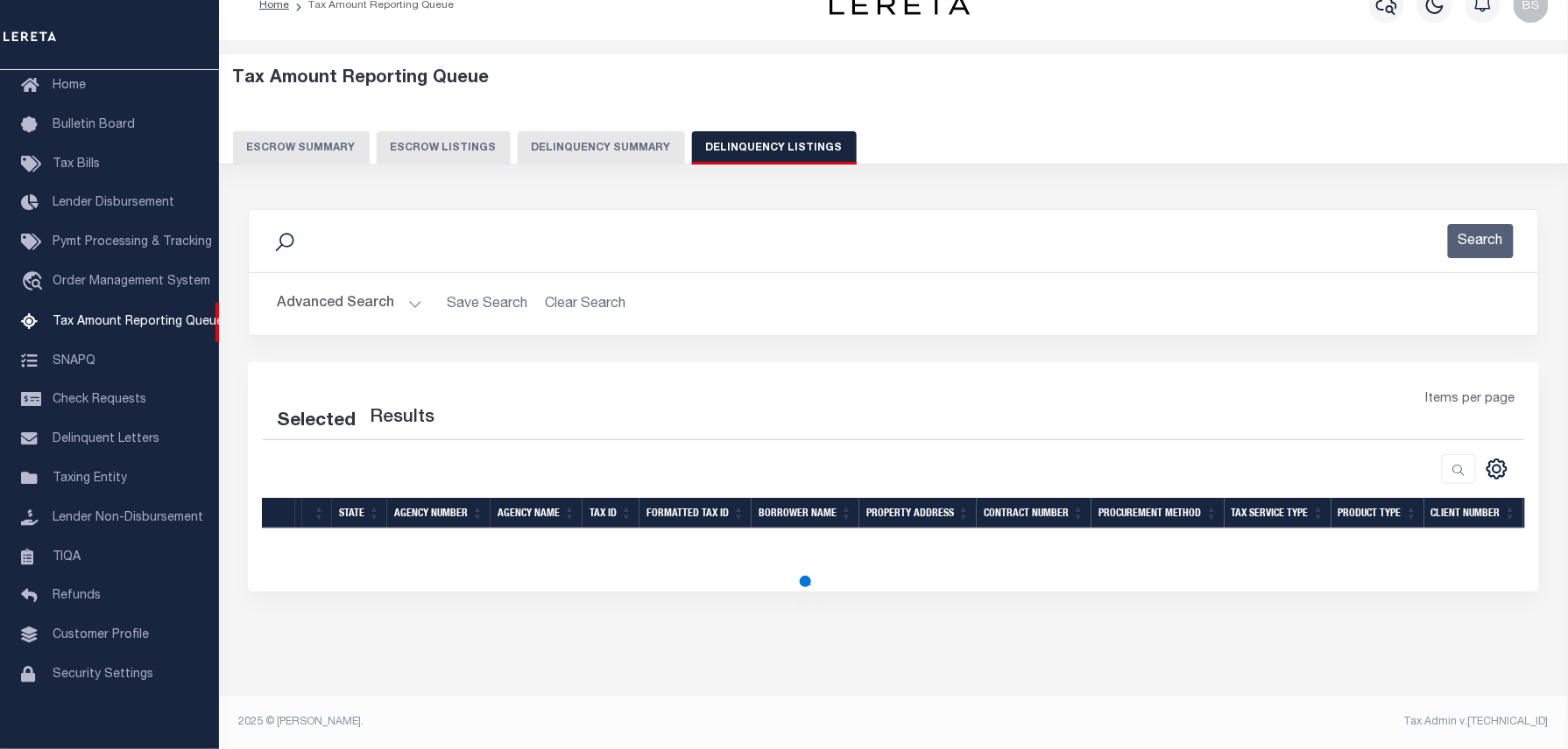
select select "100"
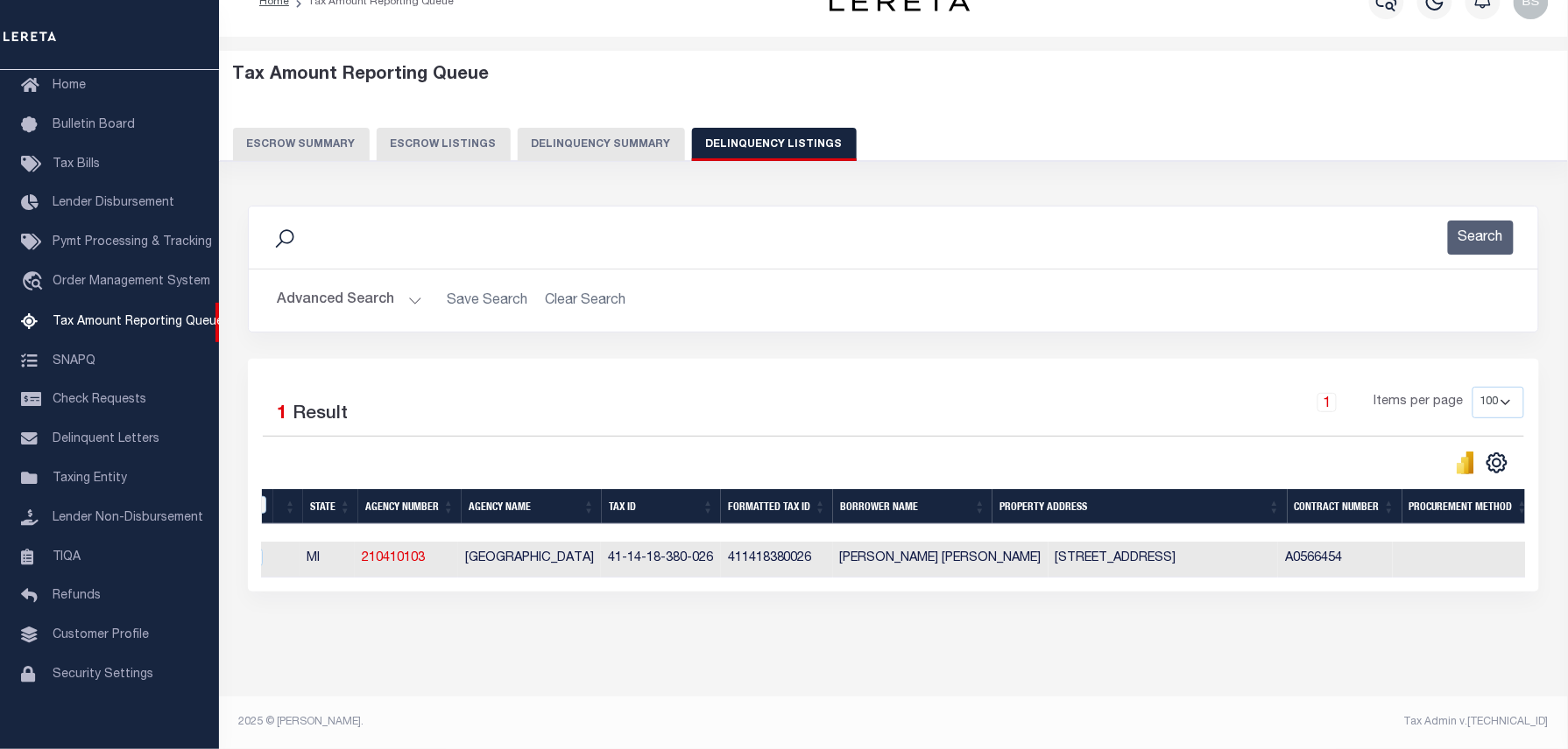
scroll to position [0, 0]
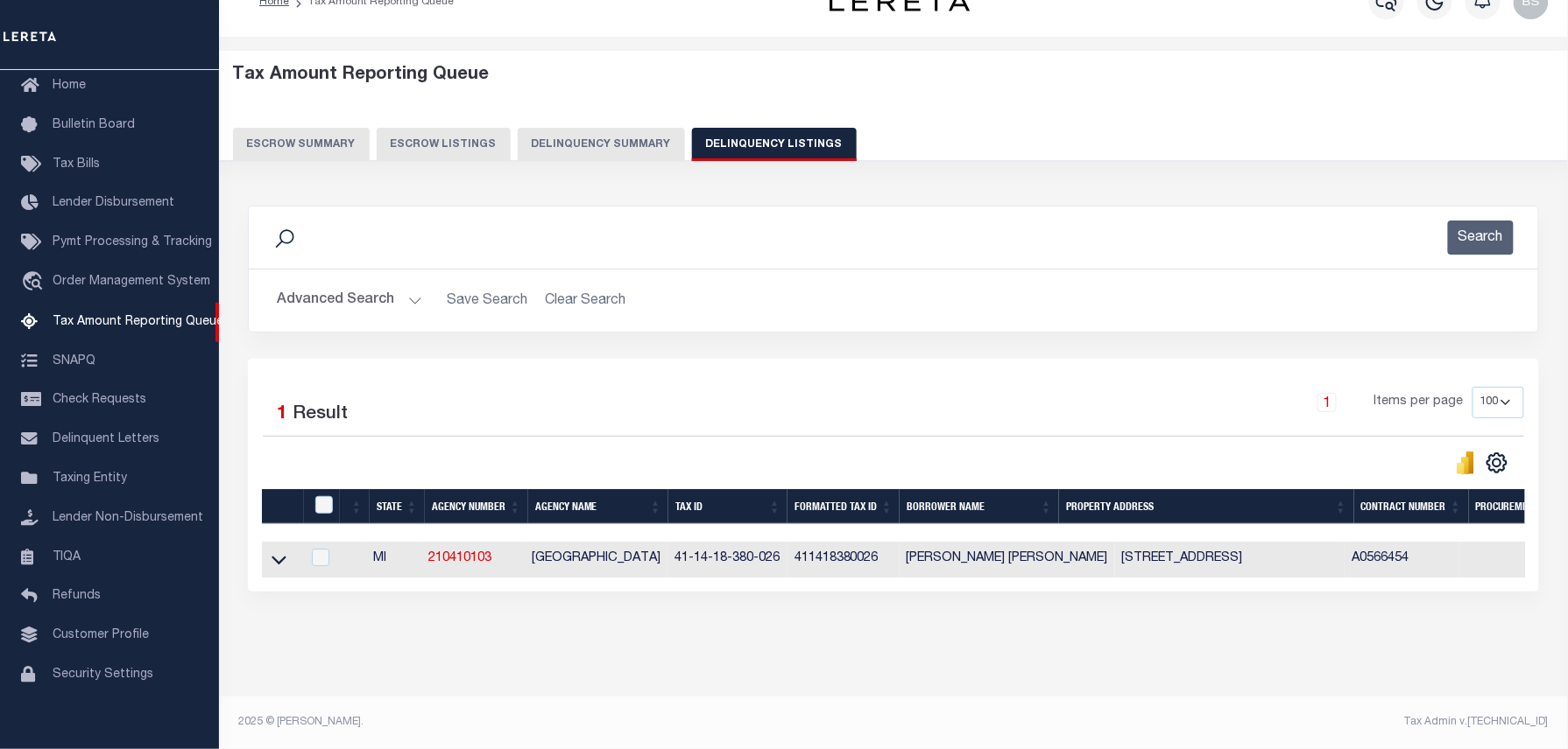
click at [337, 301] on button "Advanced Search" at bounding box center [349, 301] width 146 height 34
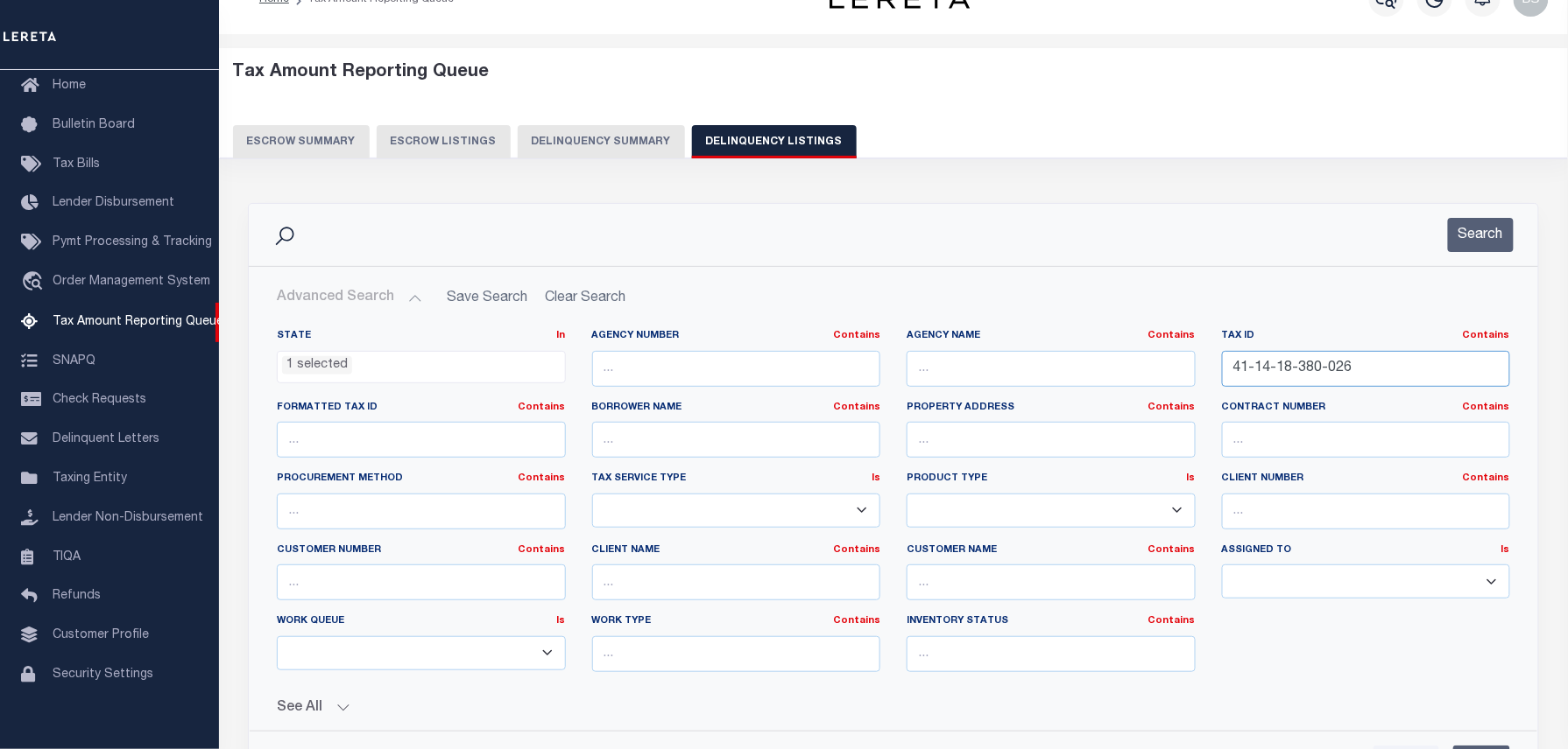
drag, startPoint x: 1382, startPoint y: 369, endPoint x: 1189, endPoint y: 369, distance: 193.0
click at [1189, 369] on div "State In In AK AL AR AZ CA CO CT DC DE FL GA GU HI IA ID IL IN KS KY LA MA MD M…" at bounding box center [893, 507] width 1259 height 357
click at [1364, 366] on input "41-14-18-380-026" at bounding box center [1366, 369] width 289 height 36
drag, startPoint x: 1254, startPoint y: 365, endPoint x: 1439, endPoint y: 394, distance: 187.3
click at [1439, 394] on div "Tax ID Contains Contains Is 41-14-18-380-026" at bounding box center [1366, 364] width 316 height 71
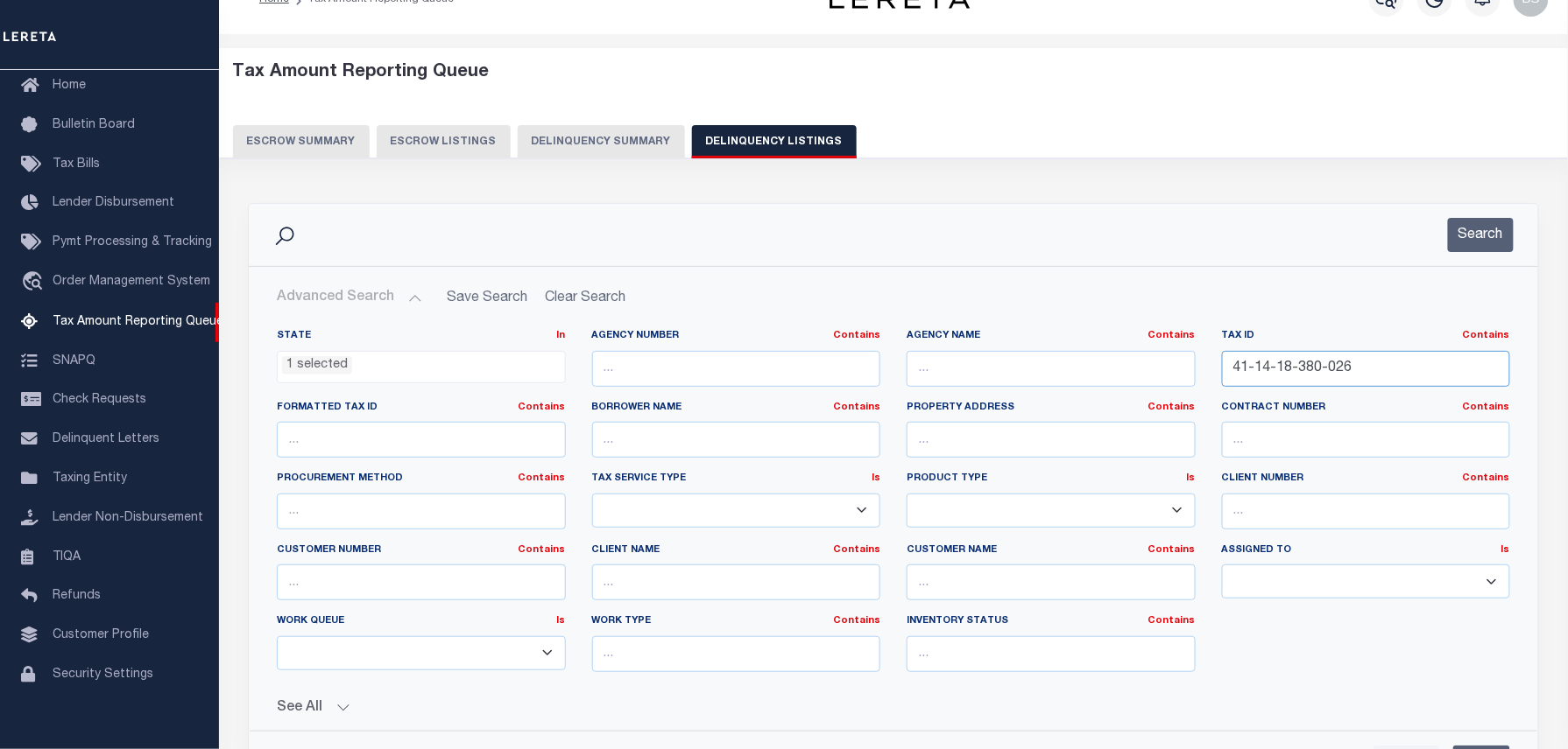
paste input "41-18-06-155-00"
drag, startPoint x: 1407, startPoint y: 379, endPoint x: 1121, endPoint y: 379, distance: 286.0
click at [1121, 379] on div "State In In AK AL AR AZ CA CO CT DC DE FL GA GU HI IA ID IL IN KS [GEOGRAPHIC_D…" at bounding box center [893, 507] width 1259 height 357
paste input "text"
type input "41-18-06-155-006"
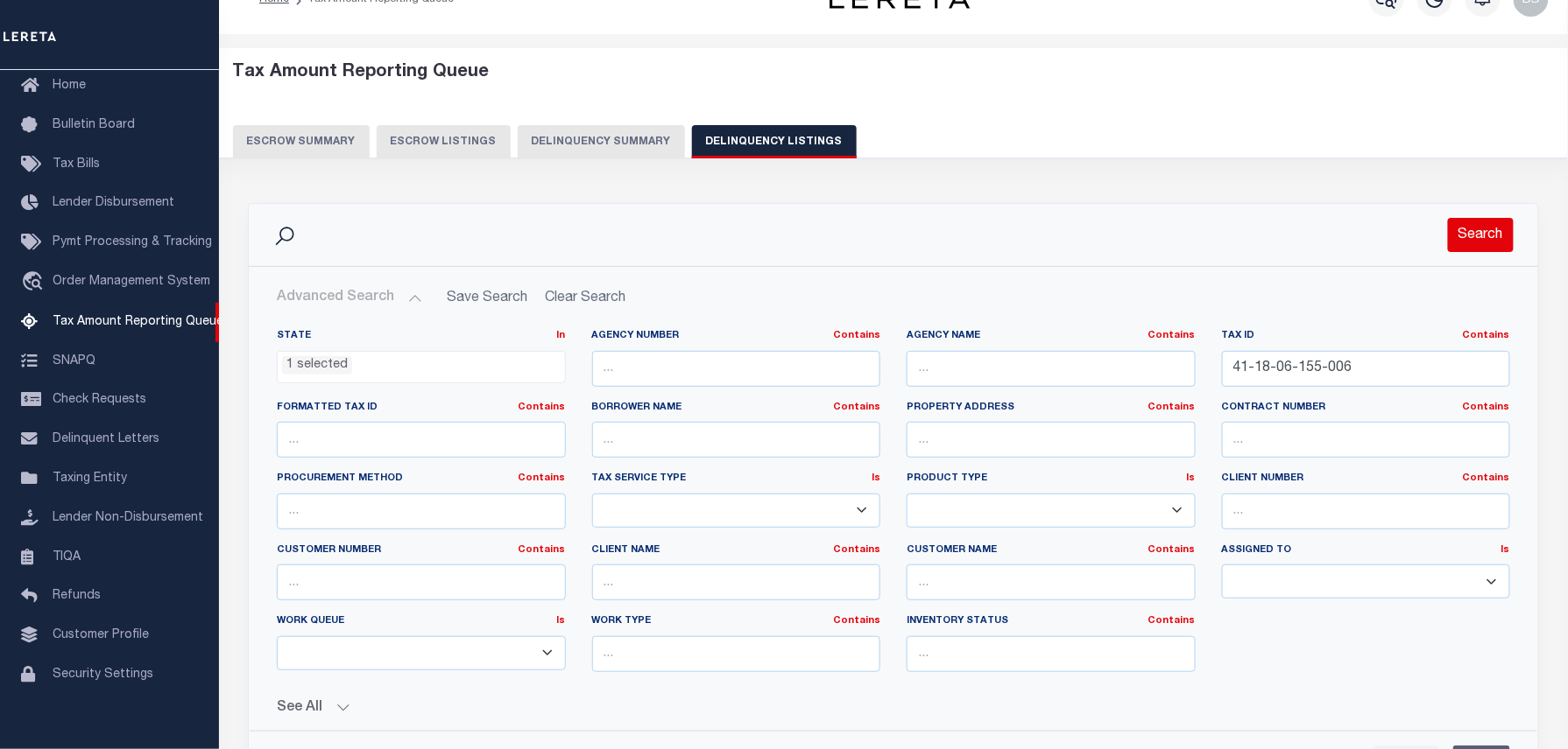
click at [1482, 242] on button "Search" at bounding box center [1480, 235] width 66 height 34
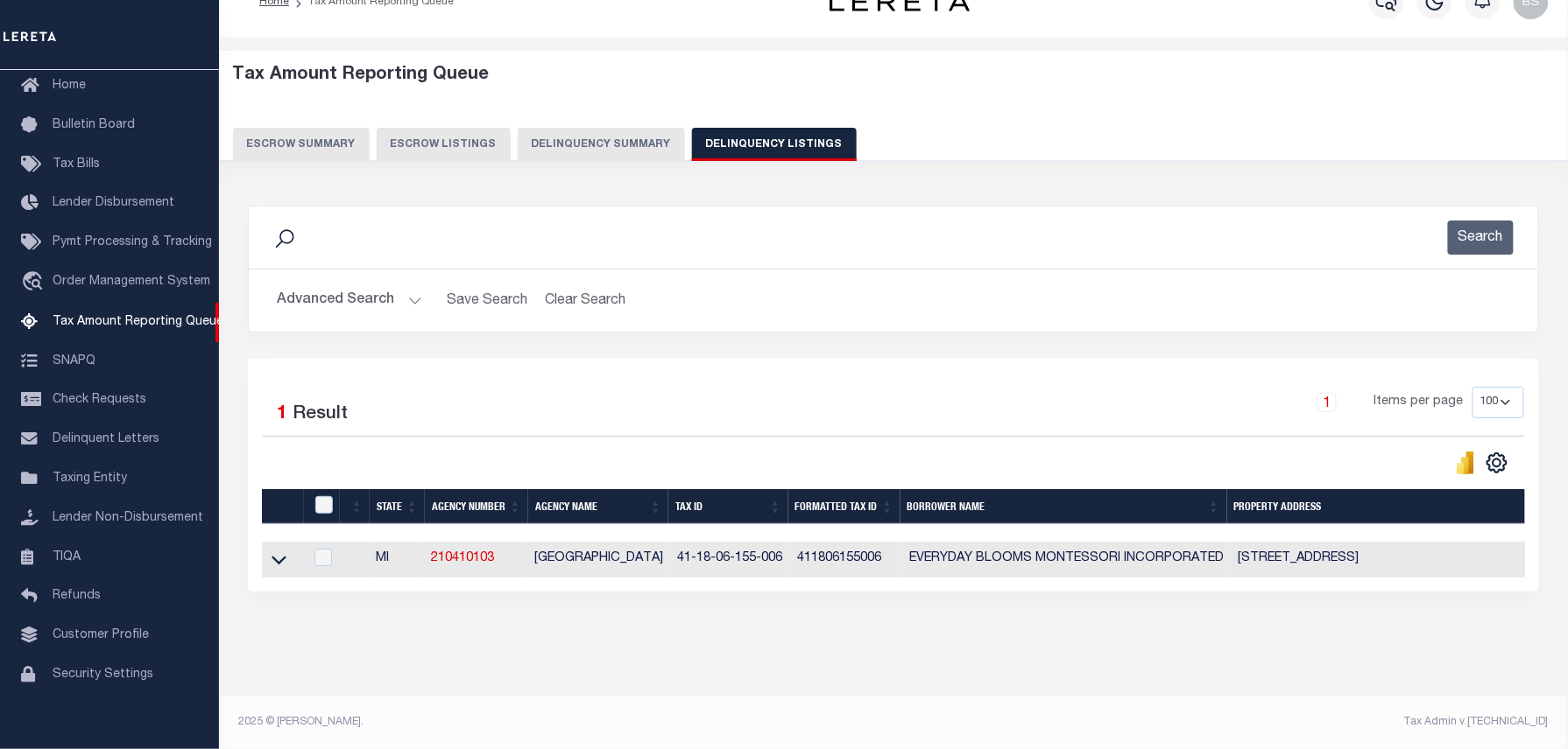
drag, startPoint x: 278, startPoint y: 565, endPoint x: 473, endPoint y: 457, distance: 222.9
click at [278, 565] on icon at bounding box center [279, 559] width 15 height 18
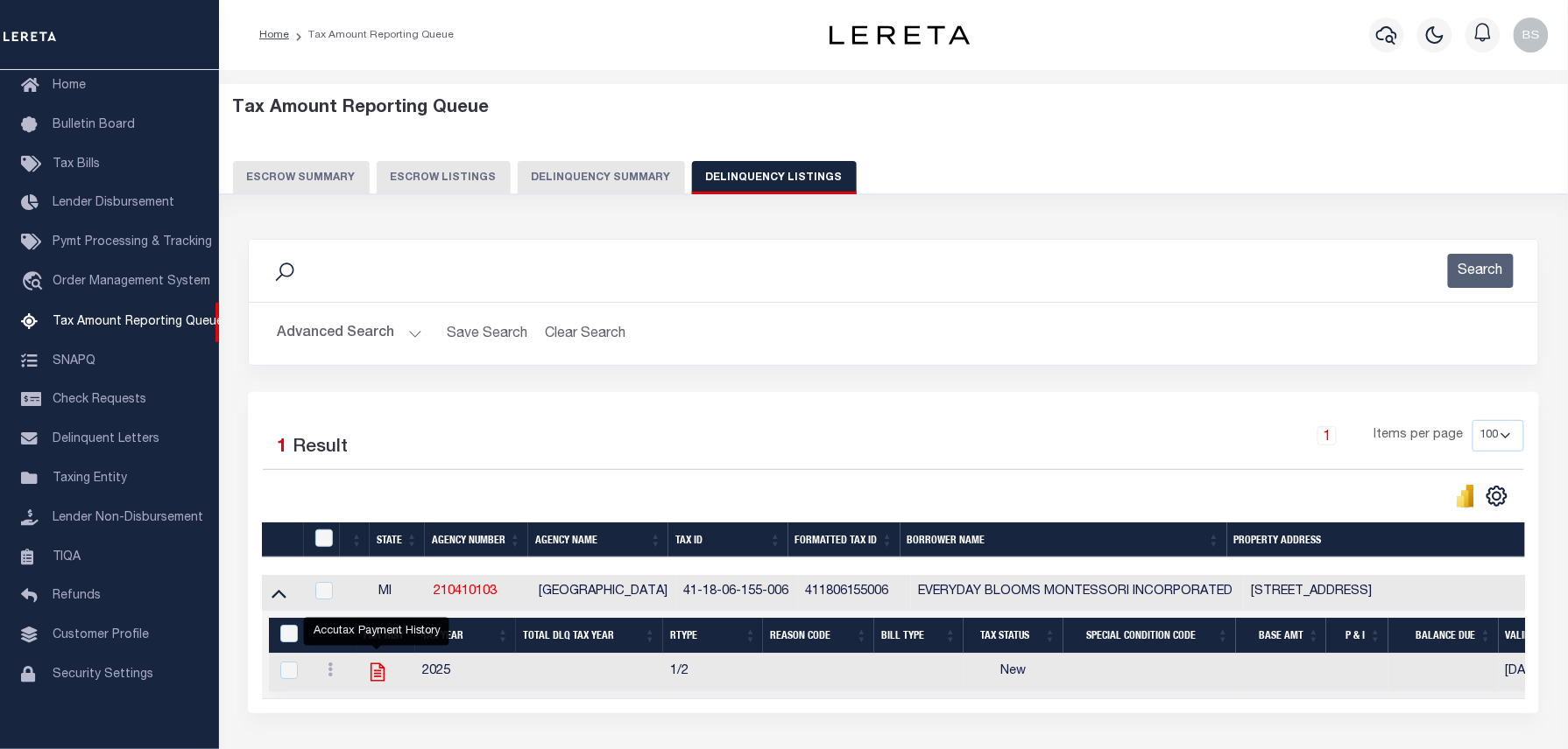
click at [369, 673] on icon "" at bounding box center [377, 673] width 23 height 23
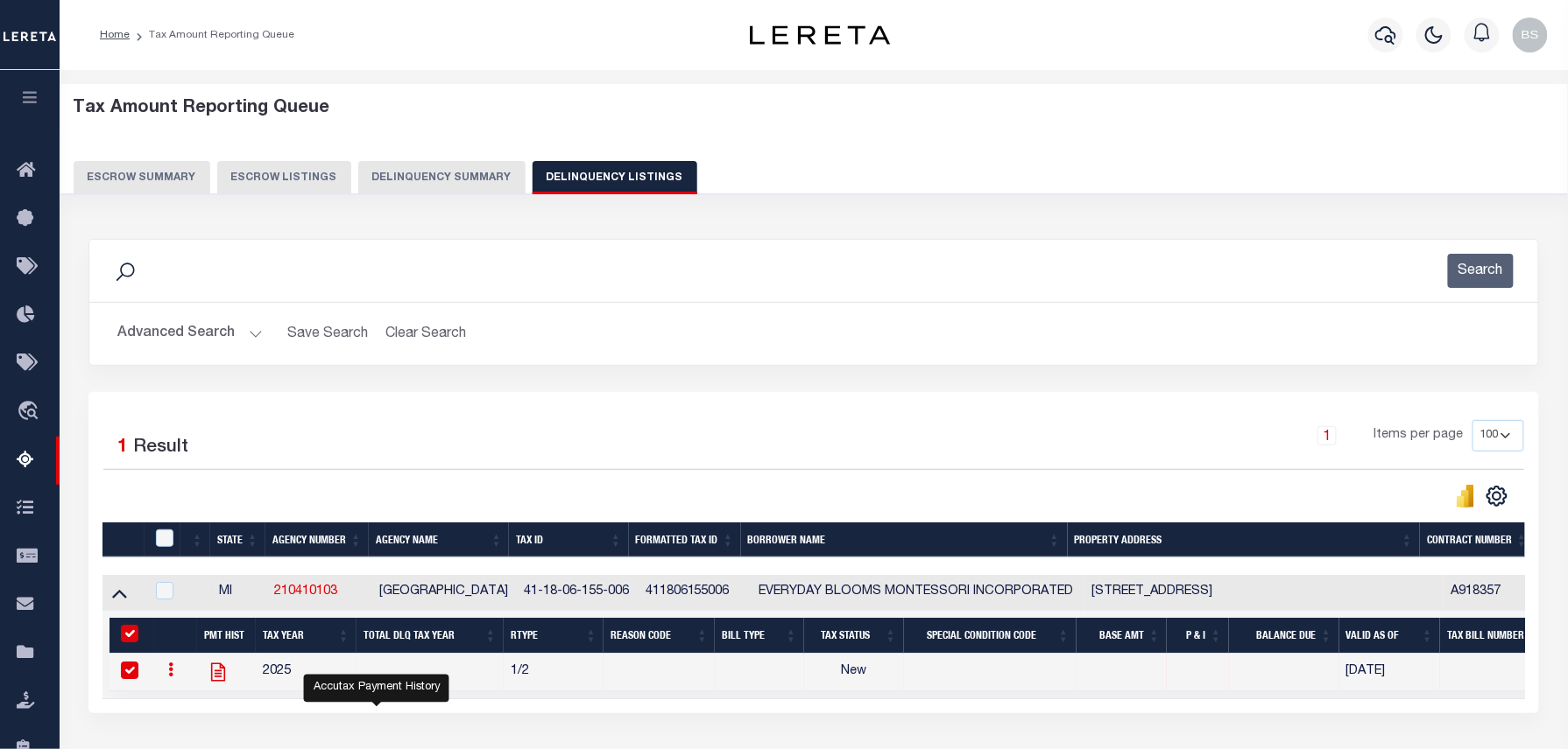
checkbox input "true"
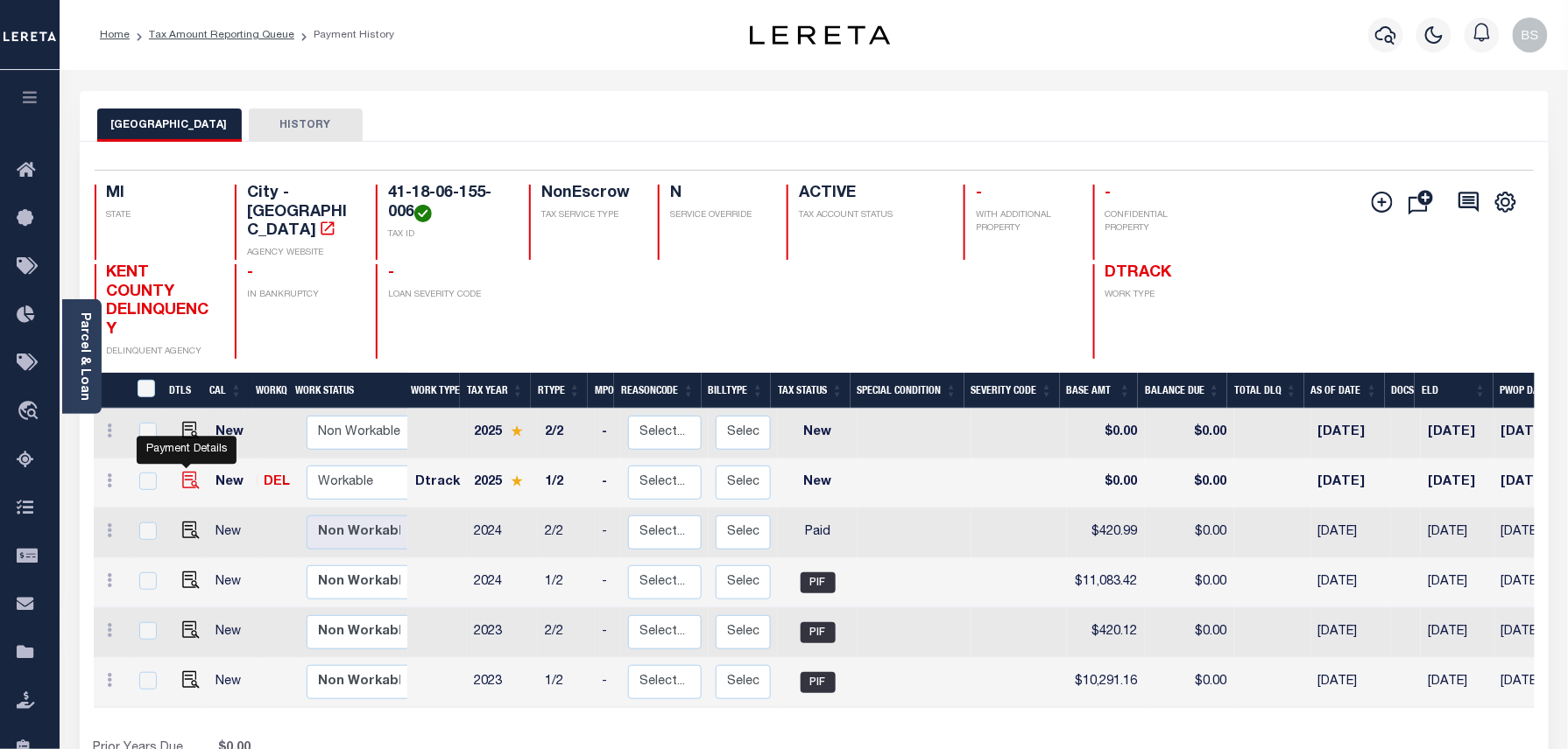
click at [188, 472] on img "" at bounding box center [191, 480] width 17 height 17
checkbox input "true"
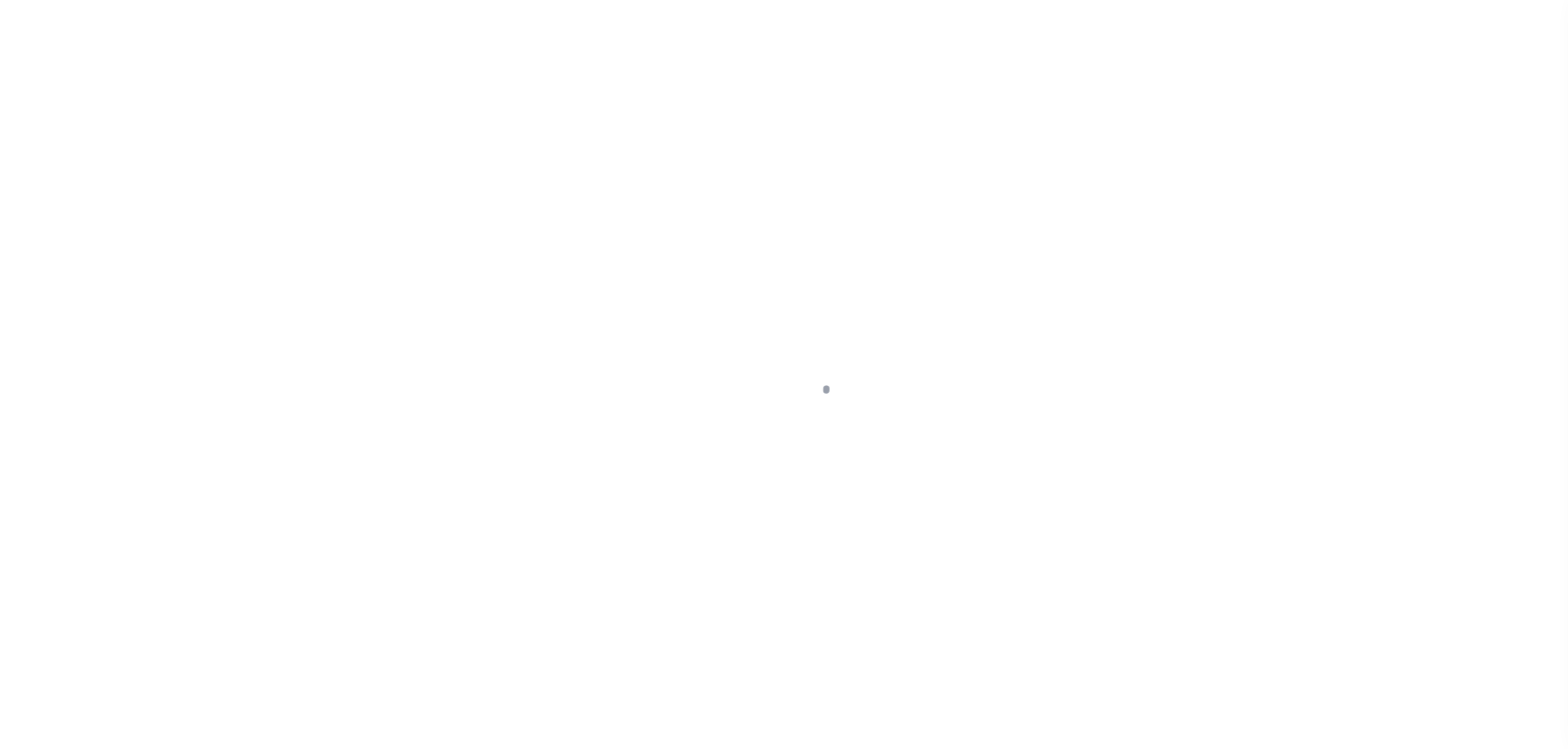
select select "NW2"
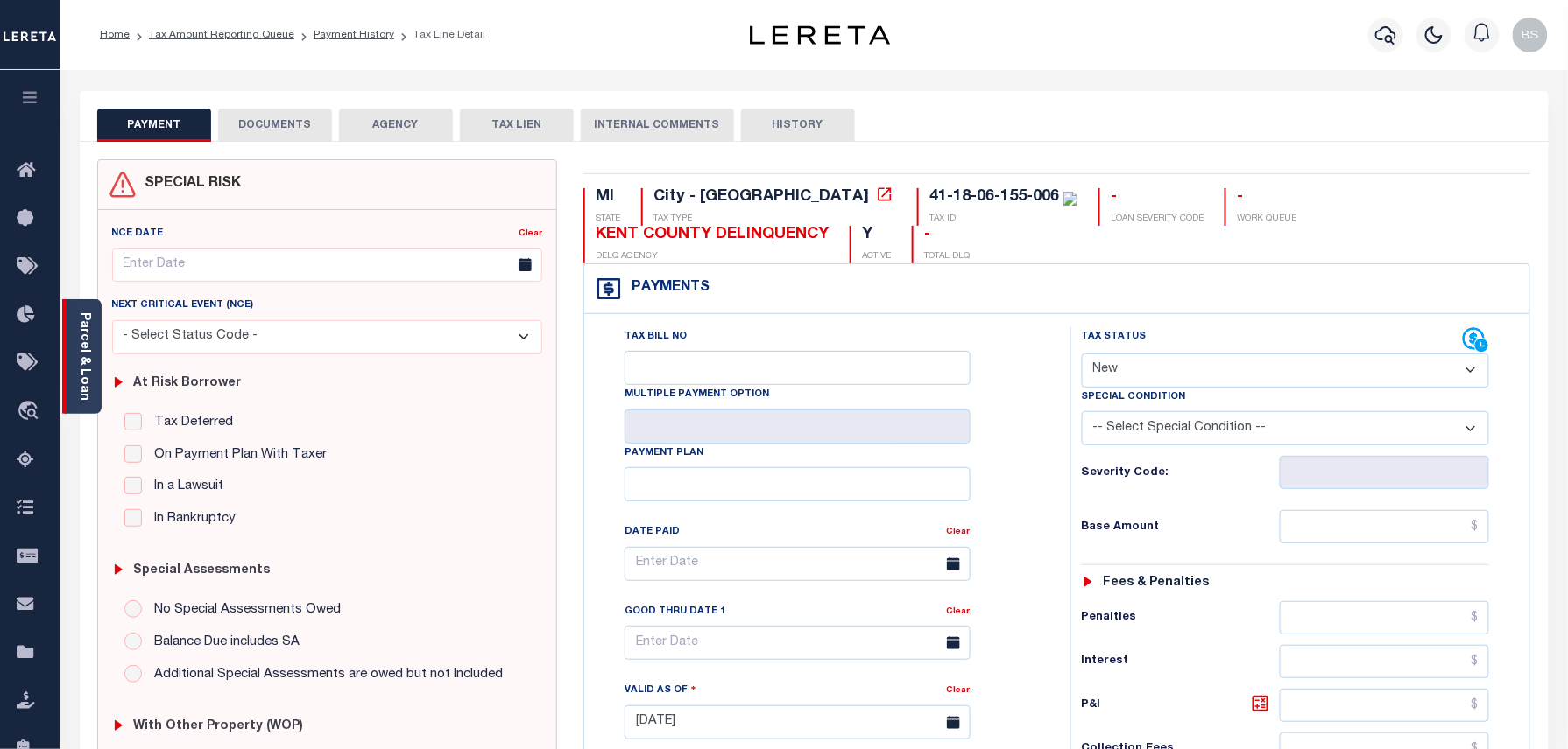
click at [90, 355] on link "Parcel & Loan" at bounding box center [84, 356] width 12 height 89
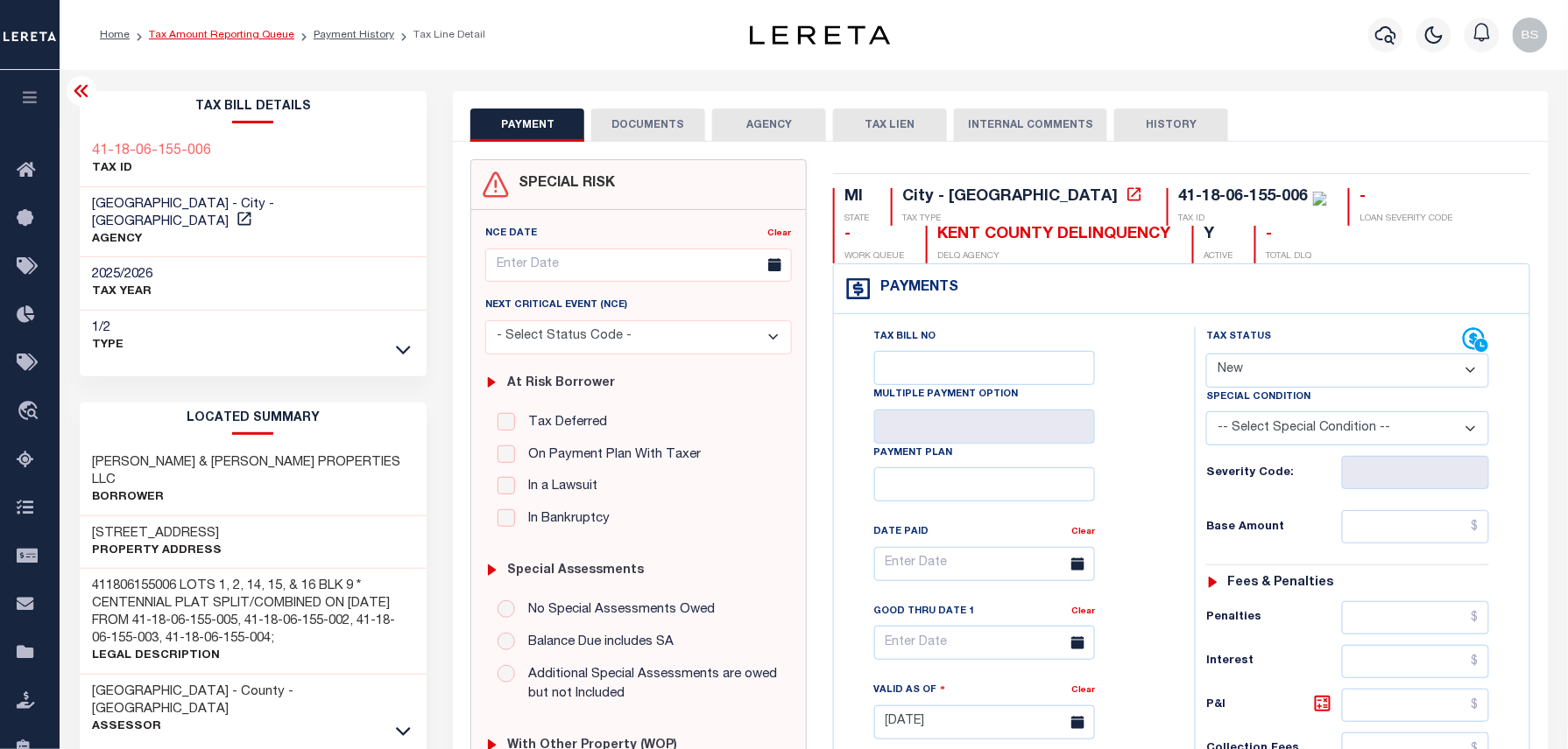
click at [217, 31] on link "Tax Amount Reporting Queue" at bounding box center [221, 34] width 146 height 10
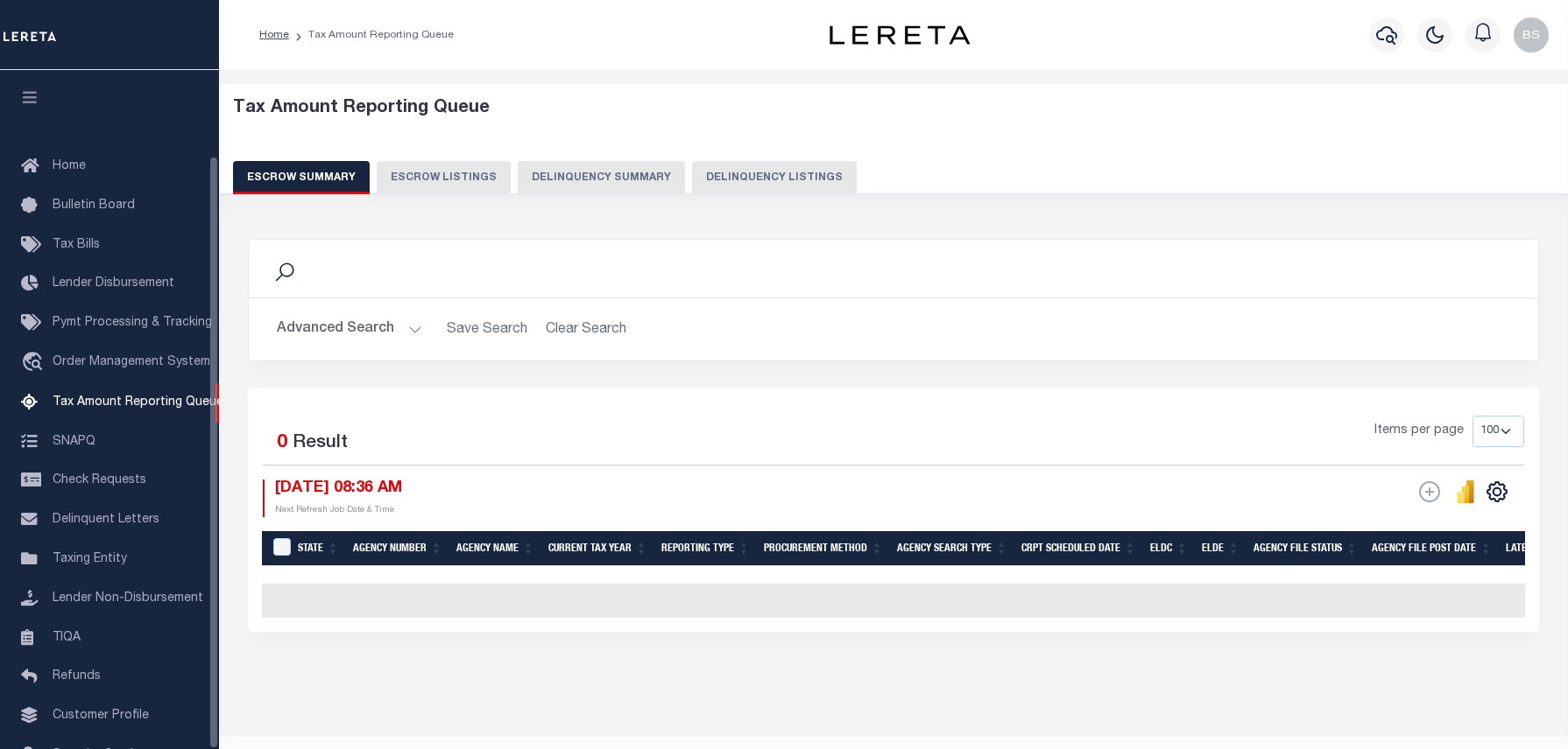
select select "100"
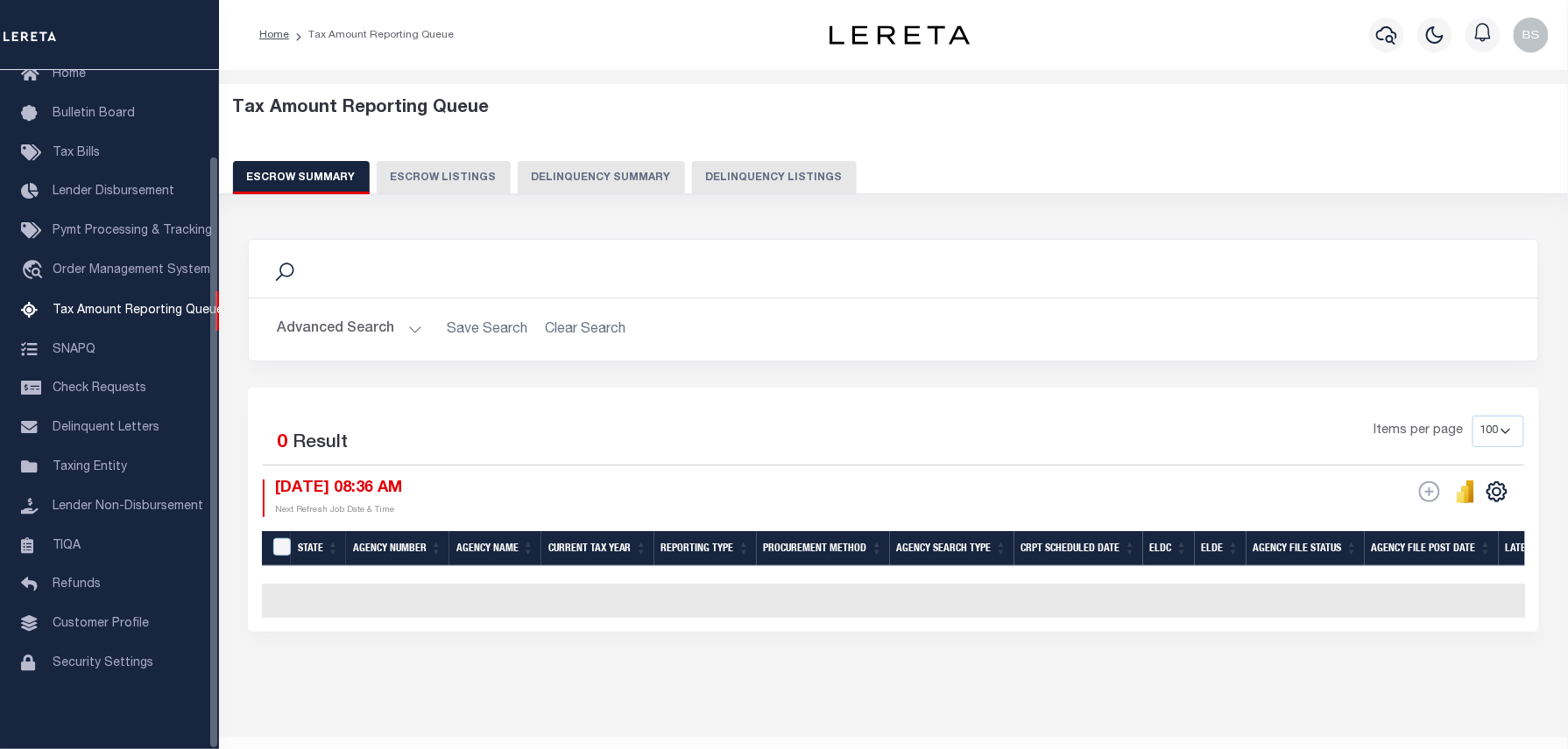
click at [765, 175] on button "Delinquency Listings" at bounding box center [774, 177] width 165 height 33
select select "100"
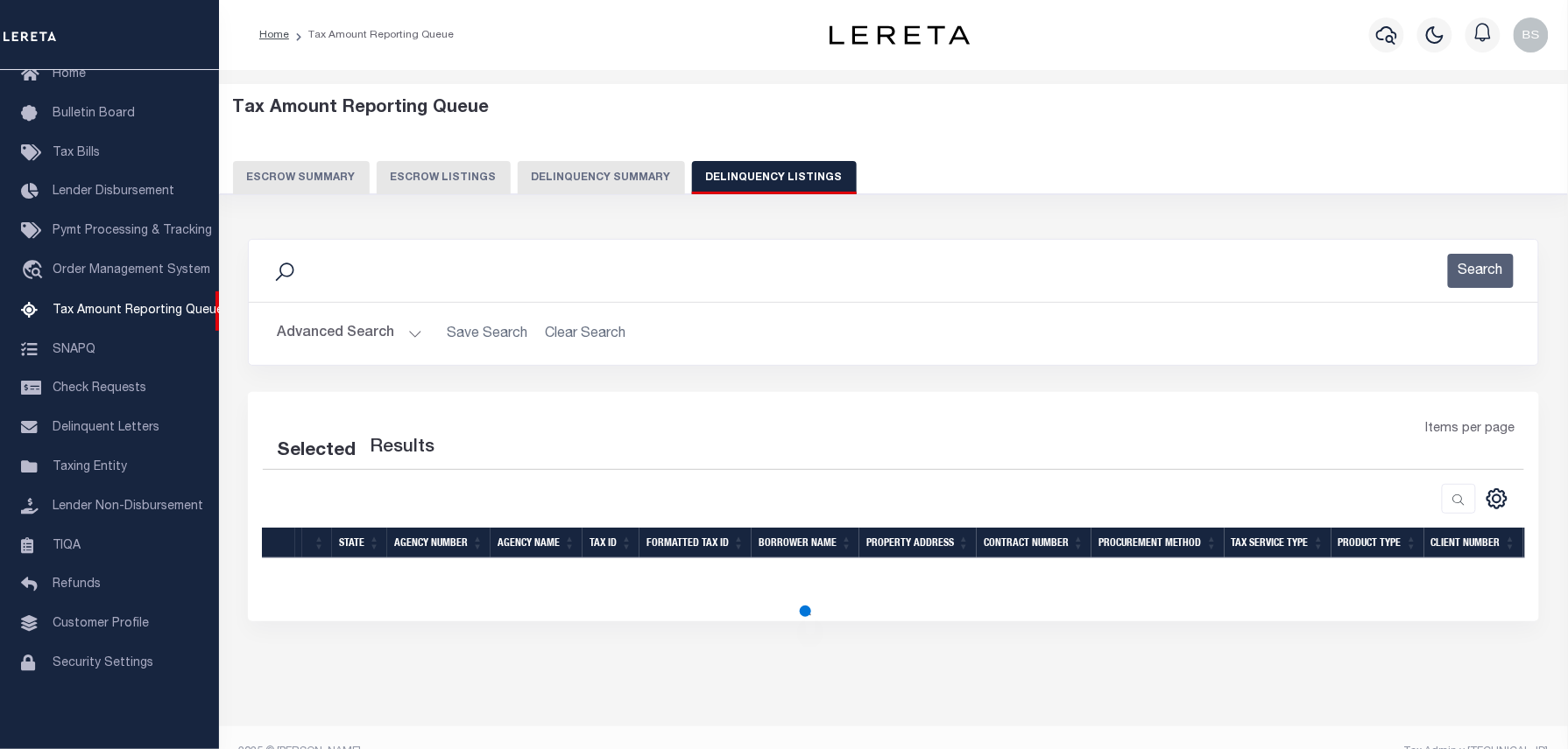
select select "100"
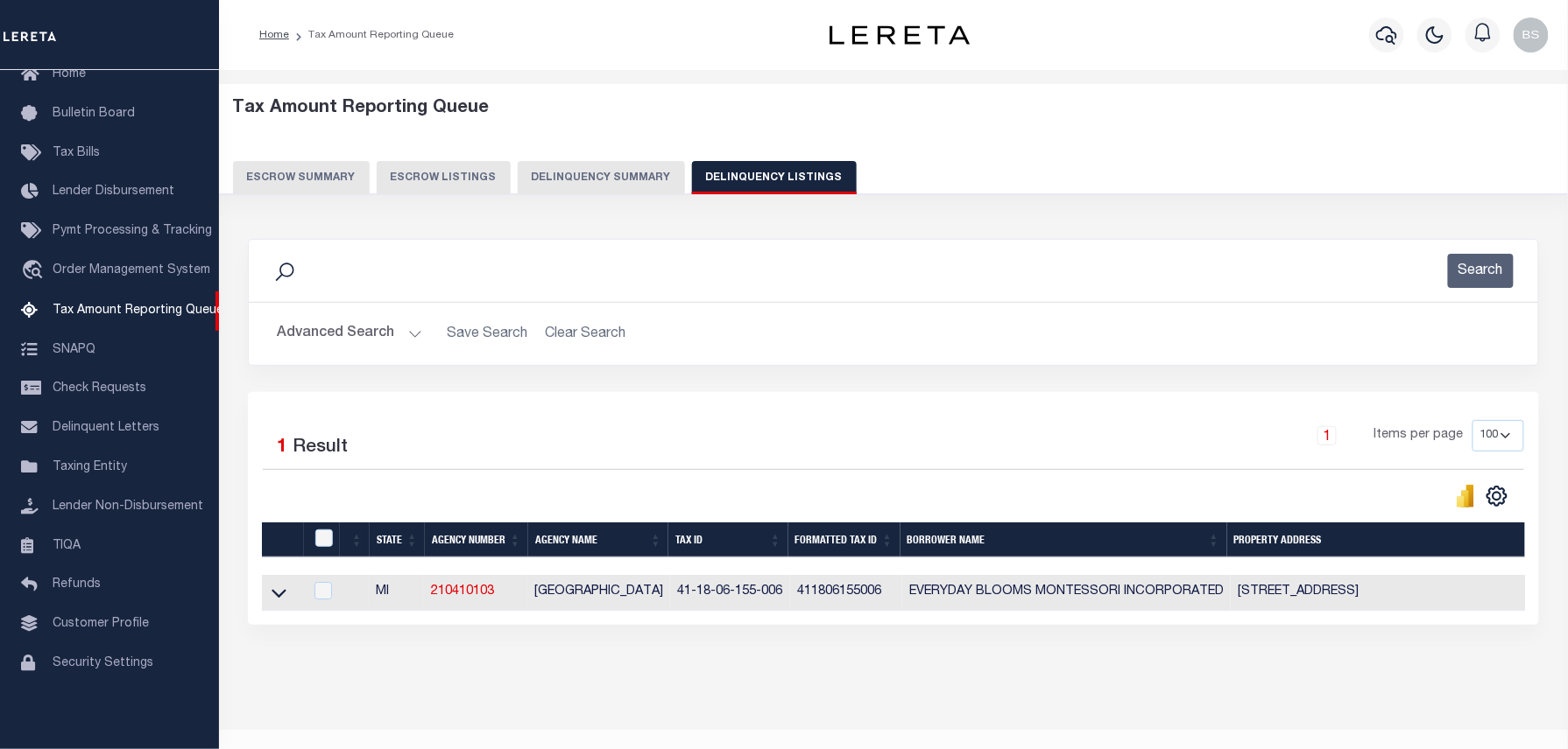
drag, startPoint x: 278, startPoint y: 599, endPoint x: 425, endPoint y: 534, distance: 160.7
click at [278, 599] on icon at bounding box center [279, 593] width 15 height 18
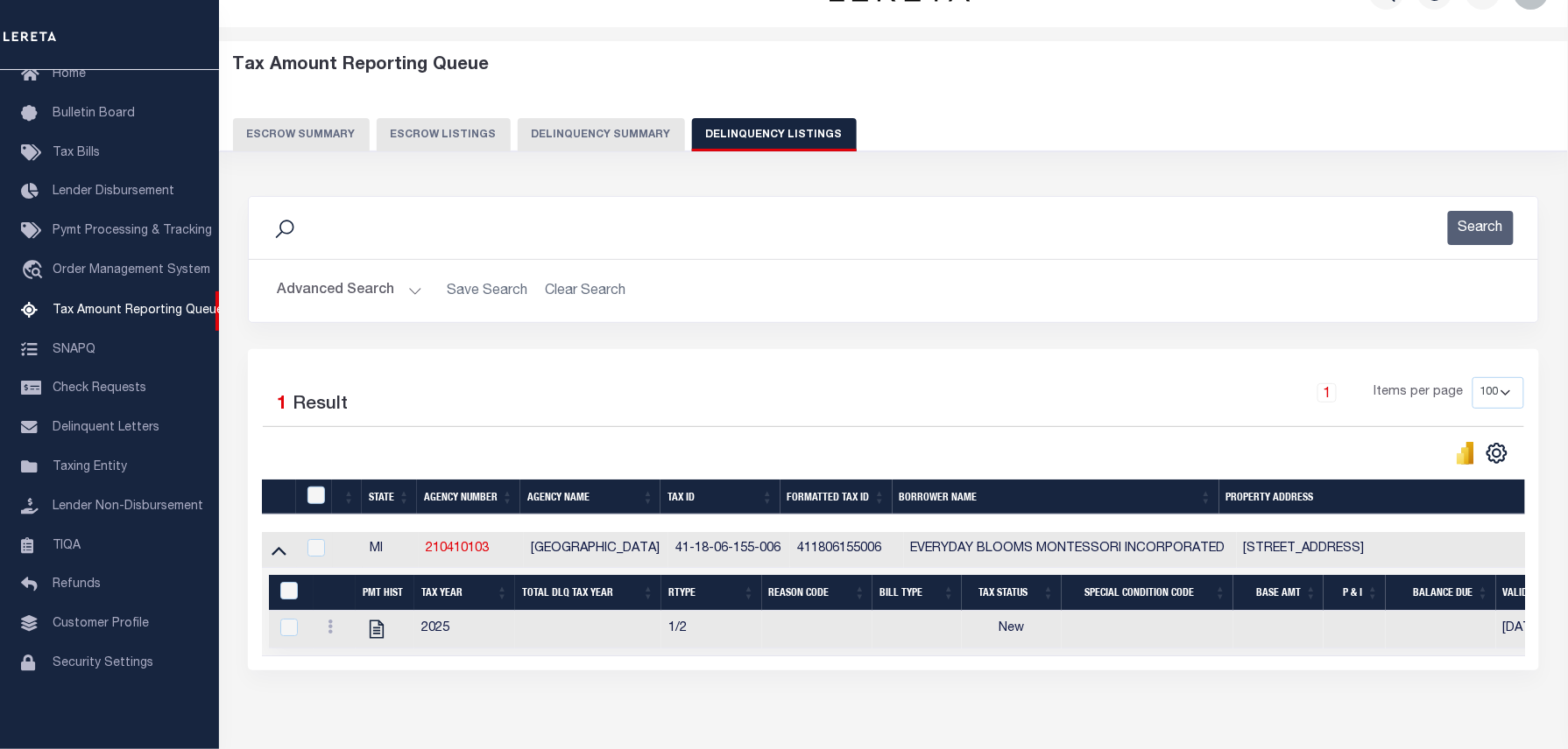
scroll to position [50, 0]
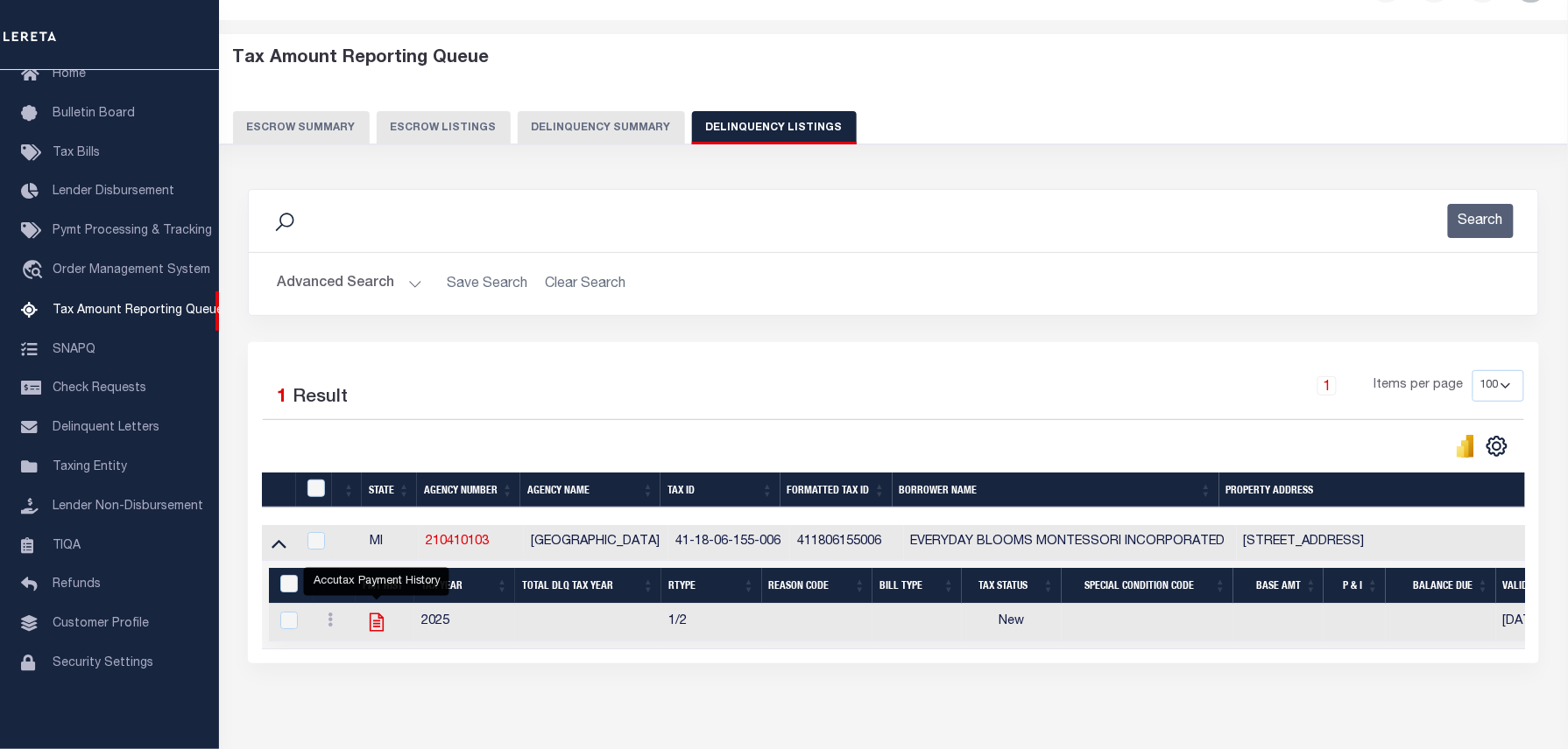
click at [376, 629] on icon "" at bounding box center [377, 622] width 23 height 23
checkbox input "true"
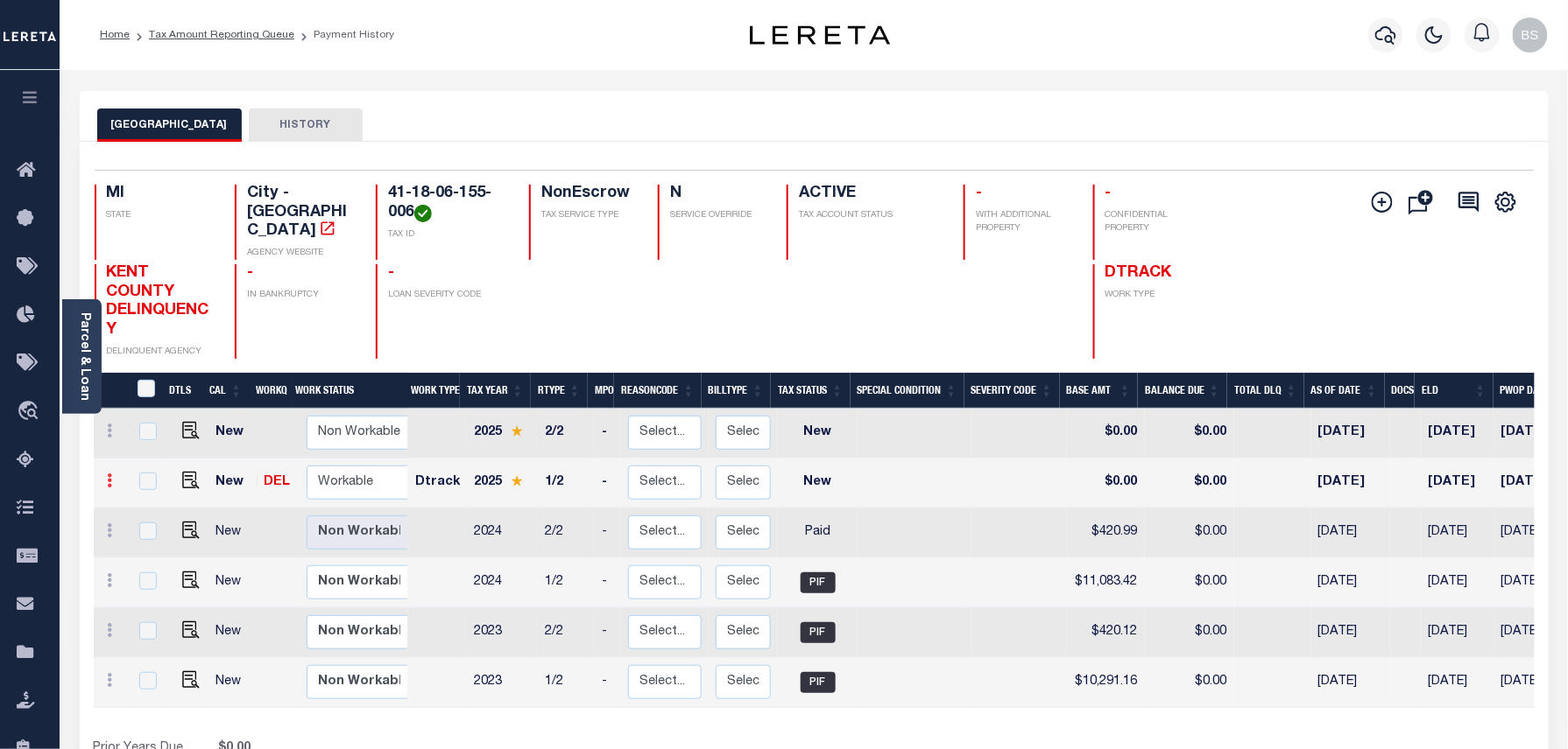
click at [113, 476] on link at bounding box center [111, 483] width 19 height 14
click at [156, 531] on img at bounding box center [153, 539] width 17 height 18
select select "NW2"
type input "$0.00"
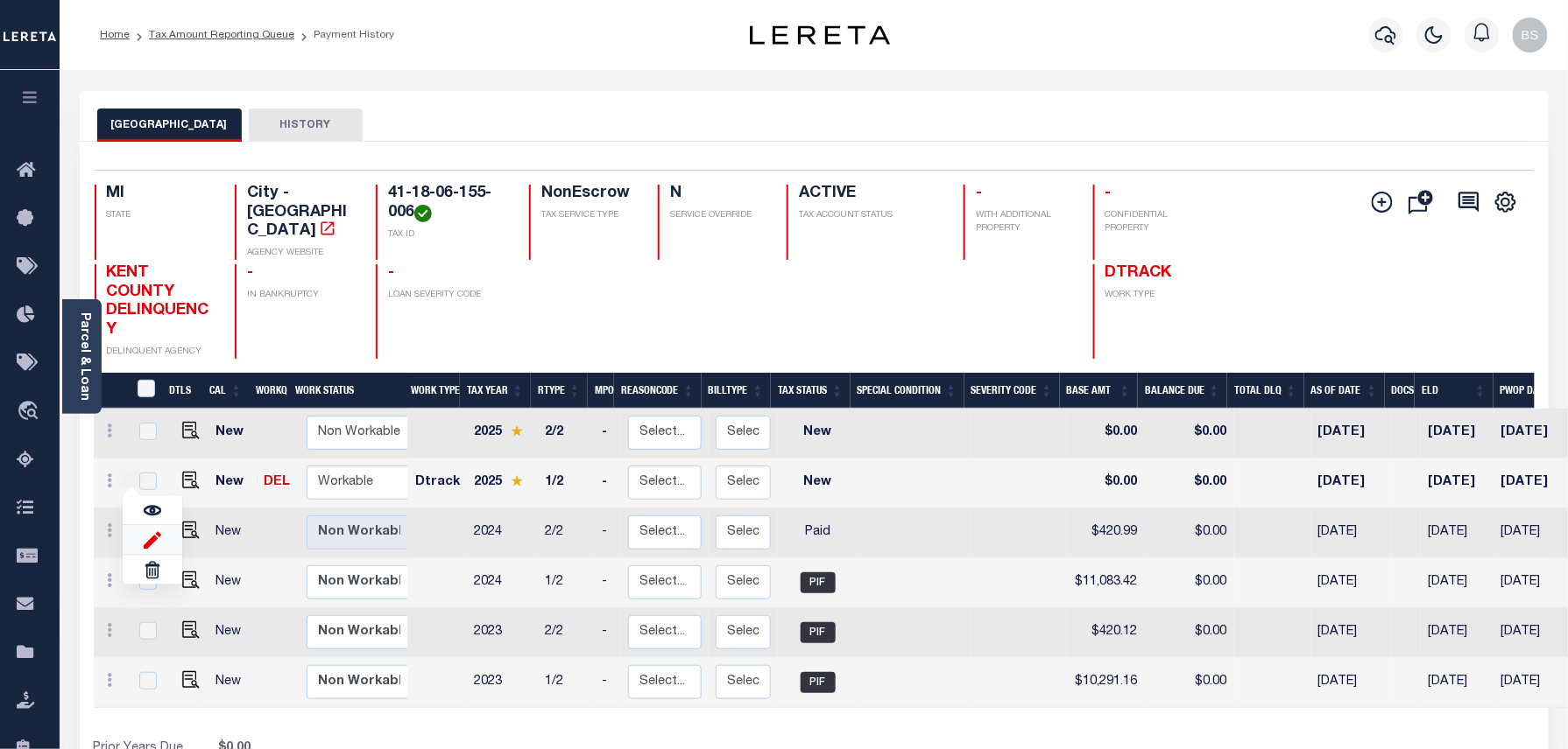
type input "[DATE]"
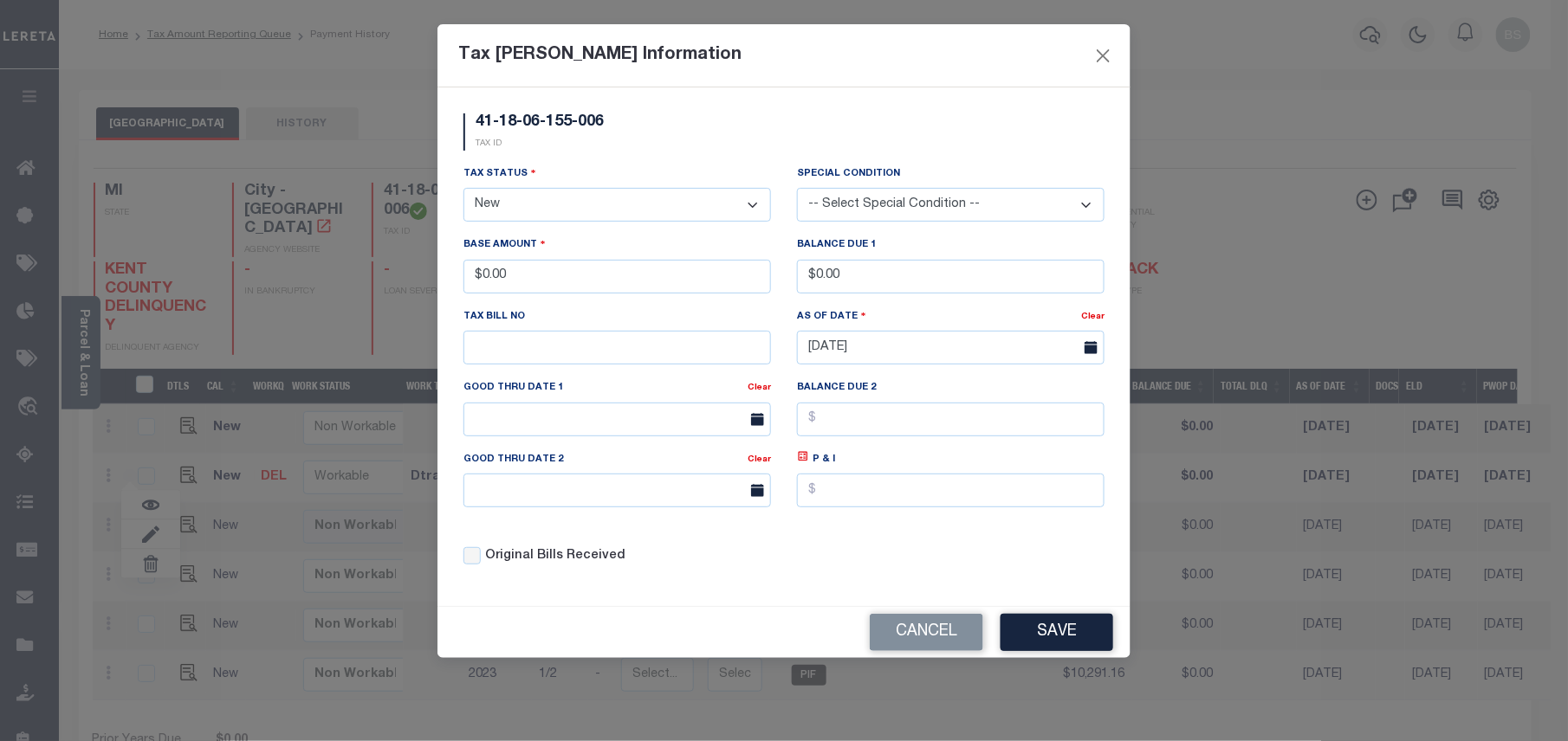
click at [473, 206] on select "- Select Status - Open Due/Unpaid Paid Incomplete No Tax Due Internal Refund Pr…" at bounding box center [618, 205] width 307 height 34
select select "PYD"
click at [464, 190] on select "- Select Status - Open Due/Unpaid Paid Incomplete No Tax Due Internal Refund Pr…" at bounding box center [618, 205] width 307 height 34
drag, startPoint x: 544, startPoint y: 277, endPoint x: 474, endPoint y: 283, distance: 70.3
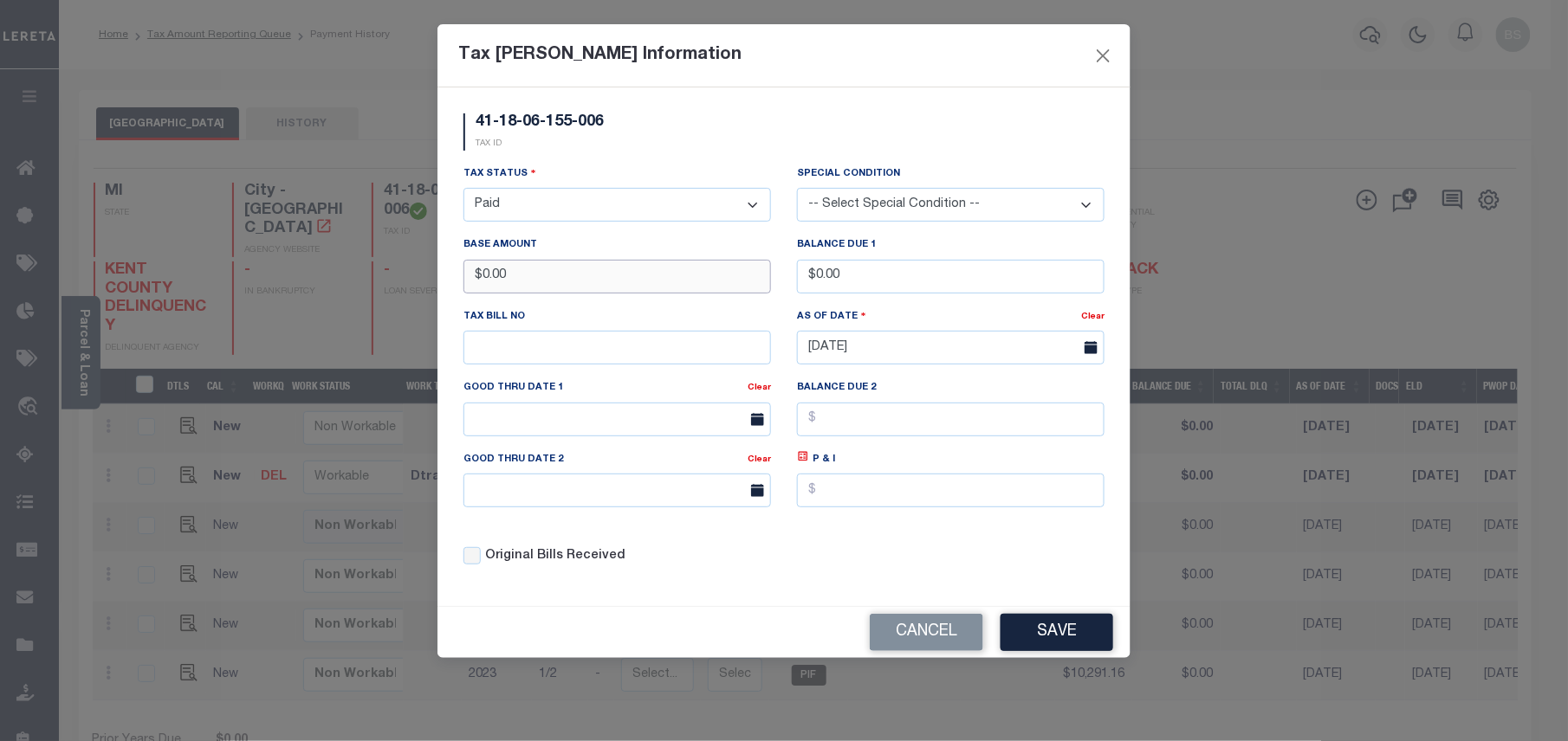
click at [474, 283] on input "$0.00" at bounding box center [618, 277] width 307 height 34
type input "$15,657.02"
click at [1061, 632] on button "Save" at bounding box center [1056, 633] width 112 height 38
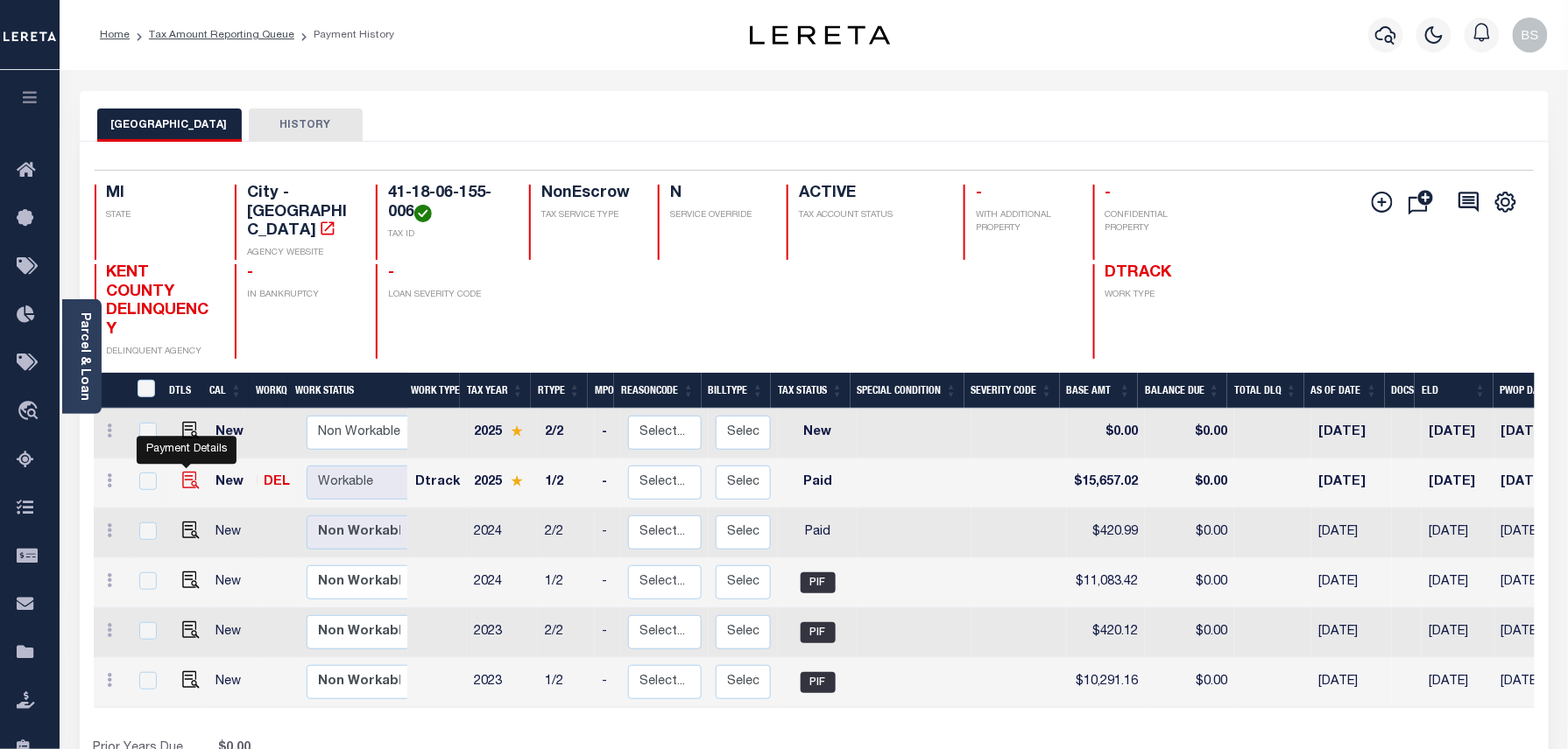
click at [189, 472] on img at bounding box center [191, 480] width 17 height 17
checkbox input "true"
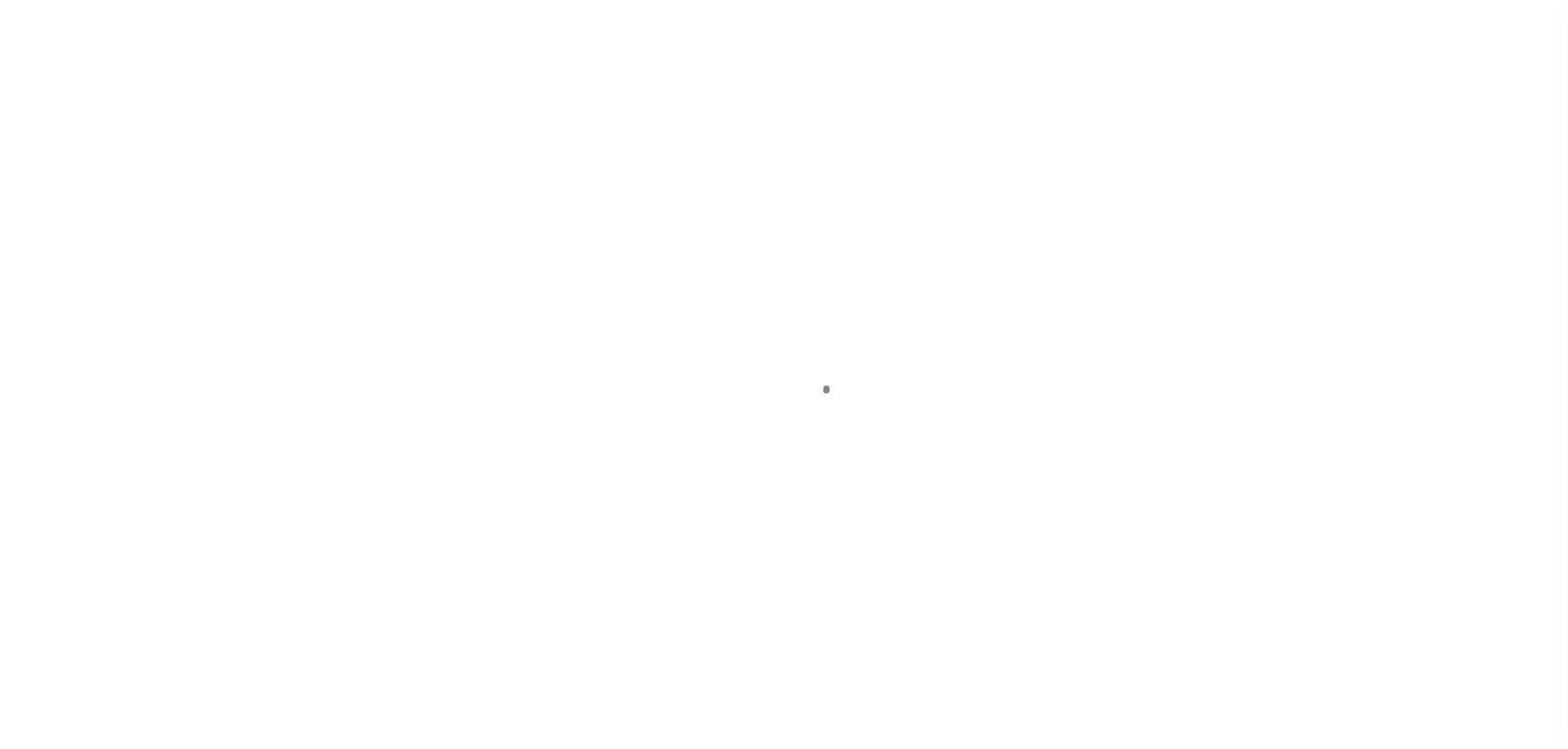
select select "PYD"
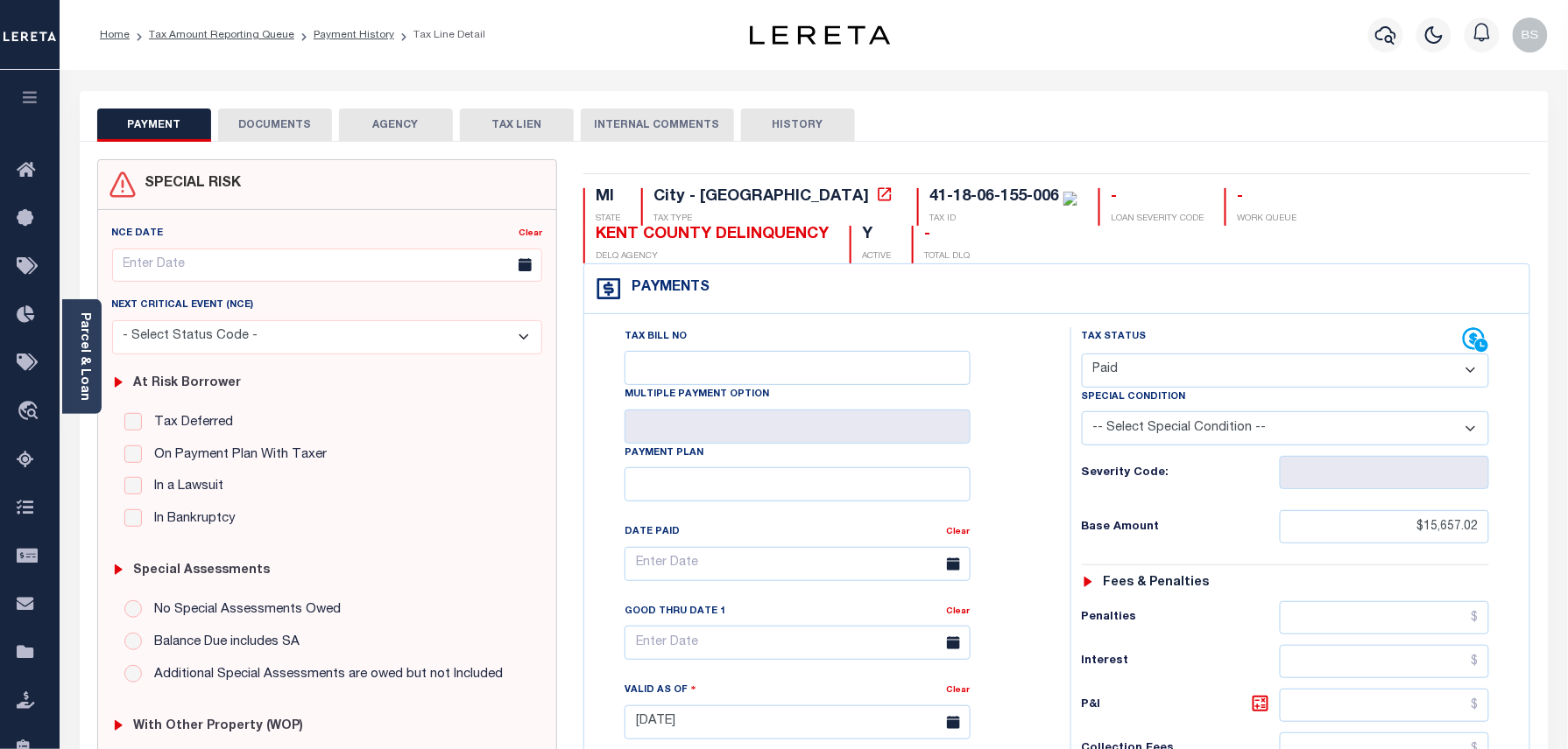
click at [289, 120] on button "DOCUMENTS" at bounding box center [275, 125] width 113 height 33
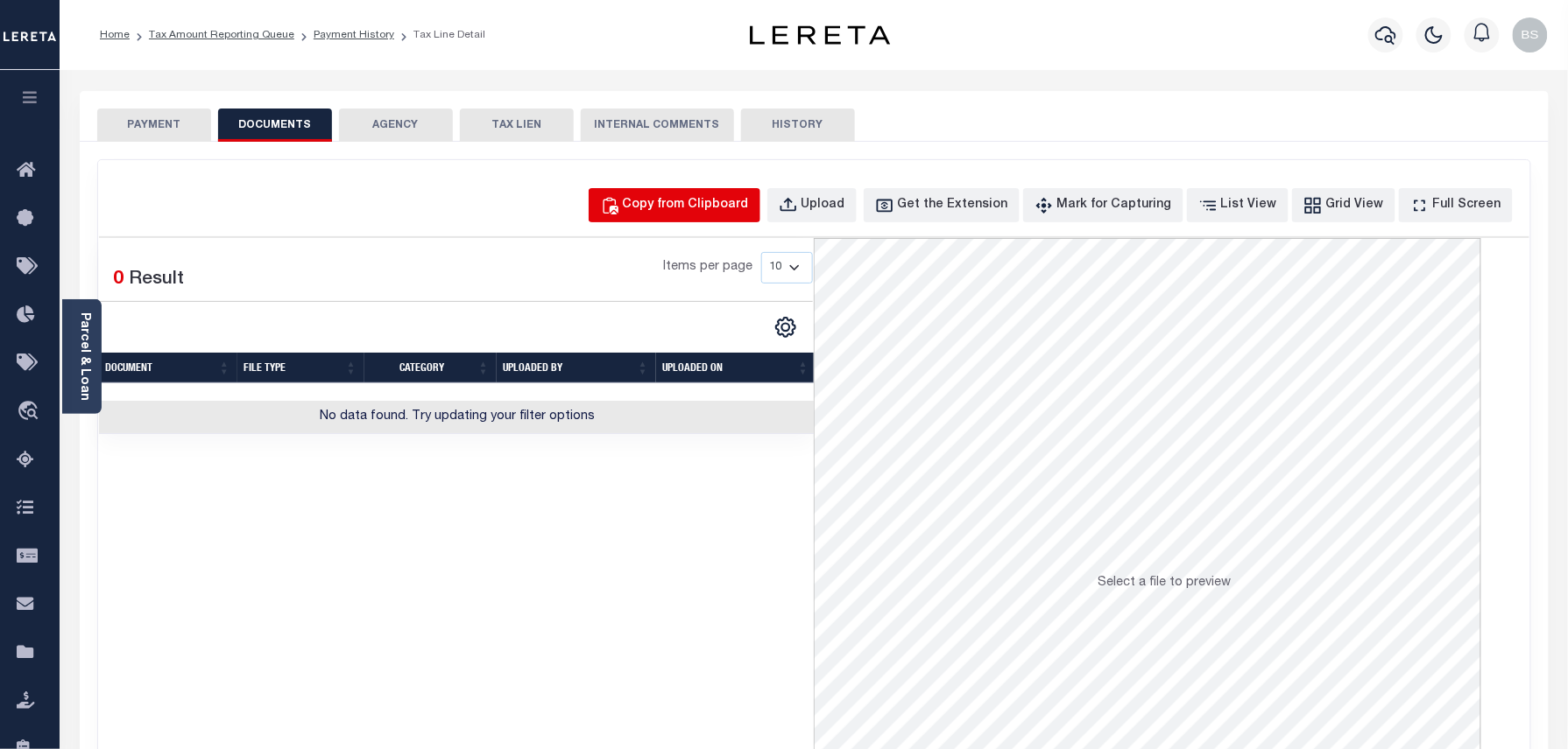
click at [719, 209] on div "Copy from Clipboard" at bounding box center [685, 206] width 126 height 19
select select "POP"
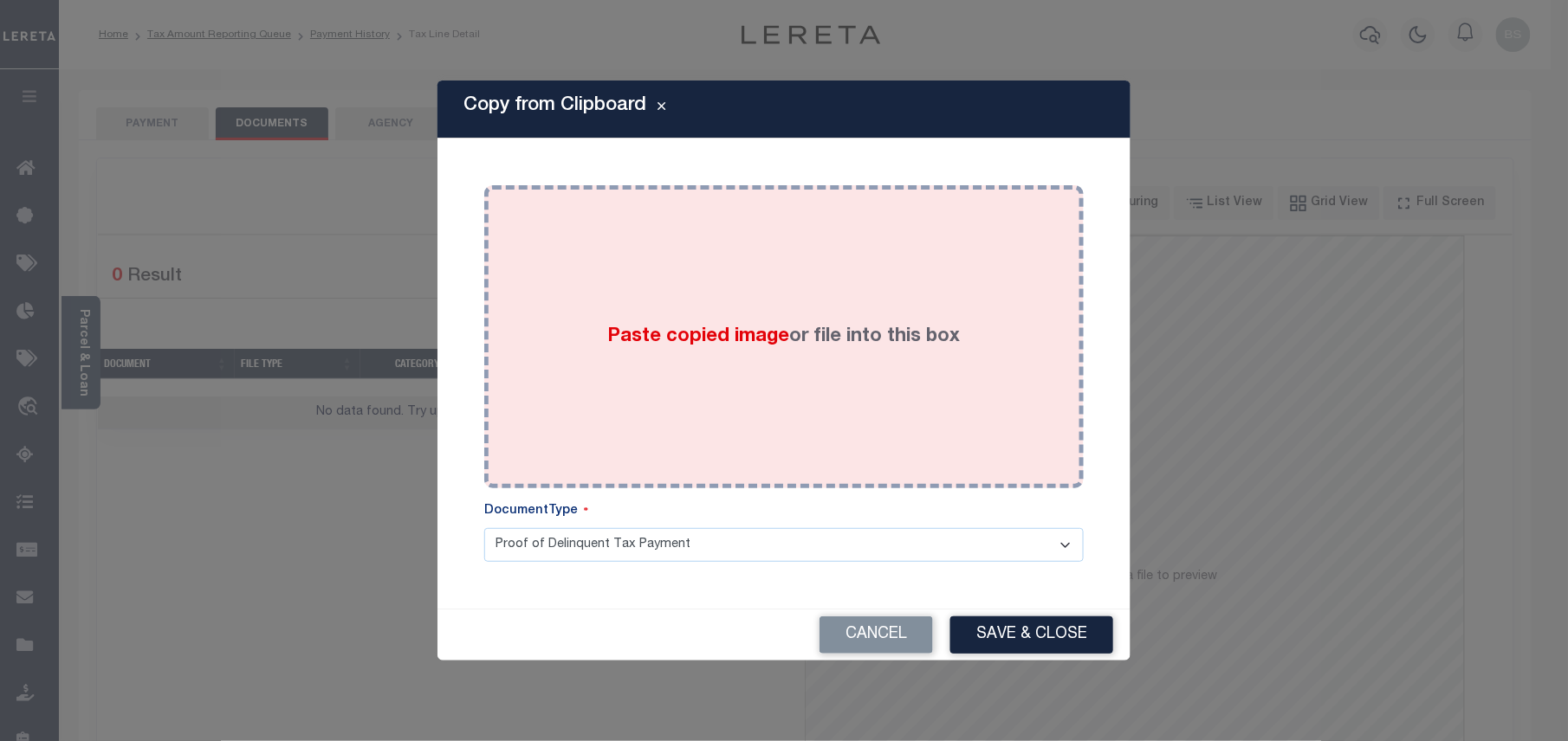
click at [850, 283] on div "Paste copied image or file into this box" at bounding box center [784, 337] width 573 height 277
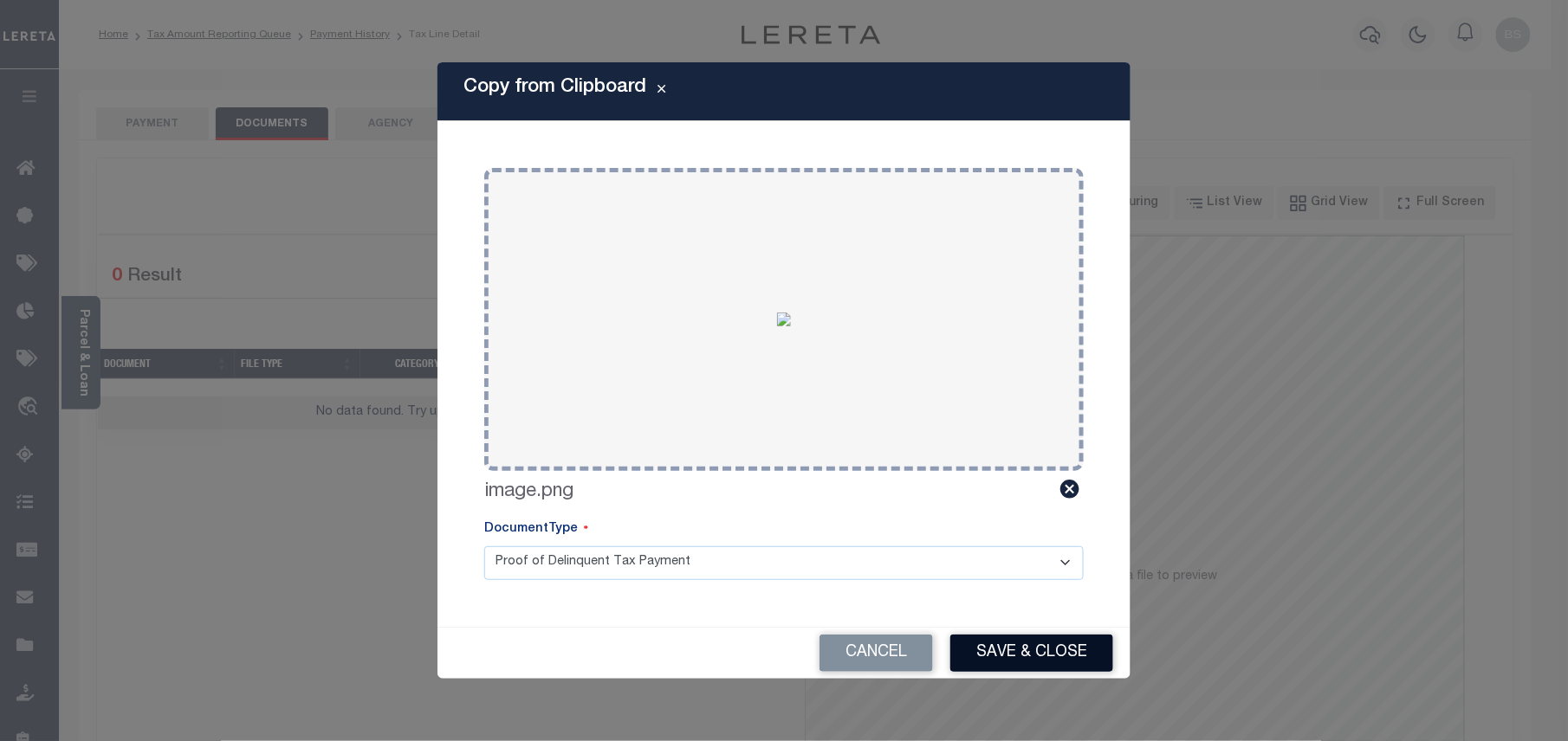
click at [1041, 656] on button "Save & Close" at bounding box center [1032, 653] width 163 height 38
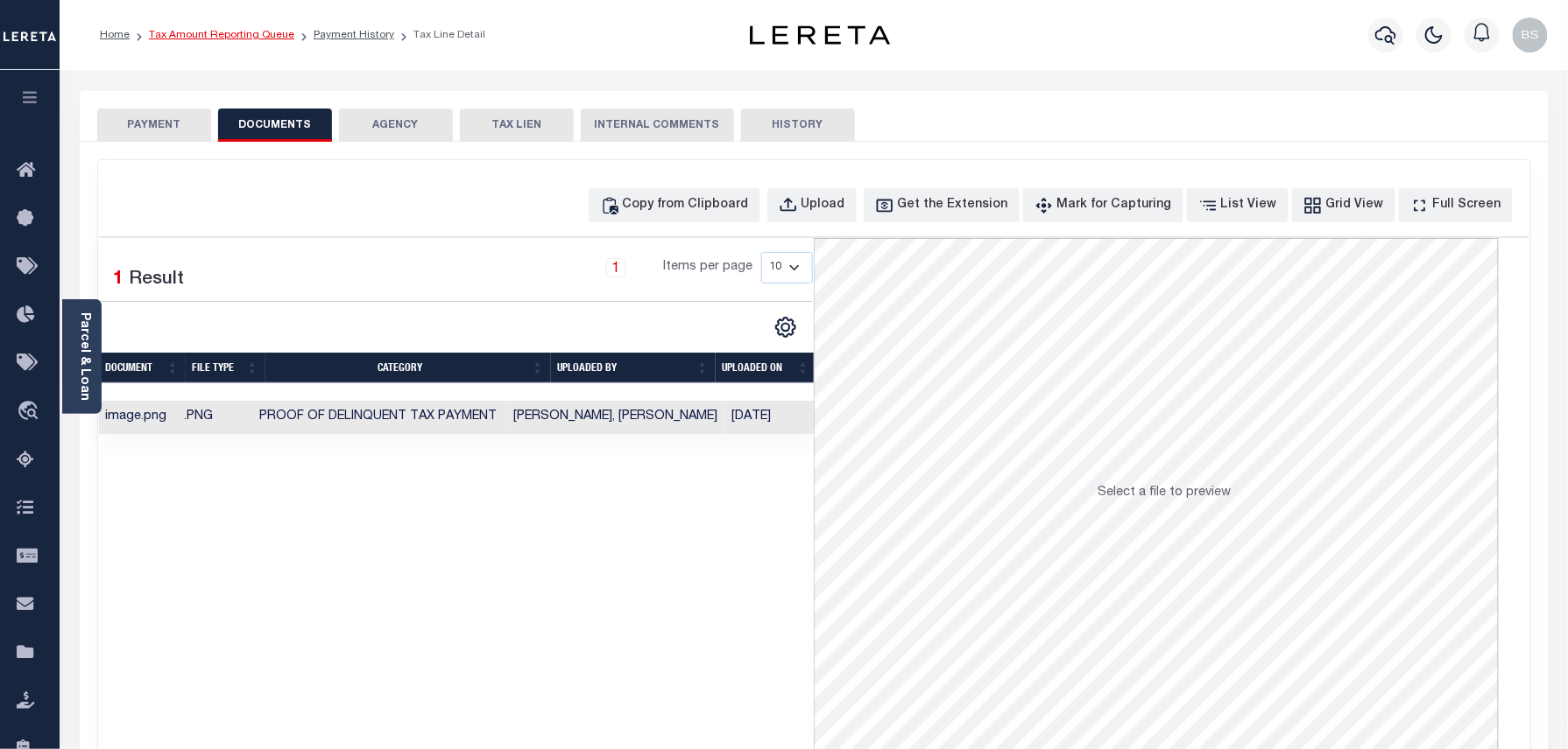
click at [236, 32] on link "Tax Amount Reporting Queue" at bounding box center [221, 34] width 146 height 10
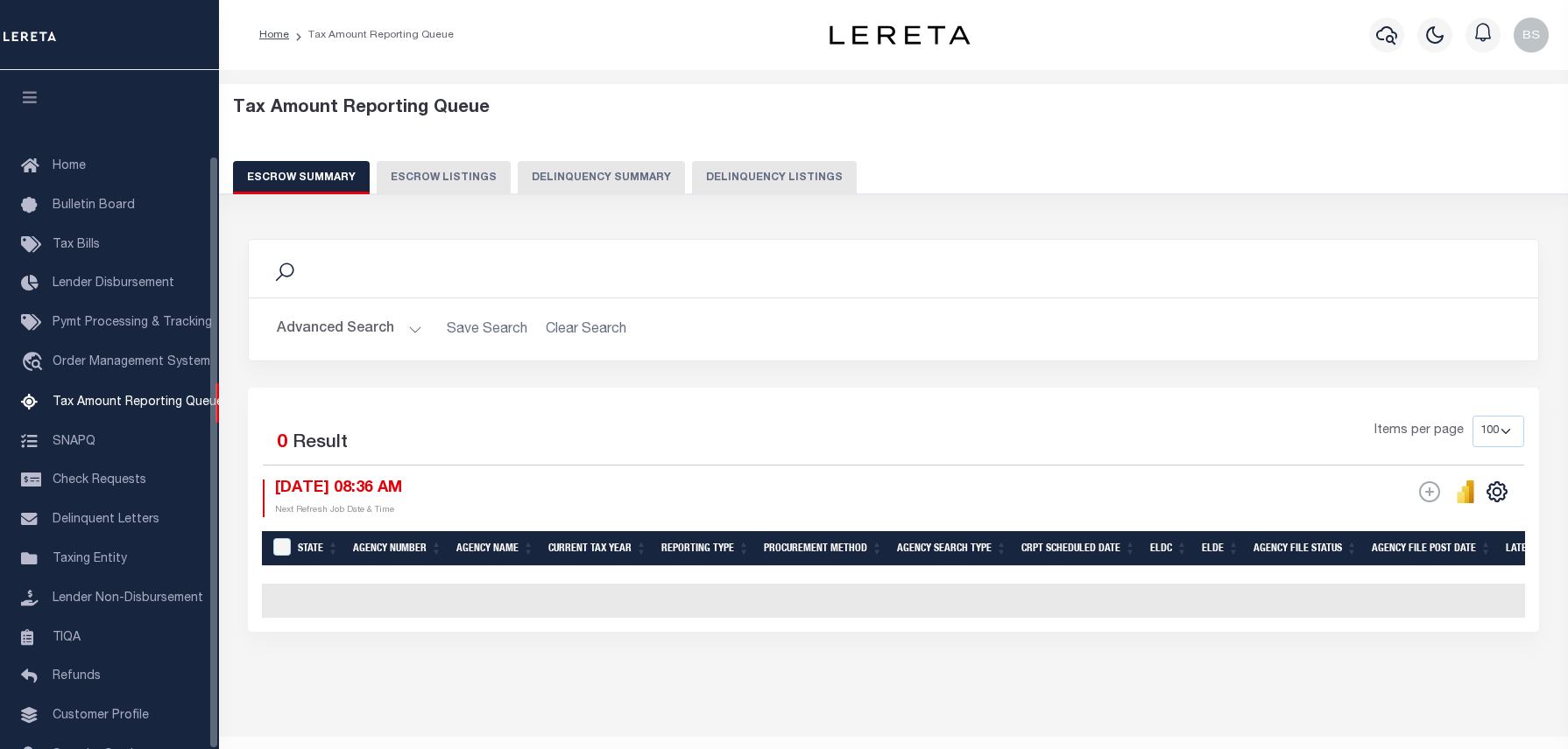
select select "100"
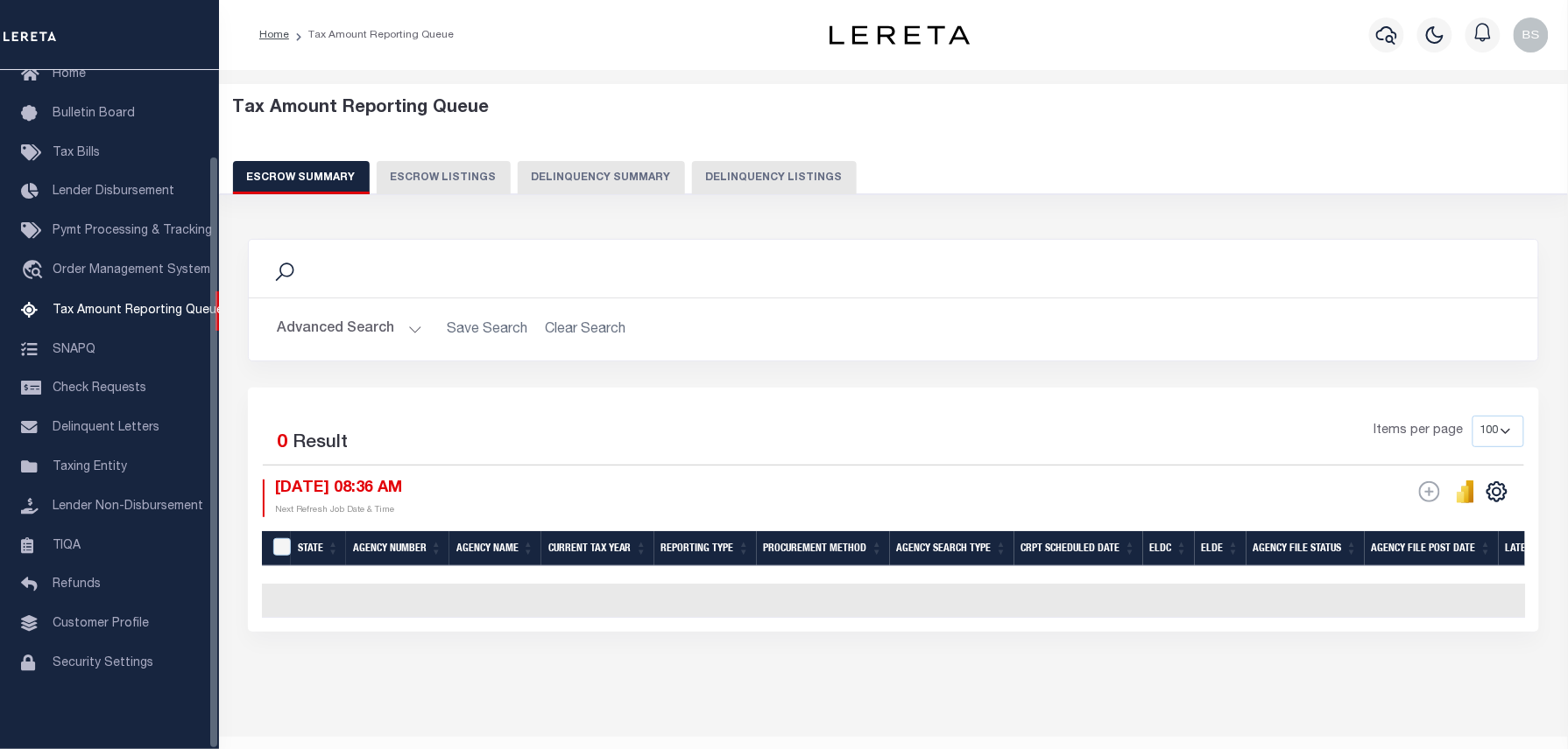
click at [744, 184] on button "Delinquency Listings" at bounding box center [774, 177] width 165 height 33
select select "100"
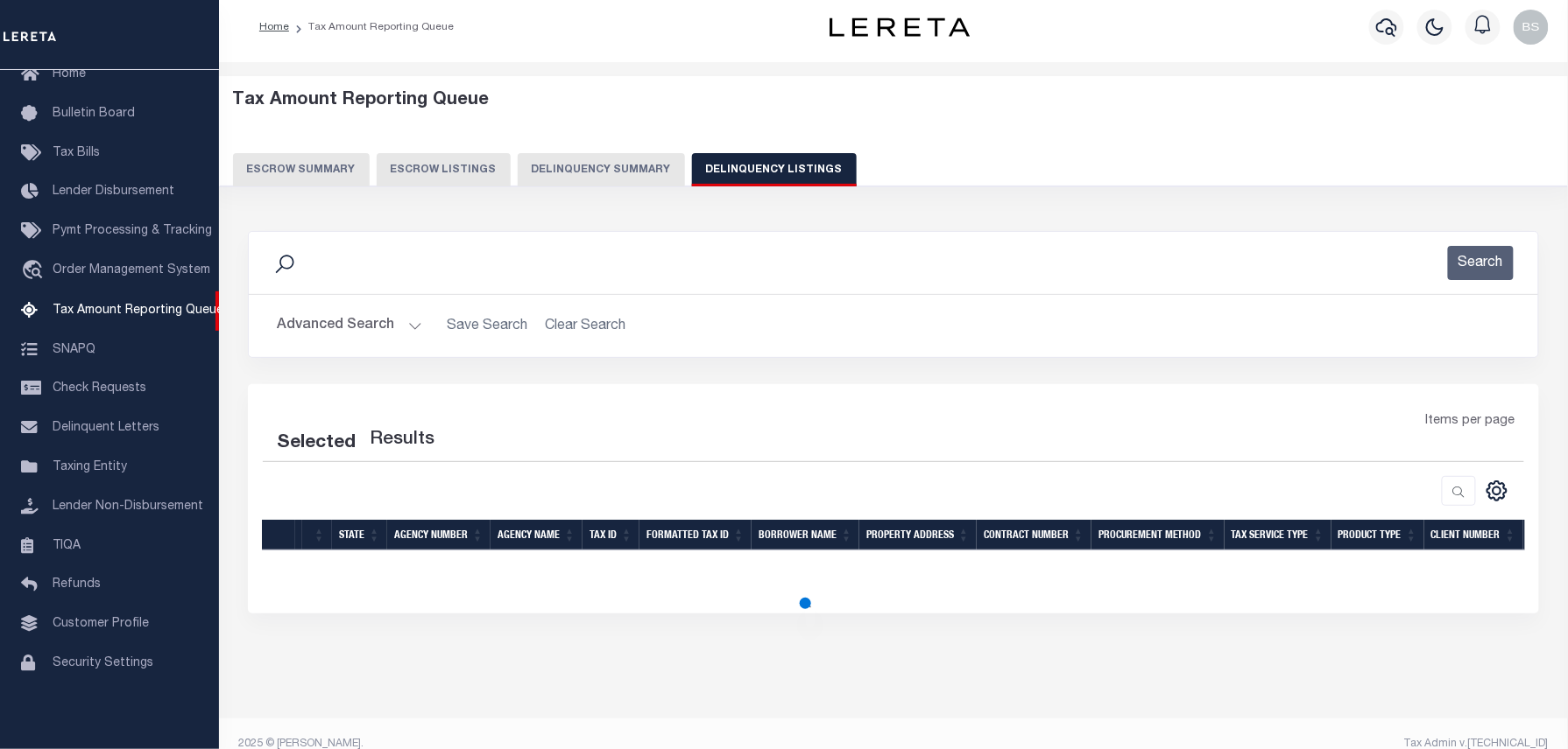
select select "100"
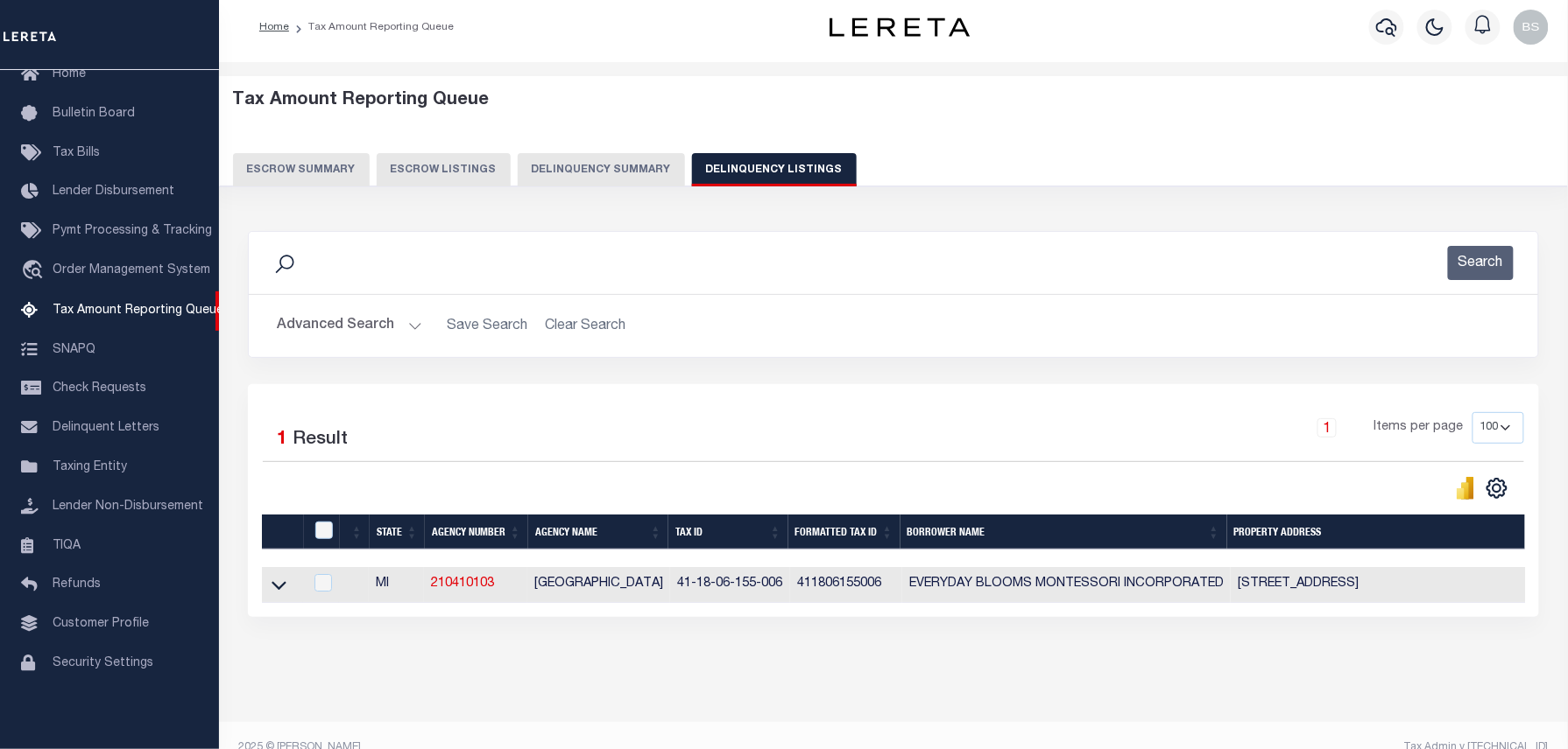
scroll to position [32, 0]
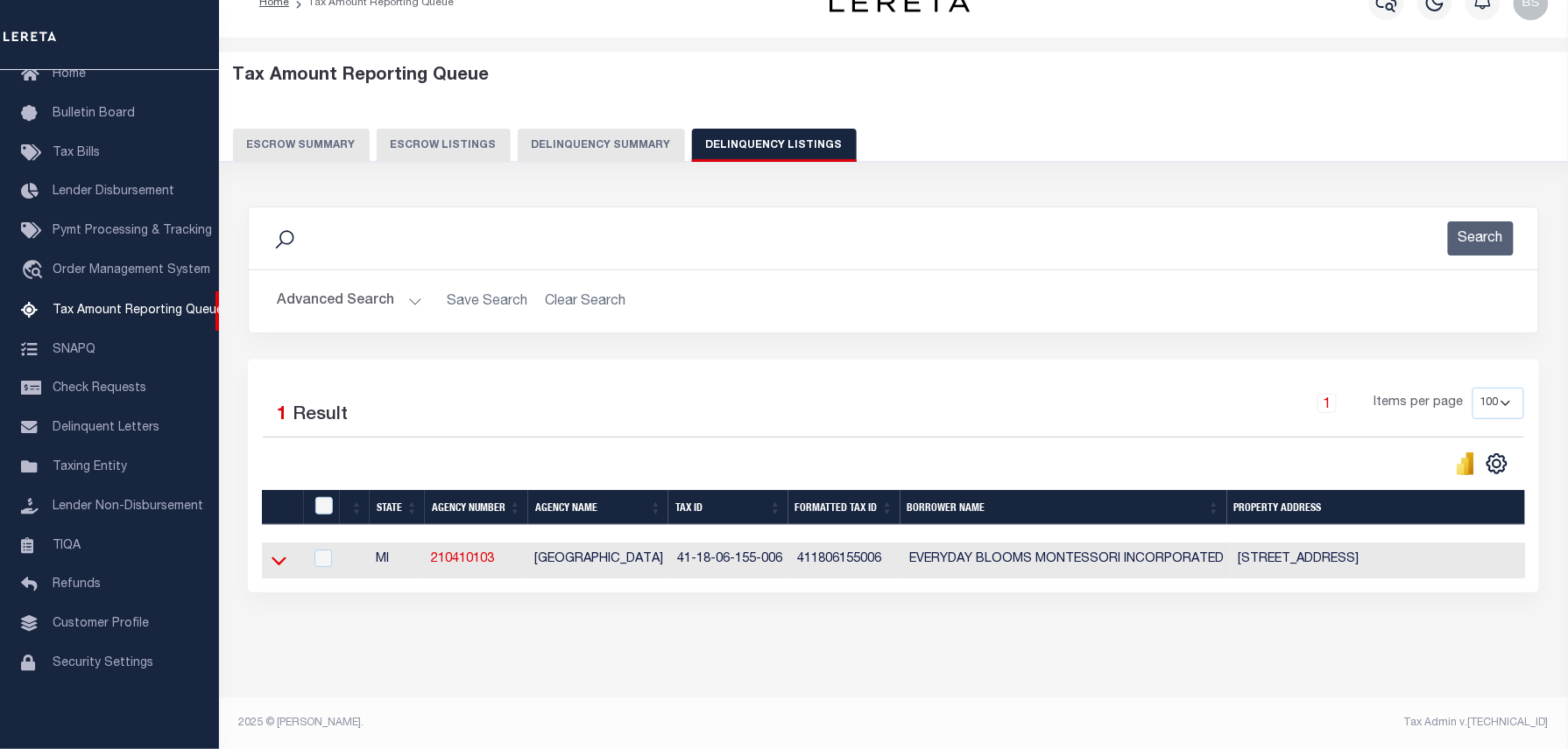
click at [280, 566] on icon at bounding box center [279, 561] width 15 height 9
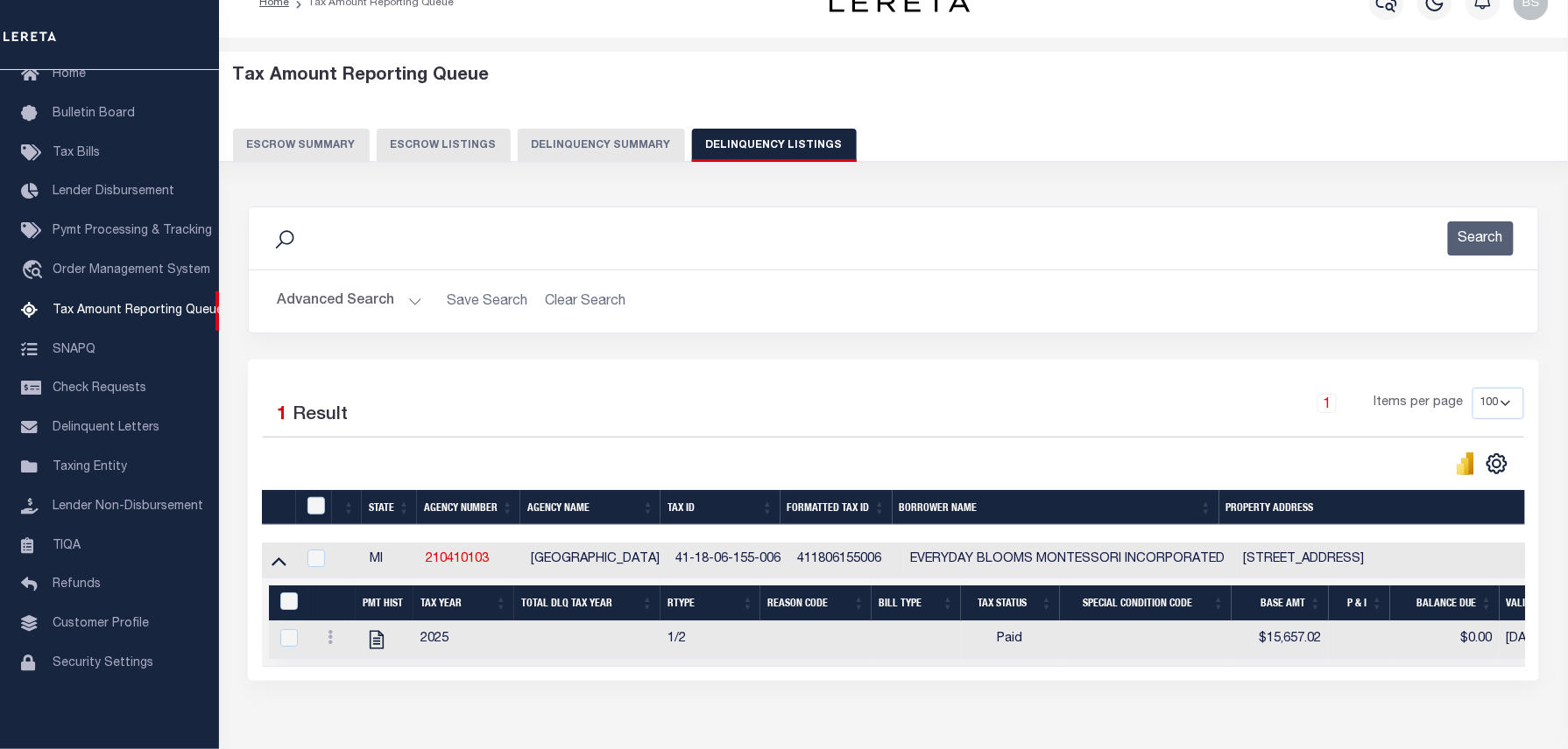
scroll to position [140, 0]
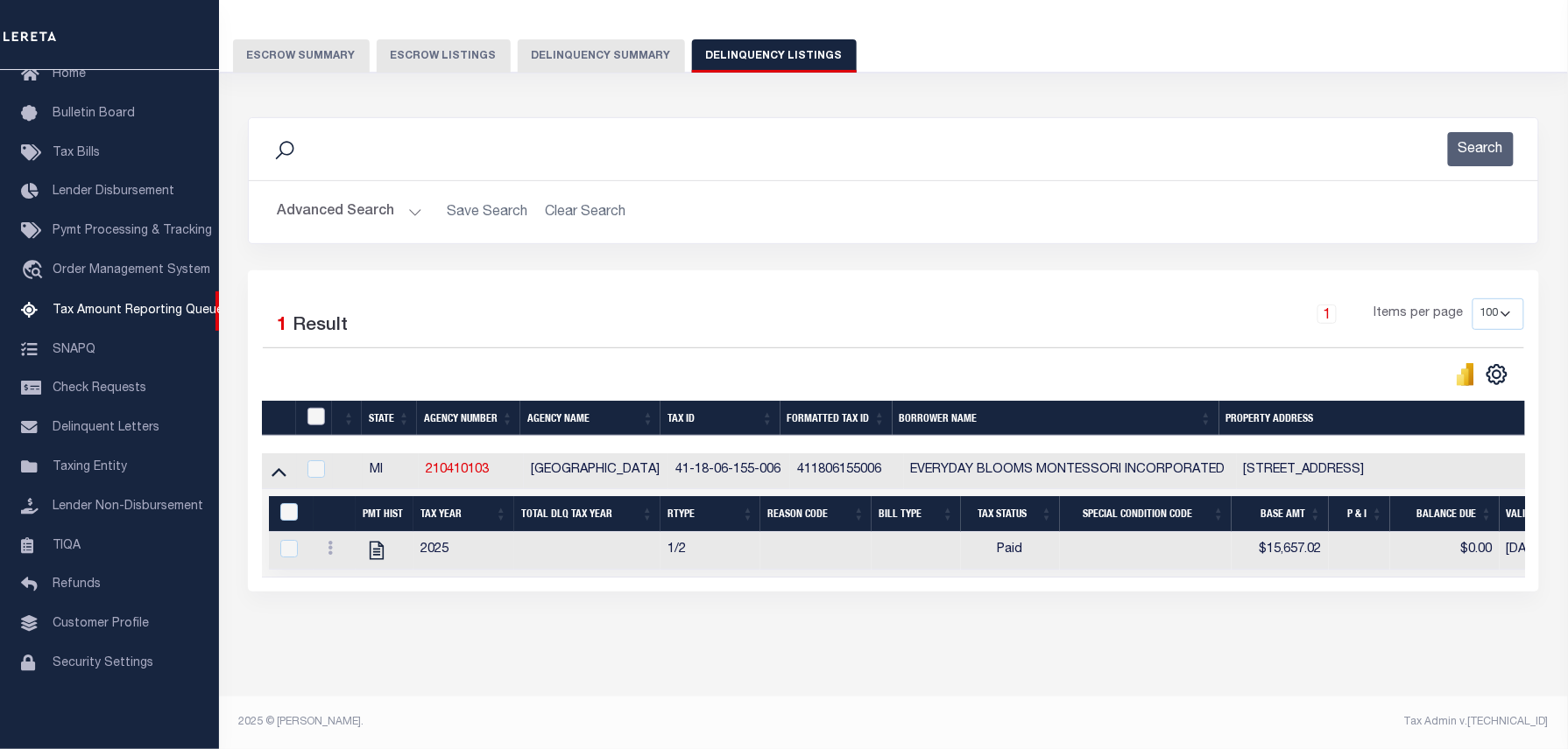
click at [319, 408] on input "checkbox" at bounding box center [316, 416] width 17 height 17
checkbox input "true"
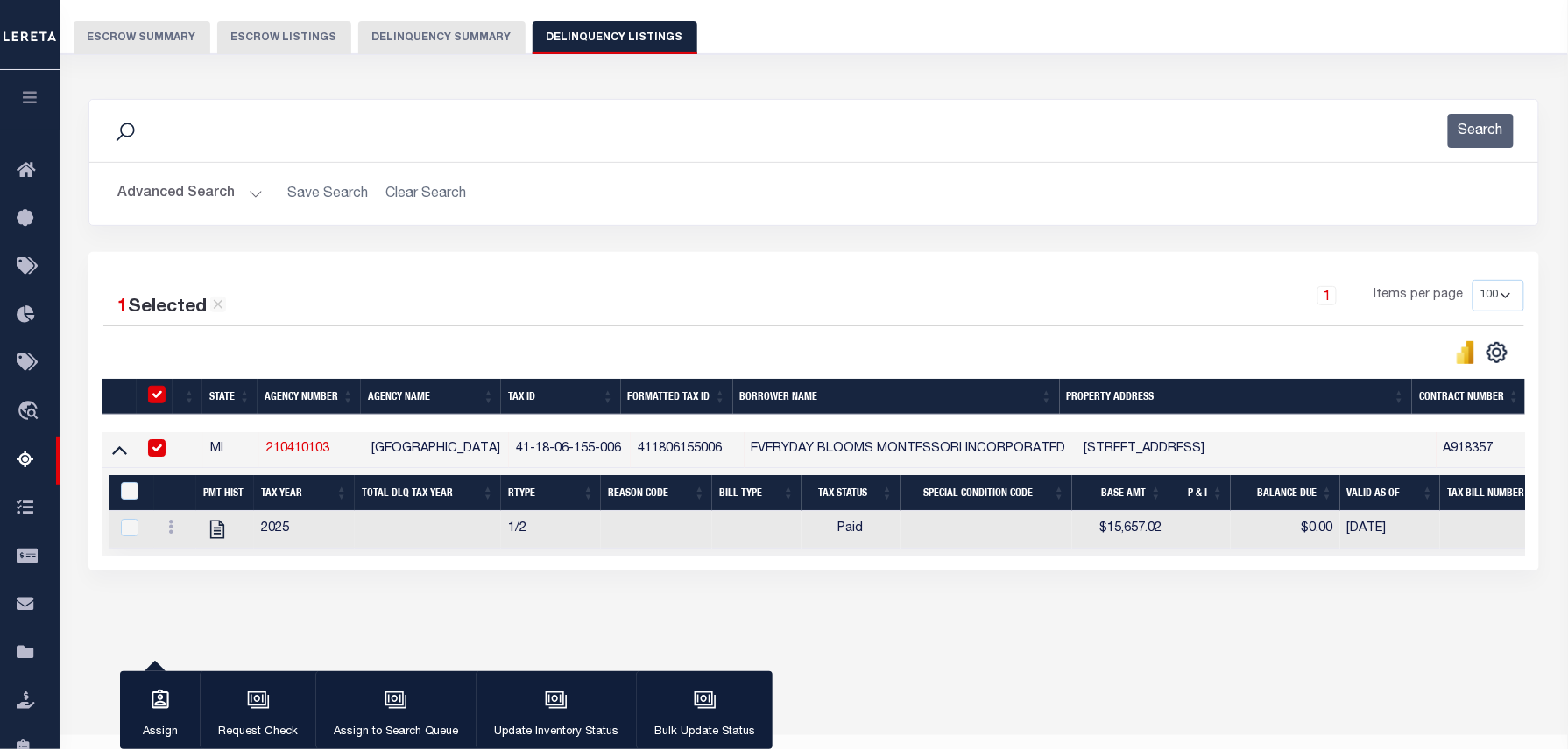
scroll to position [136, 0]
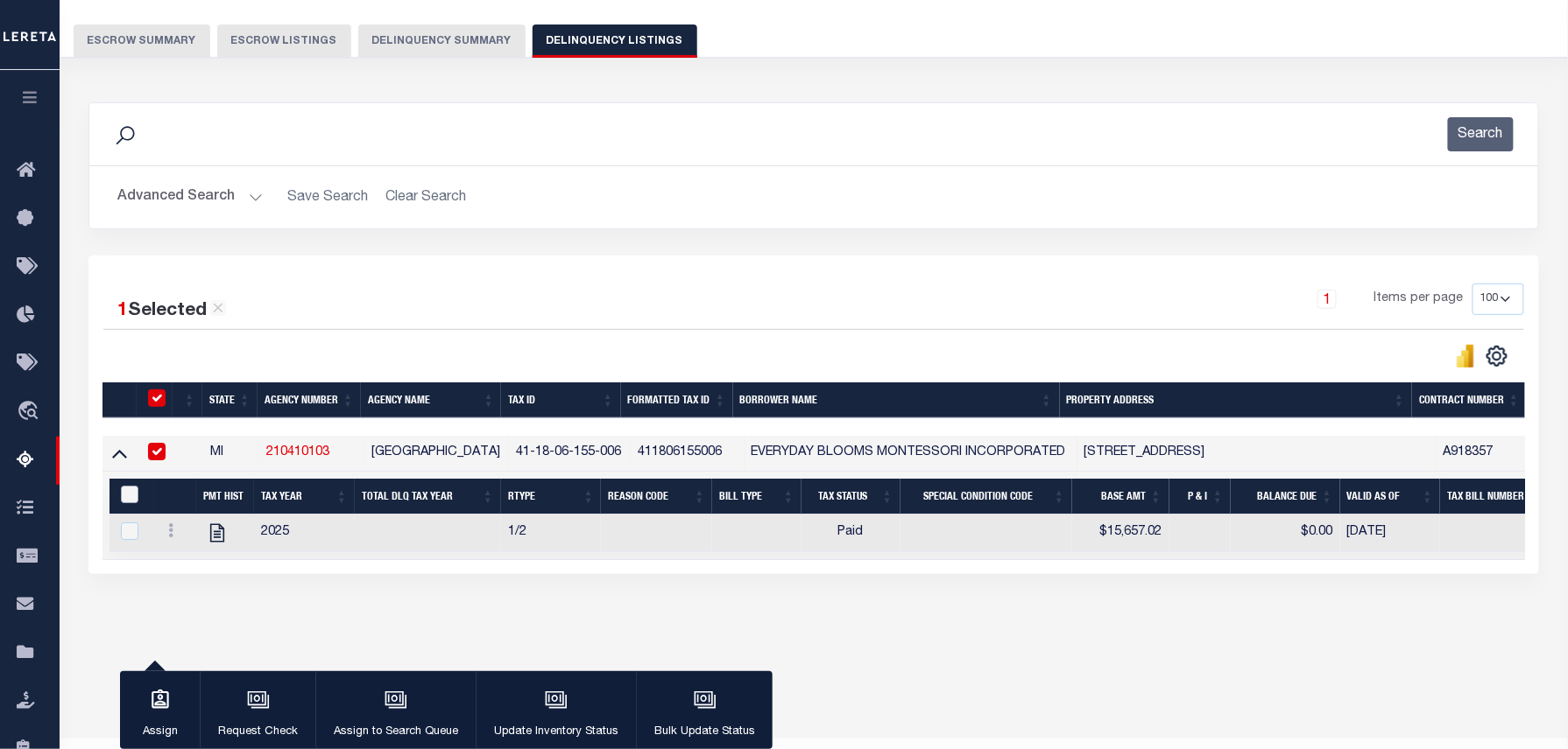
click at [127, 502] on input "&nbsp;" at bounding box center [130, 495] width 17 height 17
checkbox input "true"
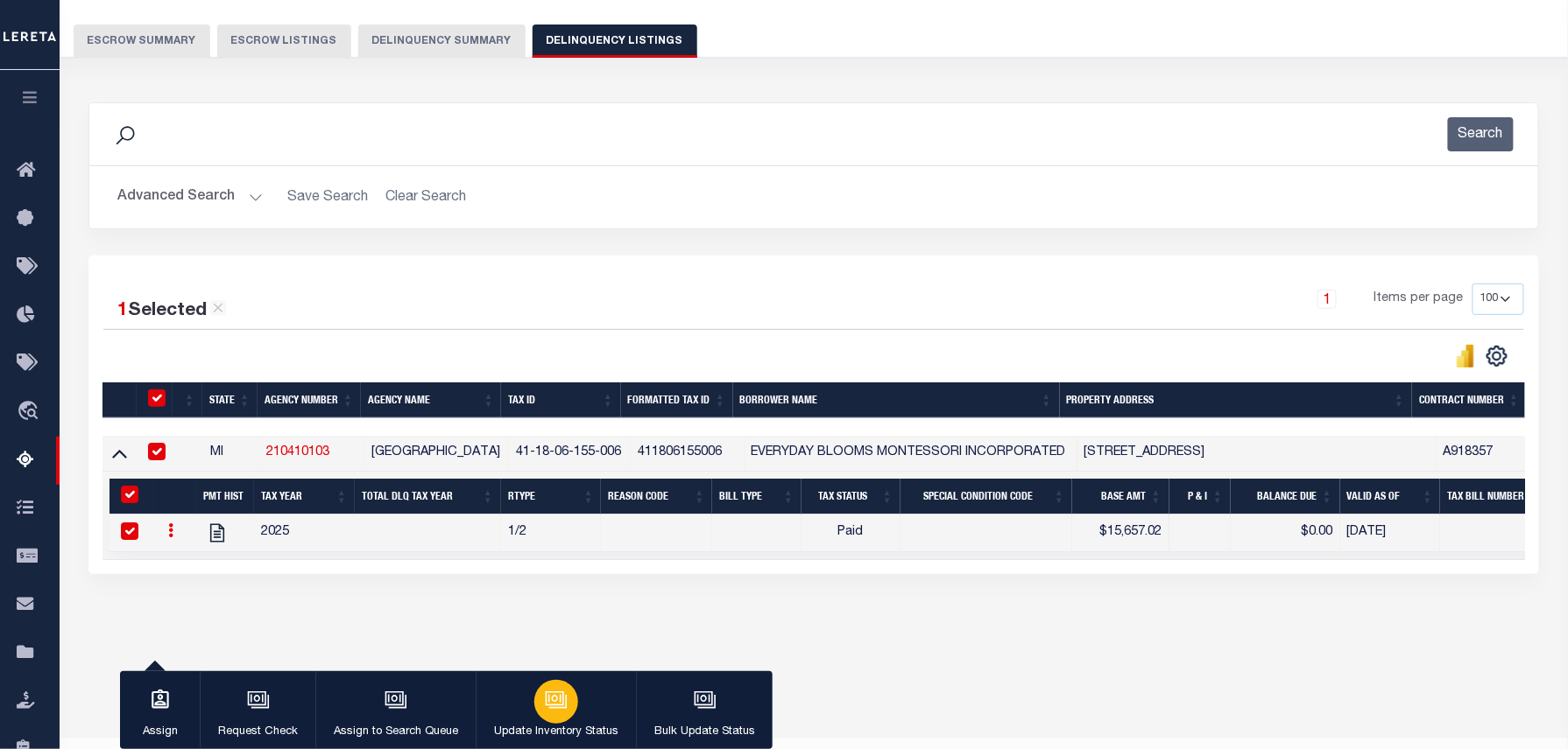
click at [594, 719] on button "Update Inventory Status" at bounding box center [556, 711] width 160 height 79
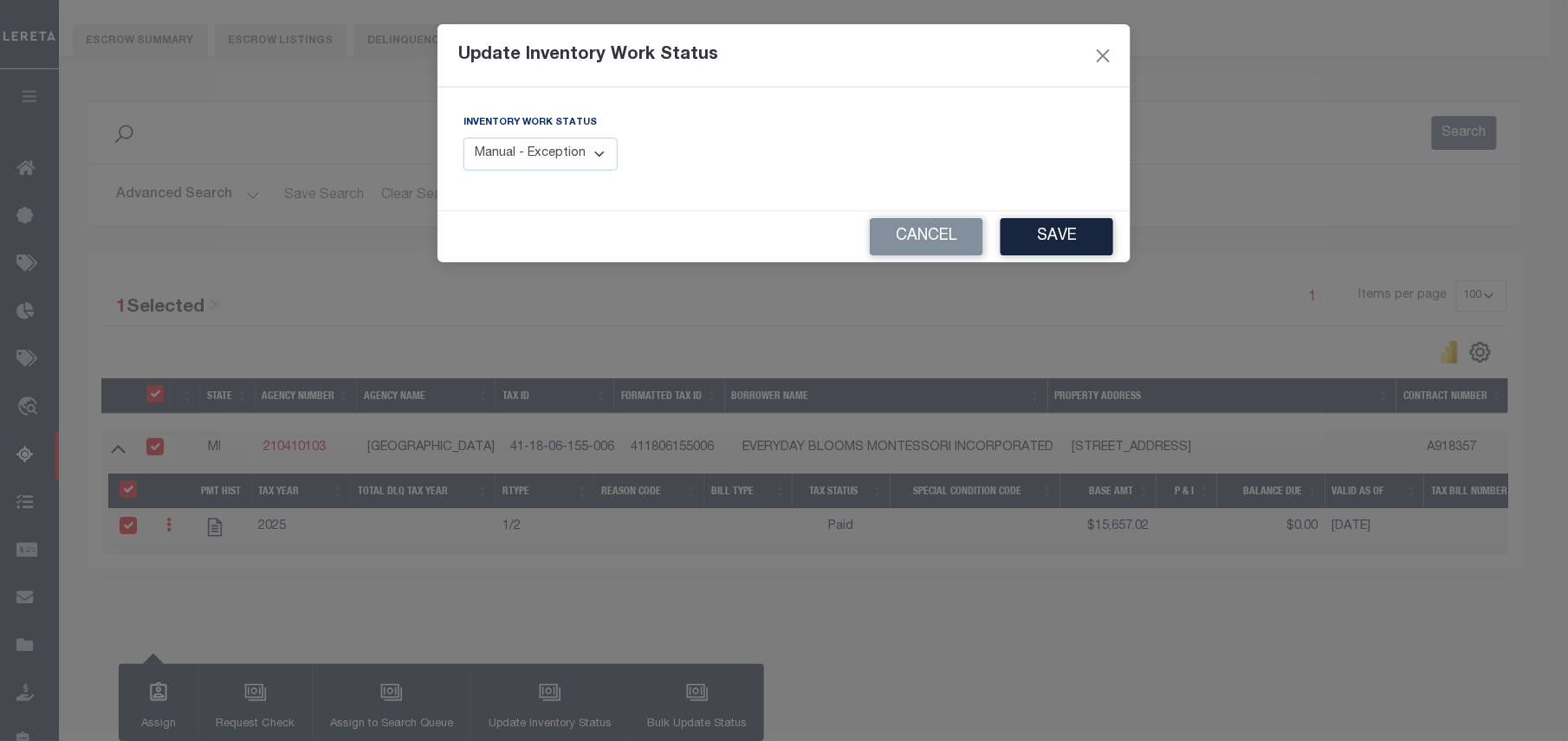
click at [527, 156] on select "Manual - Exception Pended - Awaiting Search Late Add Exception Completed" at bounding box center [541, 155] width 155 height 34
select select "4"
click at [464, 138] on select "Manual - Exception Pended - Awaiting Search Late Add Exception Completed" at bounding box center [541, 155] width 155 height 34
click at [1068, 255] on button "Save" at bounding box center [1056, 238] width 112 height 38
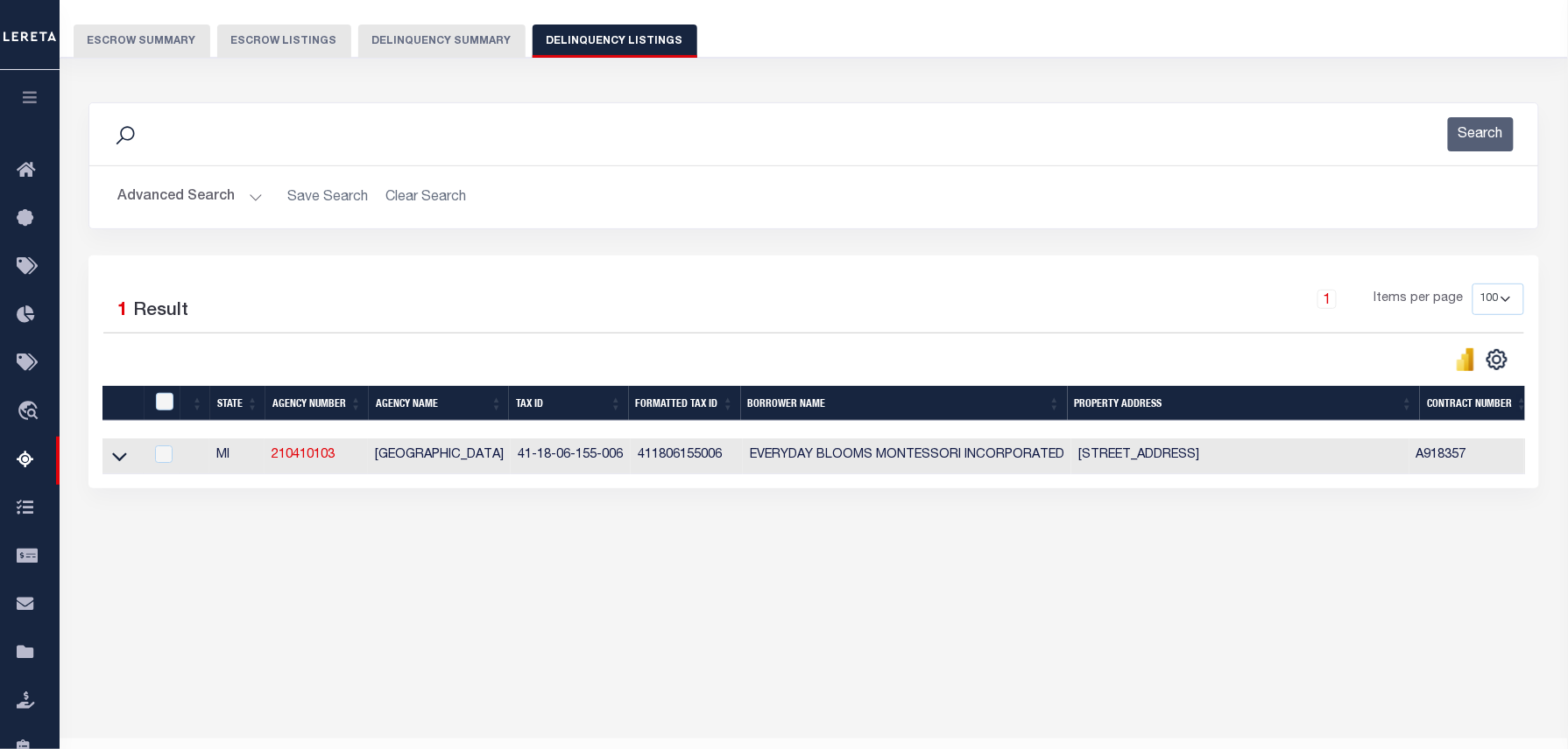
click at [193, 198] on button "Advanced Search" at bounding box center [190, 197] width 146 height 34
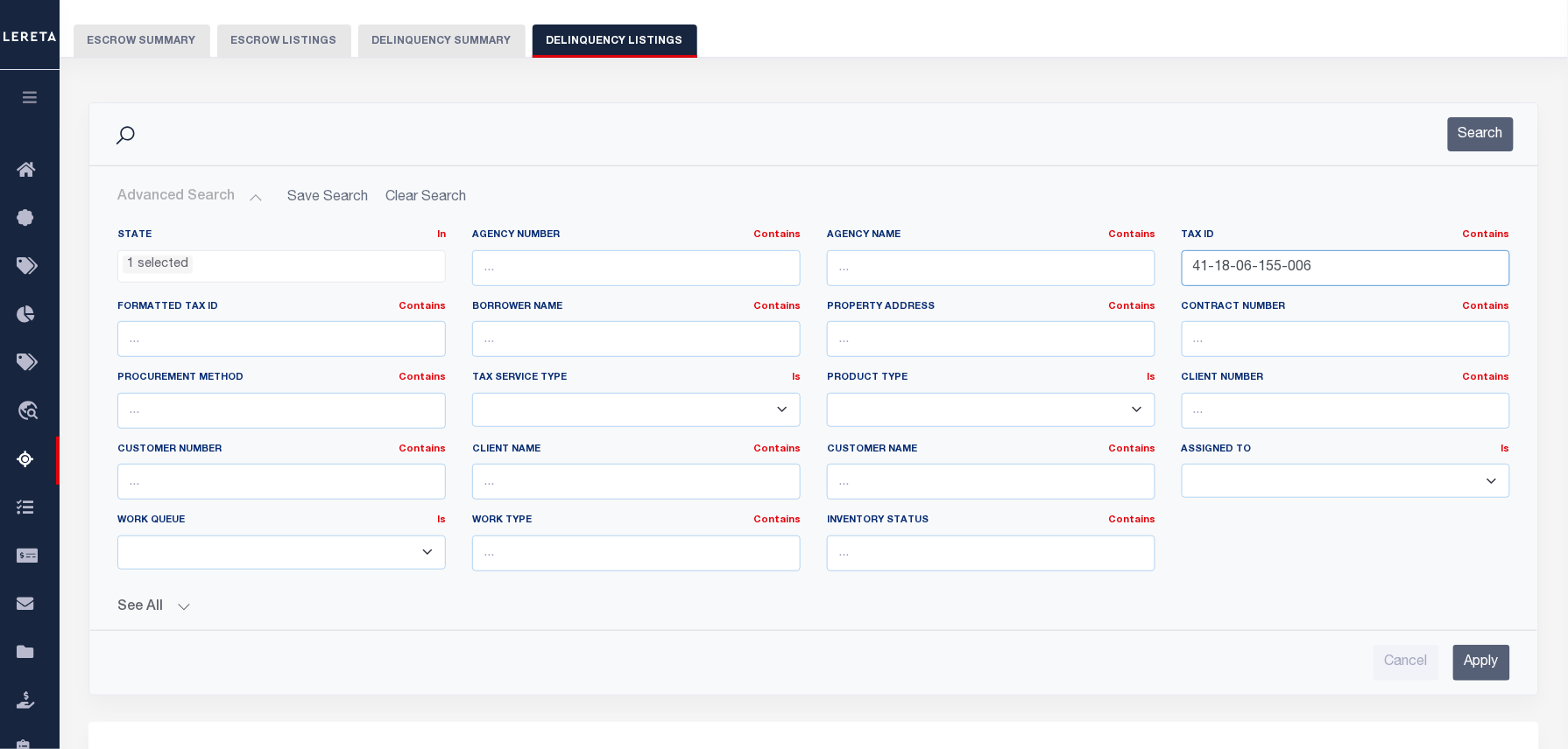
drag, startPoint x: 1319, startPoint y: 268, endPoint x: 1060, endPoint y: 270, distance: 259.0
click at [1063, 270] on div "State In In AK AL AR AZ CA CO CT DC DE FL GA GU HI IA ID IL IN KS KY LA MA MD M…" at bounding box center [813, 407] width 1418 height 357
paste input "15-101-043"
type input "41-18-15-101-043"
click at [1493, 117] on button "Search" at bounding box center [1480, 134] width 66 height 34
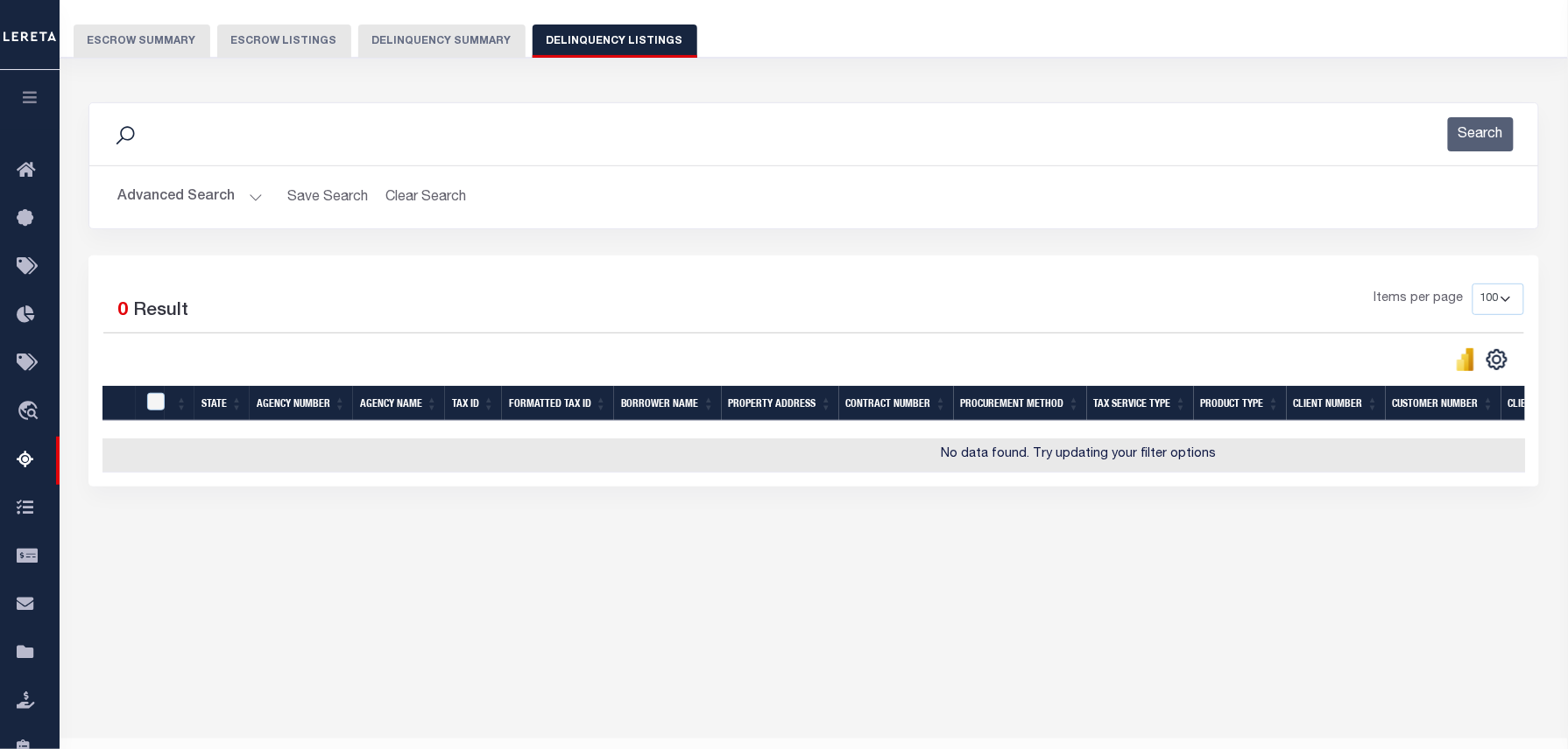
click at [233, 201] on button "Advanced Search" at bounding box center [190, 197] width 146 height 34
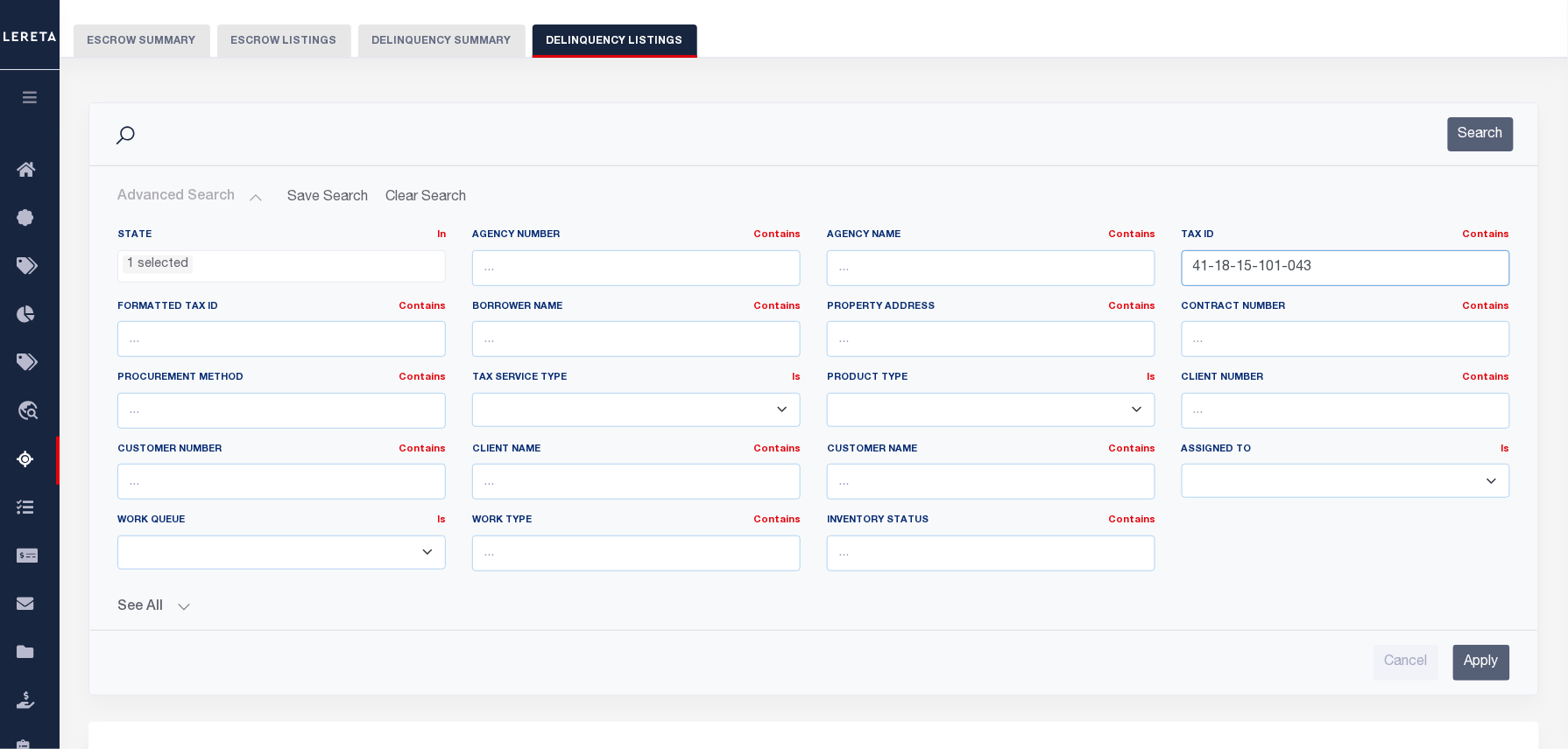
drag, startPoint x: 1339, startPoint y: 280, endPoint x: 1081, endPoint y: 246, distance: 260.2
click at [1063, 256] on div "State In In AK AL AR AZ CA CO CT DC DE FL GA GU HI IA ID IL IN KS KY LA MA MD M…" at bounding box center [813, 407] width 1418 height 357
click at [1455, 131] on button "Search" at bounding box center [1480, 134] width 66 height 34
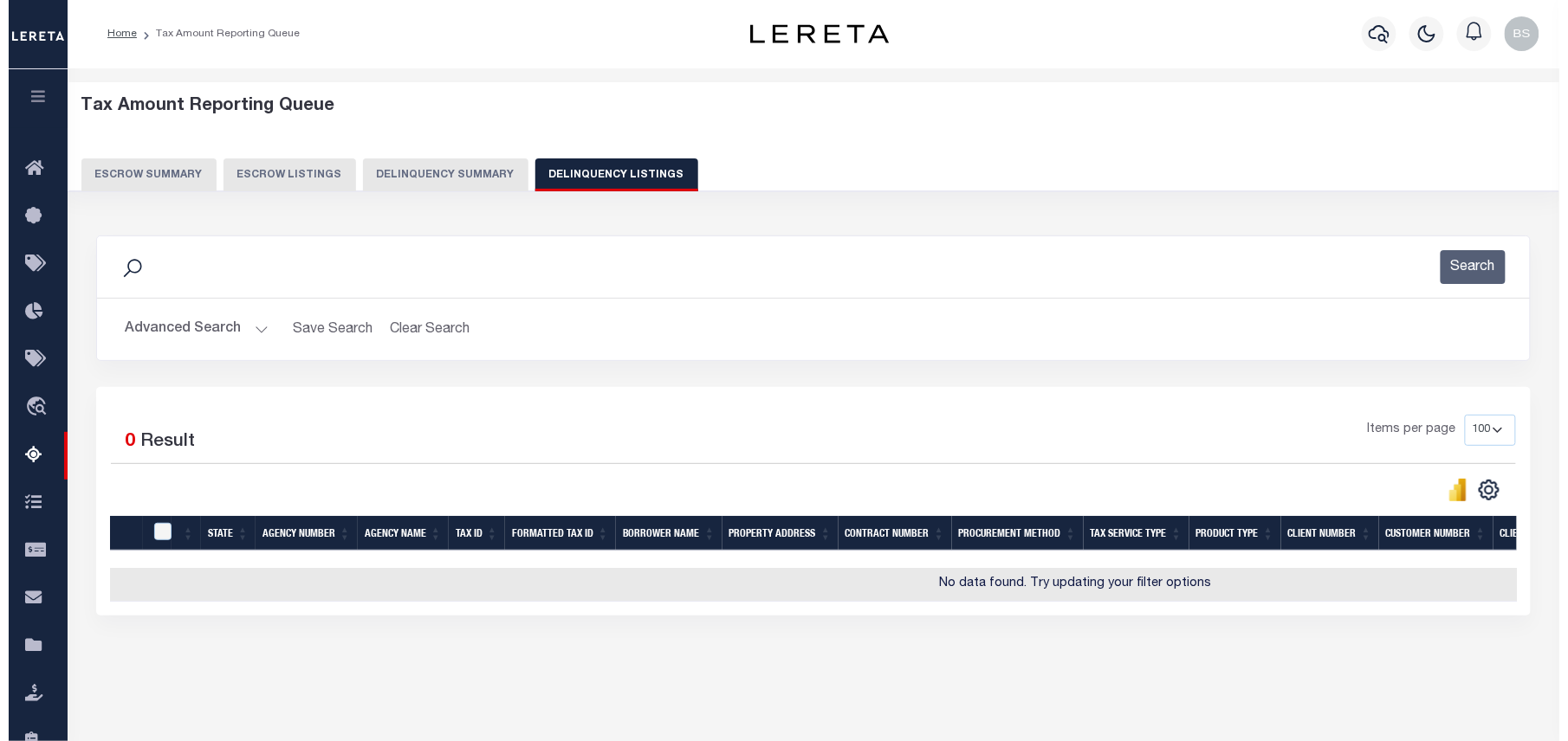
scroll to position [0, 0]
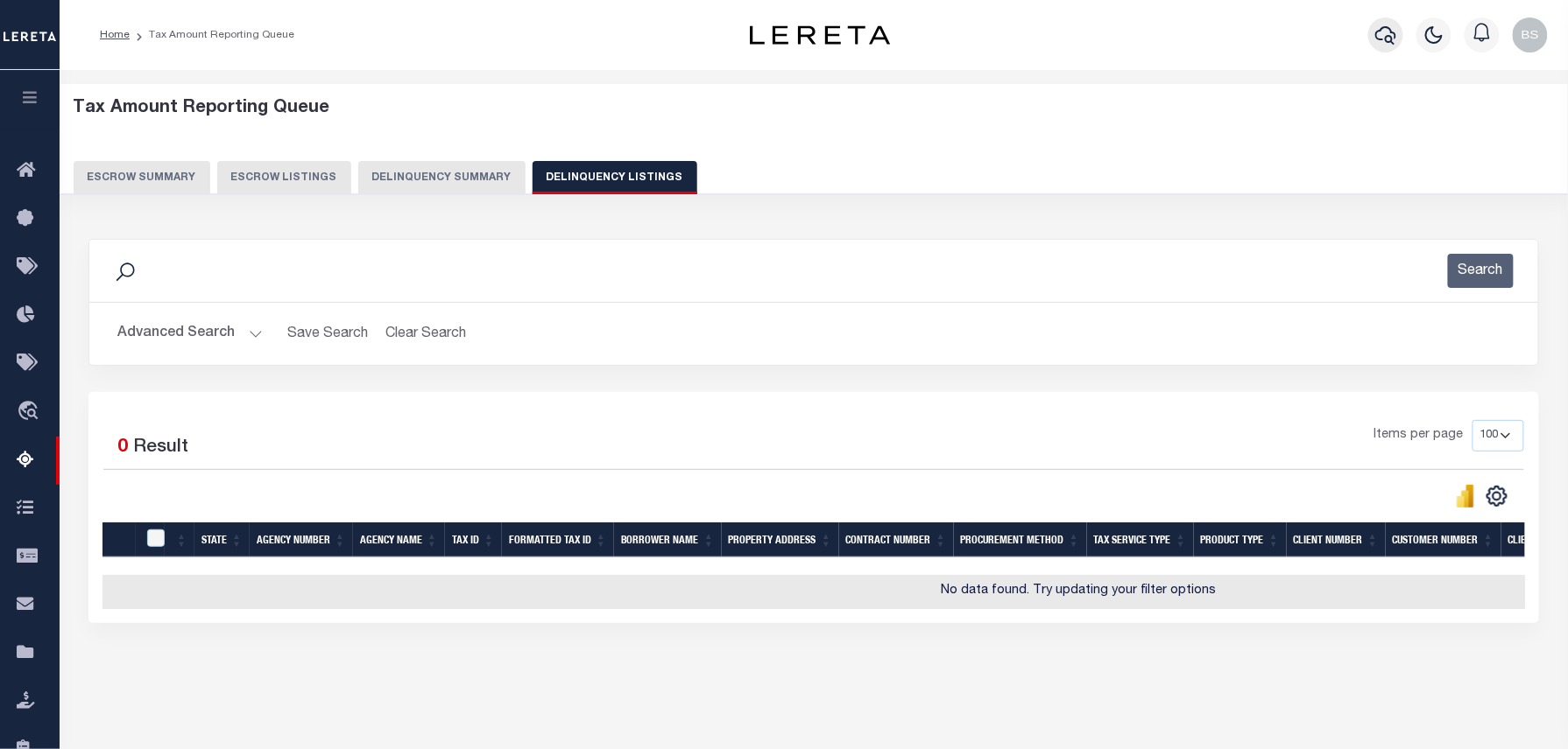
click at [1381, 46] on icon "button" at bounding box center [1385, 35] width 21 height 21
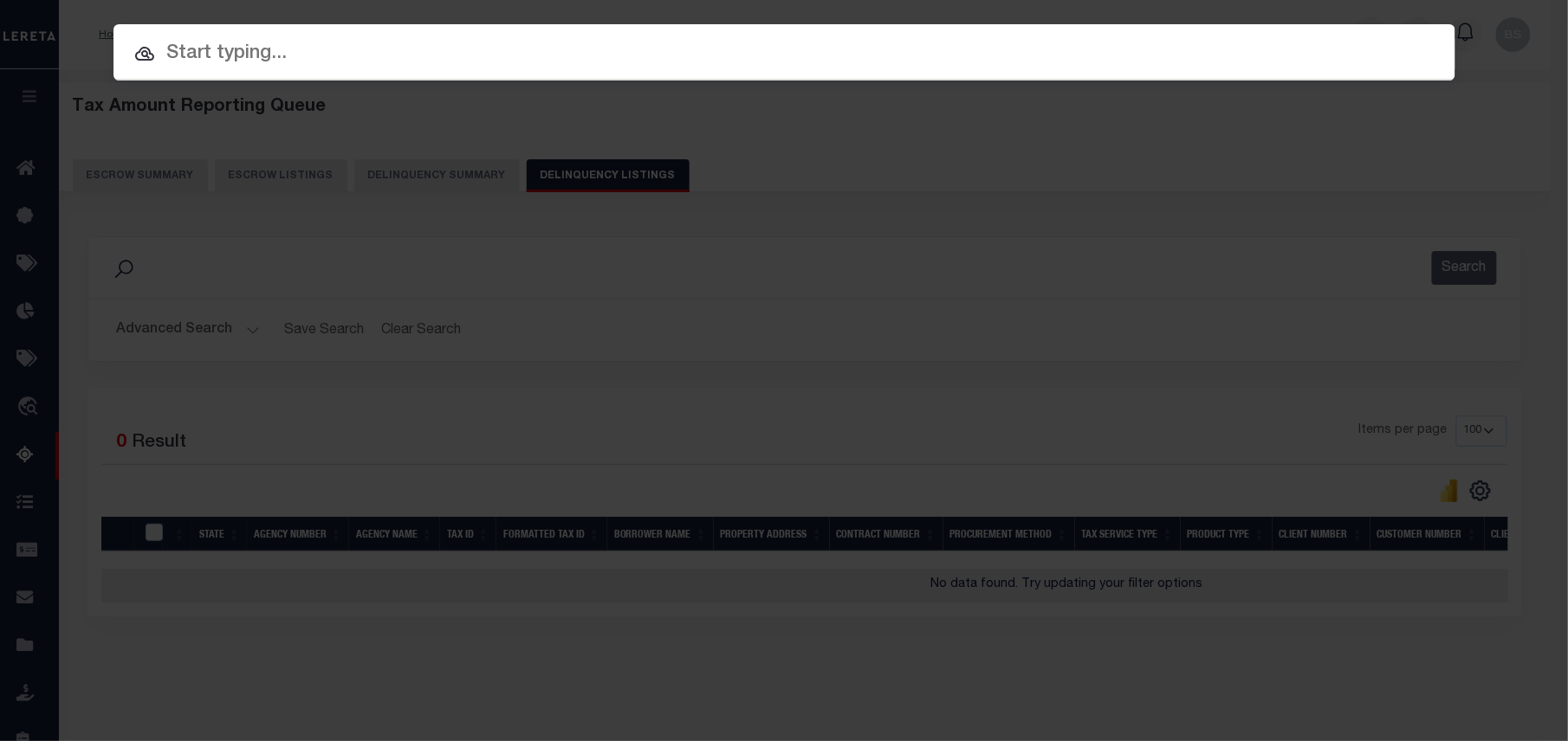
paste input "13302079"
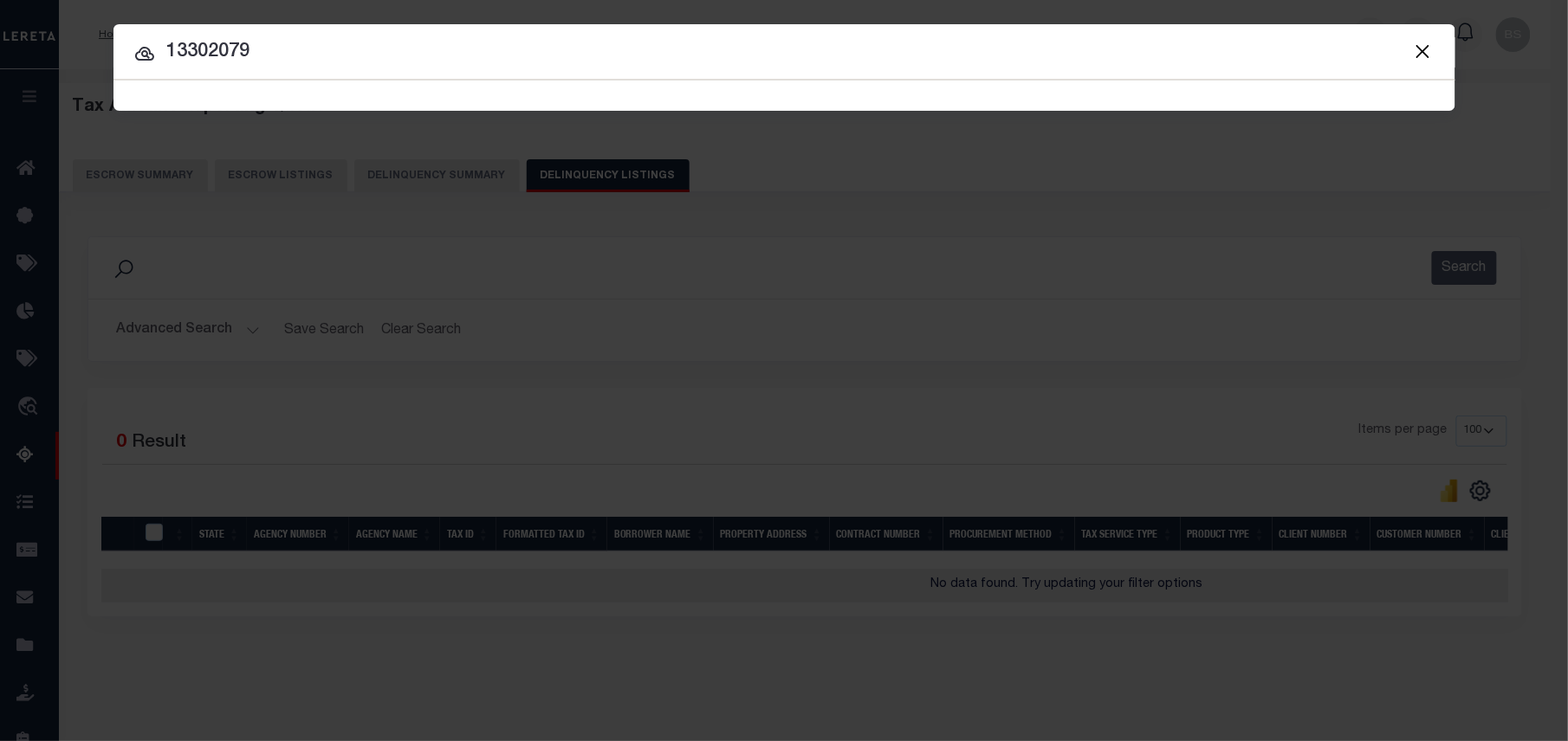
type input "13302079"
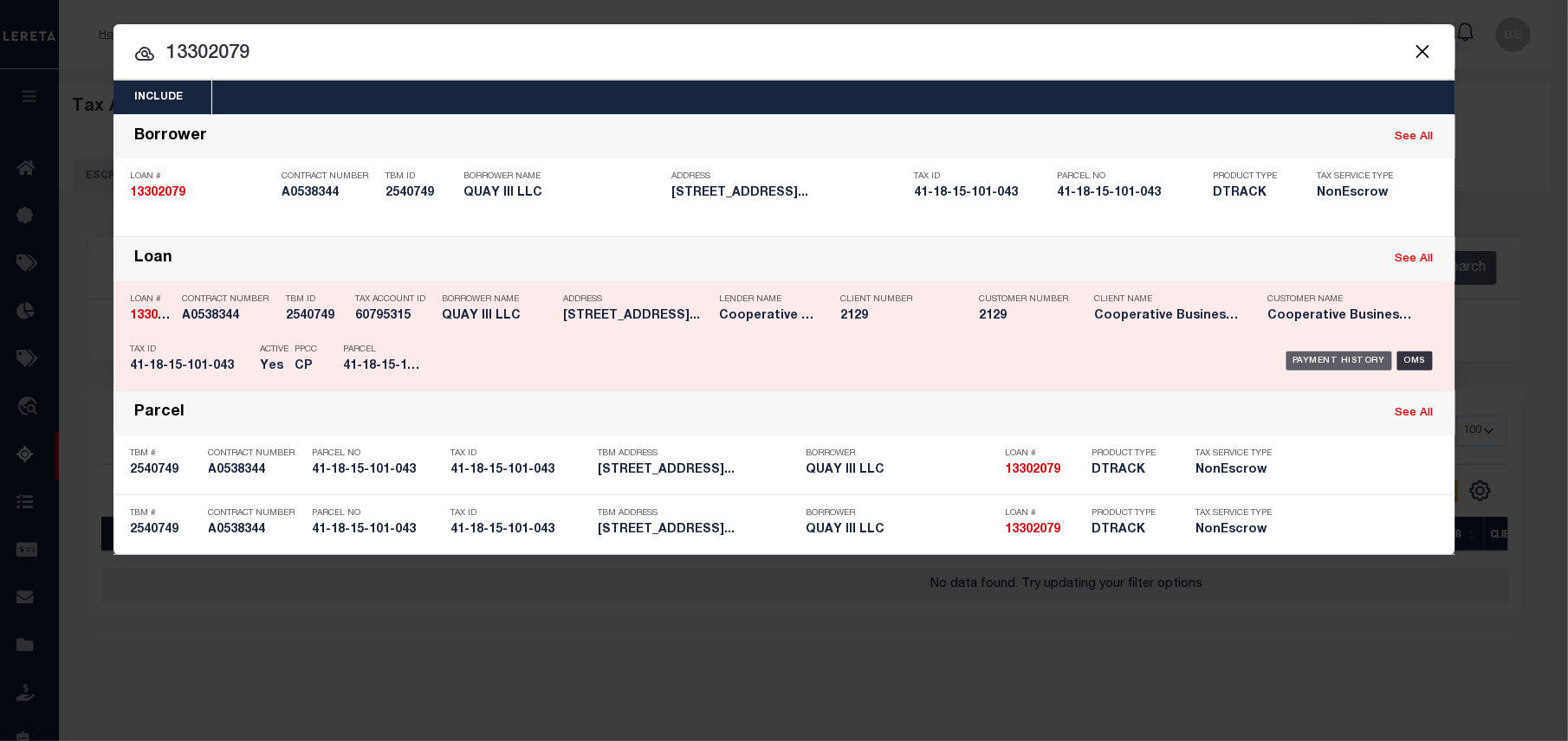
click at [1338, 366] on div "Payment History" at bounding box center [1339, 361] width 107 height 19
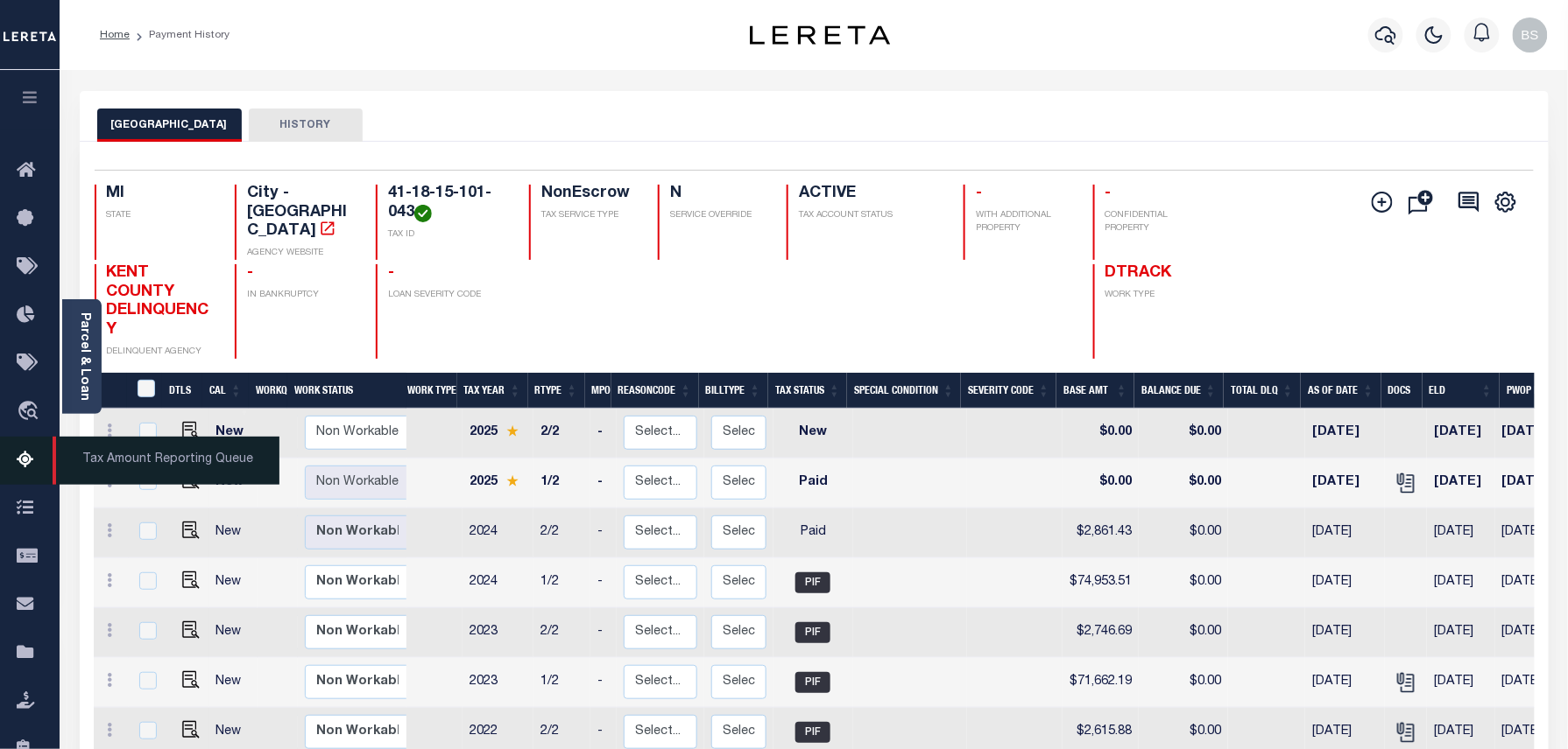
click at [18, 457] on icon at bounding box center [30, 460] width 28 height 22
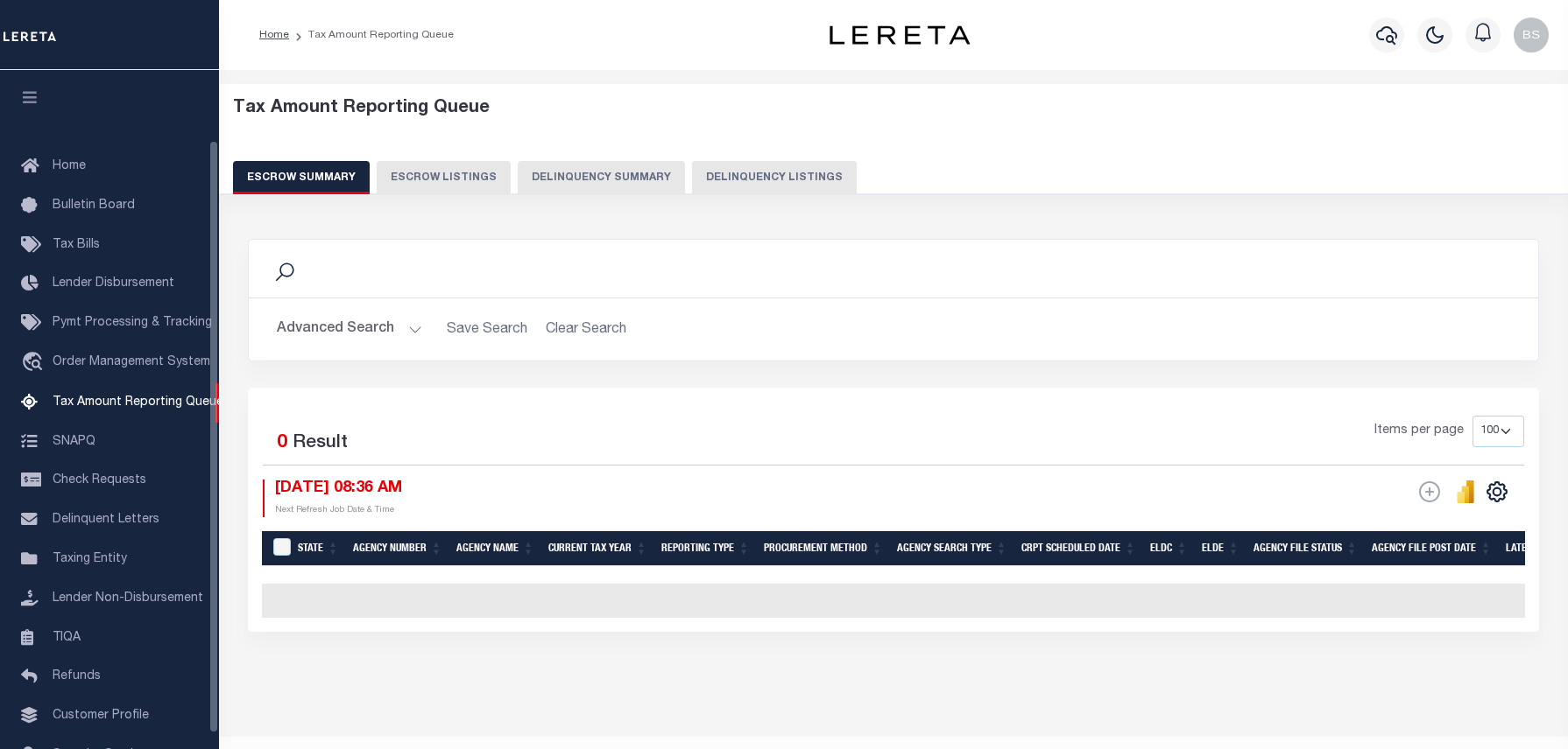
select select "100"
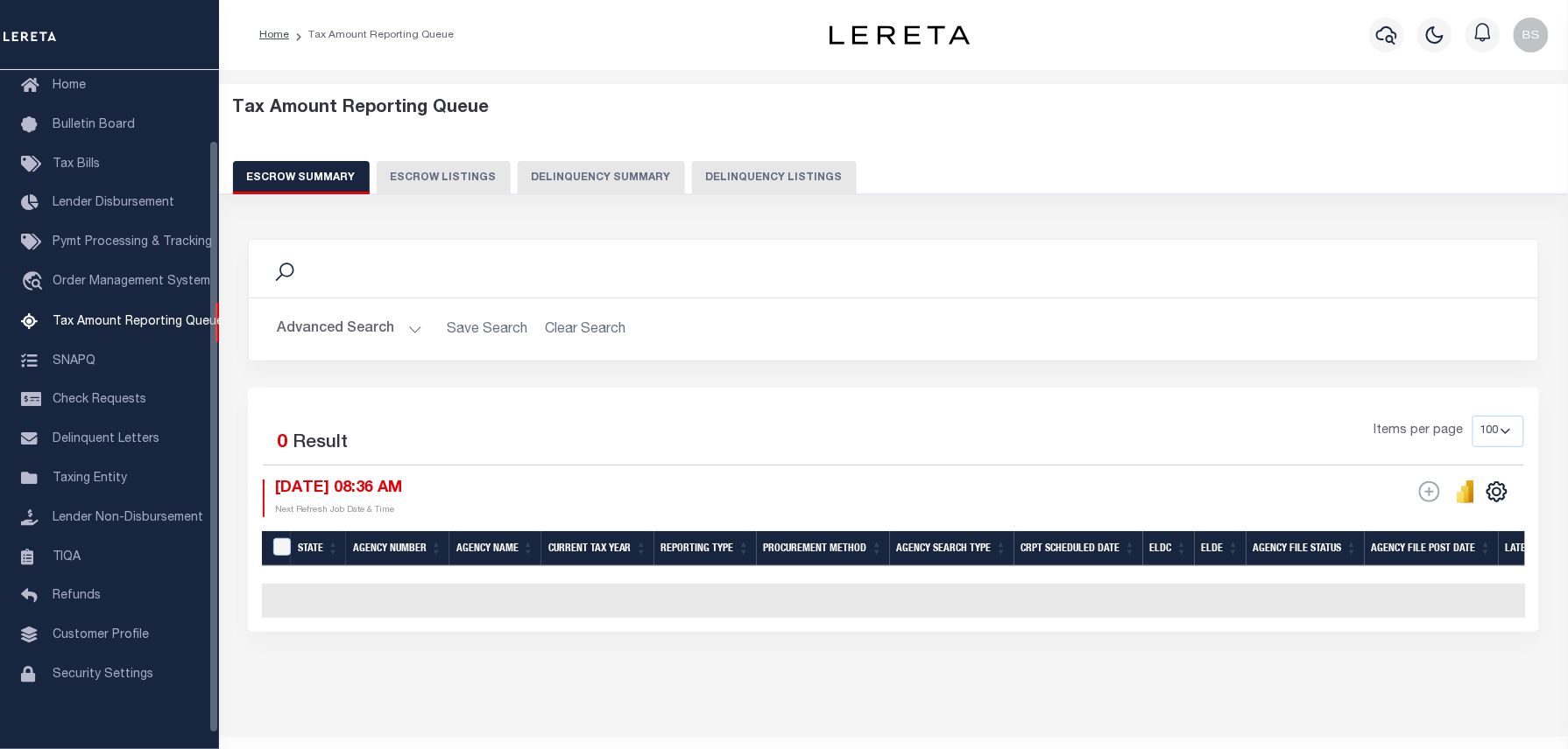
click at [753, 173] on button "Delinquency Listings" at bounding box center [774, 177] width 165 height 33
select select "100"
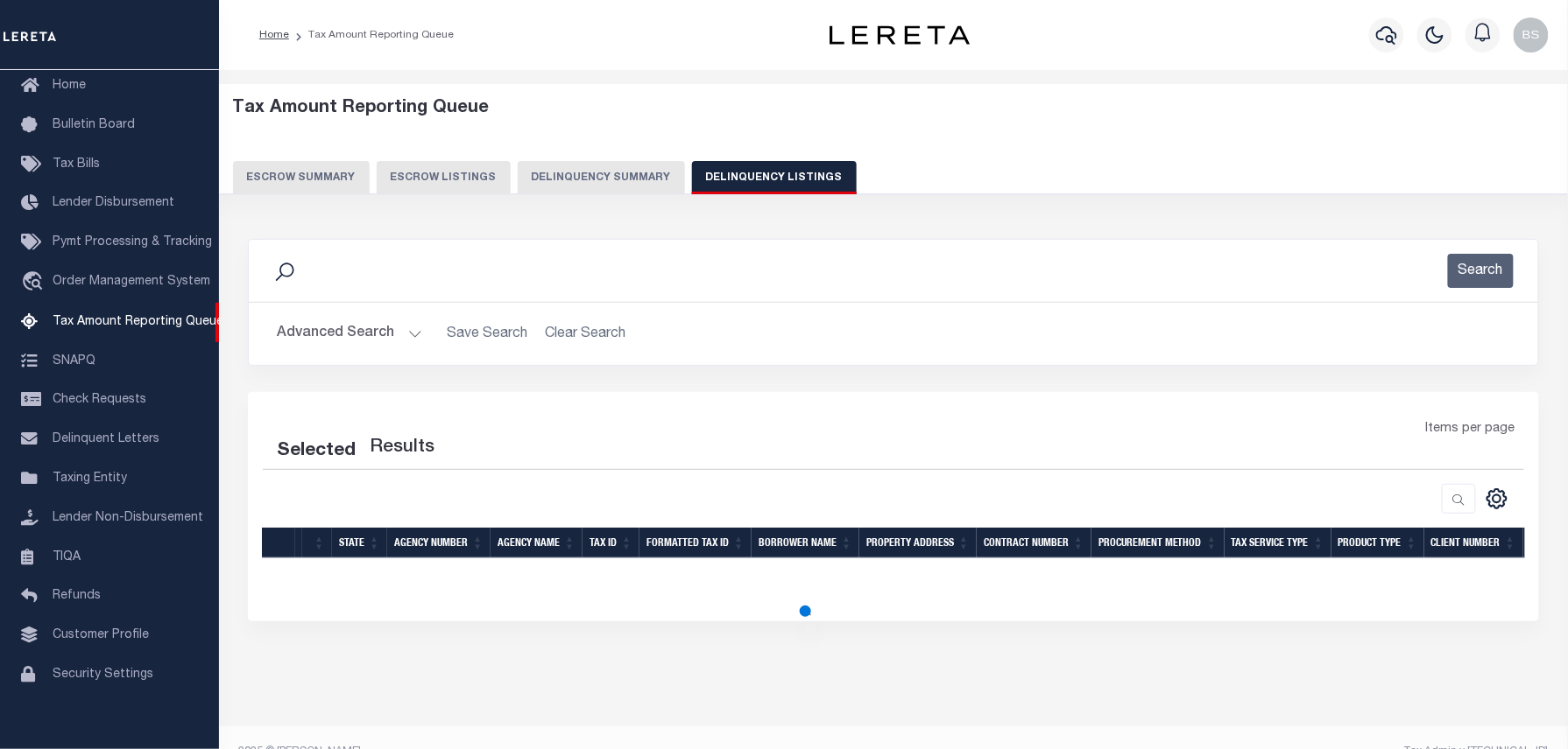
select select "100"
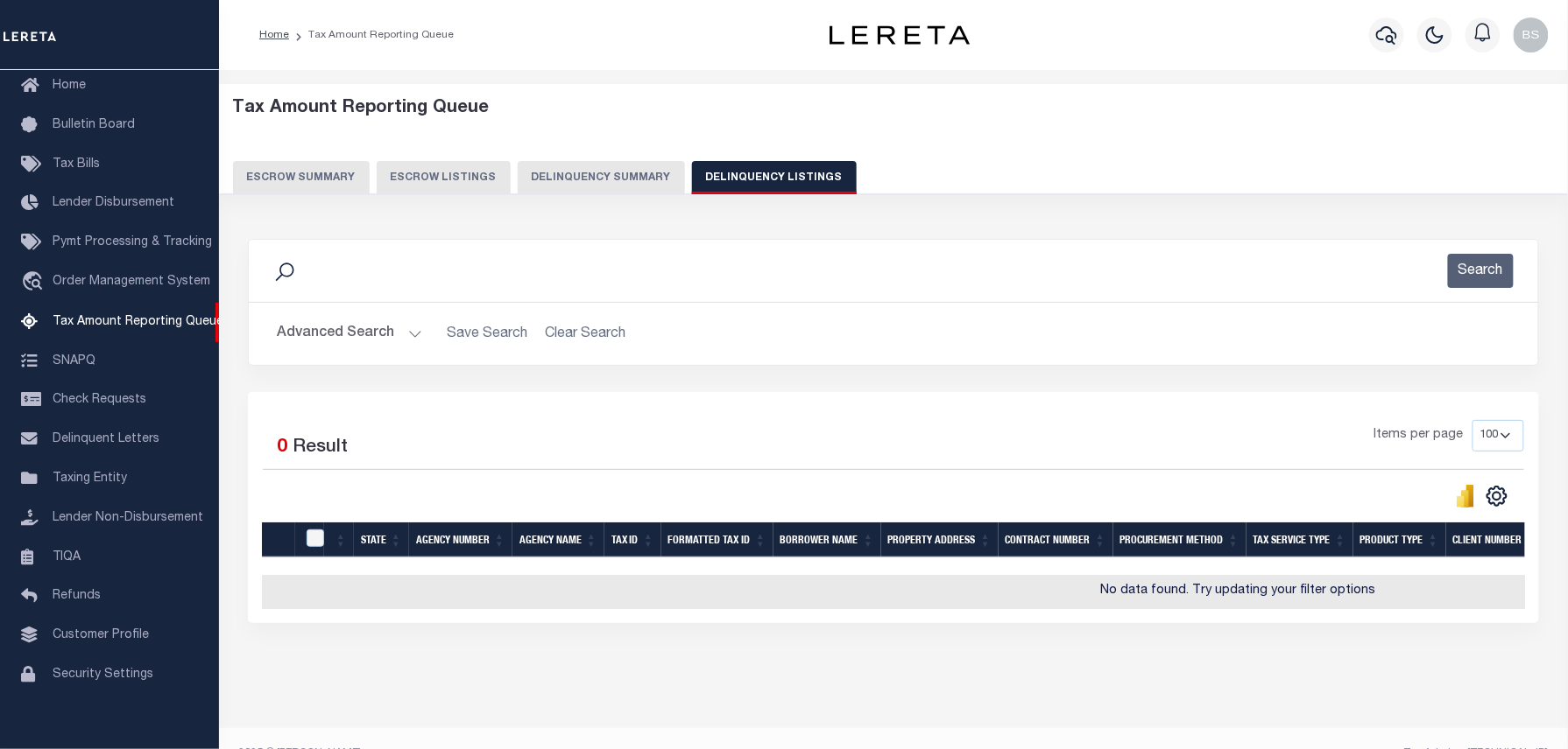
click at [345, 331] on button "Advanced Search" at bounding box center [349, 334] width 146 height 34
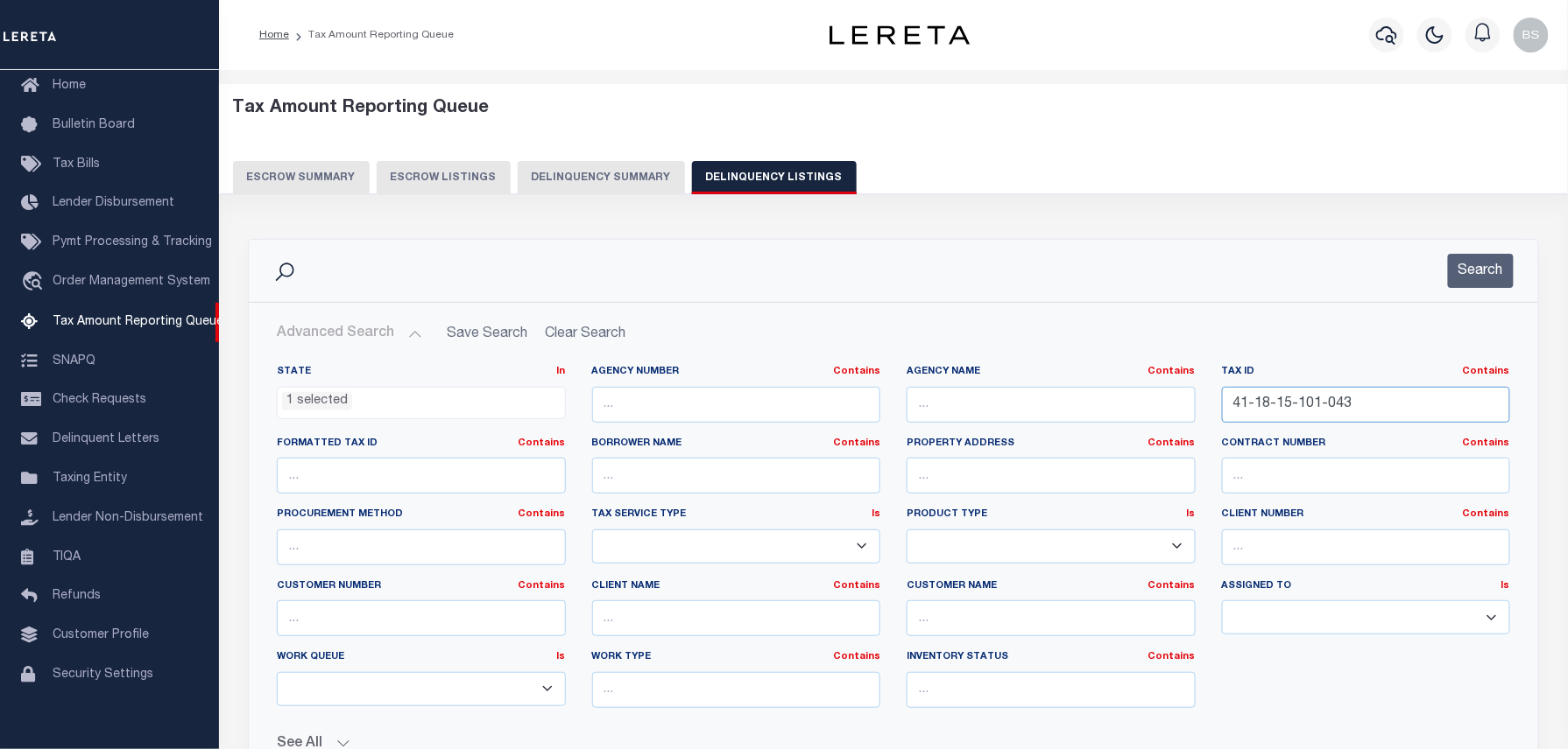
drag, startPoint x: 1359, startPoint y: 404, endPoint x: 1084, endPoint y: 399, distance: 275.0
click at [1088, 399] on div "State In In AK AL AR AZ CA CO CT DC DE FL GA GU HI IA ID IL IN KS [GEOGRAPHIC_D…" at bounding box center [893, 543] width 1259 height 357
paste input "6"
type input "41-18-15-101-046"
click at [1485, 280] on button "Search" at bounding box center [1480, 271] width 66 height 34
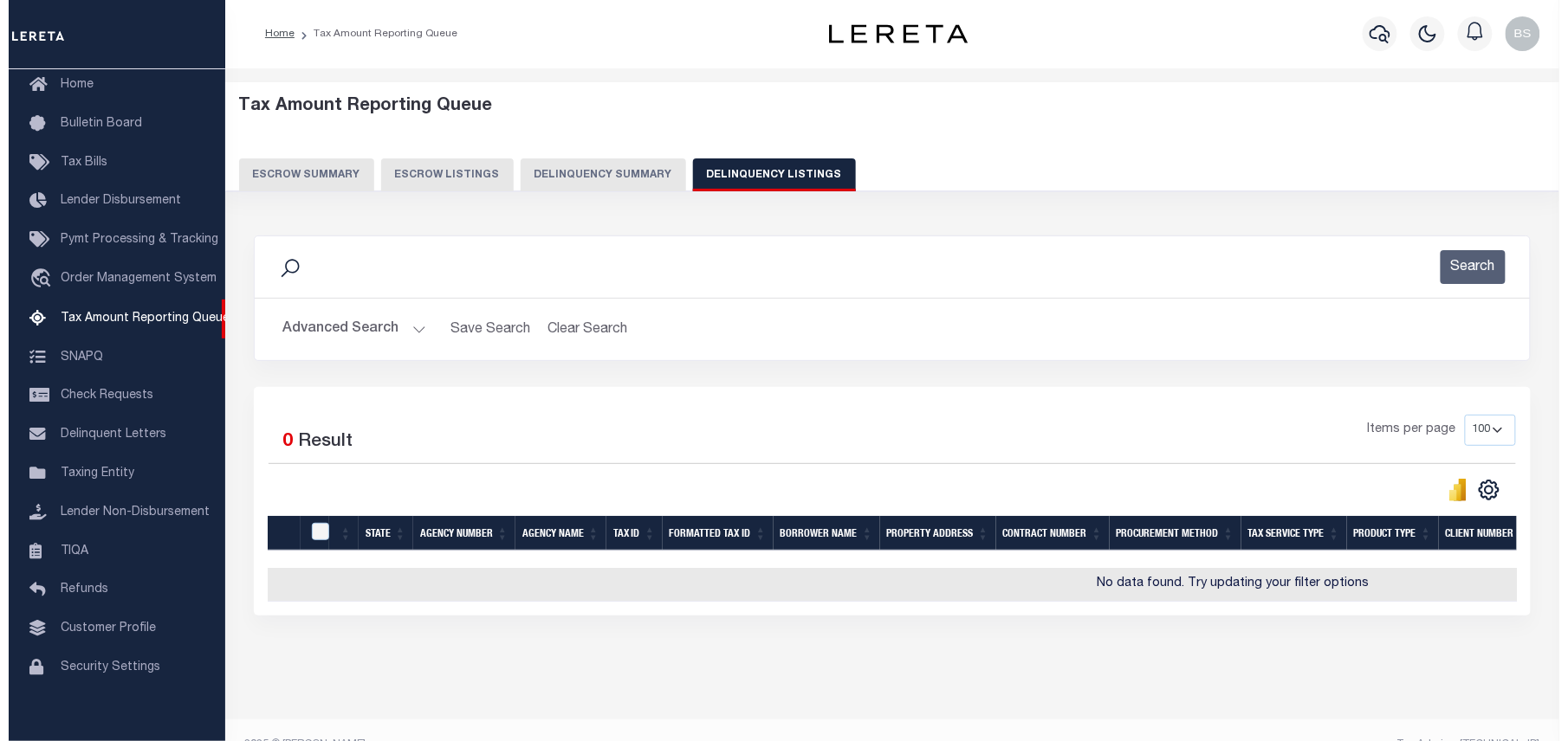
scroll to position [0, 0]
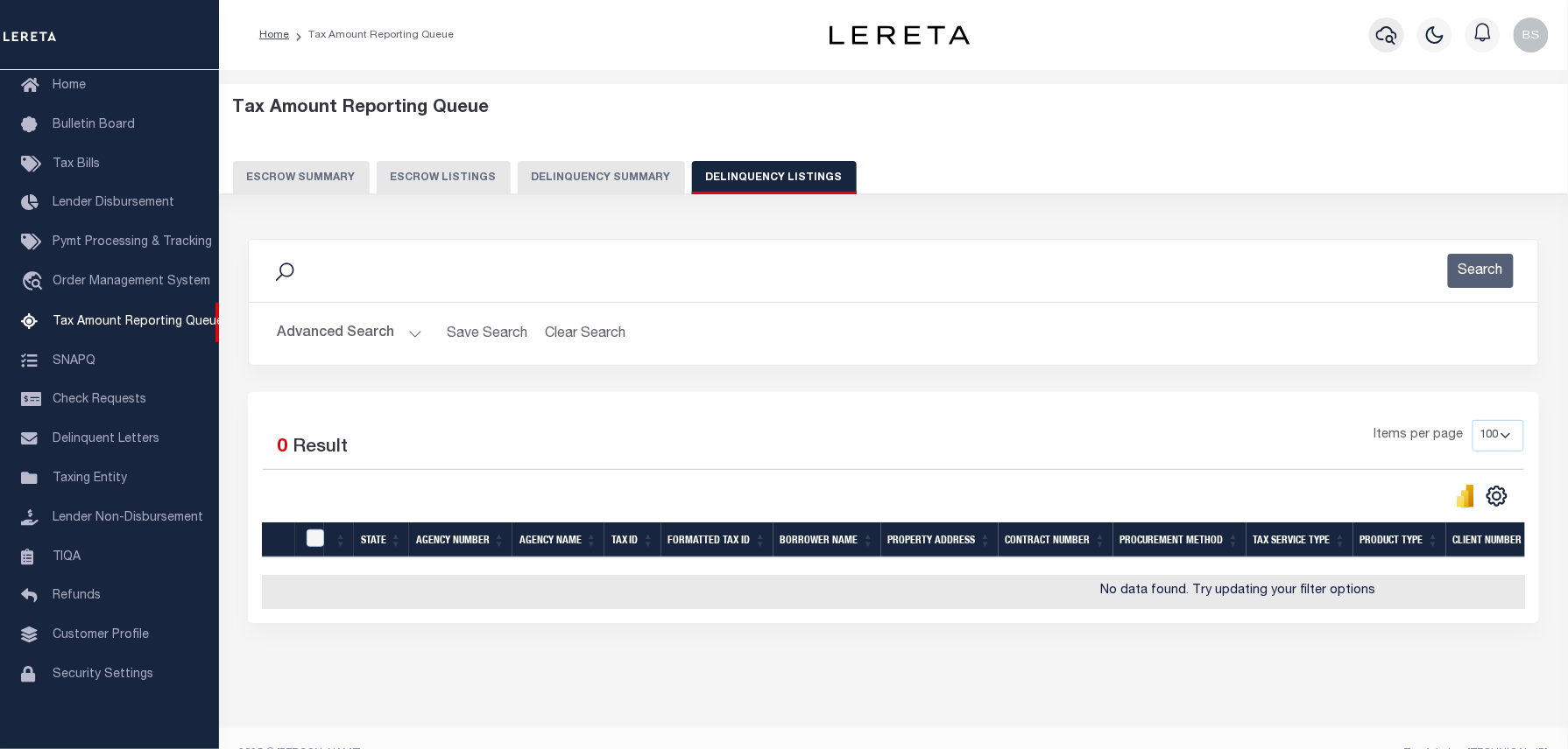
click at [1387, 35] on icon "button" at bounding box center [1386, 35] width 21 height 21
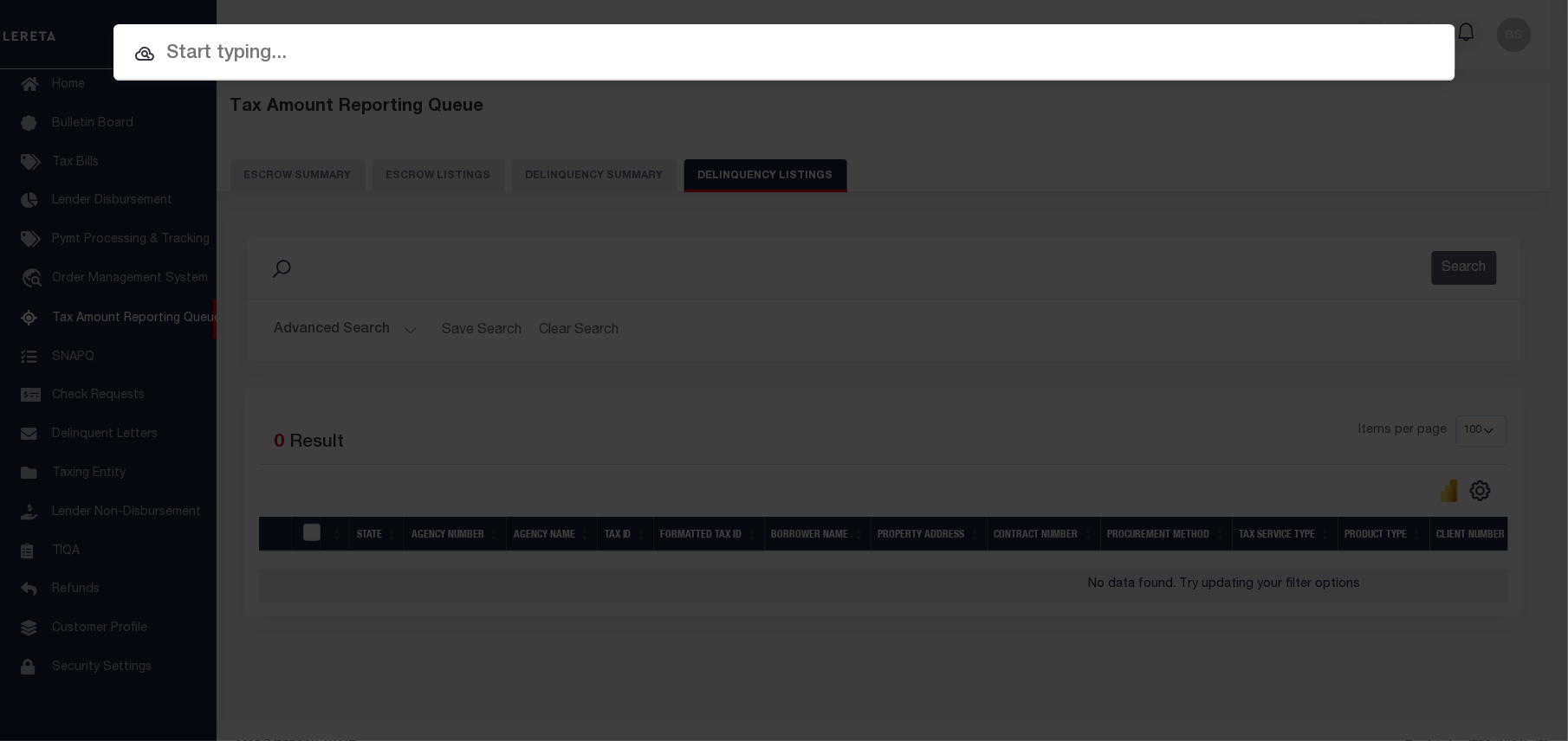
paste input "13302803"
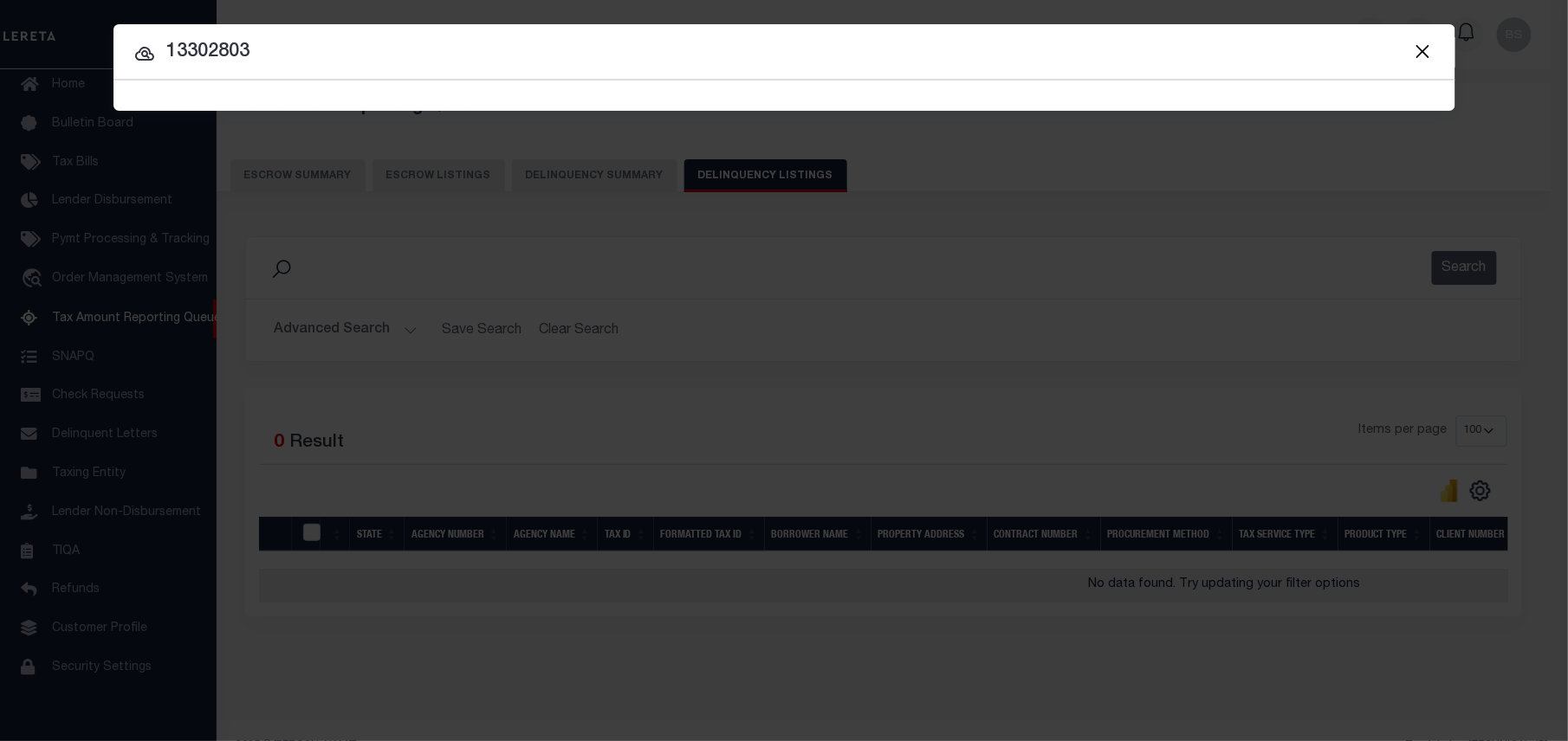
type input "13302803"
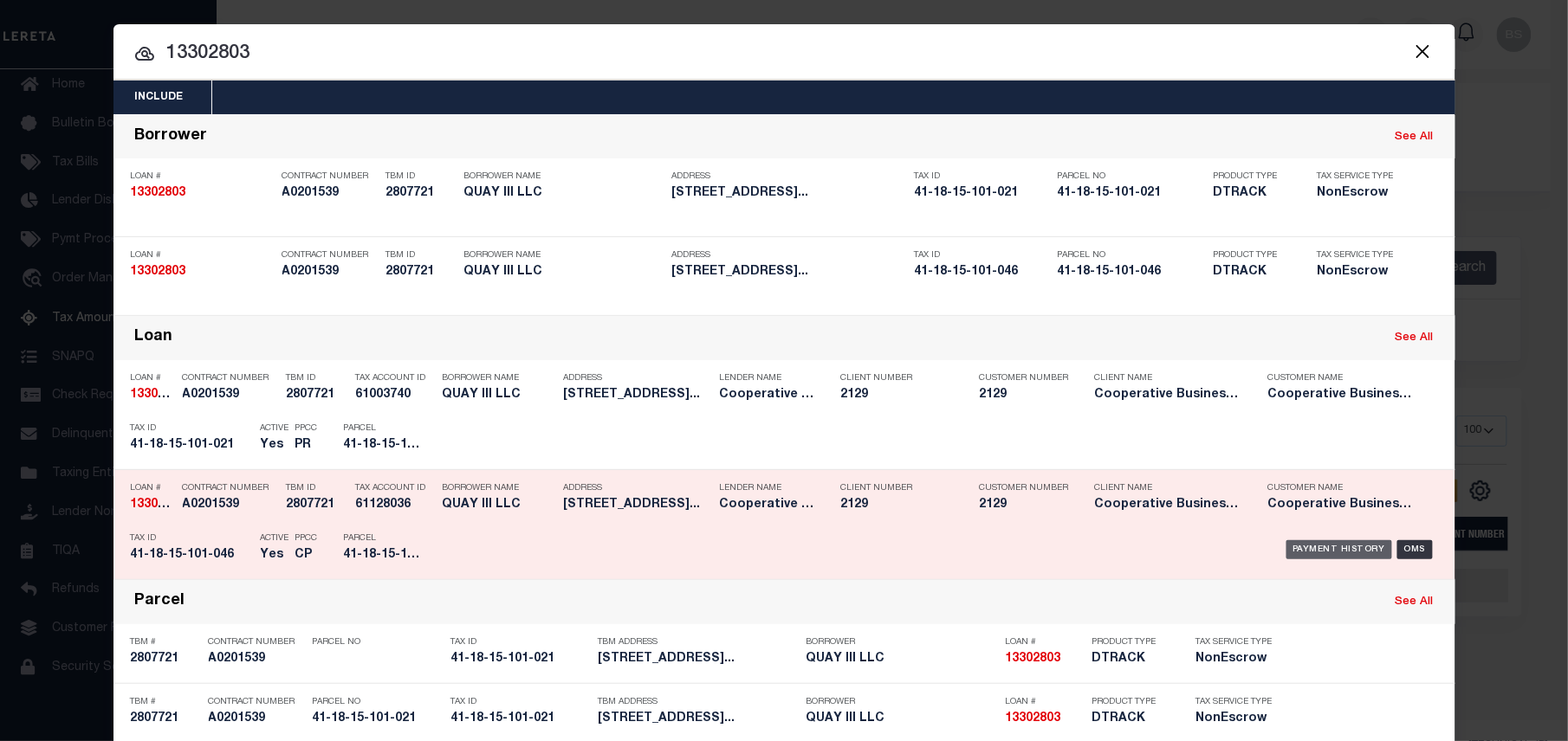
click at [1332, 548] on div "Payment History" at bounding box center [1339, 550] width 107 height 19
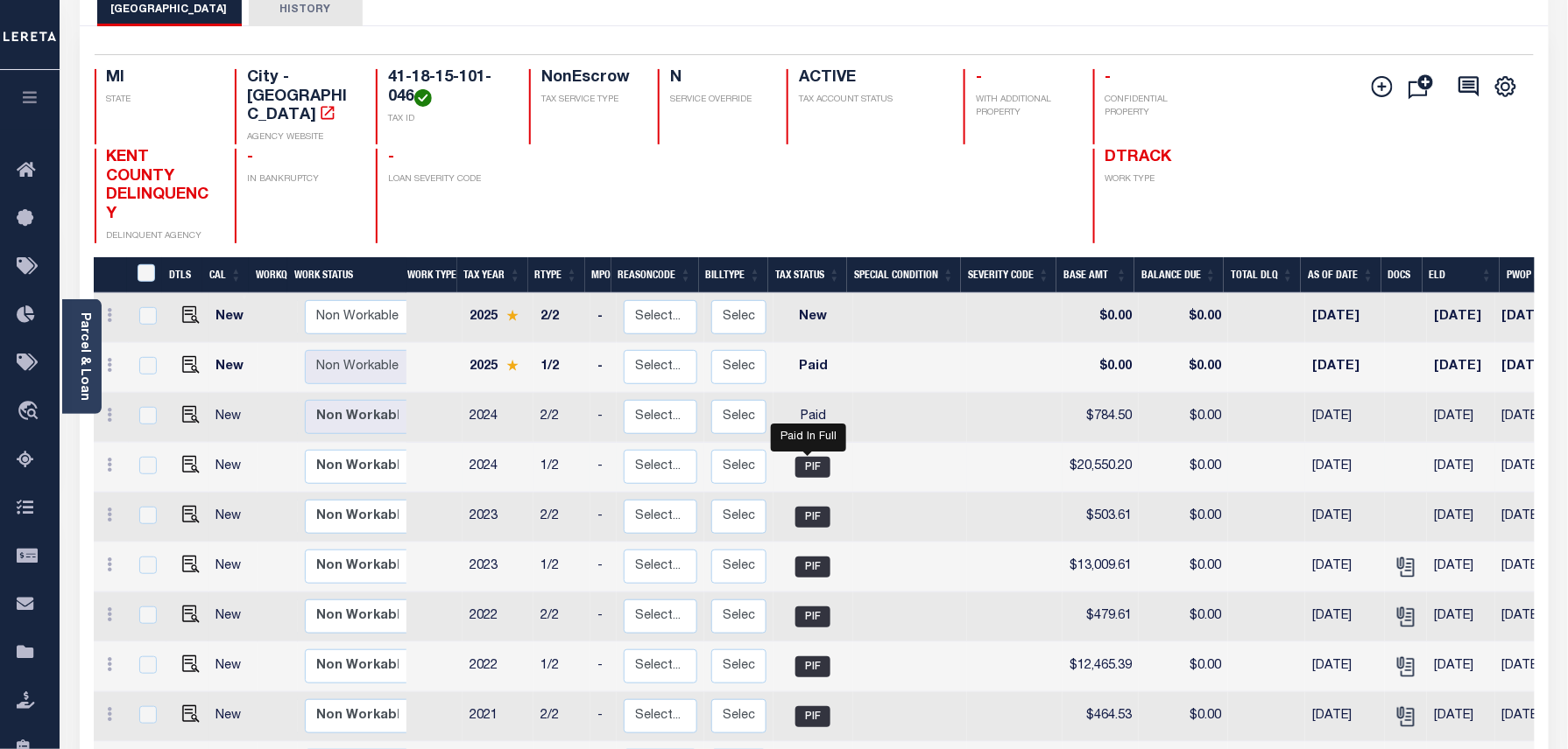
scroll to position [116, 0]
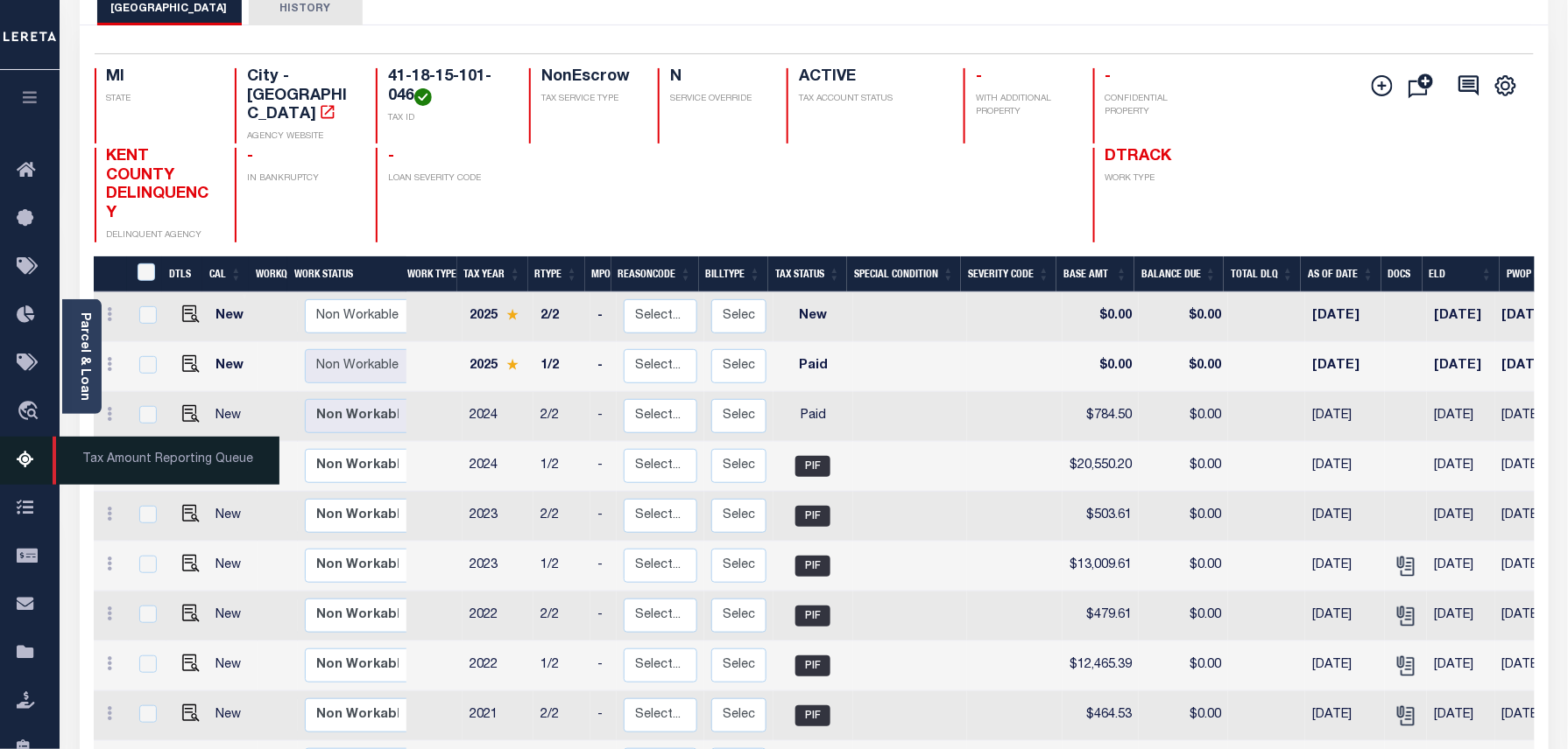
click at [21, 456] on icon at bounding box center [30, 460] width 28 height 22
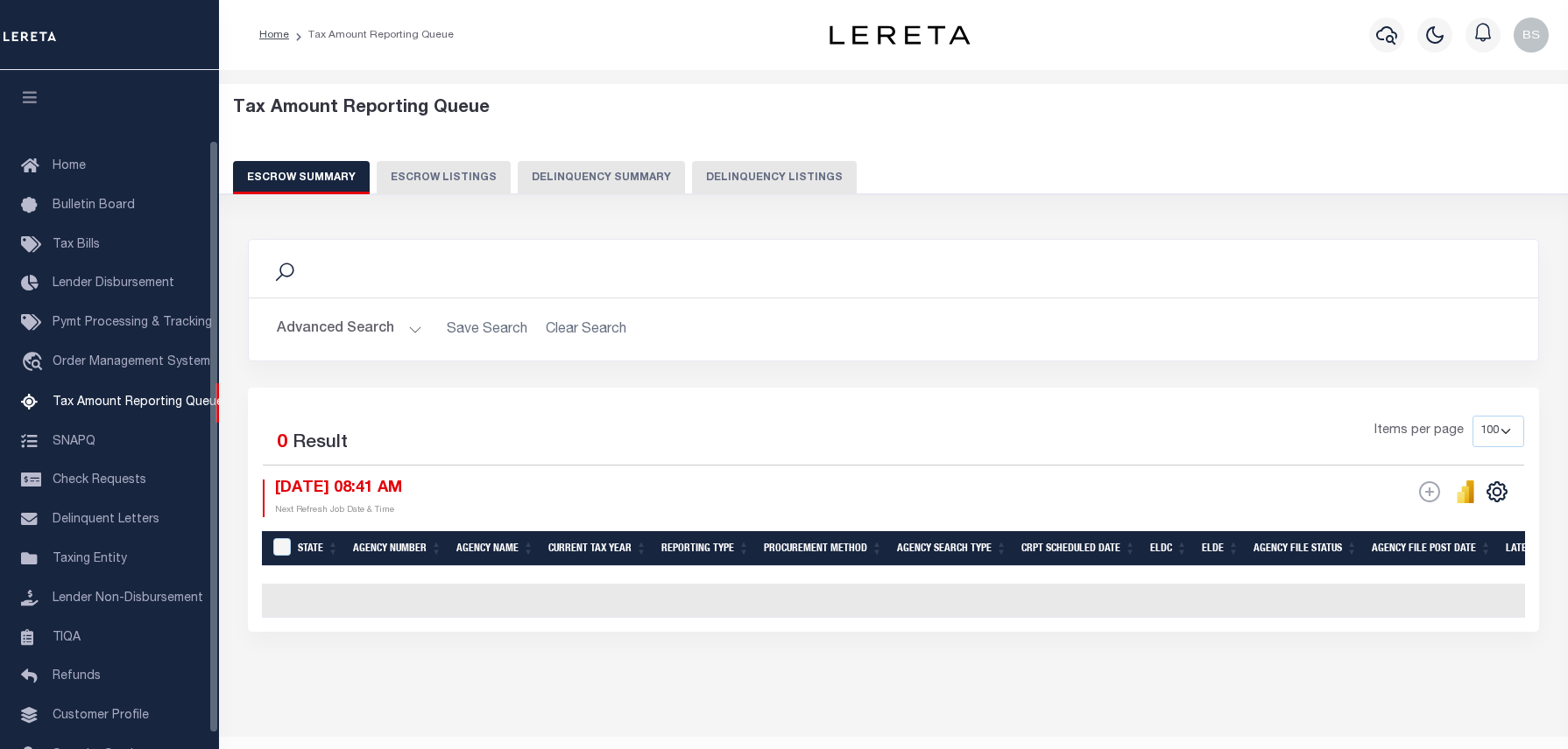
select select "100"
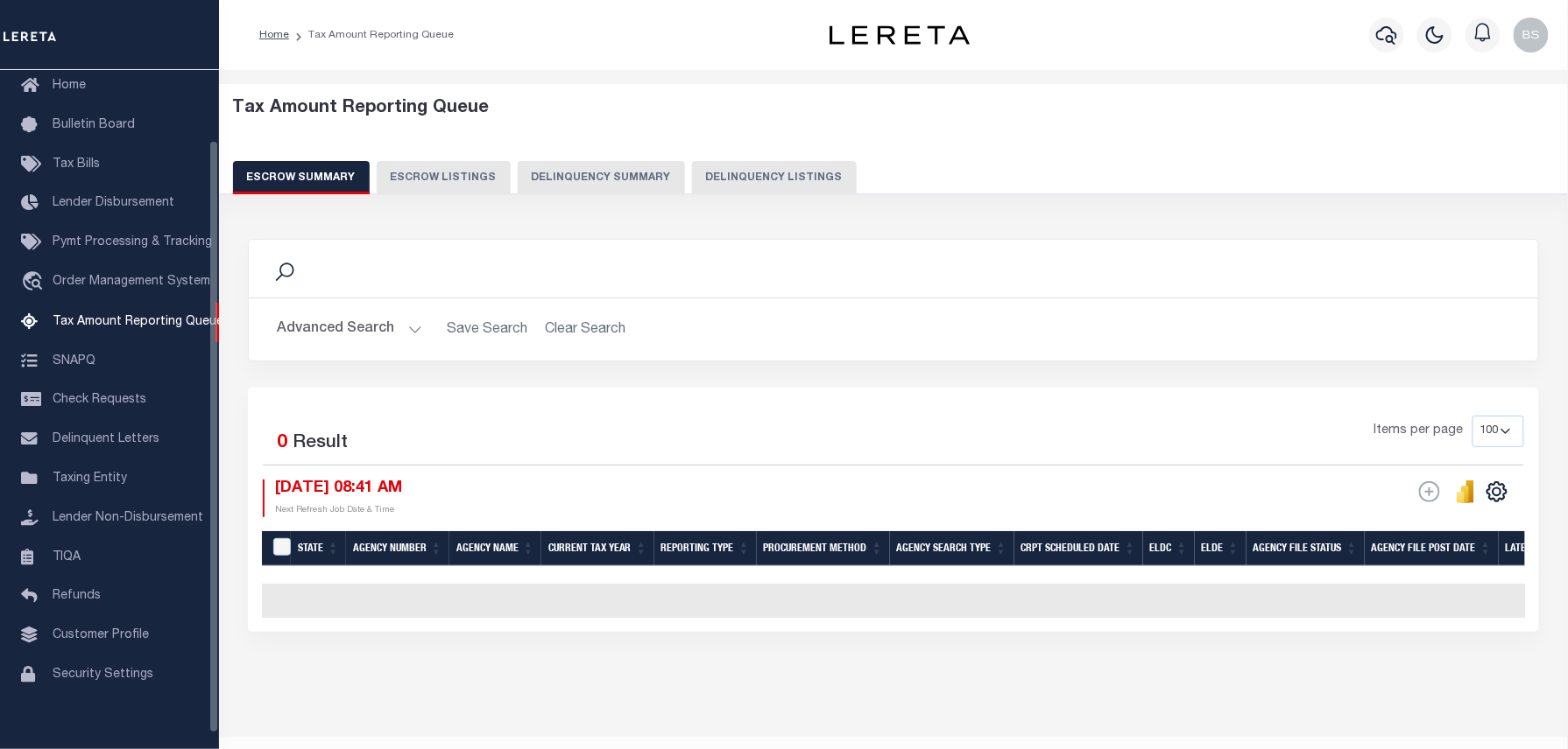
click at [789, 162] on button "Delinquency Listings" at bounding box center [774, 177] width 165 height 33
select select "100"
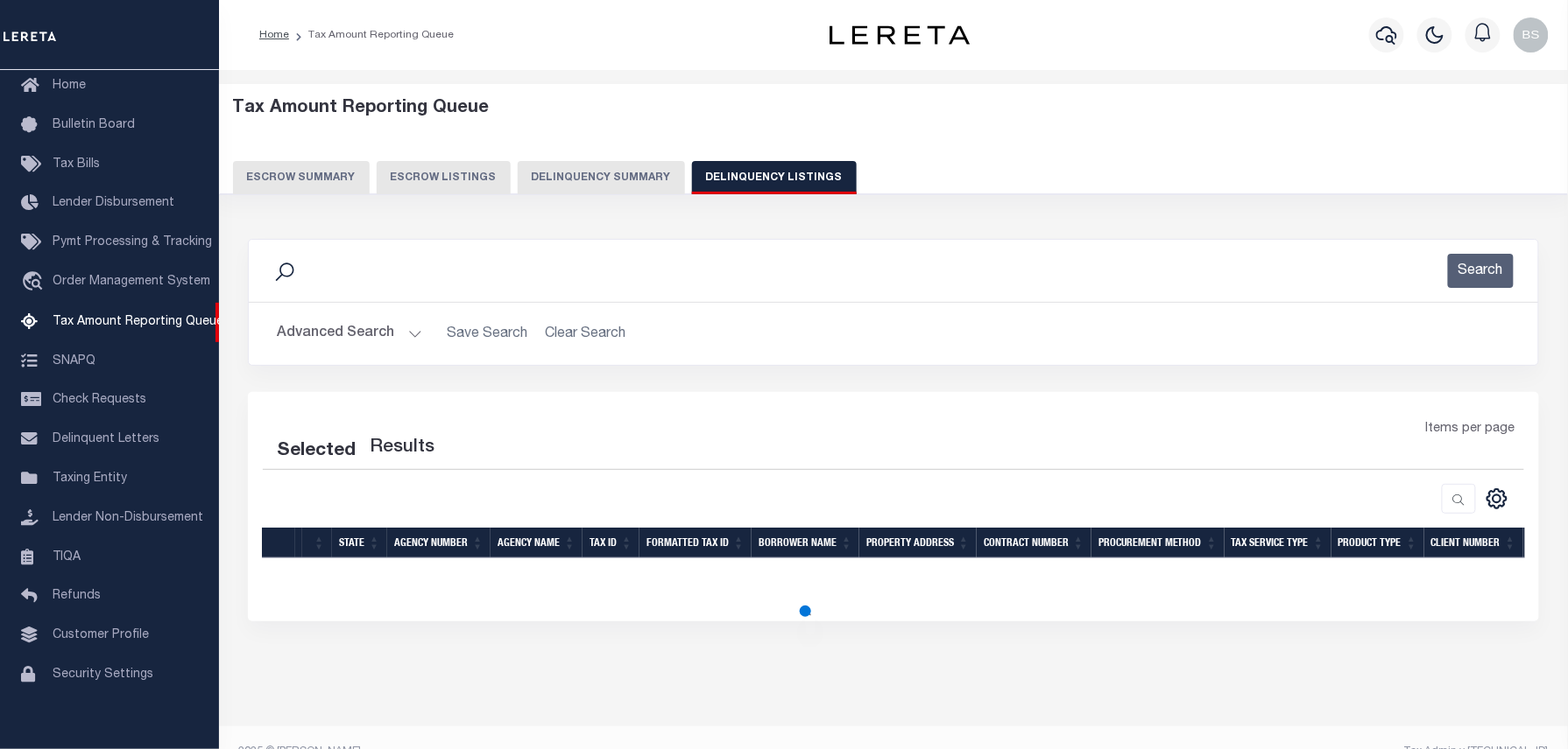
select select "100"
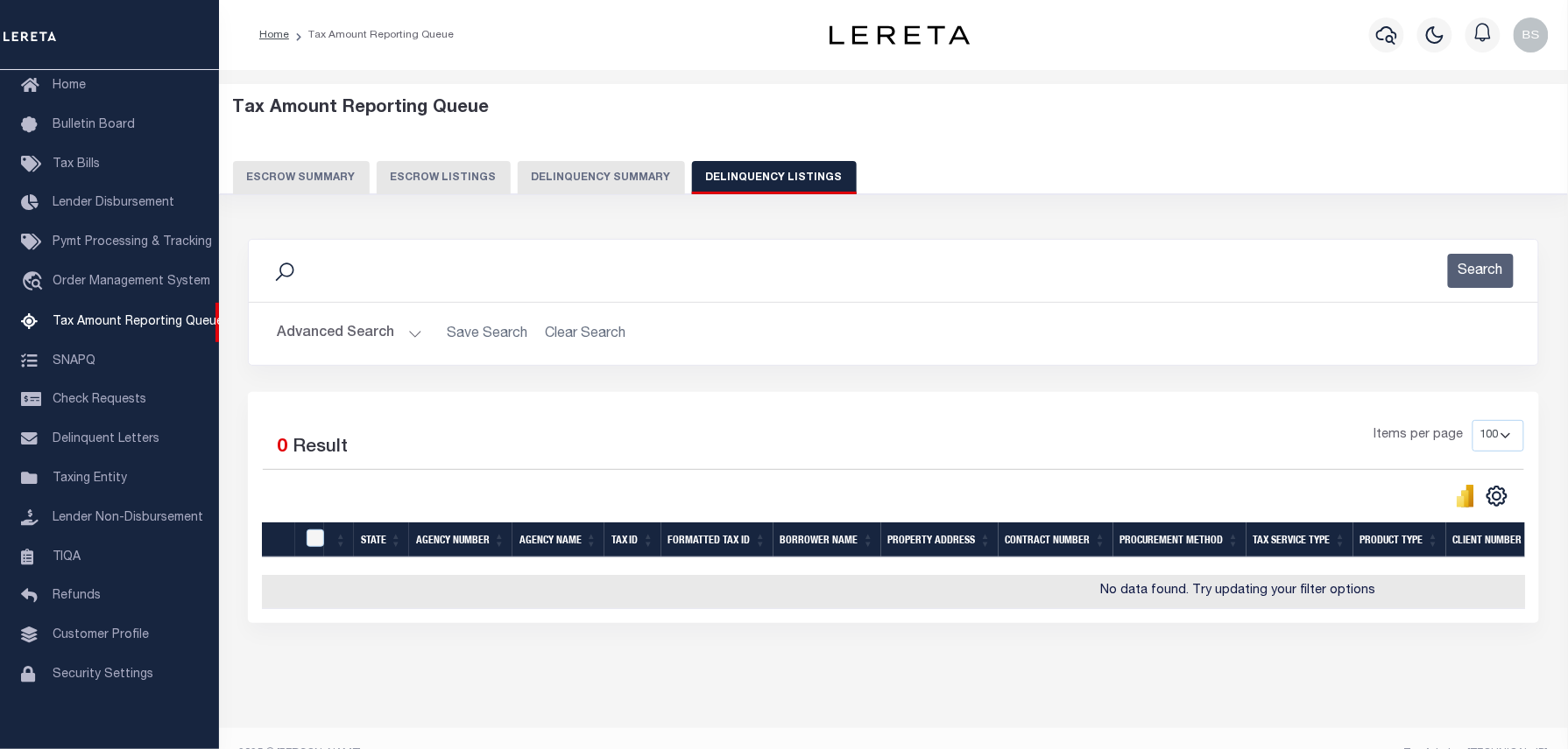
click at [372, 330] on button "Advanced Search" at bounding box center [349, 334] width 146 height 34
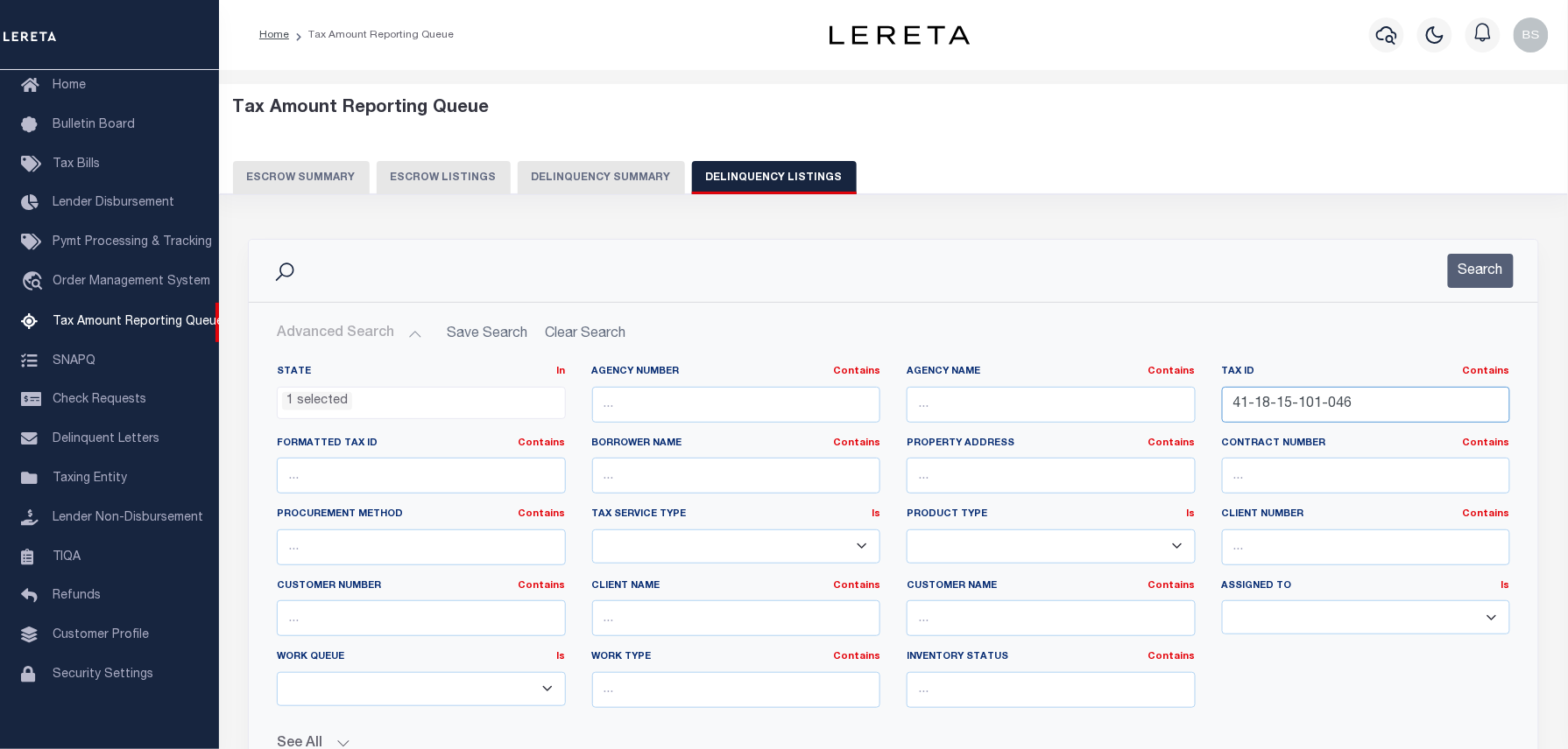
drag, startPoint x: 1438, startPoint y: 414, endPoint x: 1024, endPoint y: 412, distance: 414.0
click at [1007, 417] on div "State In In AK AL AR AZ CA CO CT DC DE FL GA GU HI IA ID IL IN KS [GEOGRAPHIC_D…" at bounding box center [893, 543] width 1259 height 357
paste input "70-07-01-151-031"
type input "70-07-01-151-031"
click at [1472, 272] on button "Search" at bounding box center [1480, 271] width 66 height 34
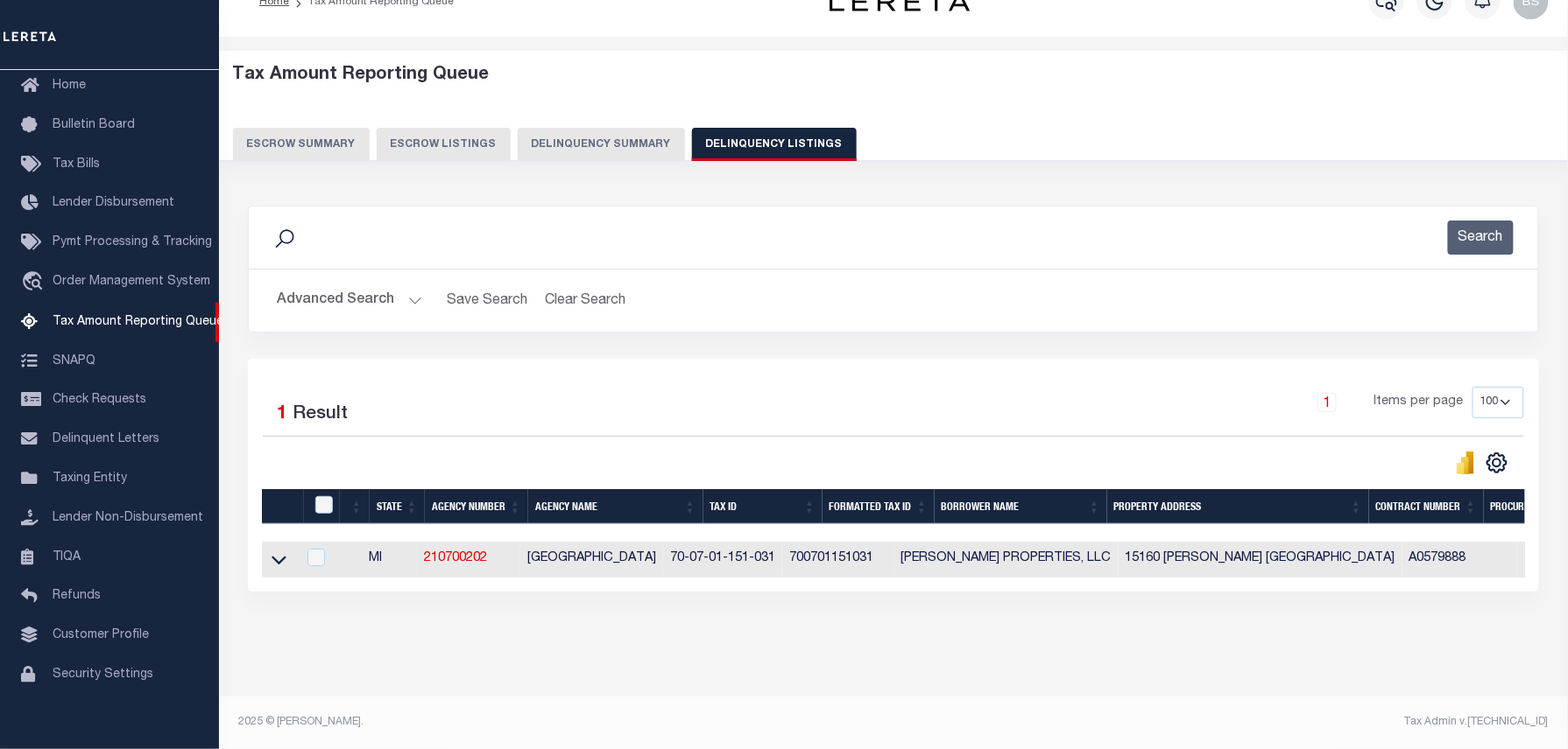
scroll to position [50, 0]
click at [282, 551] on icon at bounding box center [279, 559] width 15 height 18
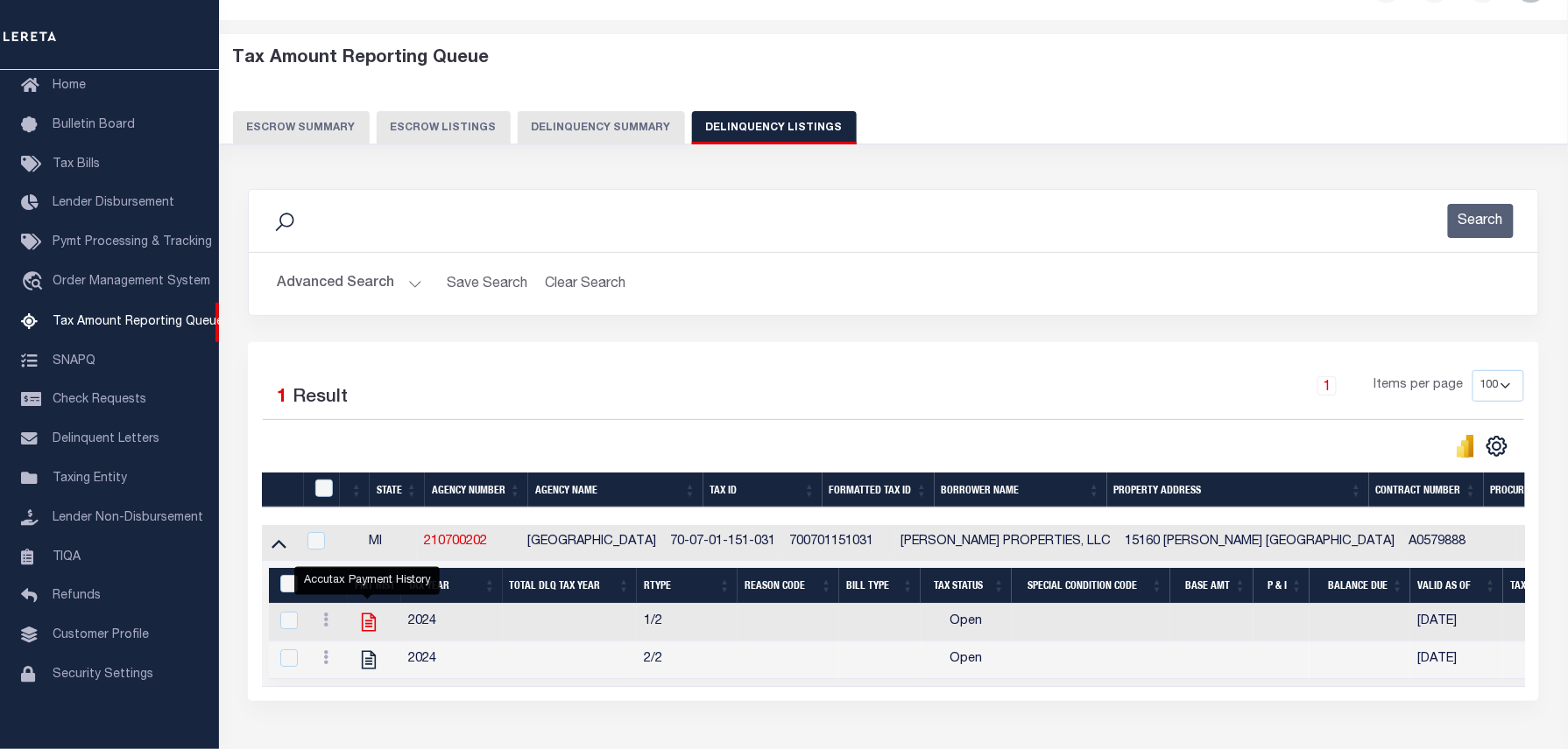
click at [370, 624] on icon "" at bounding box center [368, 622] width 14 height 18
checkbox input "true"
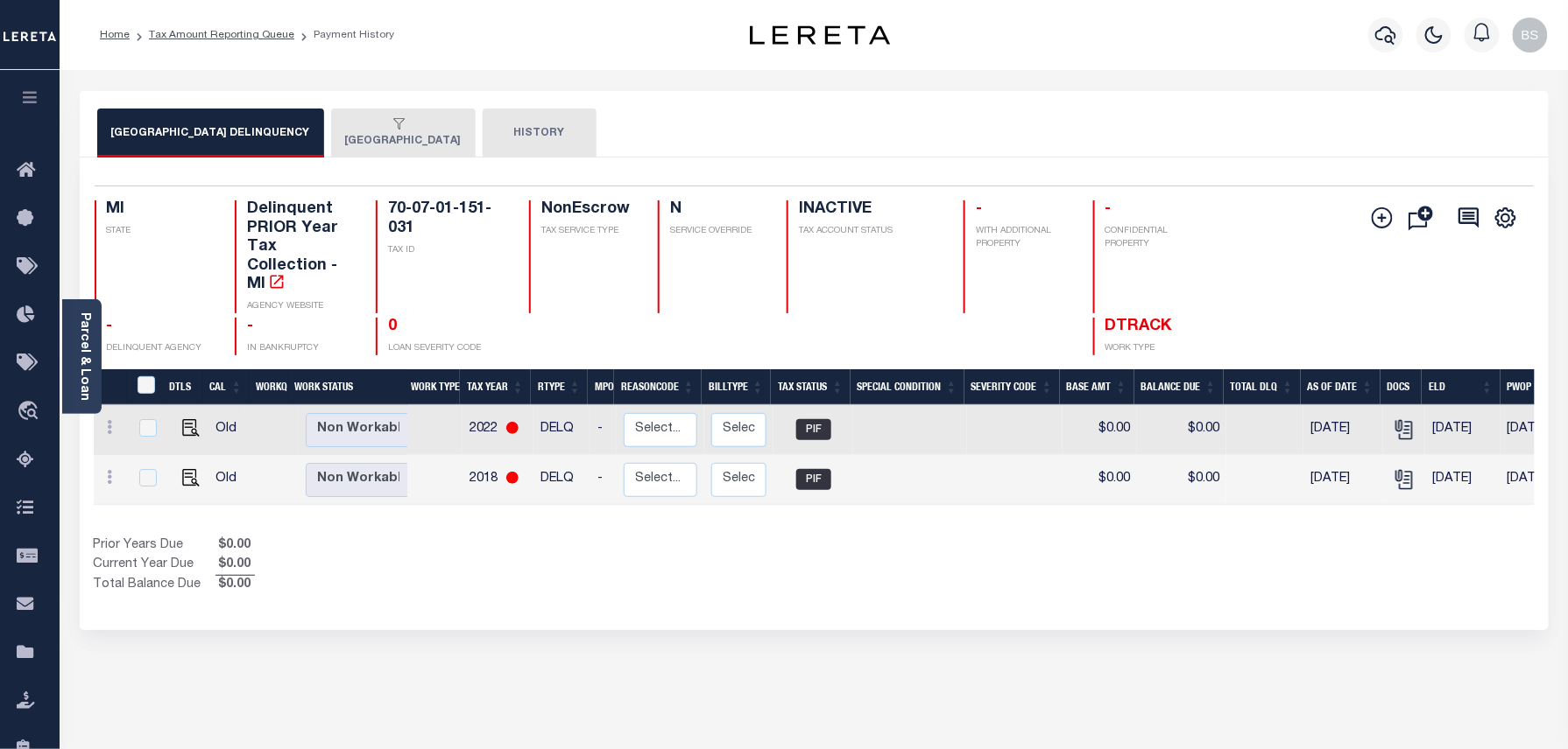
click at [347, 132] on div "button" at bounding box center [399, 125] width 110 height 16
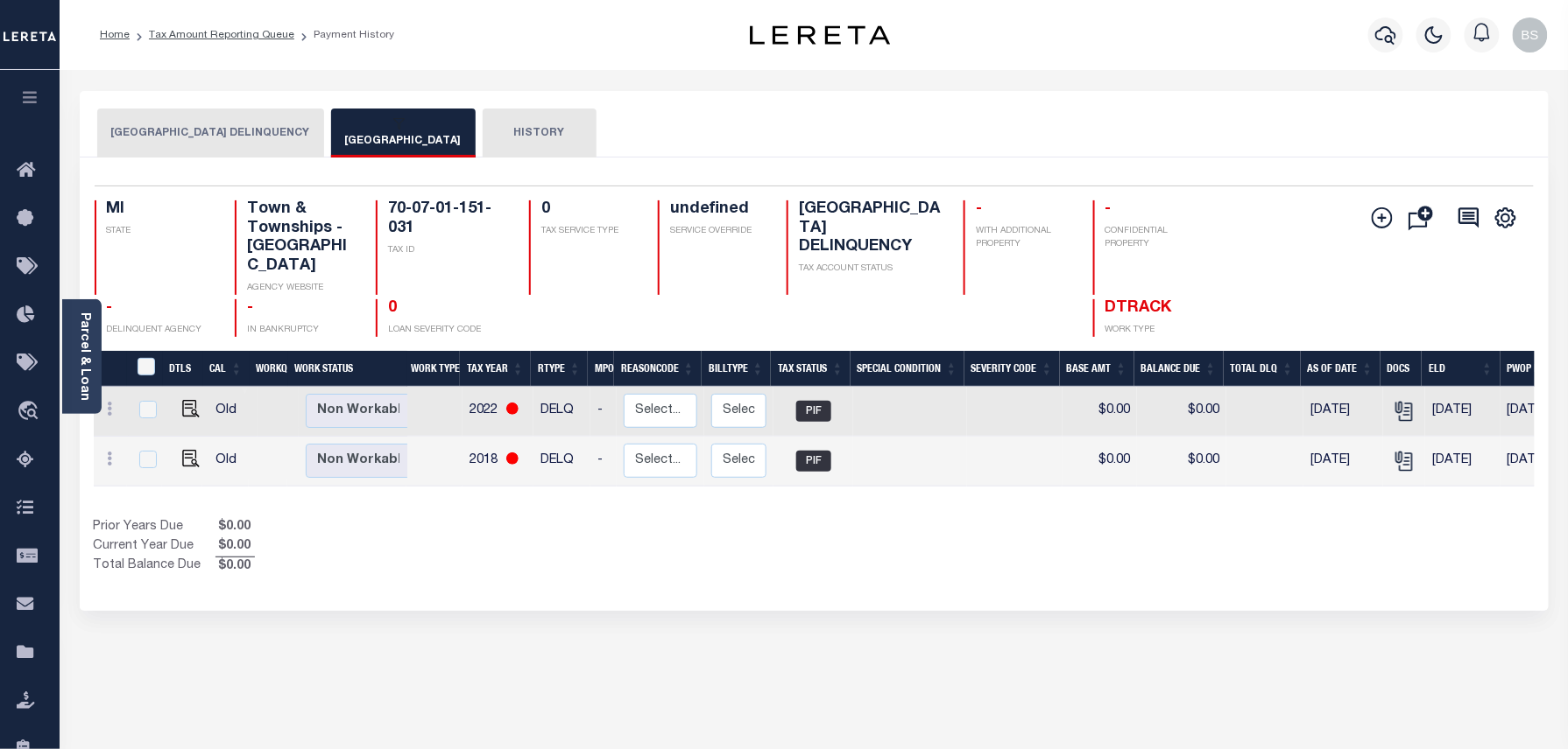
click at [215, 123] on button "[GEOGRAPHIC_DATA] DELINQUENCY" at bounding box center [211, 132] width 227 height 49
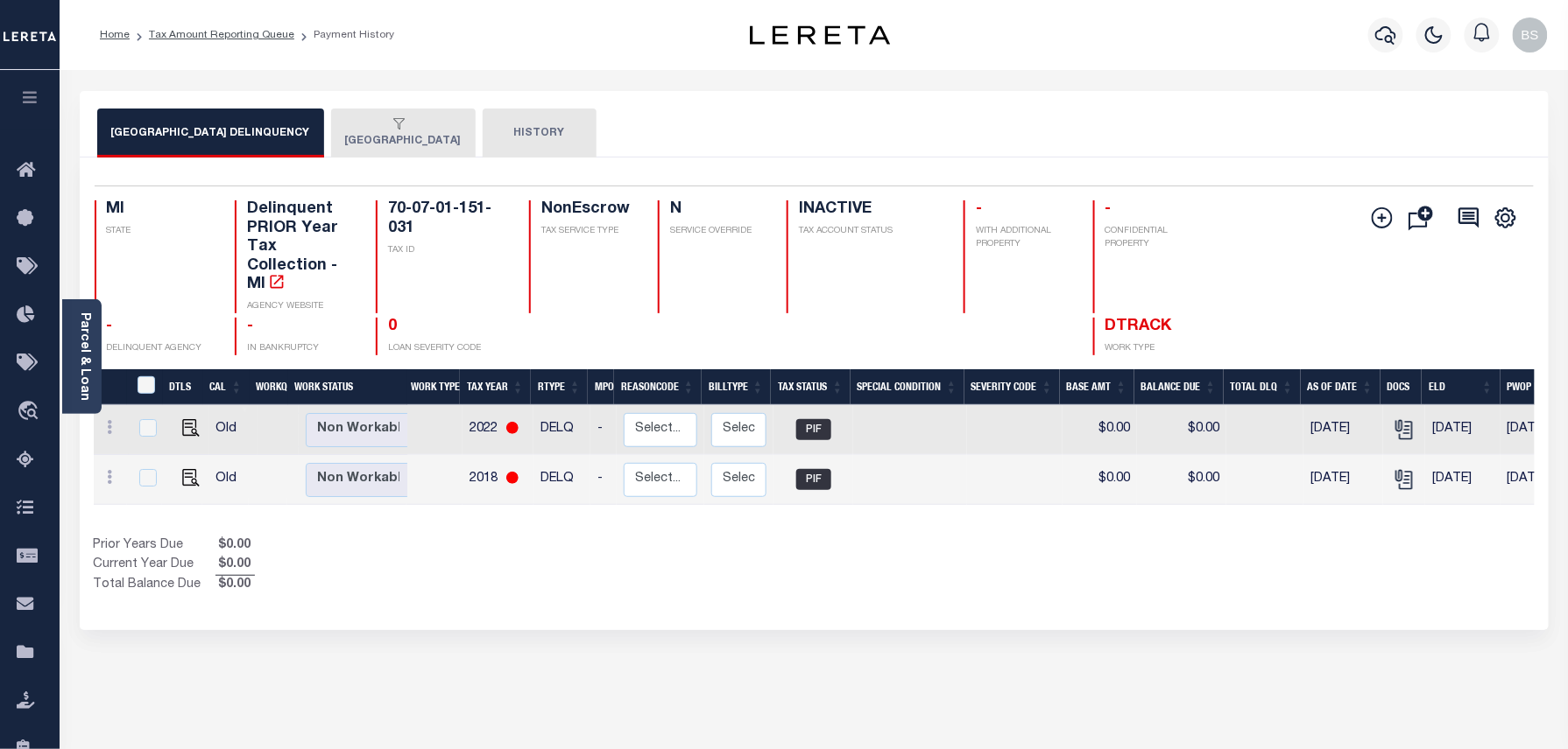
click at [408, 157] on div "[GEOGRAPHIC_DATA] DELINQUENCY [GEOGRAPHIC_DATA] HISTORY" at bounding box center [814, 125] width 1469 height 67
click at [406, 142] on button "GRAND HAVEN TOWNSHIP" at bounding box center [403, 132] width 145 height 49
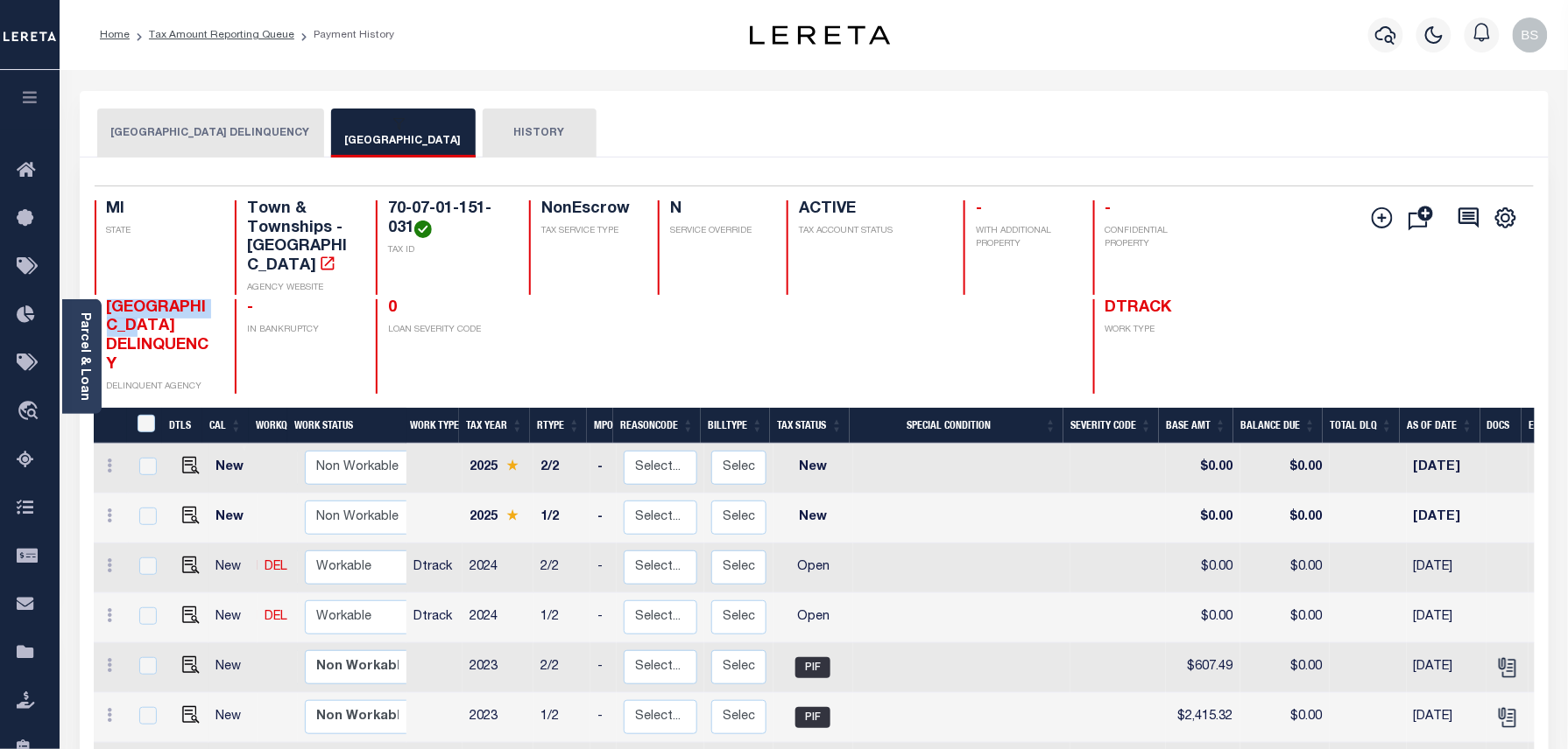
drag, startPoint x: 102, startPoint y: 280, endPoint x: 173, endPoint y: 310, distance: 77.1
click at [173, 310] on div "OTTAWA COUNTY DELINQUENCY DELINQUENT AGENCY" at bounding box center [154, 346] width 120 height 94
copy span "[GEOGRAPHIC_DATA]"
click at [186, 607] on img "" at bounding box center [191, 616] width 17 height 17
checkbox input "true"
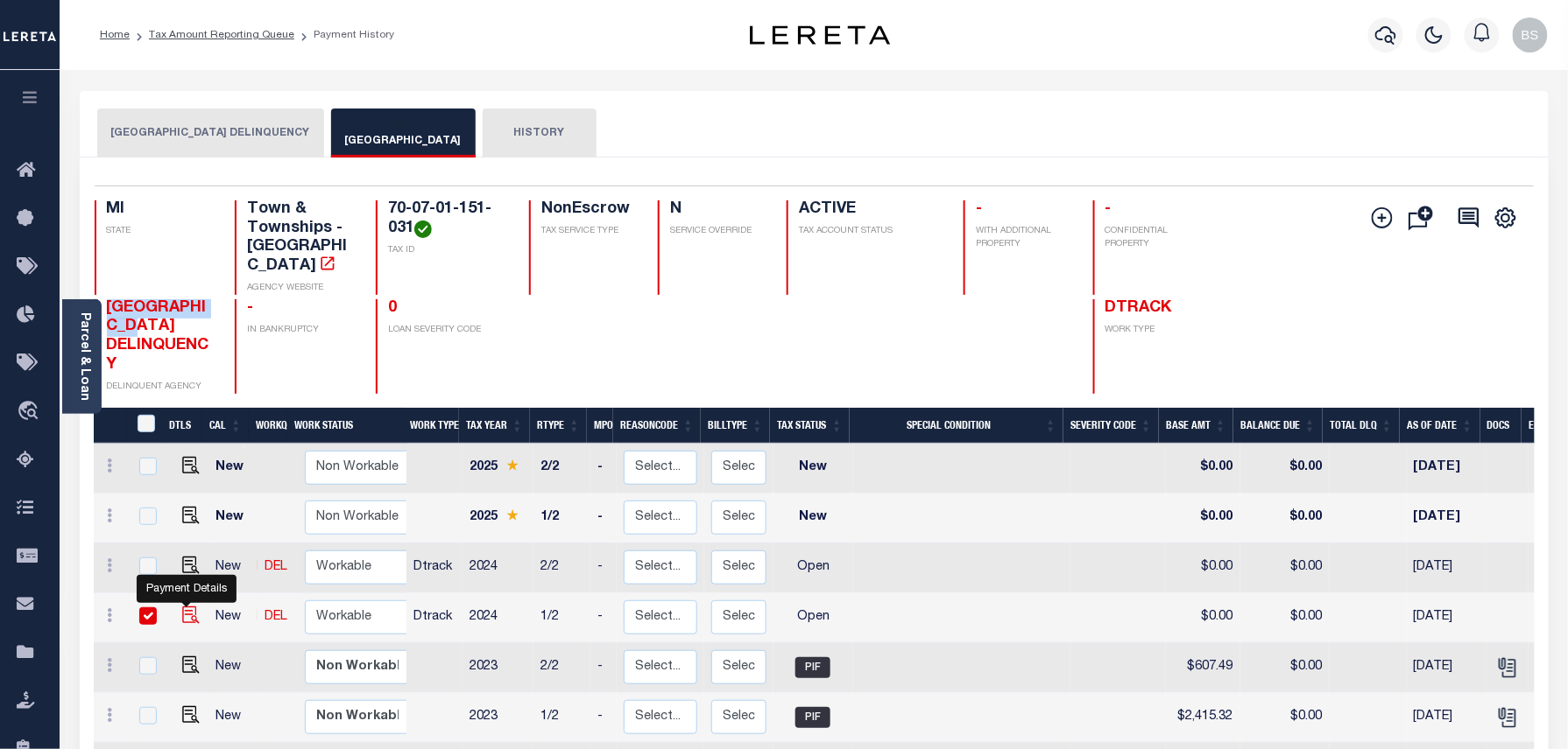
checkbox input "true"
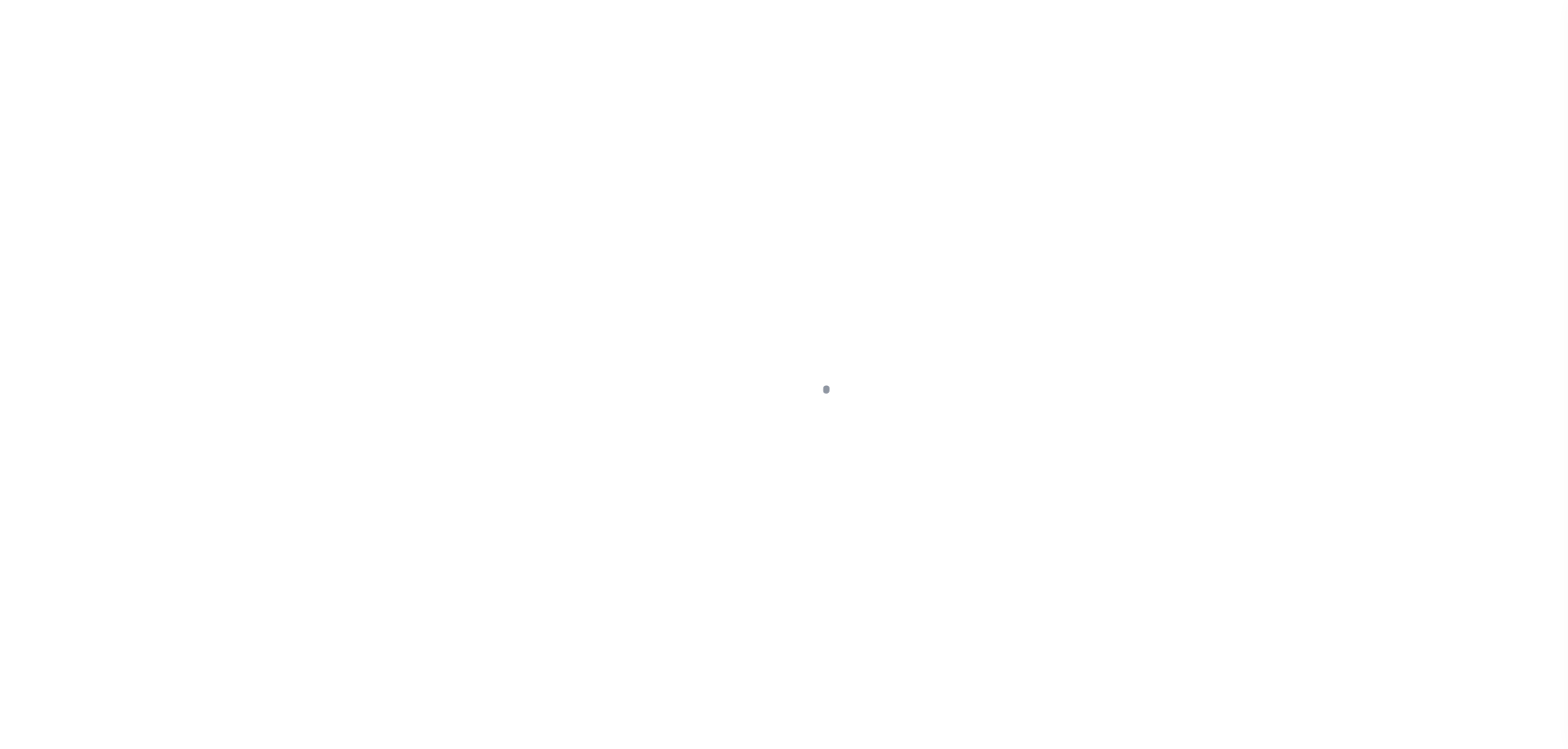
select select "OP2"
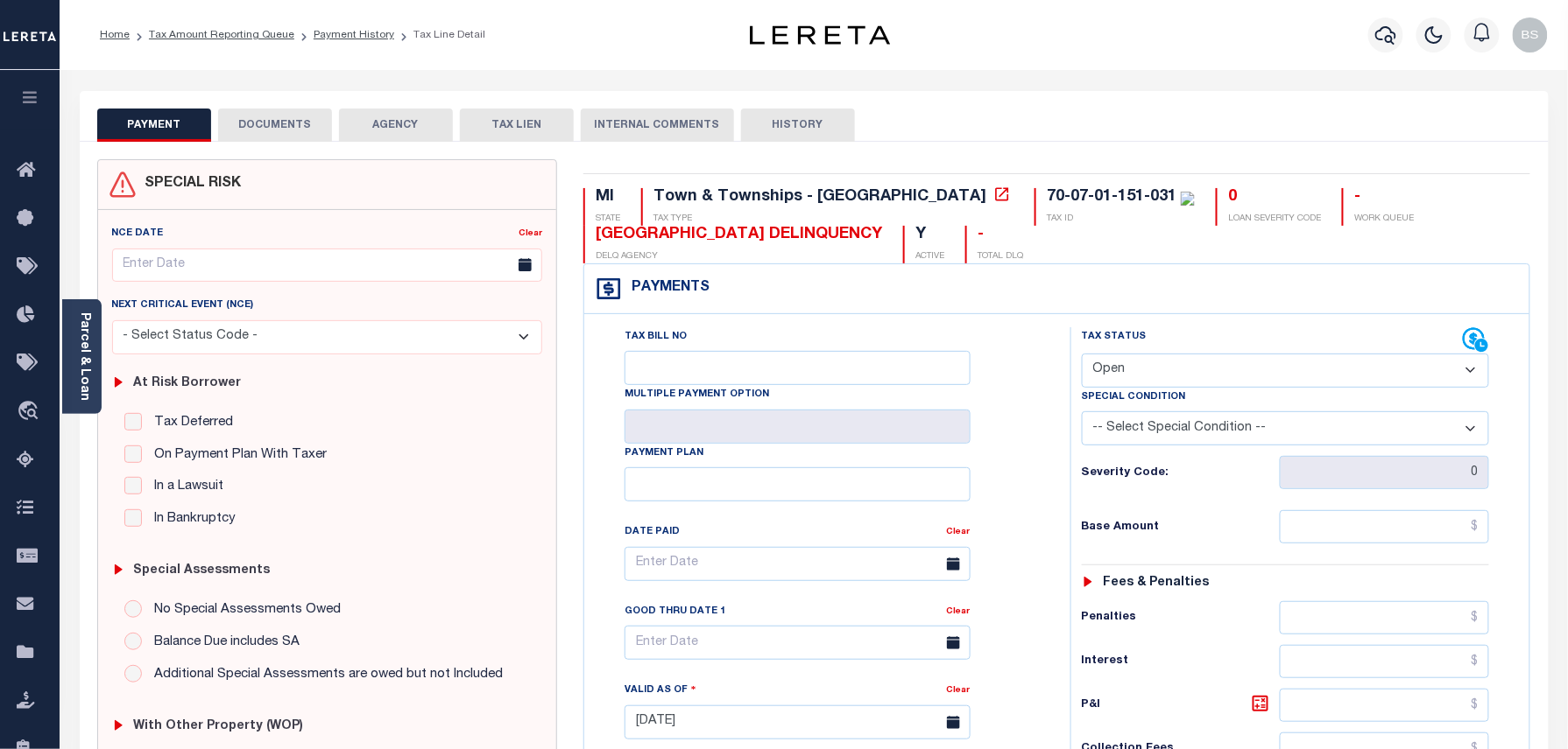
click at [71, 327] on div "Parcel & Loan" at bounding box center [81, 356] width 39 height 114
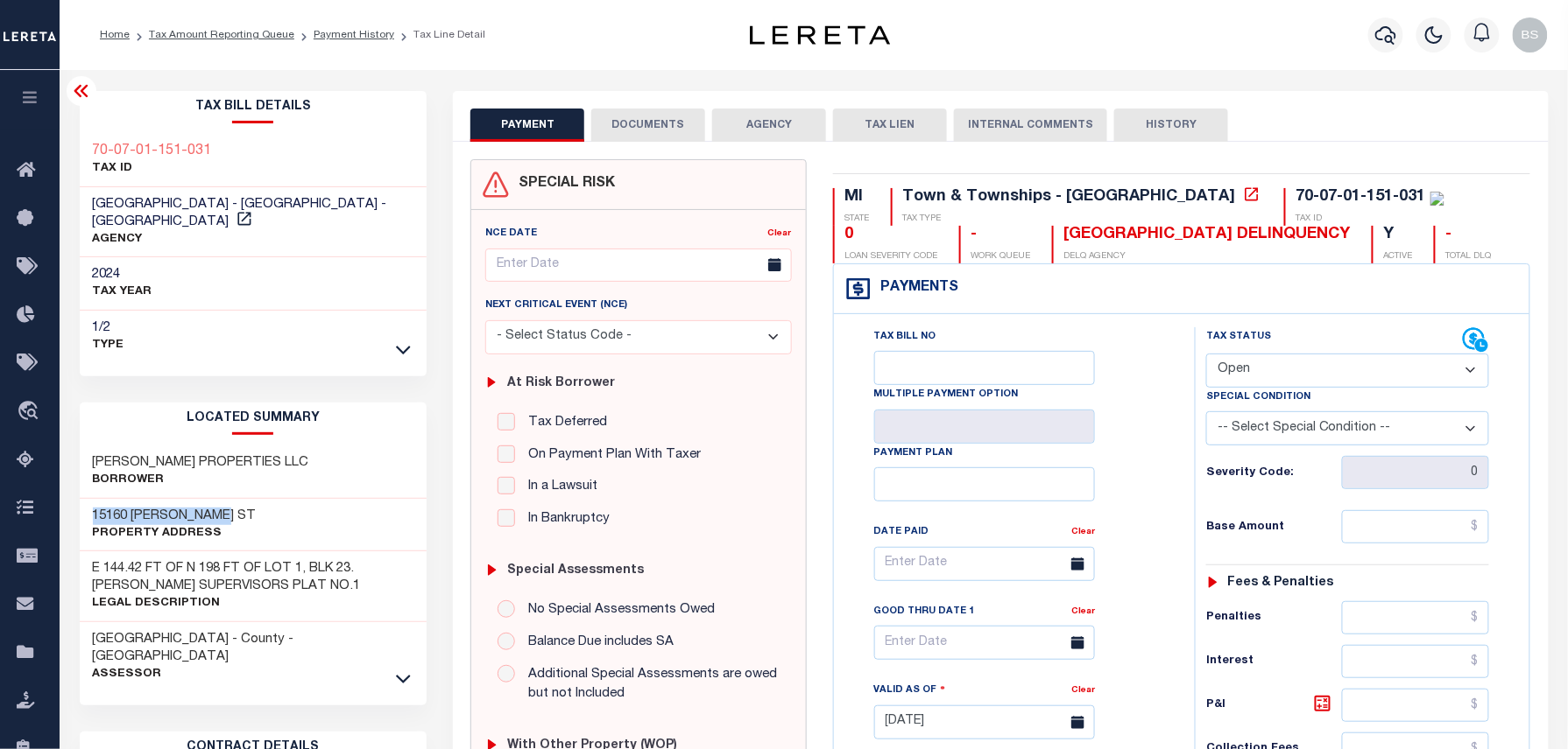
drag, startPoint x: 89, startPoint y: 515, endPoint x: 234, endPoint y: 515, distance: 145.0
click at [234, 515] on div "[STREET_ADDRESS][PERSON_NAME] Property Address" at bounding box center [254, 526] width 348 height 53
copy h3 "15160 [PERSON_NAME] ST"
drag, startPoint x: 95, startPoint y: 464, endPoint x: 261, endPoint y: 469, distance: 166.1
click at [261, 469] on div "[PERSON_NAME] PROPERTIES LLC Borrower" at bounding box center [254, 473] width 348 height 53
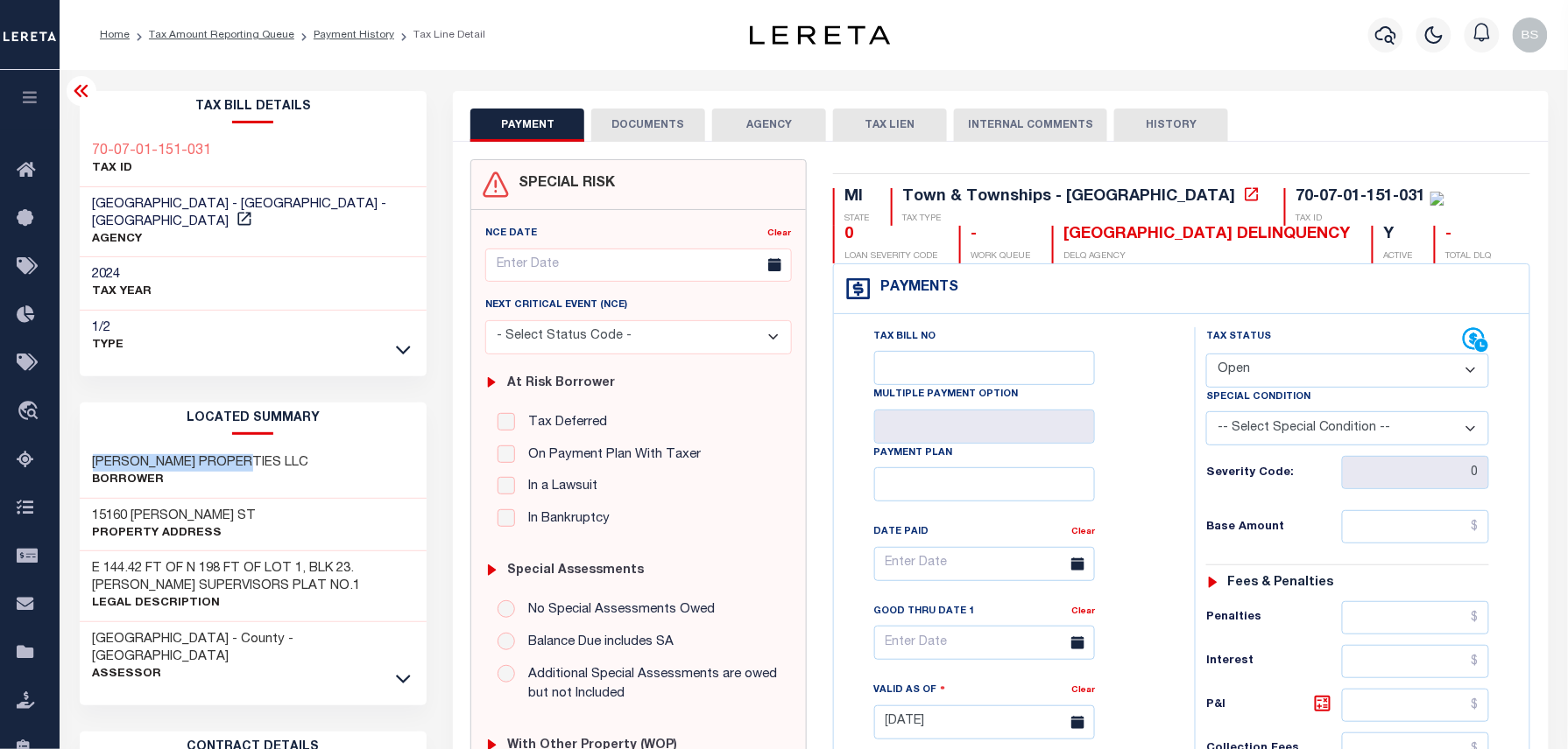
copy h3 "[PERSON_NAME] PROPERTIES LLC"
drag, startPoint x: 218, startPoint y: 149, endPoint x: 88, endPoint y: 141, distance: 130.2
click at [88, 141] on div "70-07-01-151-031 TAX ID" at bounding box center [254, 161] width 348 height 53
copy h3 "70-07-01-151-031"
click at [1245, 196] on icon at bounding box center [1252, 194] width 13 height 13
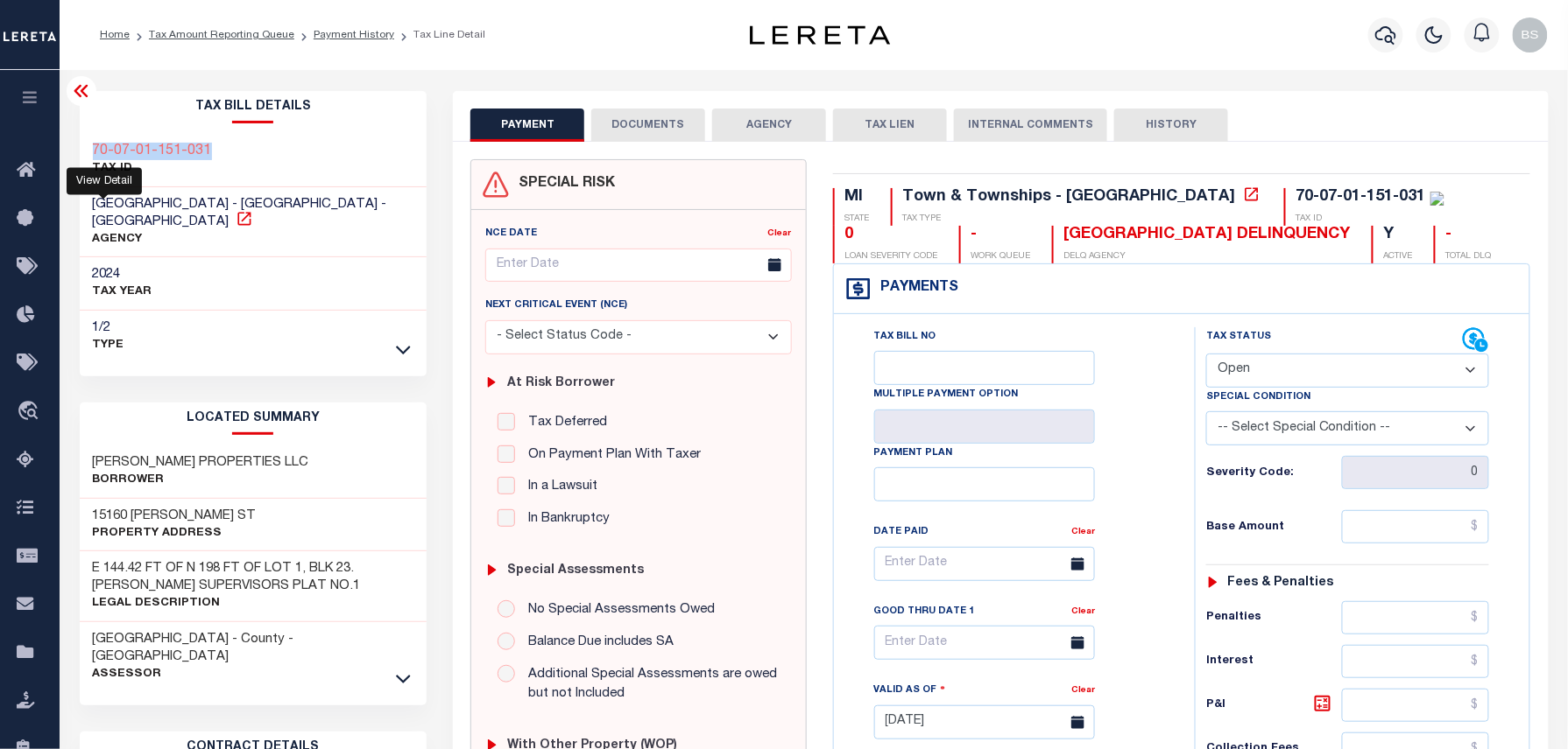
click at [235, 224] on icon at bounding box center [244, 219] width 17 height 17
click at [1243, 196] on icon at bounding box center [1252, 194] width 17 height 17
click at [249, 43] on ol "Home Tax Amount Reporting Queue Payment History Tax Line Detail" at bounding box center [293, 34] width 414 height 37
click at [251, 35] on link "Tax Amount Reporting Queue" at bounding box center [221, 34] width 146 height 10
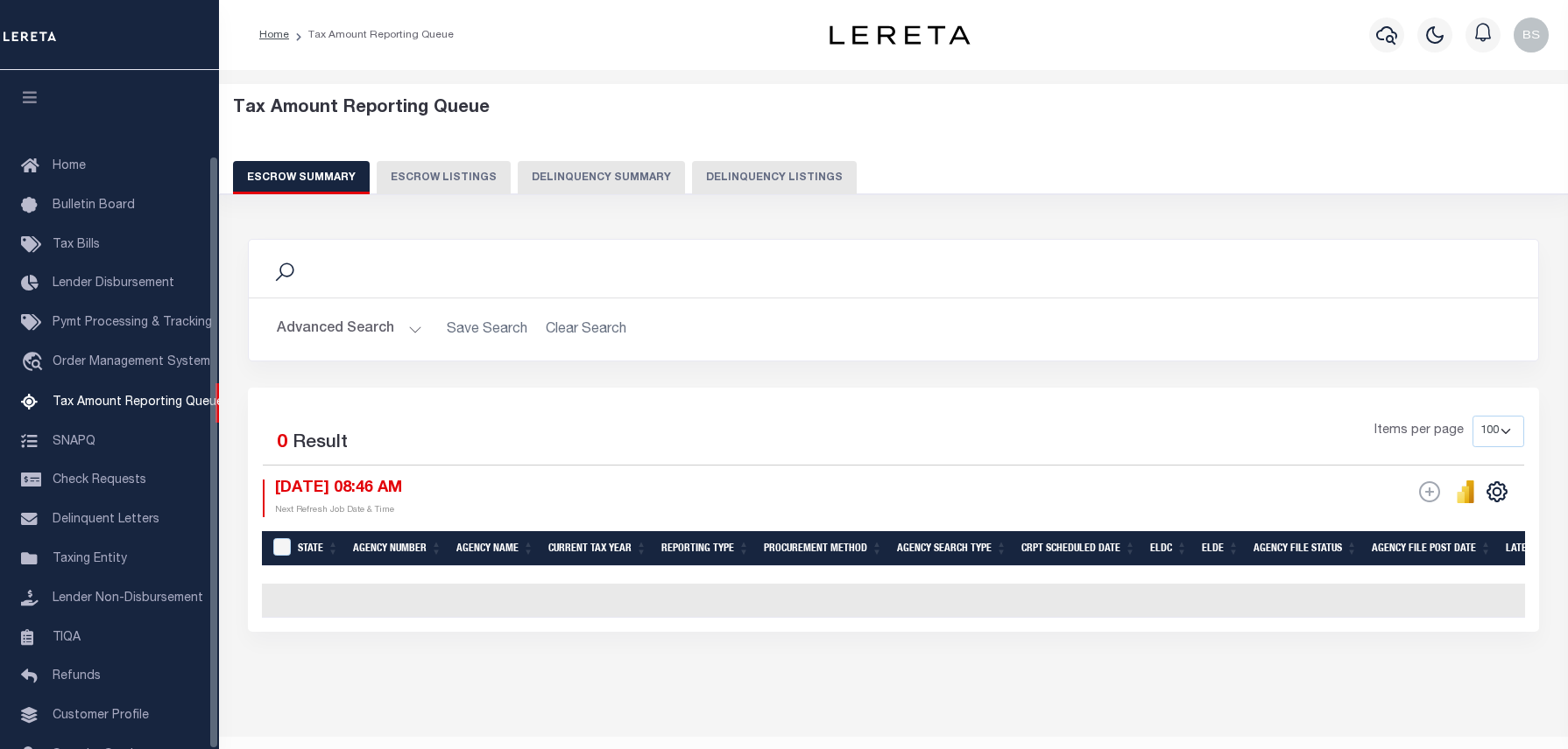
select select "100"
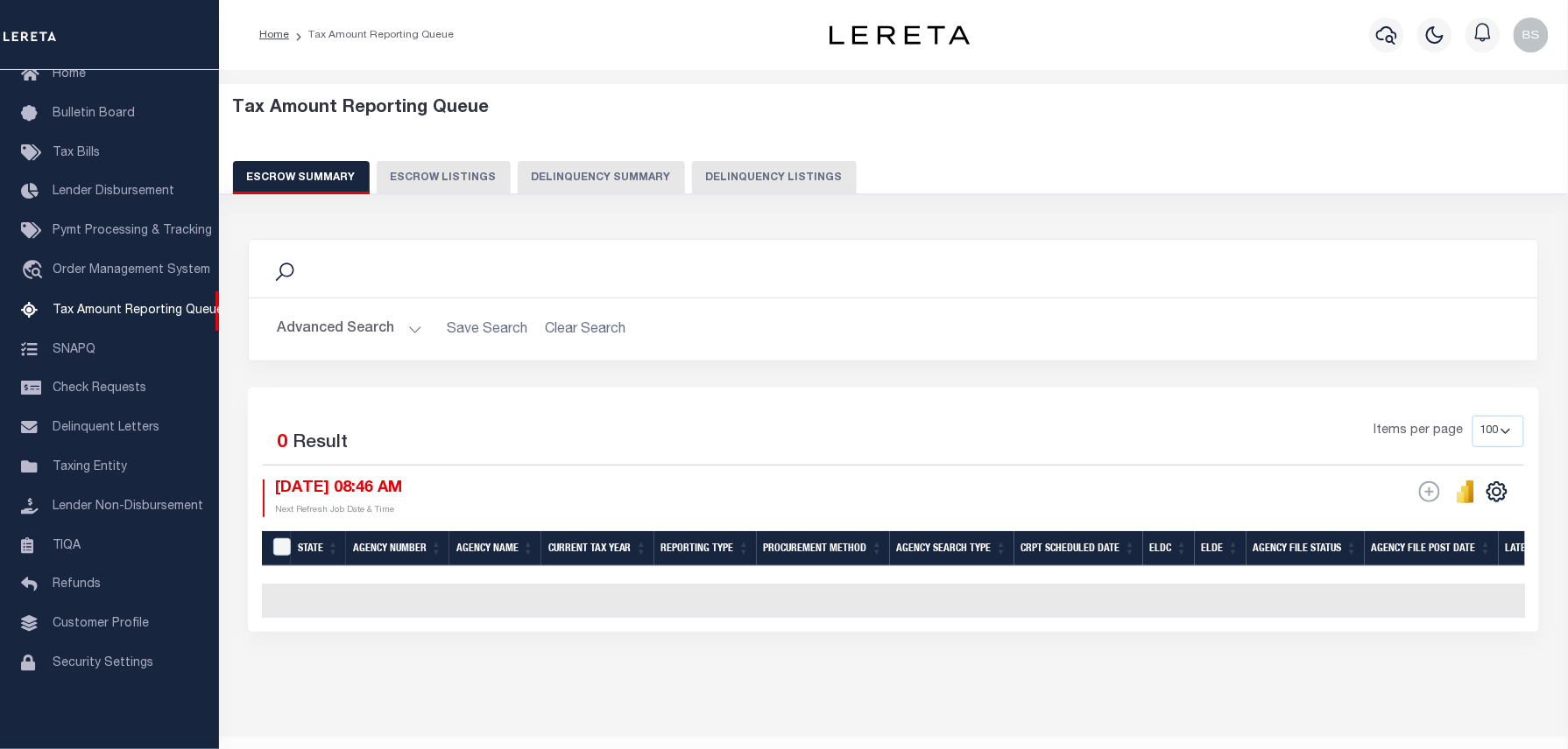
click at [784, 175] on button "Delinquency Listings" at bounding box center [774, 177] width 165 height 33
select select "MI"
select select "100"
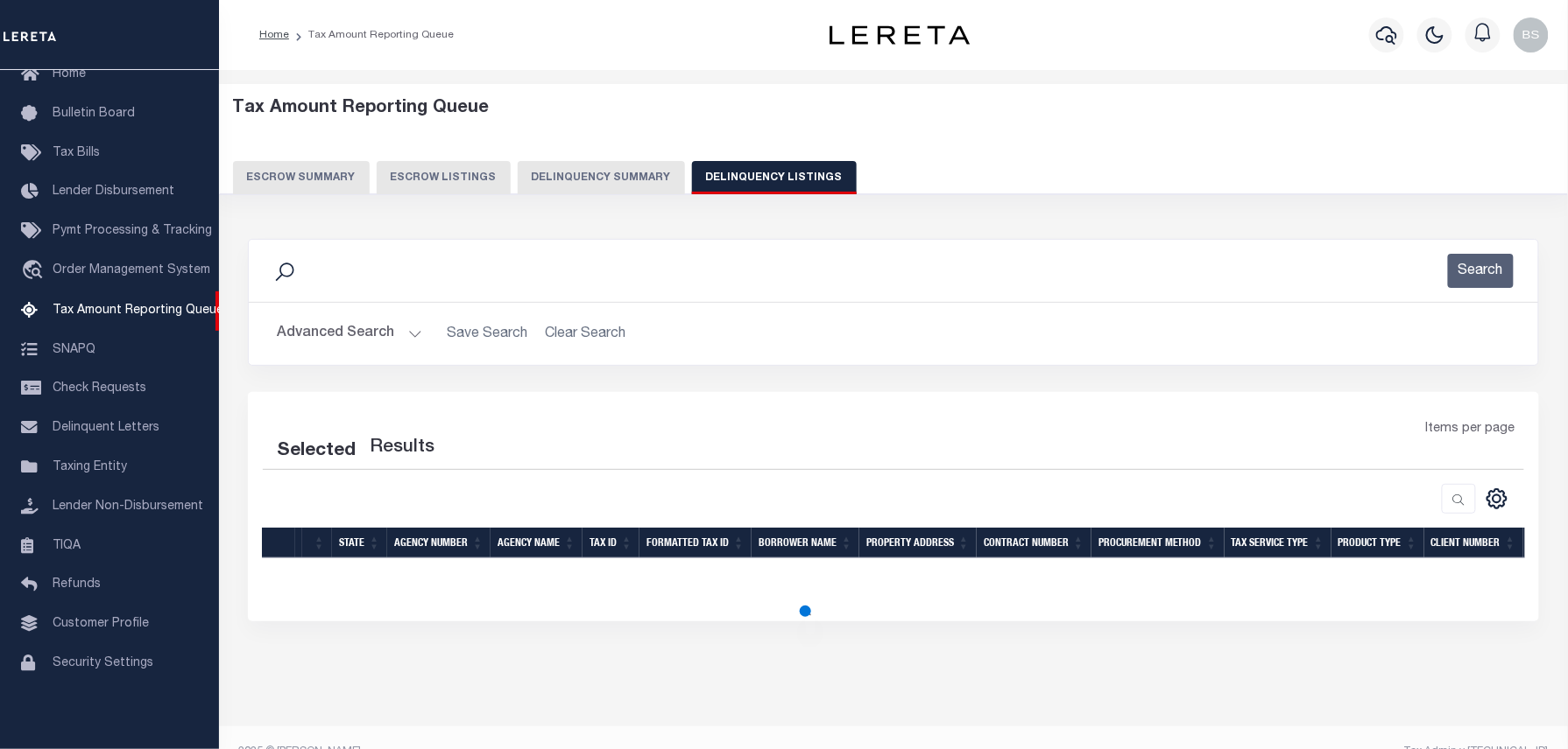
select select "100"
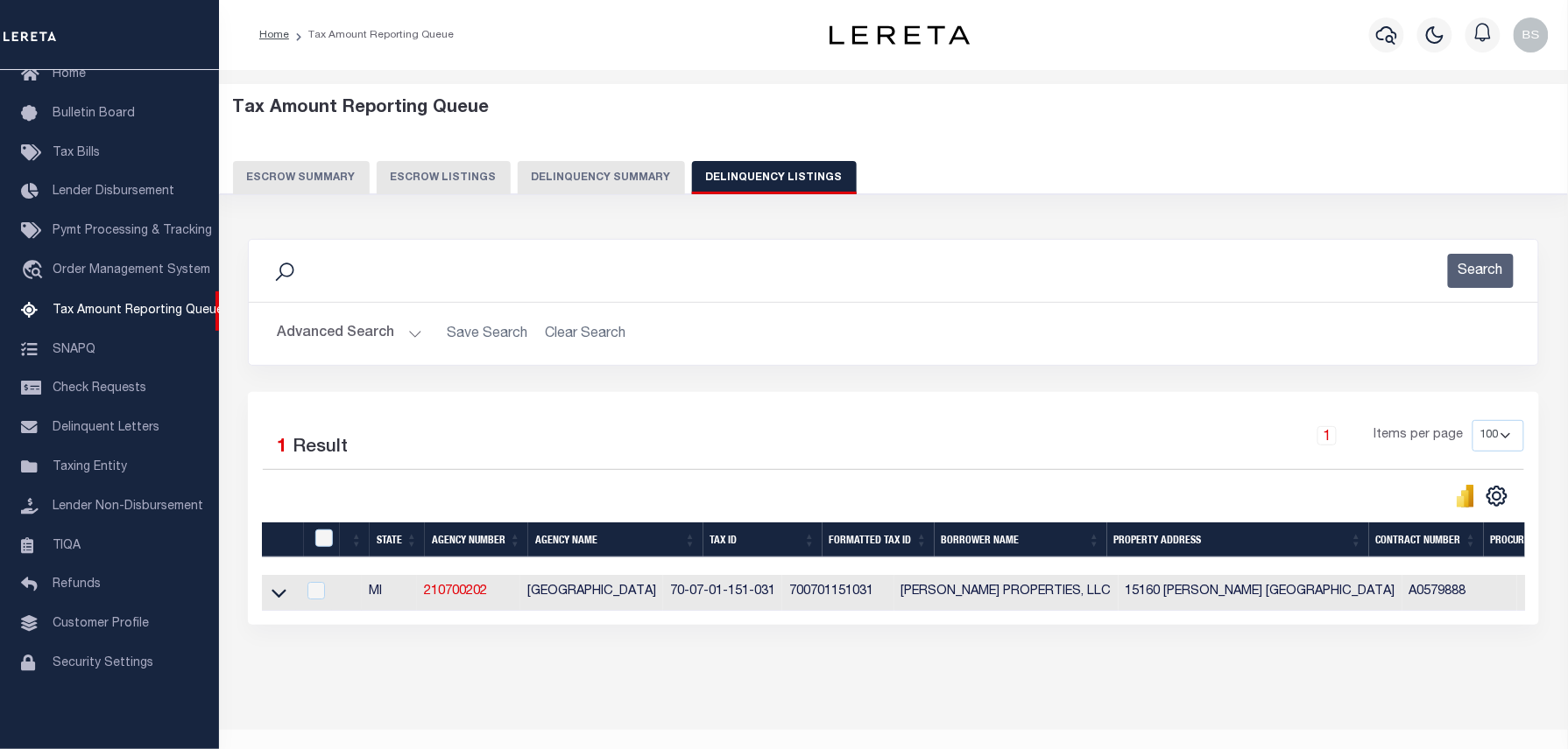
click at [343, 331] on button "Advanced Search" at bounding box center [349, 334] width 146 height 34
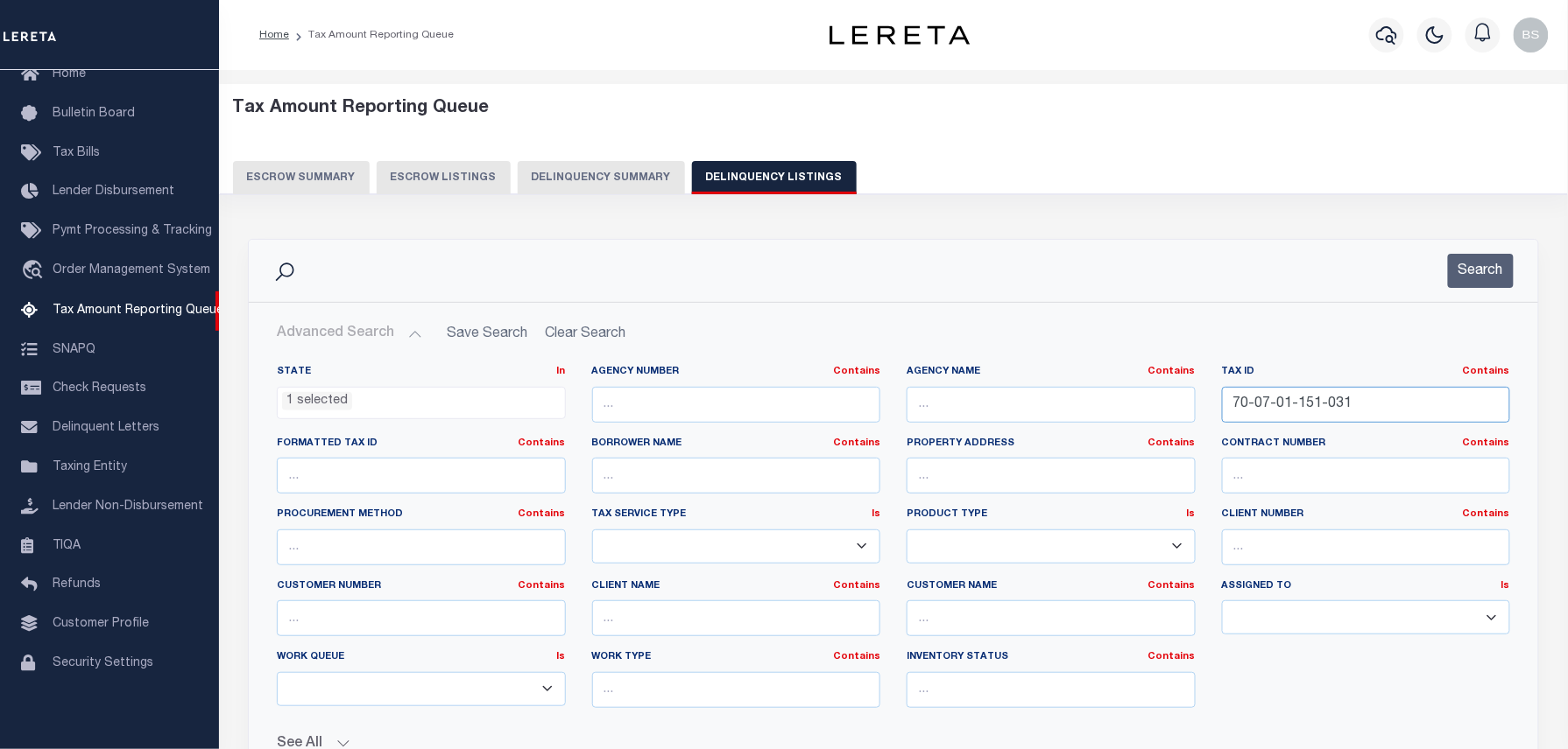
drag, startPoint x: 1374, startPoint y: 400, endPoint x: 1035, endPoint y: 401, distance: 339.0
click at [1035, 401] on div "State In In AK AL AR AZ CA CO CT DC DE FL GA GU HI IA ID IL IN KS KY LA MA MD M…" at bounding box center [893, 543] width 1259 height 357
paste input "13-226-018"
type input "70-07-13-226-018"
click at [1472, 285] on button "Search" at bounding box center [1480, 271] width 66 height 34
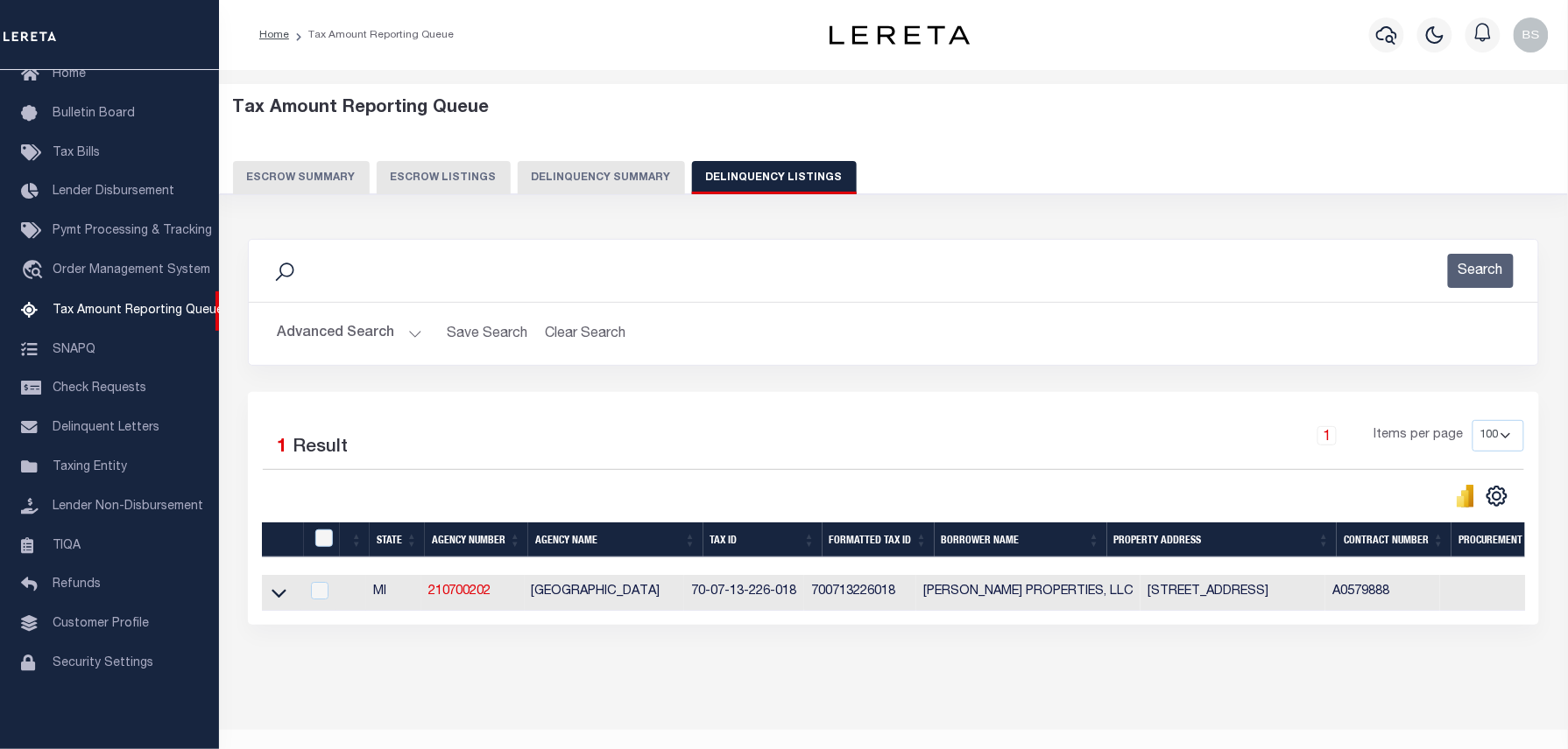
drag, startPoint x: 276, startPoint y: 596, endPoint x: 623, endPoint y: 529, distance: 353.4
click at [276, 596] on icon at bounding box center [279, 593] width 15 height 18
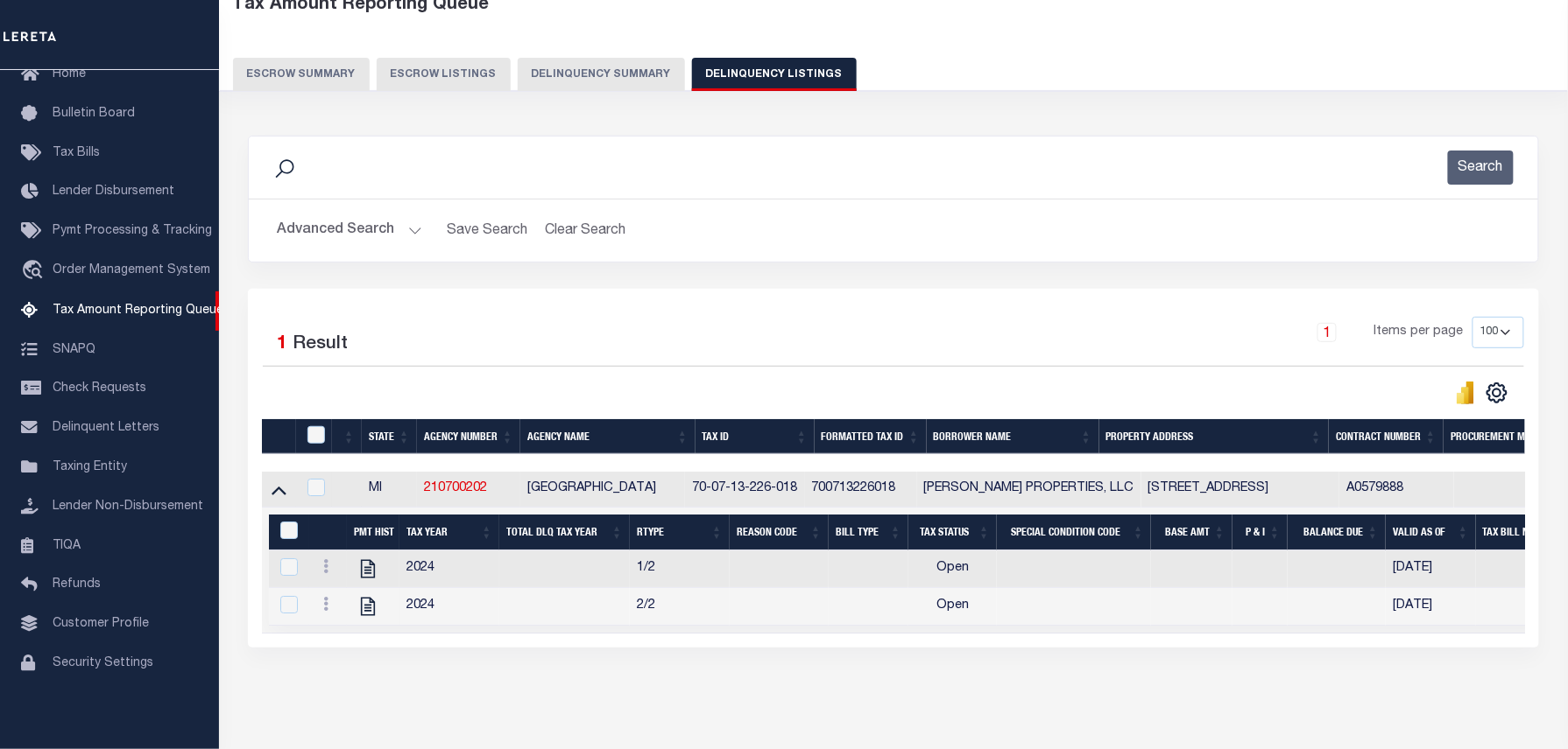
scroll to position [178, 0]
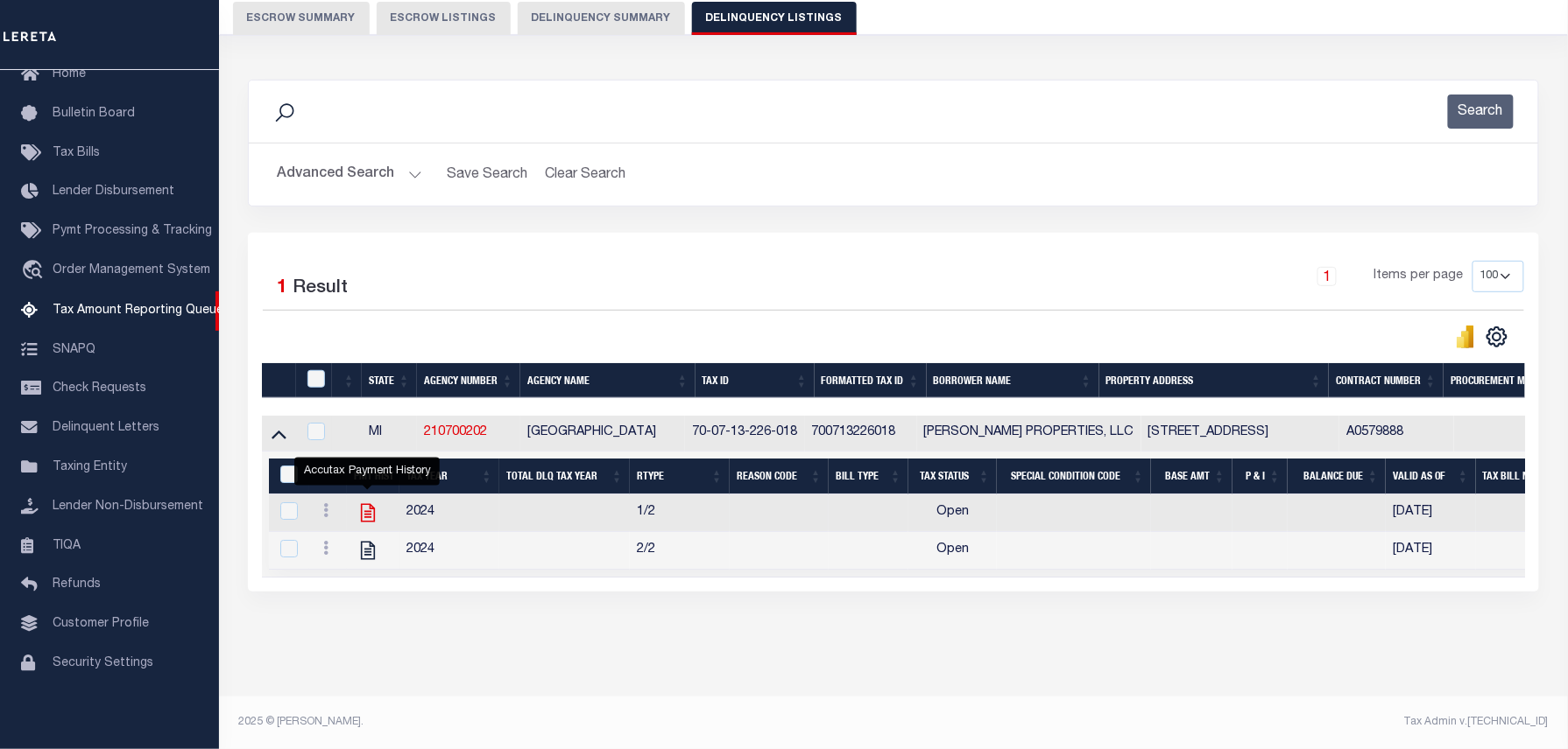
click at [366, 504] on icon "" at bounding box center [368, 513] width 14 height 18
checkbox input "true"
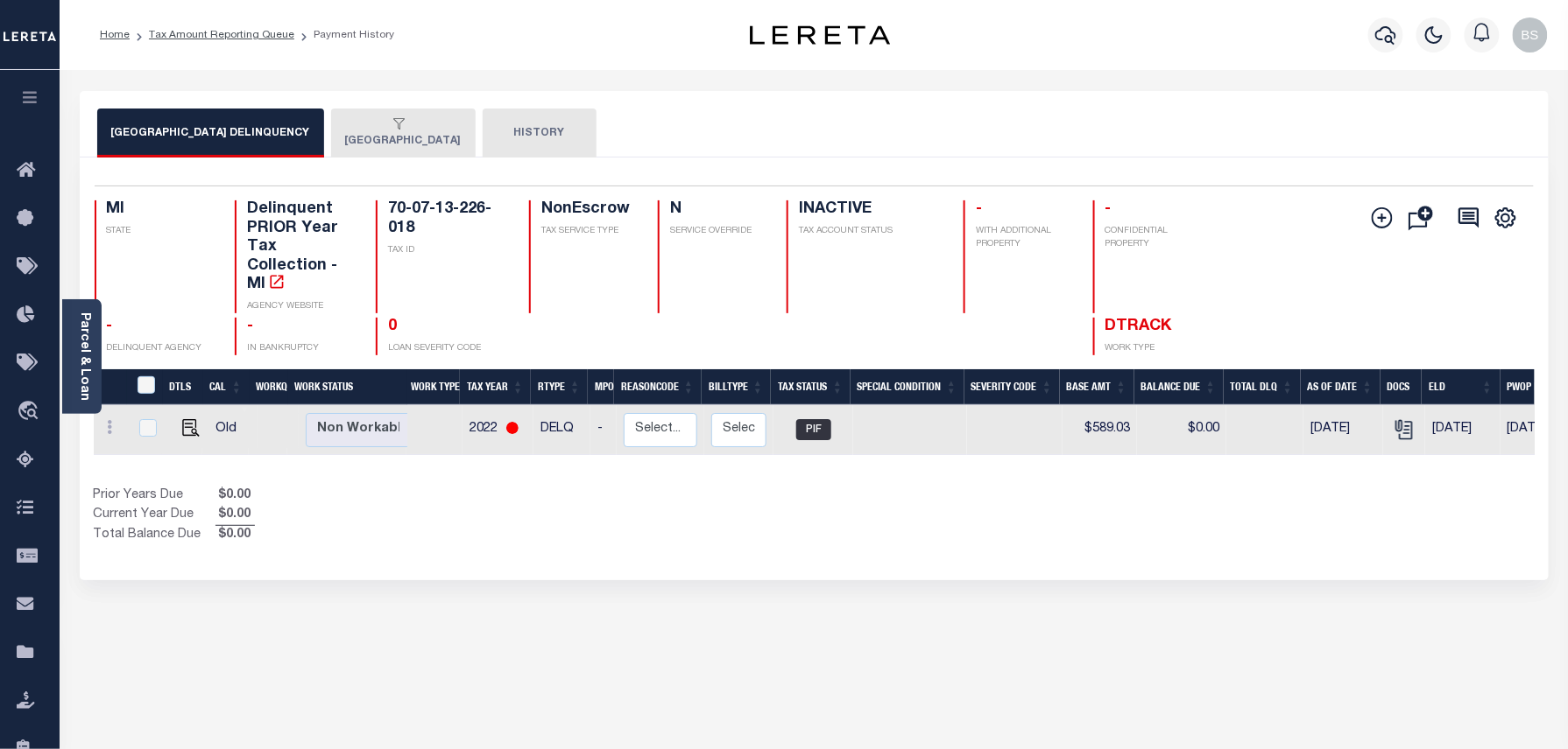
click at [379, 145] on button "[GEOGRAPHIC_DATA]" at bounding box center [403, 132] width 145 height 49
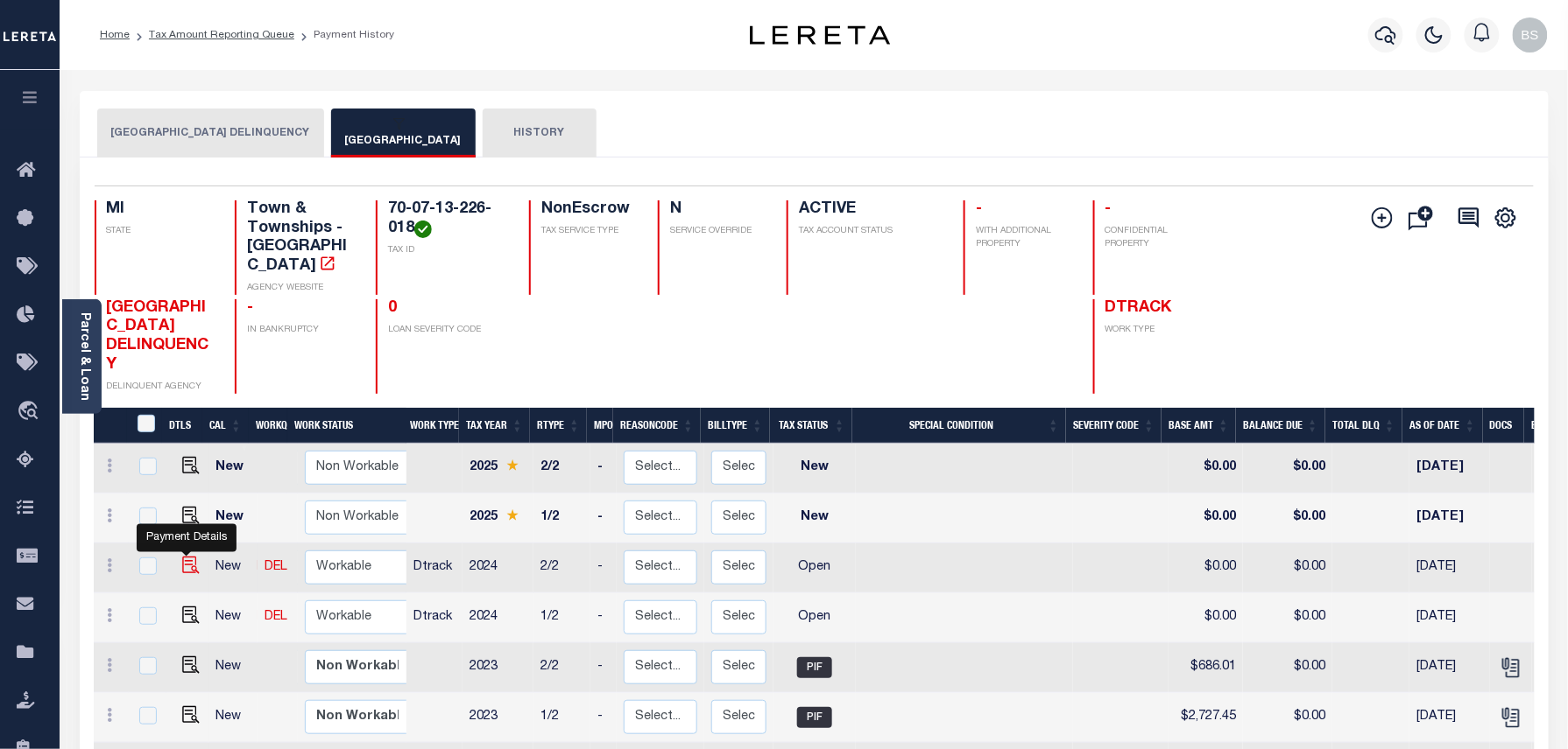
click at [186, 557] on img "" at bounding box center [191, 565] width 17 height 17
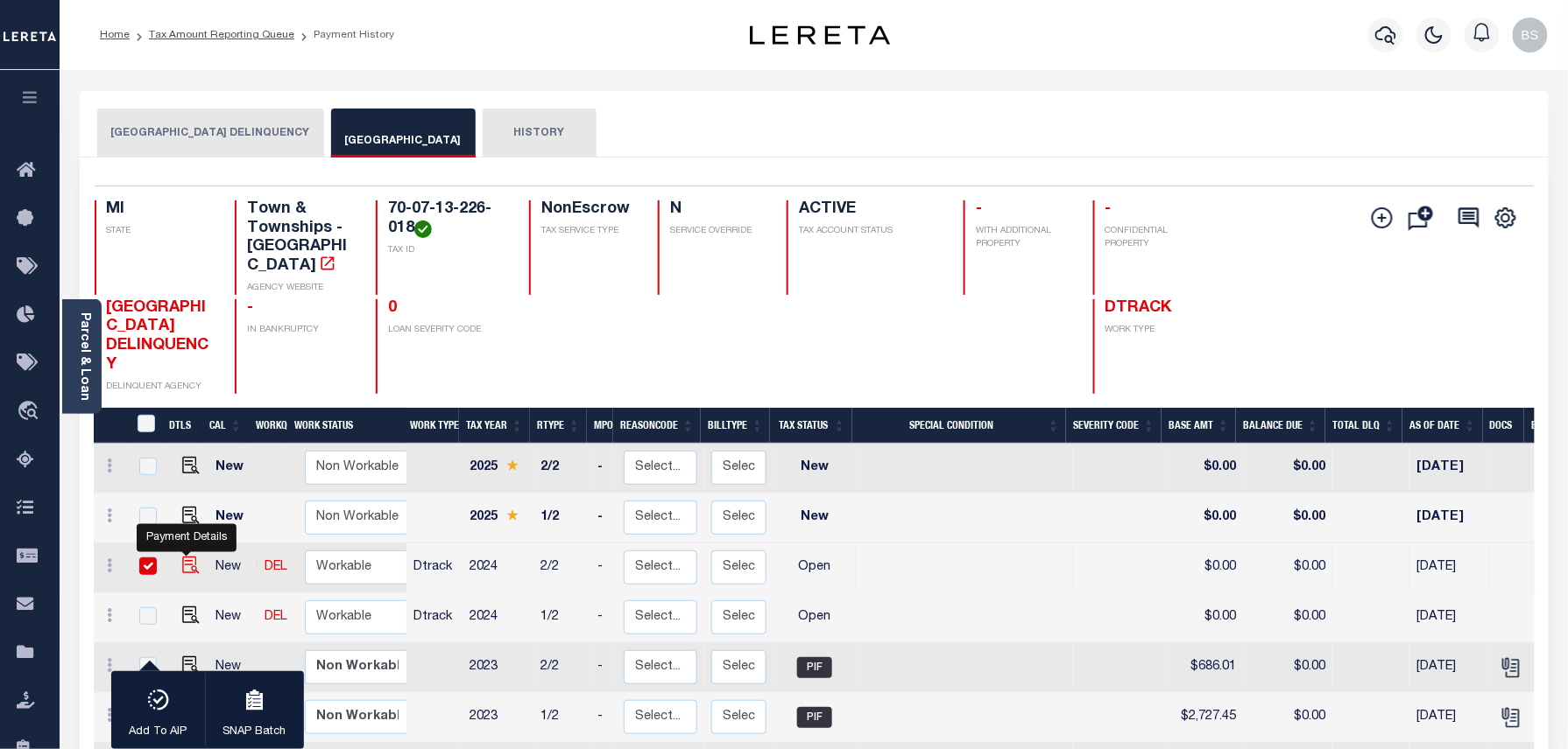
checkbox input "true"
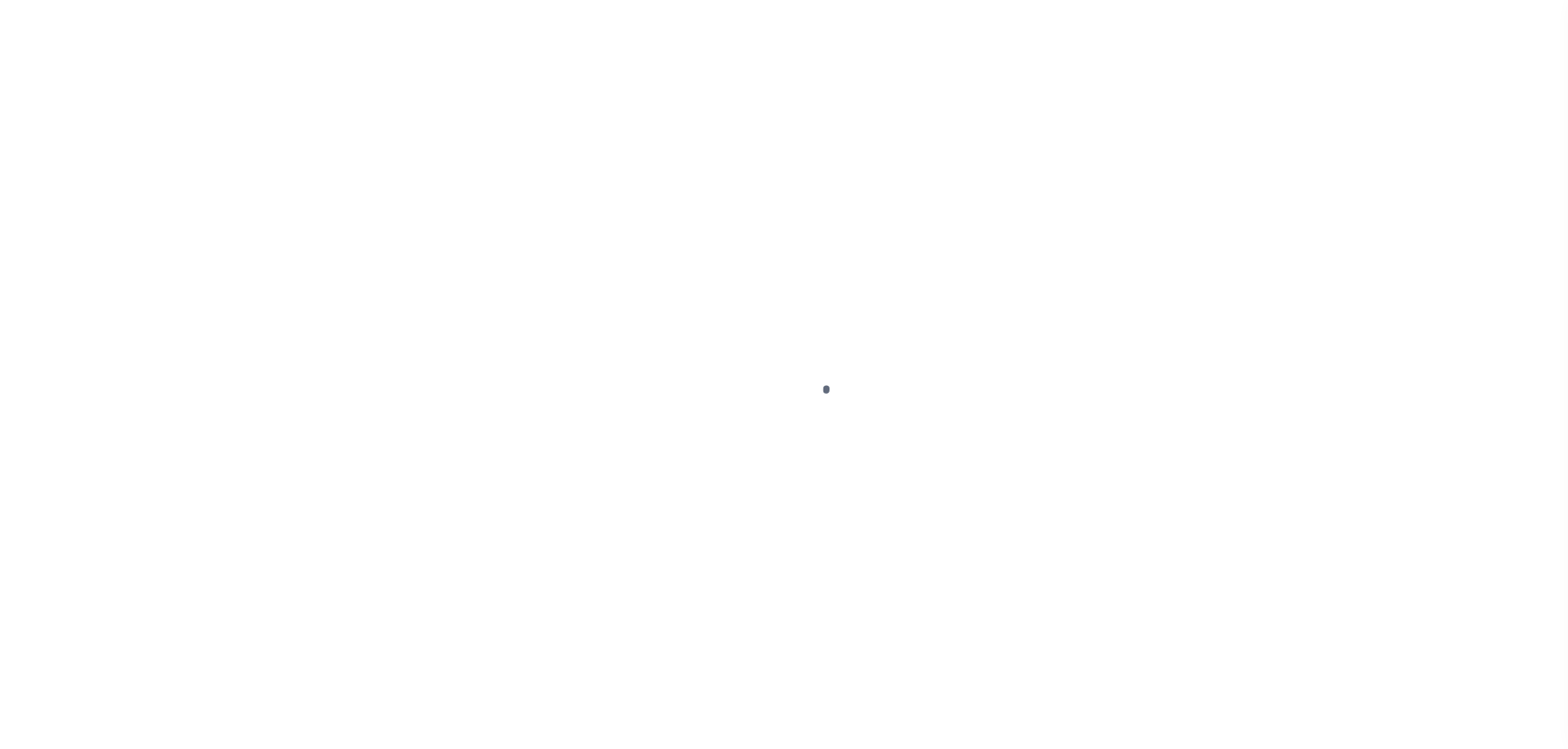
select select "OP2"
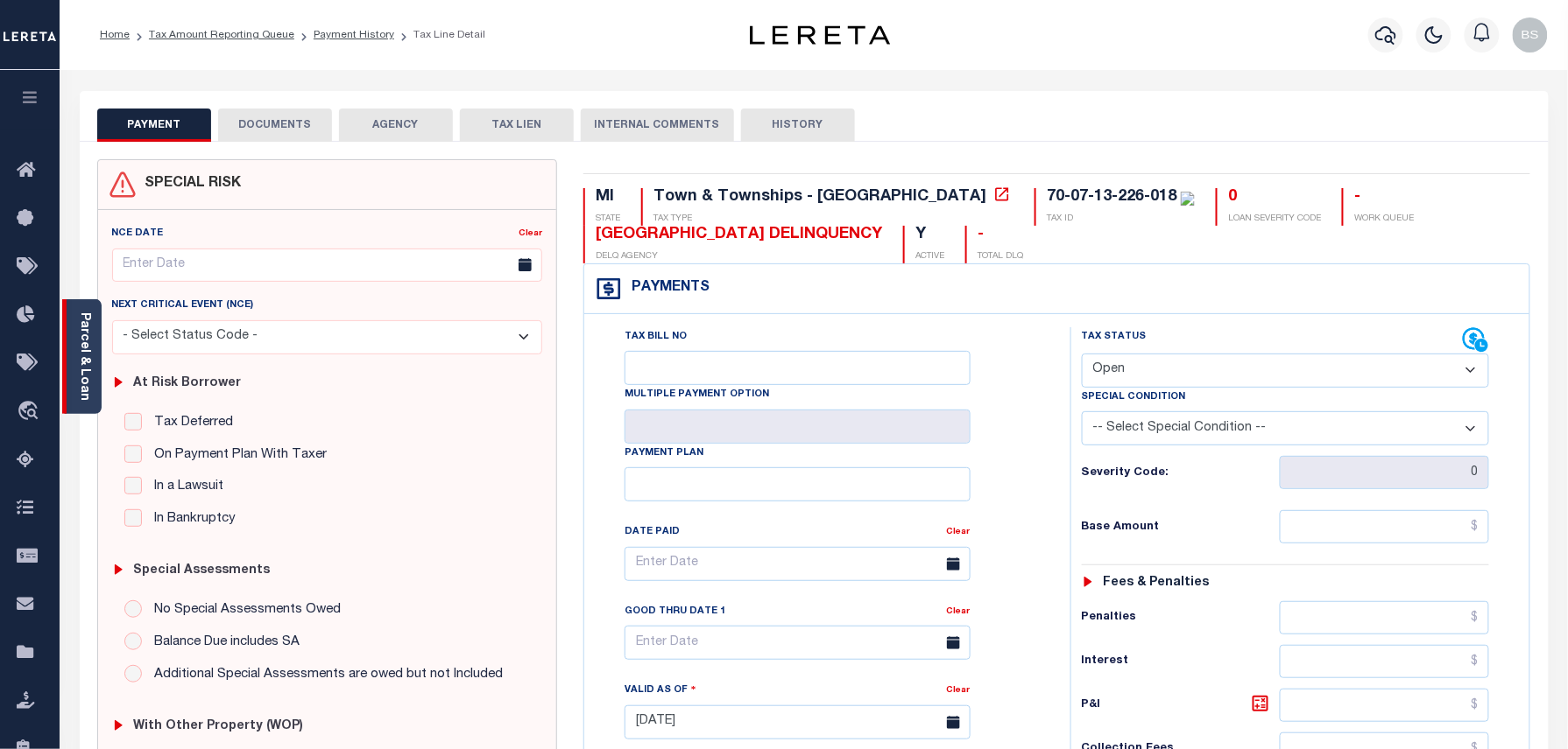
click at [82, 359] on link "Parcel & Loan" at bounding box center [84, 356] width 12 height 89
